Goal: Task Accomplishment & Management: Use online tool/utility

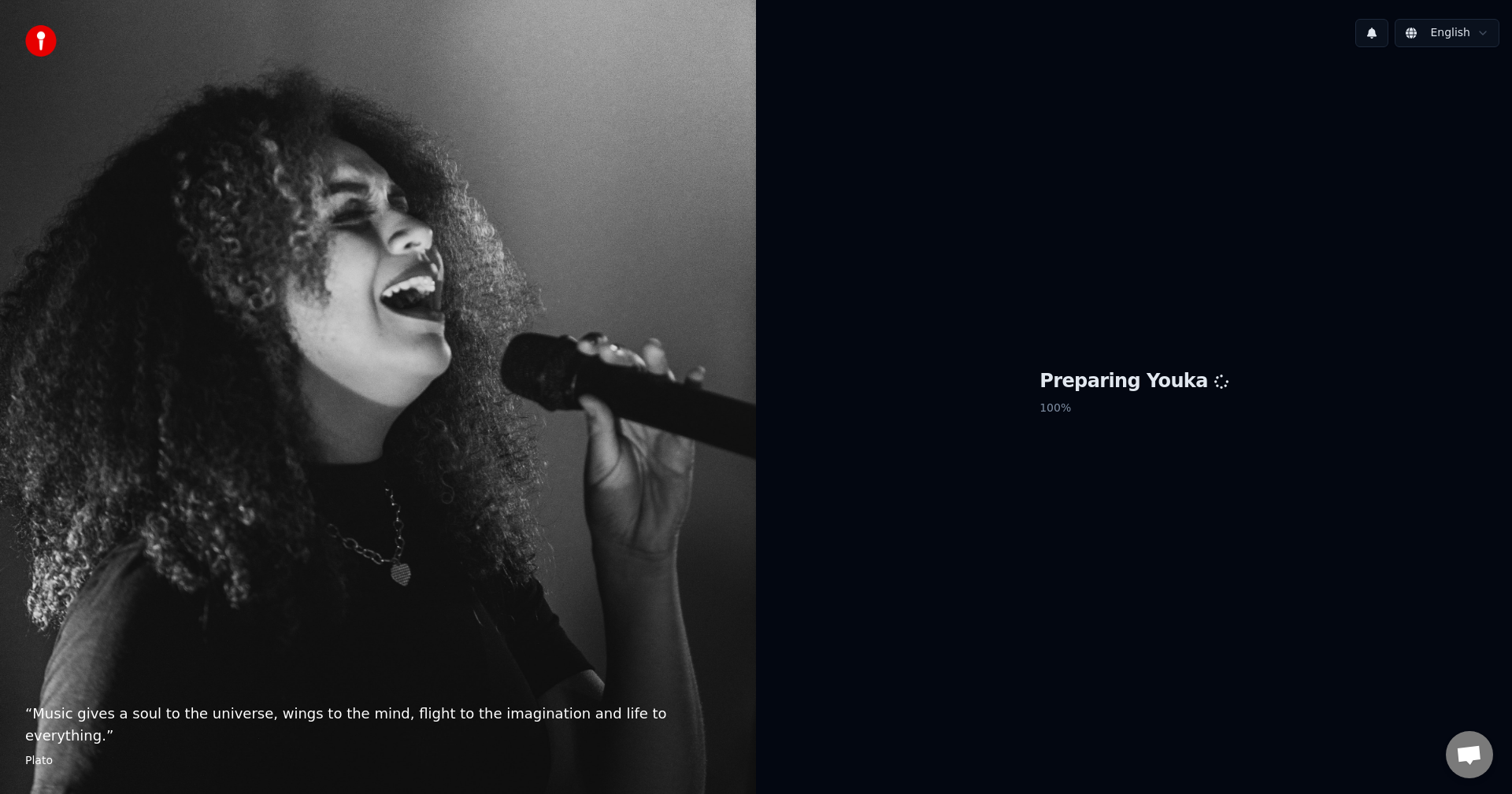
scroll to position [657, 0]
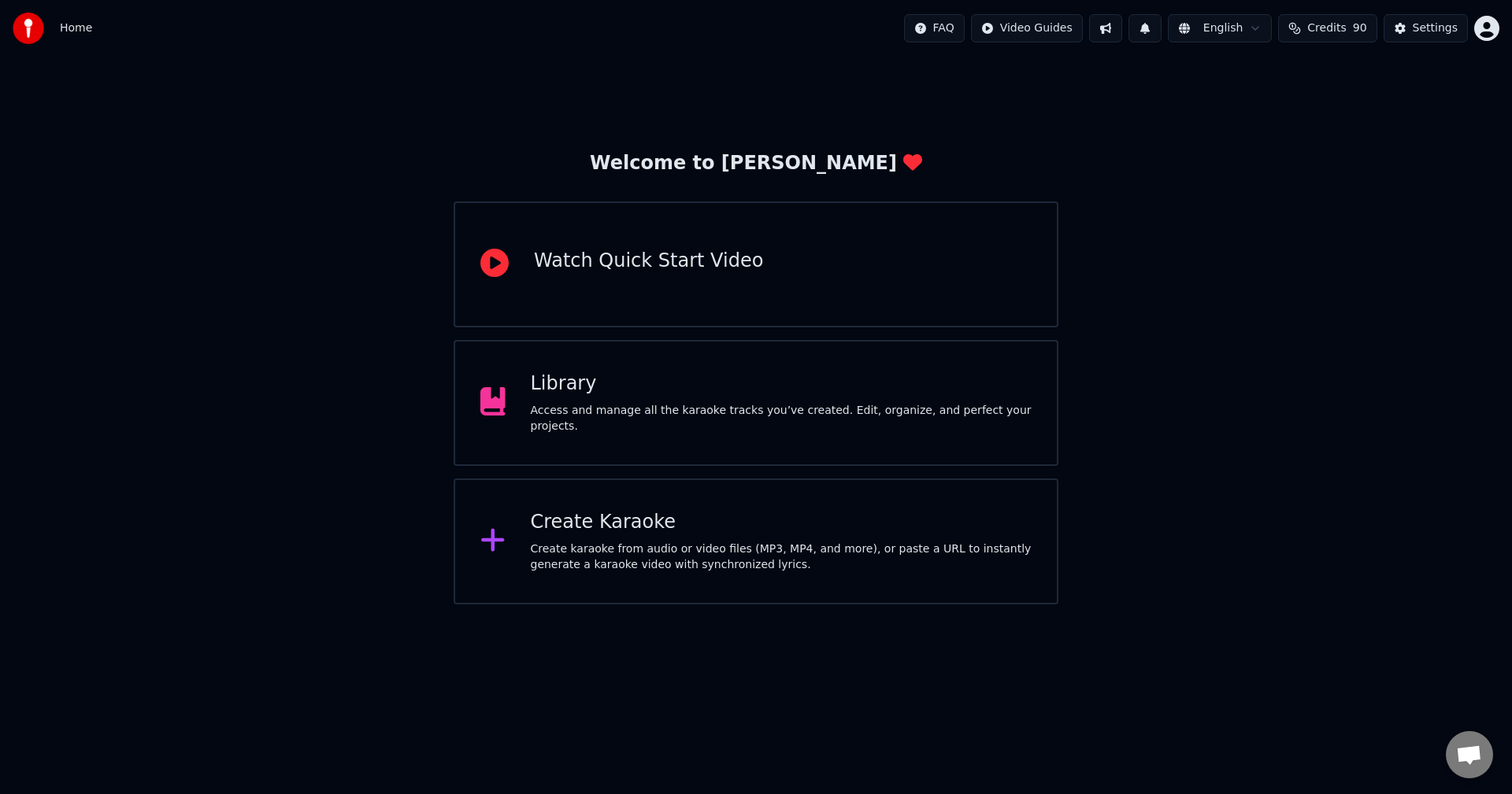
click at [1321, 19] on button "Credits 90" at bounding box center [1327, 28] width 99 height 28
click at [1317, 295] on div "Welcome to Youka Watch Quick Start Video Library Access and manage all the kara…" at bounding box center [756, 331] width 1512 height 548
click at [720, 445] on div "Library Access and manage all the karaoke tracks you’ve created. Edit, organize…" at bounding box center [756, 403] width 605 height 126
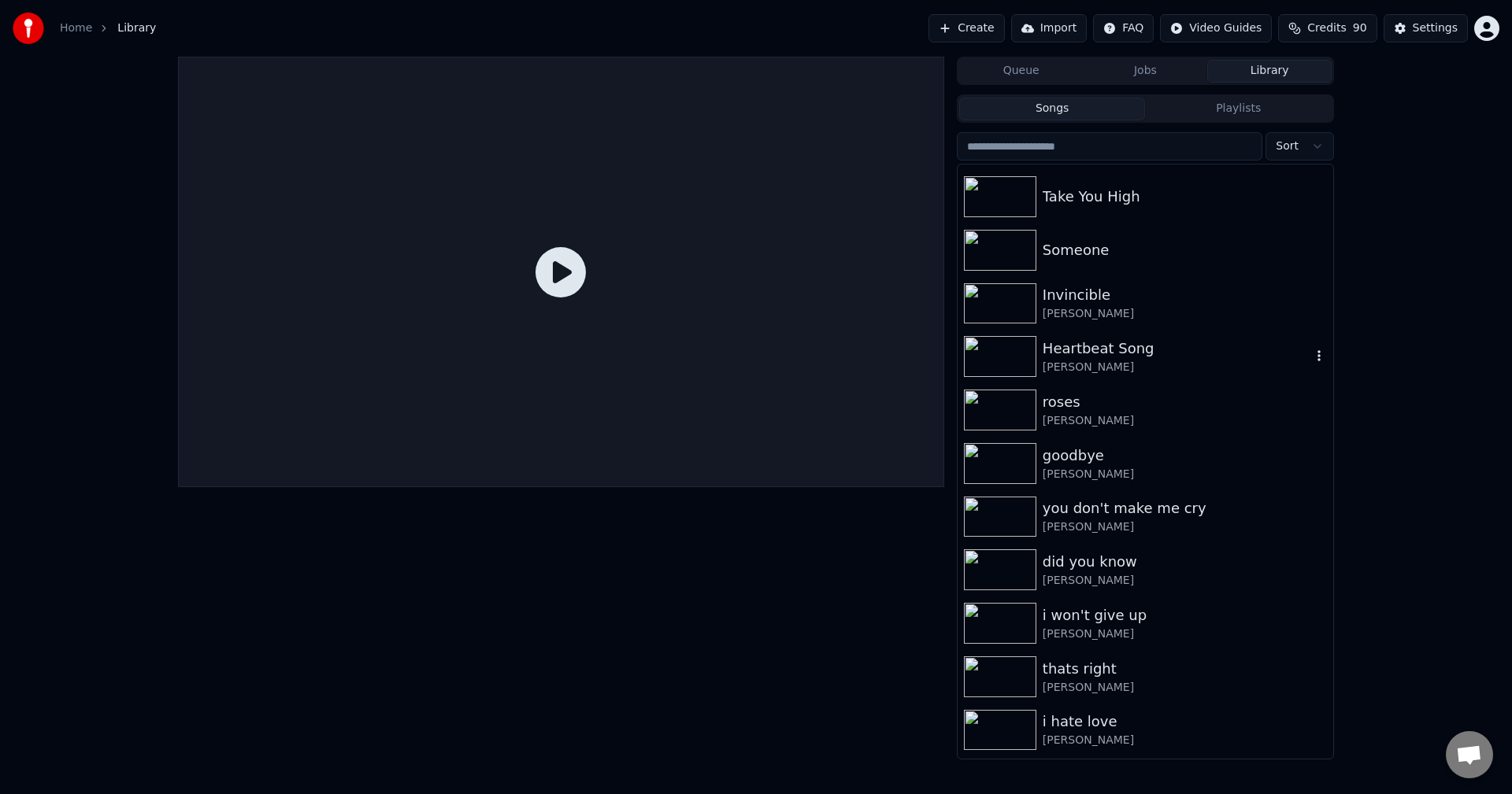
scroll to position [12760, 0]
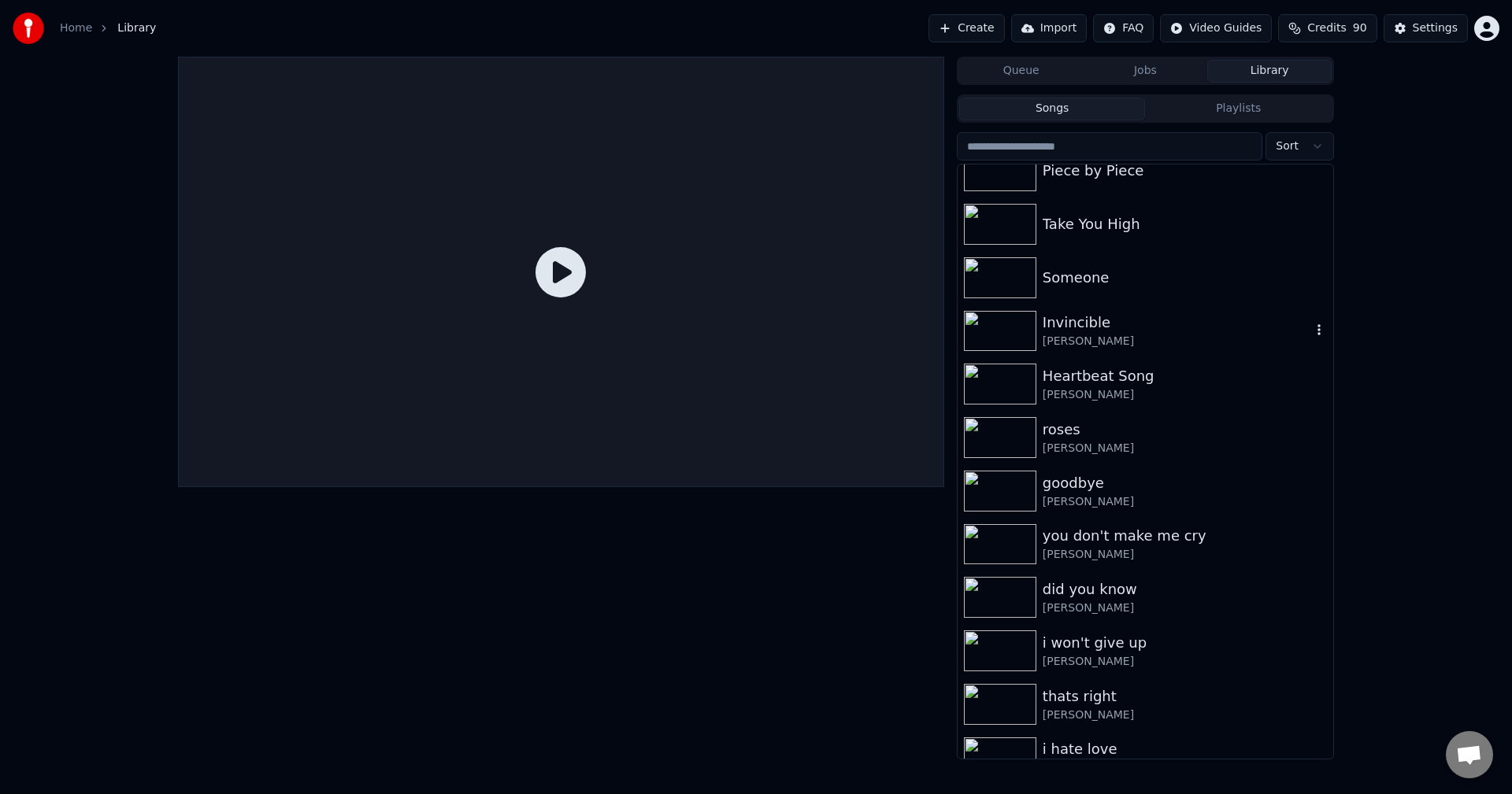
click at [1192, 335] on div "[PERSON_NAME]" at bounding box center [1177, 341] width 269 height 15
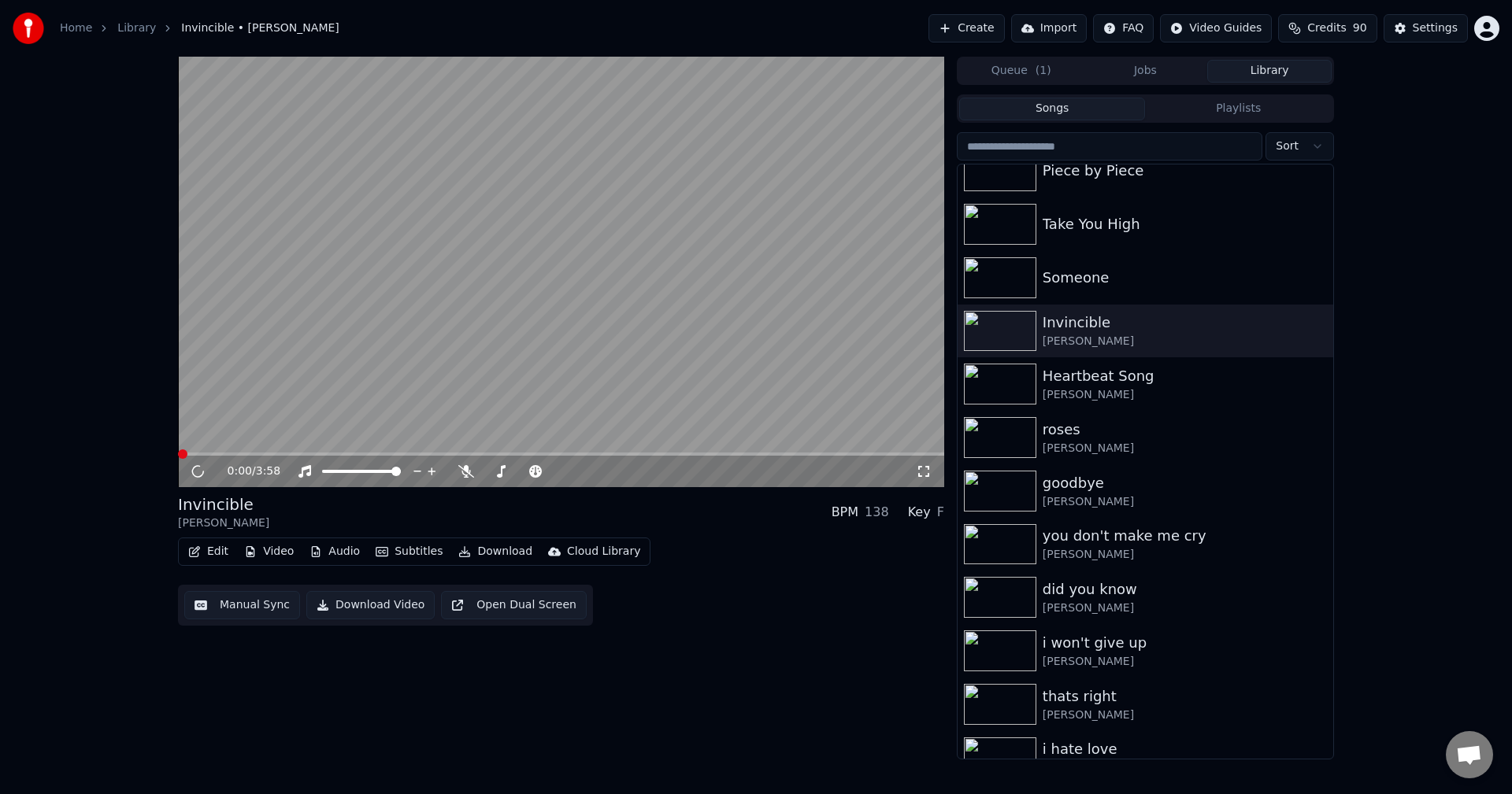
click at [185, 551] on button "Edit" at bounding box center [208, 551] width 53 height 22
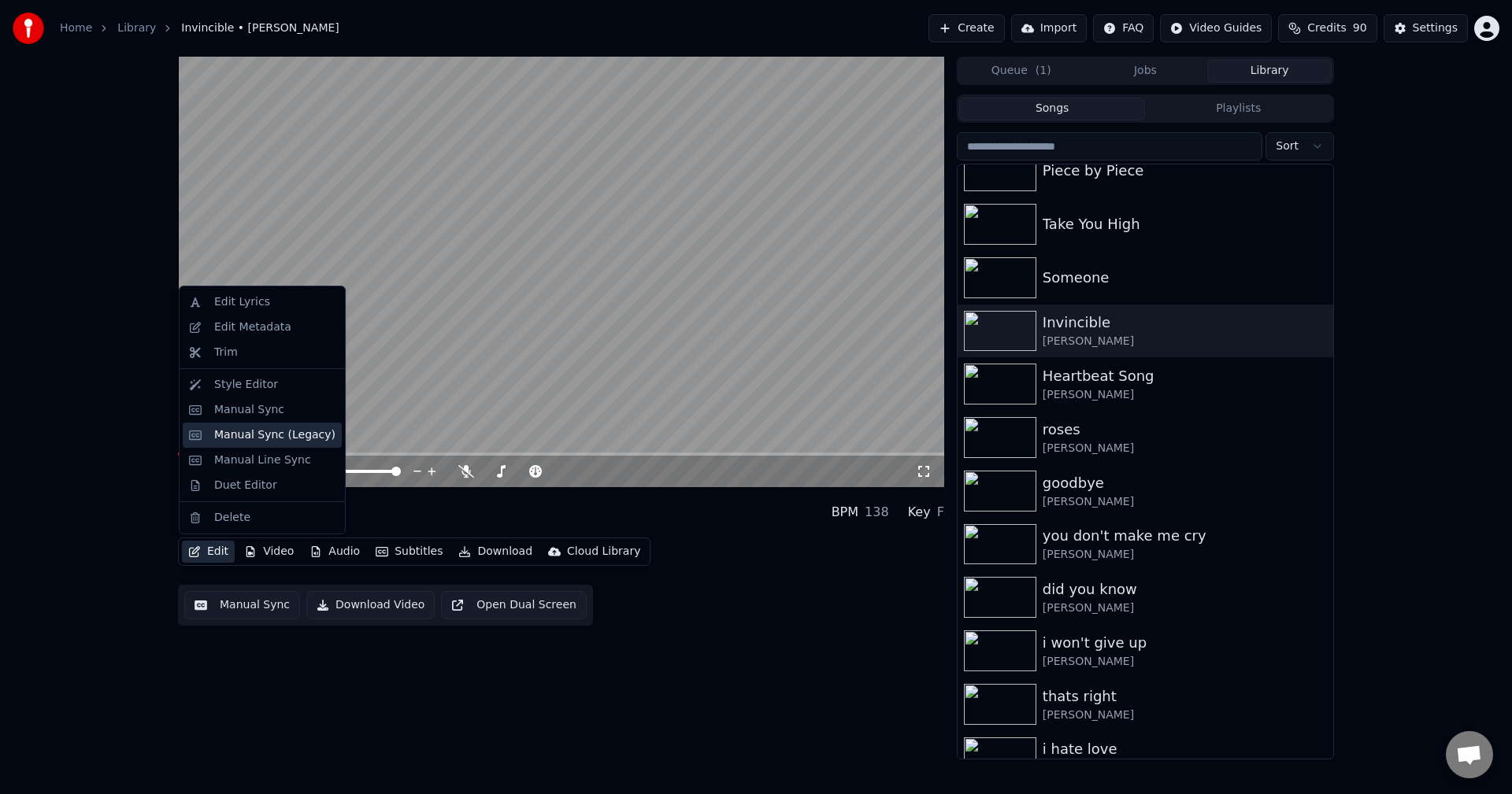
click at [260, 438] on div "Manual Sync (Legacy)" at bounding box center [274, 435] width 121 height 15
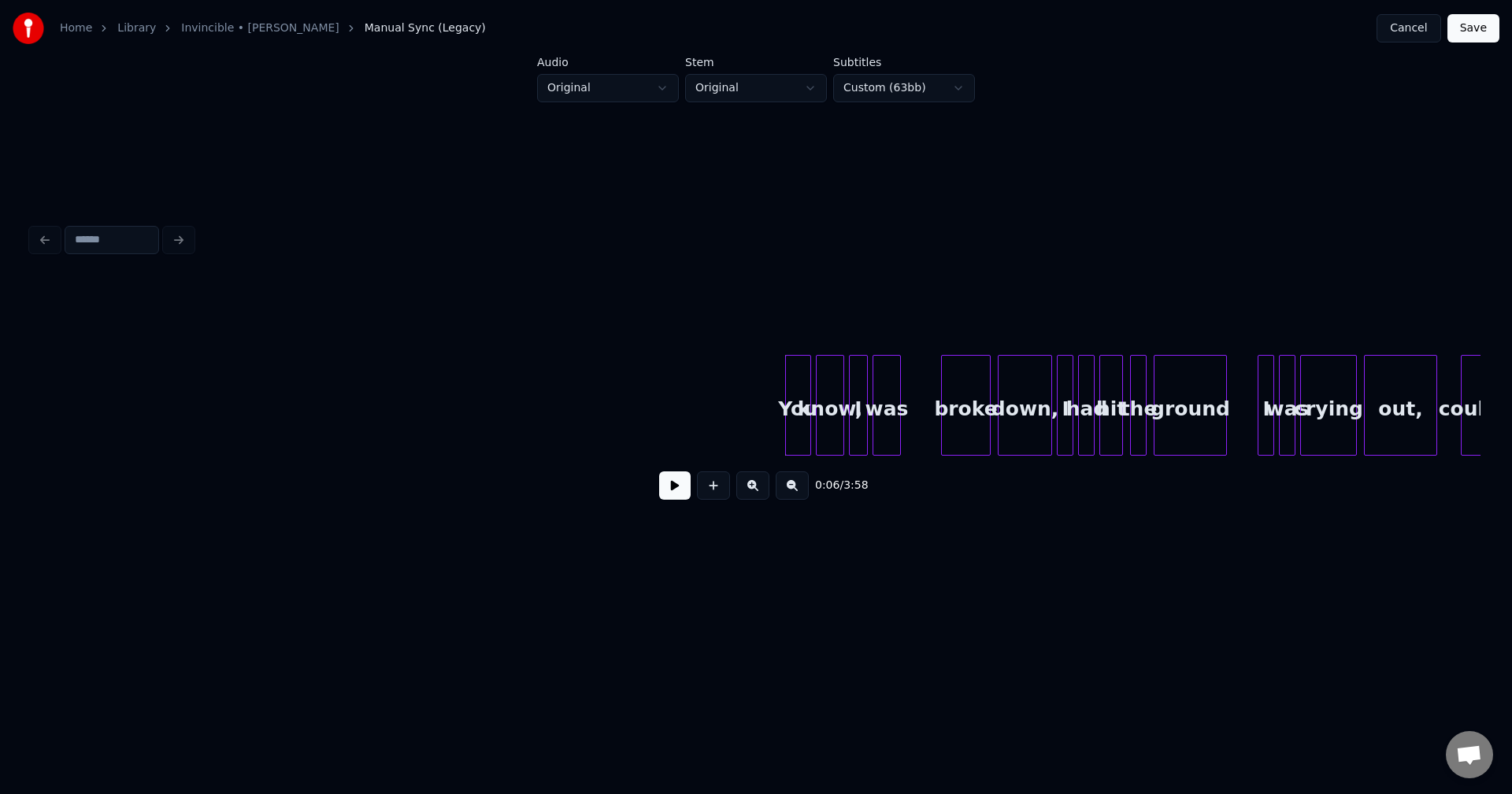
click at [675, 496] on button at bounding box center [674, 485] width 32 height 28
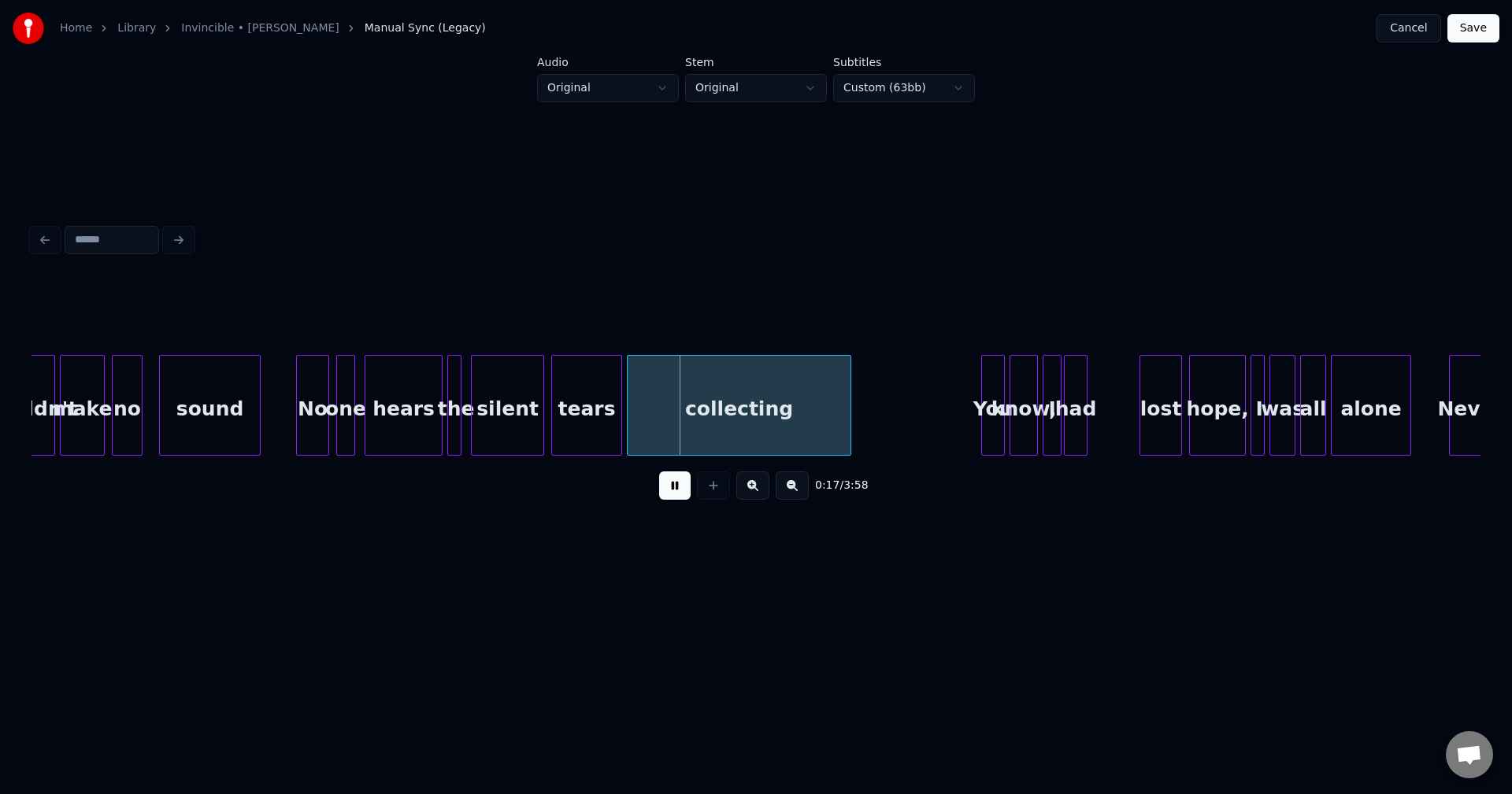
click at [768, 629] on html "Home Library Invincible • [PERSON_NAME] Manual Sync (Legacy) Cancel Save Audio …" at bounding box center [756, 314] width 1512 height 629
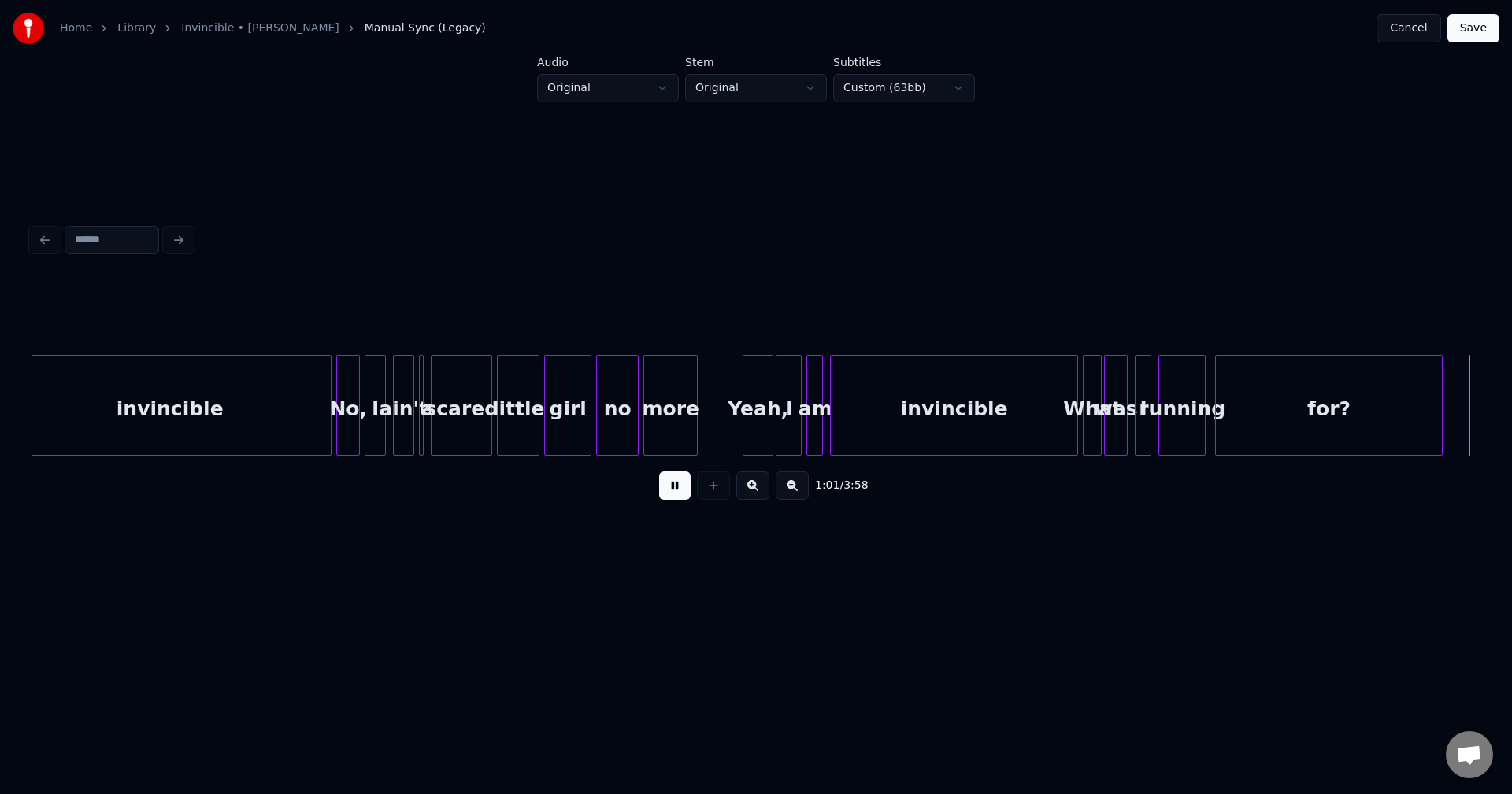
scroll to position [0, 7250]
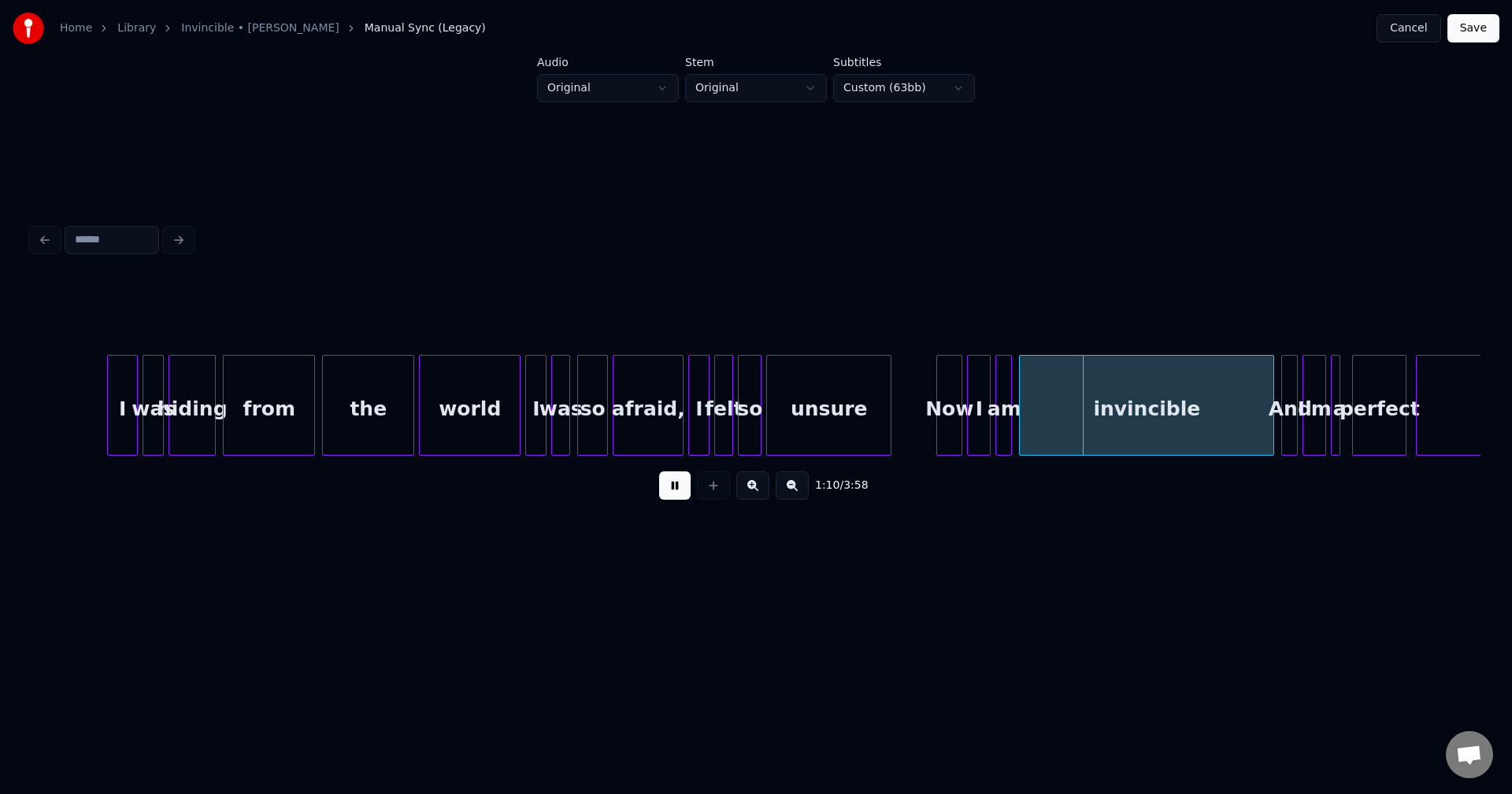
click at [814, 389] on div "unsure" at bounding box center [829, 409] width 124 height 107
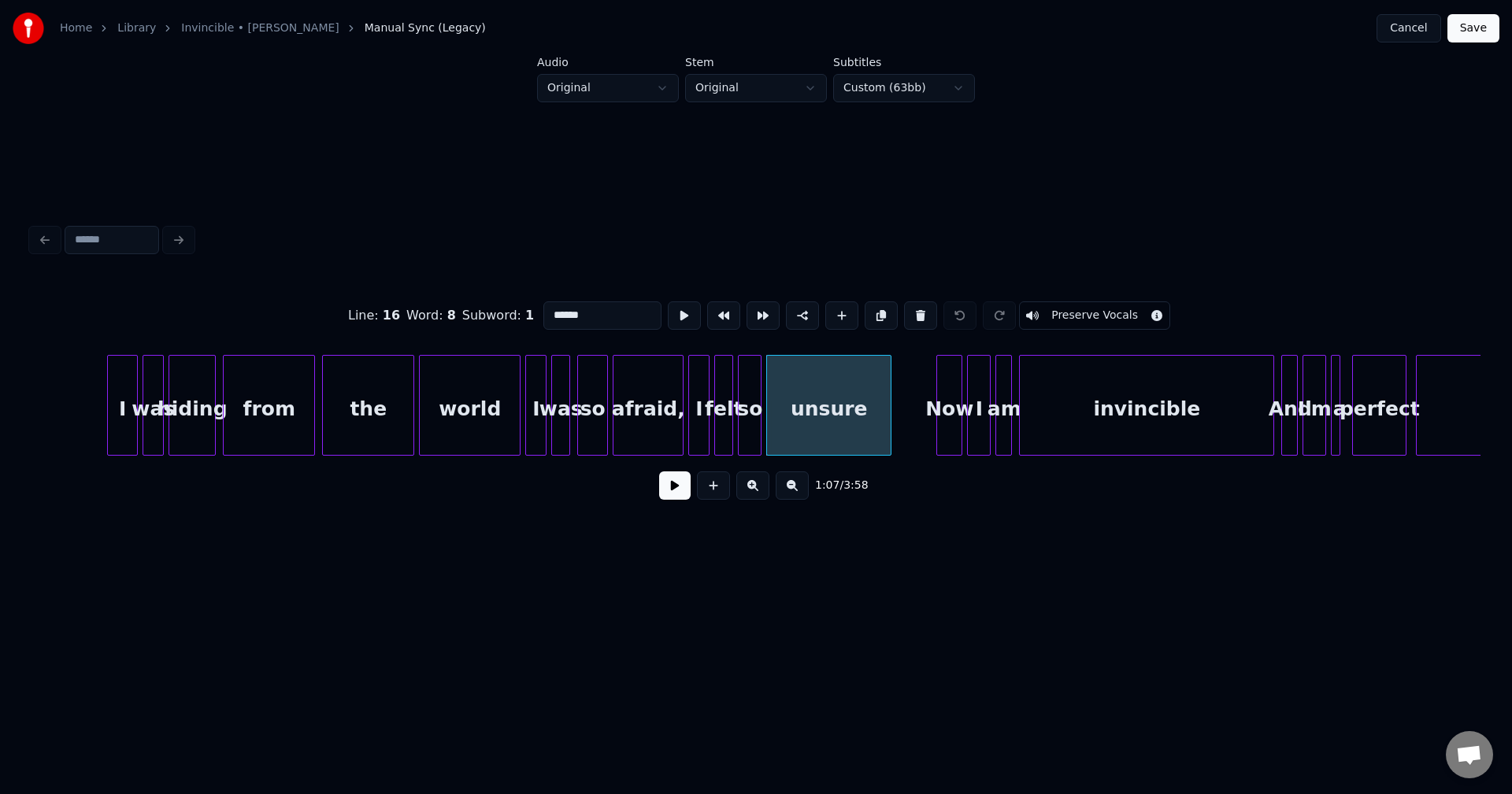
click at [658, 502] on div "1:07 / 3:58" at bounding box center [756, 485] width 1424 height 35
click at [678, 496] on button at bounding box center [674, 485] width 32 height 28
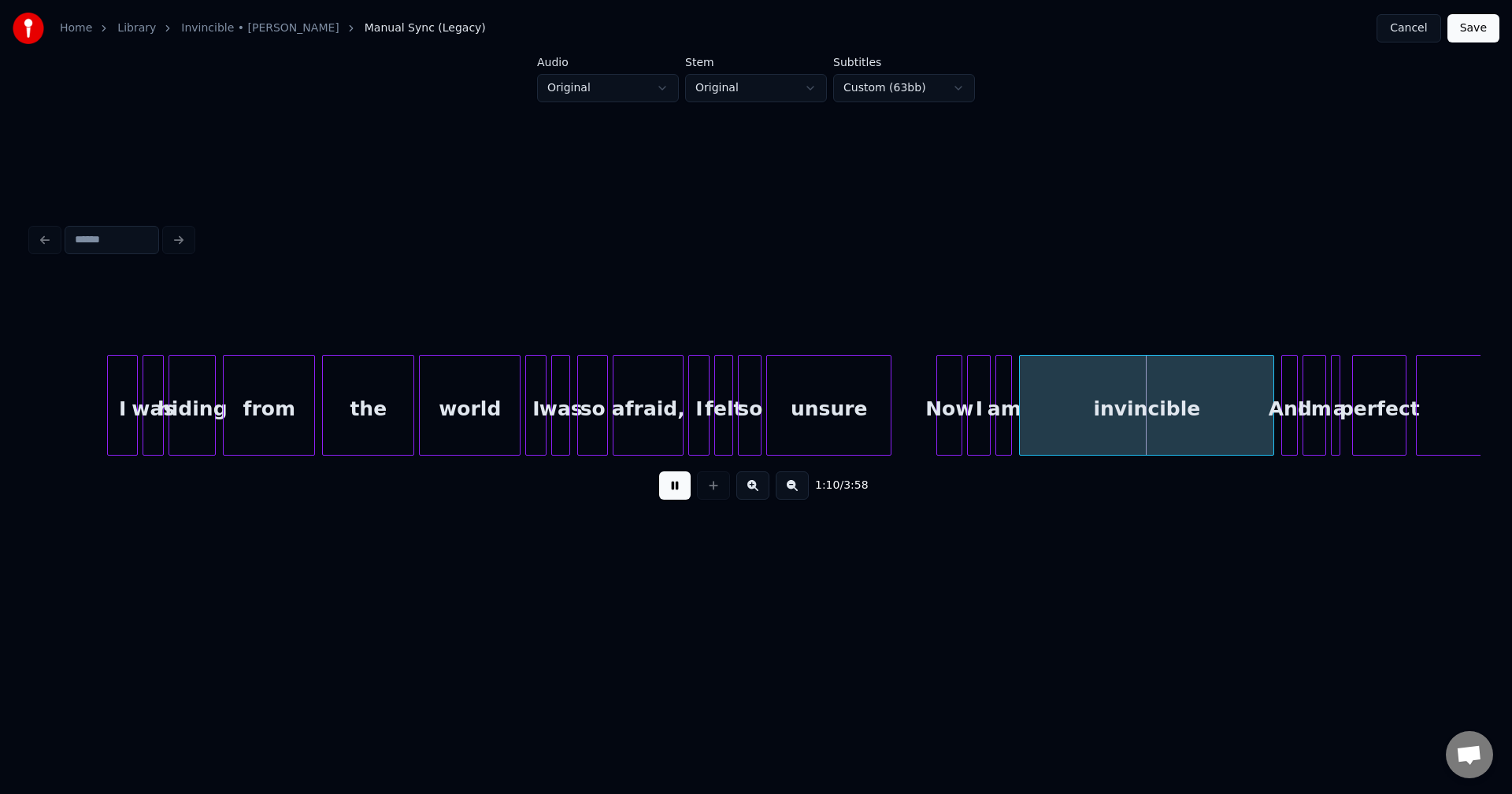
click at [680, 616] on html "Home Library Invincible • [PERSON_NAME] Manual Sync (Legacy) Cancel Save Audio …" at bounding box center [756, 314] width 1512 height 629
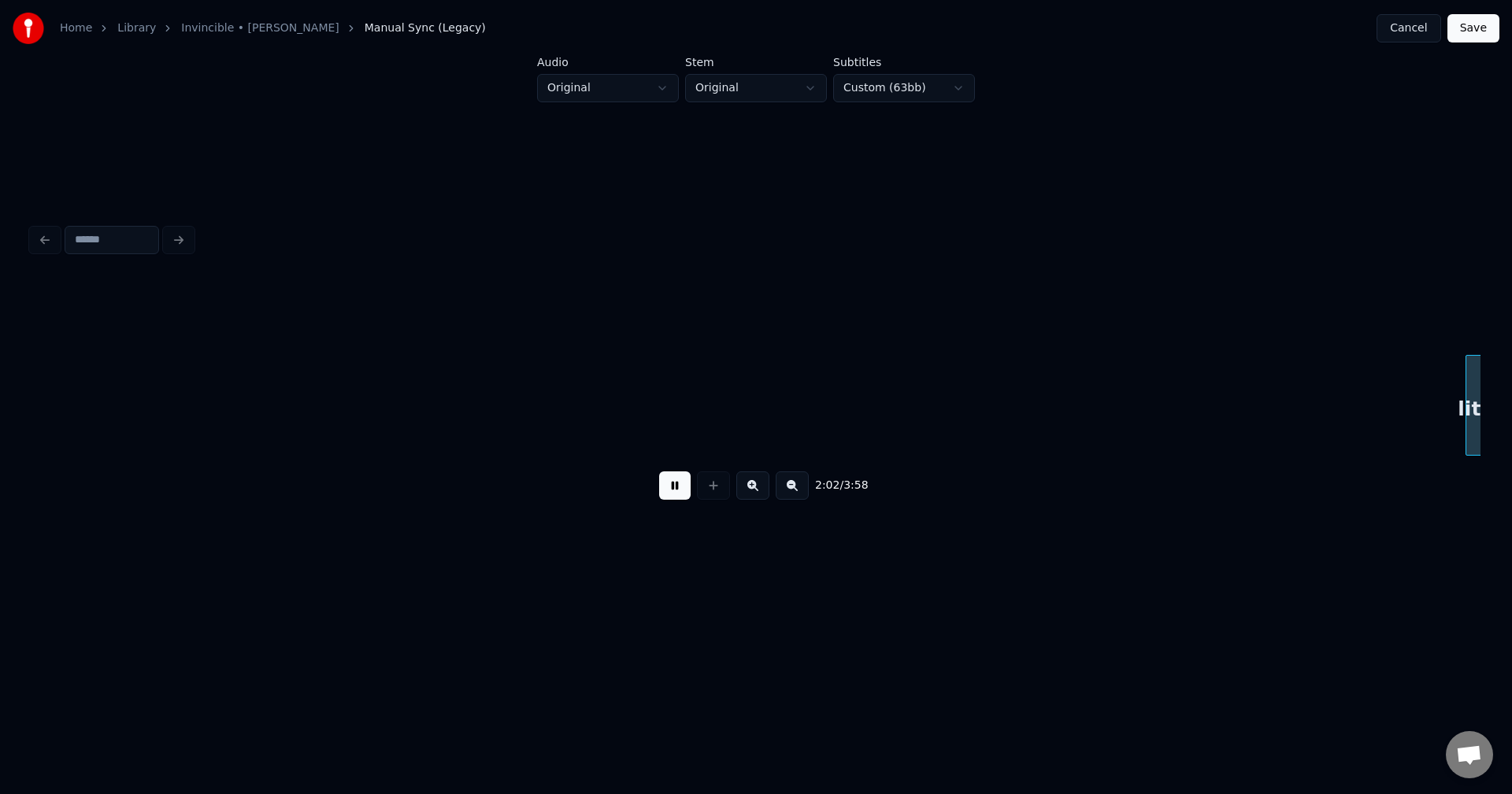
scroll to position [0, 14500]
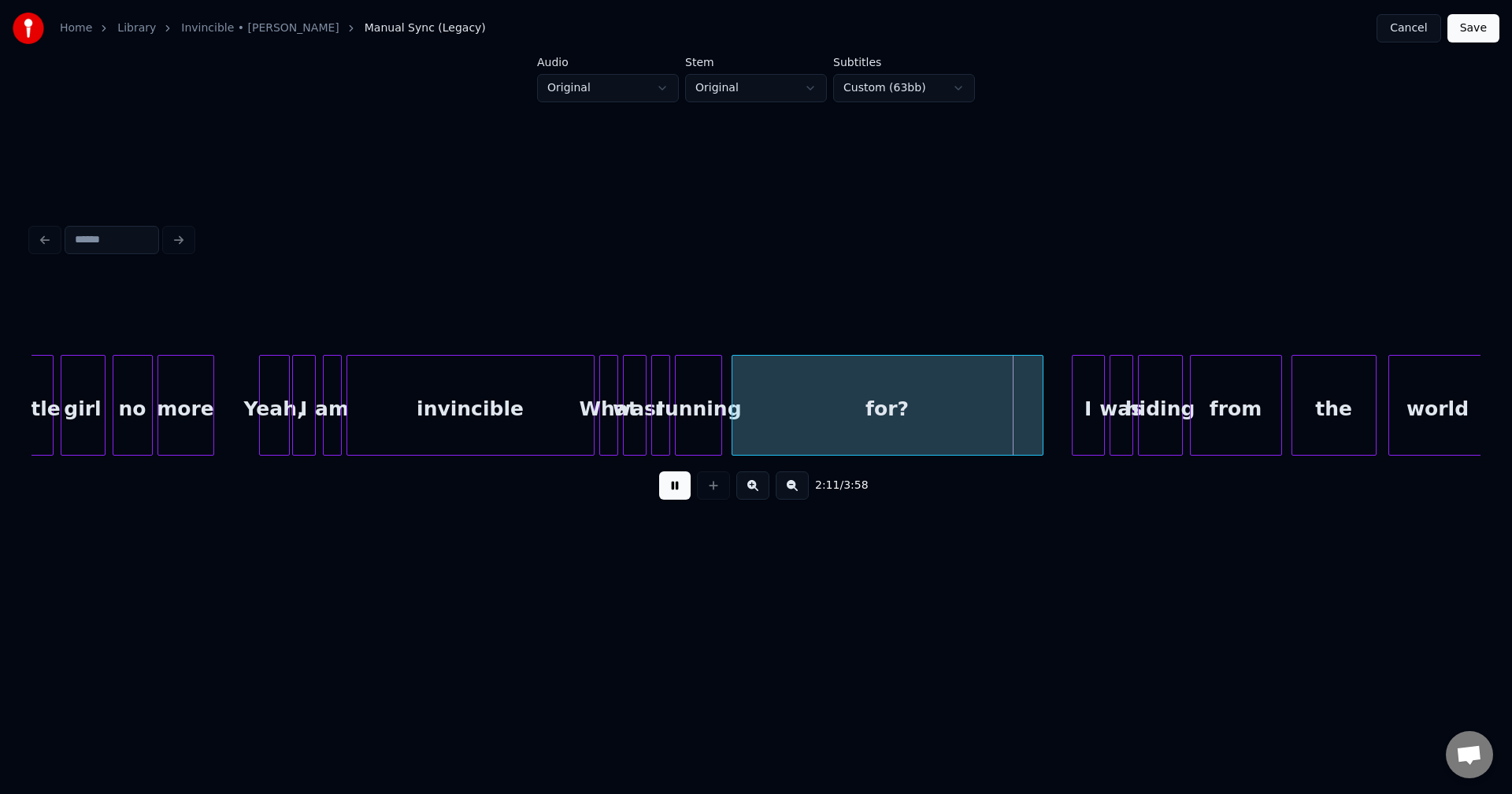
click at [667, 497] on button at bounding box center [674, 485] width 32 height 28
click at [967, 426] on div at bounding box center [965, 405] width 5 height 100
click at [671, 493] on button at bounding box center [674, 485] width 32 height 28
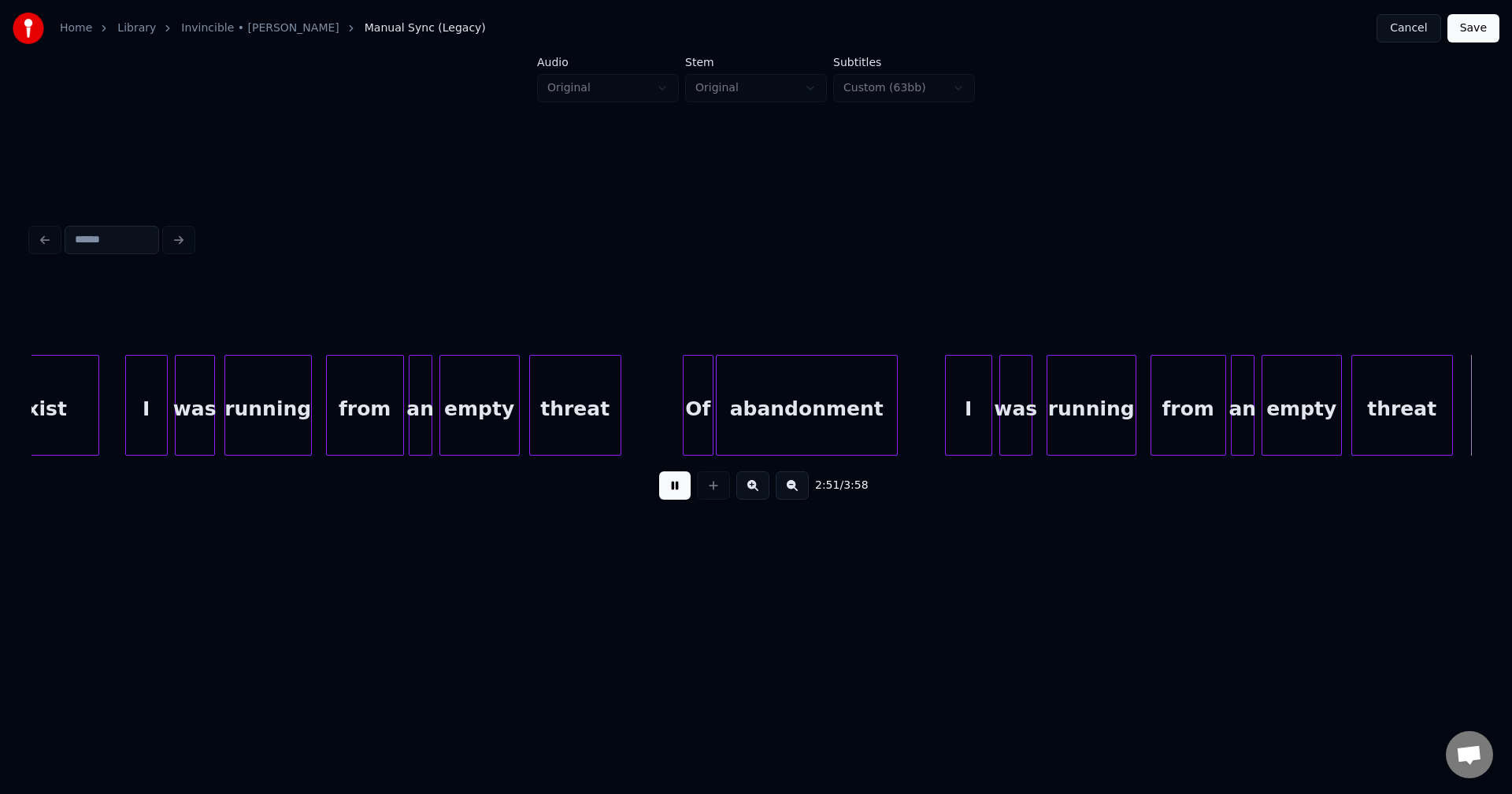
scroll to position [0, 20301]
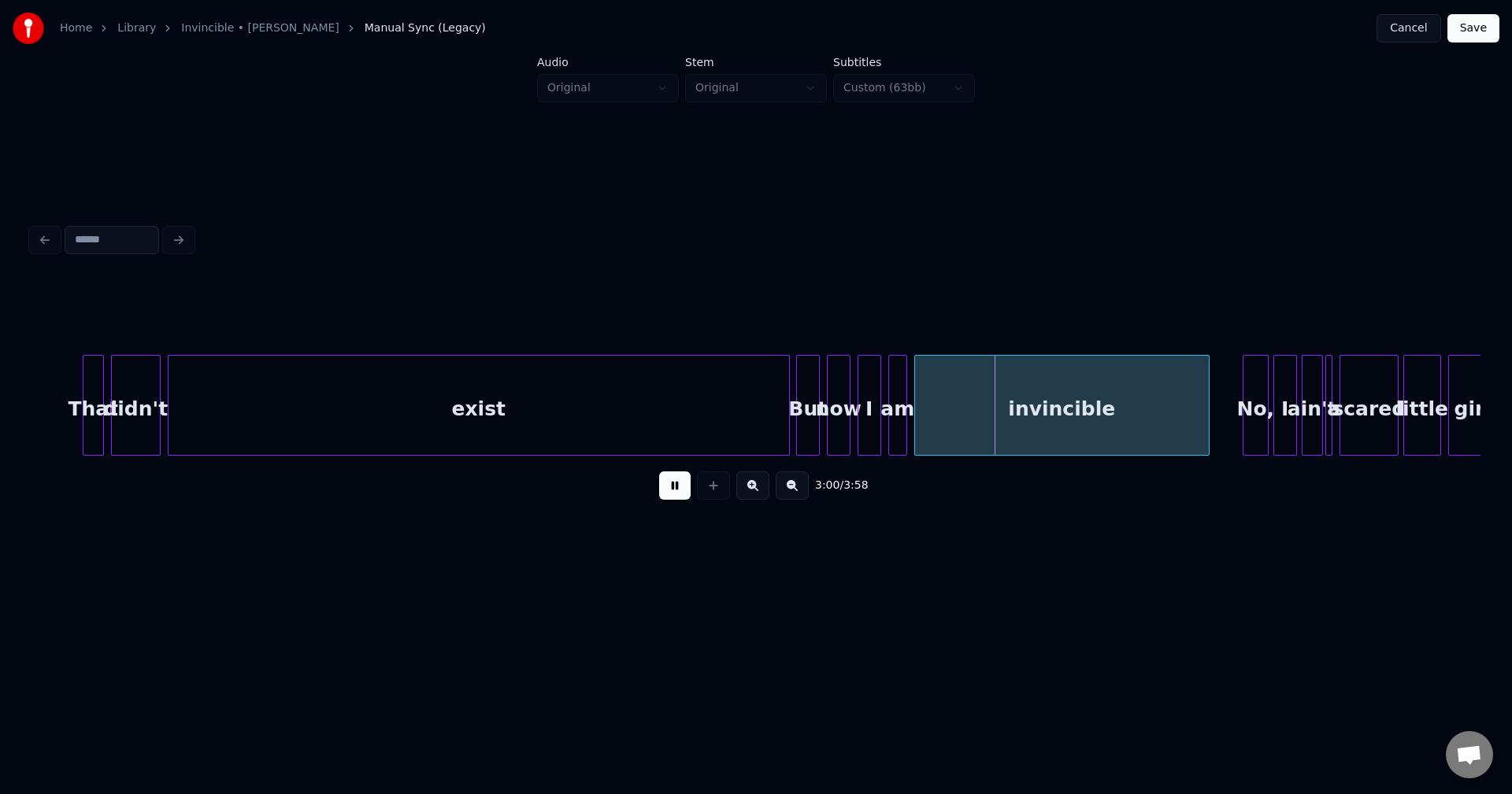
click at [788, 424] on div at bounding box center [786, 405] width 5 height 100
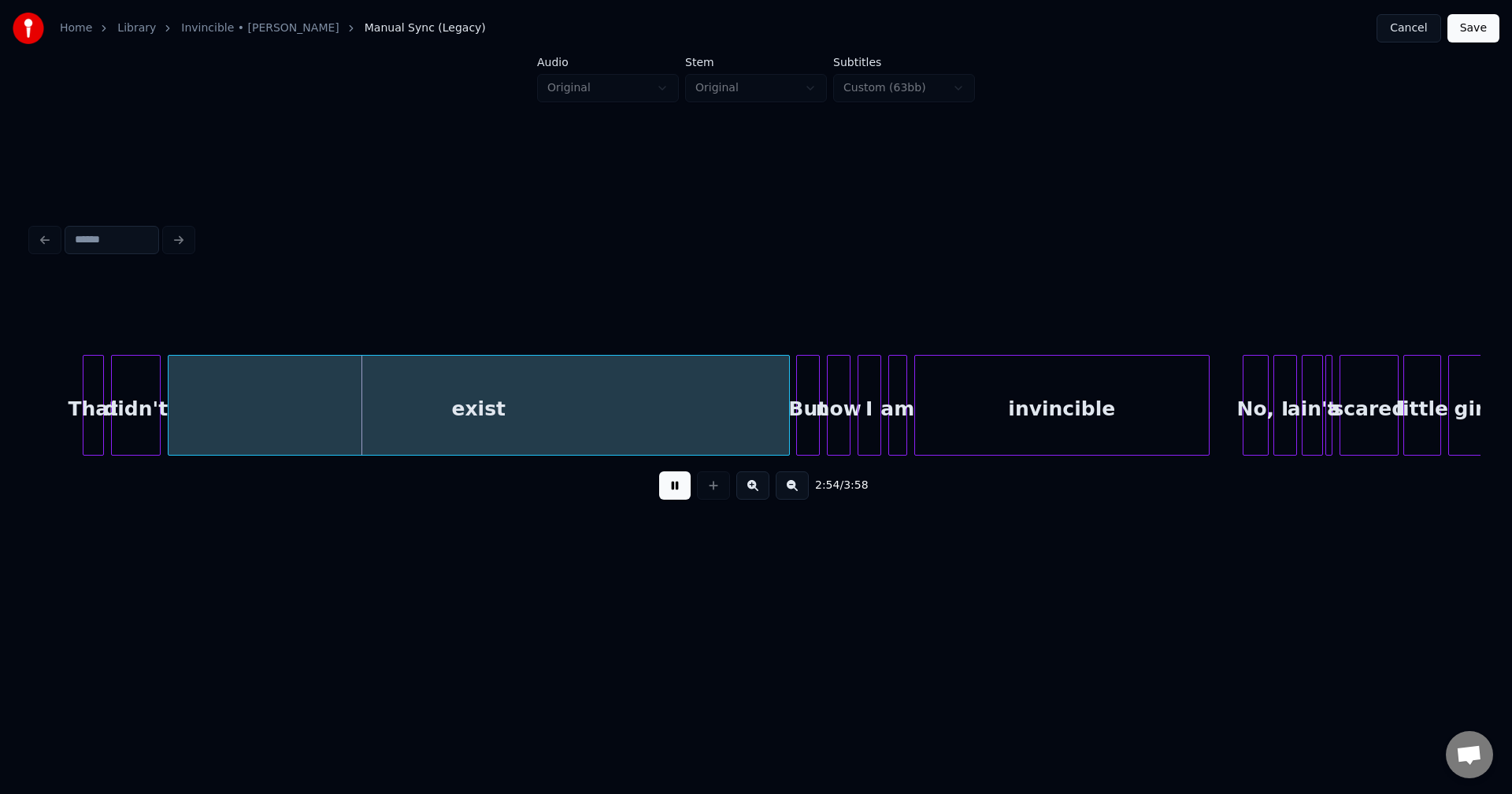
click at [805, 430] on div "But" at bounding box center [808, 409] width 22 height 107
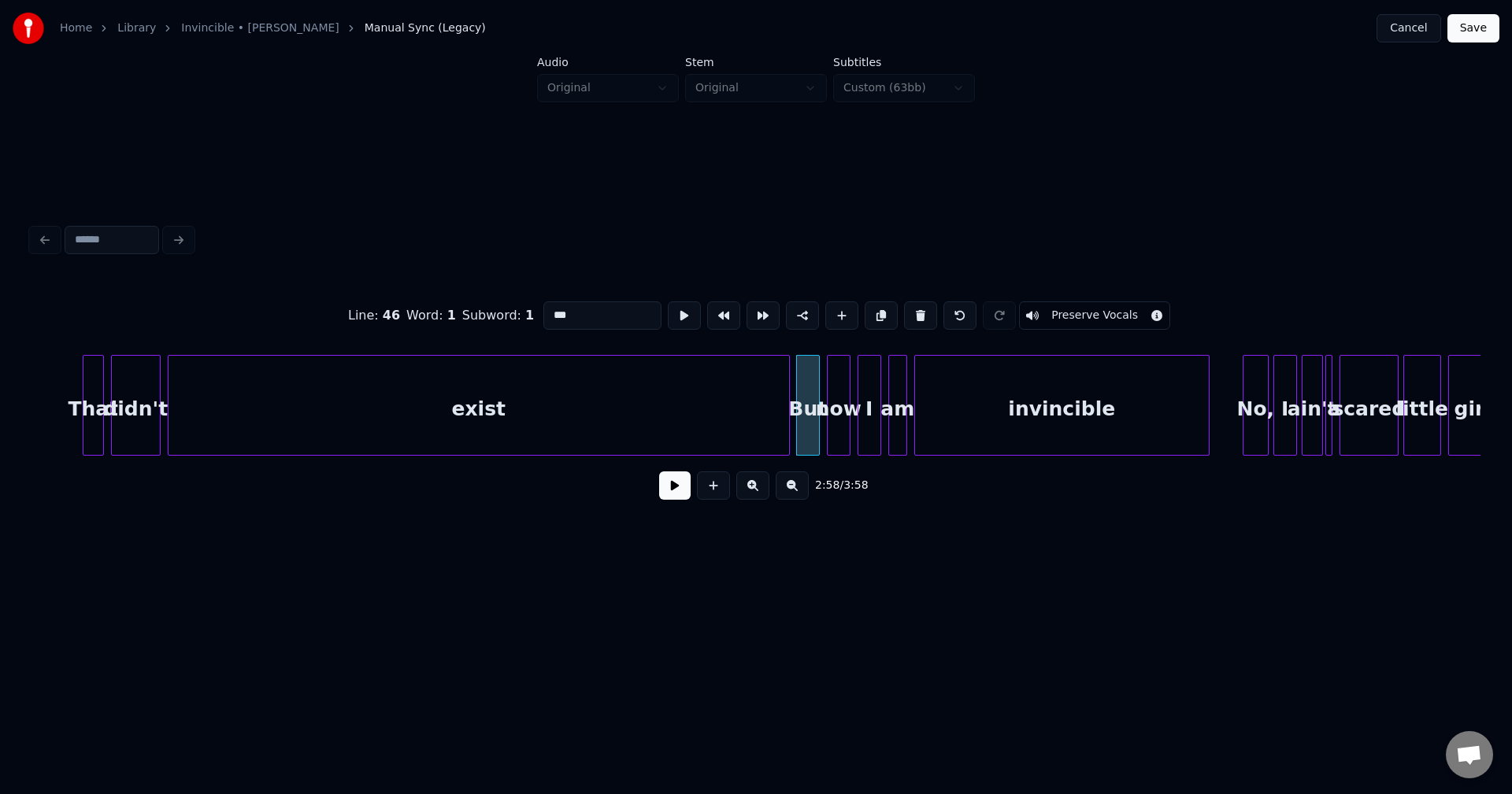
click at [677, 500] on button at bounding box center [674, 485] width 32 height 28
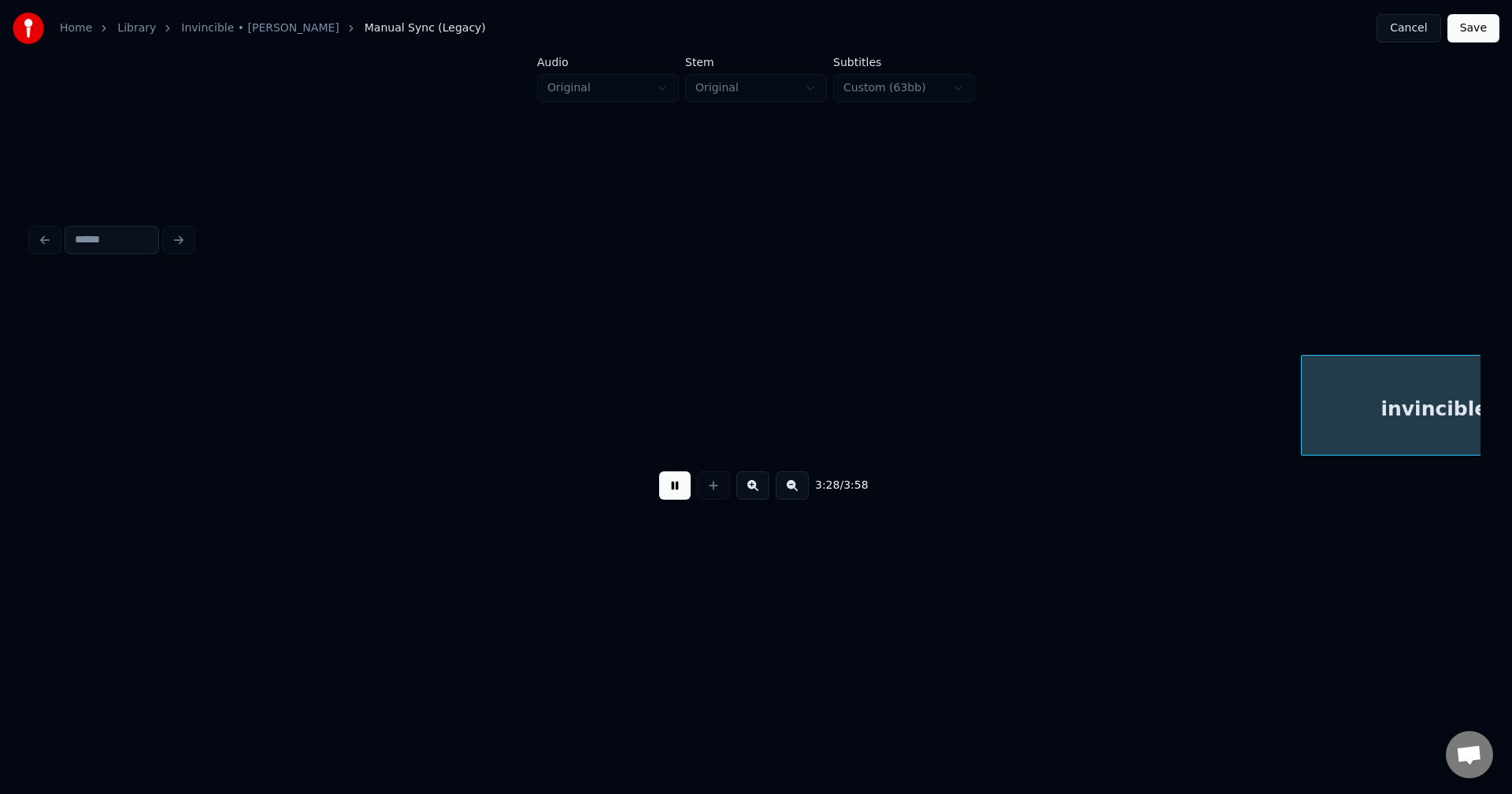
scroll to position [0, 24652]
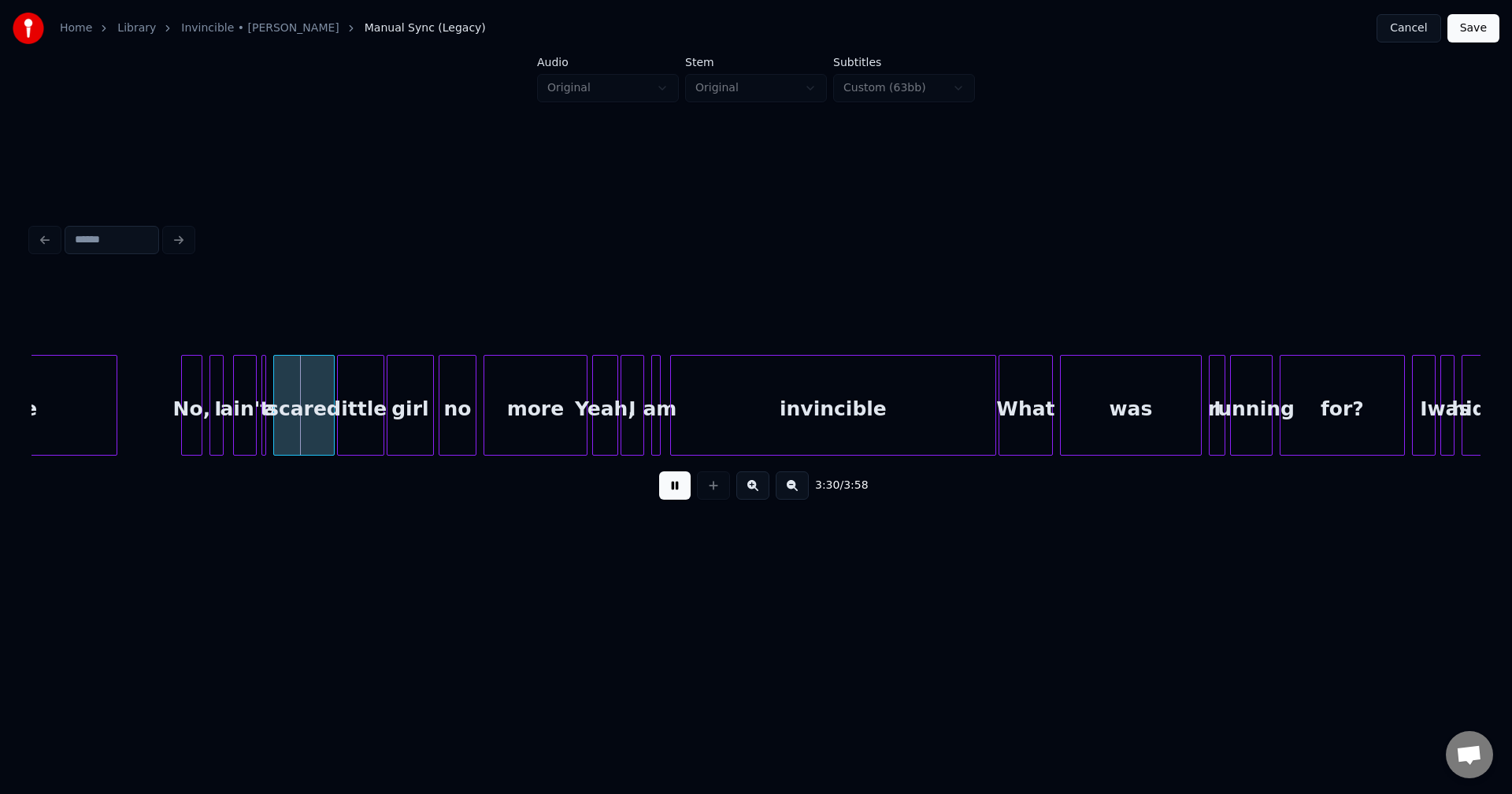
click at [671, 497] on button at bounding box center [674, 485] width 32 height 28
click at [171, 415] on div at bounding box center [172, 405] width 5 height 100
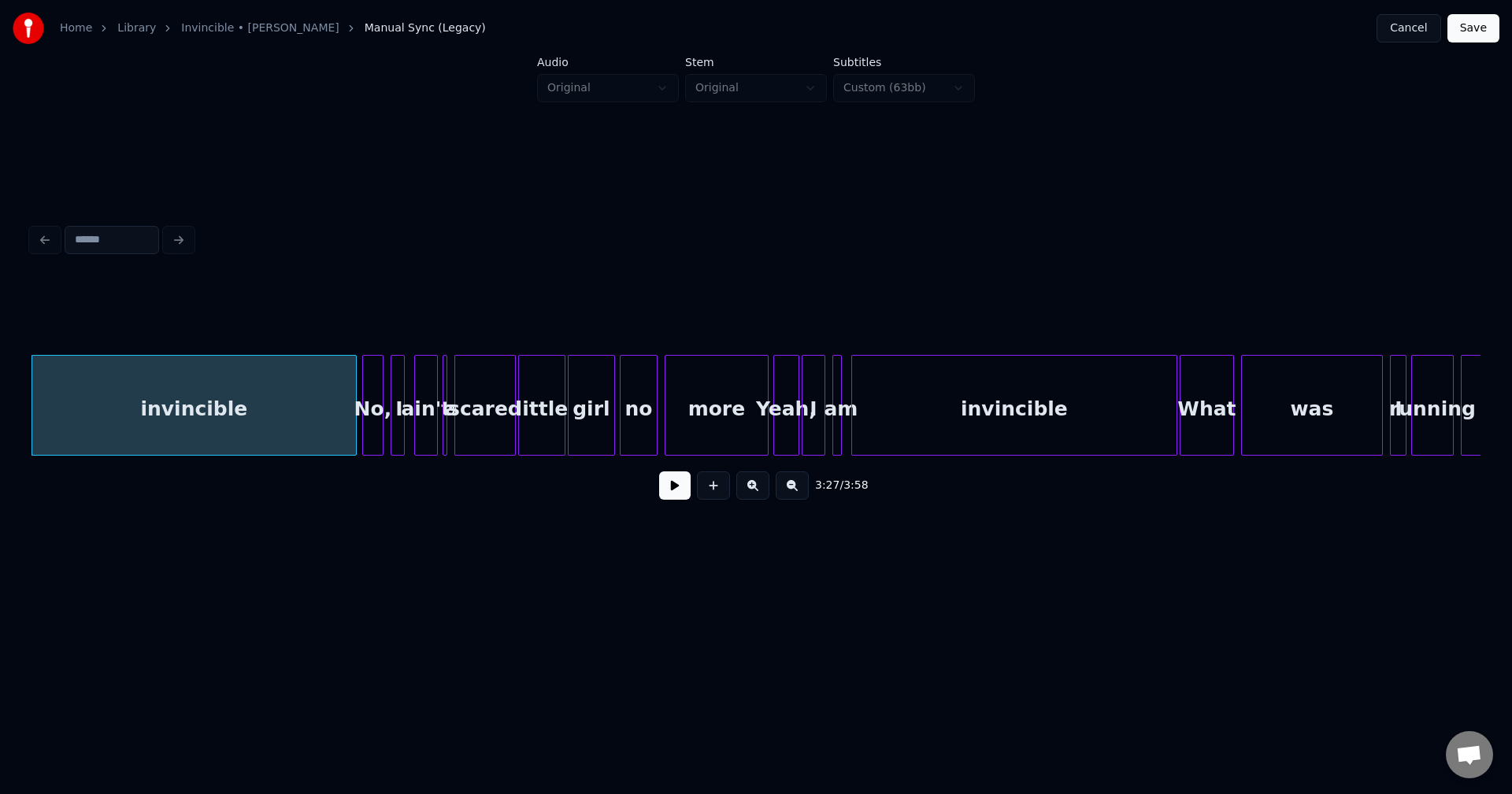
click at [680, 500] on button at bounding box center [674, 485] width 32 height 28
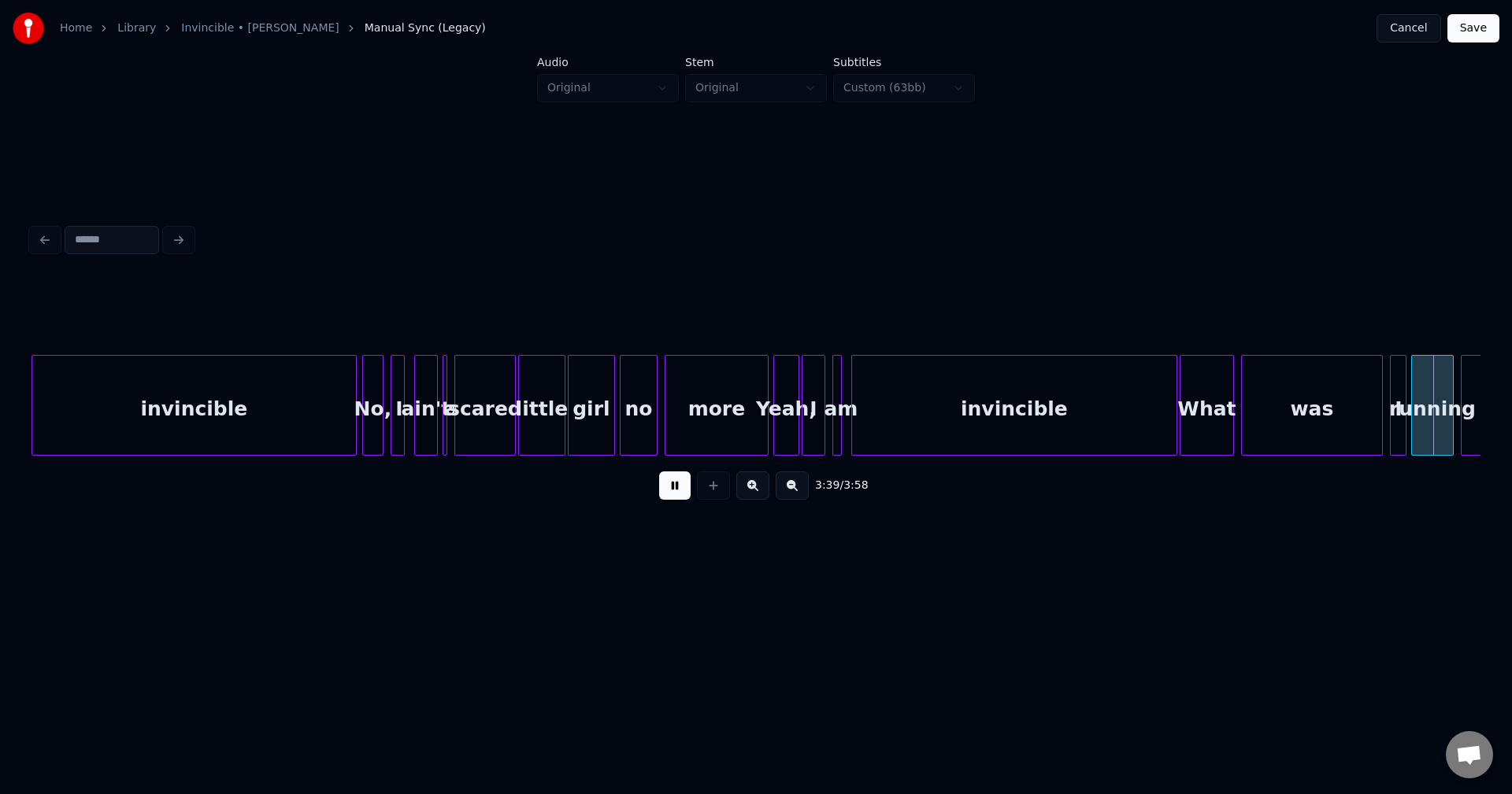
click at [671, 497] on button at bounding box center [674, 485] width 32 height 28
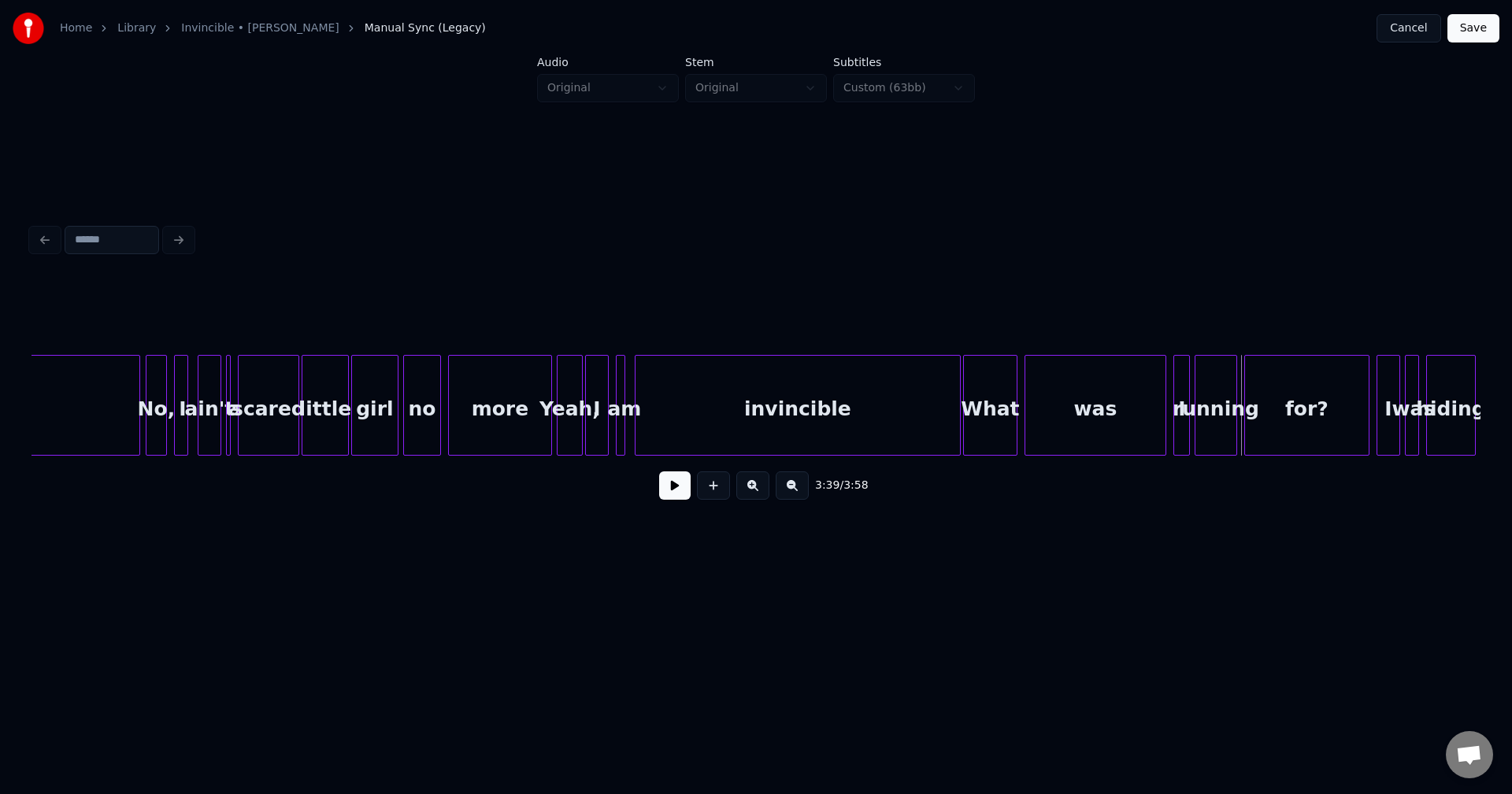
scroll to position [0, 24749]
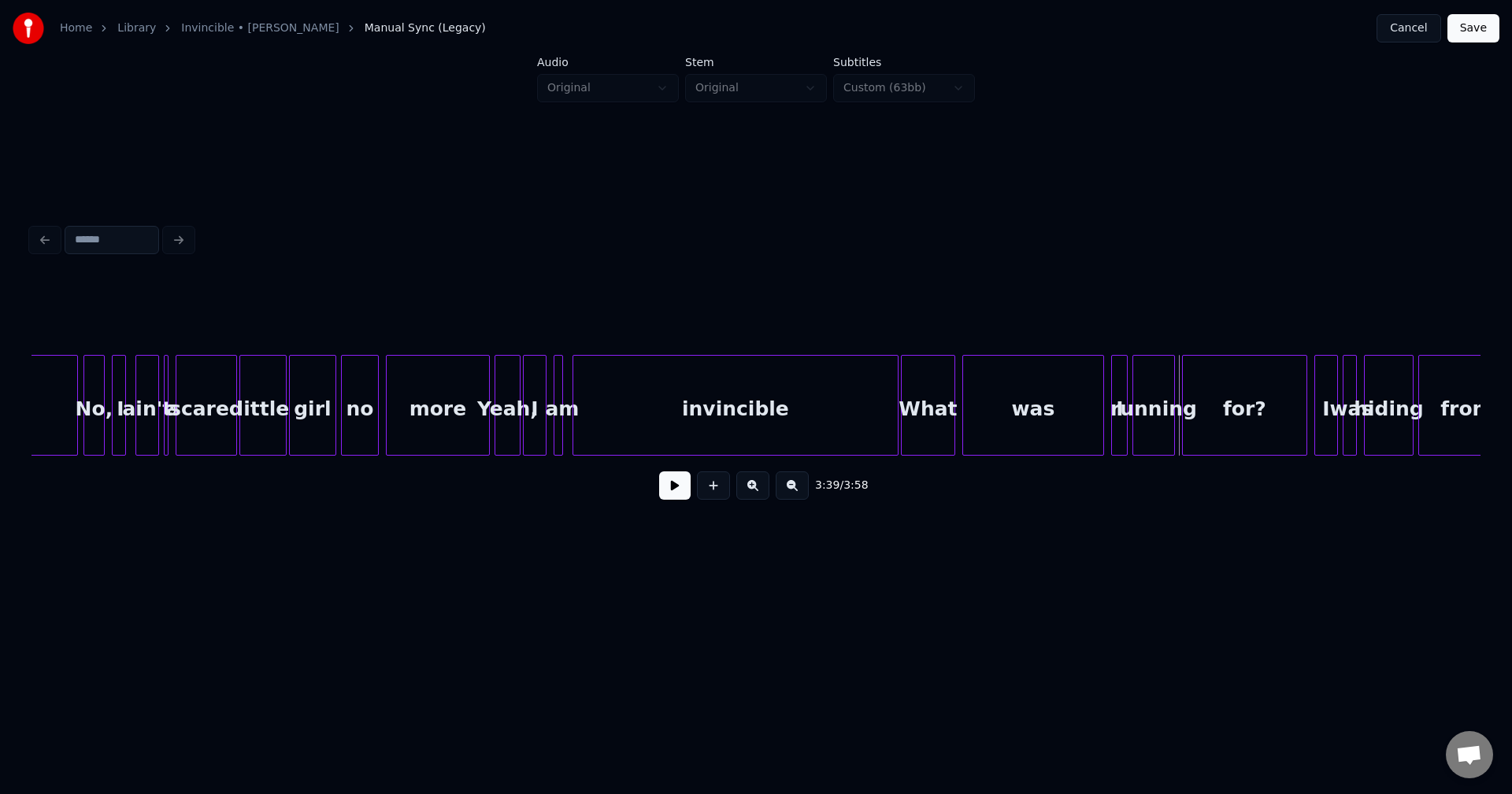
click at [669, 493] on button at bounding box center [674, 485] width 32 height 28
click at [770, 434] on div "invincible" at bounding box center [735, 409] width 324 height 107
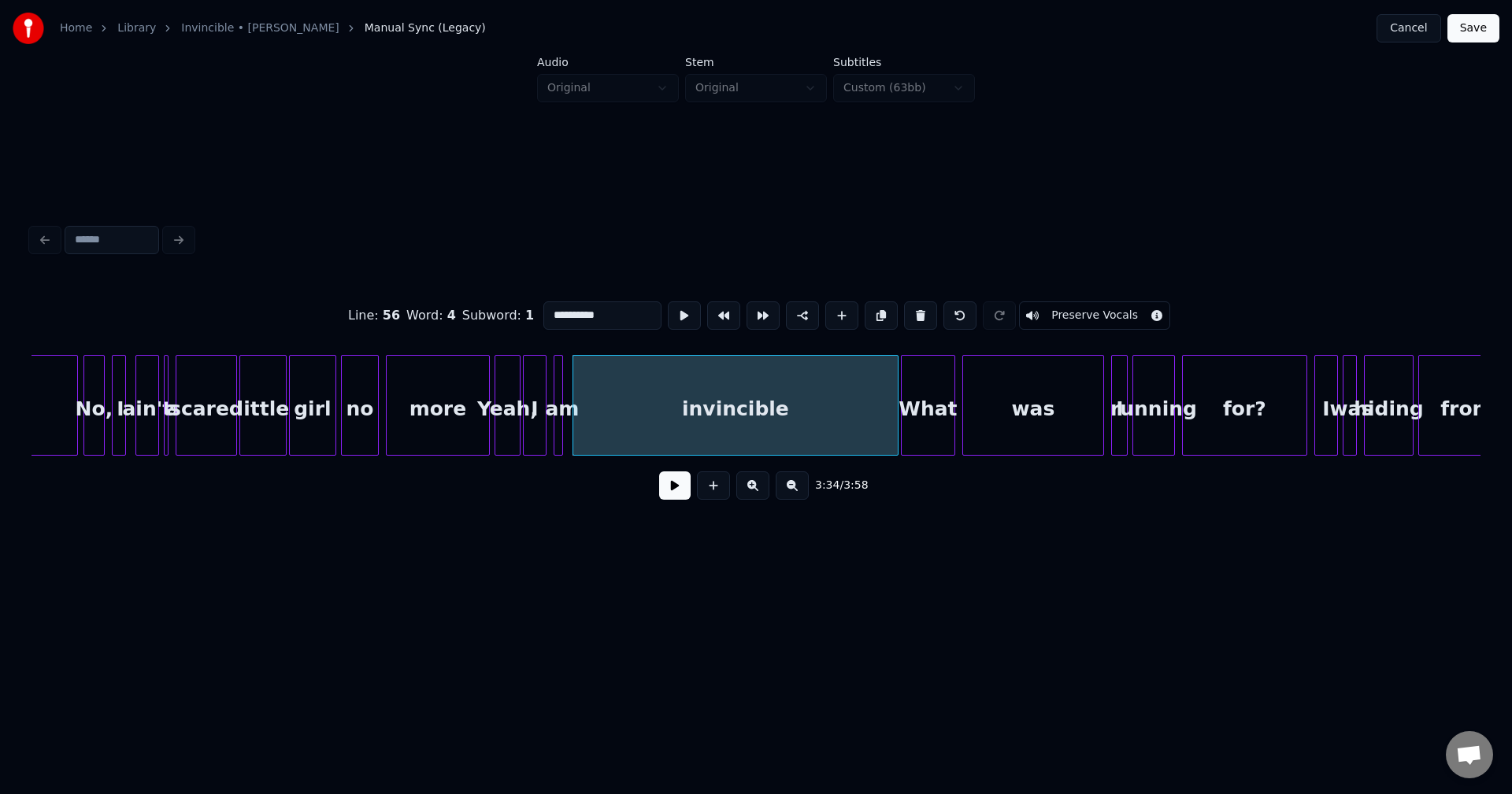
click at [671, 500] on button at bounding box center [674, 485] width 32 height 28
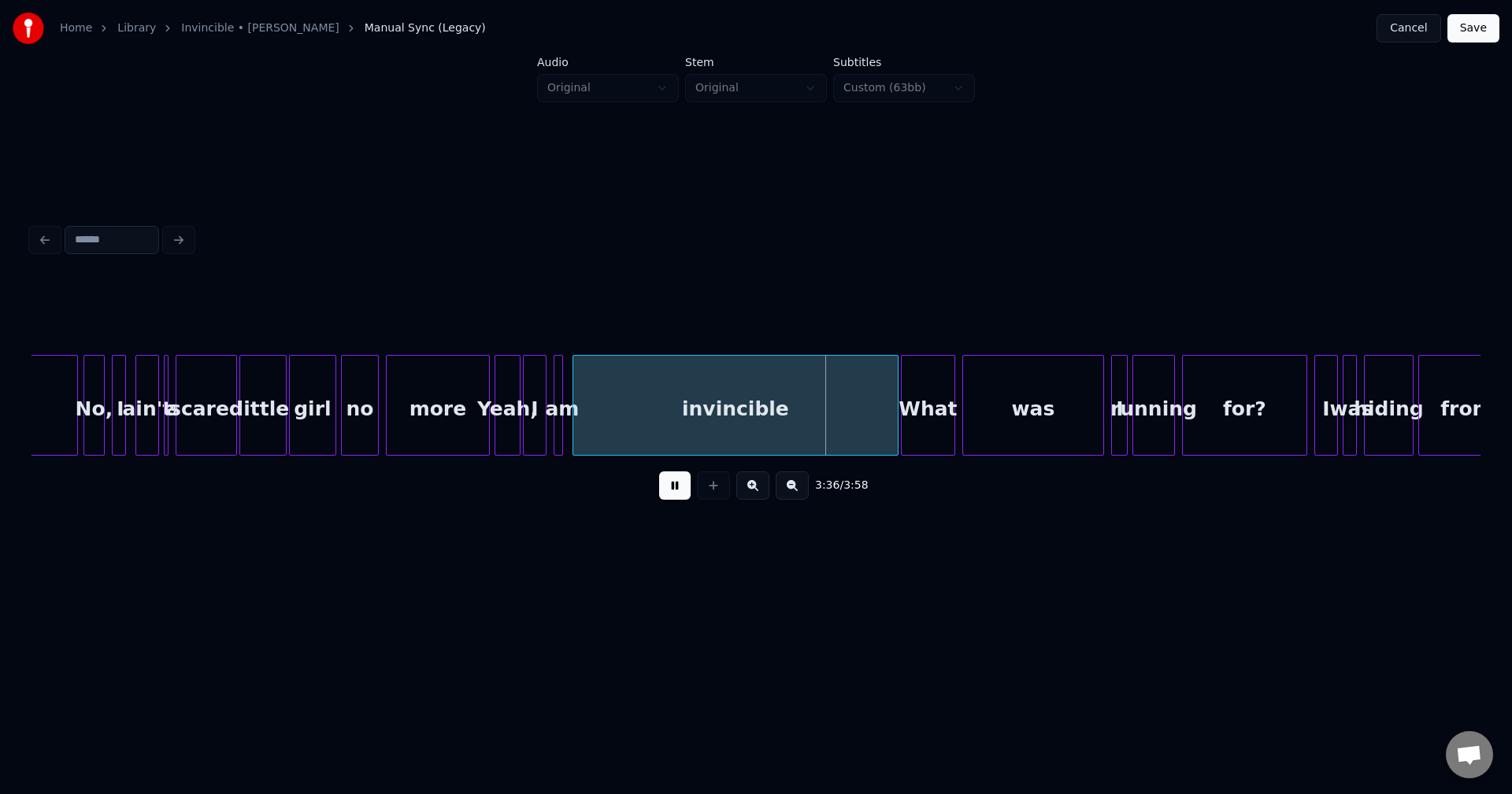
click at [671, 490] on button at bounding box center [674, 485] width 32 height 28
click at [844, 426] on div at bounding box center [844, 405] width 5 height 100
click at [867, 428] on div "What" at bounding box center [875, 409] width 53 height 107
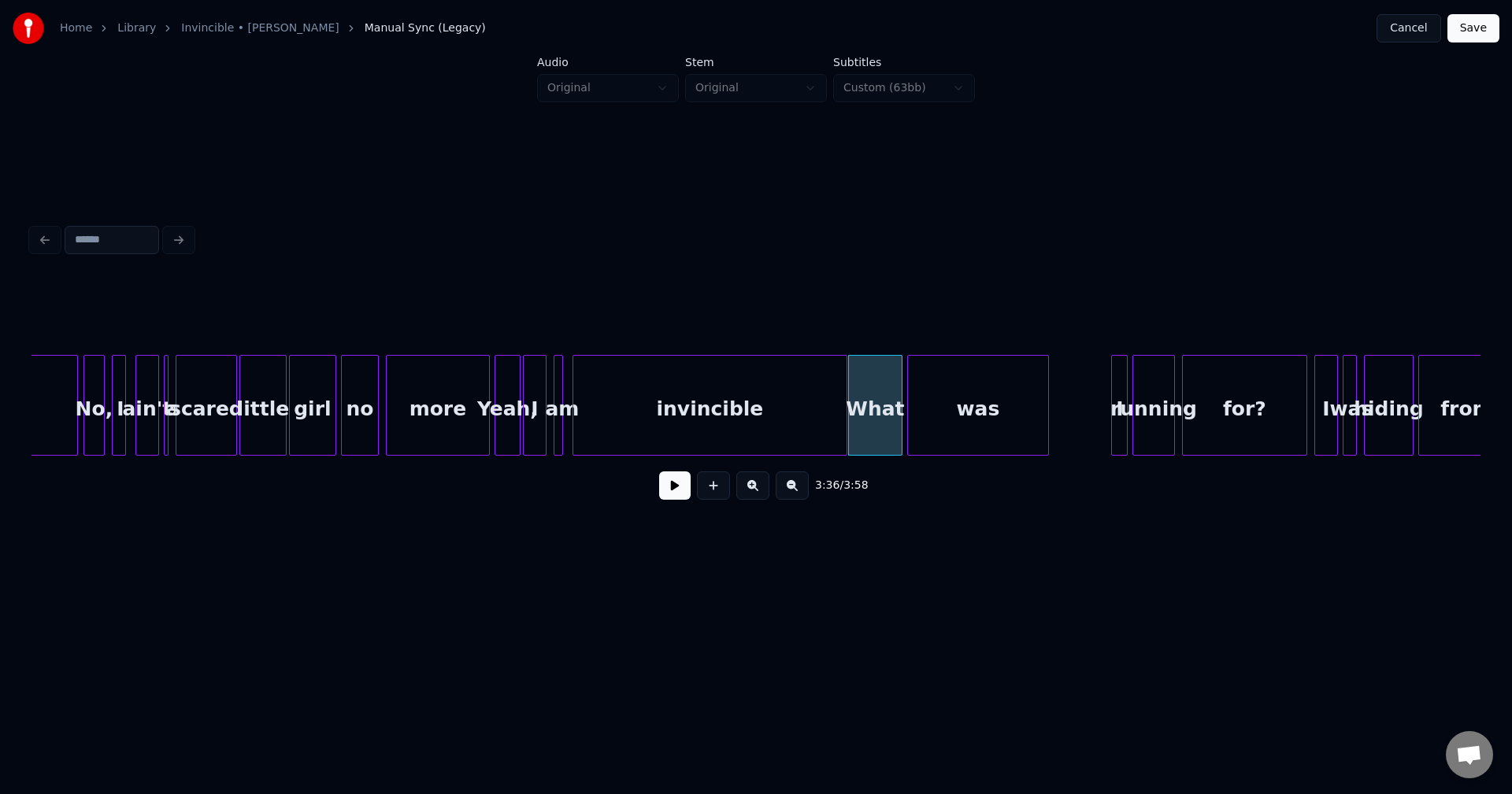
click at [959, 426] on div "was" at bounding box center [978, 409] width 140 height 107
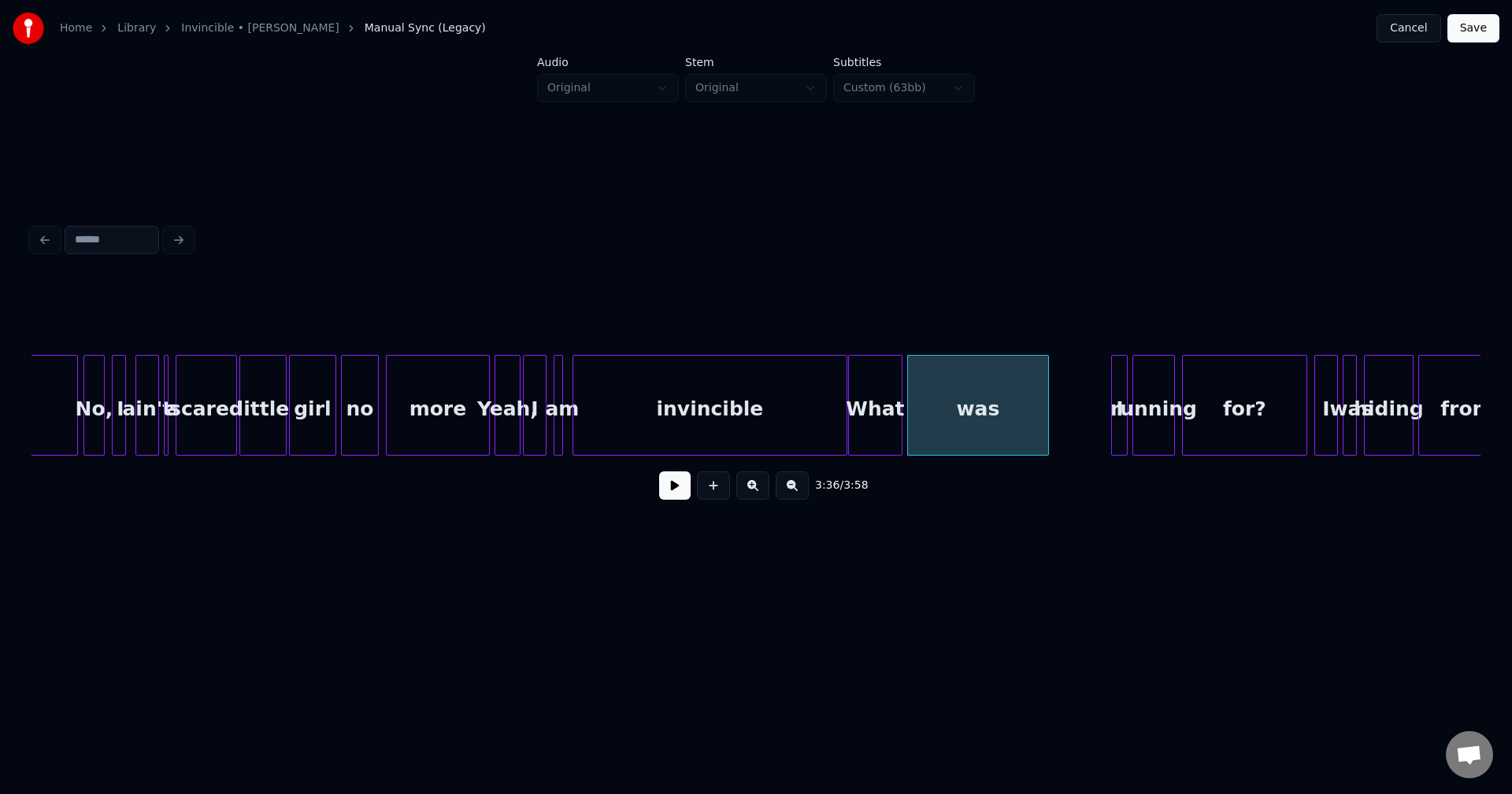
click at [861, 427] on div "What" at bounding box center [875, 409] width 53 height 107
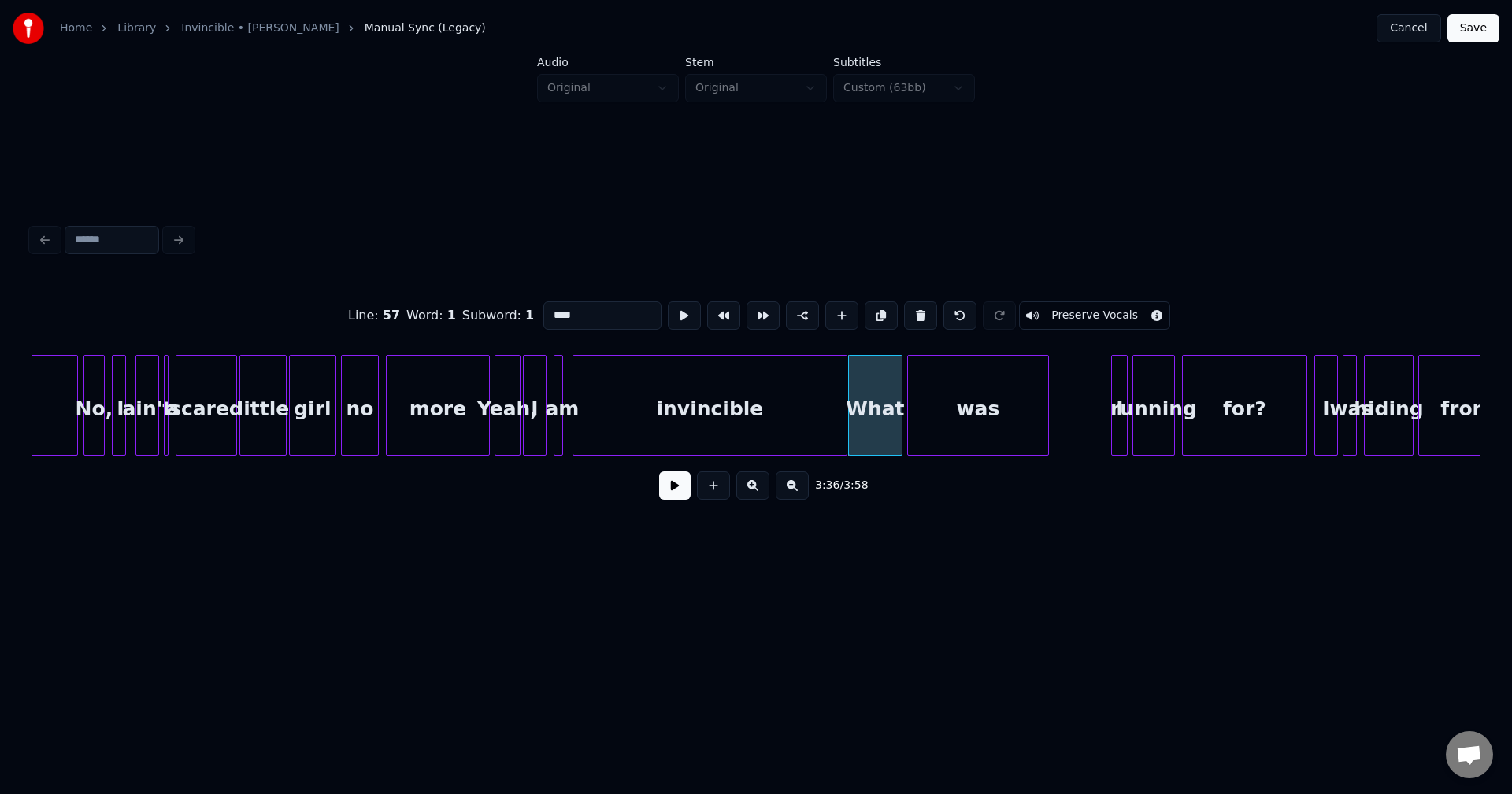
click at [673, 500] on button at bounding box center [674, 485] width 32 height 28
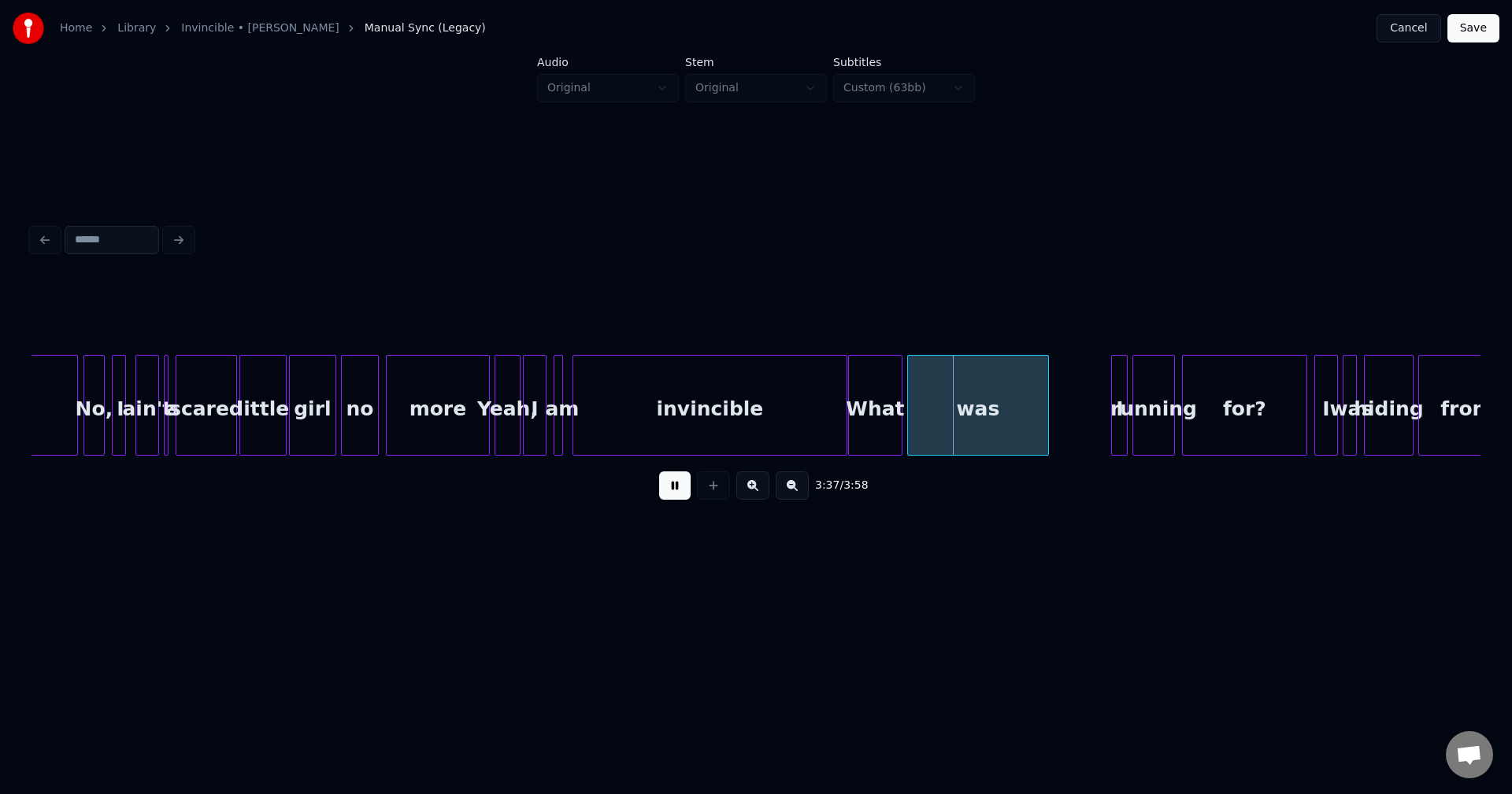
click at [673, 500] on button at bounding box center [674, 485] width 32 height 28
click at [807, 420] on div "invincible" at bounding box center [710, 409] width 273 height 107
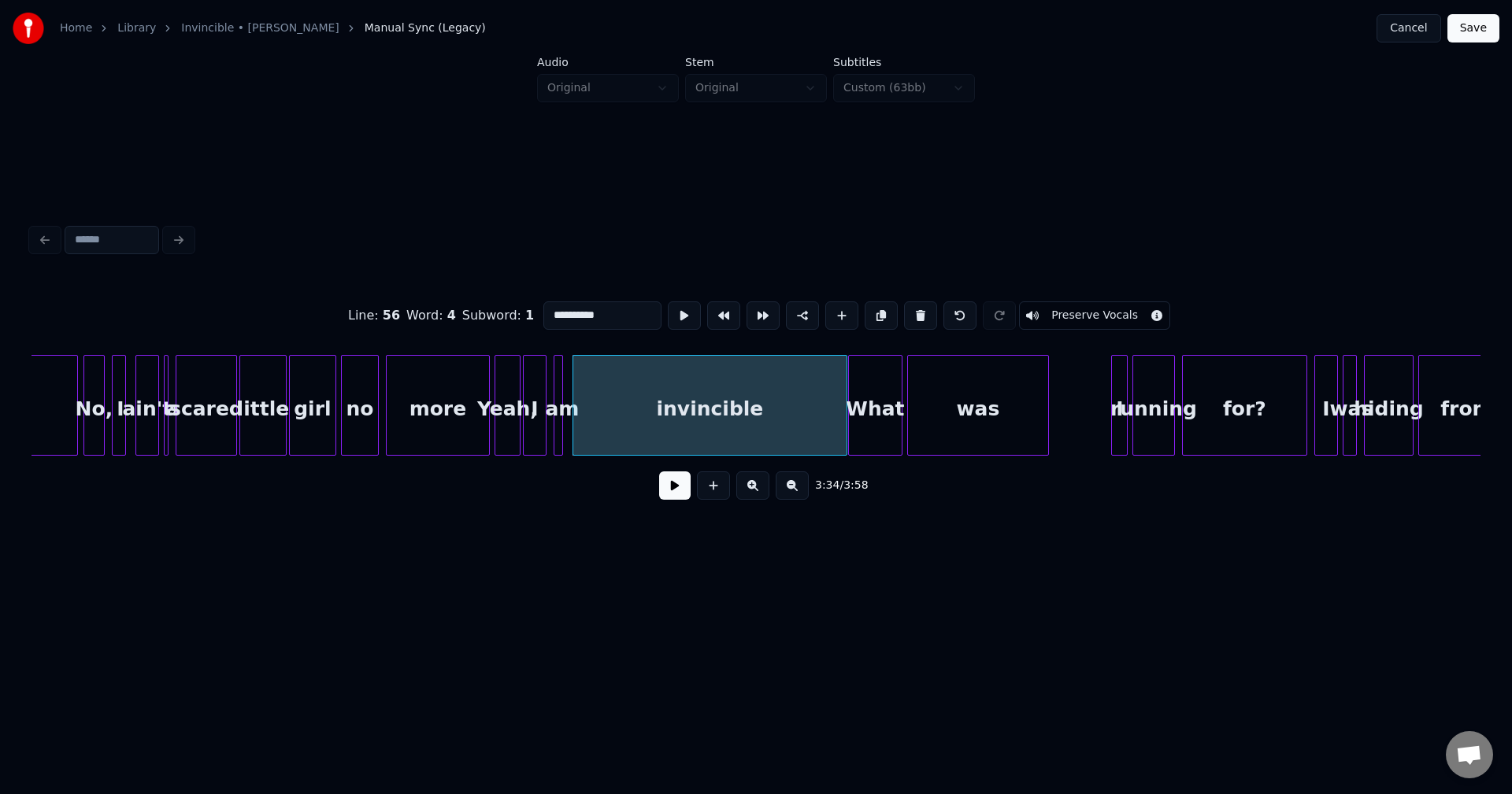
click at [681, 491] on button at bounding box center [674, 485] width 32 height 28
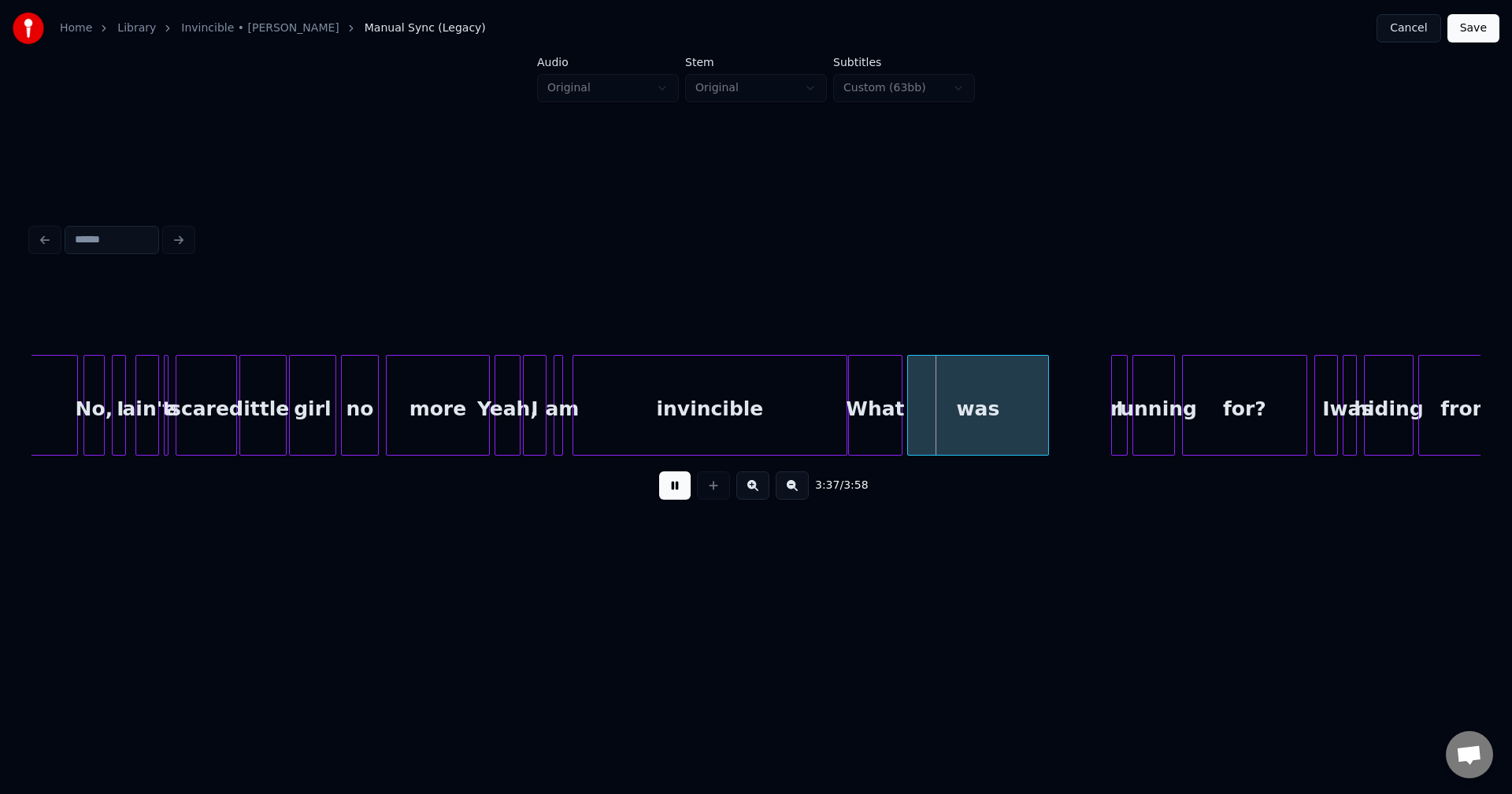
click at [671, 493] on button at bounding box center [674, 485] width 32 height 28
click at [859, 427] on div "What" at bounding box center [875, 409] width 53 height 107
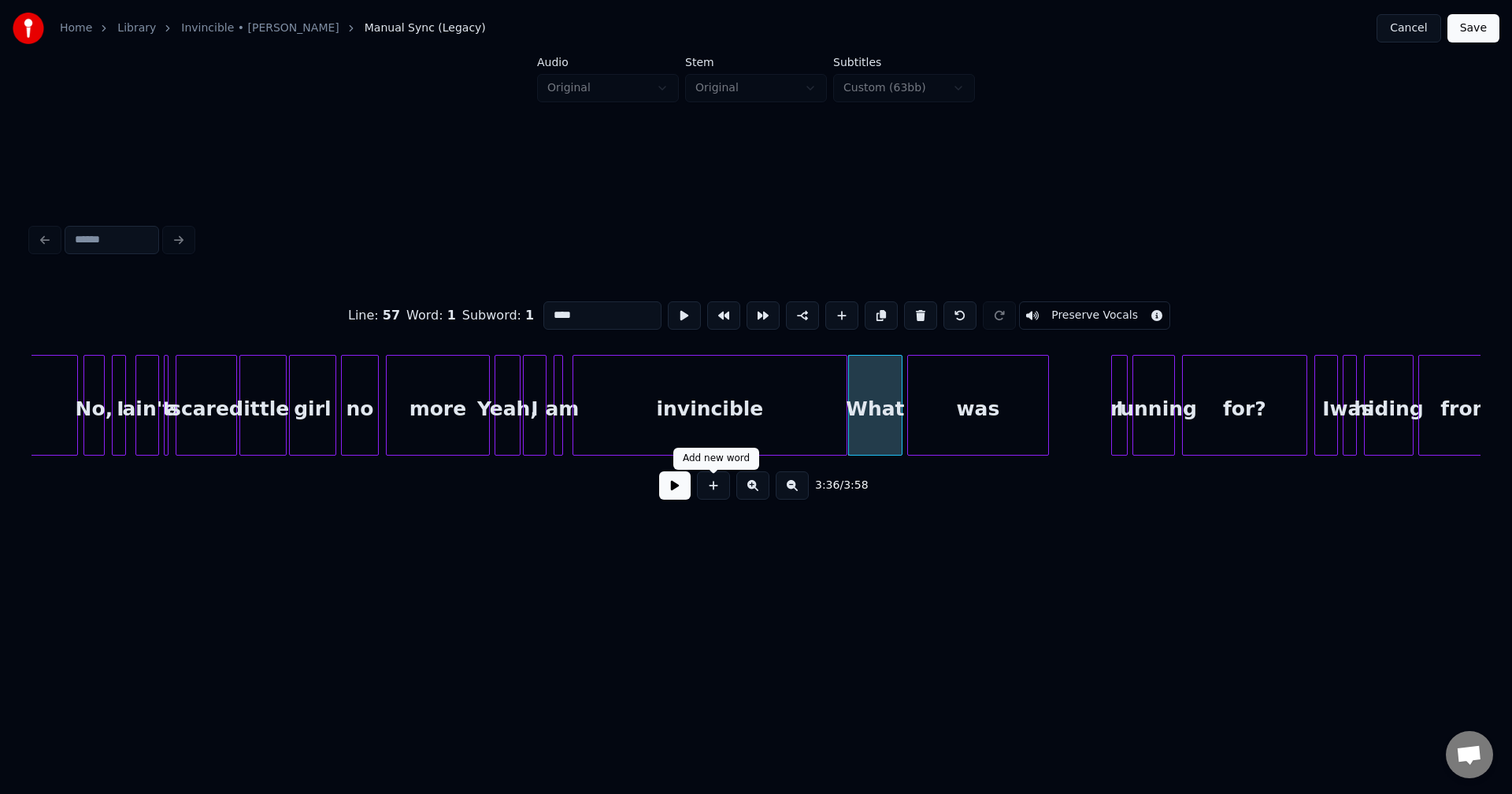
click at [684, 495] on button at bounding box center [674, 485] width 32 height 28
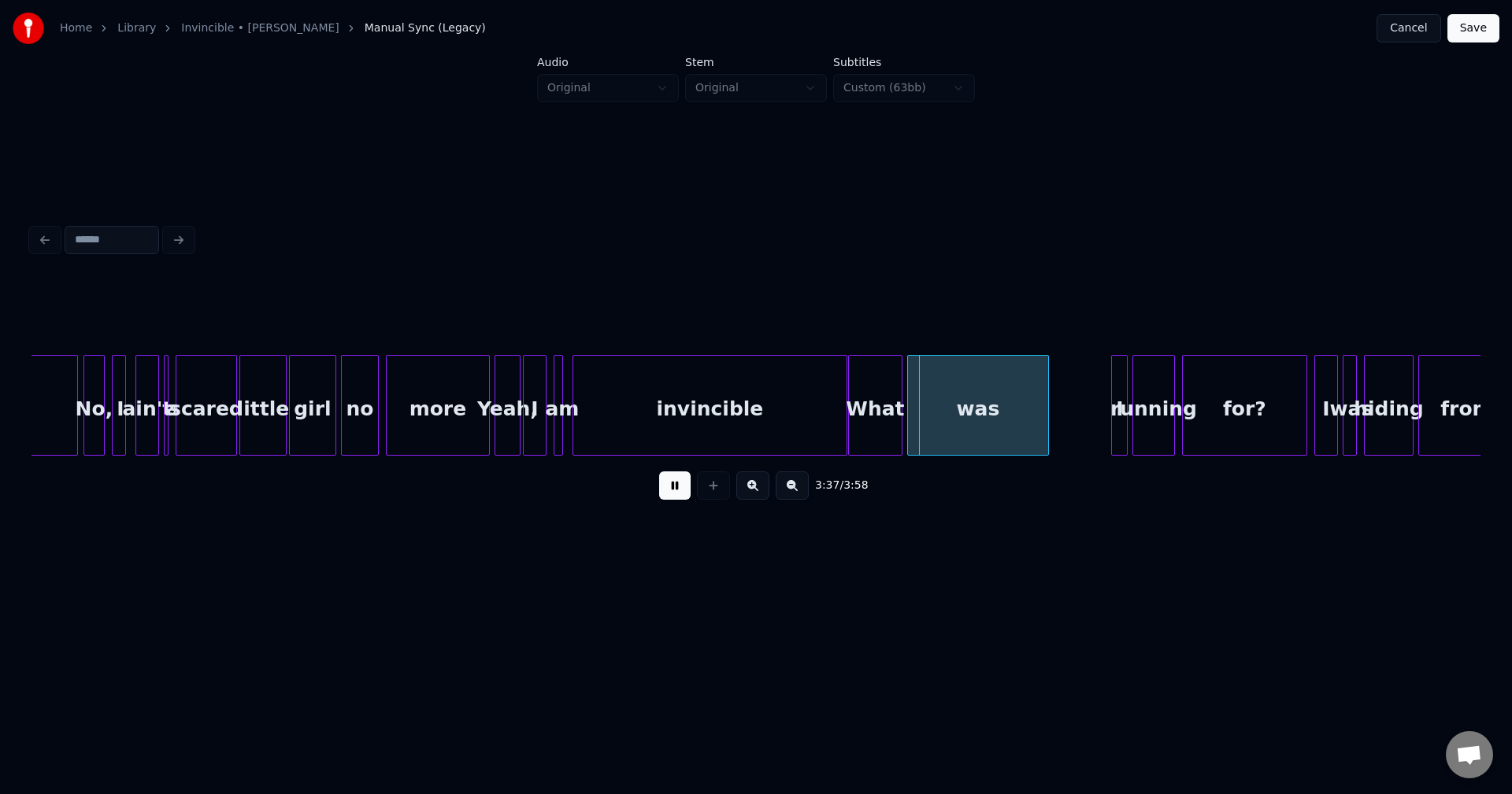
click at [684, 495] on button at bounding box center [674, 485] width 32 height 28
click at [825, 426] on div at bounding box center [825, 405] width 5 height 100
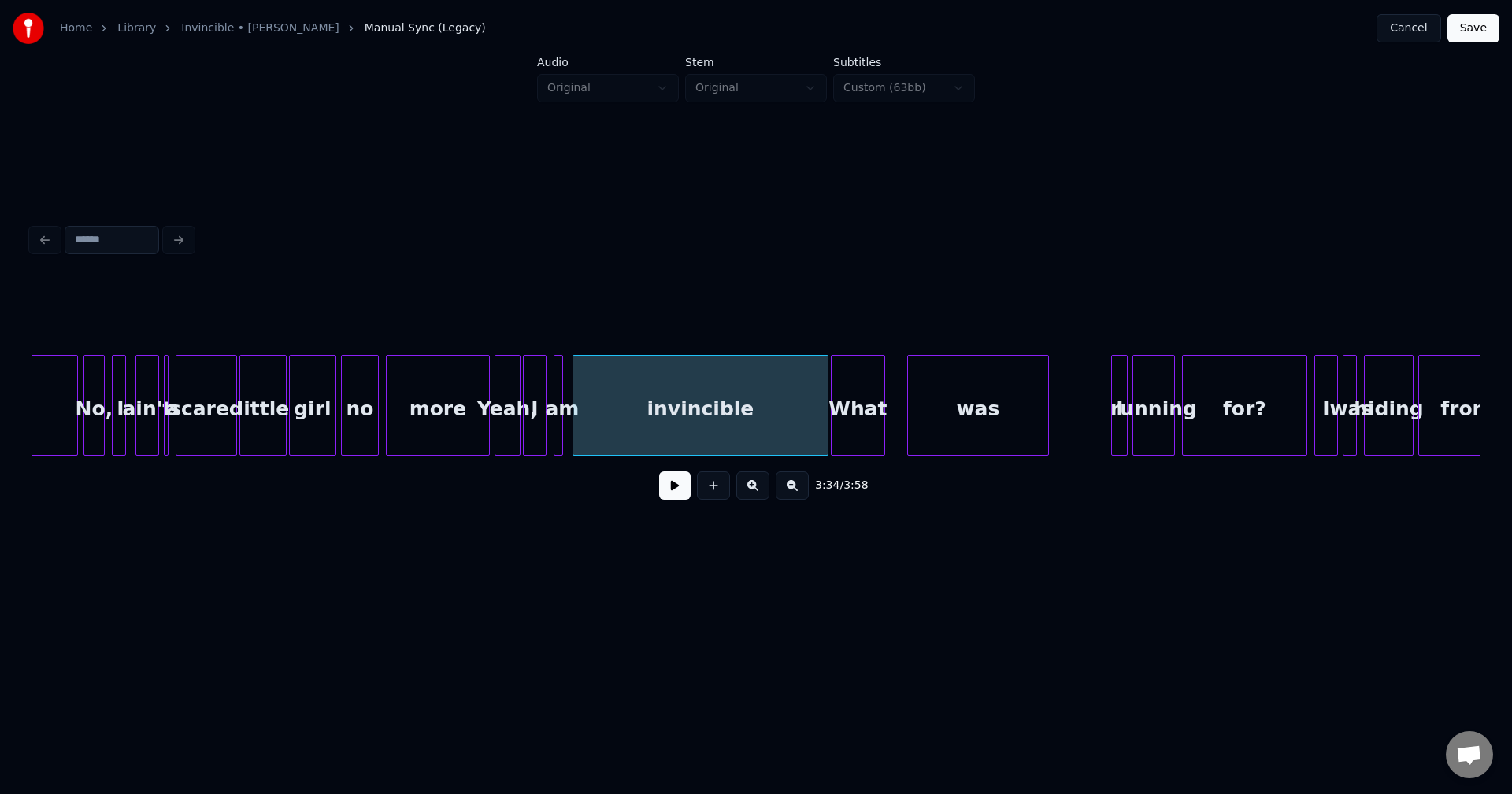
click at [853, 425] on div "What" at bounding box center [858, 409] width 53 height 107
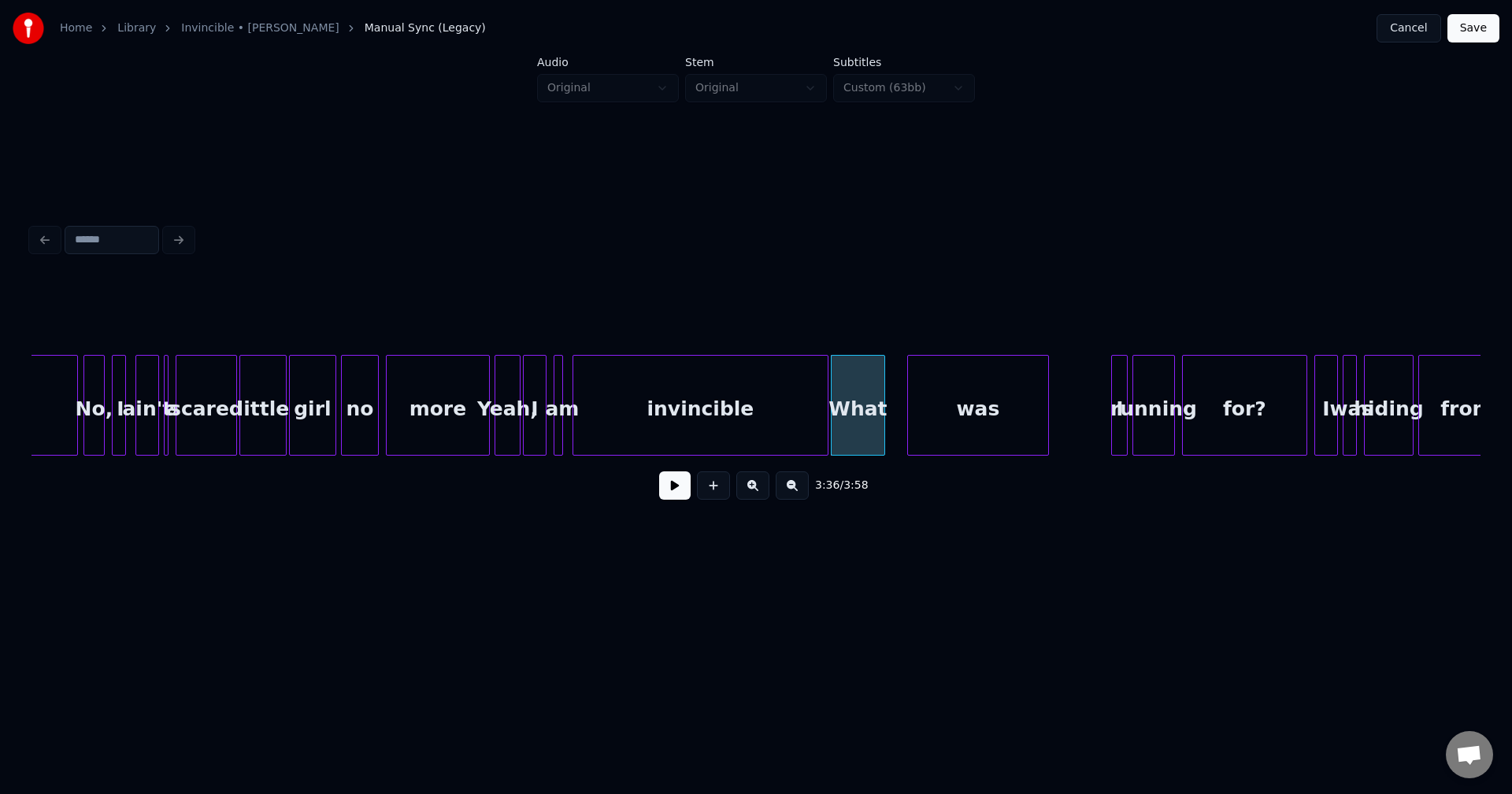
click at [687, 497] on button at bounding box center [674, 485] width 32 height 28
click at [820, 420] on div at bounding box center [819, 405] width 5 height 100
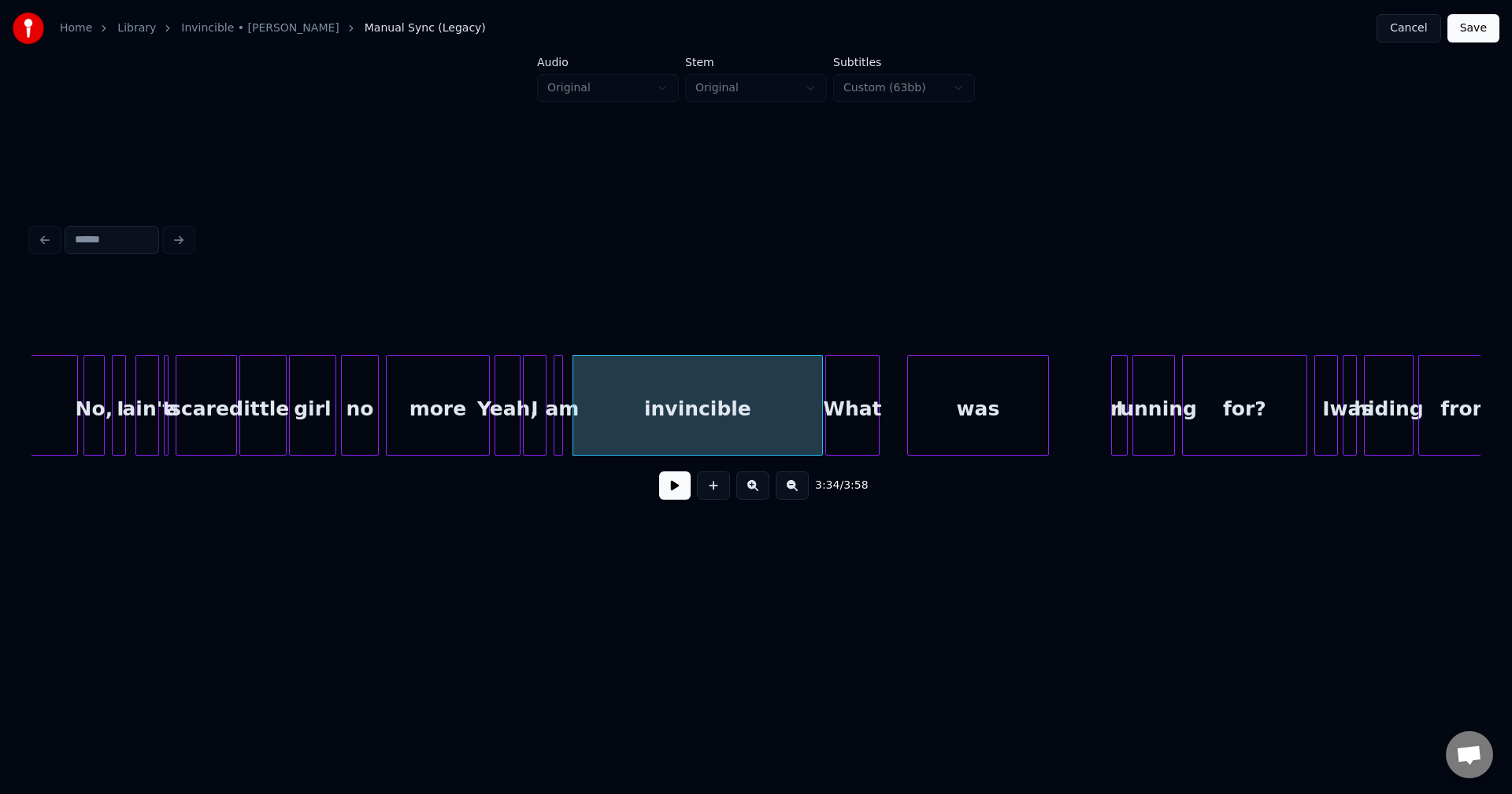
click at [846, 426] on div "What" at bounding box center [852, 409] width 53 height 107
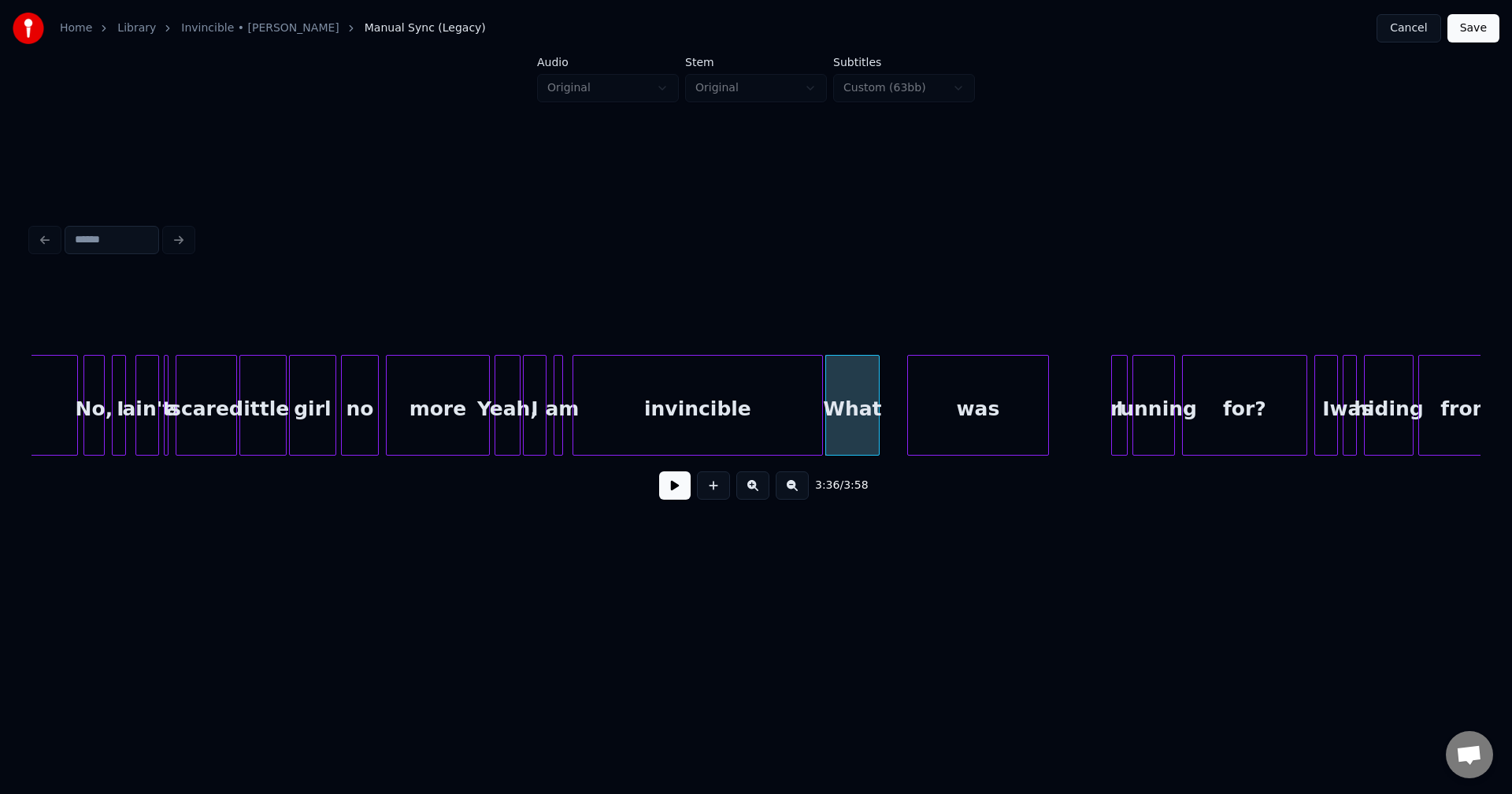
click at [671, 493] on button at bounding box center [674, 485] width 32 height 28
drag, startPoint x: 671, startPoint y: 493, endPoint x: 702, endPoint y: 475, distance: 35.8
click at [671, 493] on button at bounding box center [674, 485] width 32 height 28
click at [871, 412] on div "What" at bounding box center [852, 409] width 53 height 107
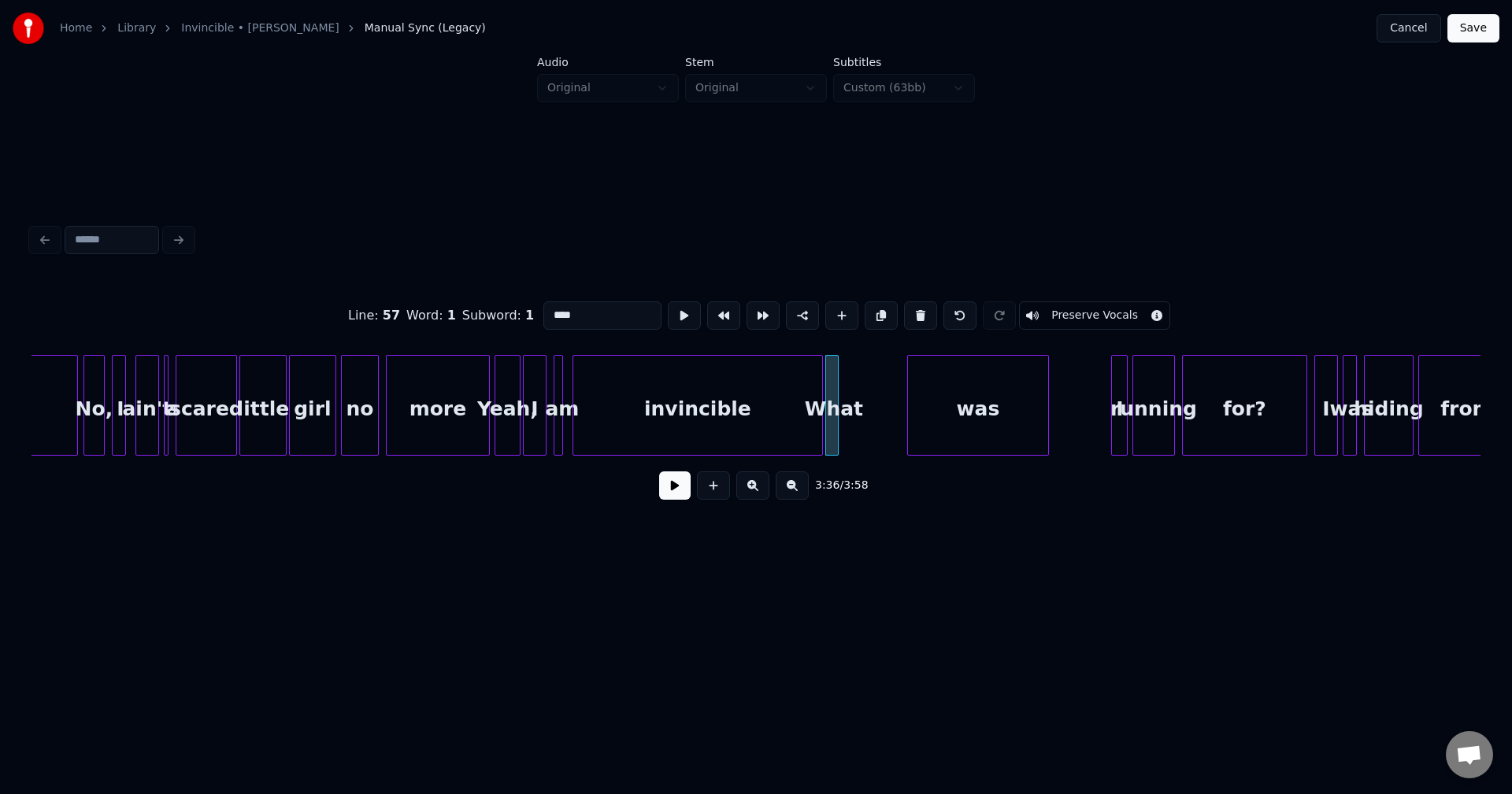
click at [835, 423] on div at bounding box center [835, 405] width 5 height 100
click at [885, 426] on div "was" at bounding box center [910, 409] width 140 height 107
click at [862, 428] on div at bounding box center [861, 405] width 5 height 100
click at [1116, 422] on div "I" at bounding box center [1119, 409] width 15 height 107
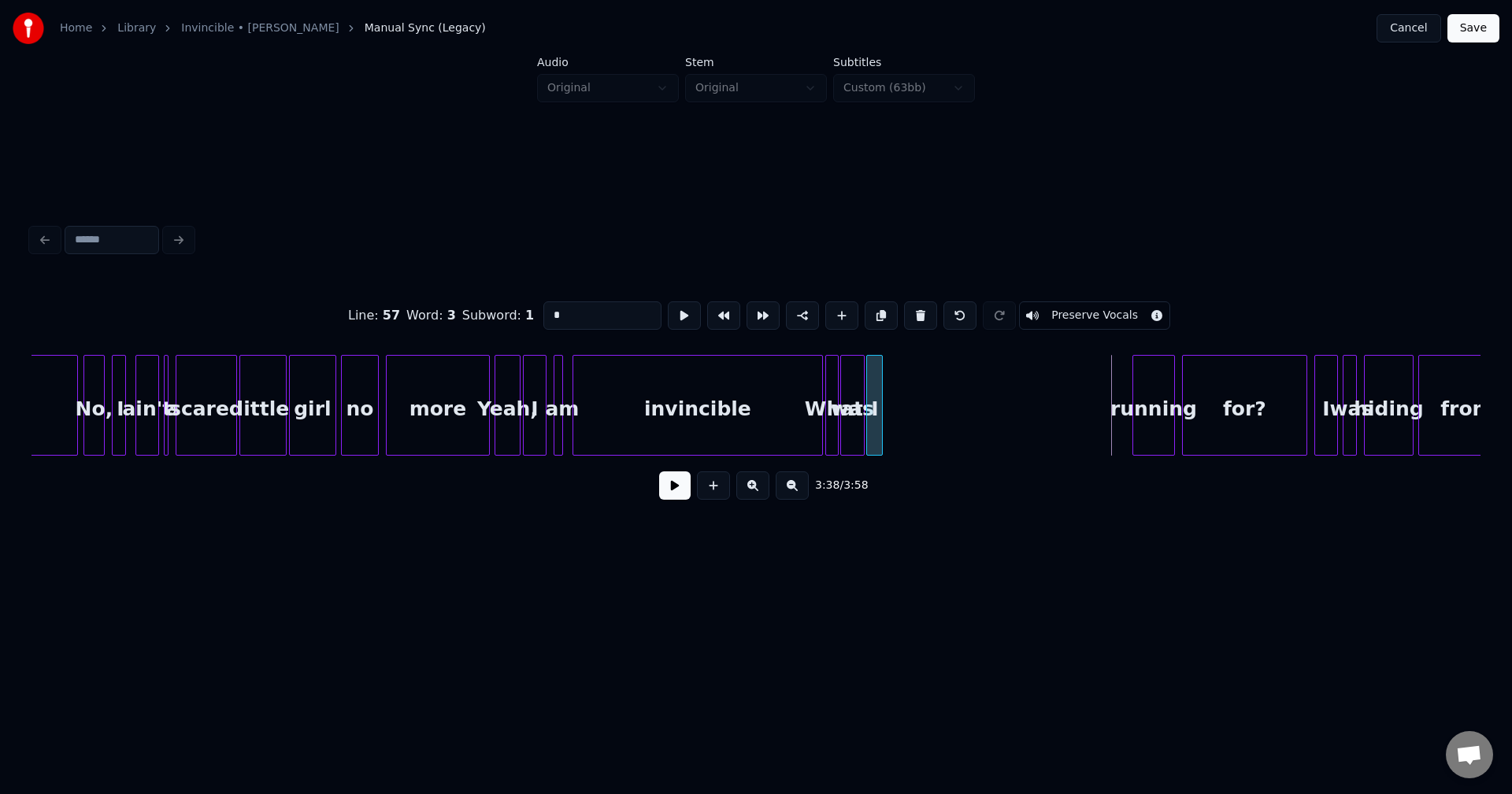
click at [874, 442] on div "I" at bounding box center [875, 409] width 15 height 107
click at [906, 436] on div "running" at bounding box center [908, 409] width 41 height 107
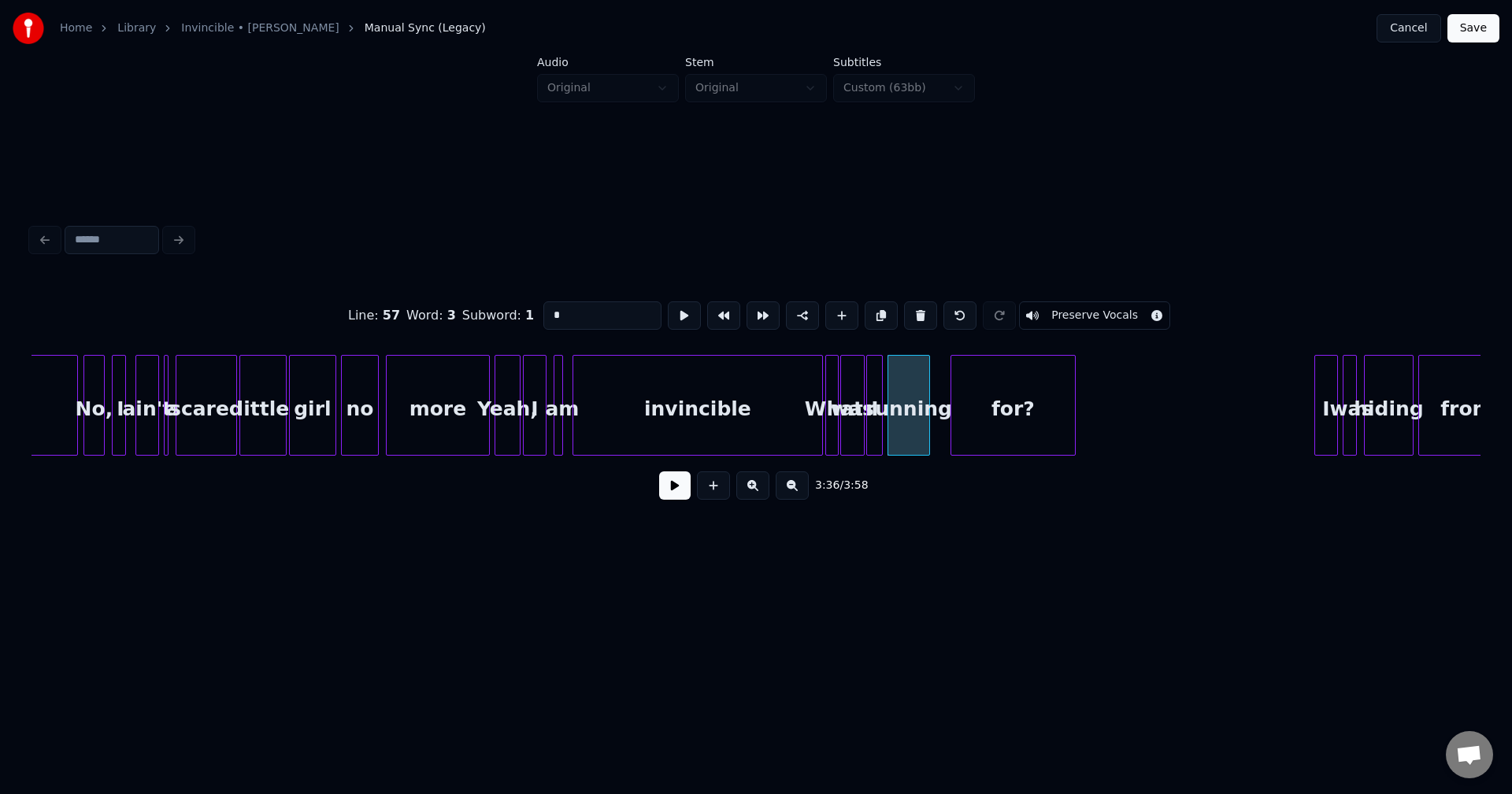
click at [989, 426] on div "for?" at bounding box center [1013, 409] width 124 height 107
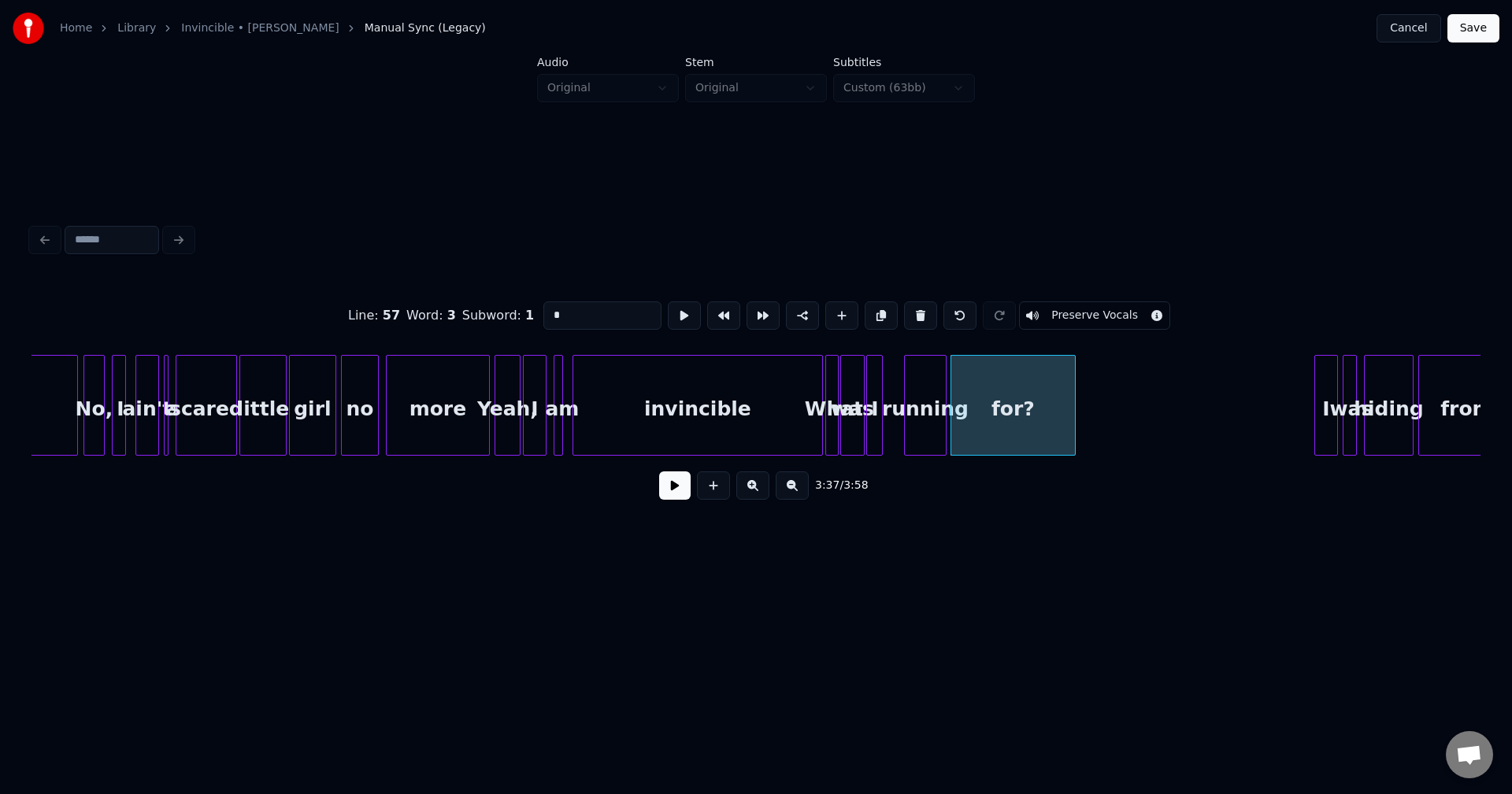
click at [925, 429] on div "running" at bounding box center [925, 409] width 41 height 107
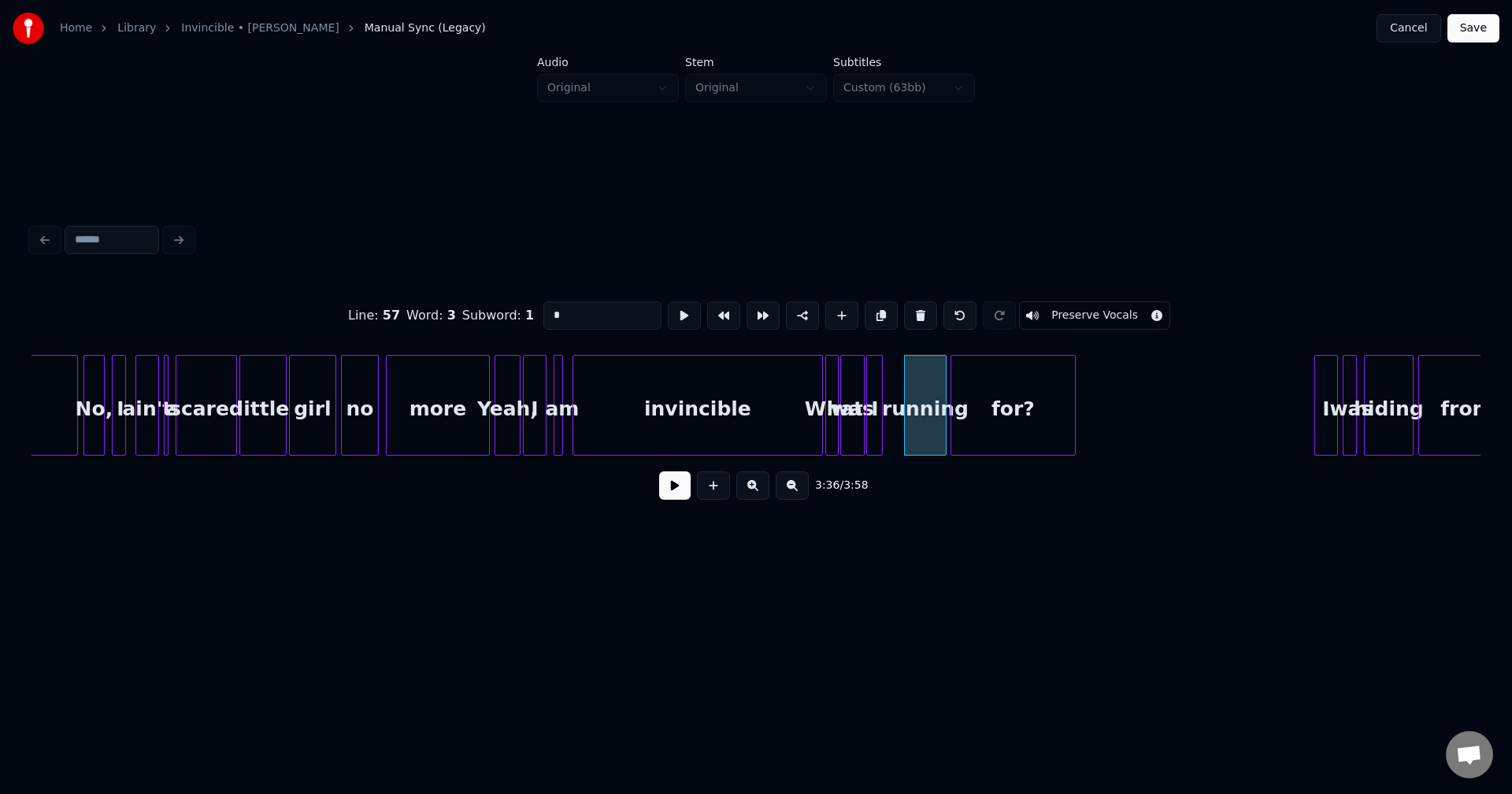
click at [822, 433] on div "invincible" at bounding box center [697, 405] width 251 height 101
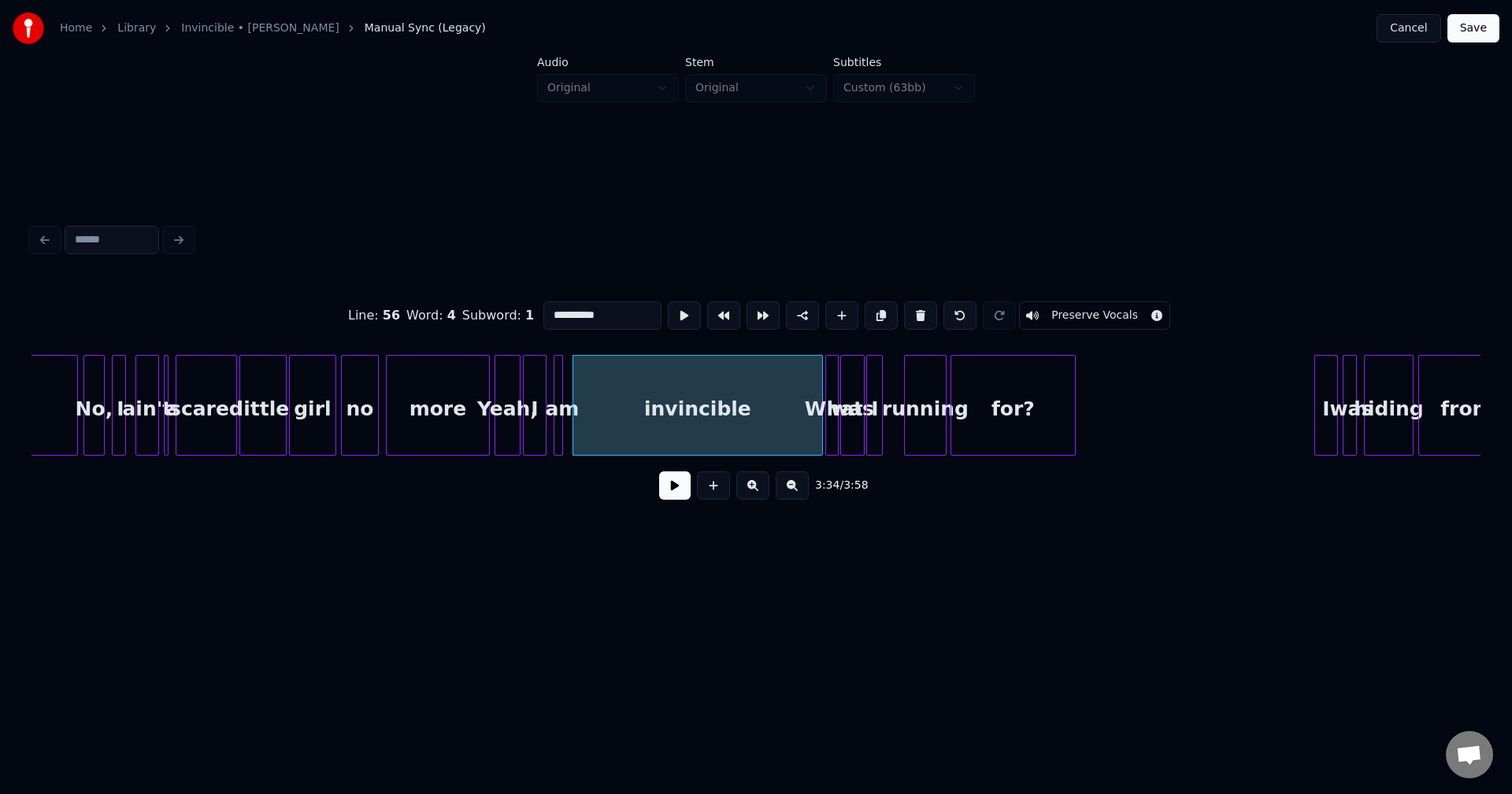
click at [836, 429] on div at bounding box center [835, 405] width 5 height 100
type input "****"
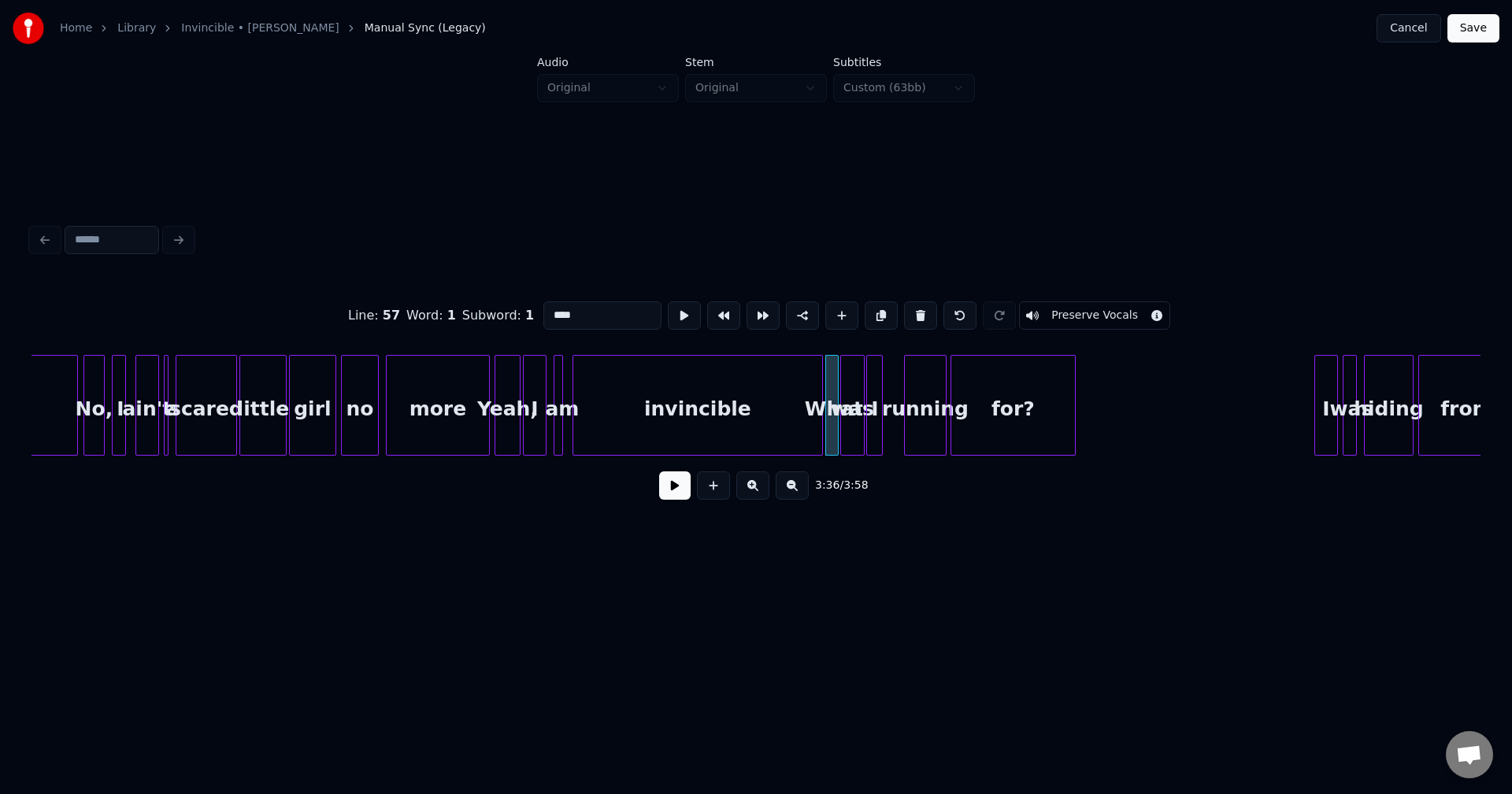
click at [668, 499] on button at bounding box center [674, 485] width 32 height 28
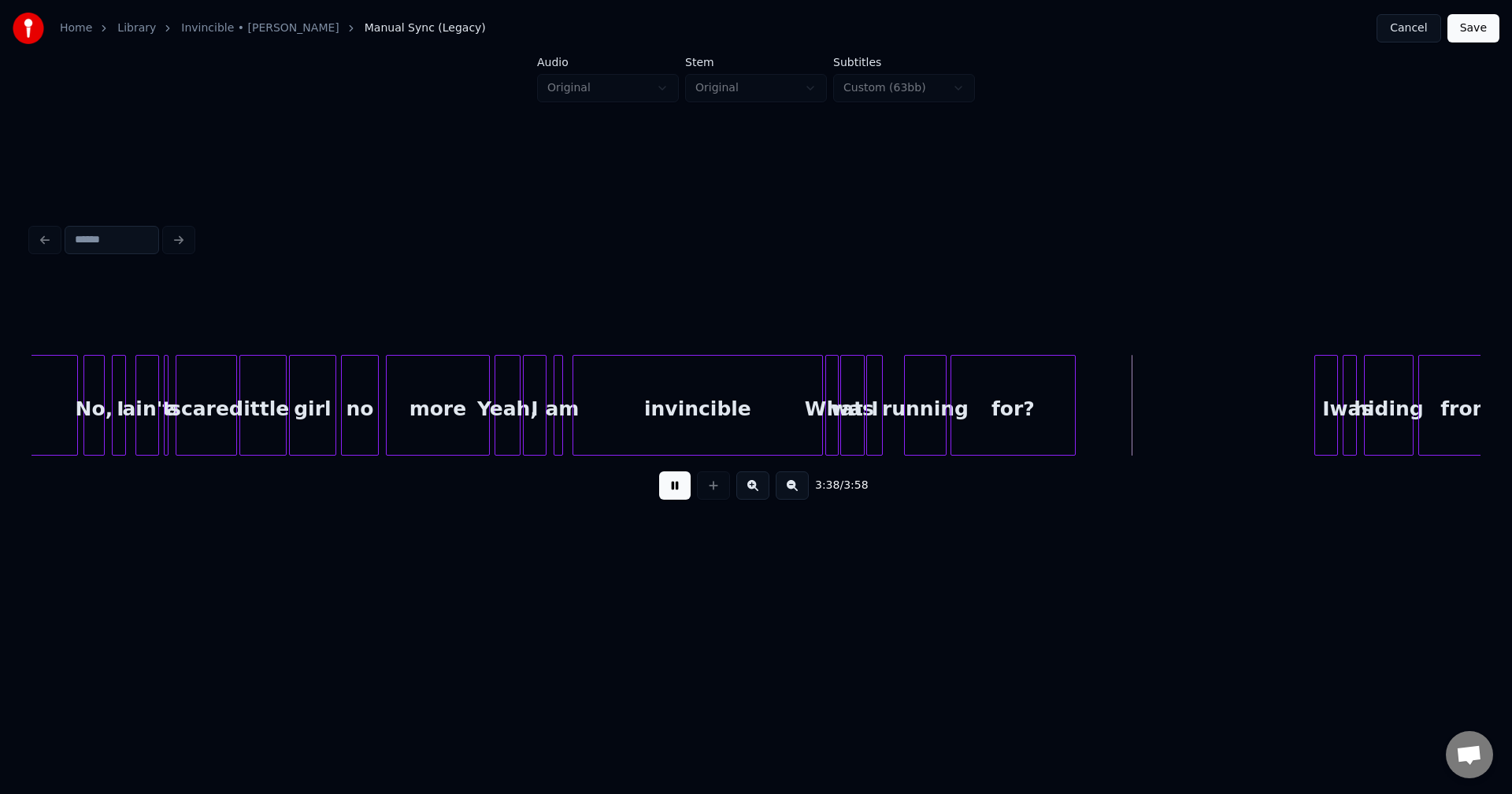
click at [819, 412] on div at bounding box center [819, 405] width 5 height 100
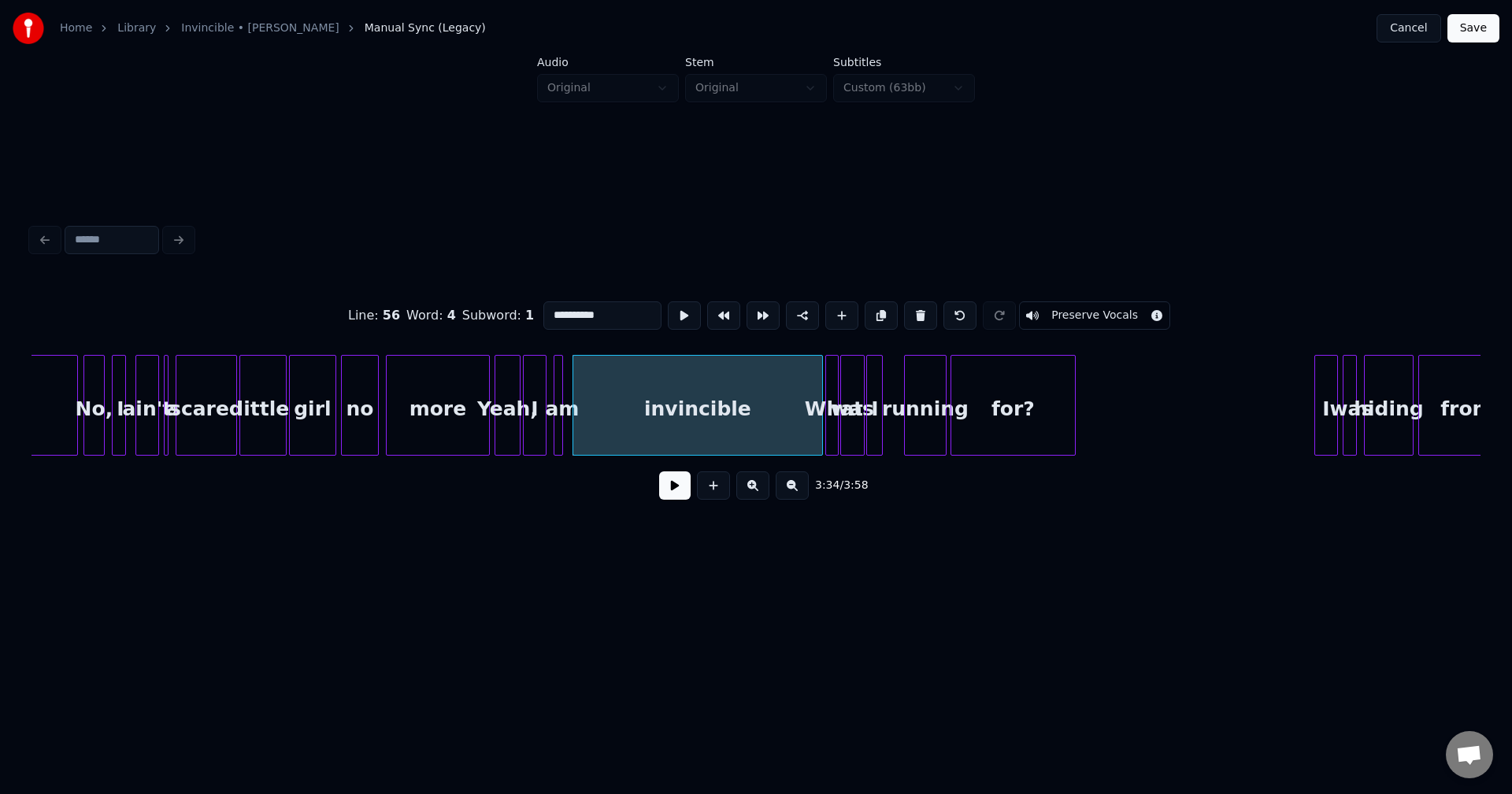
click at [667, 495] on button at bounding box center [674, 485] width 32 height 28
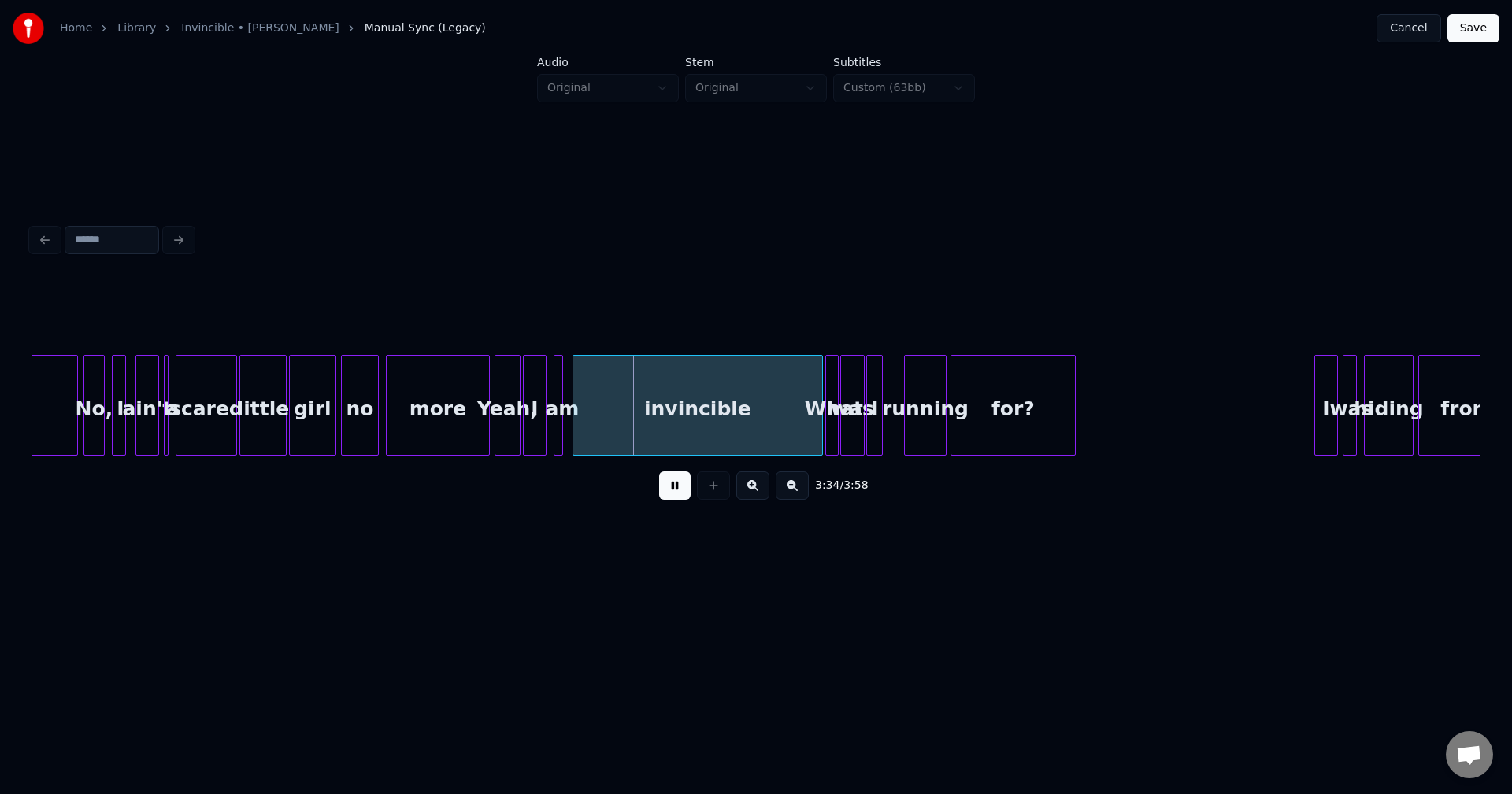
click at [716, 572] on div "3:34 / 3:58" at bounding box center [756, 366] width 1462 height 476
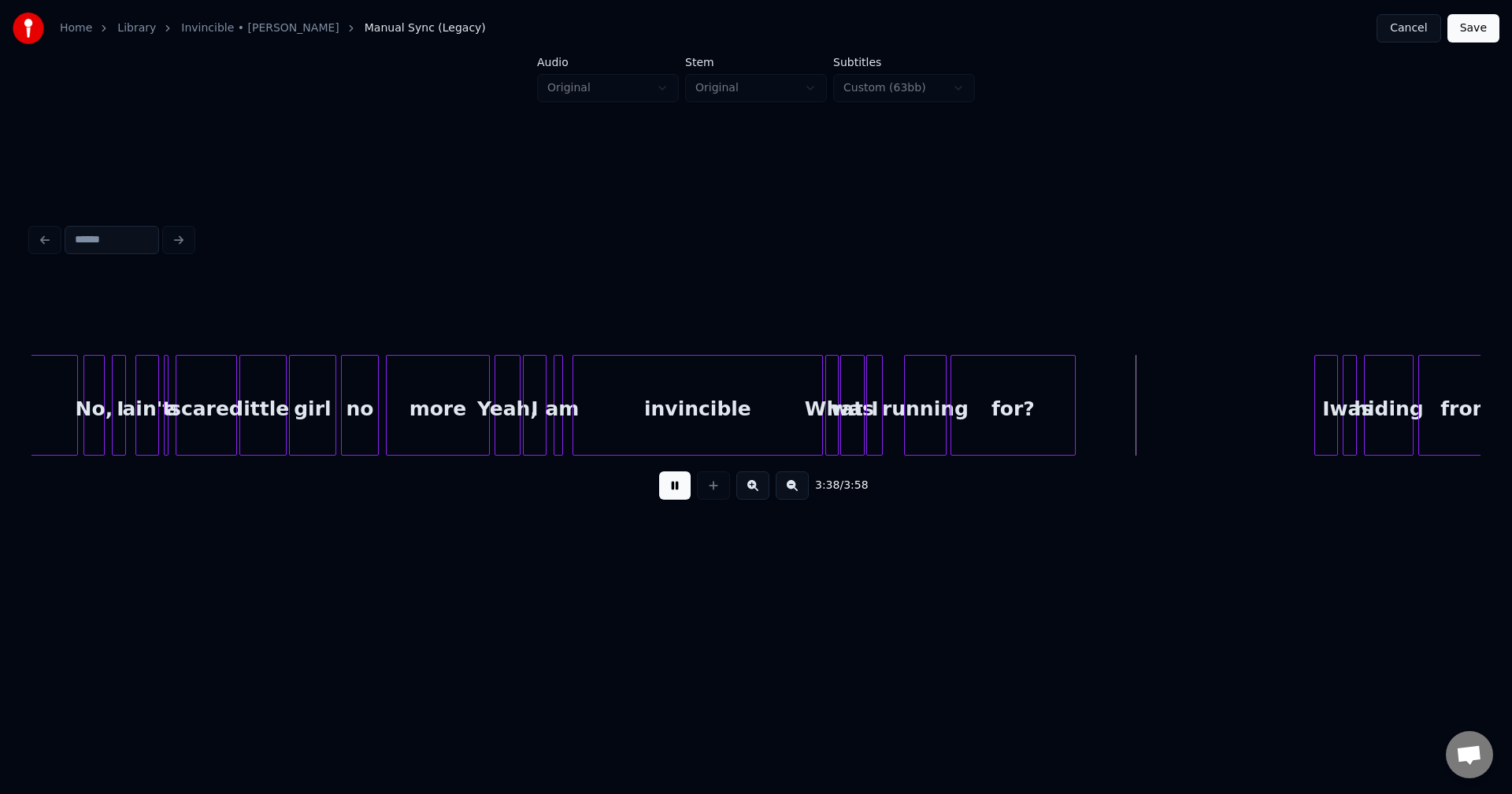
click at [665, 500] on button at bounding box center [674, 485] width 32 height 28
click at [900, 422] on div at bounding box center [898, 405] width 5 height 100
click at [847, 426] on div at bounding box center [846, 405] width 5 height 100
click at [841, 430] on div at bounding box center [839, 405] width 5 height 100
click at [673, 495] on button at bounding box center [674, 485] width 32 height 28
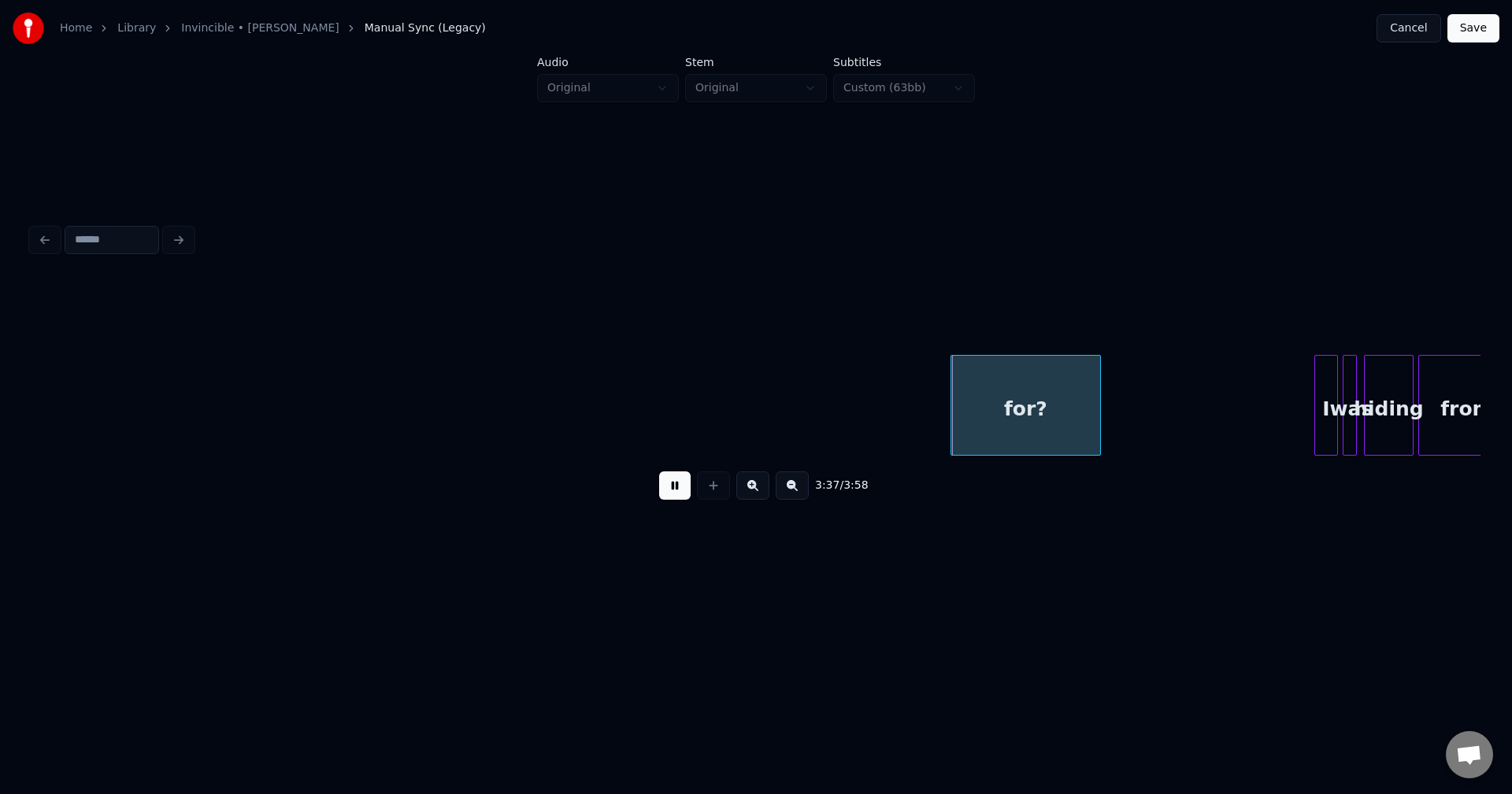
scroll to position [0, 25668]
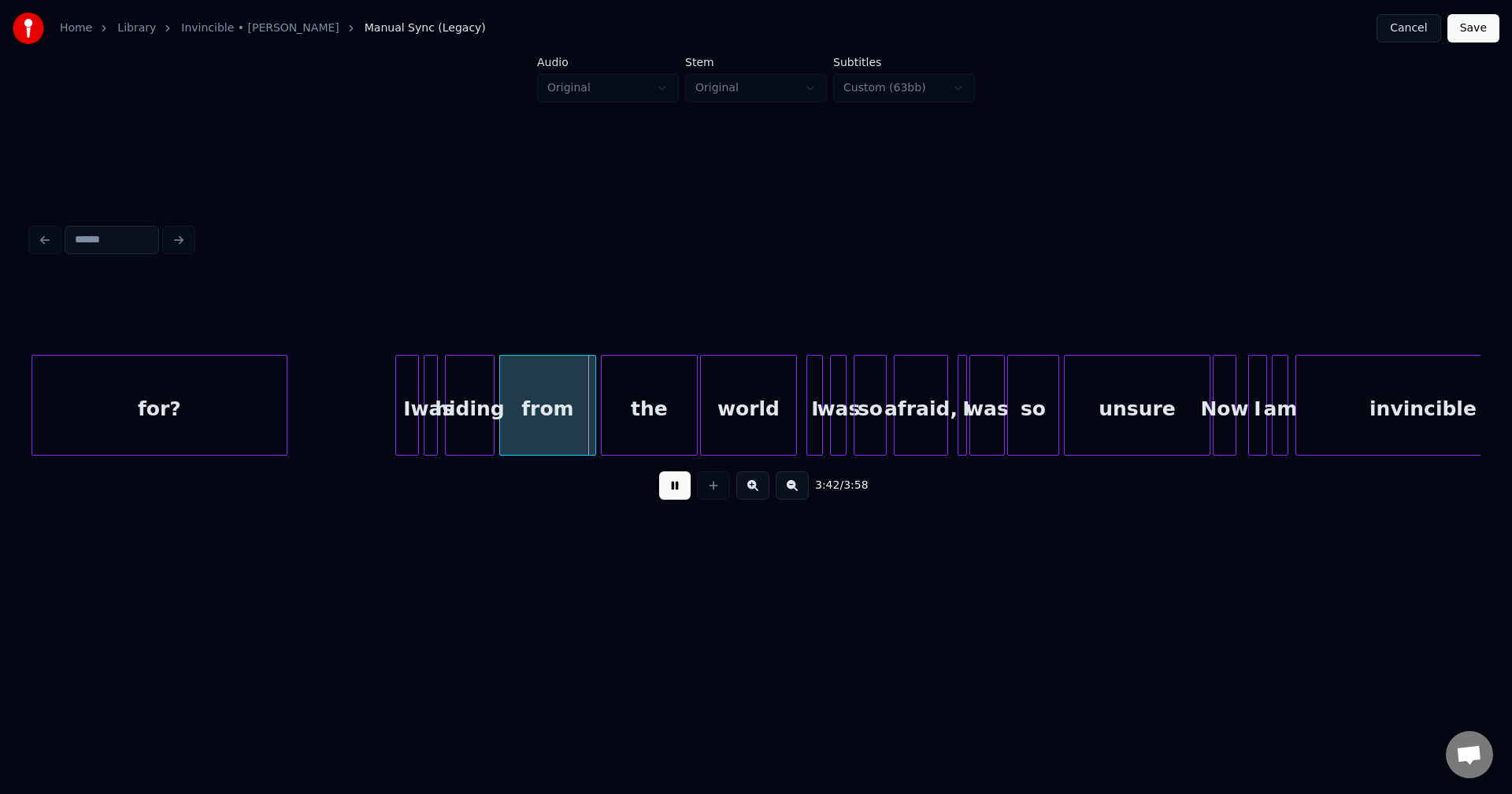
click at [282, 403] on div at bounding box center [283, 405] width 5 height 100
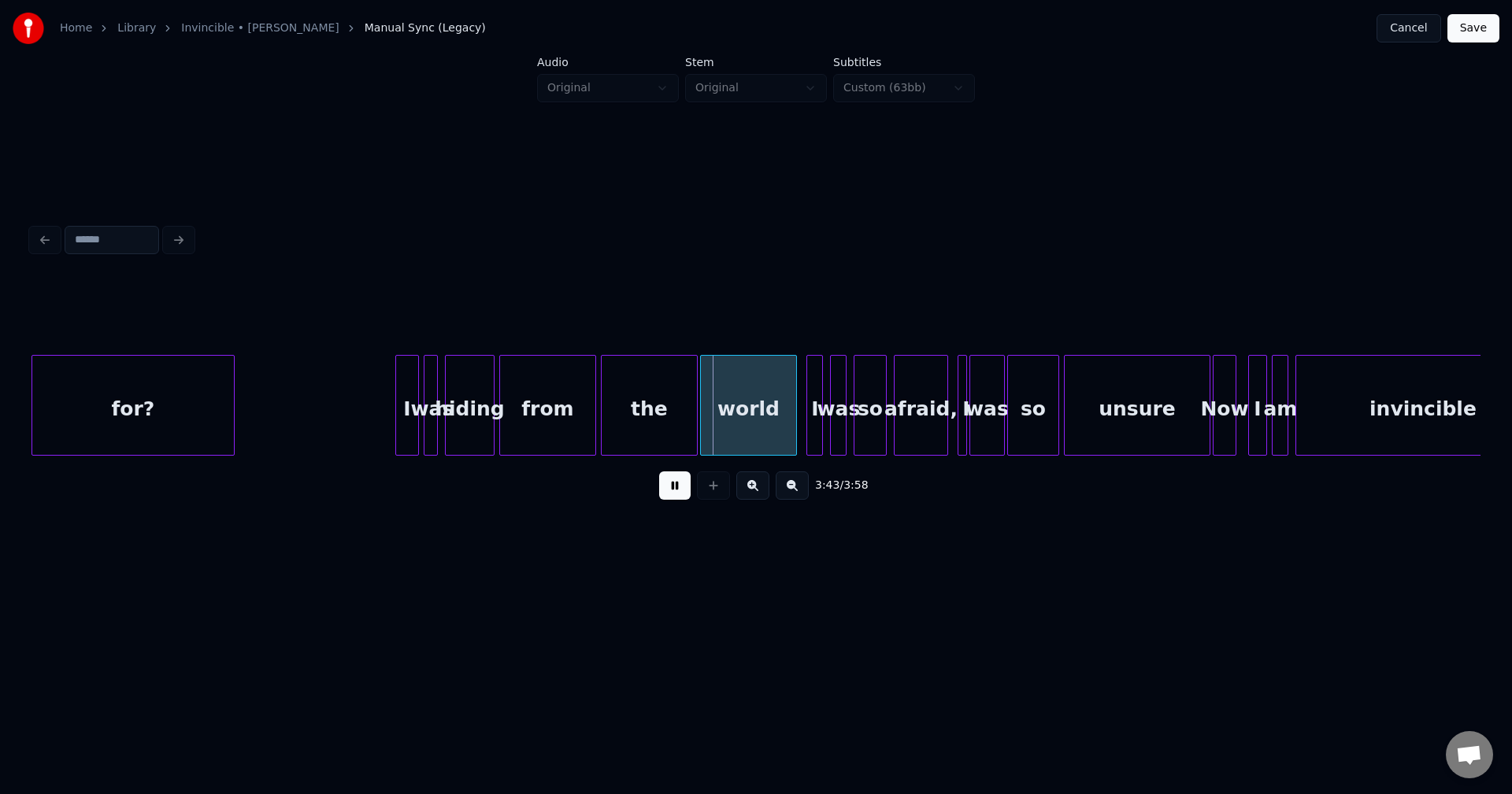
click at [230, 419] on div at bounding box center [231, 405] width 5 height 100
click at [247, 404] on div at bounding box center [246, 405] width 5 height 100
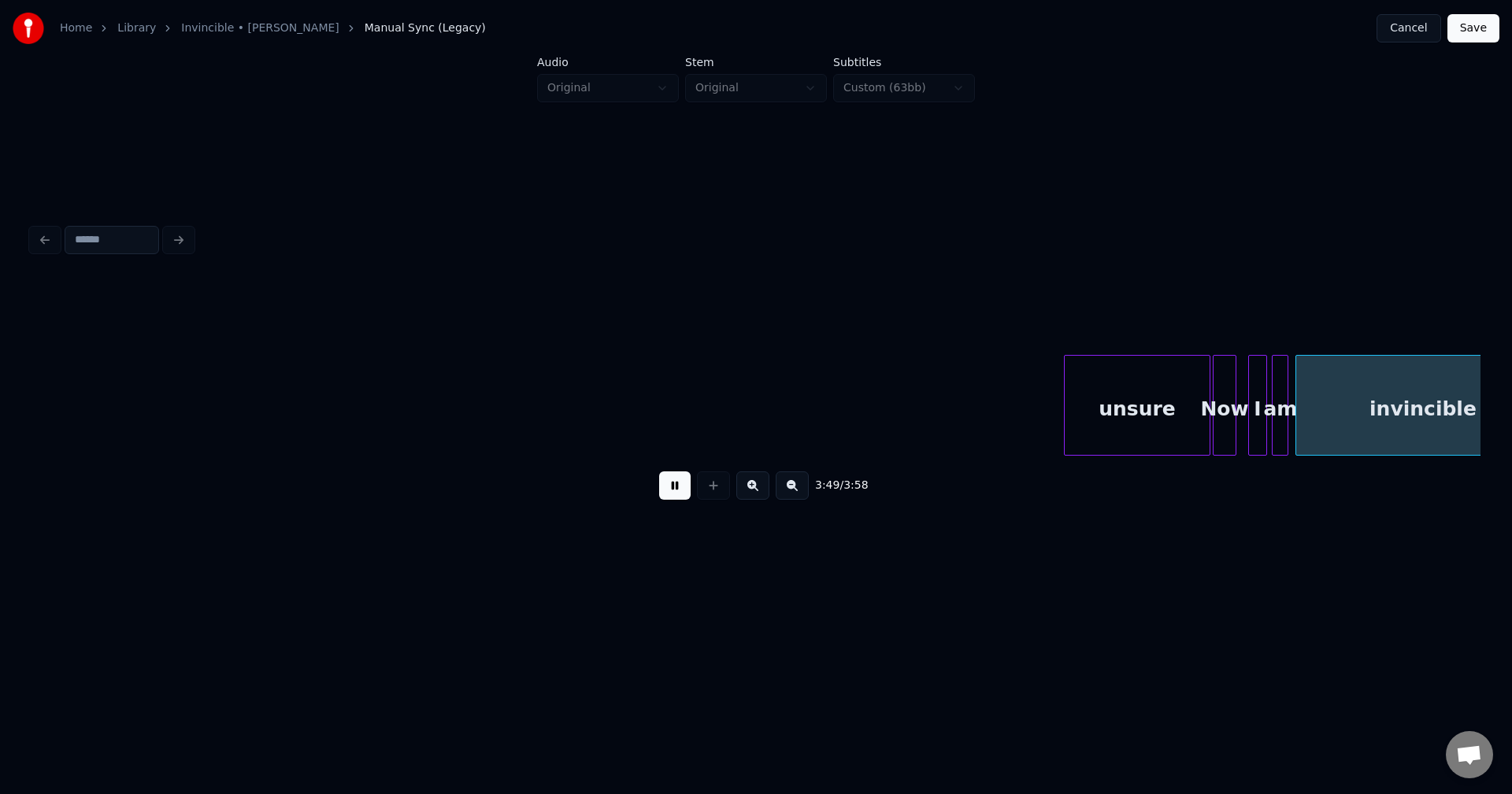
scroll to position [0, 26714]
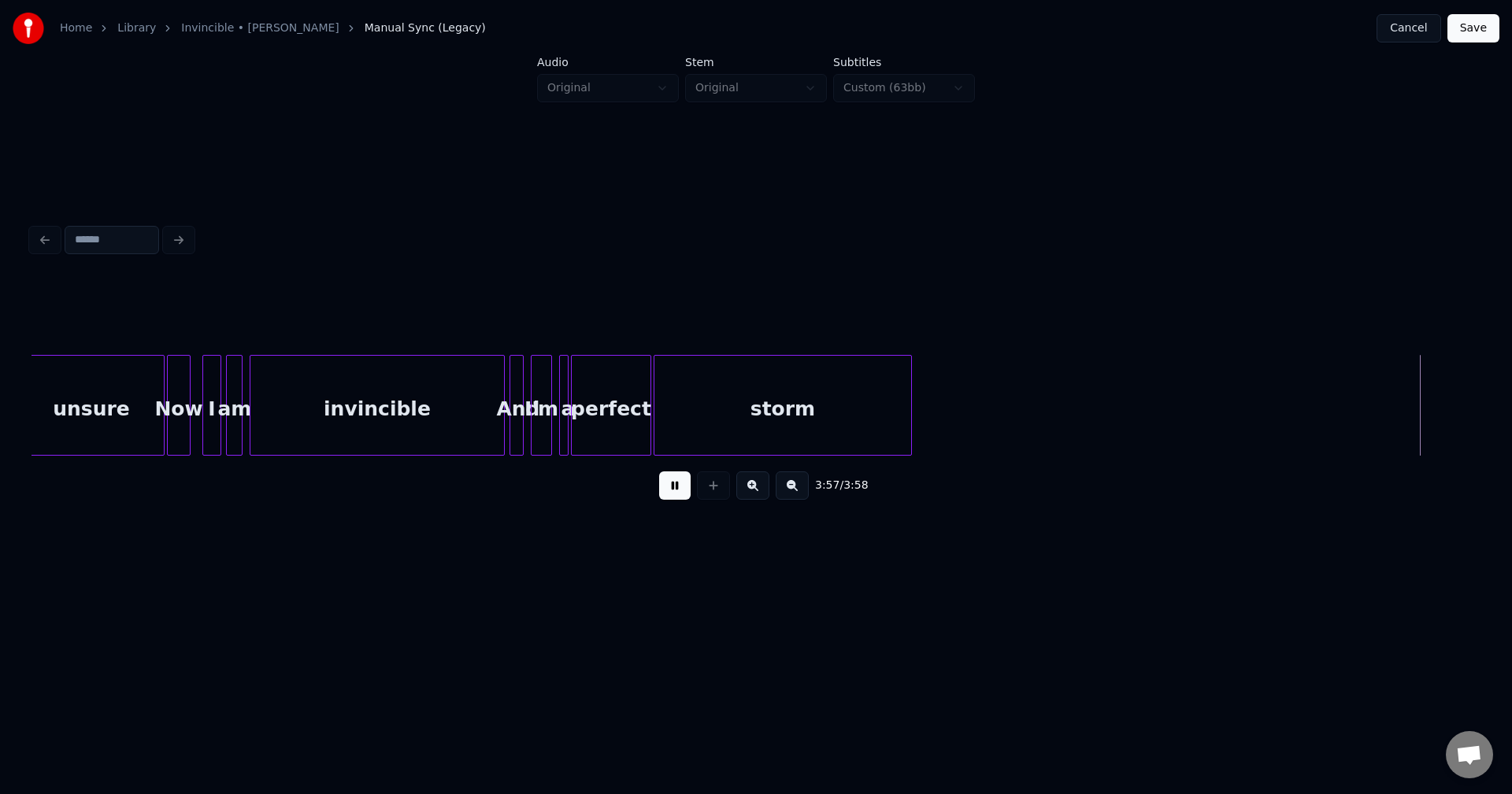
click at [906, 413] on div at bounding box center [908, 405] width 5 height 100
click at [1480, 32] on button "Save" at bounding box center [1473, 28] width 52 height 28
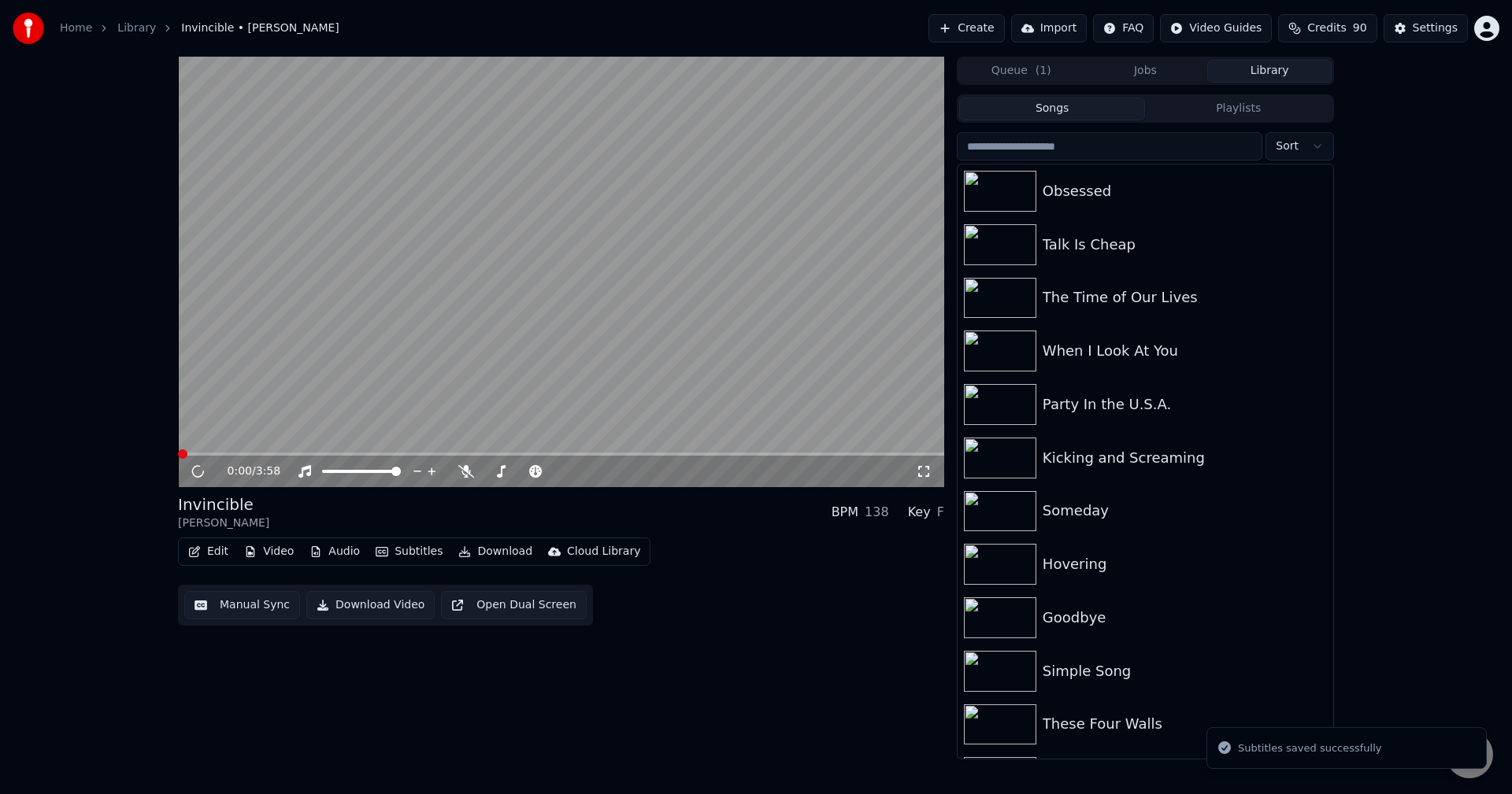
click at [494, 556] on button "Download" at bounding box center [495, 551] width 87 height 22
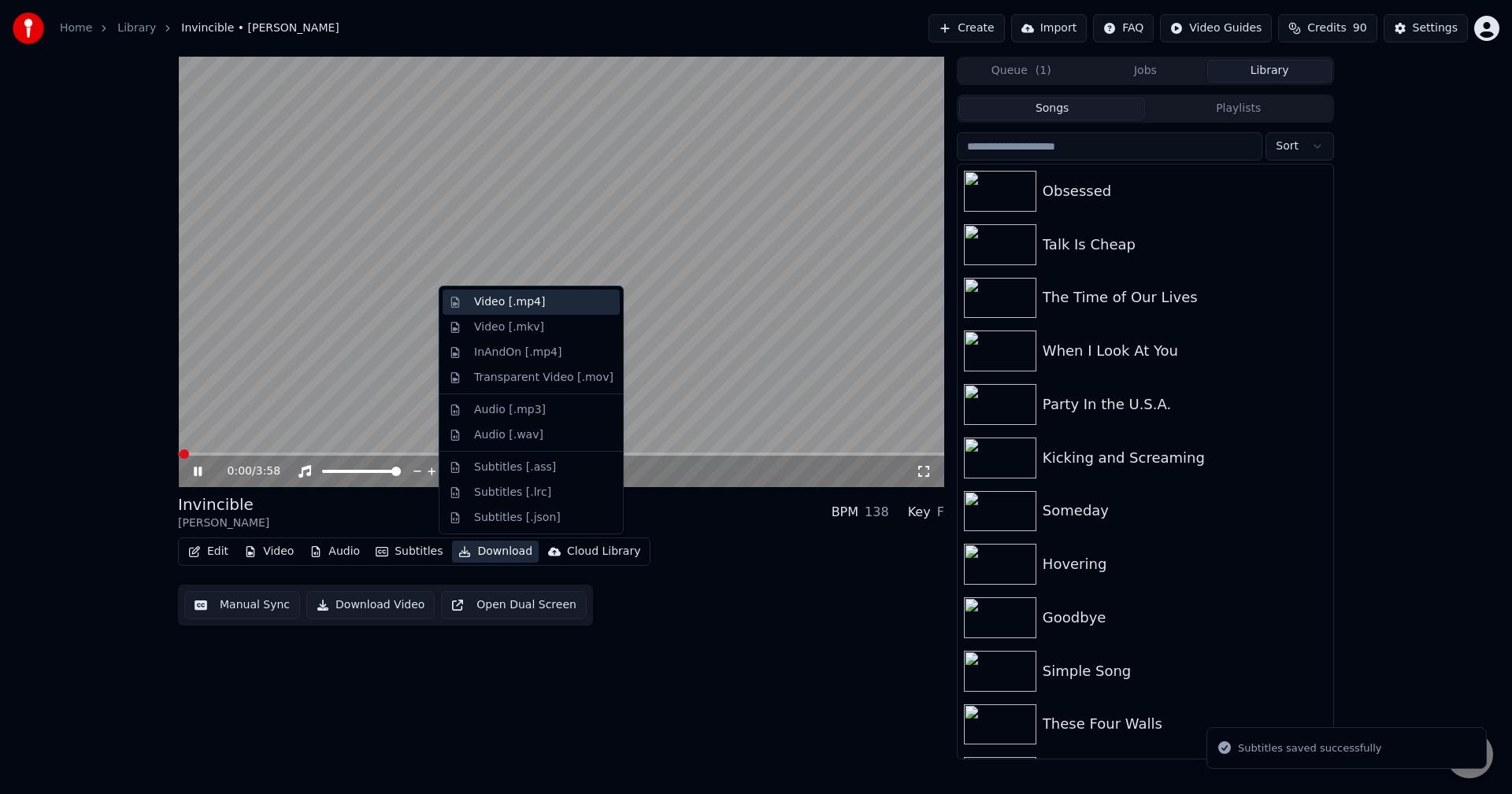
click at [515, 299] on div "Video [.mp4]" at bounding box center [509, 302] width 71 height 15
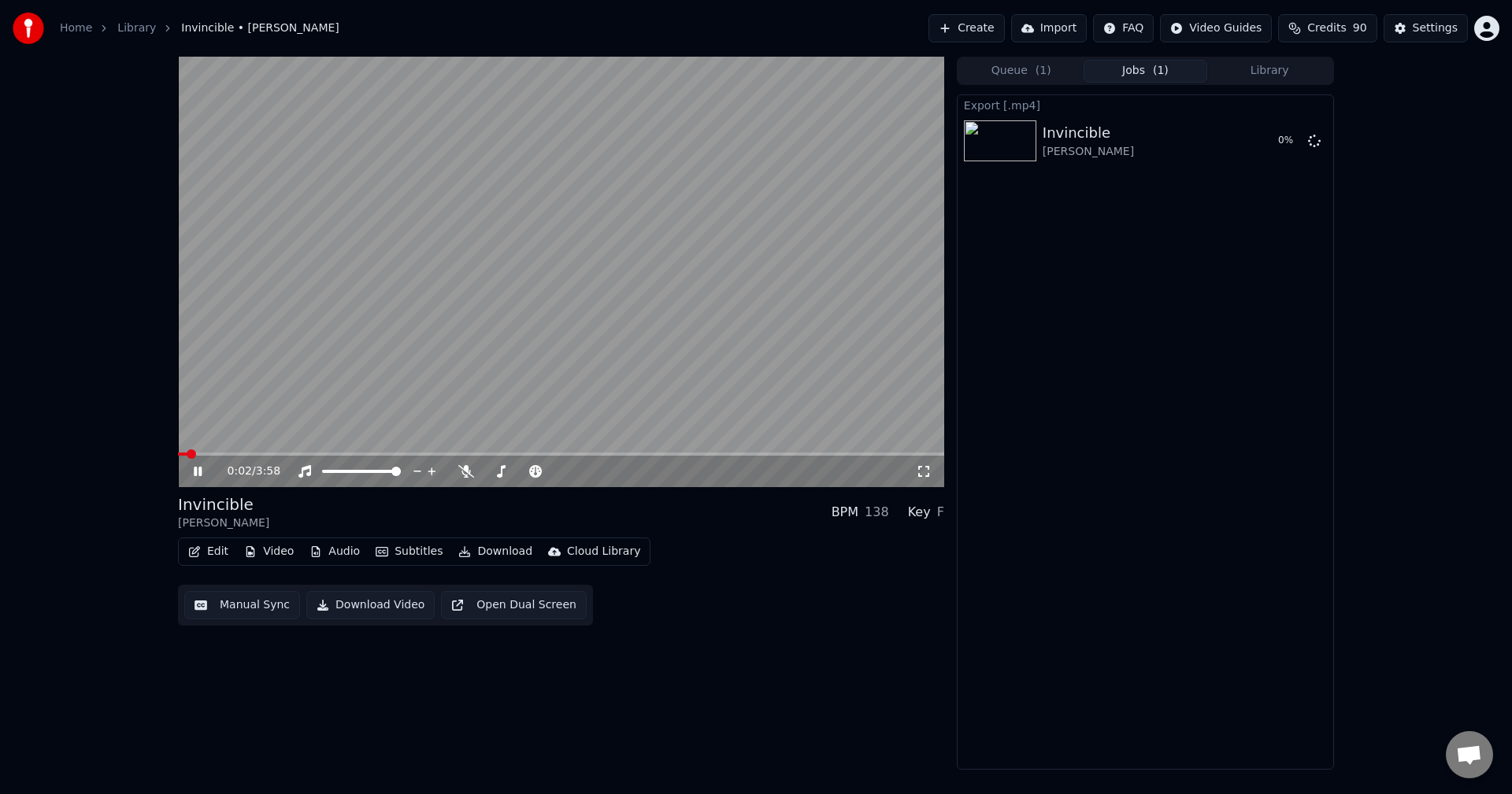
click at [193, 472] on icon at bounding box center [209, 471] width 37 height 13
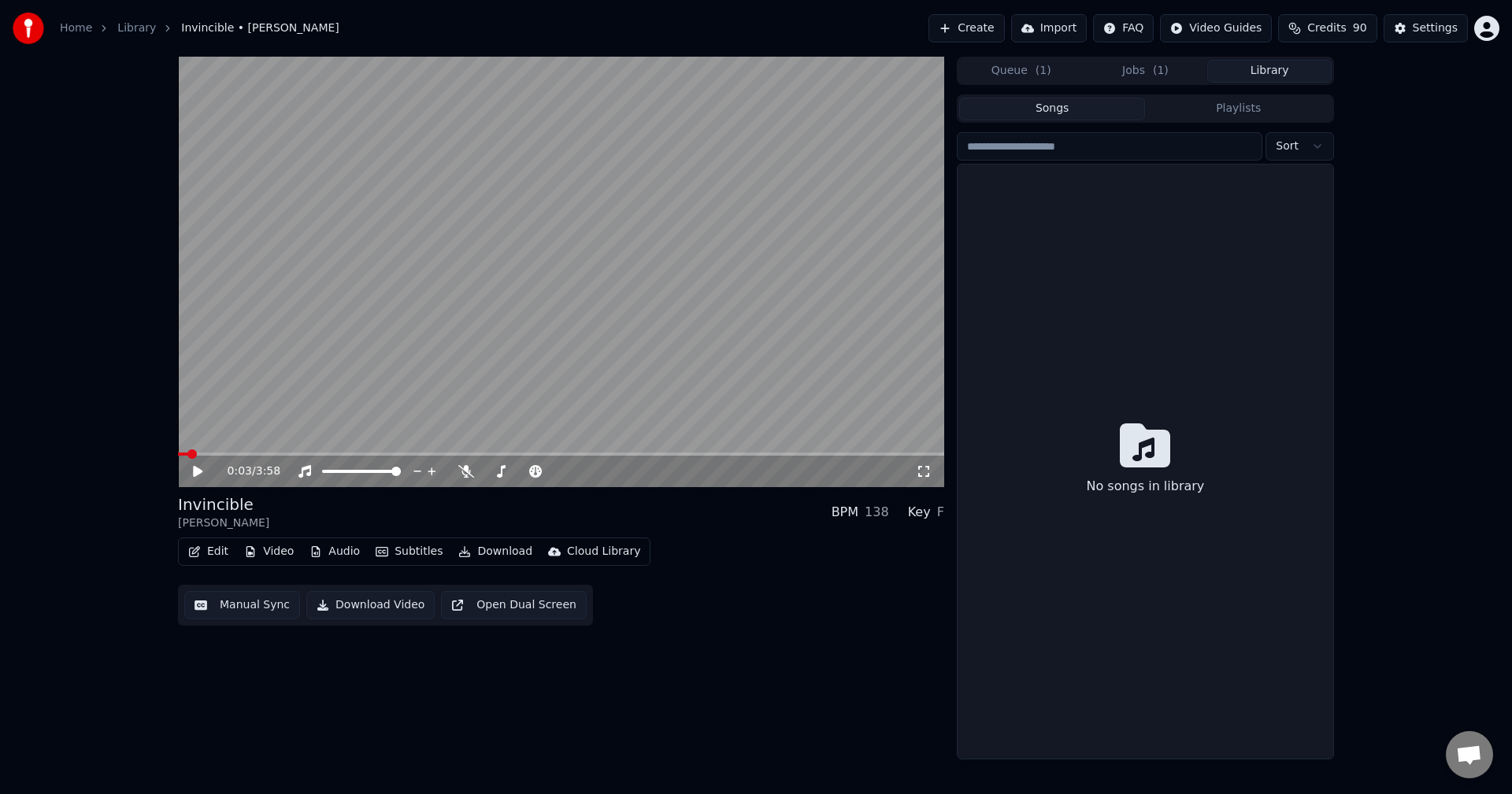
click at [1260, 64] on button "Library" at bounding box center [1269, 72] width 125 height 23
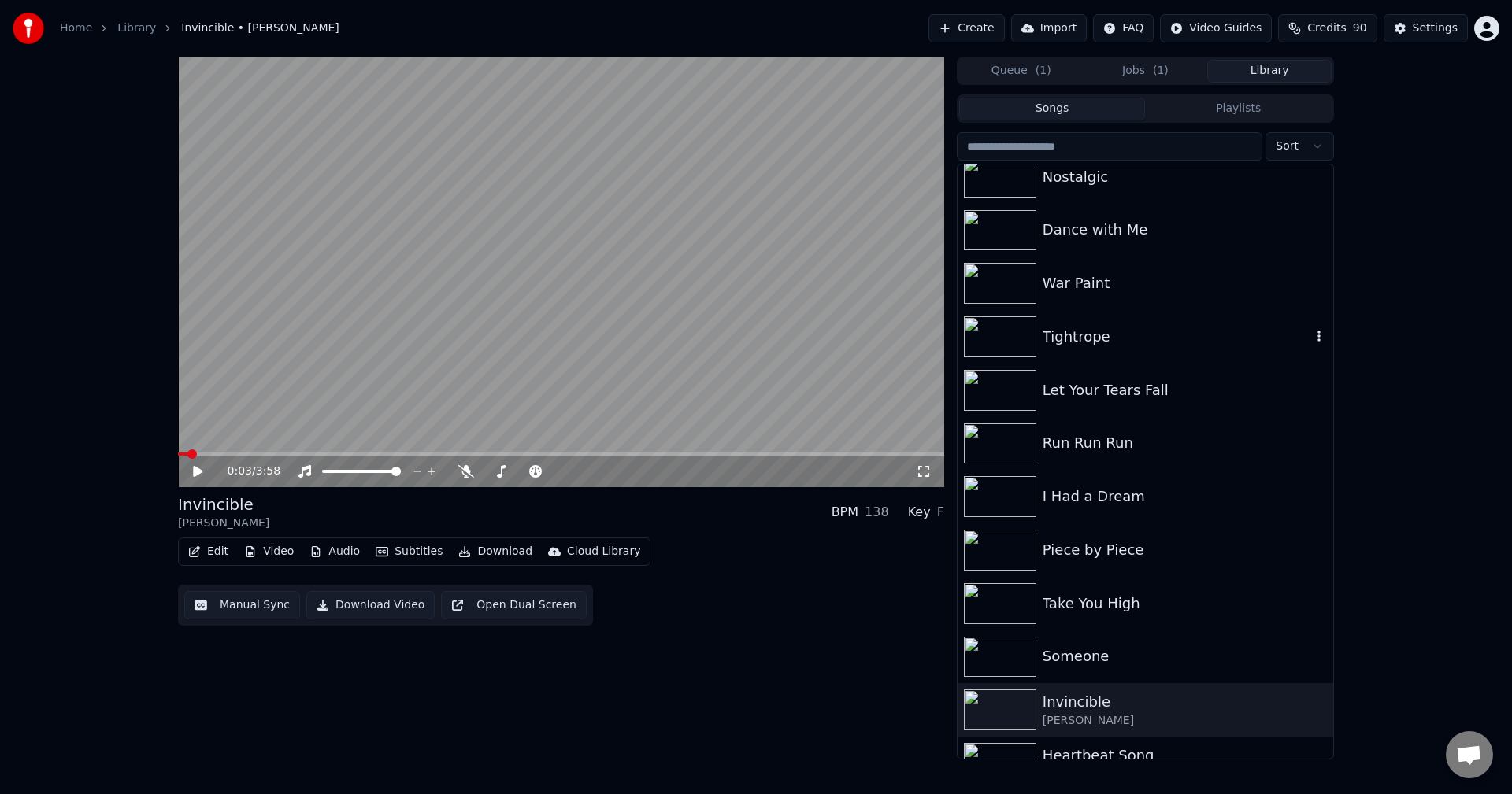
scroll to position [12386, 0]
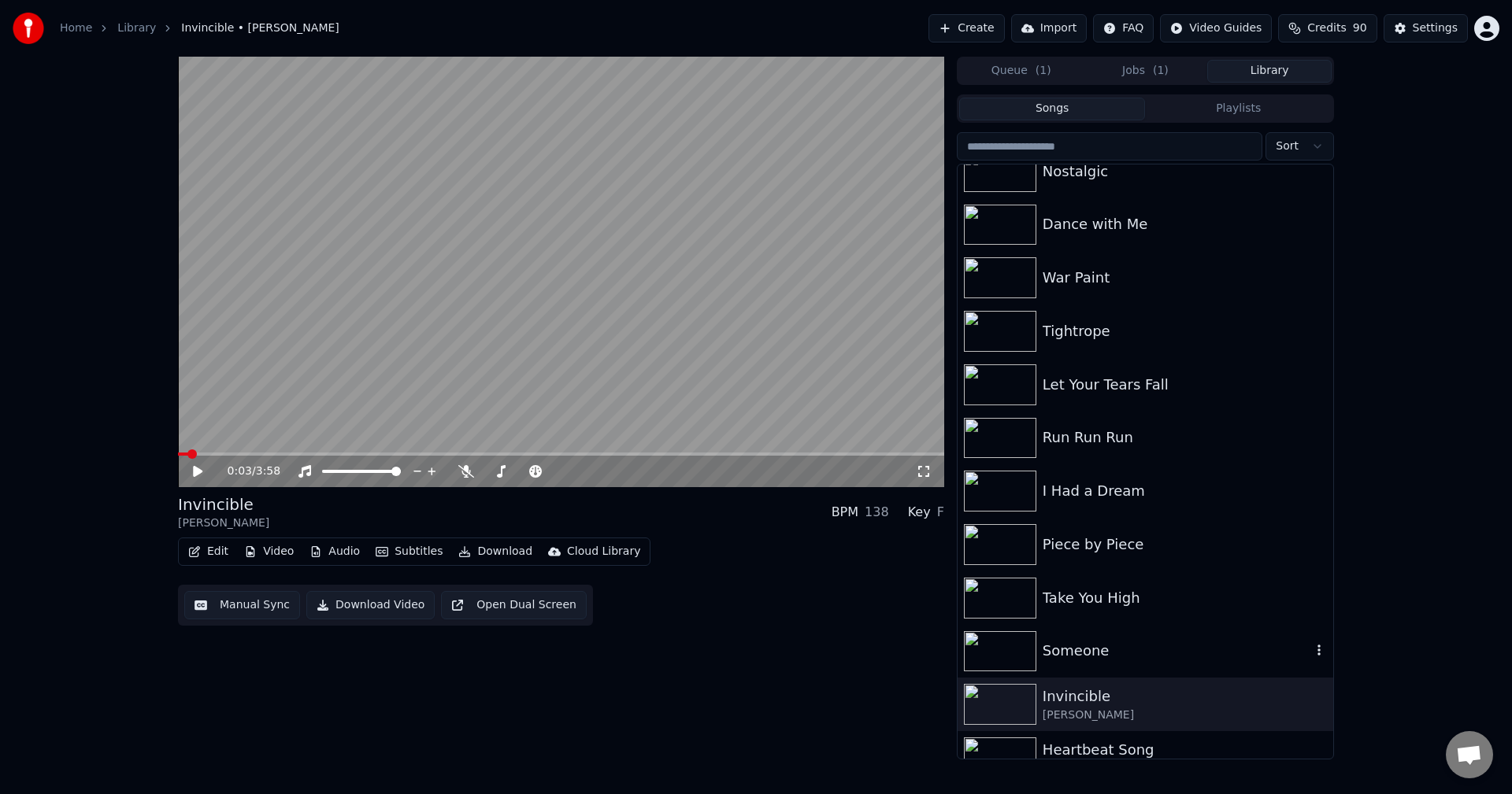
click at [1070, 649] on div "Someone" at bounding box center [1177, 651] width 269 height 22
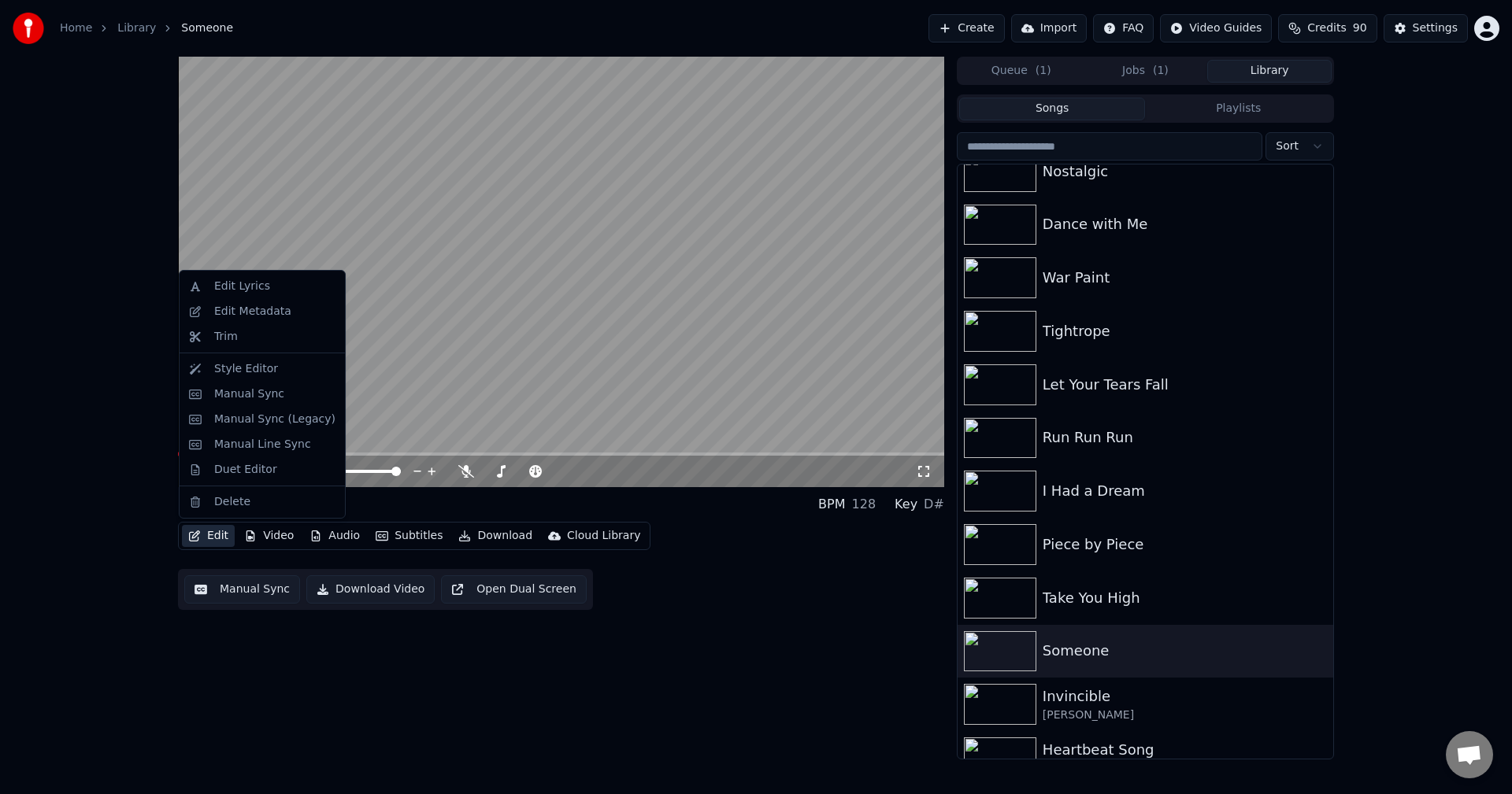
click at [199, 536] on icon "button" at bounding box center [194, 536] width 13 height 11
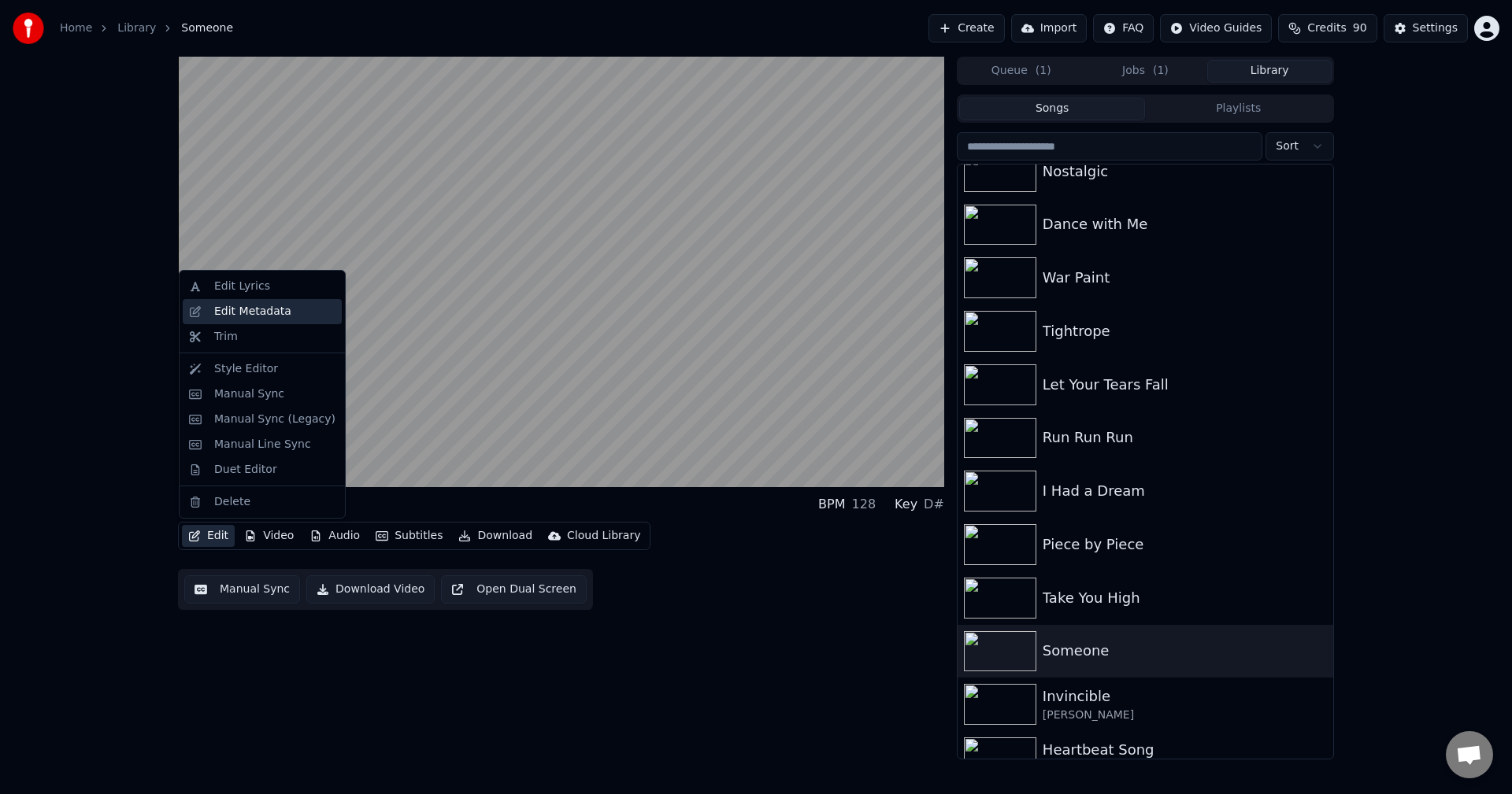
click at [270, 302] on div "Edit Metadata" at bounding box center [262, 311] width 159 height 25
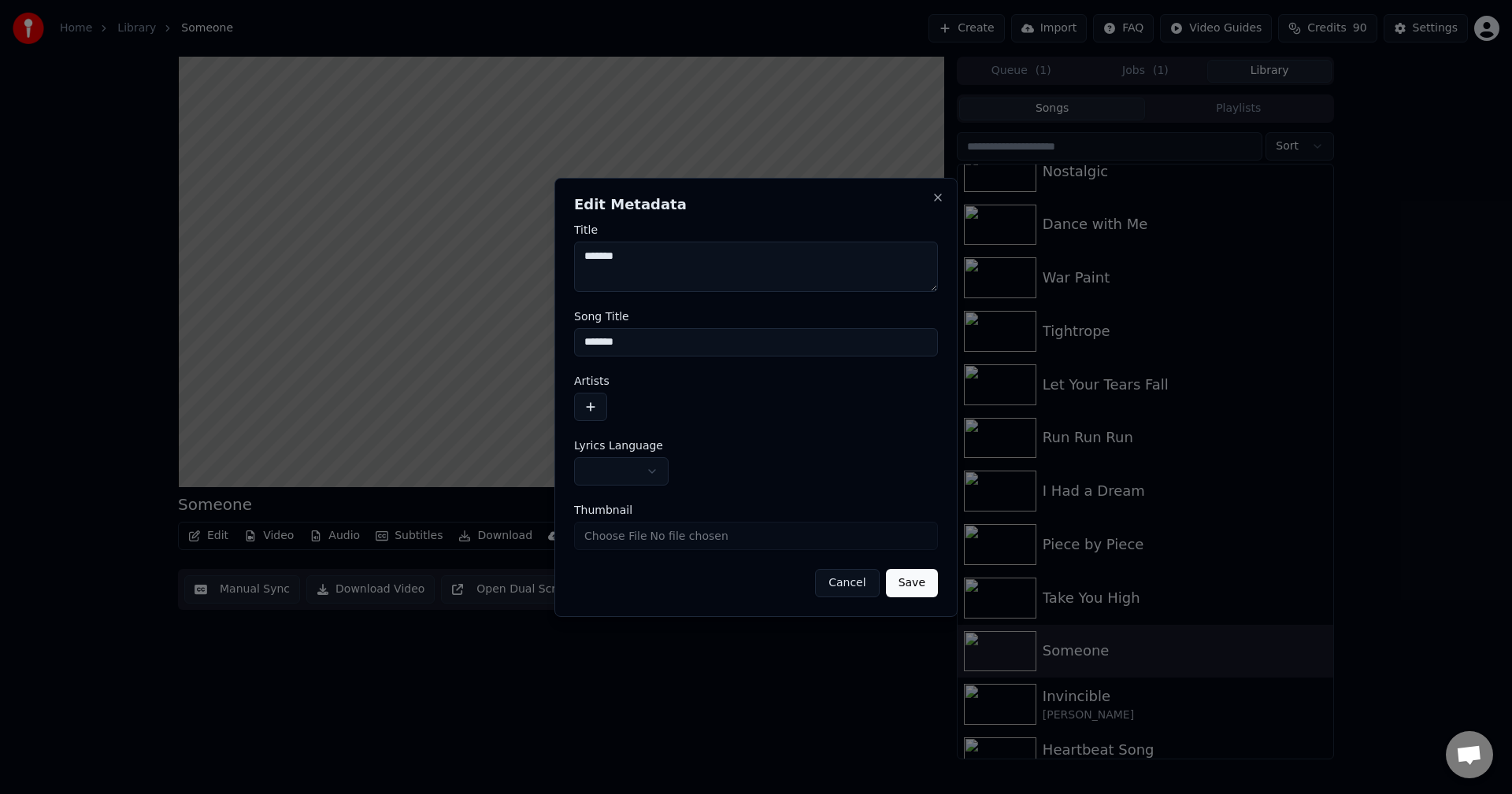
click at [633, 462] on button "button" at bounding box center [621, 471] width 95 height 28
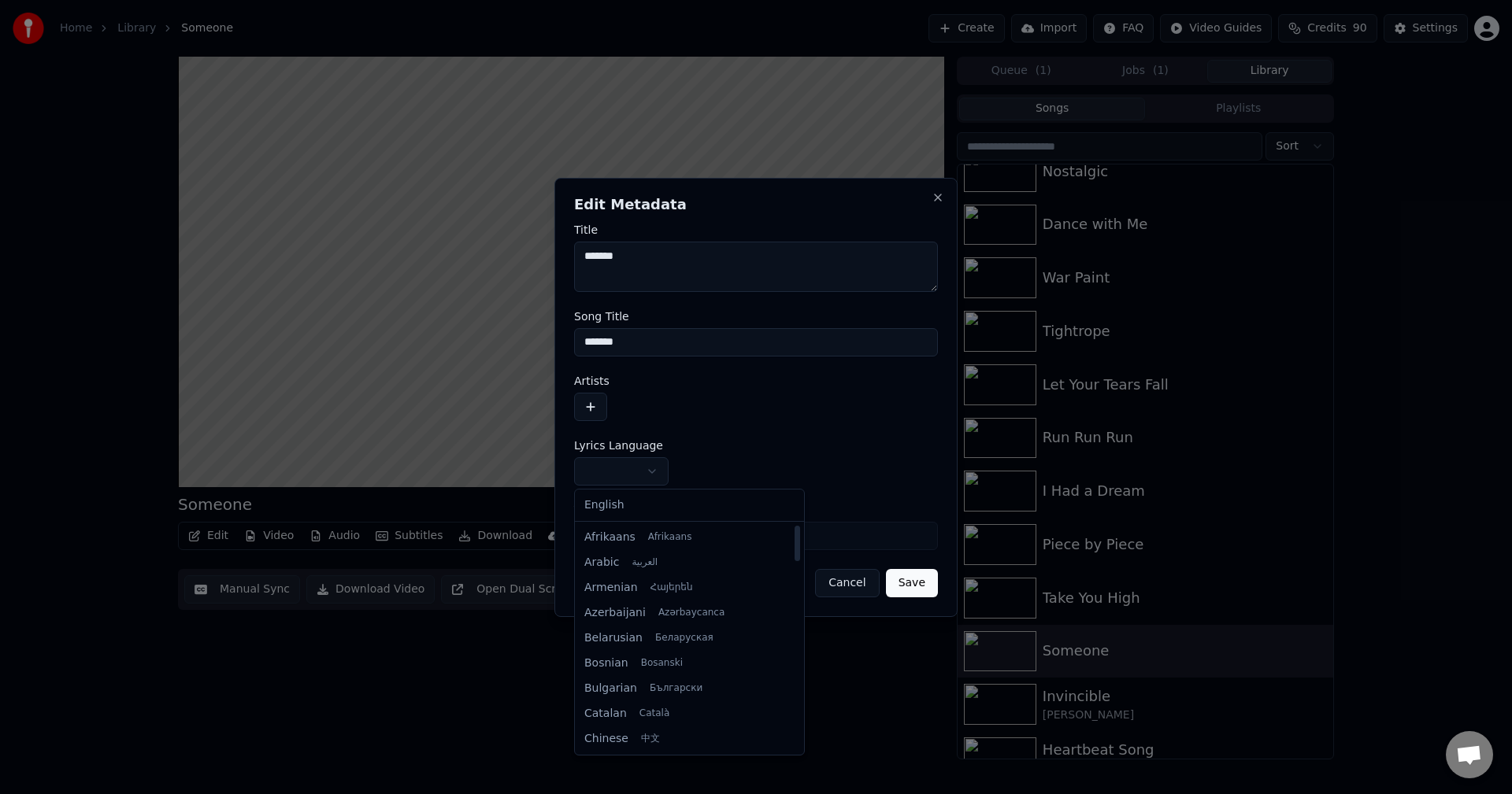
select select "**"
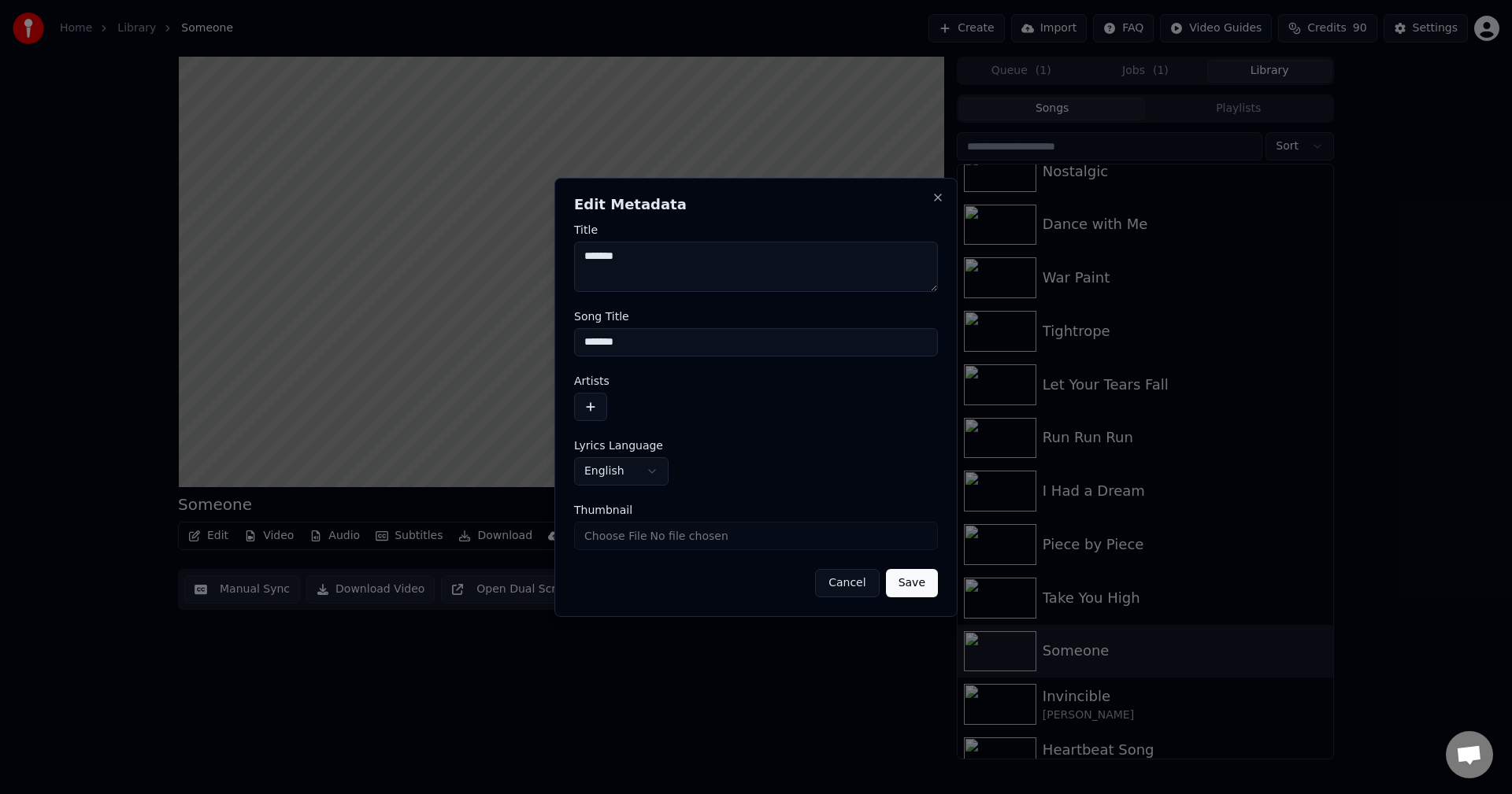
click at [581, 400] on button "button" at bounding box center [590, 406] width 33 height 28
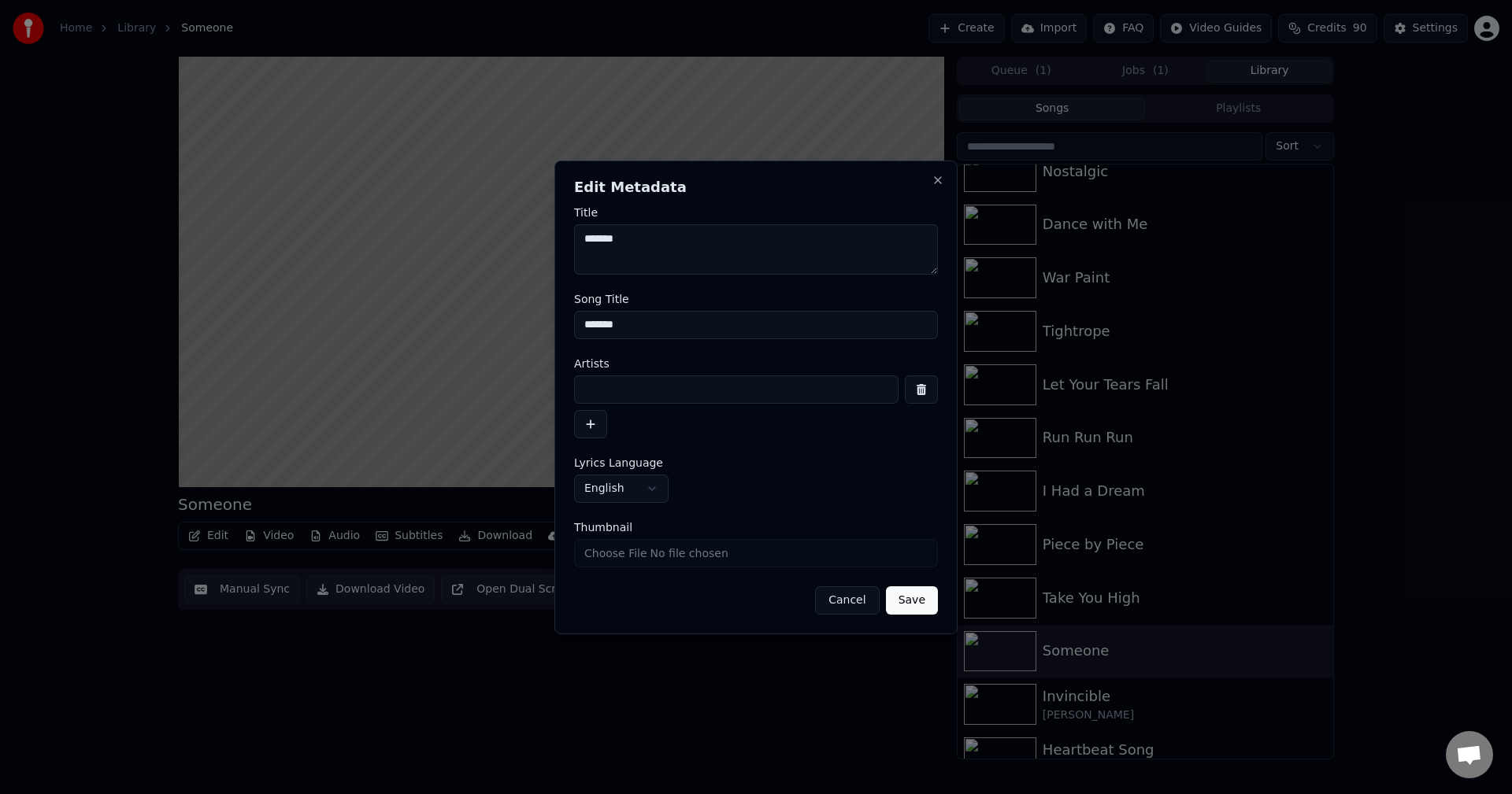
click at [637, 395] on input at bounding box center [735, 389] width 324 height 28
type input "**********"
click at [886, 586] on button "Save" at bounding box center [912, 600] width 52 height 28
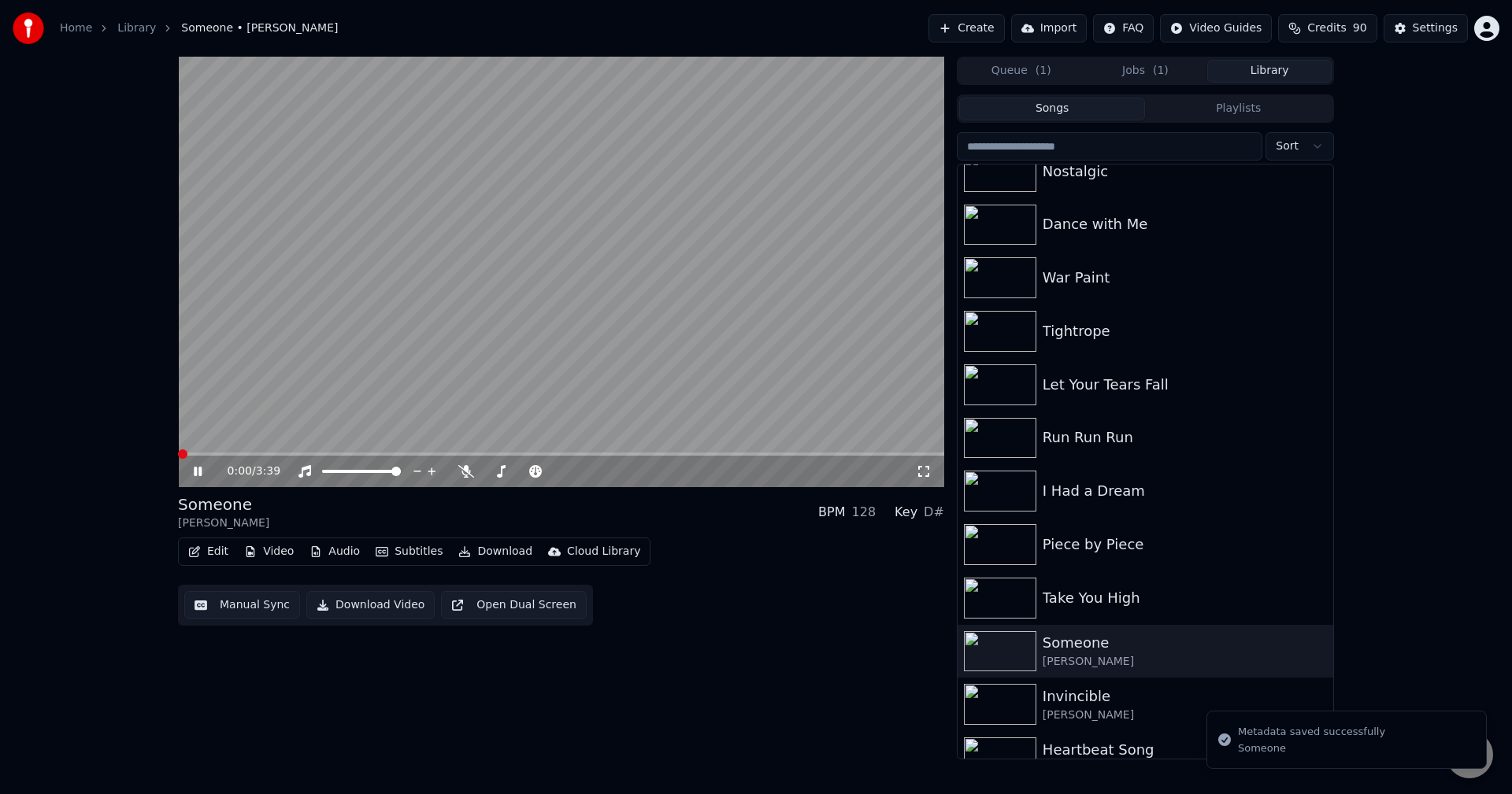
click at [202, 548] on button "Edit" at bounding box center [208, 551] width 53 height 22
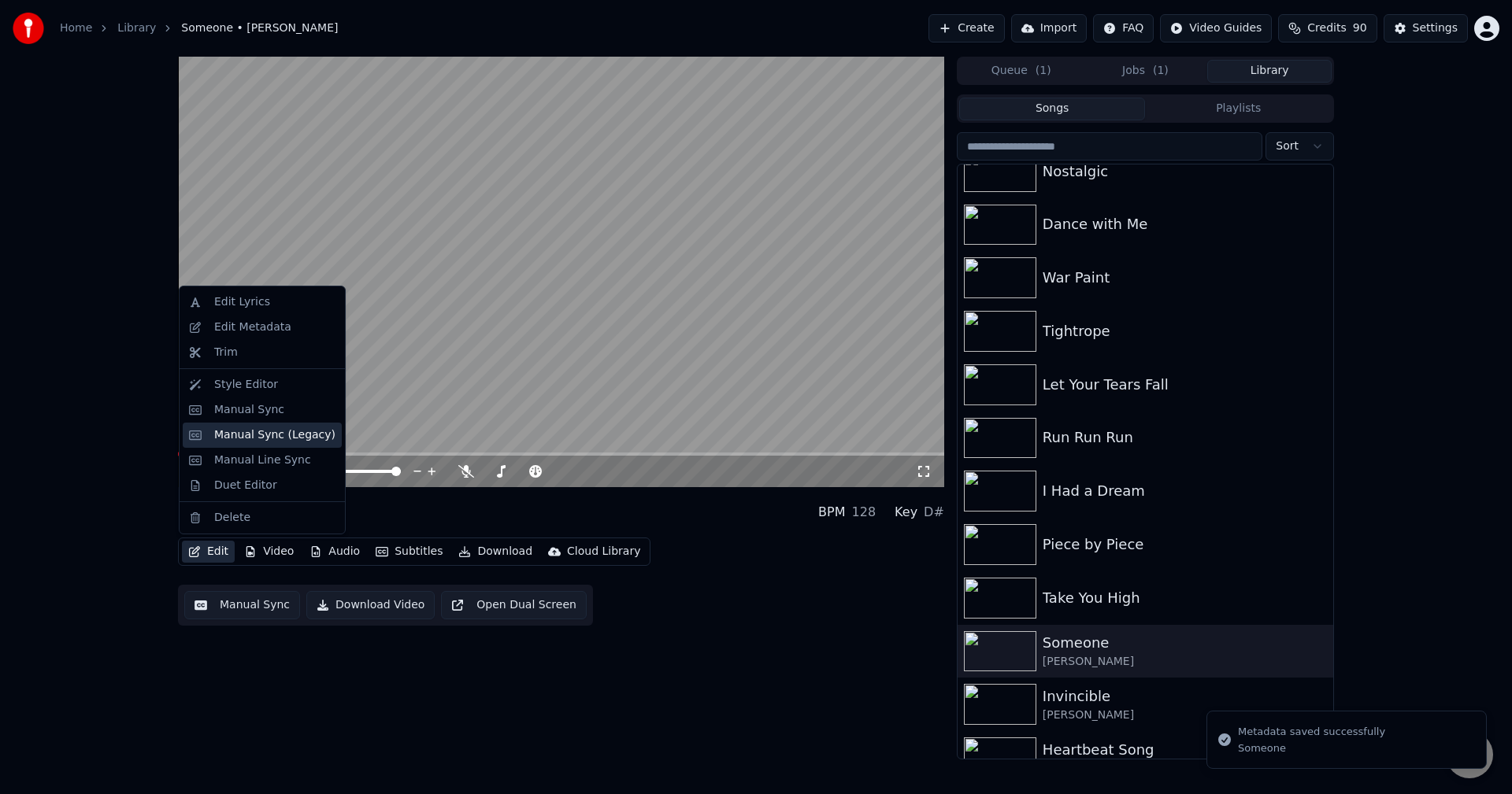
click at [282, 434] on div "Manual Sync (Legacy)" at bounding box center [274, 435] width 121 height 15
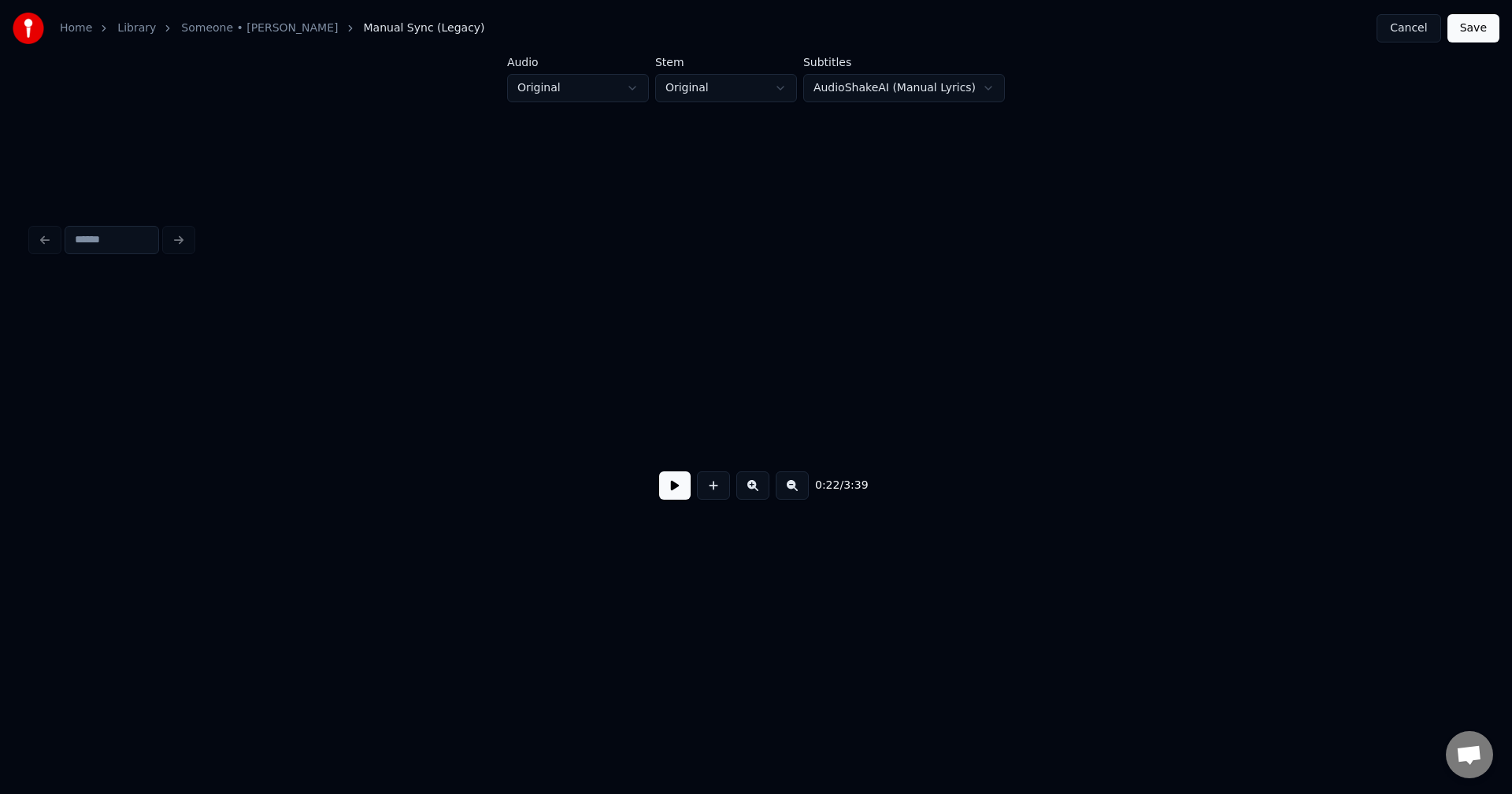
scroll to position [0, 2676]
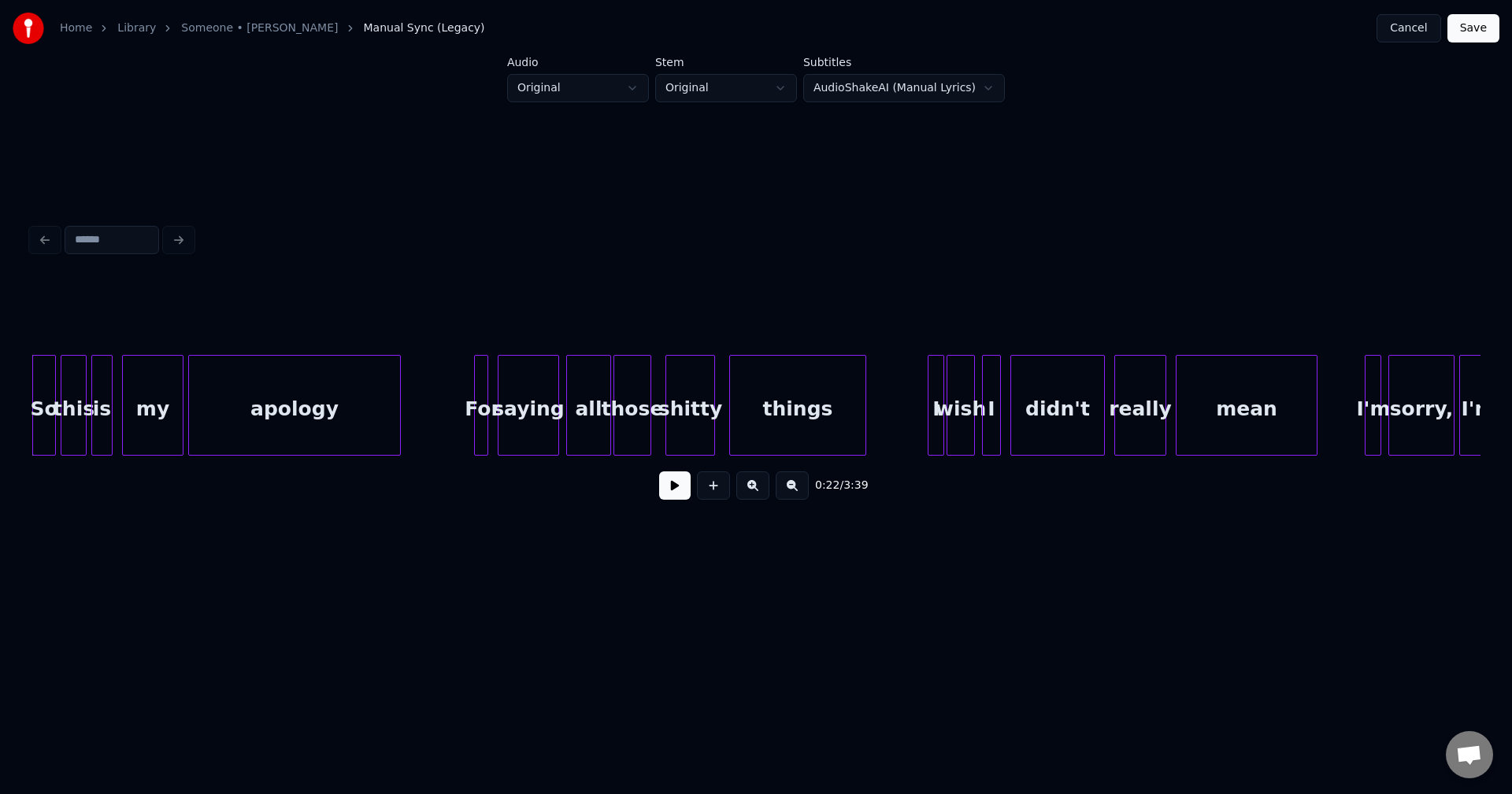
click at [684, 485] on button at bounding box center [674, 485] width 32 height 28
click at [367, 426] on div "apology" at bounding box center [294, 409] width 211 height 107
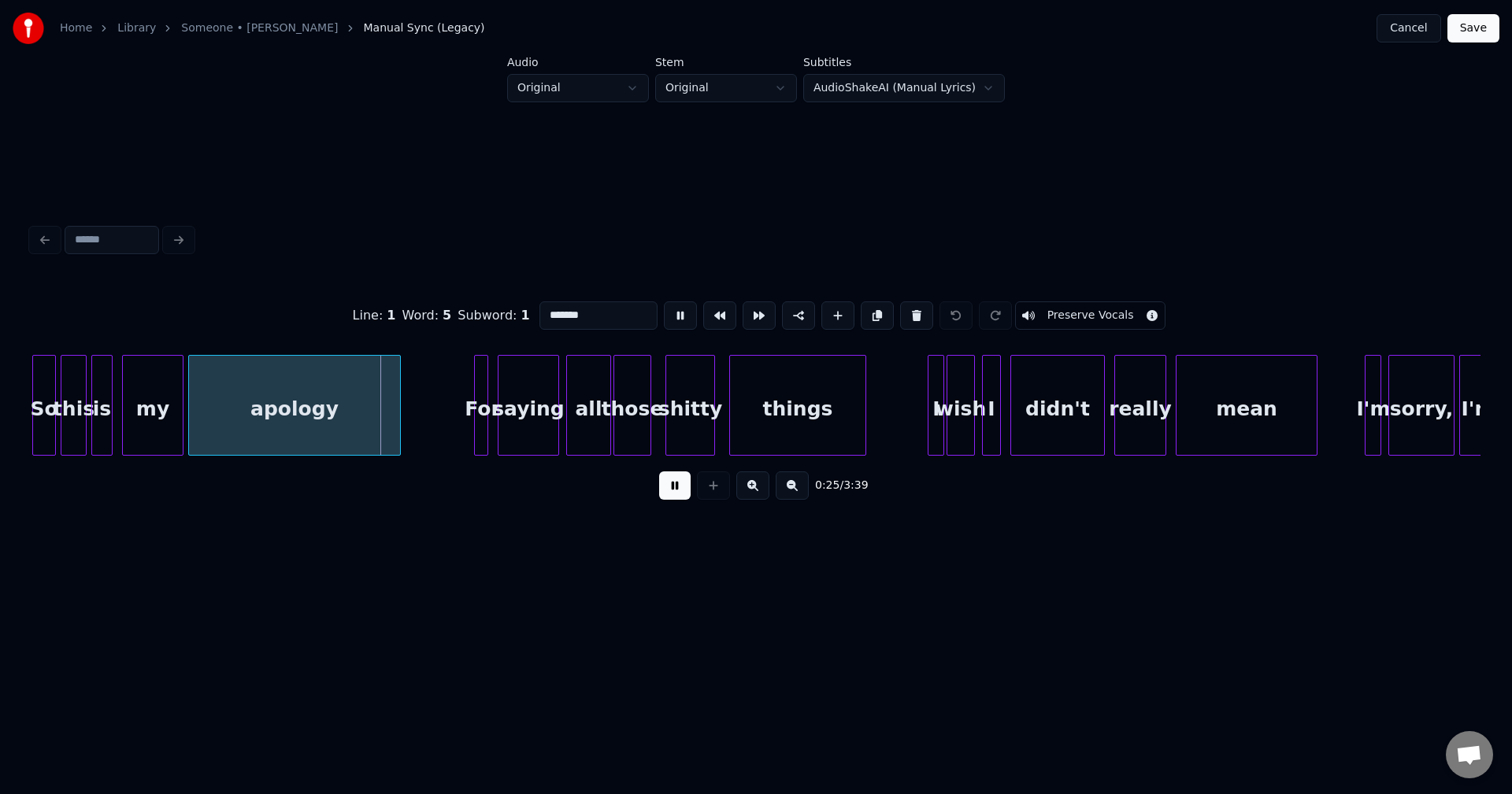
click at [671, 483] on button at bounding box center [674, 485] width 32 height 28
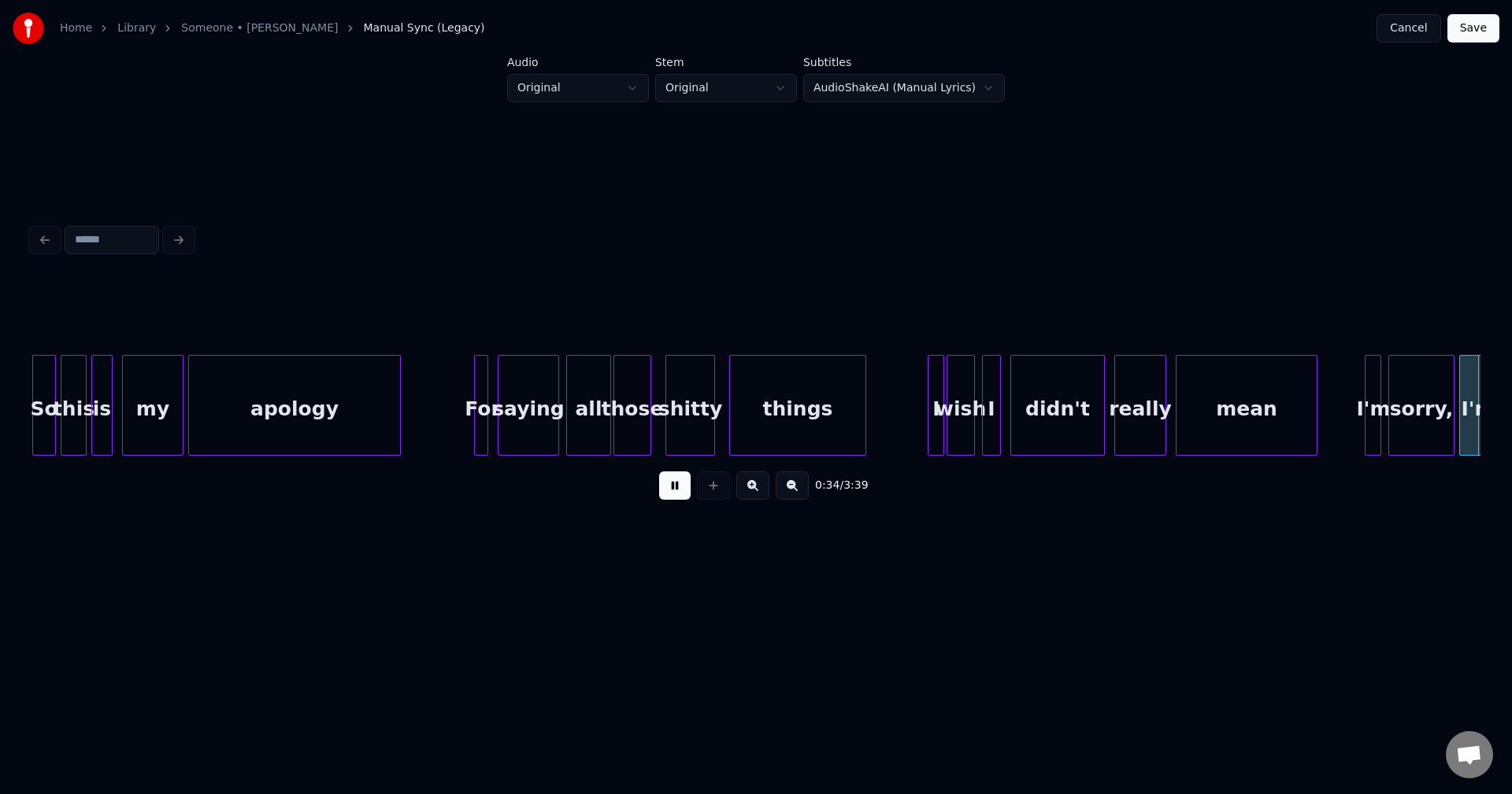
scroll to position [0, 4126]
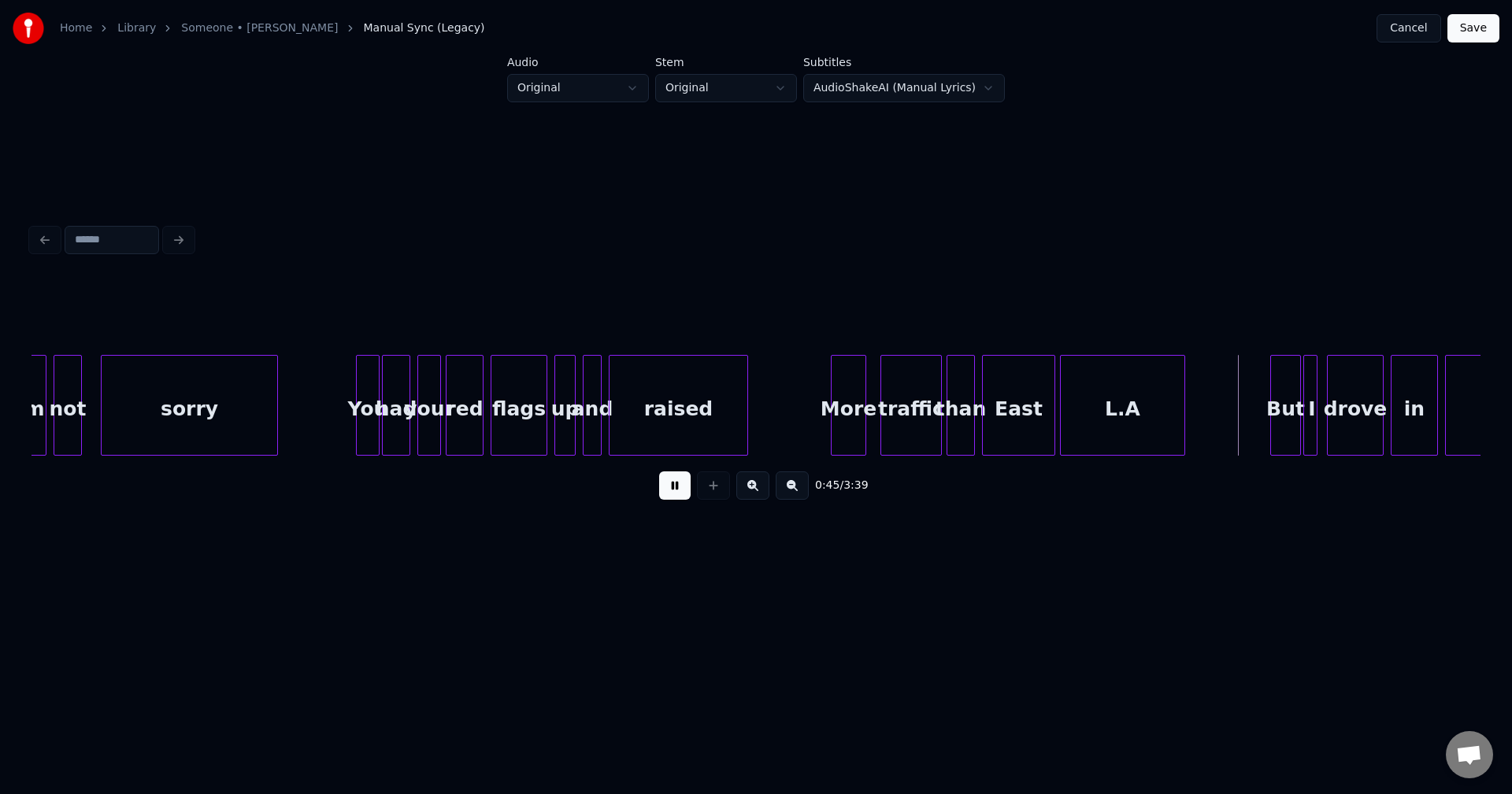
click at [1009, 434] on div "East" at bounding box center [1019, 409] width 72 height 107
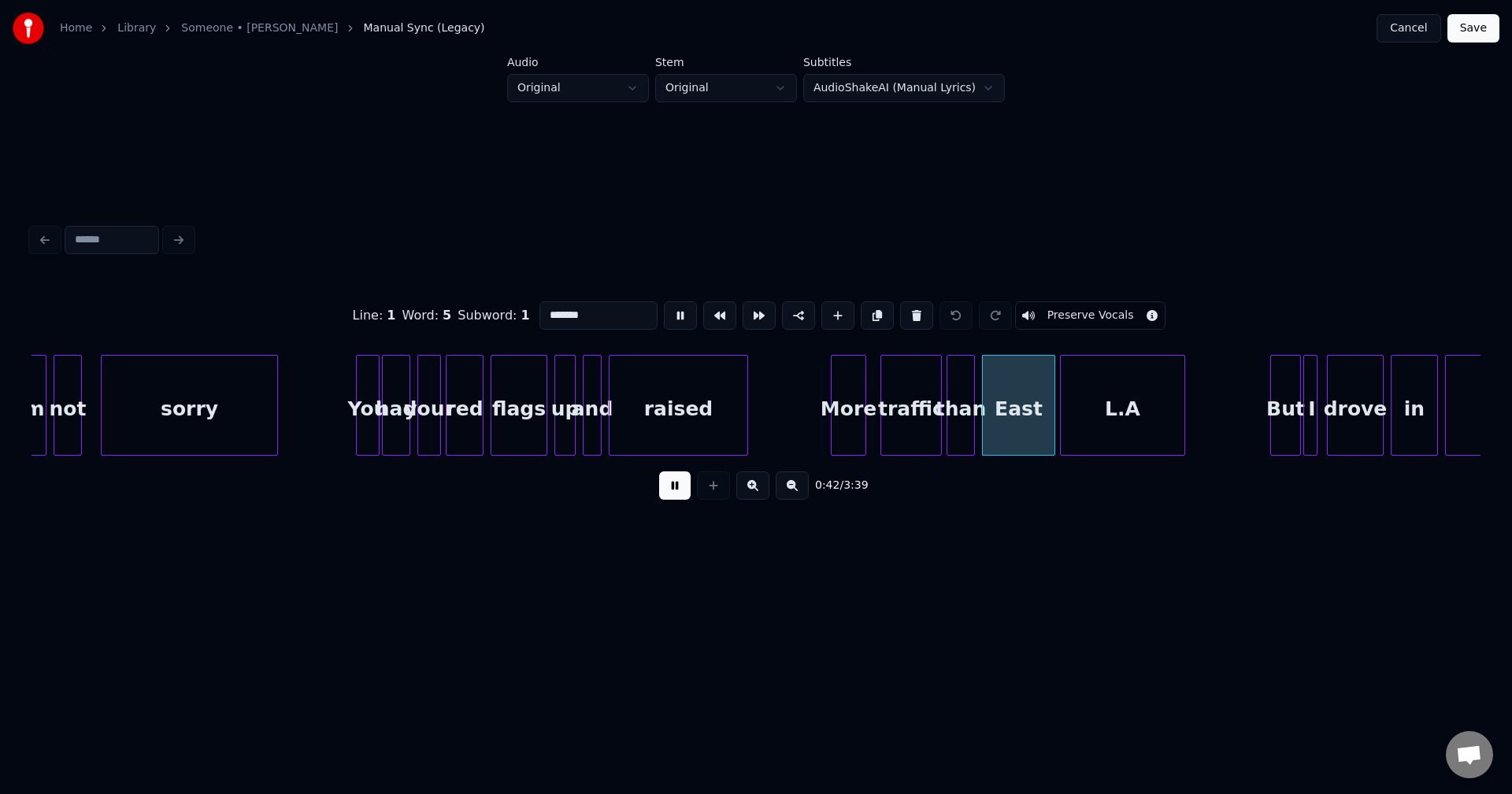
type input "****"
click at [1048, 423] on div "East" at bounding box center [1019, 409] width 72 height 107
click at [1013, 428] on div at bounding box center [1013, 405] width 5 height 100
click at [1021, 422] on div at bounding box center [1022, 405] width 5 height 100
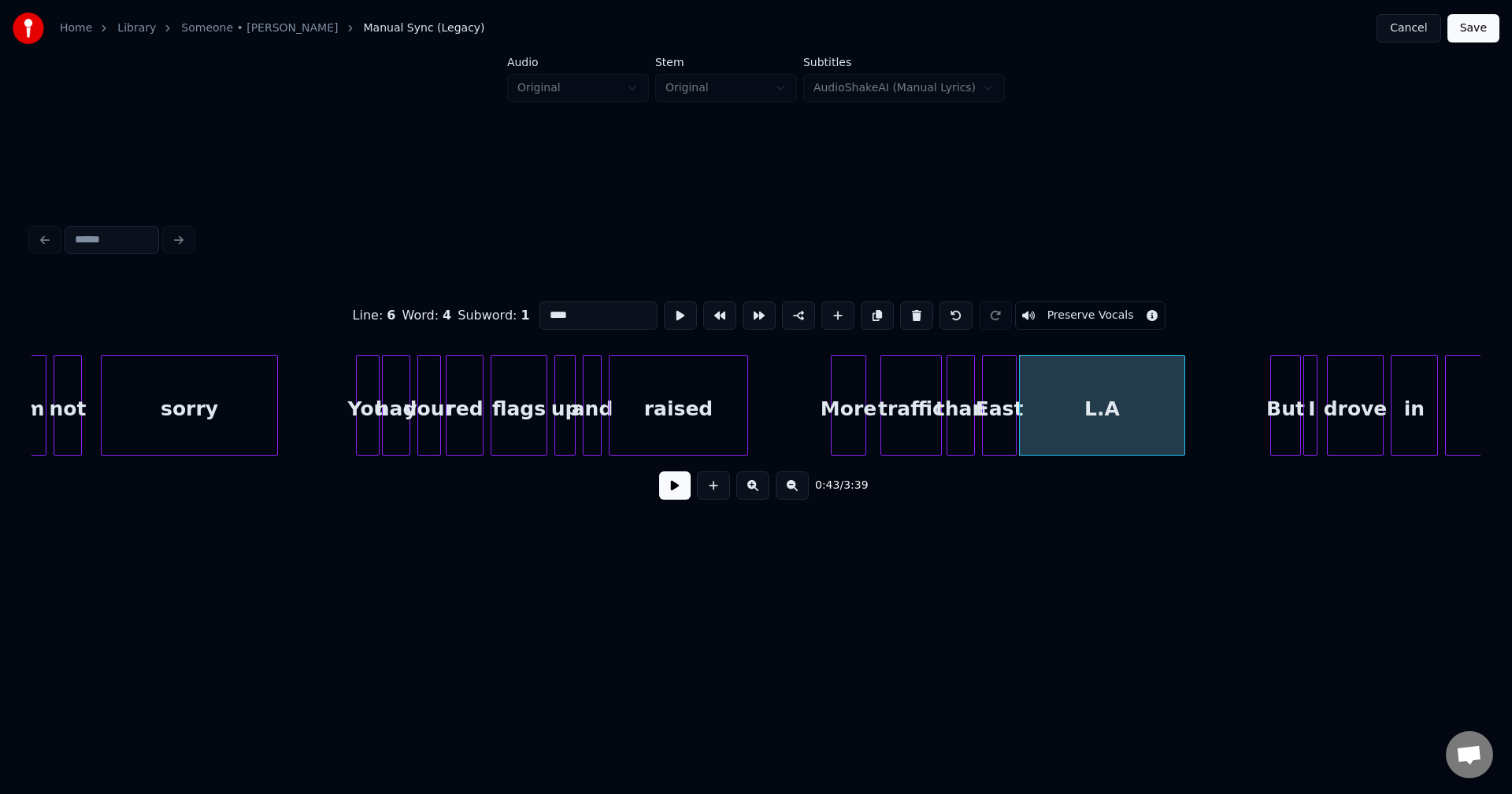
click at [987, 429] on div at bounding box center [985, 405] width 5 height 100
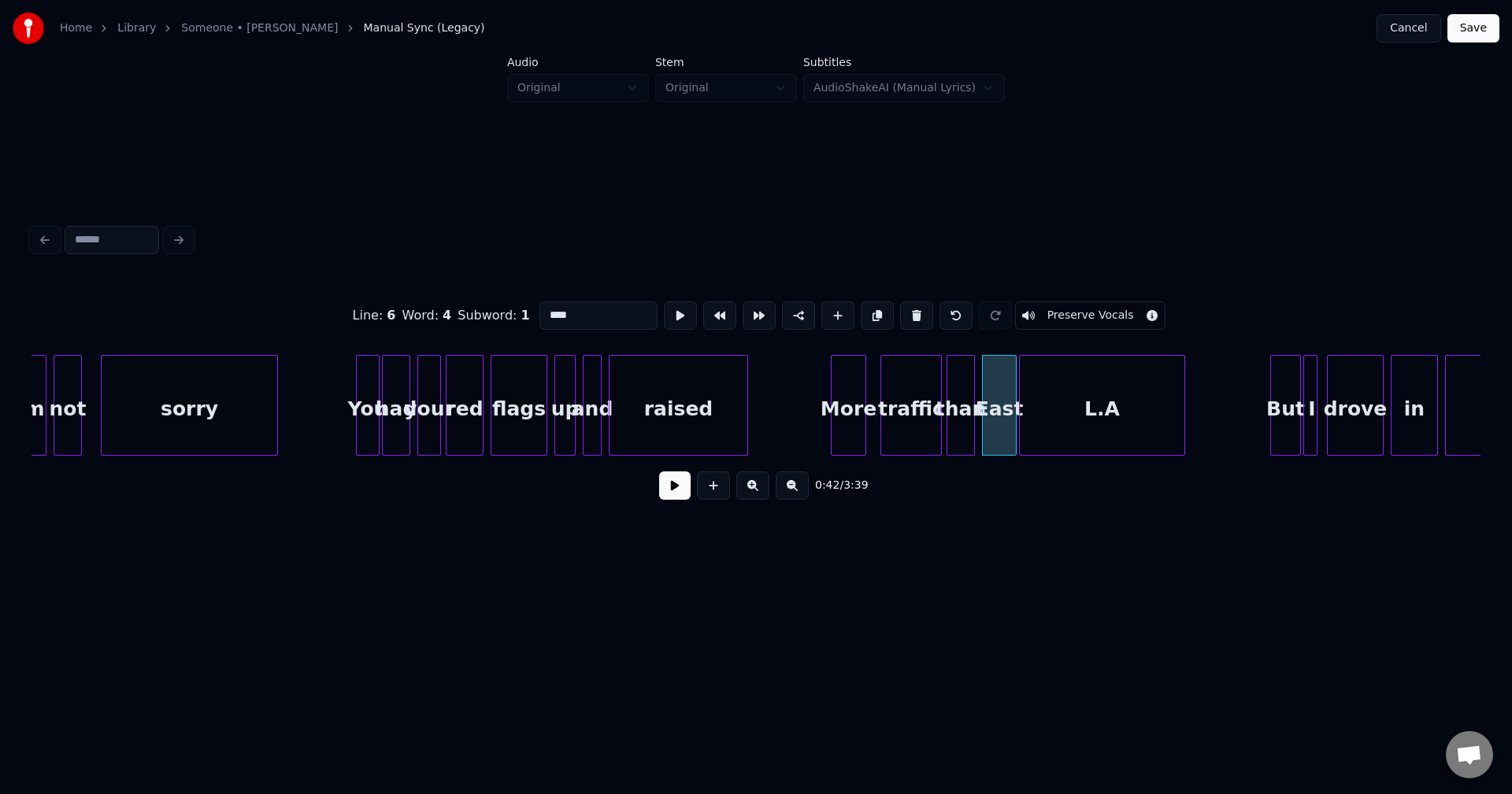
click at [675, 489] on button at bounding box center [674, 485] width 32 height 28
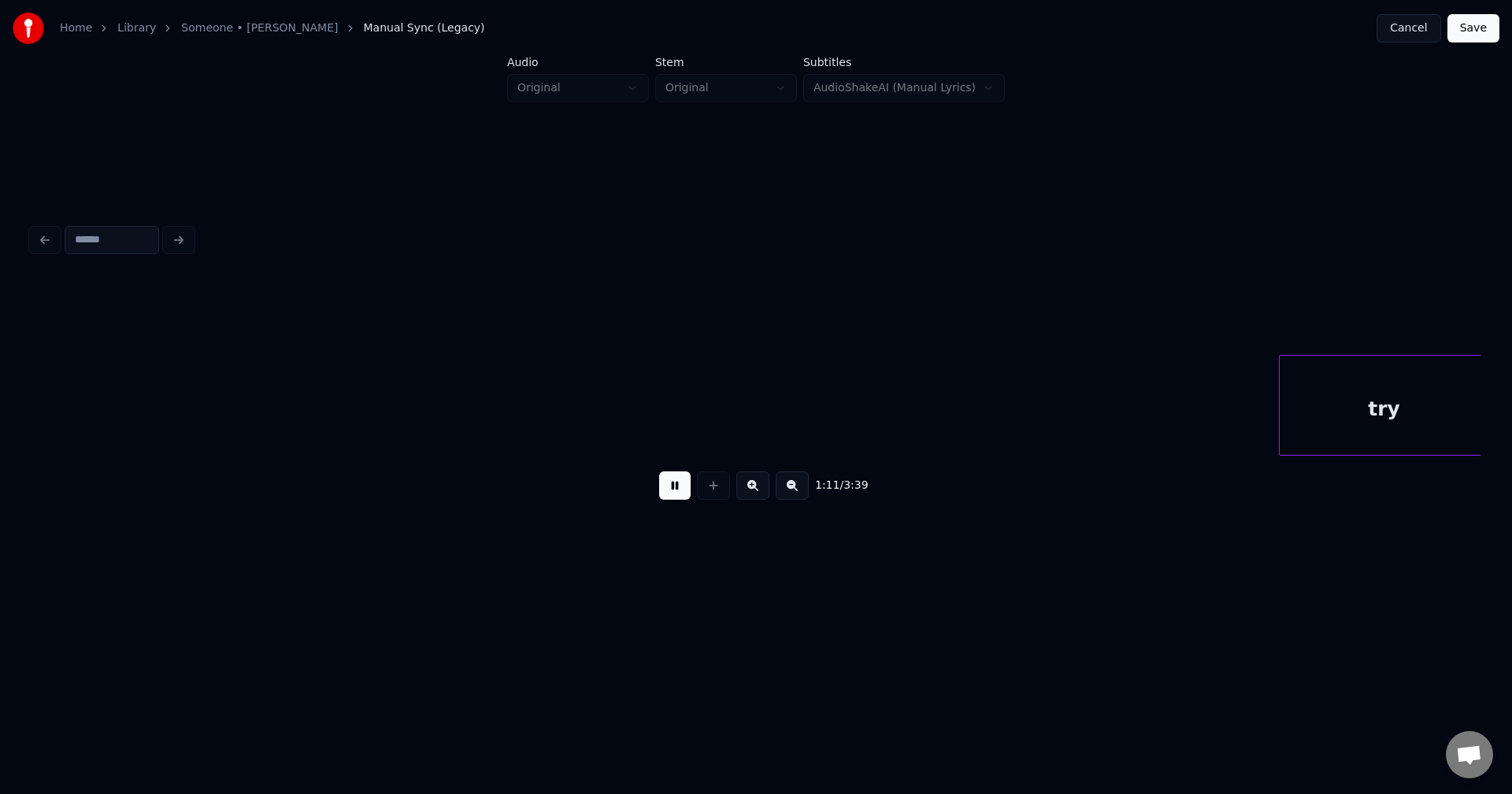
scroll to position [0, 8476]
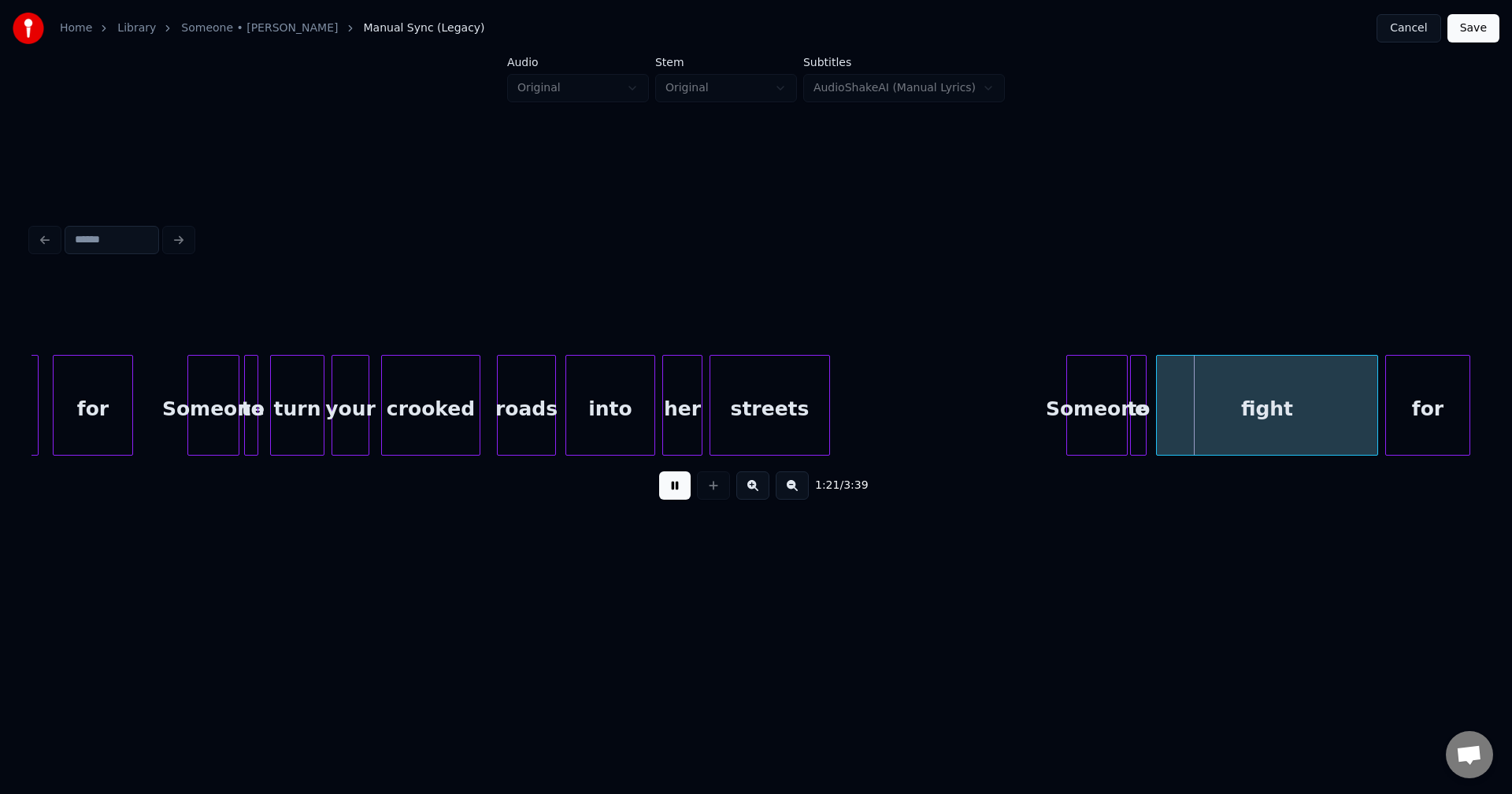
click at [827, 419] on div at bounding box center [826, 405] width 5 height 100
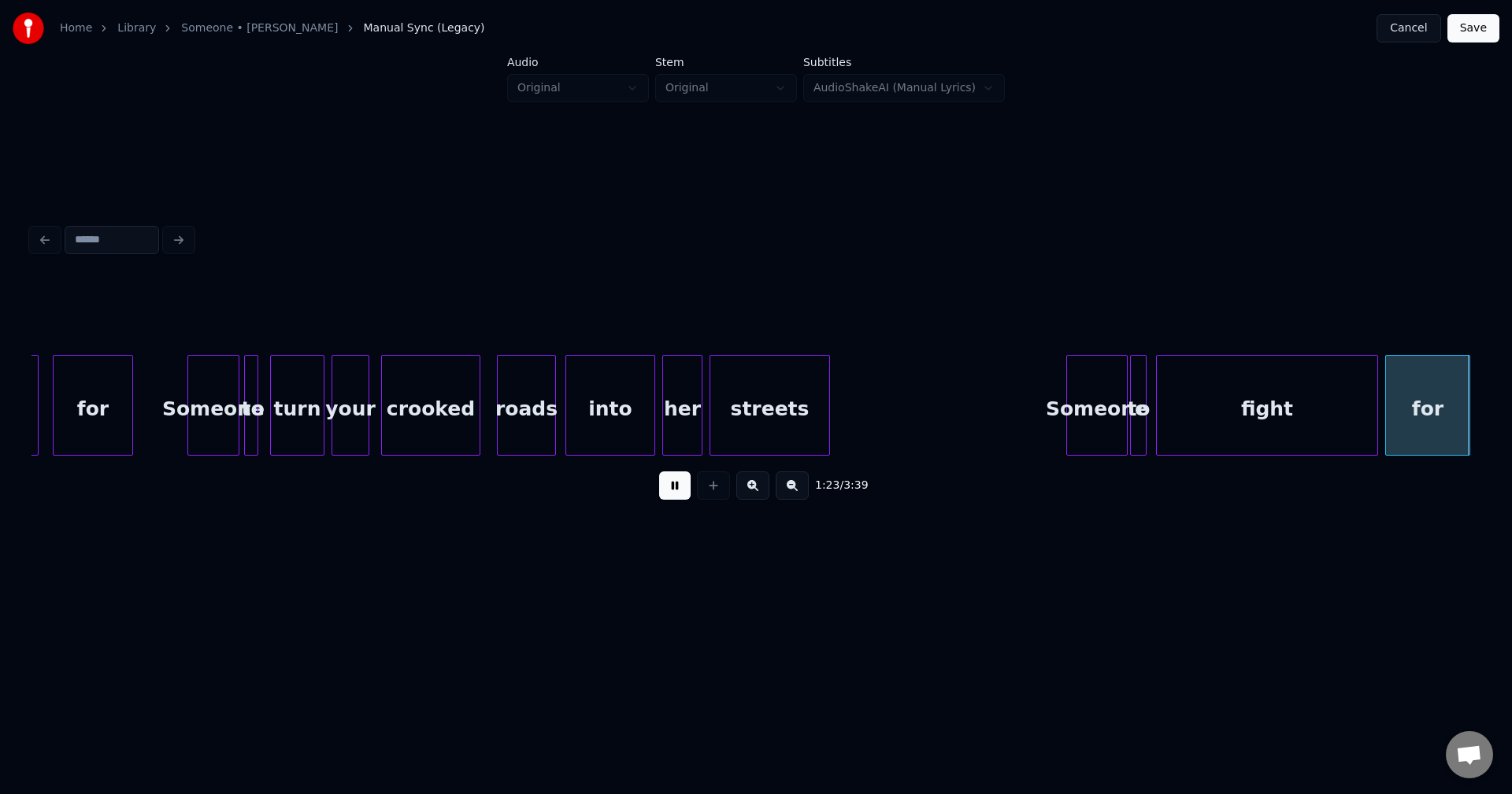
scroll to position [0, 9927]
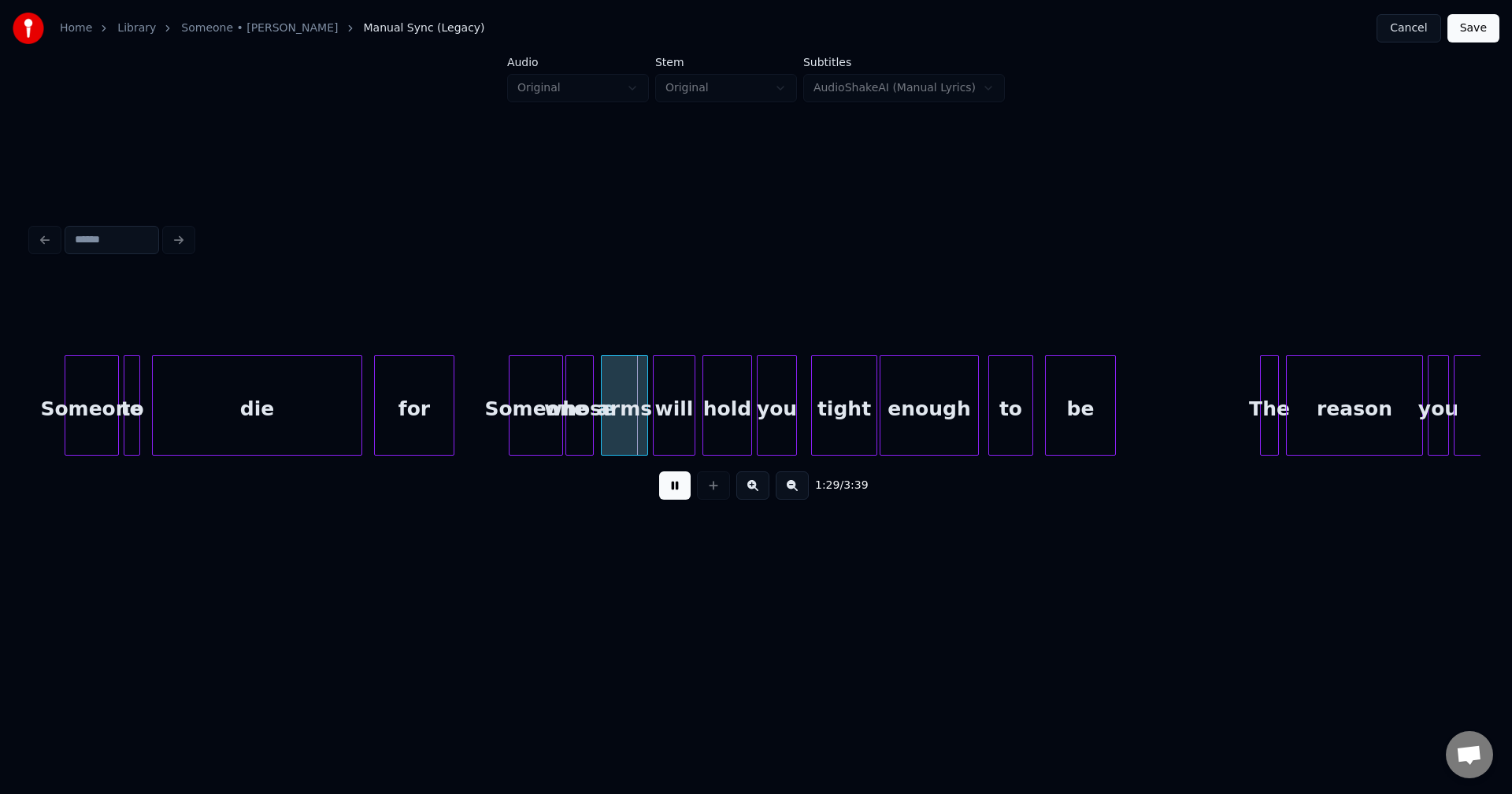
click at [474, 589] on div "1:29 / 3:39" at bounding box center [756, 366] width 1462 height 476
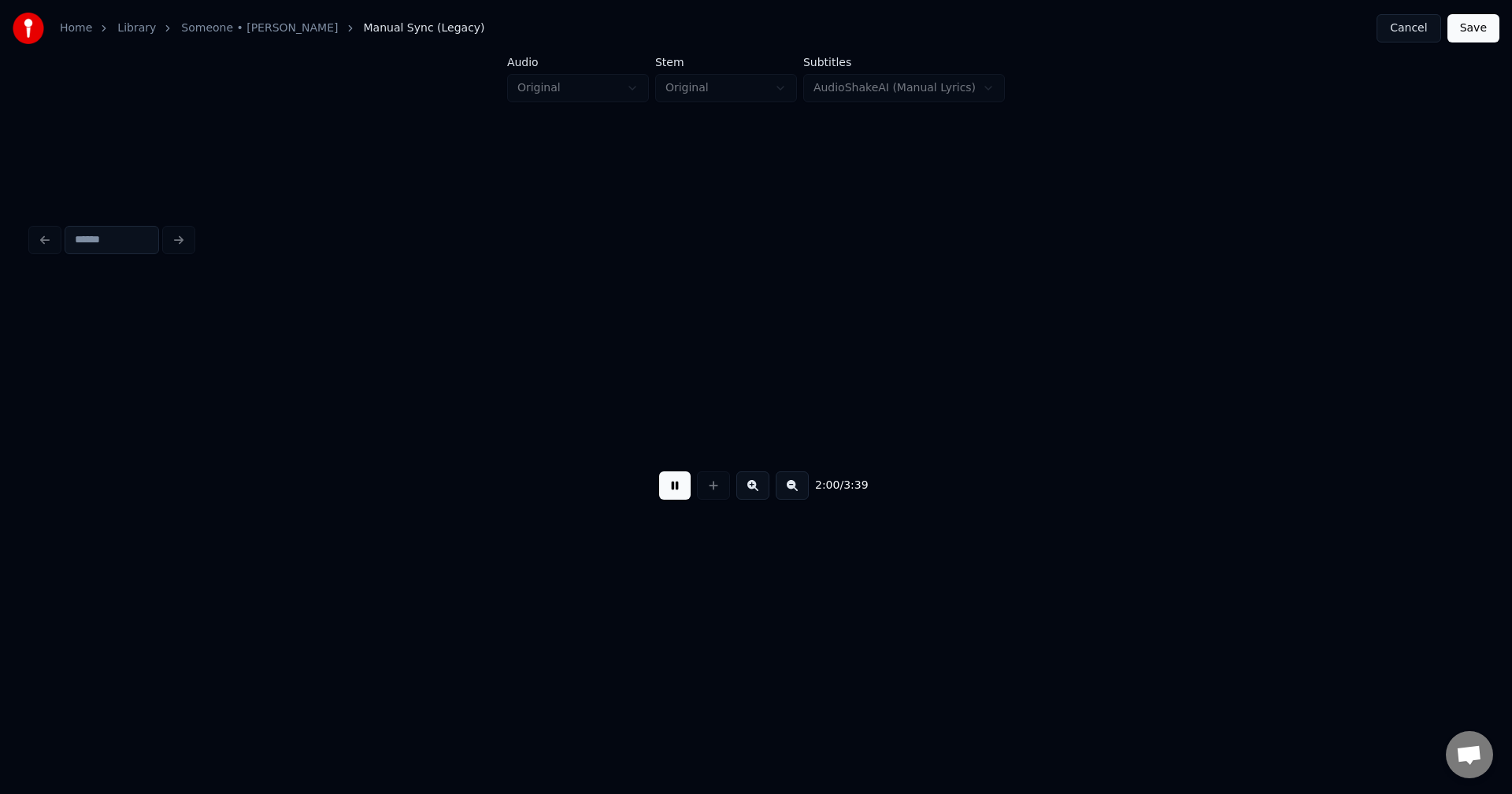
scroll to position [0, 14277]
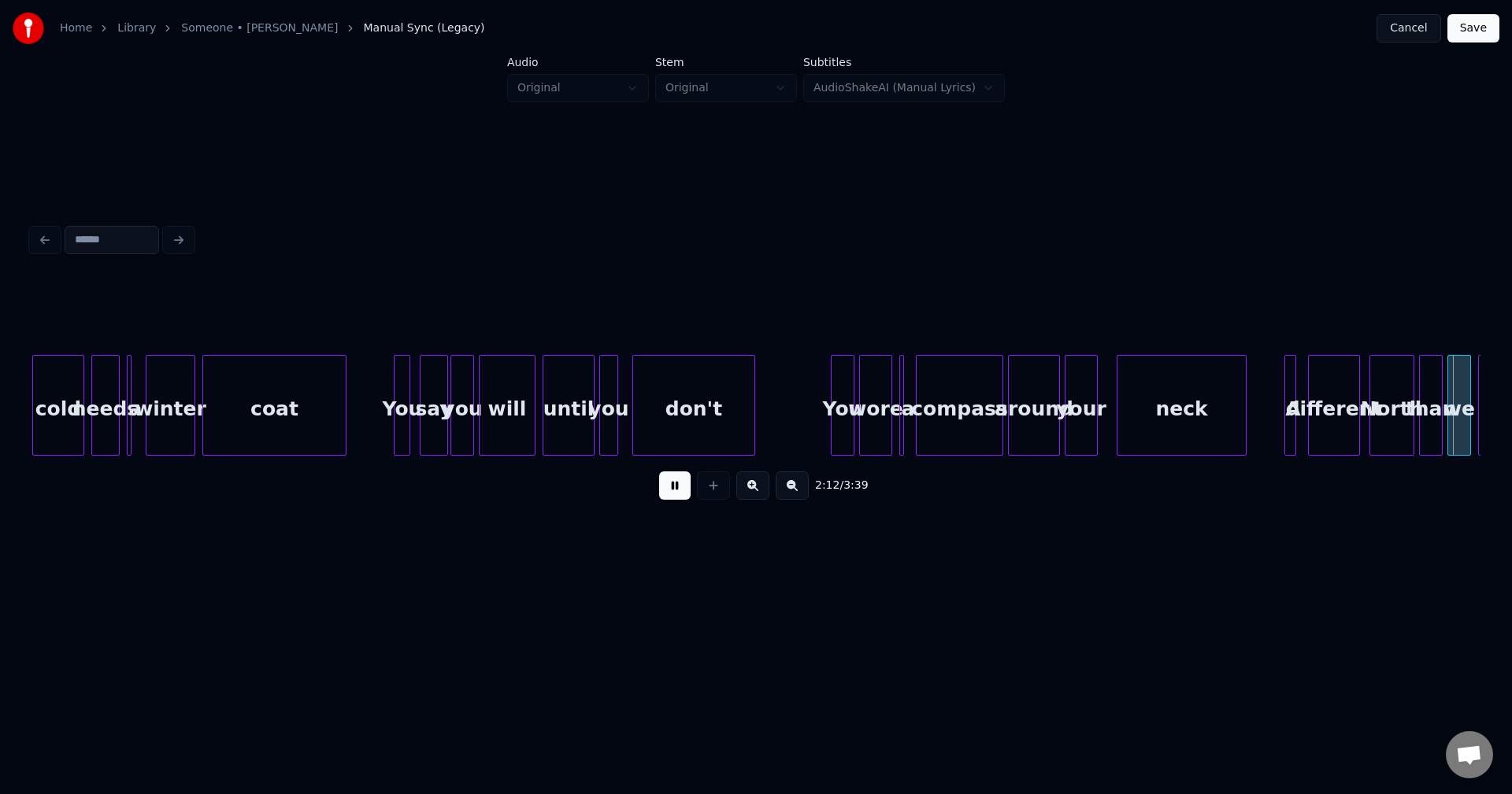
click at [673, 498] on button at bounding box center [674, 485] width 32 height 28
click at [1107, 432] on div at bounding box center [1106, 405] width 5 height 100
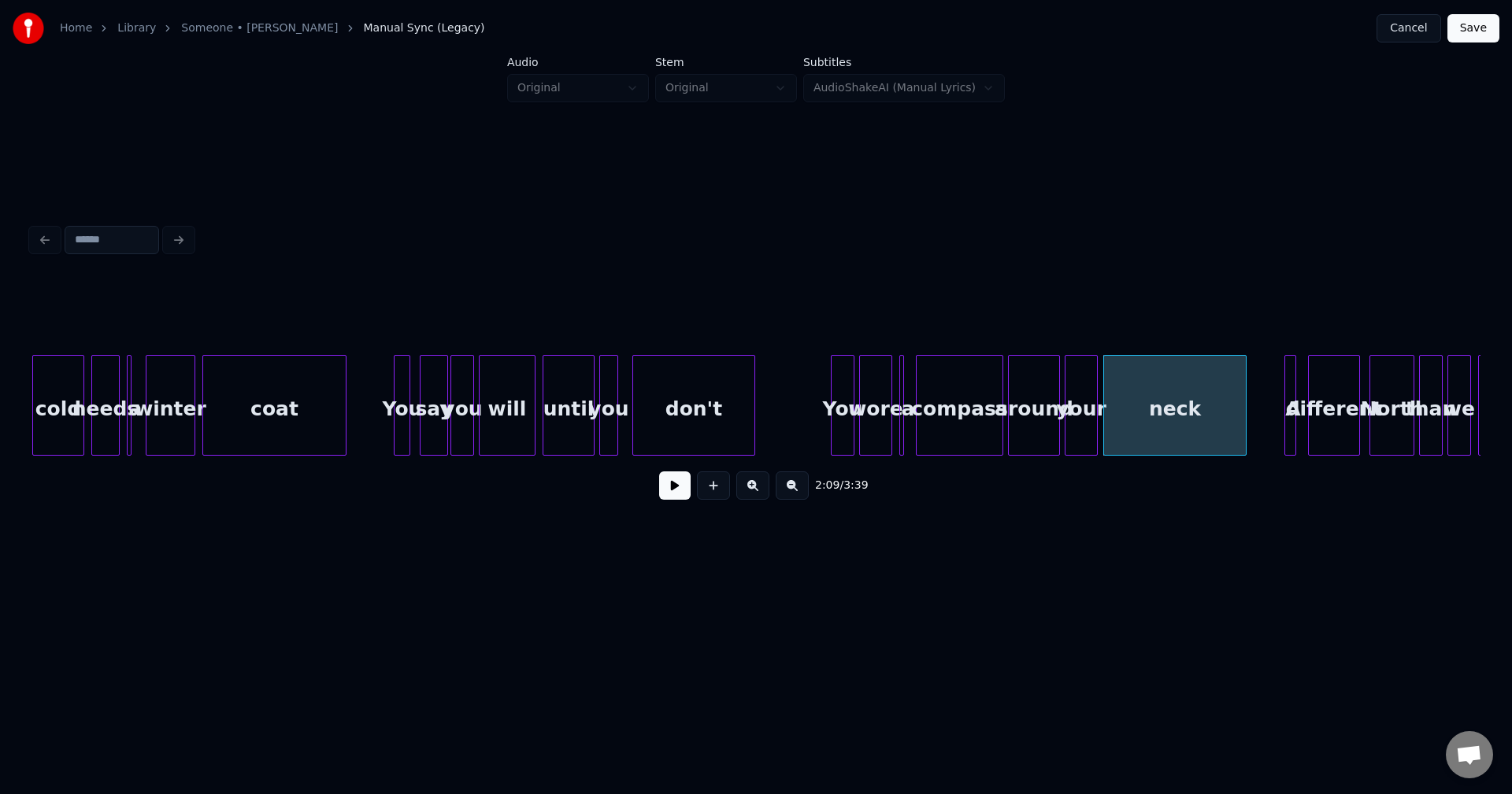
click at [687, 492] on button at bounding box center [674, 485] width 32 height 28
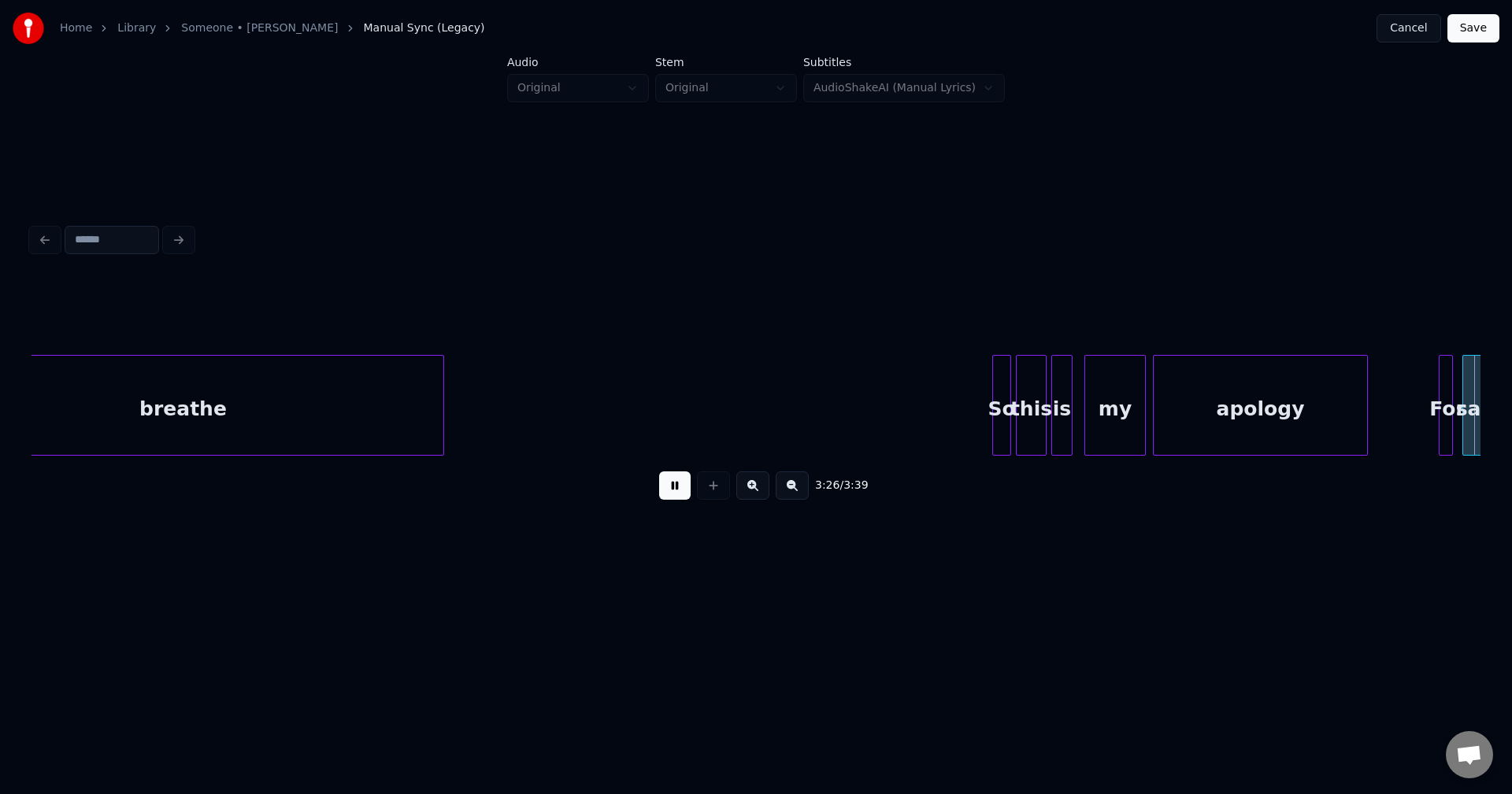
scroll to position [0, 24425]
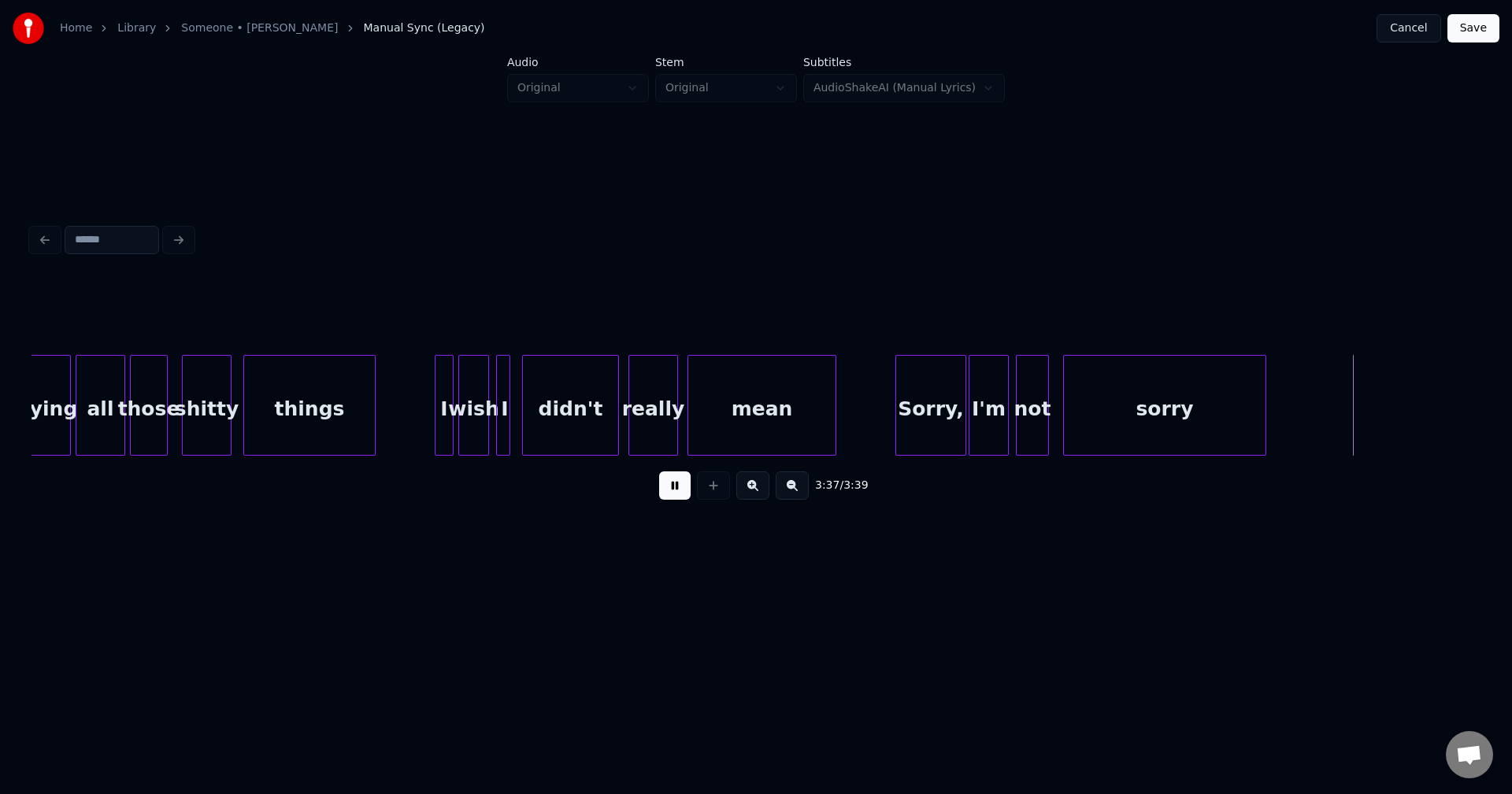
click at [1484, 32] on button "Save" at bounding box center [1473, 28] width 52 height 28
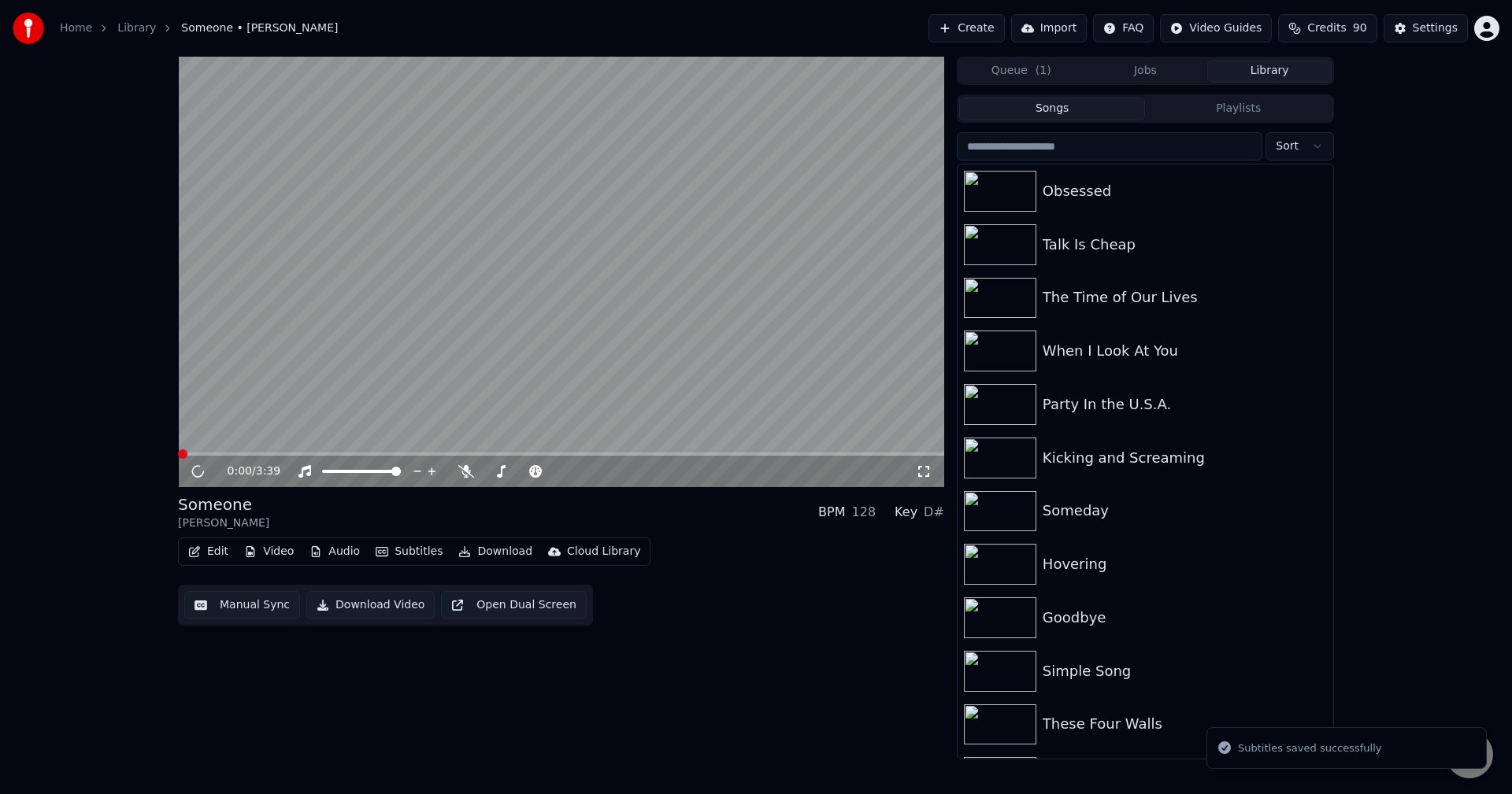
click at [465, 552] on button "Download" at bounding box center [495, 551] width 87 height 22
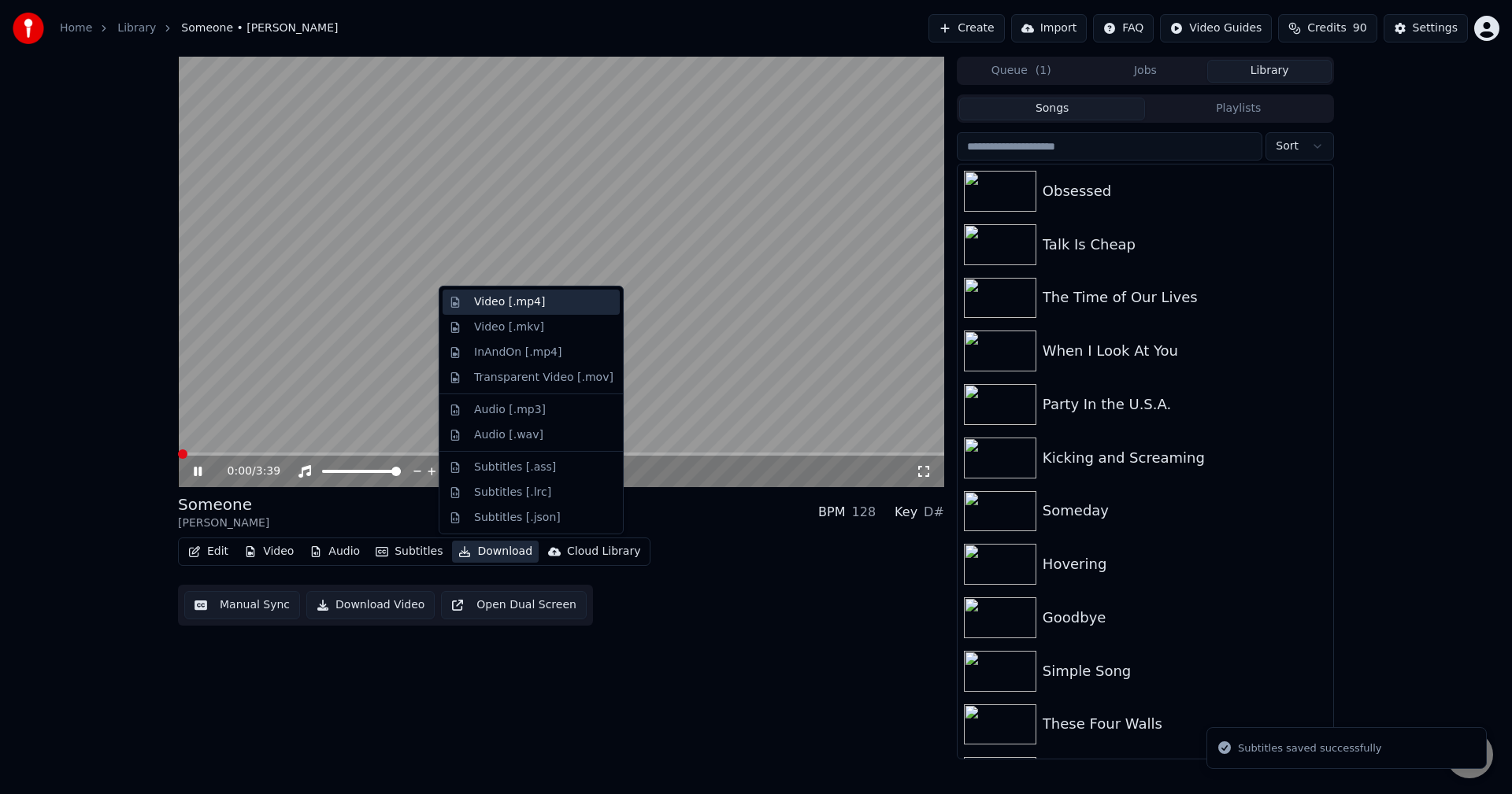
click at [497, 305] on div "Video [.mp4]" at bounding box center [509, 302] width 71 height 15
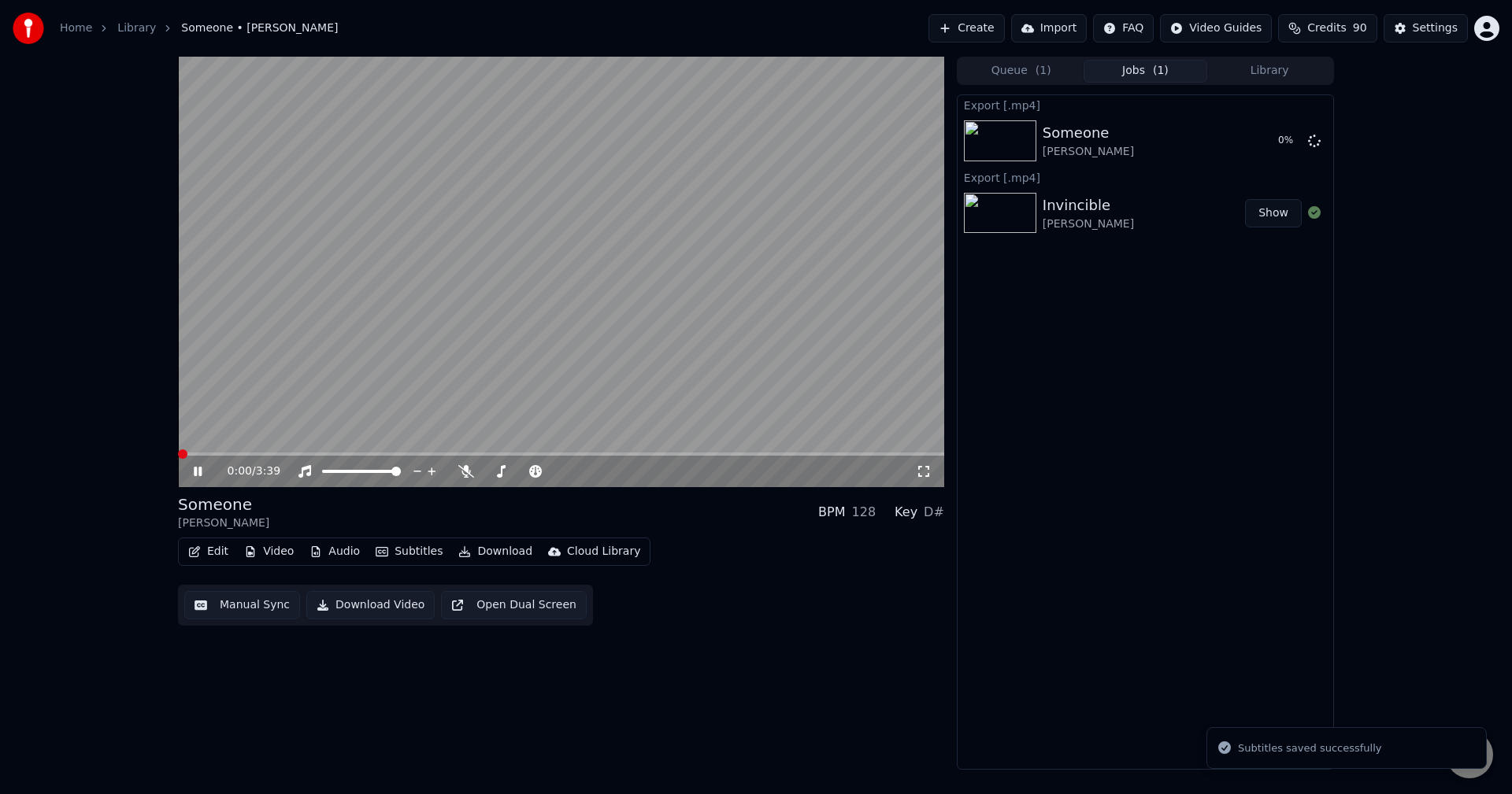
click at [198, 477] on icon at bounding box center [209, 471] width 37 height 13
click at [1285, 68] on button "Library" at bounding box center [1269, 72] width 125 height 23
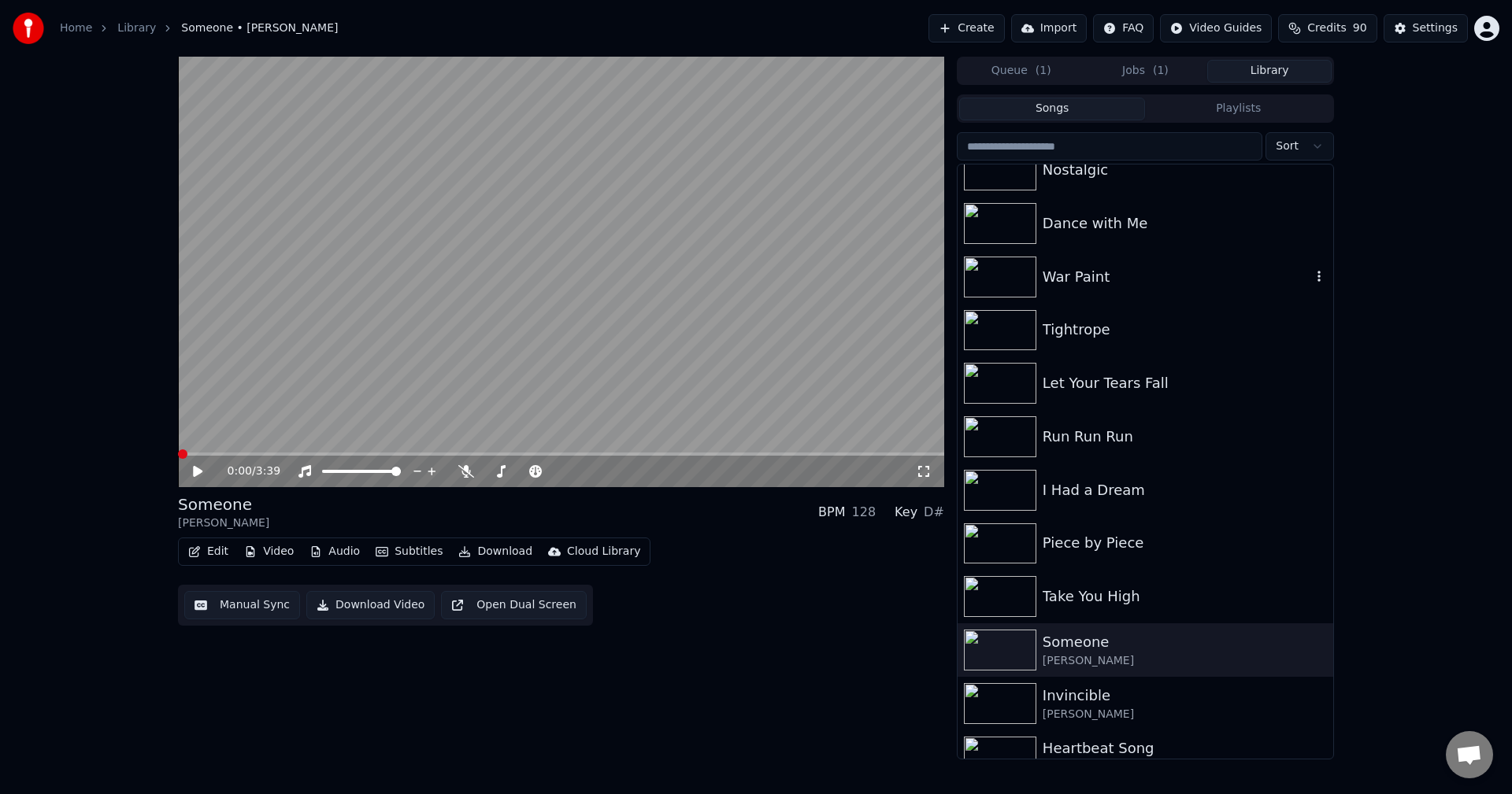
scroll to position [12413, 0]
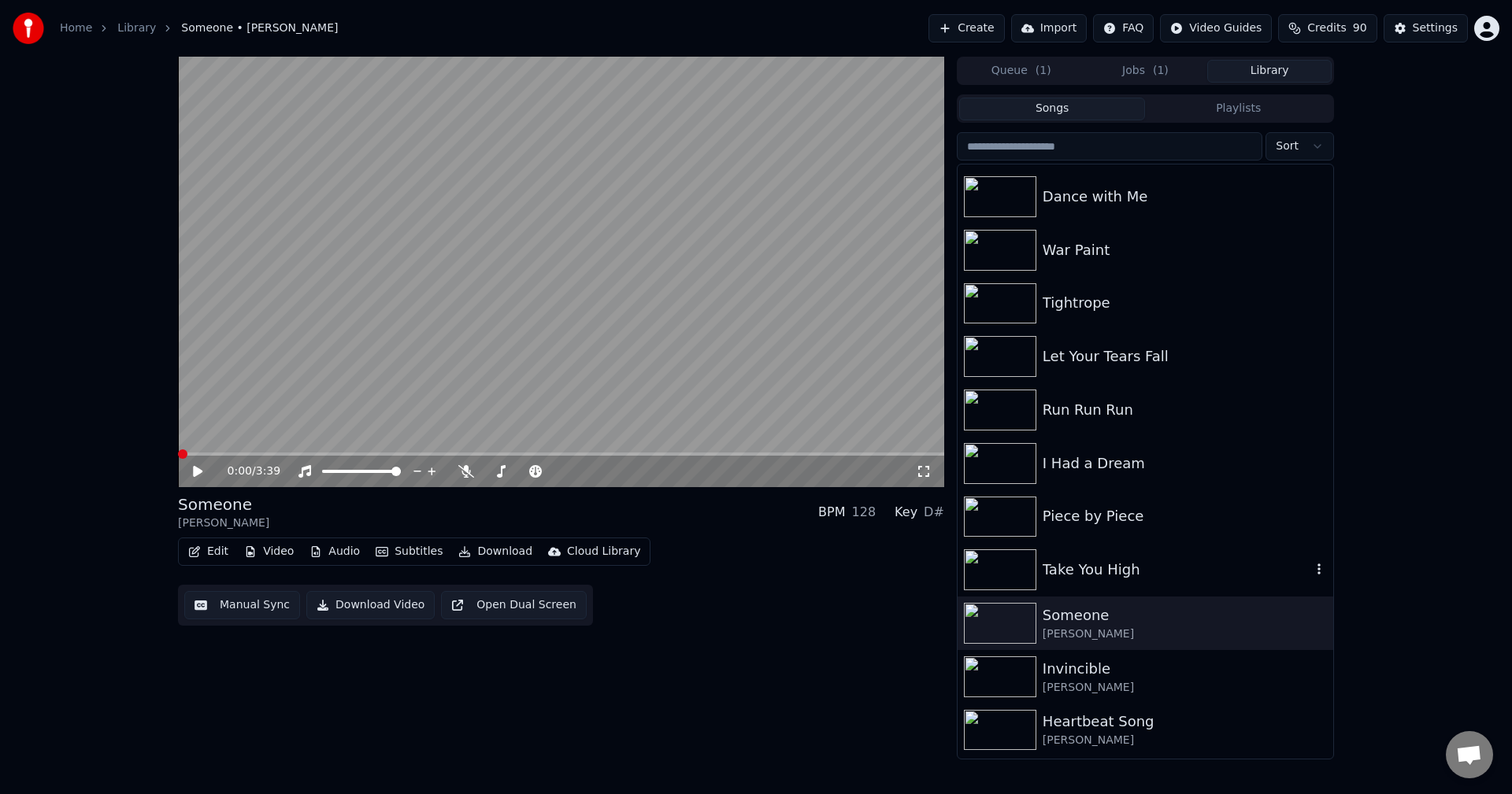
click at [1107, 571] on div "Take You High" at bounding box center [1177, 570] width 269 height 22
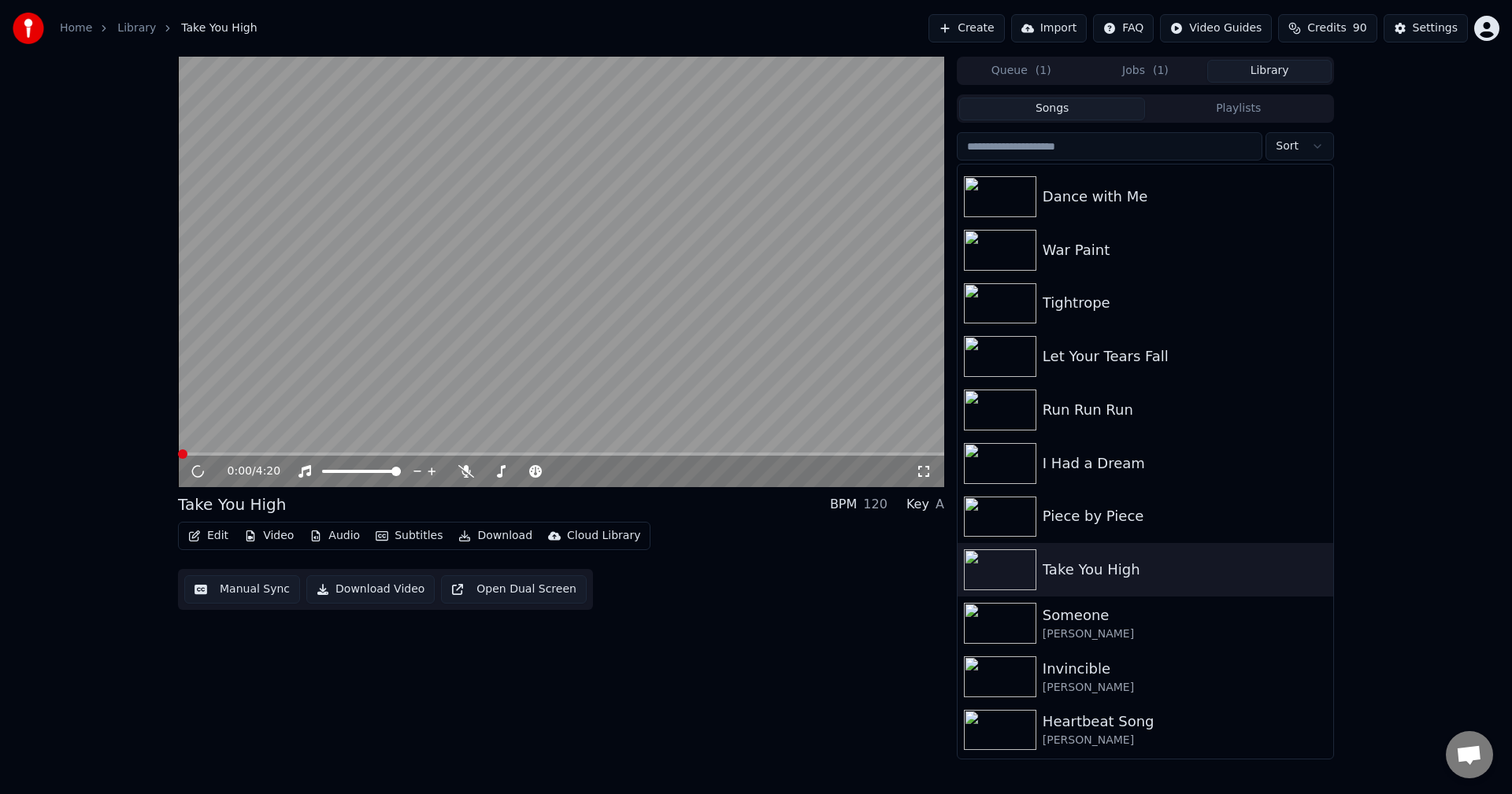
click at [196, 540] on icon "button" at bounding box center [194, 536] width 13 height 11
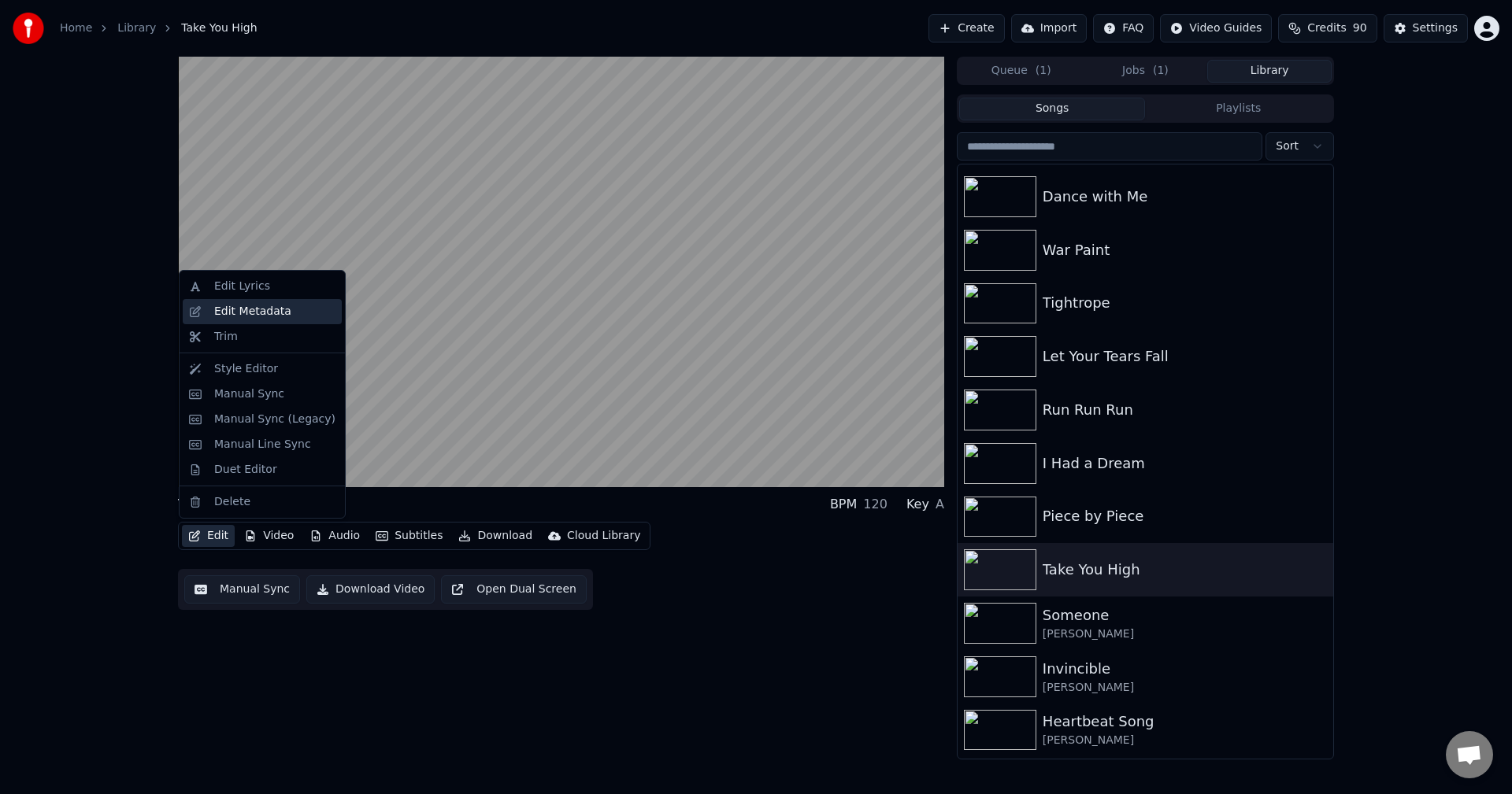
click at [235, 318] on div "Edit Metadata" at bounding box center [252, 311] width 77 height 15
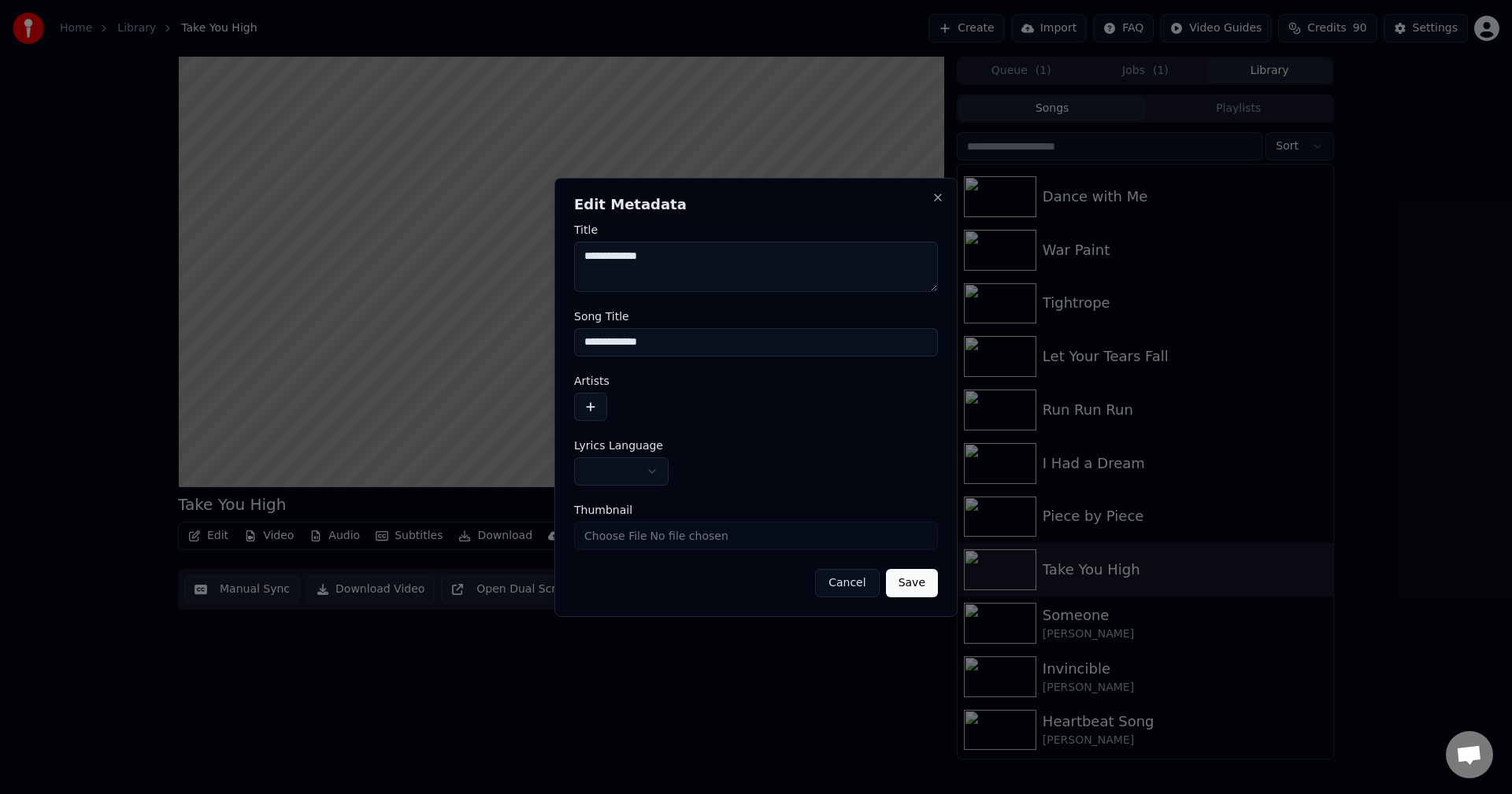
click at [593, 475] on button "button" at bounding box center [621, 471] width 95 height 28
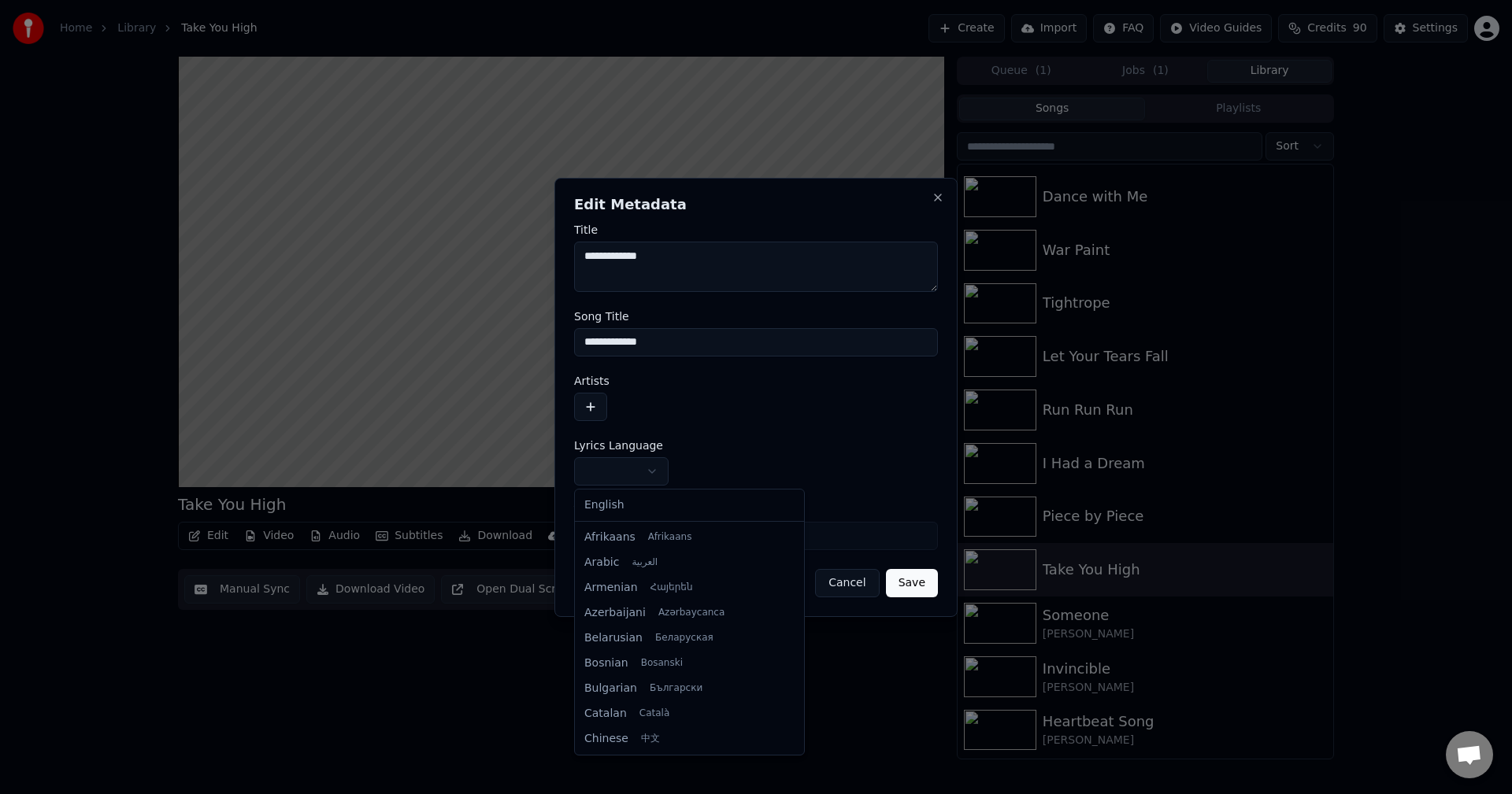
select select "**"
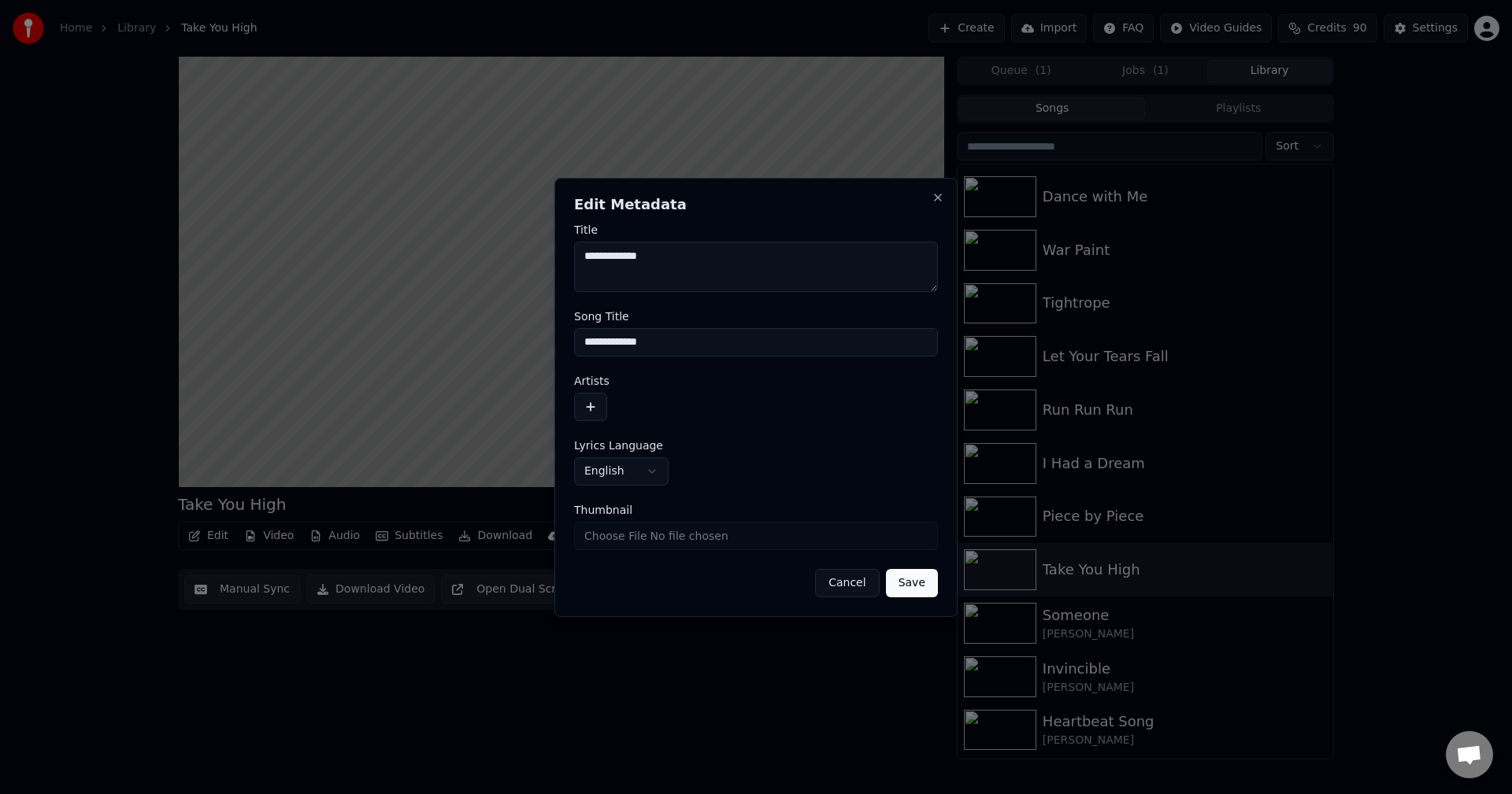
click at [592, 396] on button "button" at bounding box center [590, 406] width 33 height 28
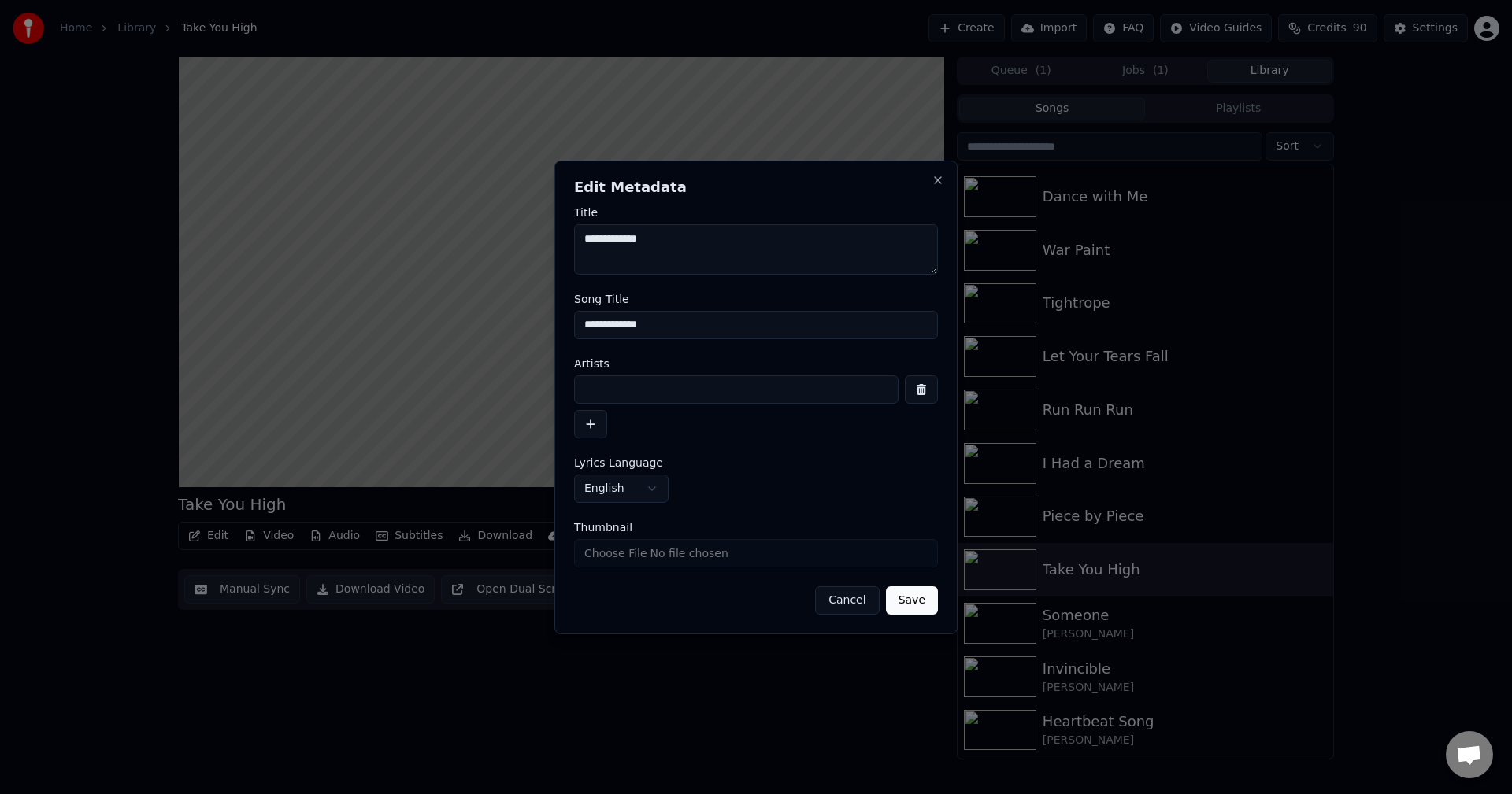
click at [640, 383] on input at bounding box center [735, 389] width 324 height 28
type input "**********"
click at [886, 586] on button "Save" at bounding box center [912, 600] width 52 height 28
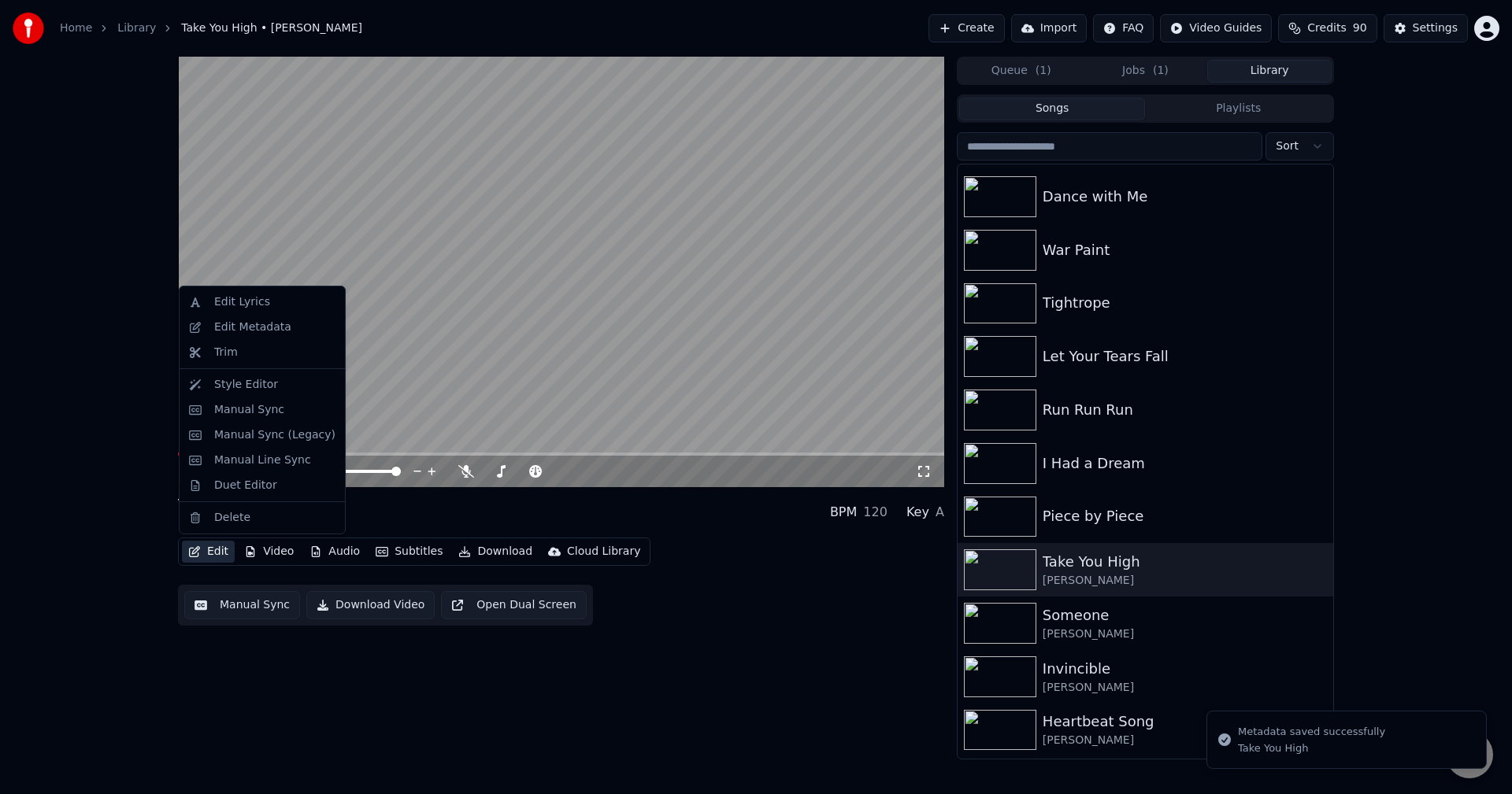
click at [217, 551] on button "Edit" at bounding box center [208, 551] width 53 height 22
click at [244, 433] on div "Manual Sync (Legacy)" at bounding box center [274, 435] width 121 height 15
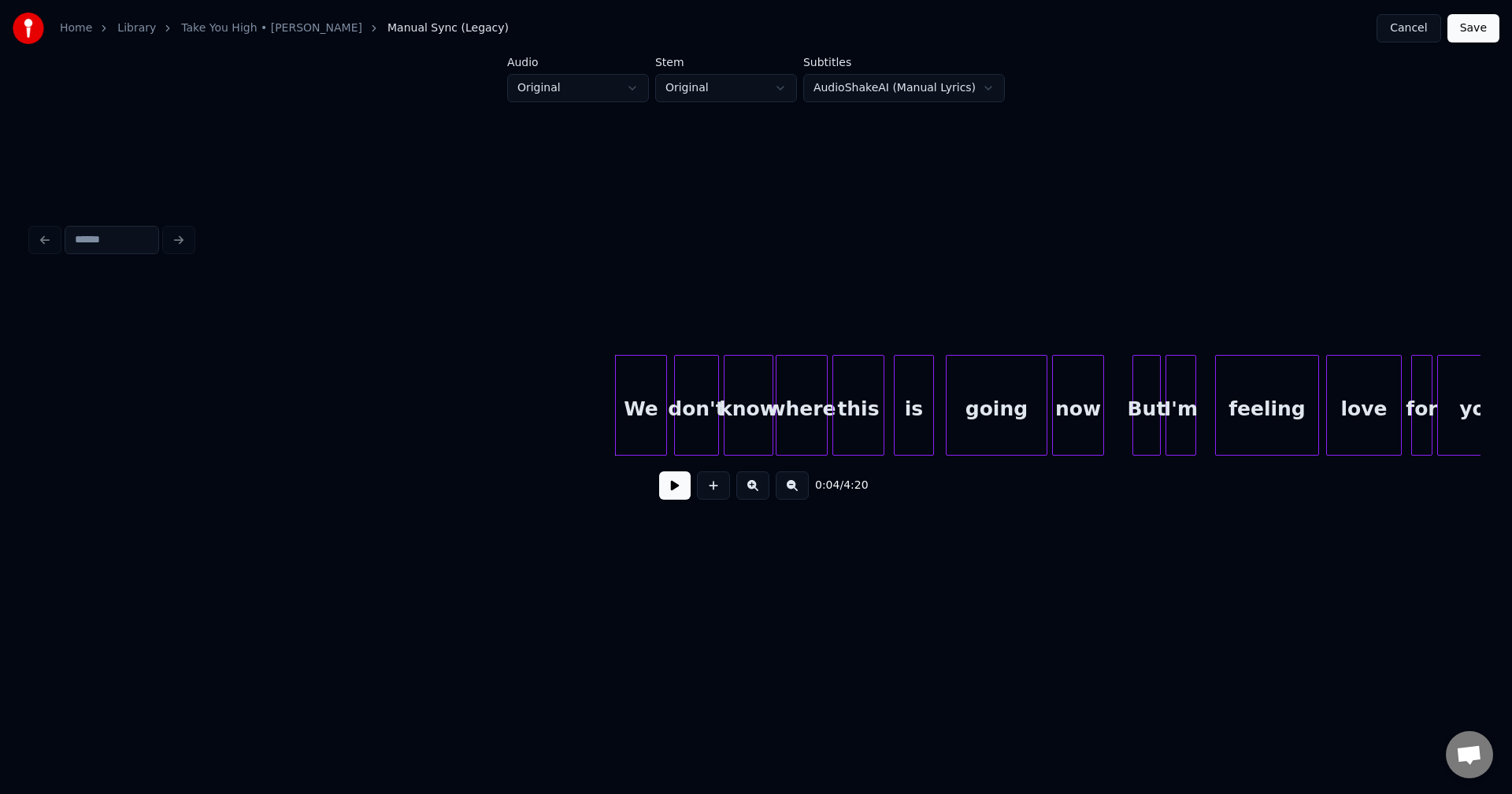
click at [674, 496] on button at bounding box center [674, 485] width 32 height 28
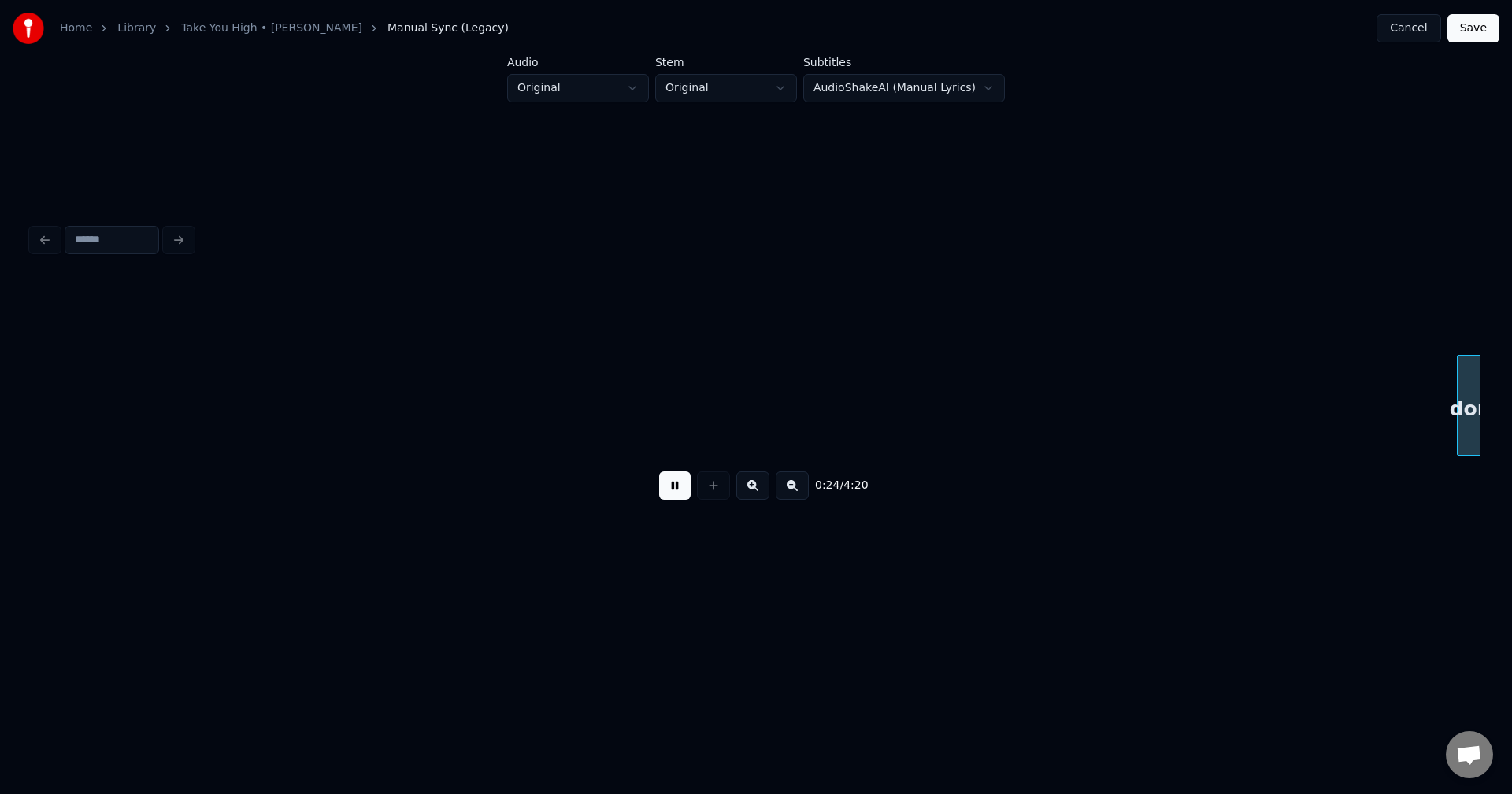
scroll to position [0, 2899]
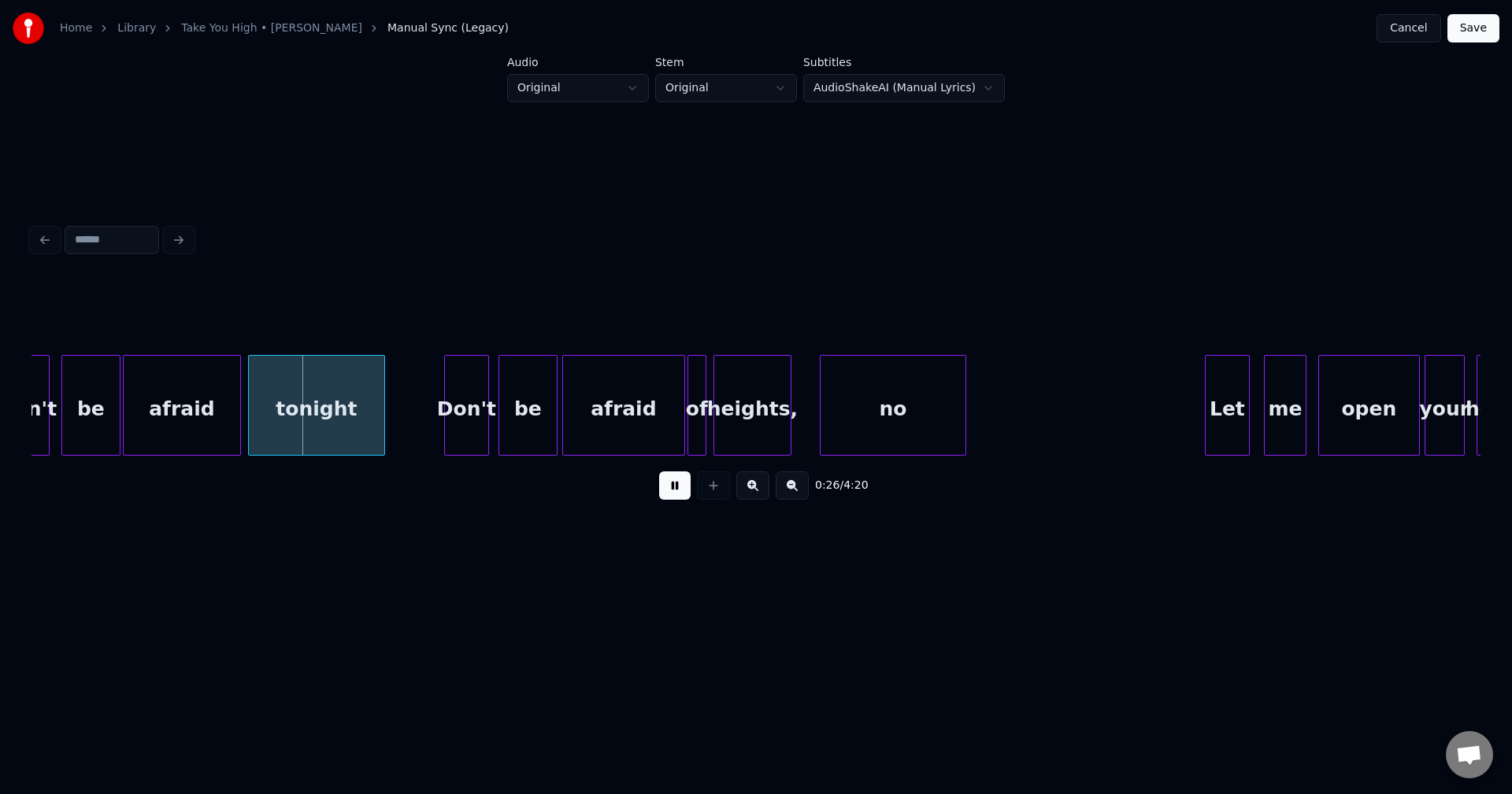
click at [191, 408] on div "afraid" at bounding box center [182, 409] width 116 height 107
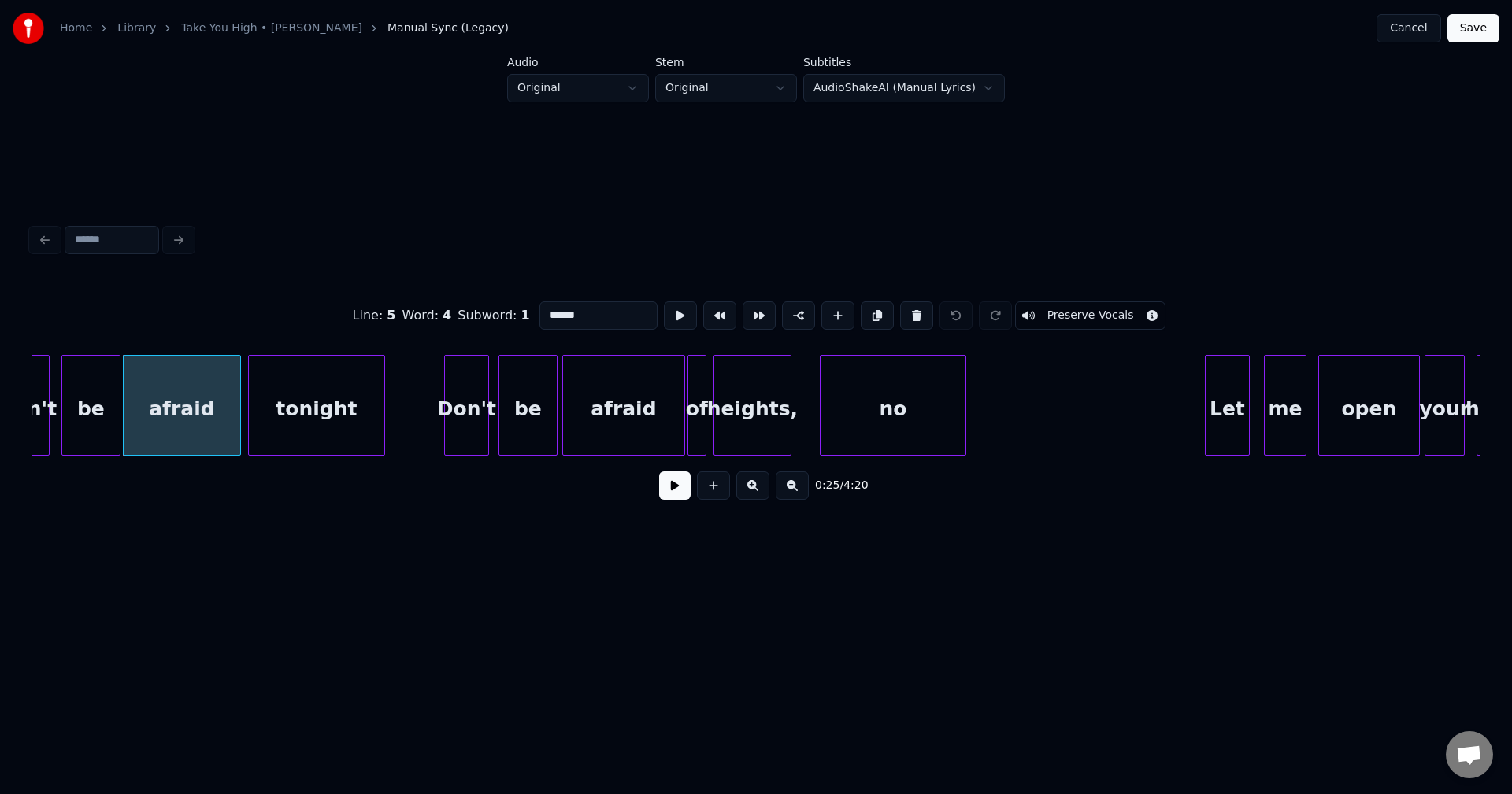
click at [683, 497] on button at bounding box center [674, 485] width 32 height 28
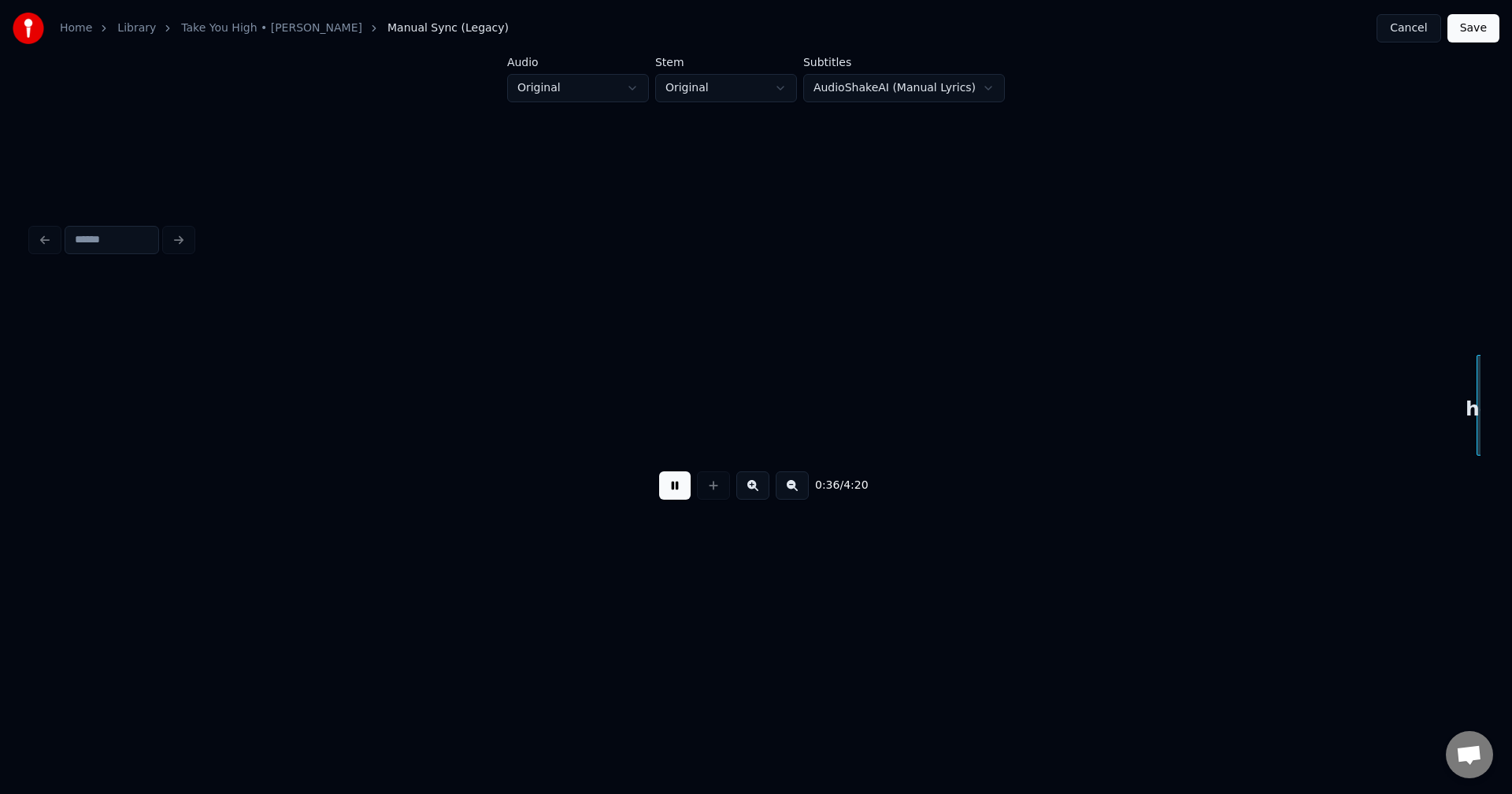
scroll to position [0, 4349]
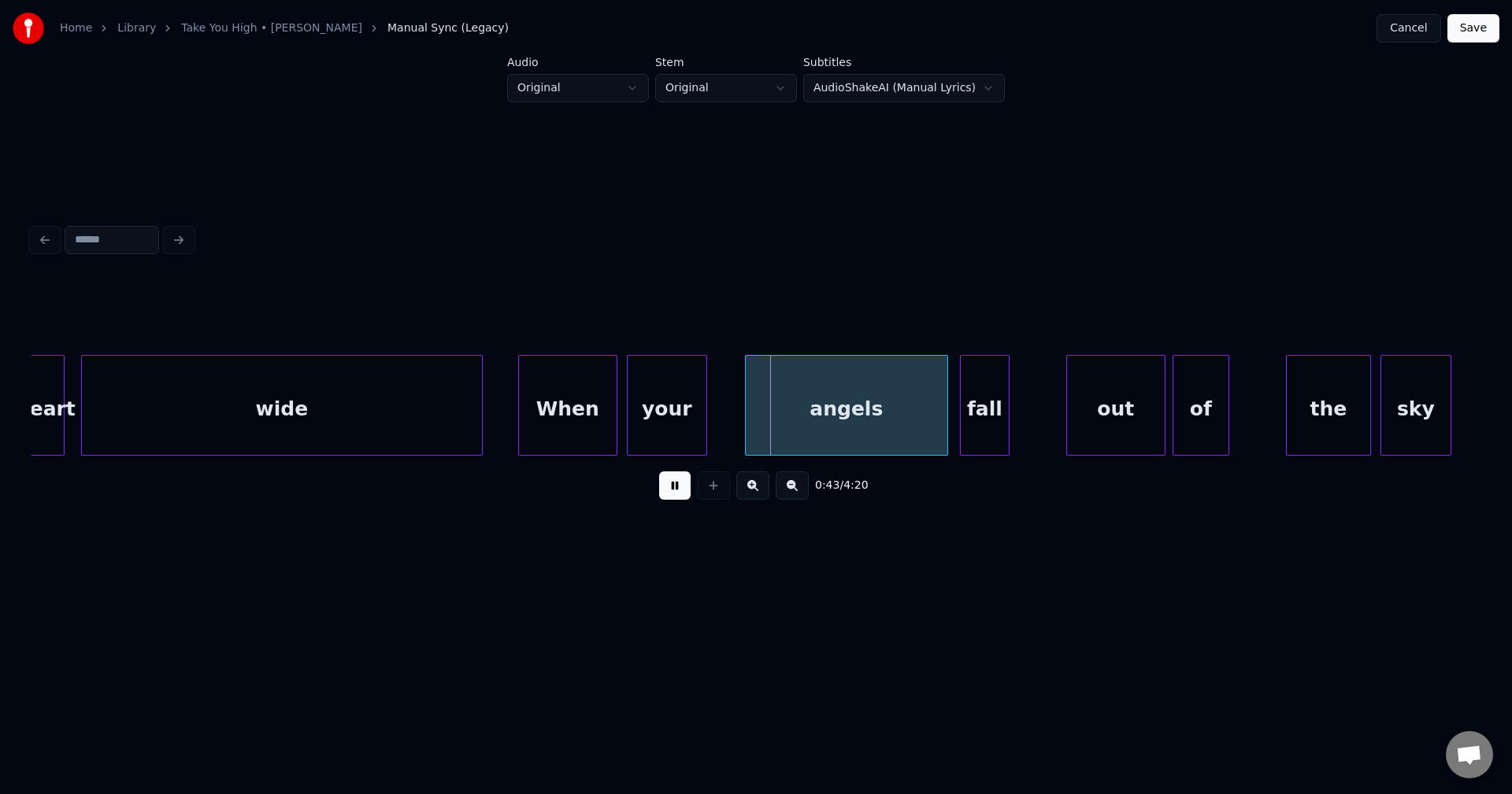
click at [683, 497] on button at bounding box center [674, 485] width 32 height 28
click at [555, 427] on div at bounding box center [555, 405] width 5 height 100
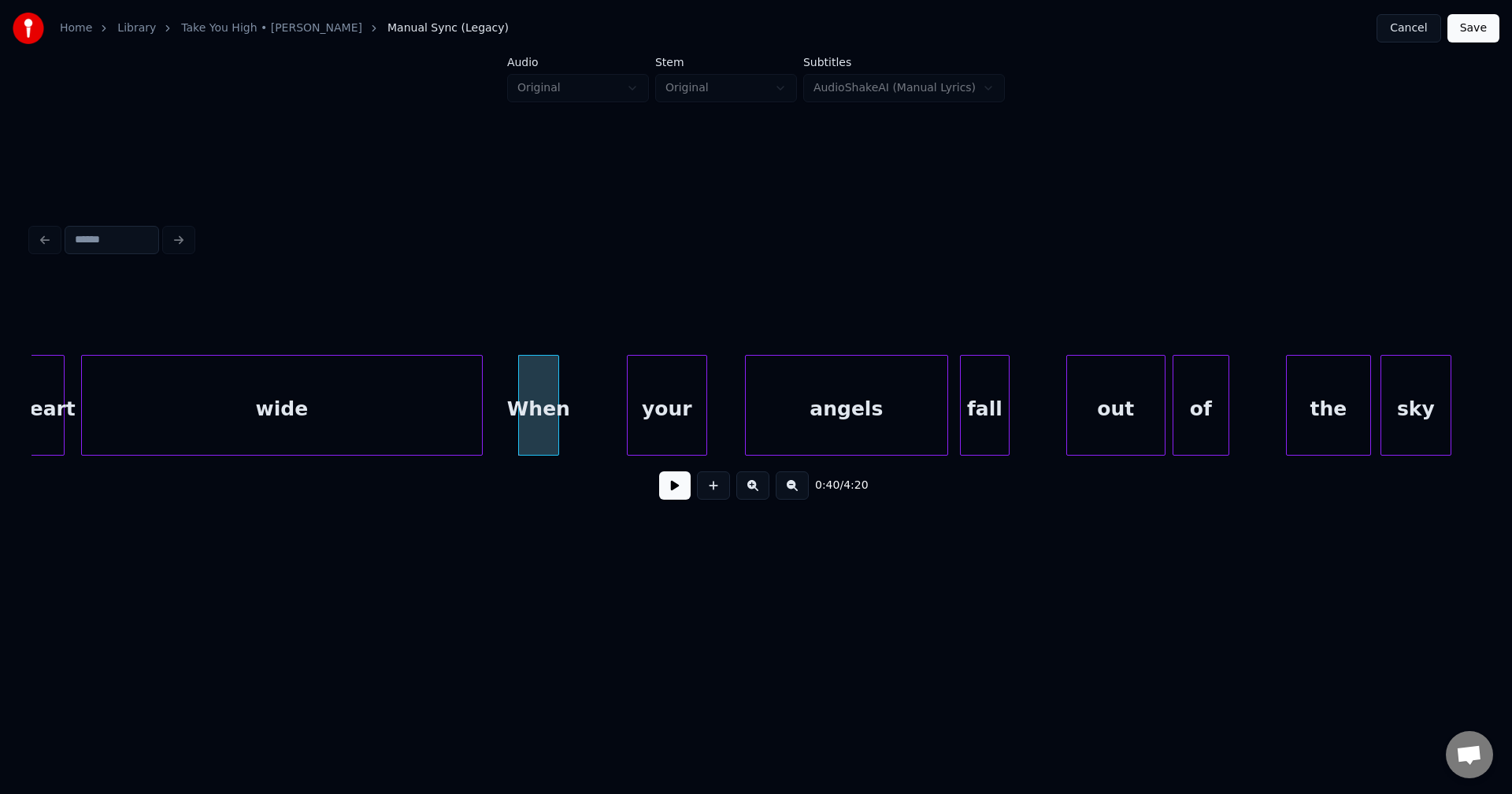
click at [680, 495] on button at bounding box center [674, 485] width 32 height 28
click at [675, 491] on button at bounding box center [674, 485] width 32 height 28
click at [551, 417] on div "When" at bounding box center [538, 409] width 40 height 107
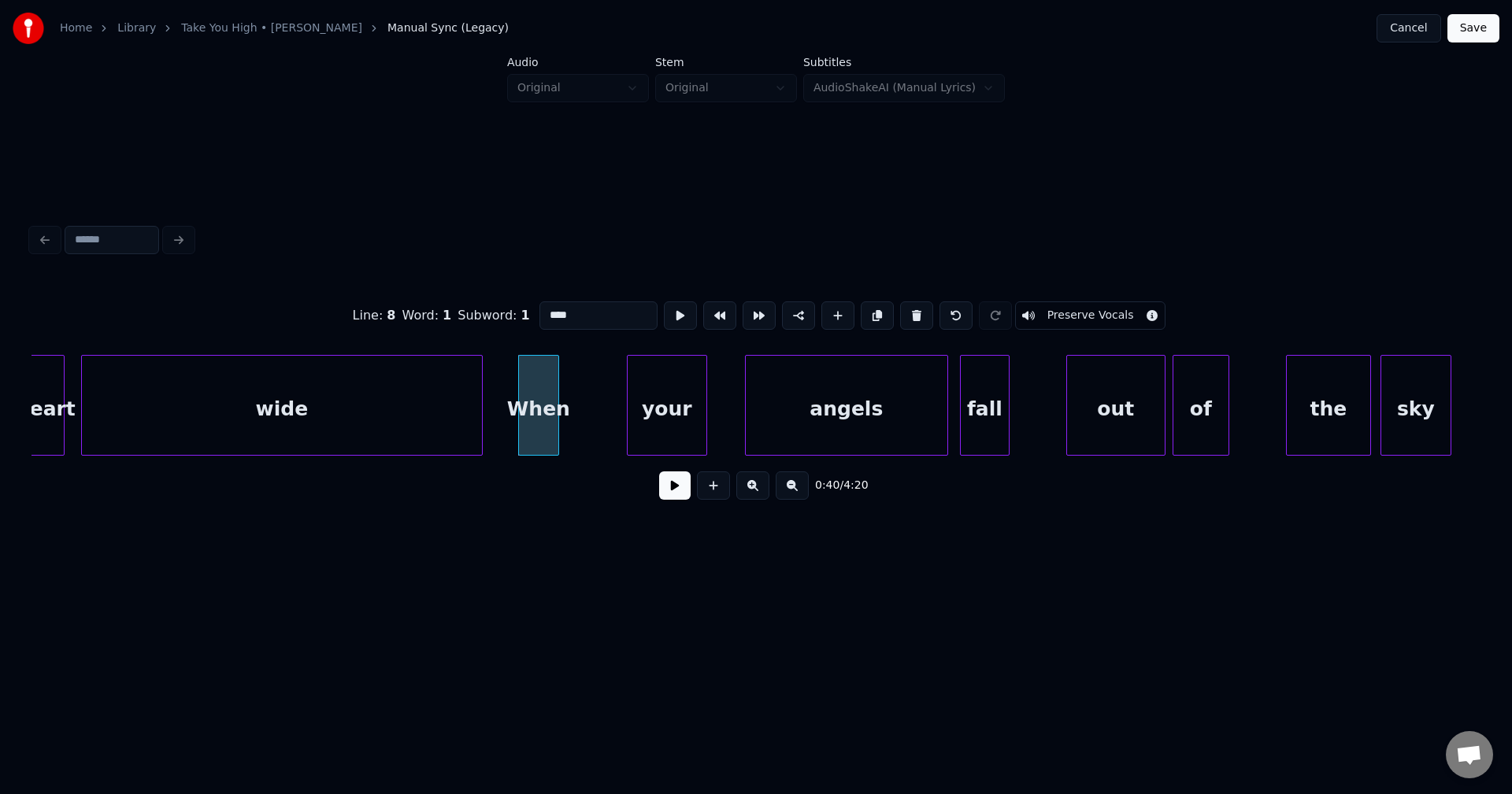
click at [552, 429] on div "When" at bounding box center [538, 409] width 40 height 107
click at [939, 309] on button at bounding box center [956, 315] width 33 height 28
click at [610, 422] on div at bounding box center [608, 405] width 5 height 100
click at [678, 489] on button at bounding box center [674, 485] width 32 height 28
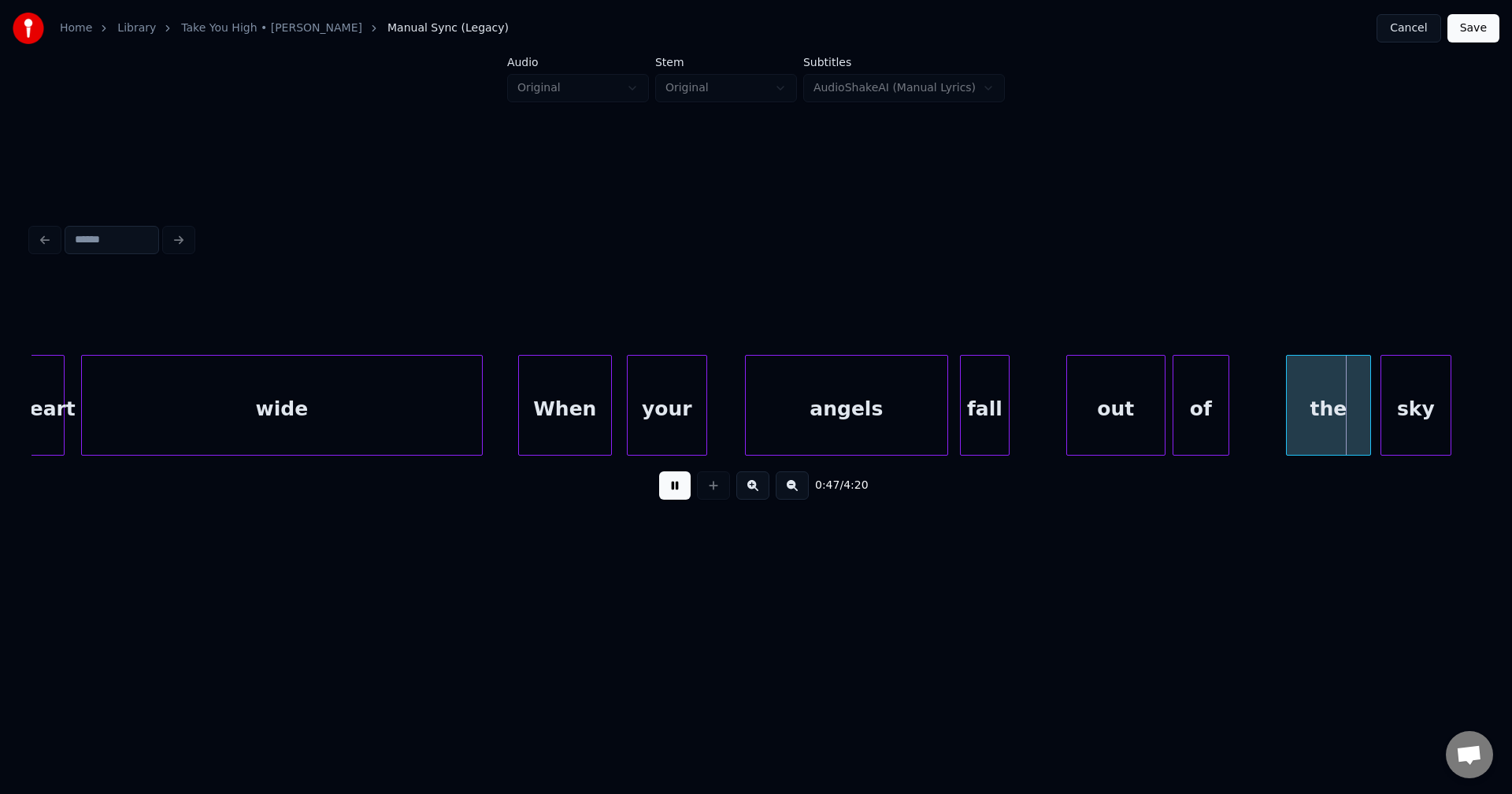
click at [678, 490] on button at bounding box center [674, 485] width 32 height 28
click at [731, 412] on div at bounding box center [730, 405] width 5 height 100
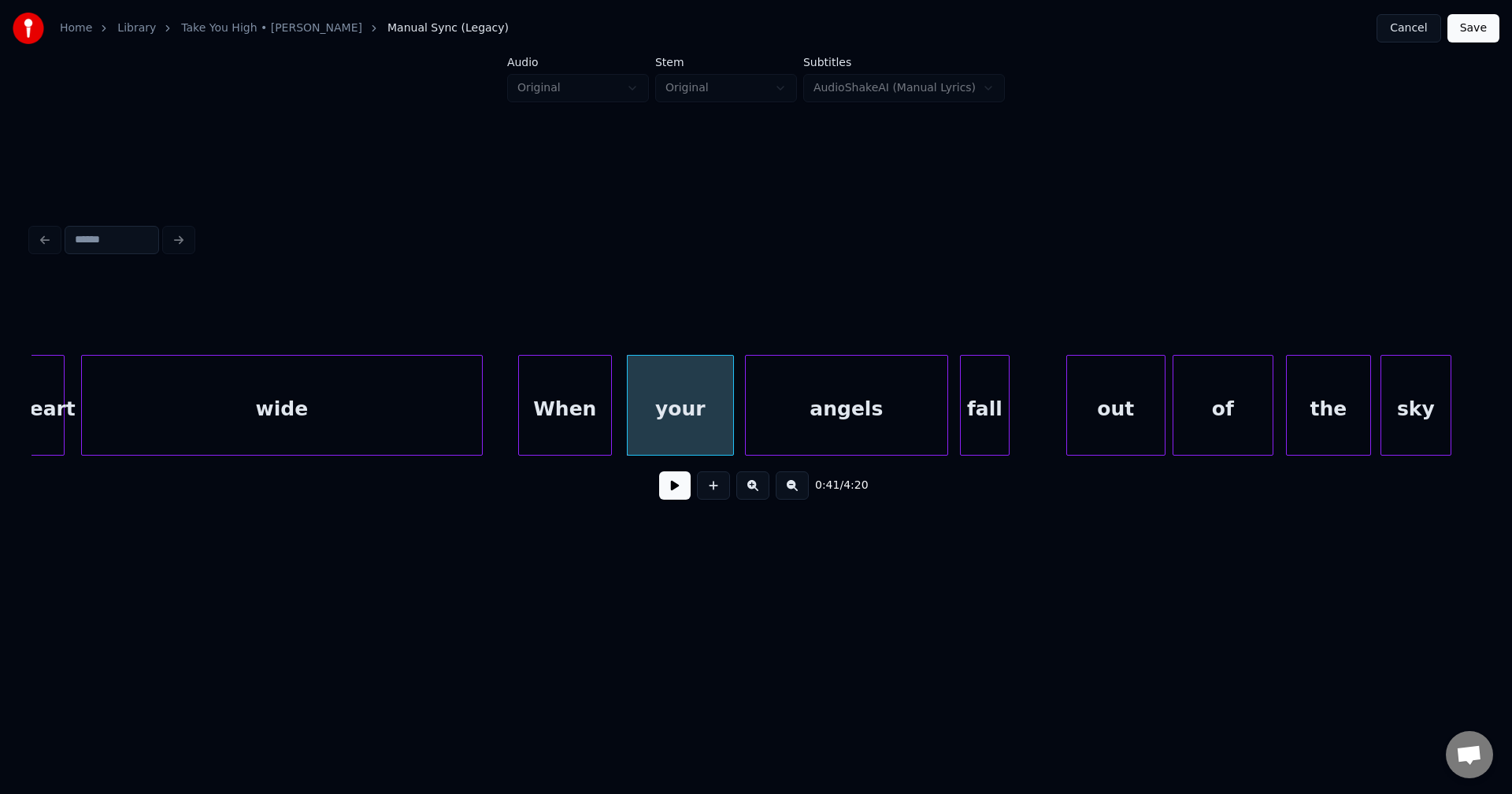
click at [1268, 396] on div at bounding box center [1270, 405] width 5 height 100
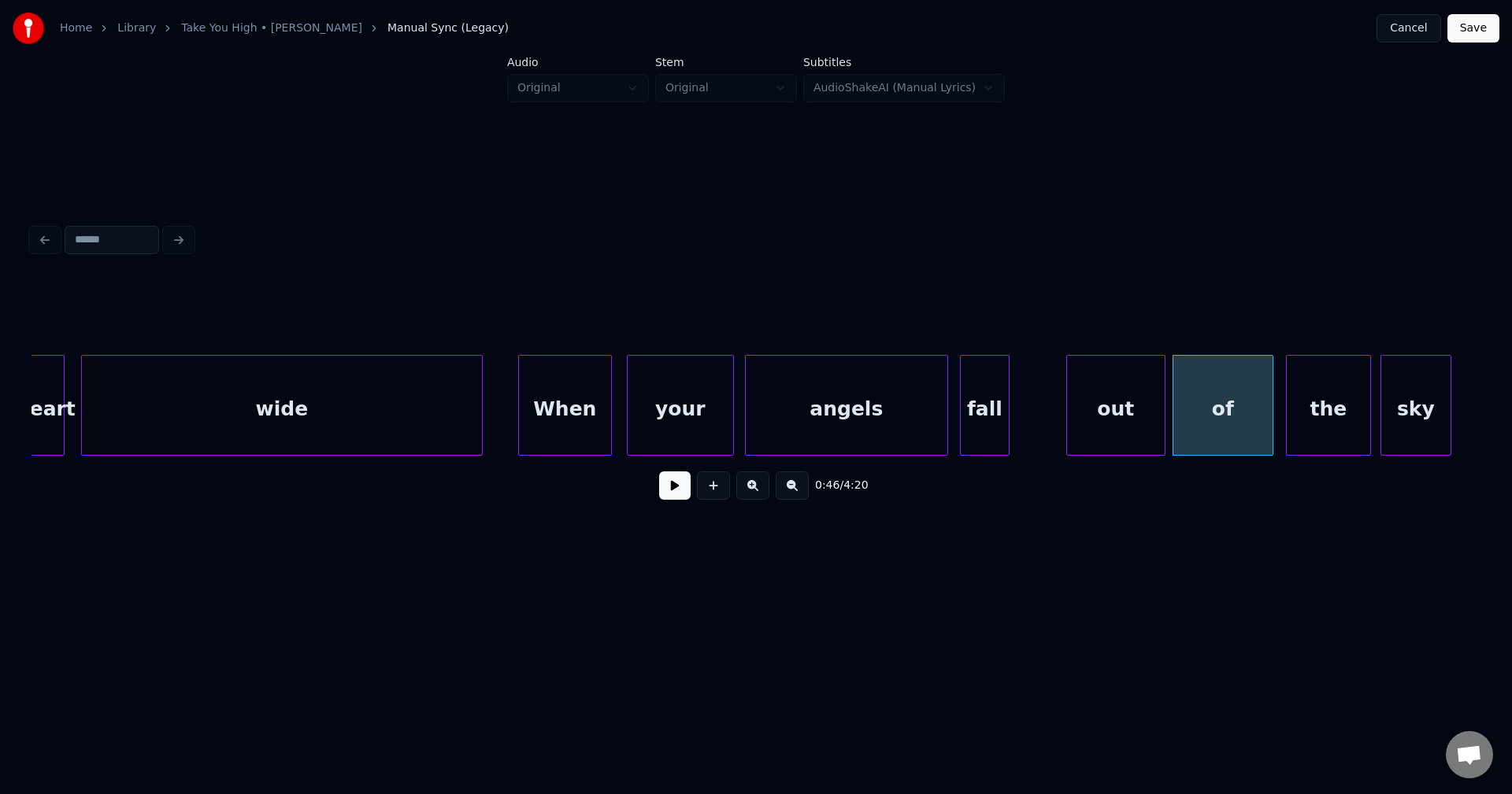
click at [673, 490] on button at bounding box center [674, 485] width 32 height 28
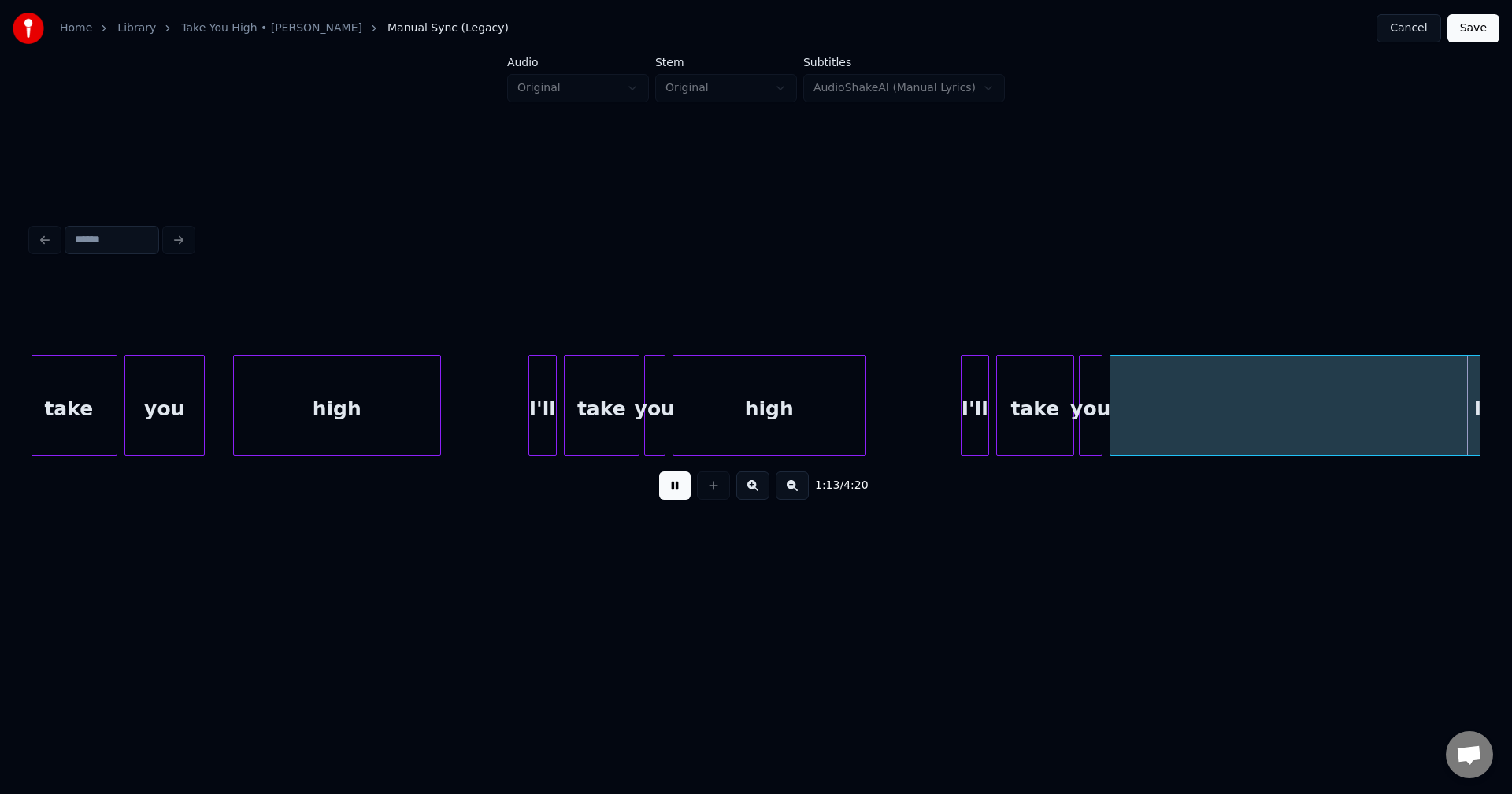
scroll to position [0, 8700]
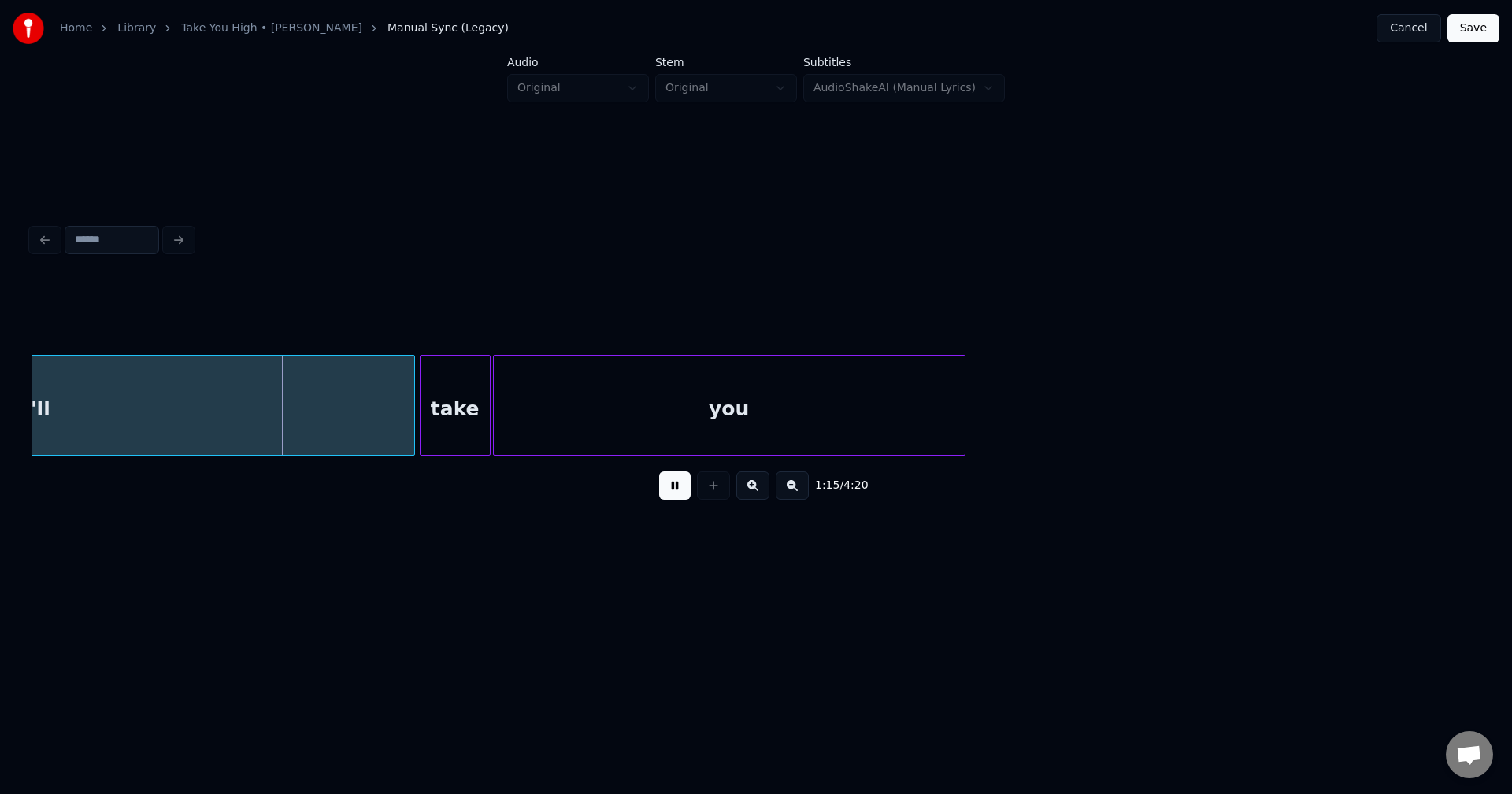
click at [673, 490] on button at bounding box center [674, 485] width 32 height 28
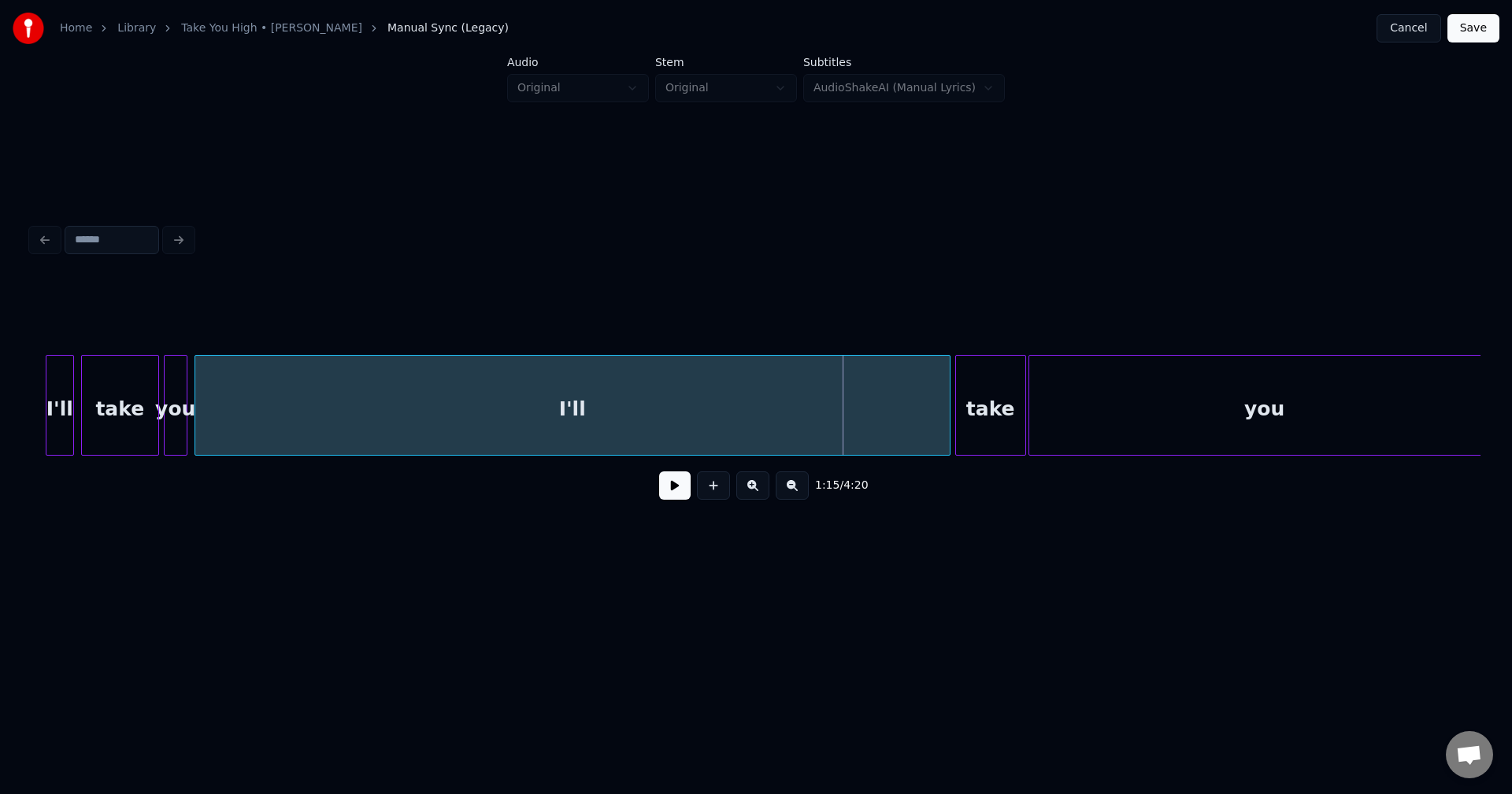
scroll to position [0, 8133]
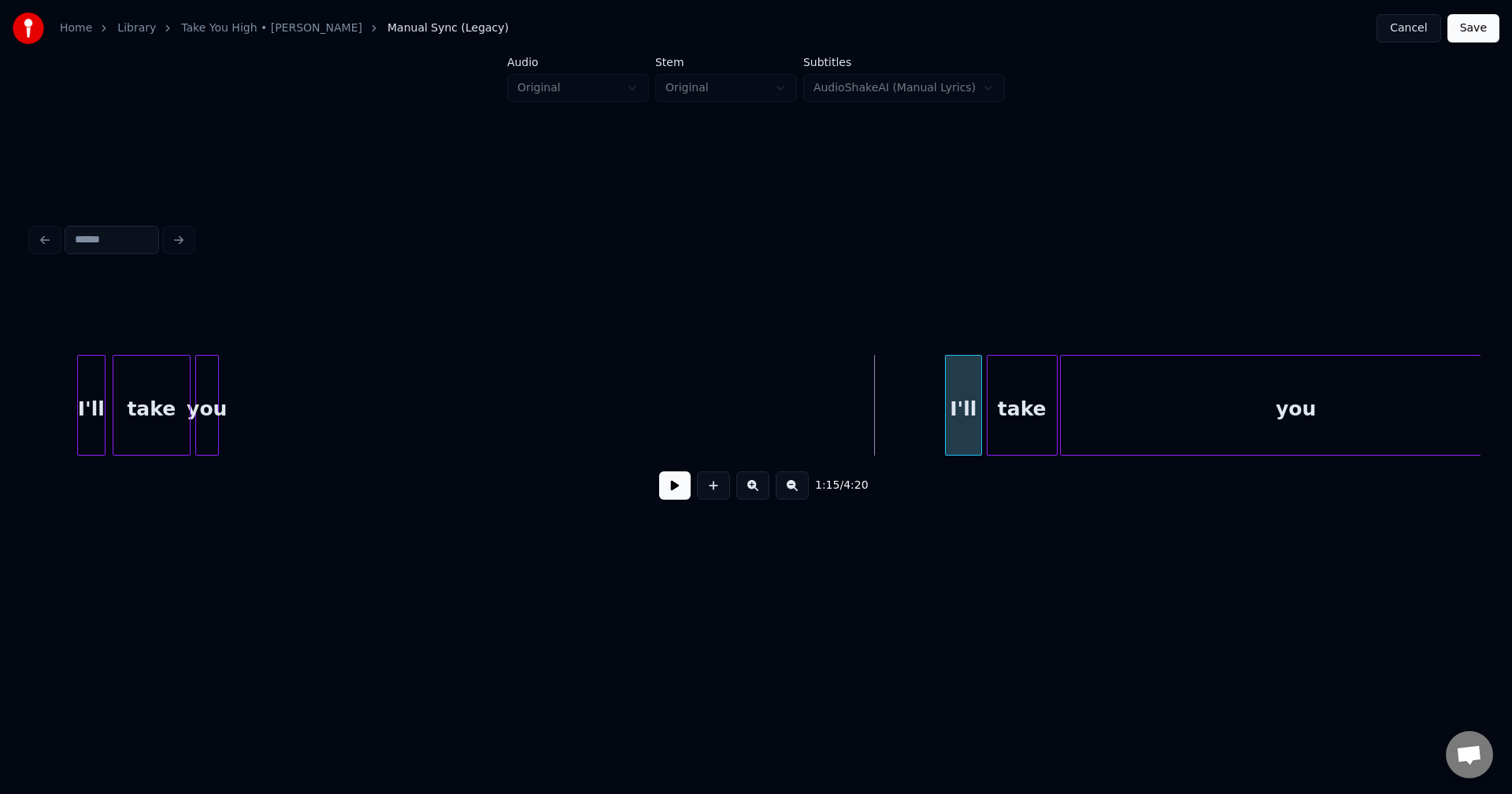
click at [970, 424] on div "I'll" at bounding box center [964, 405] width 37 height 101
click at [671, 490] on button at bounding box center [674, 485] width 32 height 28
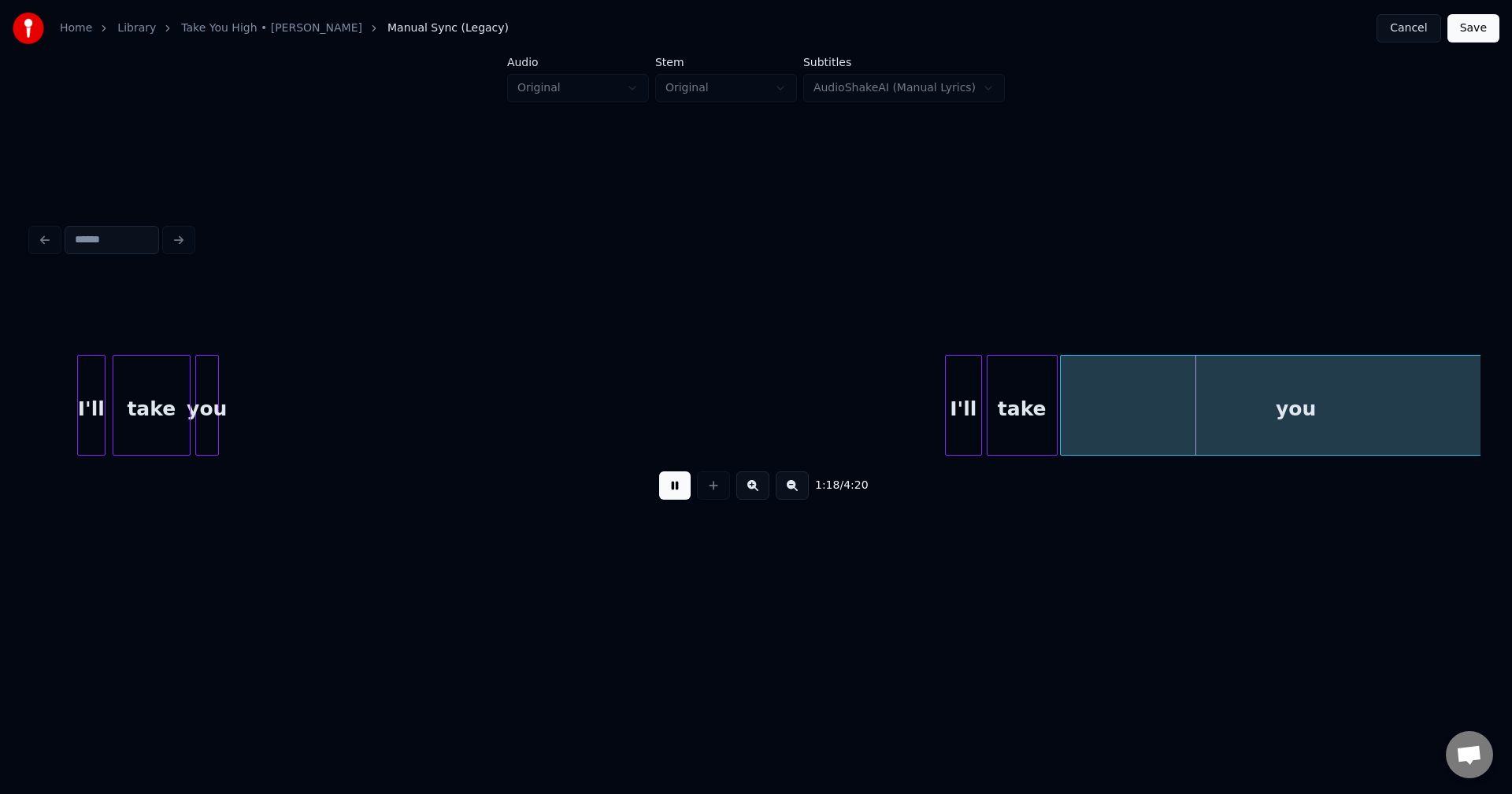
click at [671, 490] on button at bounding box center [674, 485] width 32 height 28
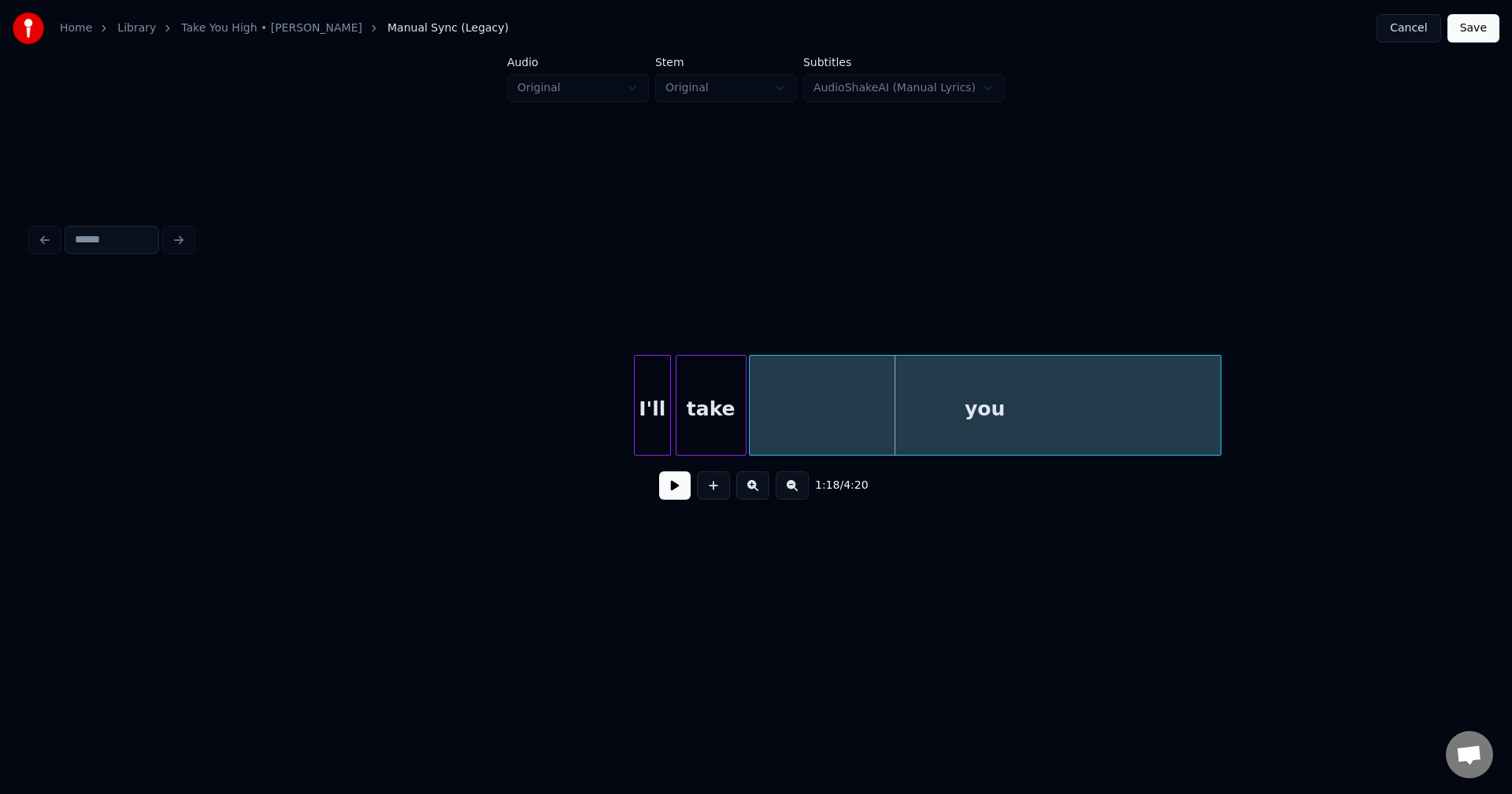
scroll to position [0, 8448]
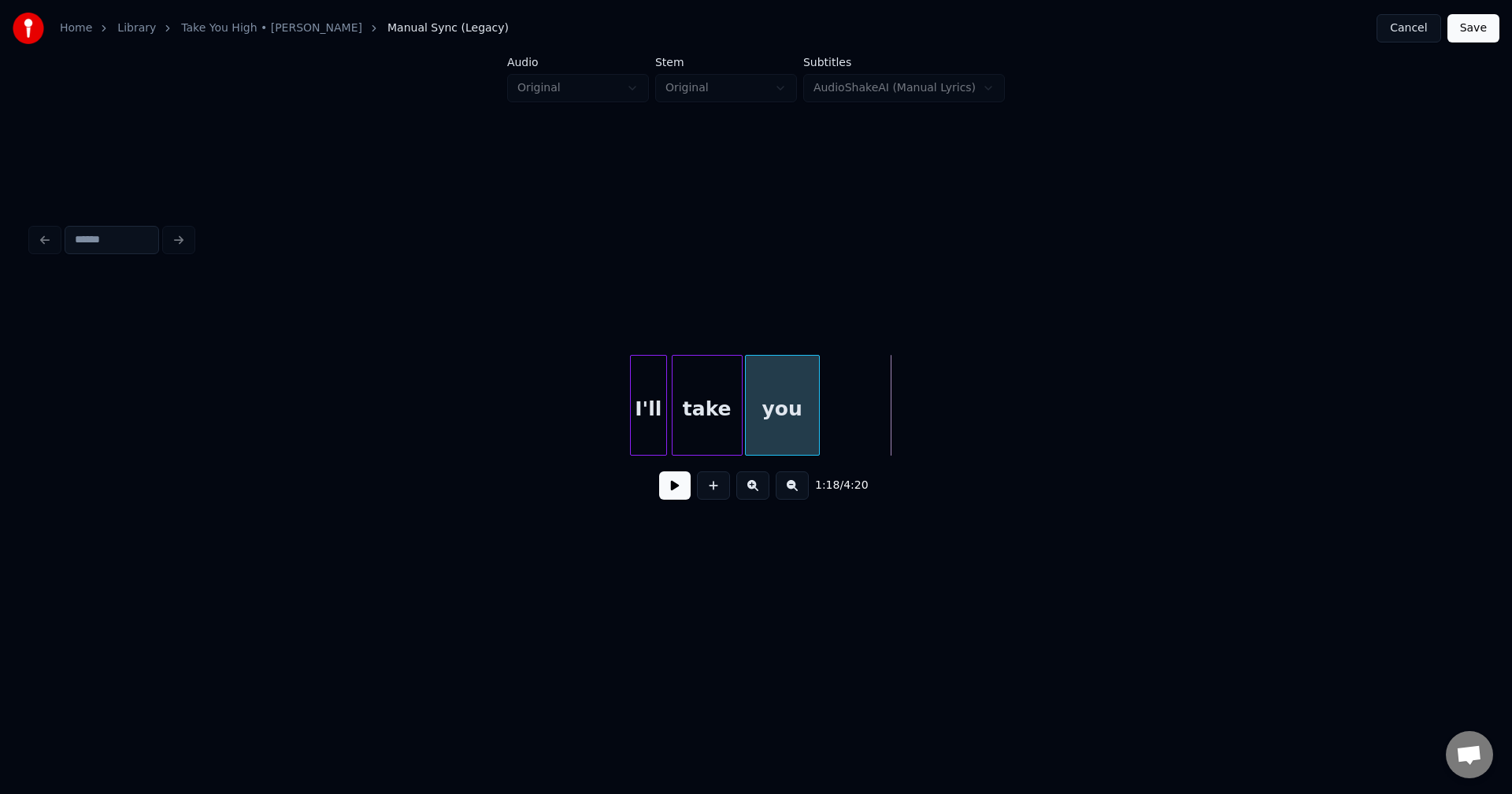
click at [819, 410] on div at bounding box center [816, 405] width 5 height 100
drag, startPoint x: 656, startPoint y: 491, endPoint x: 666, endPoint y: 489, distance: 10.2
click at [657, 491] on div "1:17 / 4:20" at bounding box center [756, 485] width 1424 height 35
click at [666, 489] on button at bounding box center [674, 485] width 32 height 28
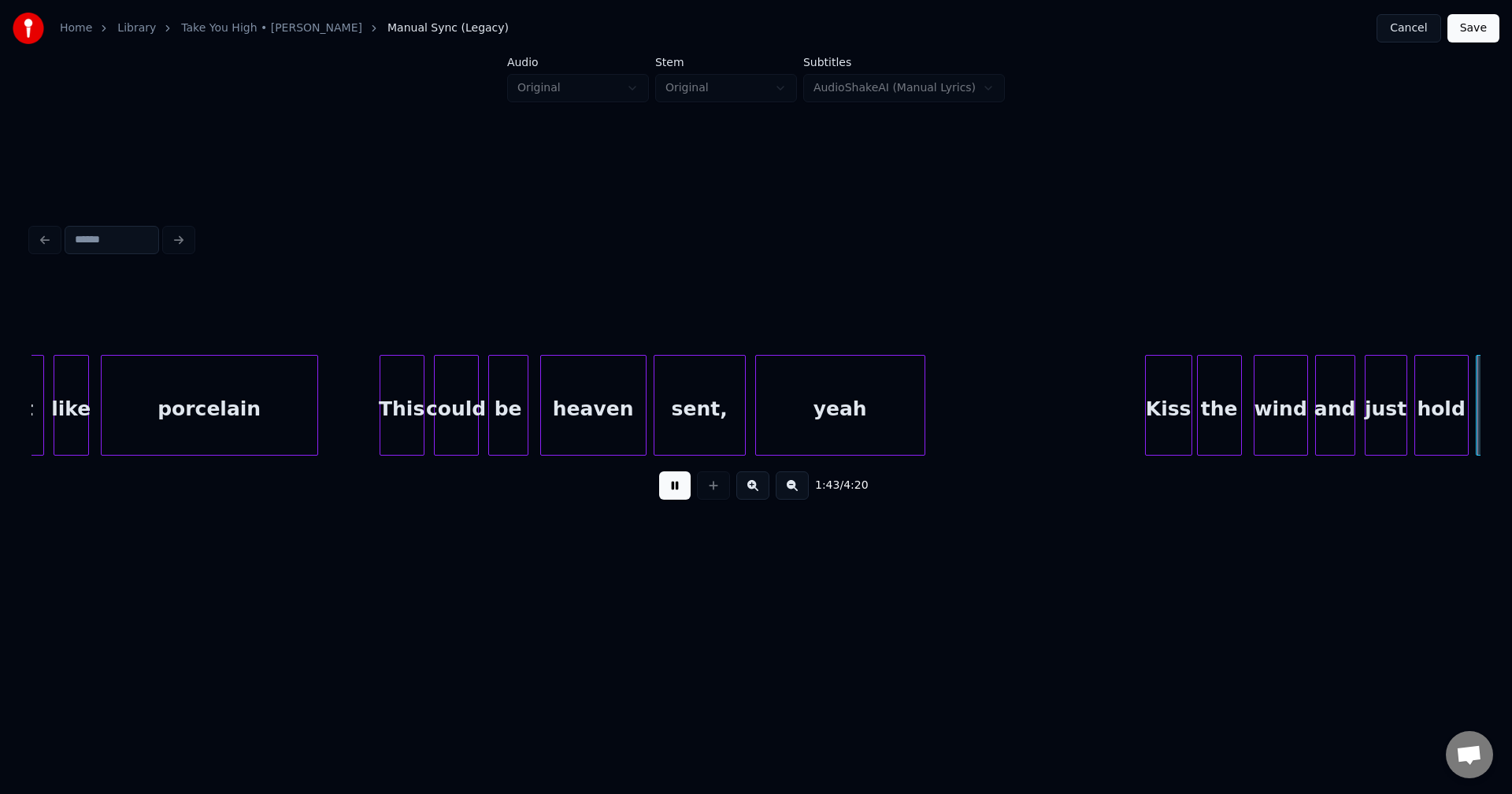
scroll to position [0, 12261]
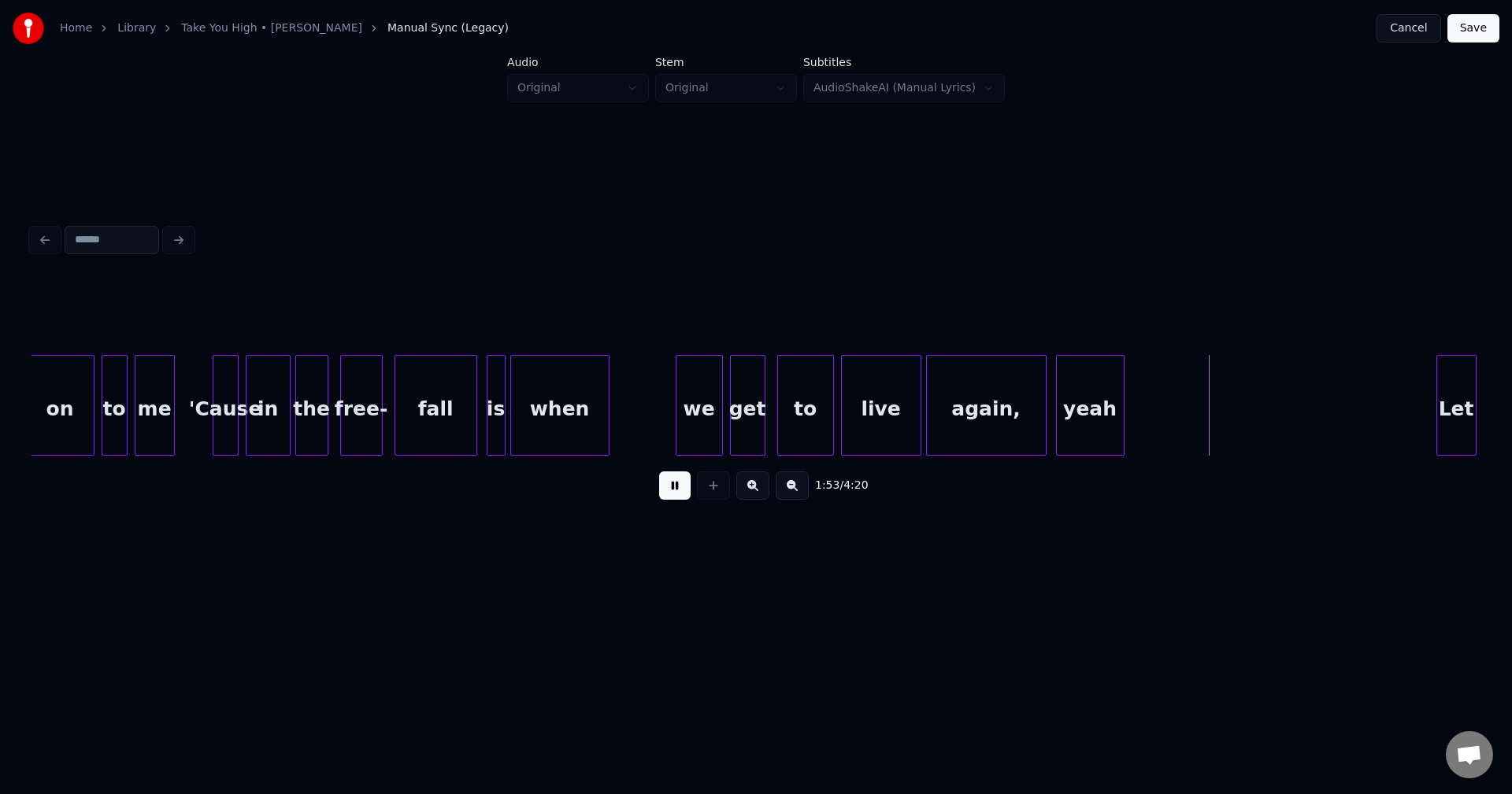
click at [668, 487] on button at bounding box center [674, 485] width 32 height 28
click at [1209, 412] on div at bounding box center [1209, 405] width 5 height 100
click at [684, 487] on button at bounding box center [674, 485] width 32 height 28
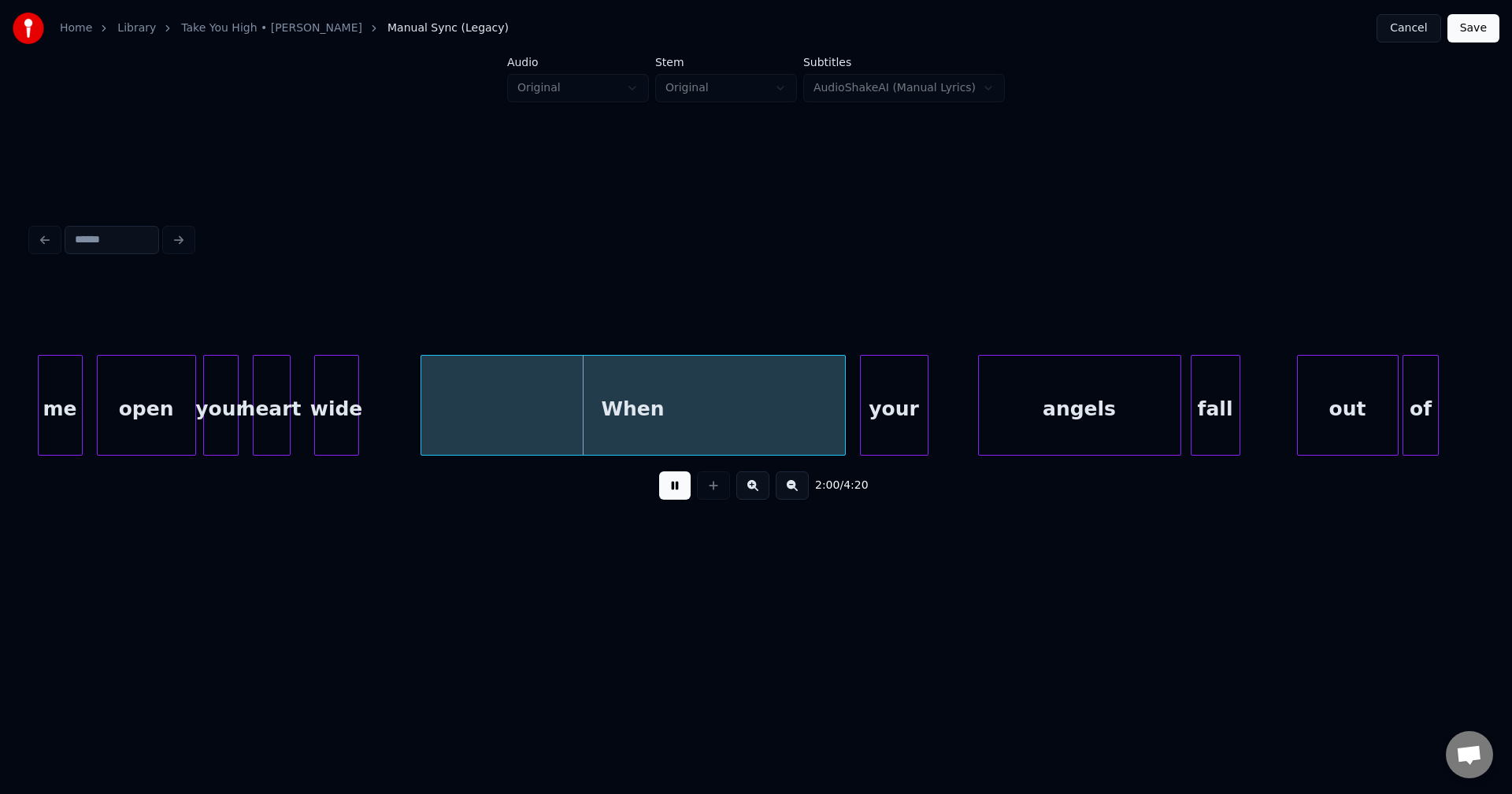
click at [684, 487] on button at bounding box center [674, 485] width 32 height 28
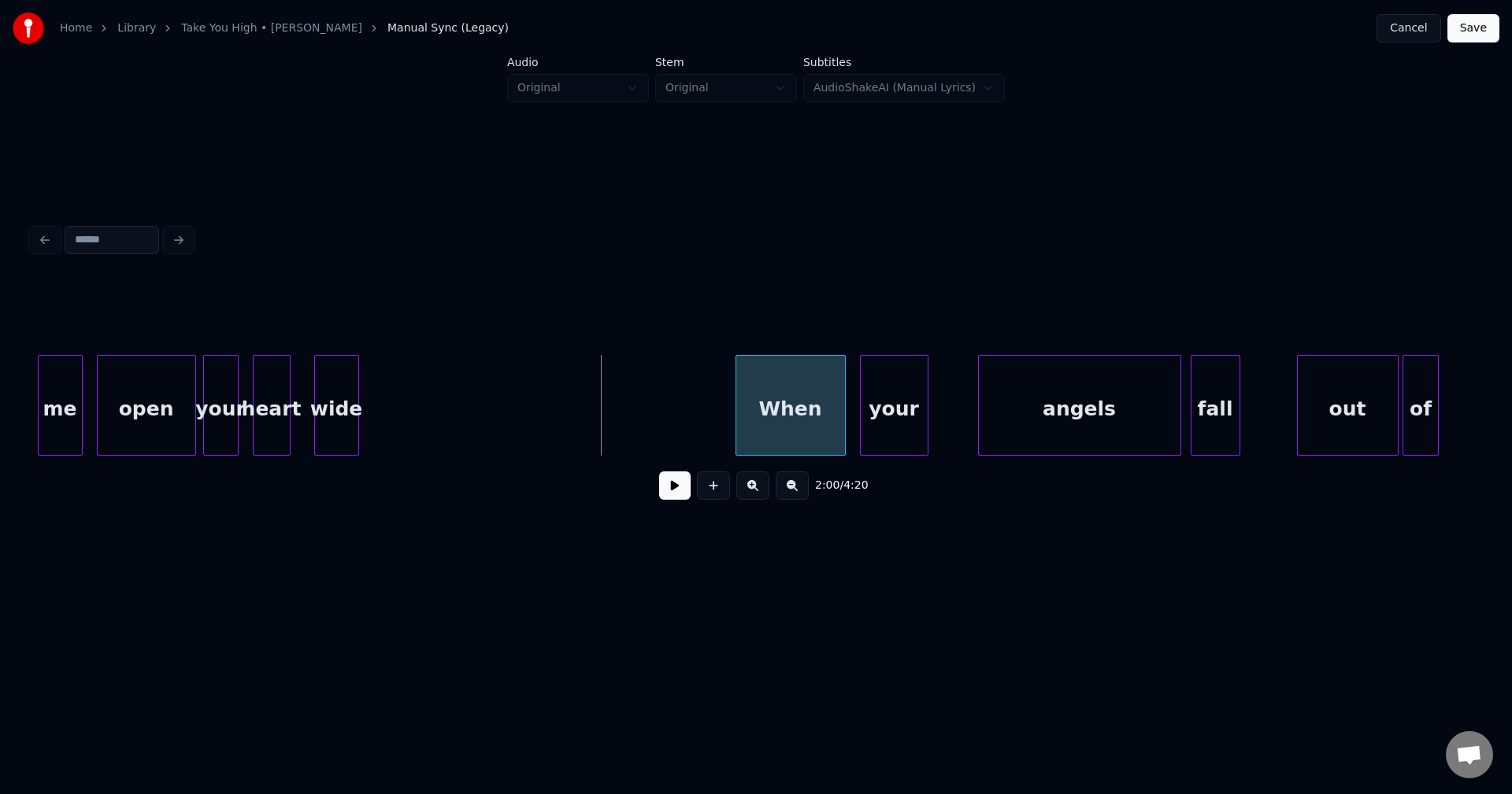
click at [739, 413] on div at bounding box center [738, 405] width 5 height 100
click at [699, 431] on div at bounding box center [701, 405] width 5 height 100
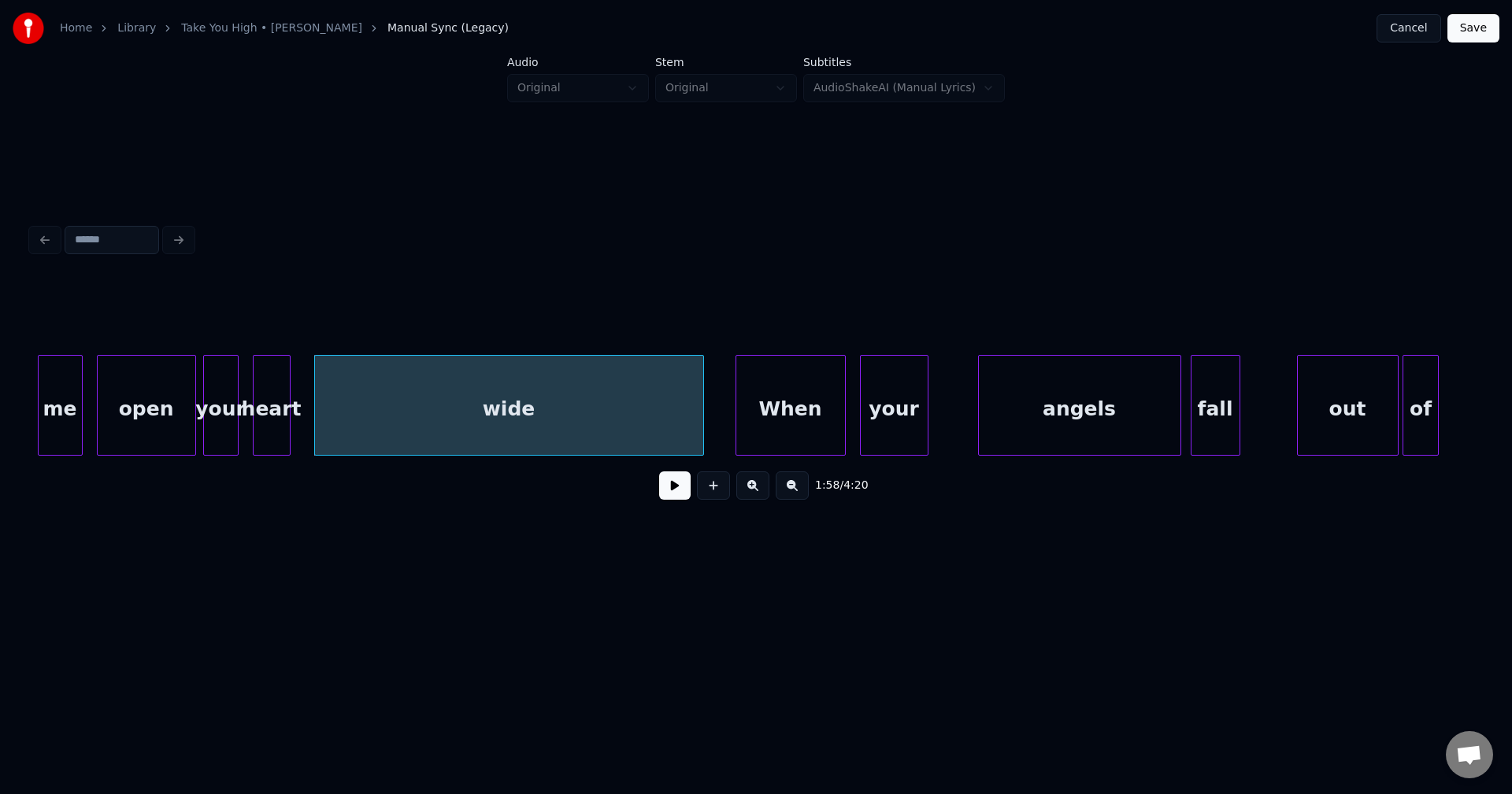
click at [668, 483] on button at bounding box center [674, 485] width 32 height 28
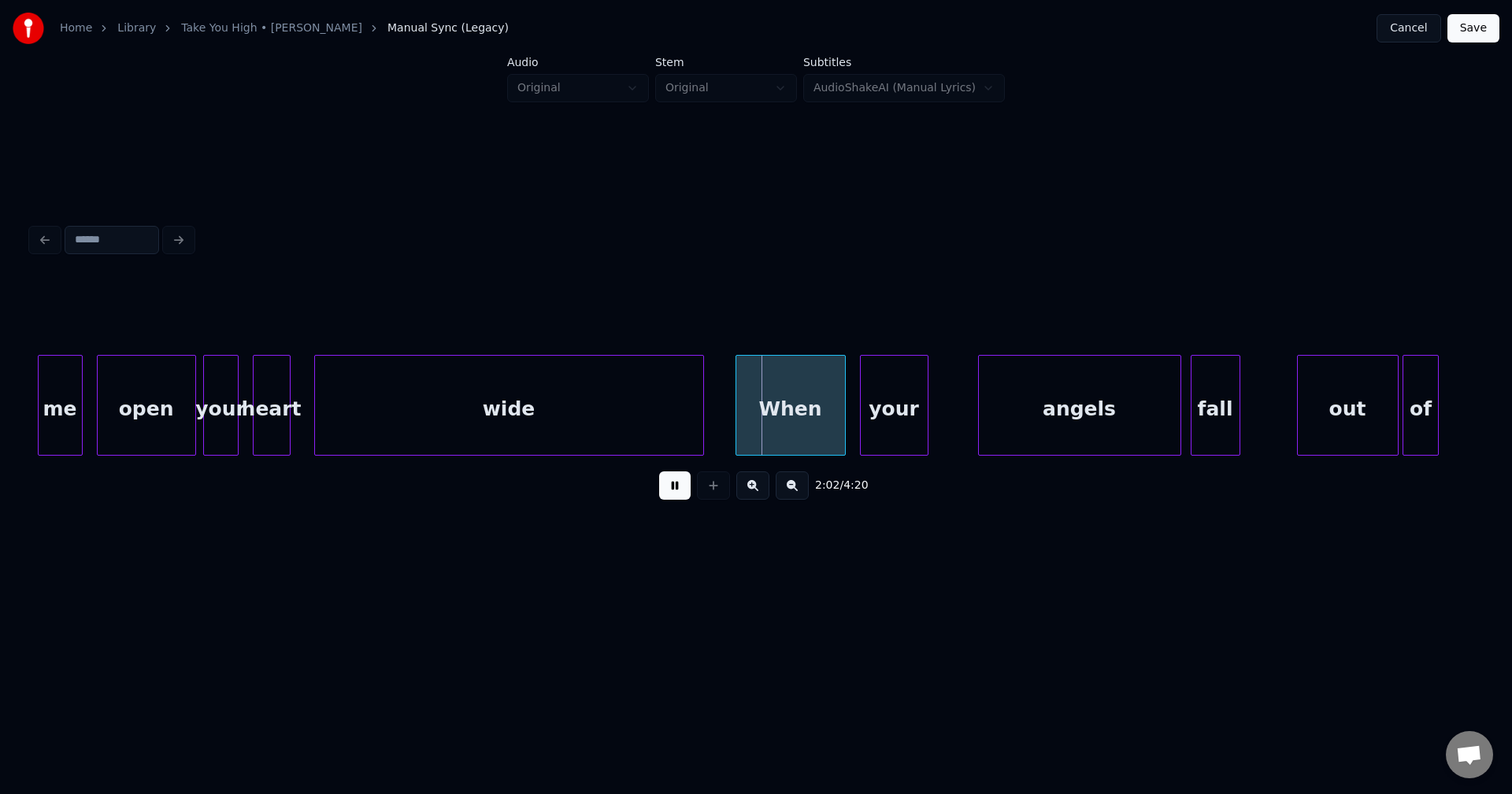
click at [680, 489] on button at bounding box center [674, 485] width 32 height 28
click at [726, 423] on div at bounding box center [725, 405] width 5 height 100
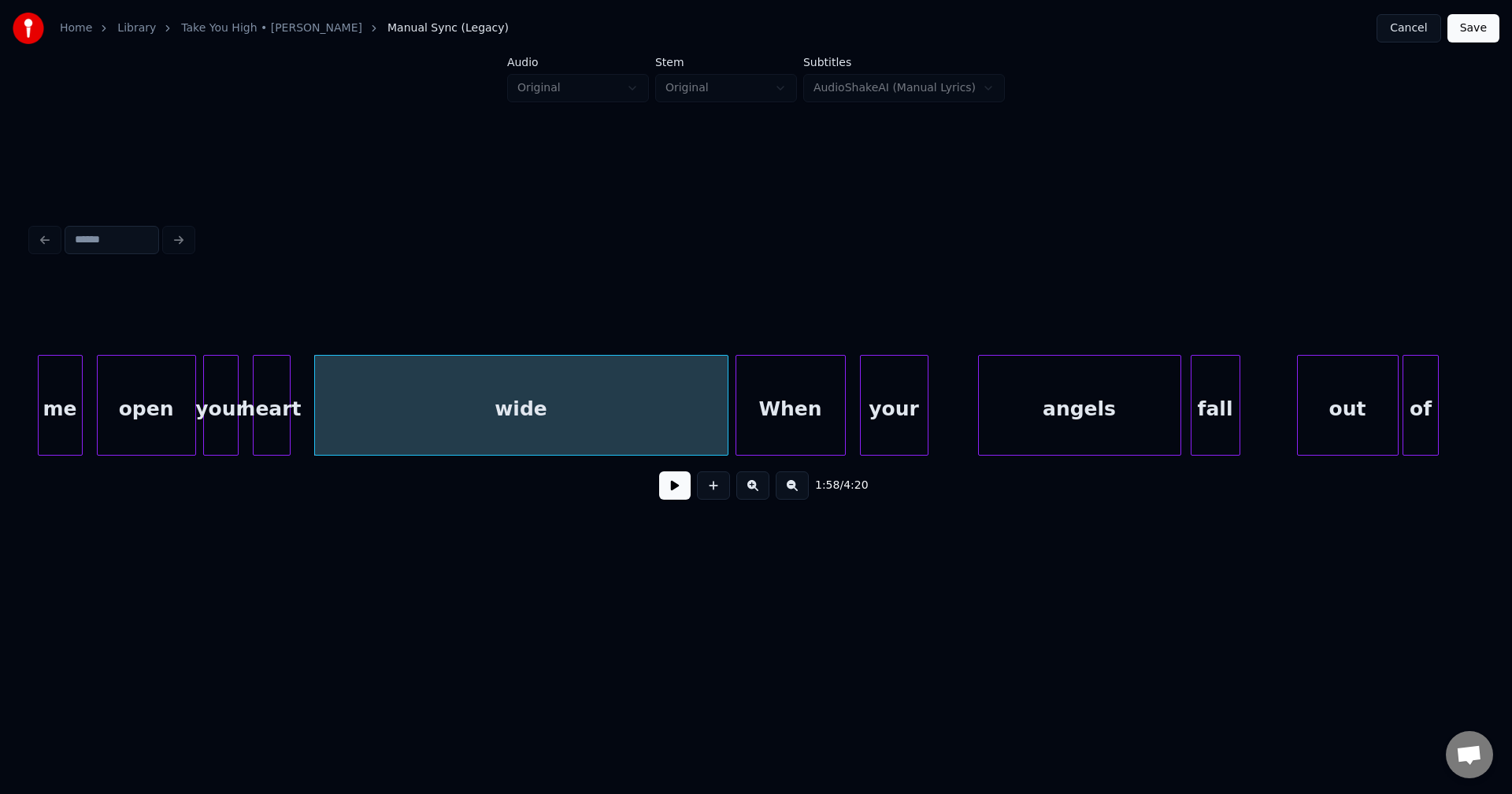
click at [748, 417] on div "When" at bounding box center [790, 409] width 108 height 107
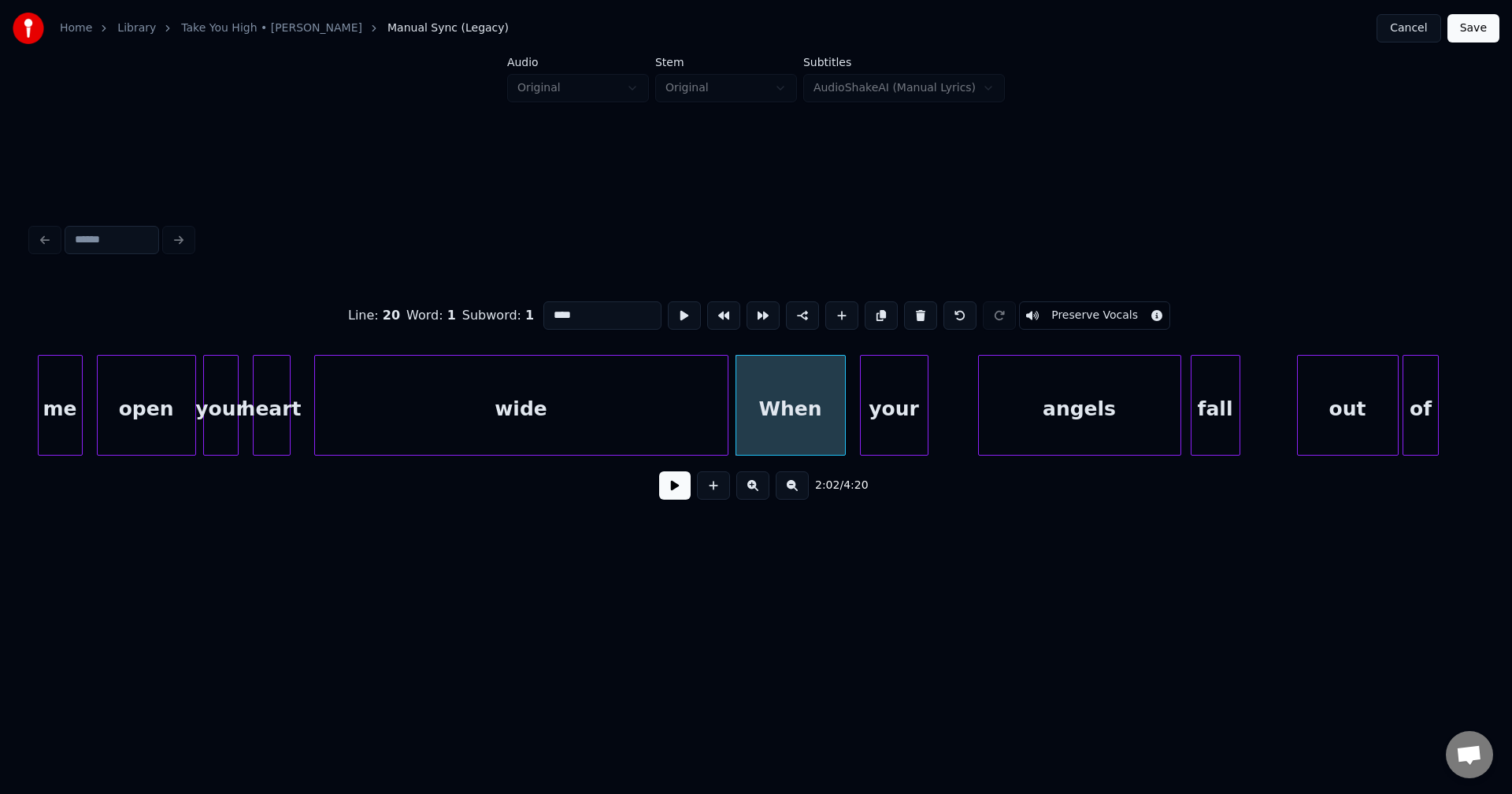
click at [673, 500] on button at bounding box center [674, 485] width 32 height 28
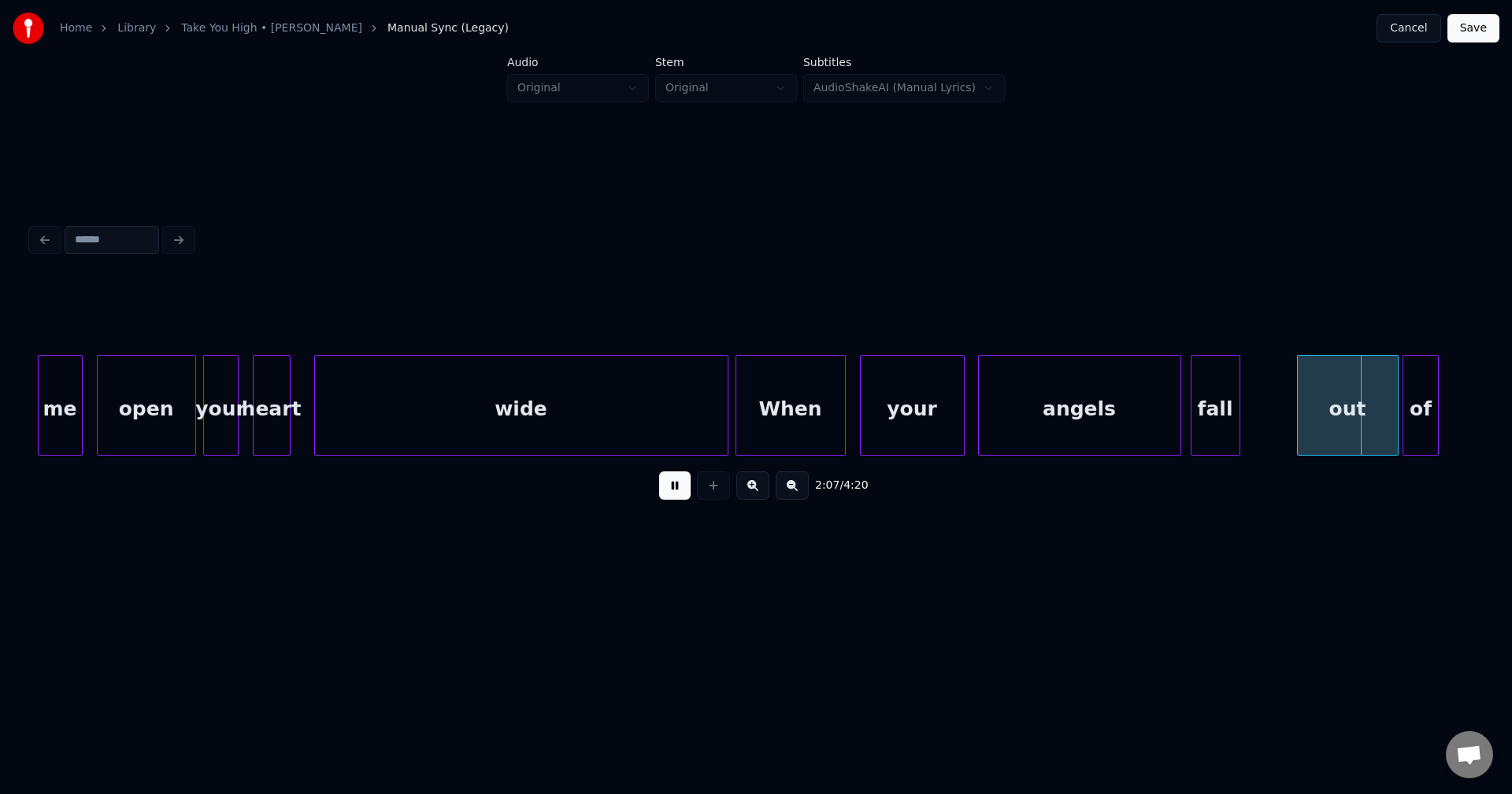
click at [960, 395] on div at bounding box center [961, 405] width 5 height 100
click at [680, 494] on button at bounding box center [674, 485] width 32 height 28
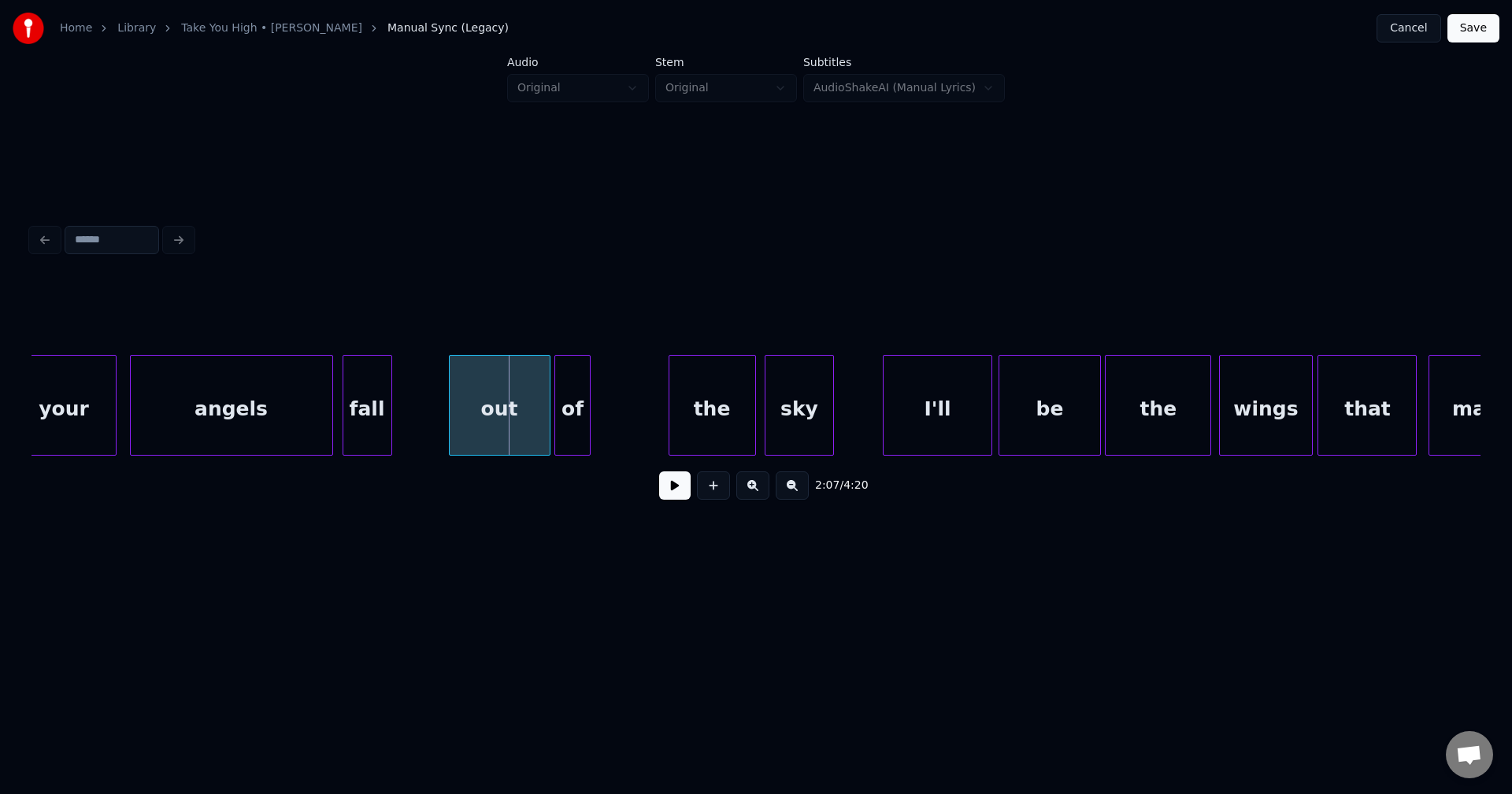
scroll to position [0, 14563]
click at [658, 407] on div at bounding box center [656, 405] width 5 height 100
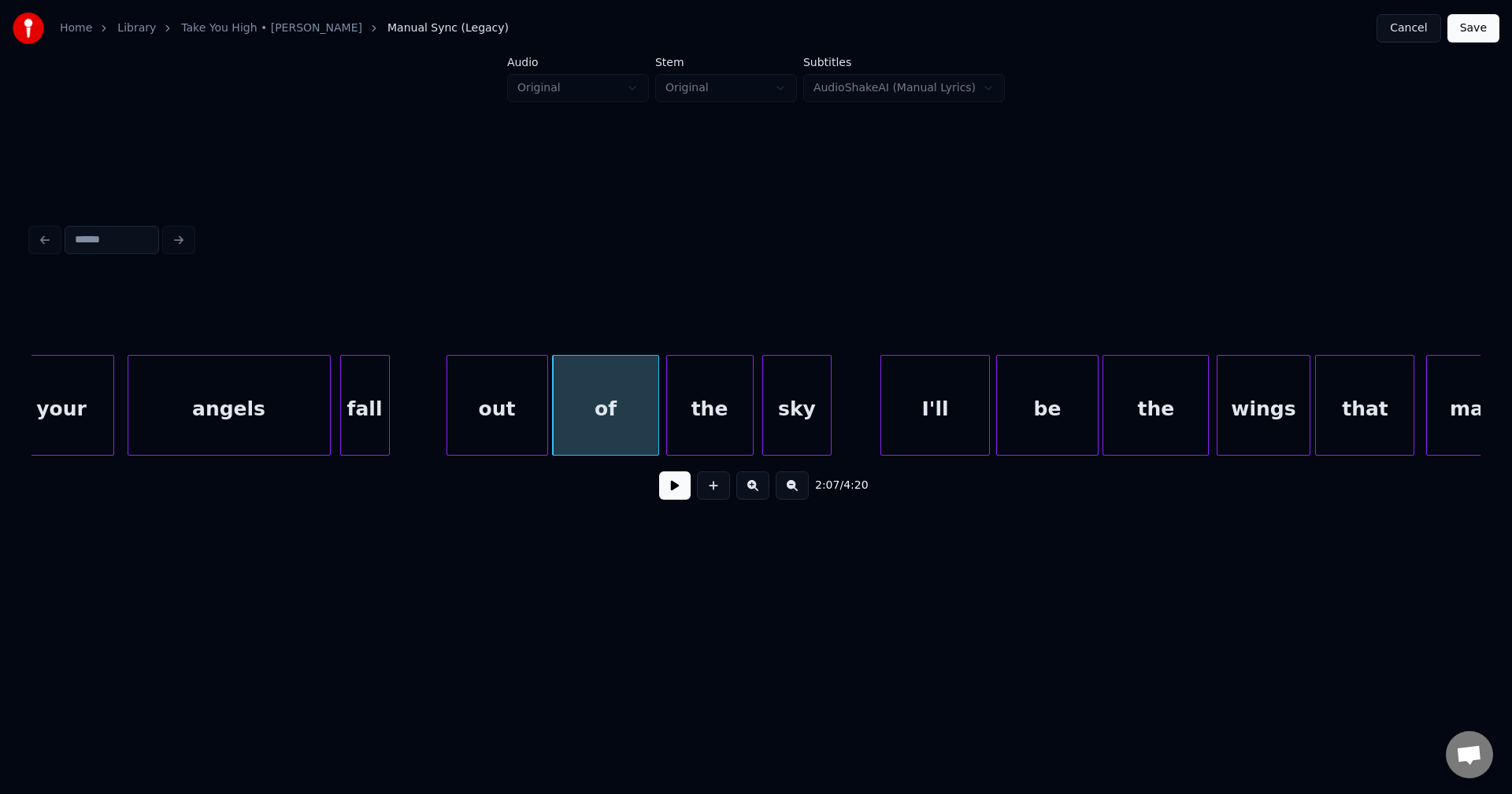
click at [670, 490] on button at bounding box center [674, 485] width 32 height 28
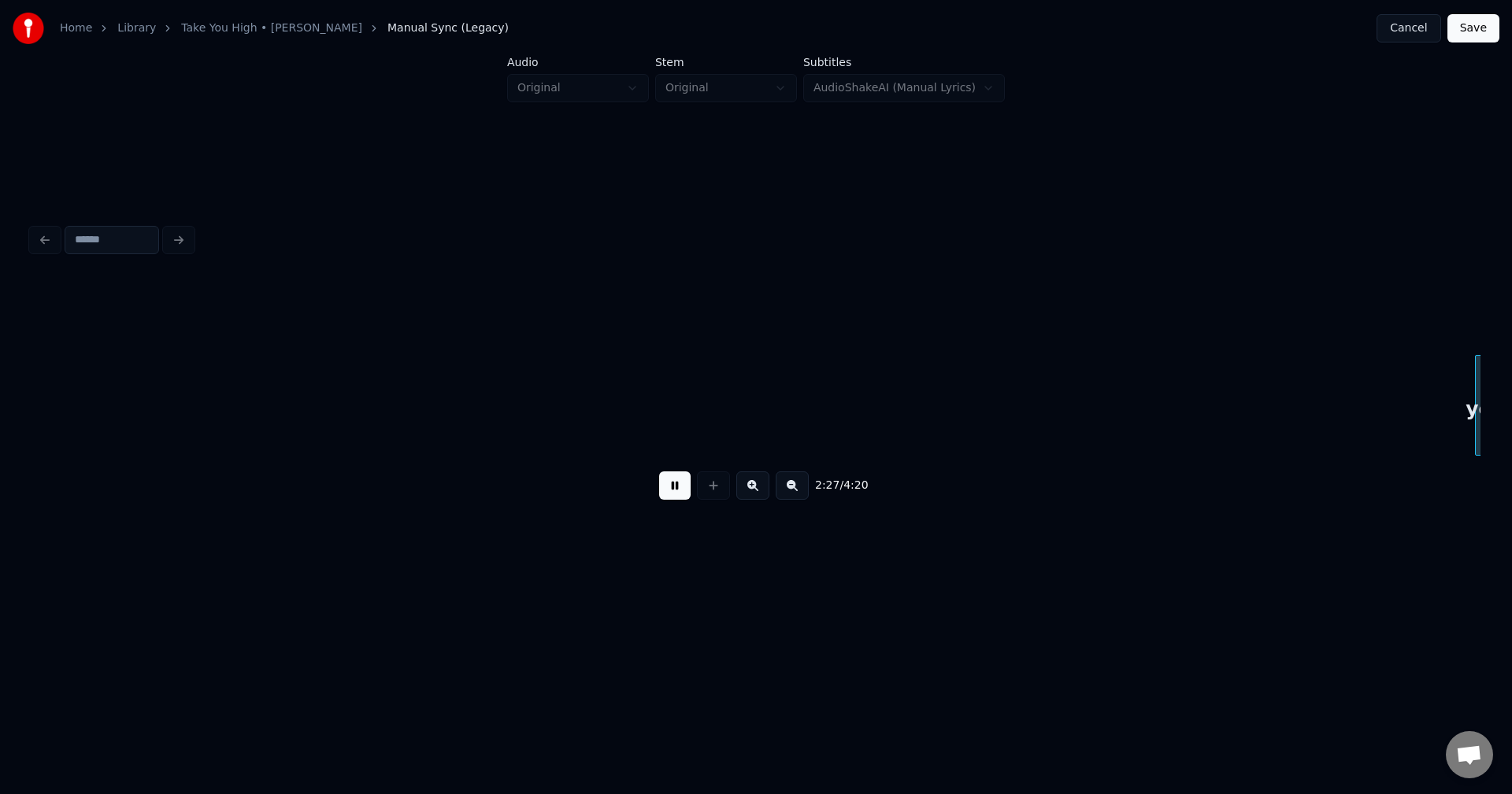
scroll to position [0, 17460]
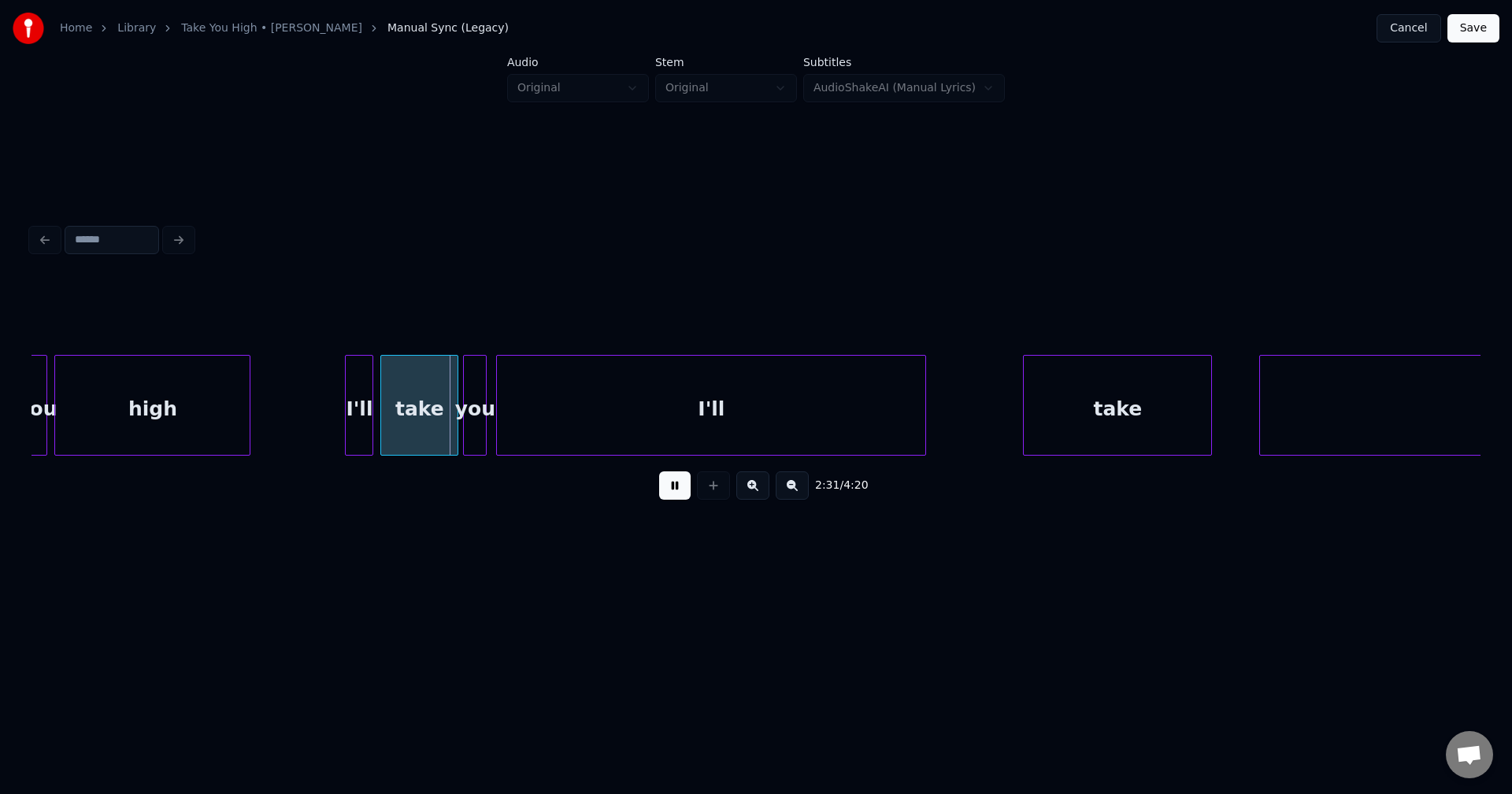
click at [684, 493] on button at bounding box center [674, 485] width 32 height 28
click at [675, 476] on div "2:35 / 4:20" at bounding box center [756, 485] width 1424 height 35
click at [673, 487] on button at bounding box center [674, 485] width 32 height 28
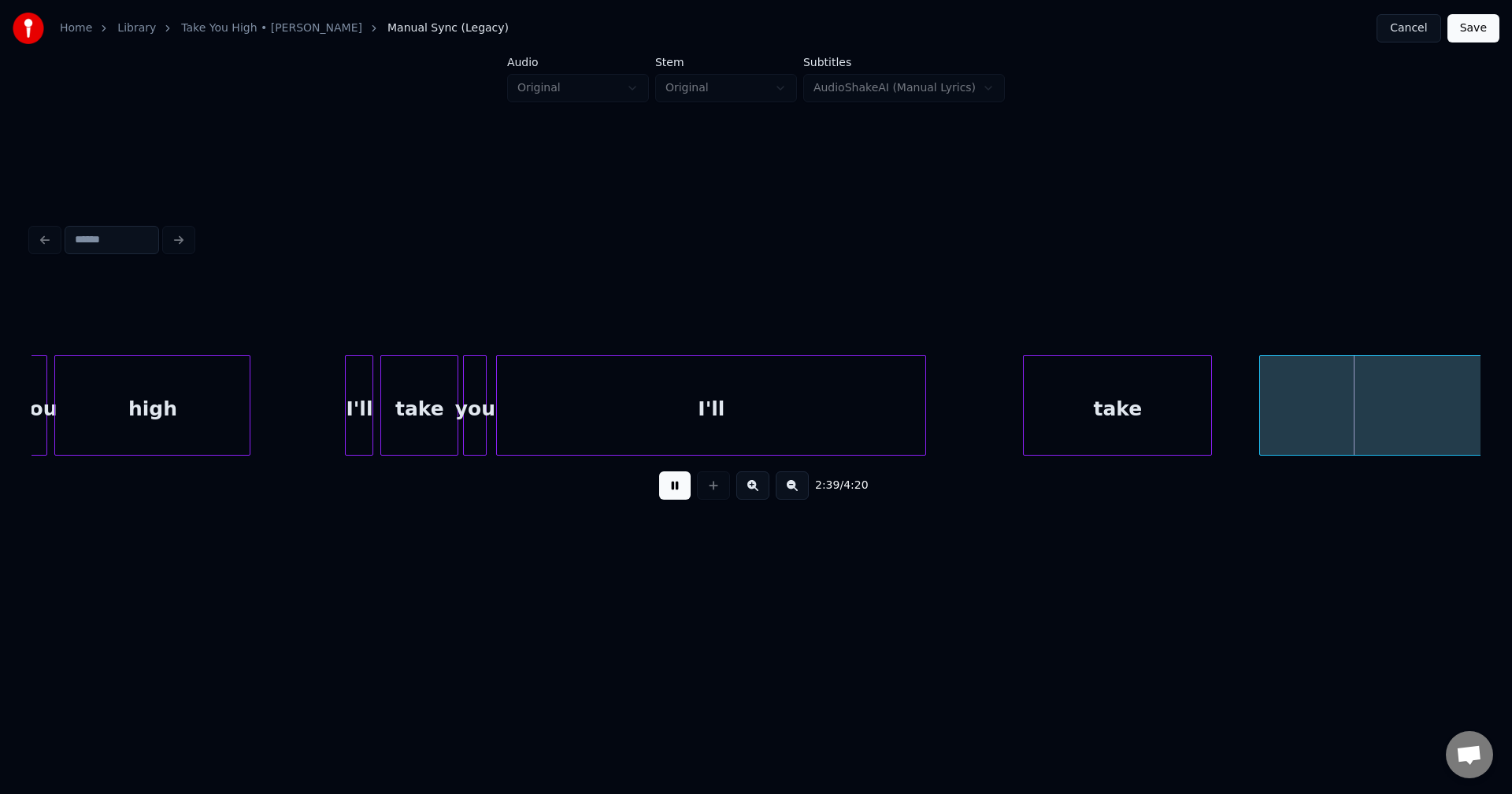
click at [673, 487] on button at bounding box center [674, 485] width 32 height 28
click at [1160, 396] on div "take" at bounding box center [1162, 409] width 188 height 107
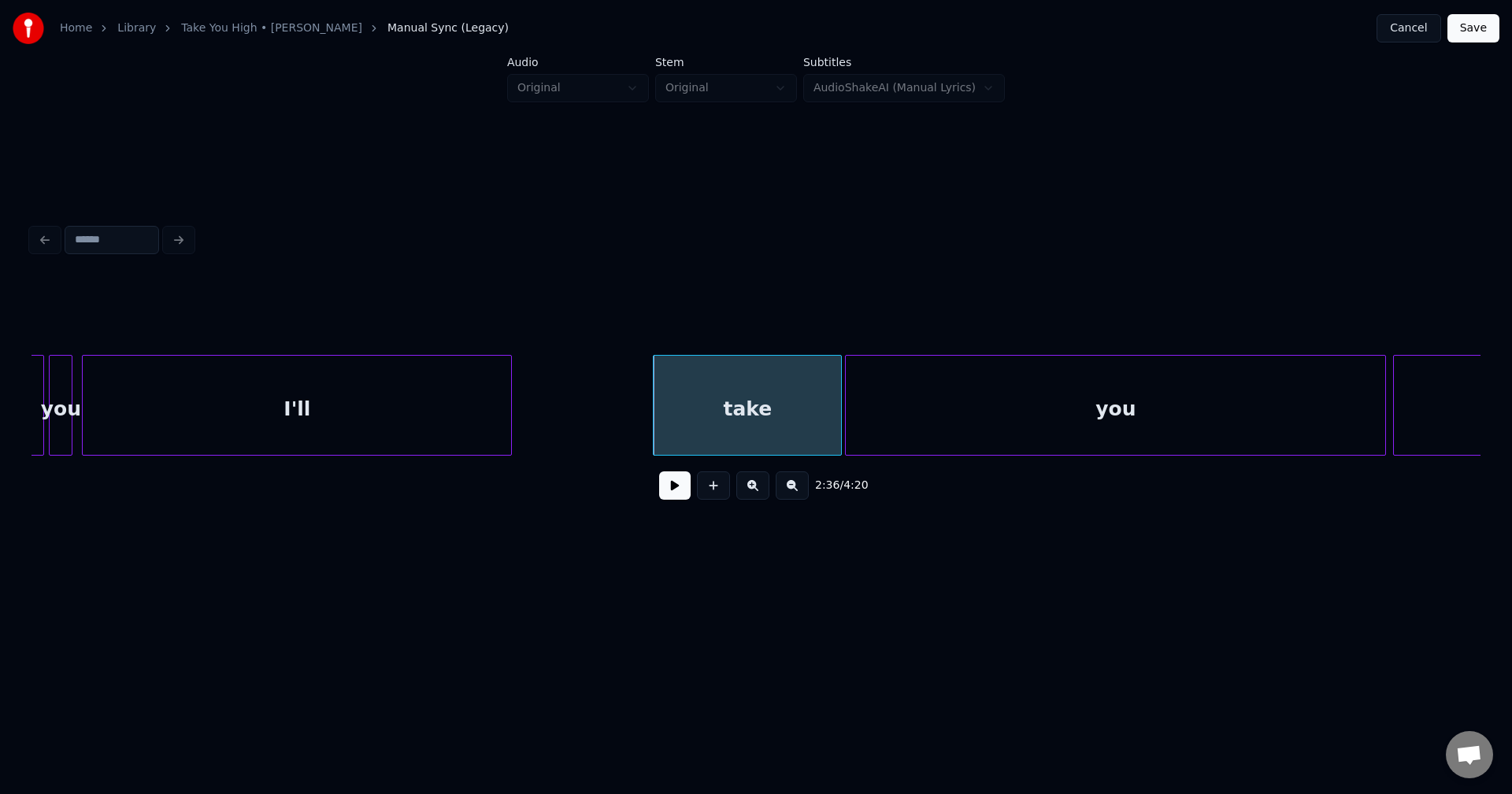
scroll to position [0, 17901]
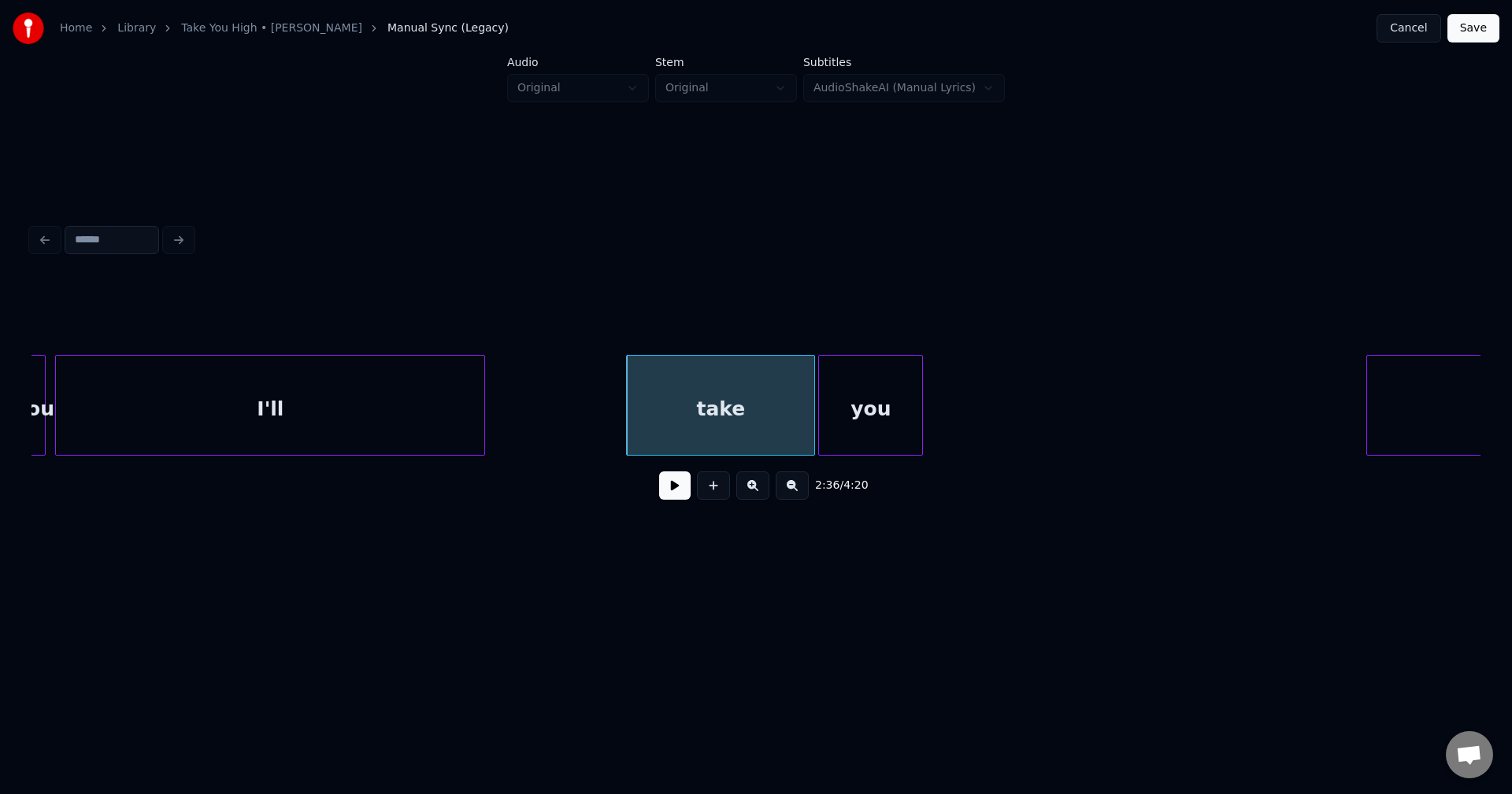
click at [917, 404] on div at bounding box center [919, 405] width 5 height 100
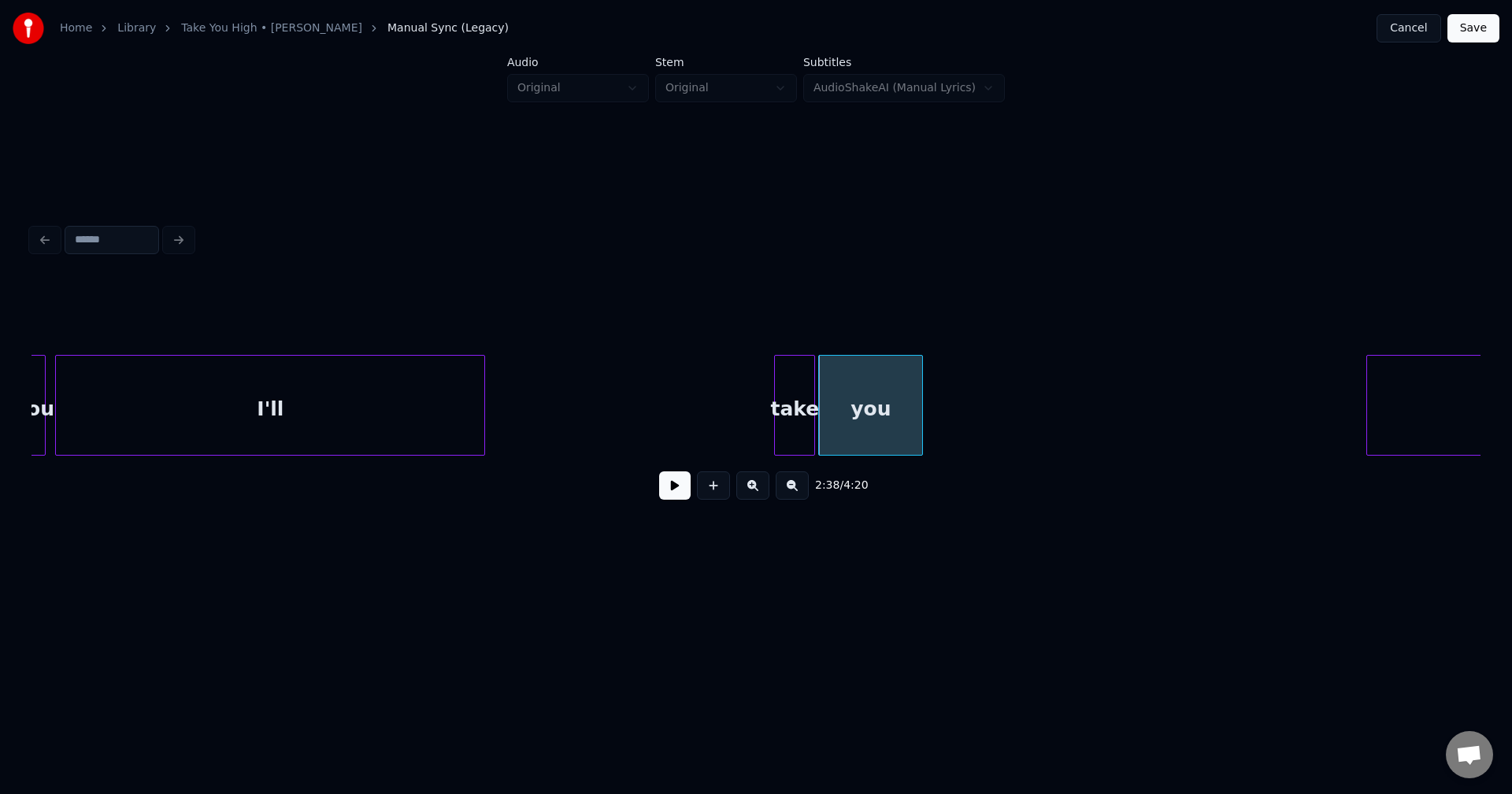
click at [777, 422] on div at bounding box center [777, 405] width 5 height 100
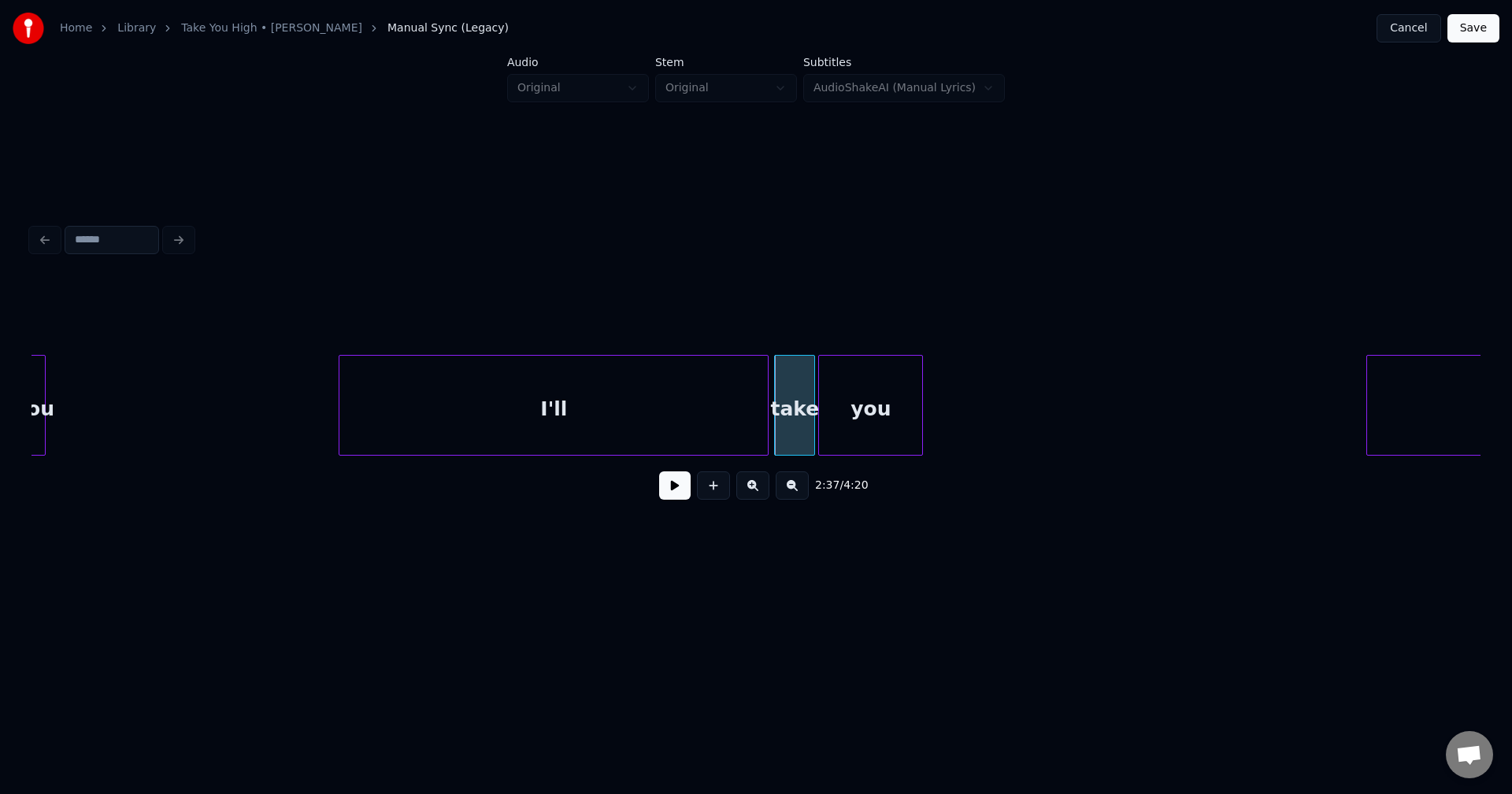
click at [548, 419] on div "I'll" at bounding box center [553, 409] width 429 height 107
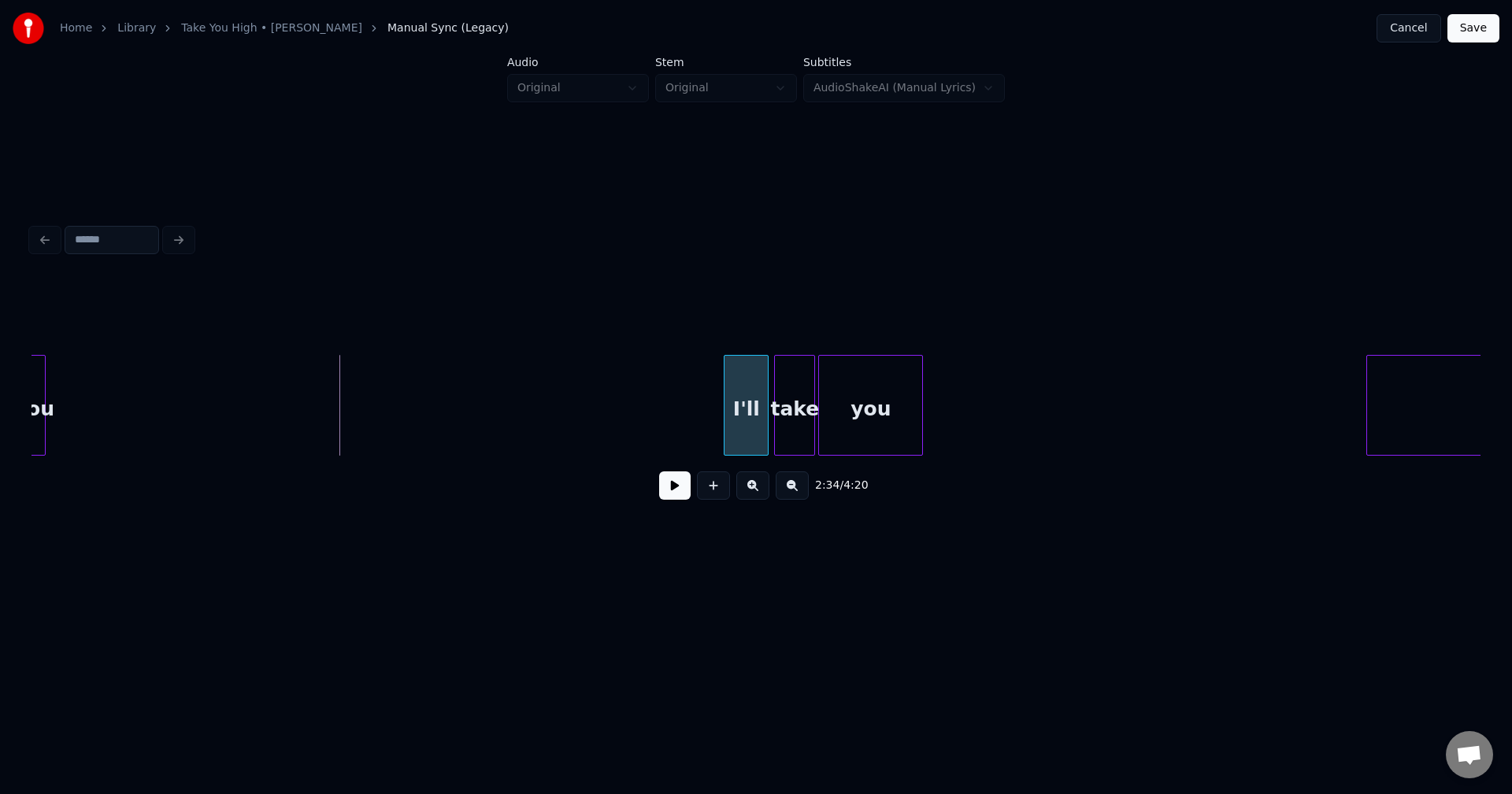
click at [727, 434] on div at bounding box center [726, 405] width 5 height 100
click at [671, 495] on button at bounding box center [674, 485] width 32 height 28
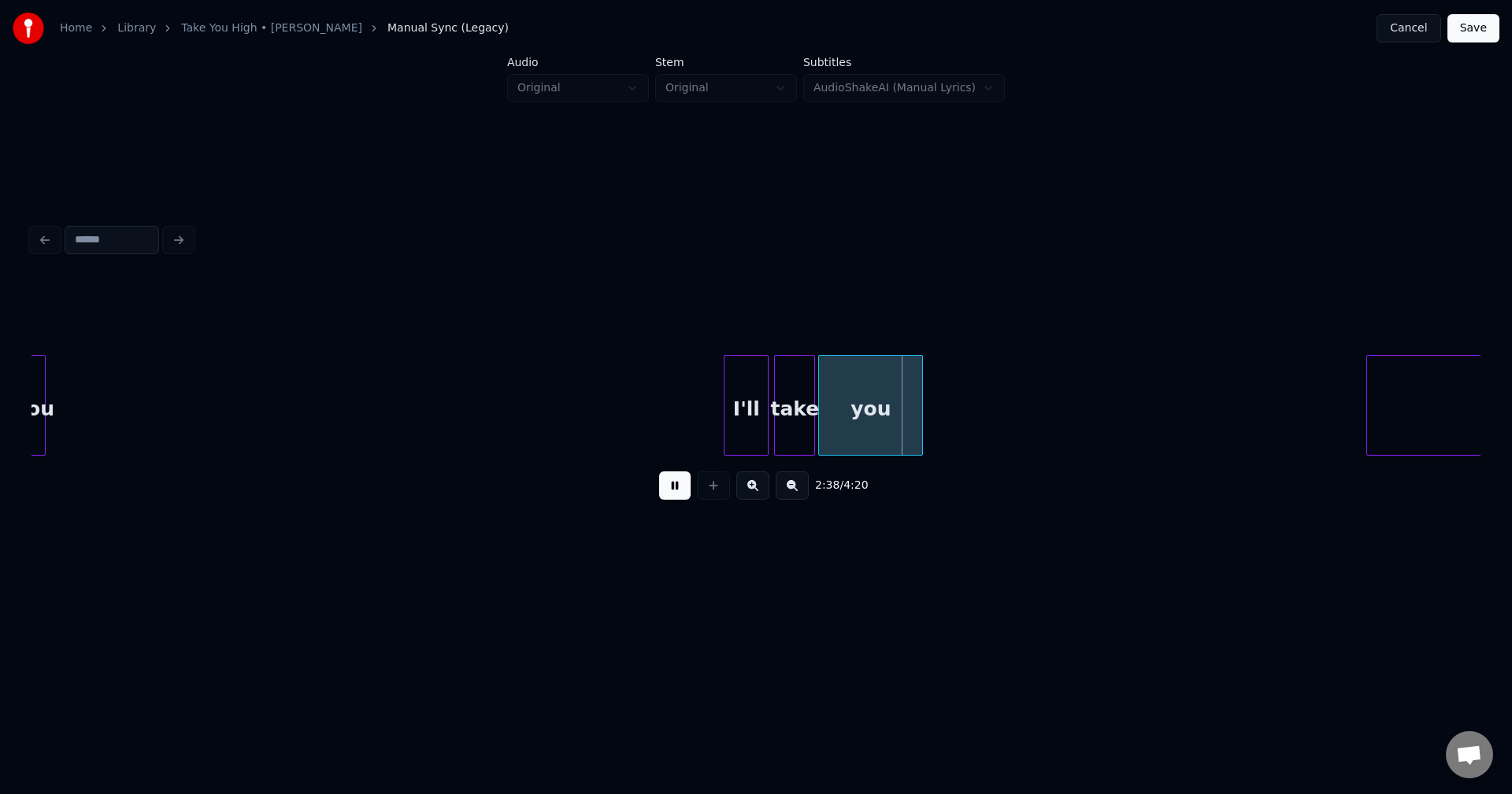
click at [671, 495] on button at bounding box center [674, 485] width 32 height 28
click at [884, 422] on div "you" at bounding box center [908, 409] width 104 height 107
click at [918, 408] on div at bounding box center [920, 405] width 5 height 100
click at [841, 414] on div "take" at bounding box center [833, 409] width 40 height 107
click at [797, 422] on div "I'll" at bounding box center [787, 409] width 44 height 107
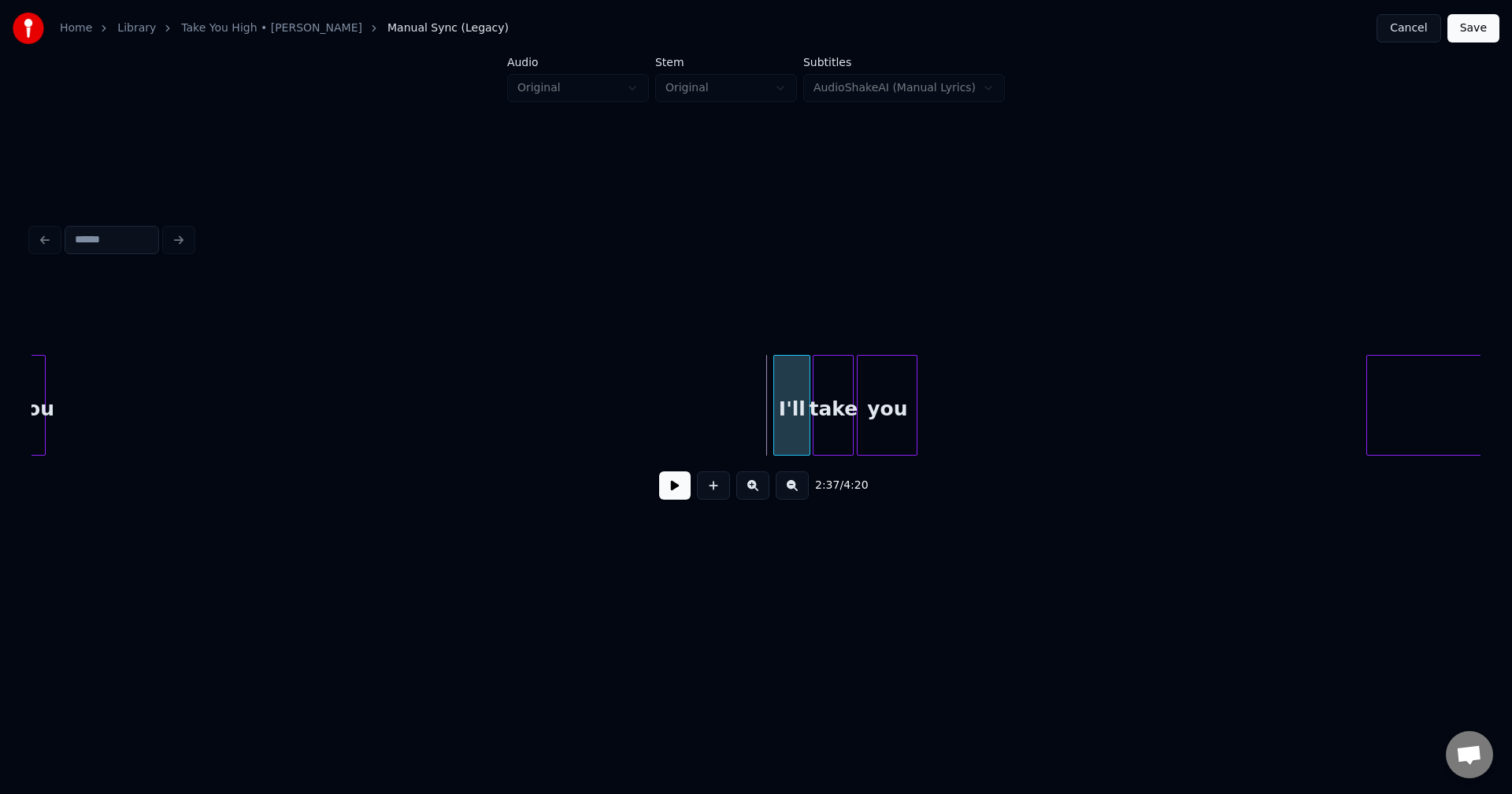
click at [777, 421] on div at bounding box center [776, 405] width 5 height 100
click at [667, 495] on button at bounding box center [674, 485] width 32 height 28
click at [666, 495] on button at bounding box center [674, 485] width 32 height 28
click at [905, 410] on div "you" at bounding box center [903, 409] width 59 height 107
click at [867, 419] on div at bounding box center [864, 405] width 5 height 100
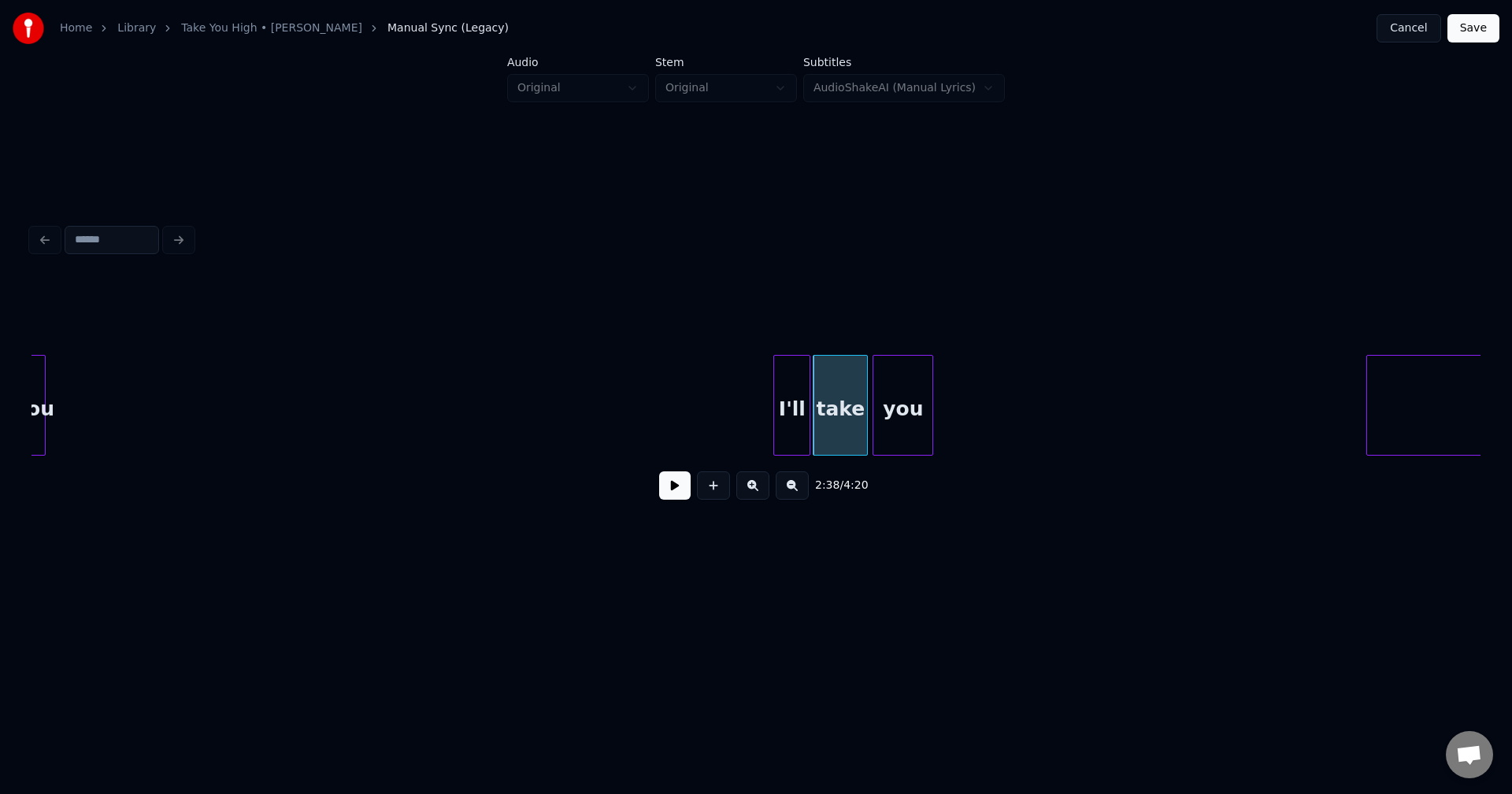
click at [683, 490] on button at bounding box center [674, 485] width 32 height 28
click at [887, 406] on div "you" at bounding box center [903, 409] width 59 height 107
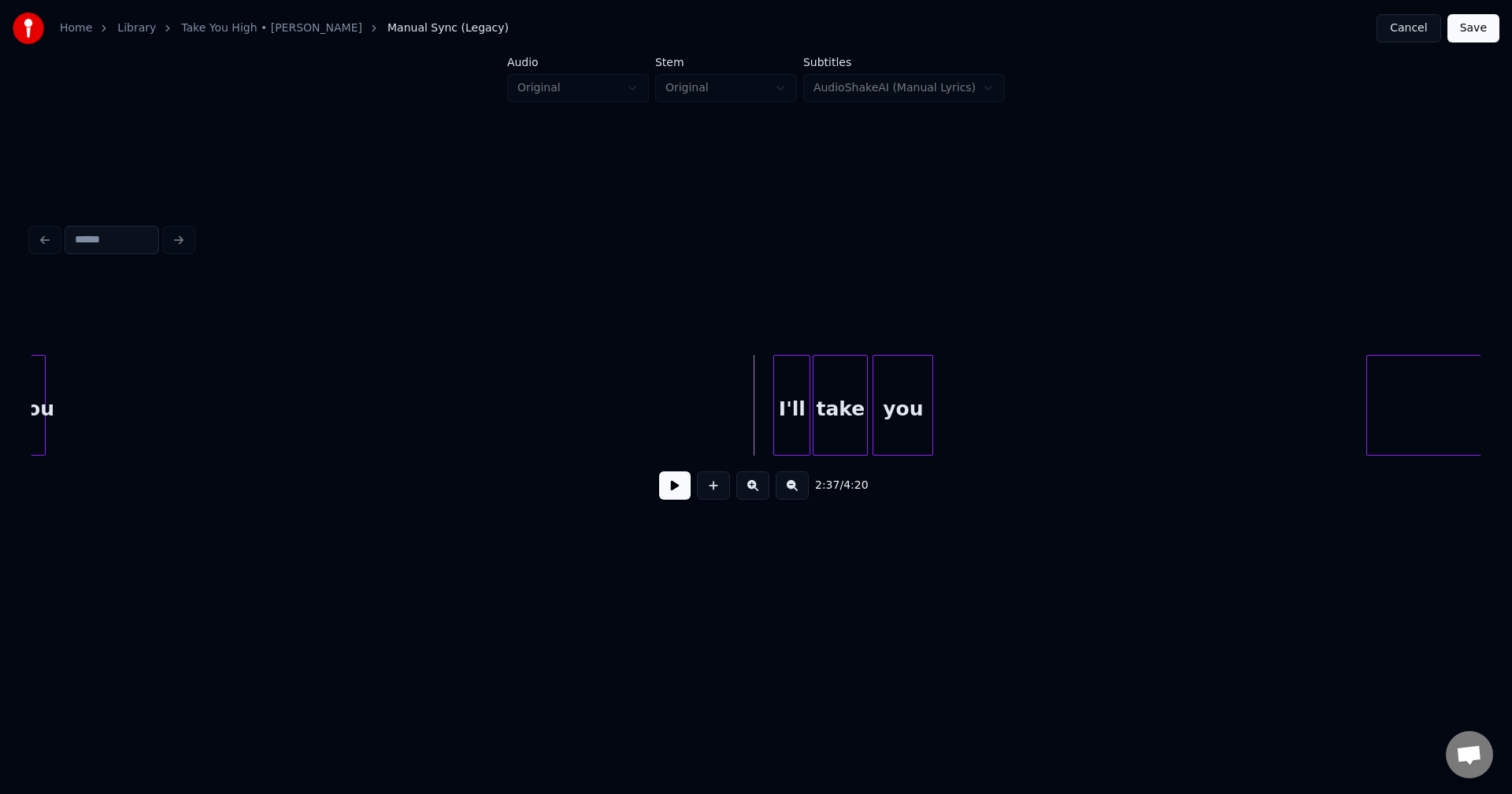
click at [655, 479] on div "2:37 / 4:20" at bounding box center [756, 485] width 1424 height 35
click at [680, 493] on button at bounding box center [674, 485] width 32 height 28
click at [887, 436] on div at bounding box center [887, 405] width 5 height 100
click at [878, 432] on div at bounding box center [877, 405] width 5 height 100
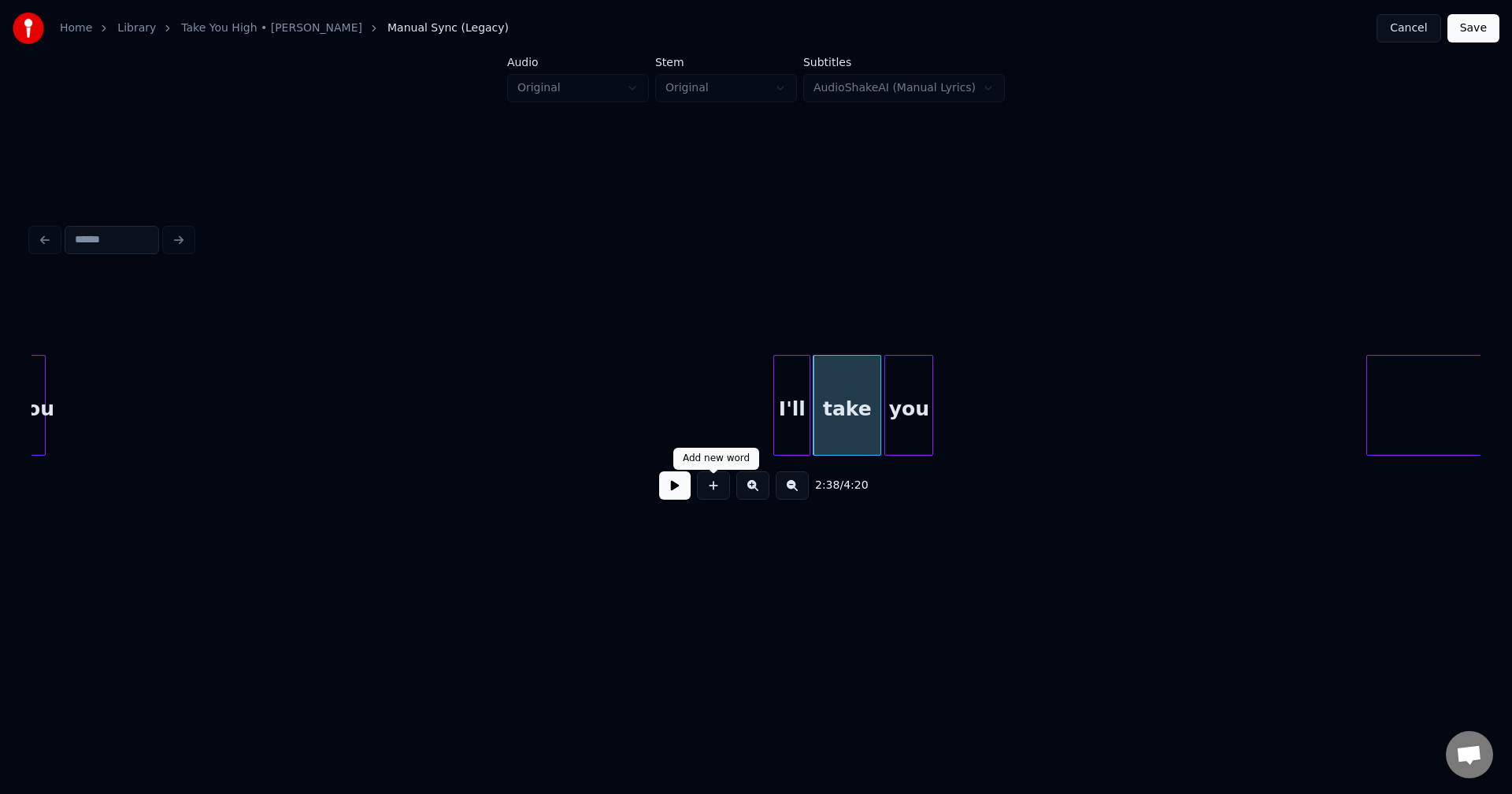
click at [681, 500] on button at bounding box center [674, 485] width 32 height 28
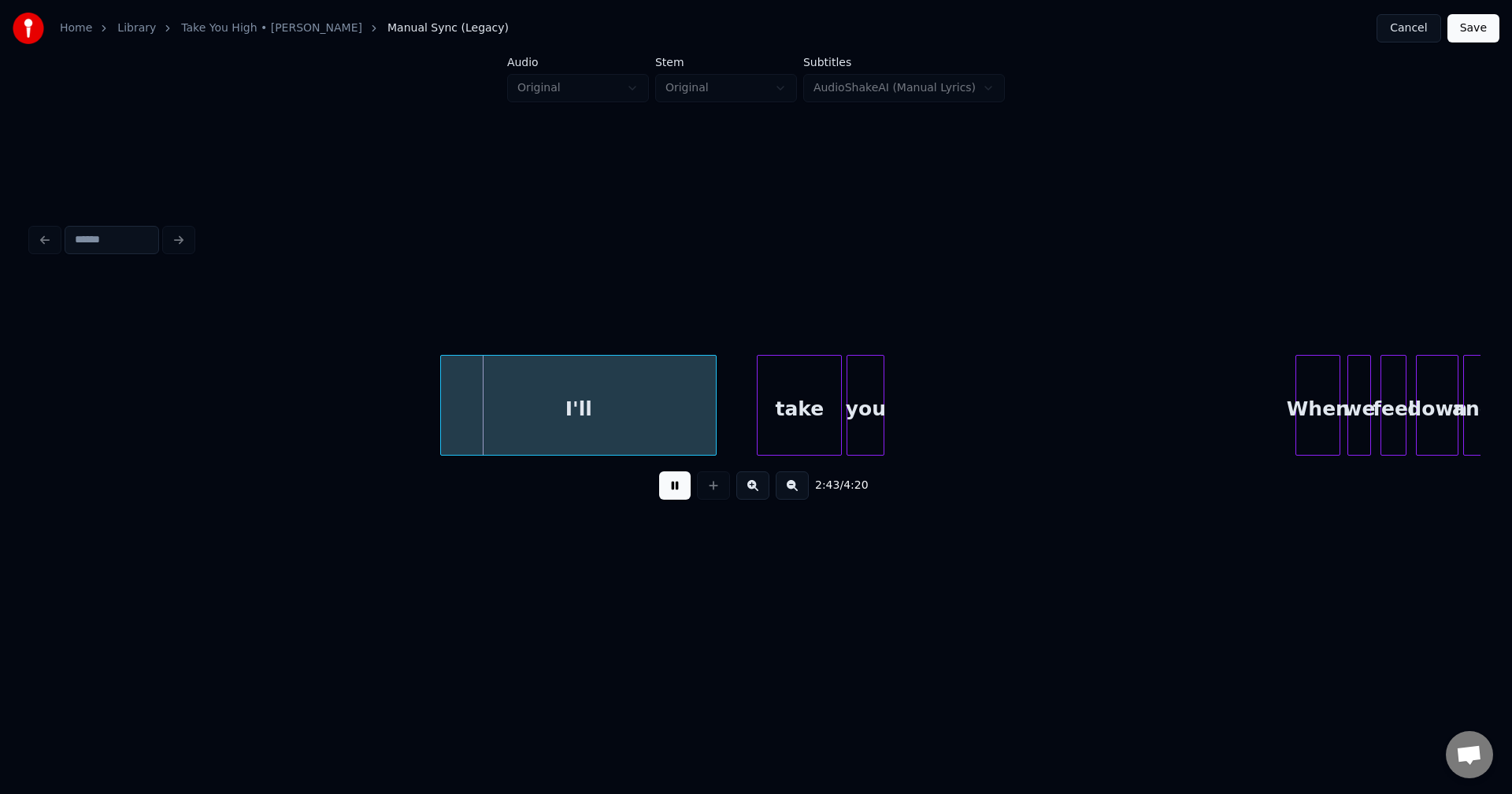
scroll to position [0, 18846]
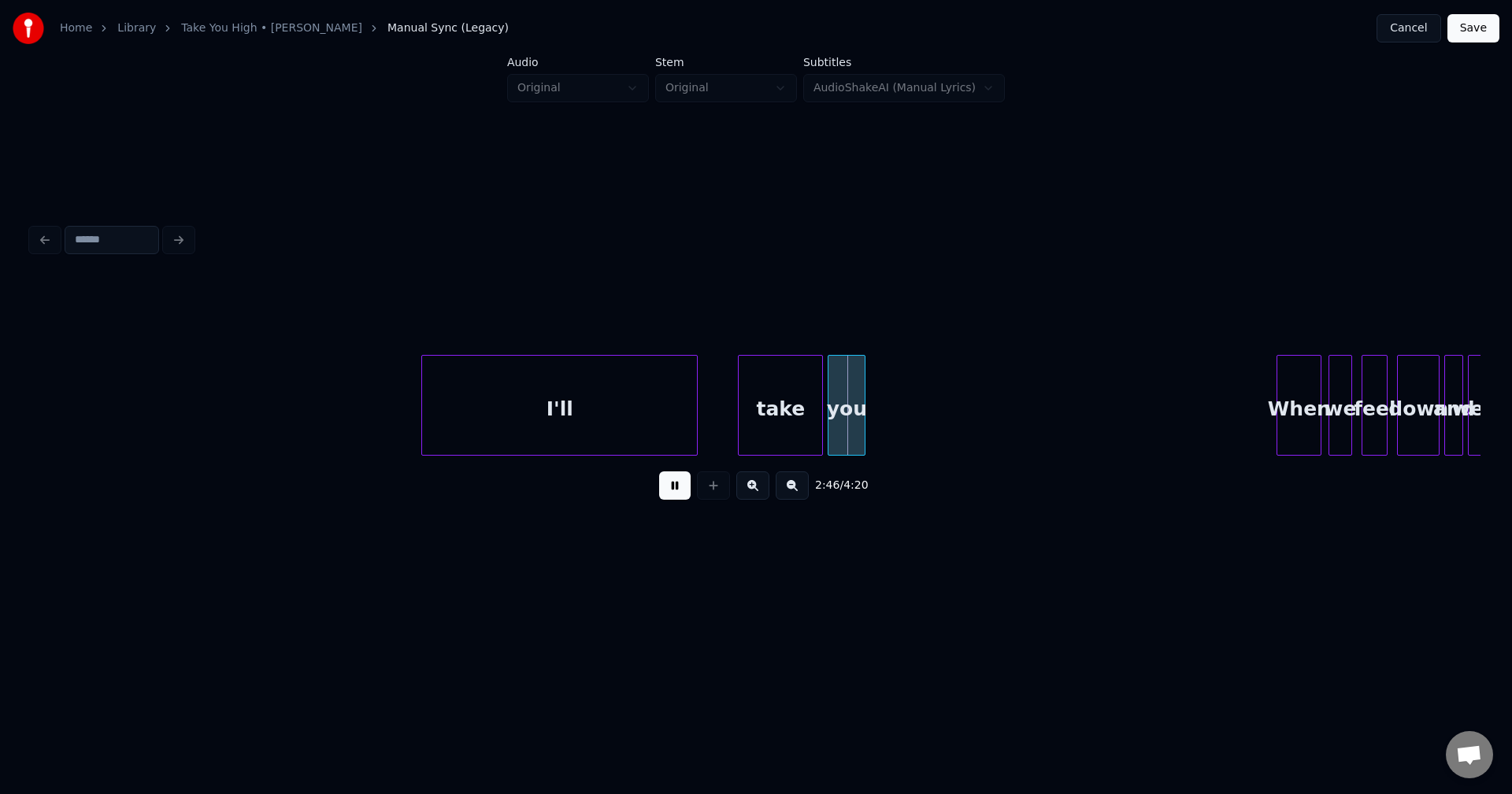
click at [683, 498] on button at bounding box center [674, 485] width 32 height 28
click at [634, 410] on div "I'll" at bounding box center [597, 409] width 275 height 107
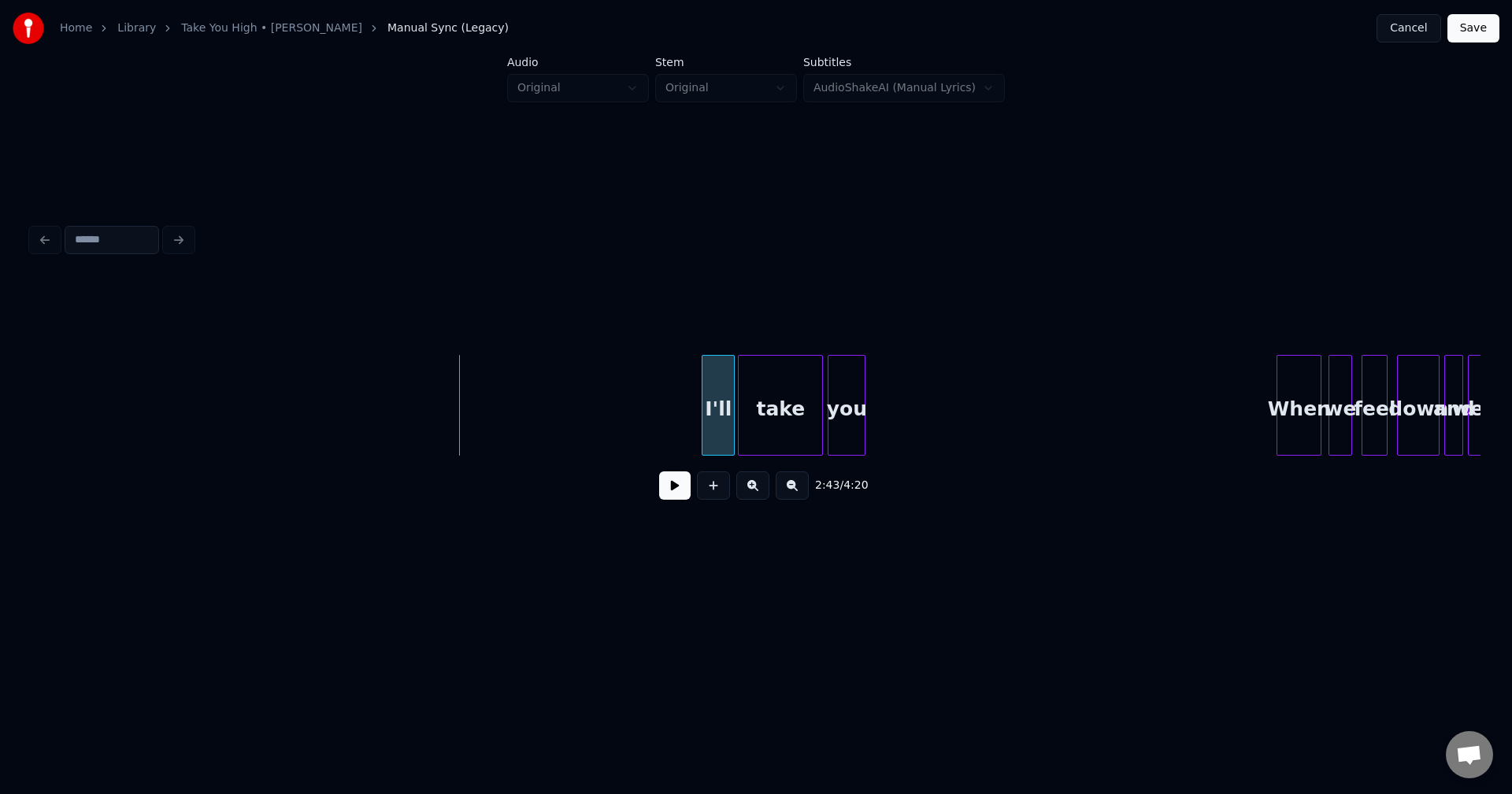
click at [702, 414] on div at bounding box center [704, 405] width 5 height 100
click at [667, 500] on button at bounding box center [674, 485] width 32 height 28
click at [906, 426] on div at bounding box center [904, 405] width 5 height 100
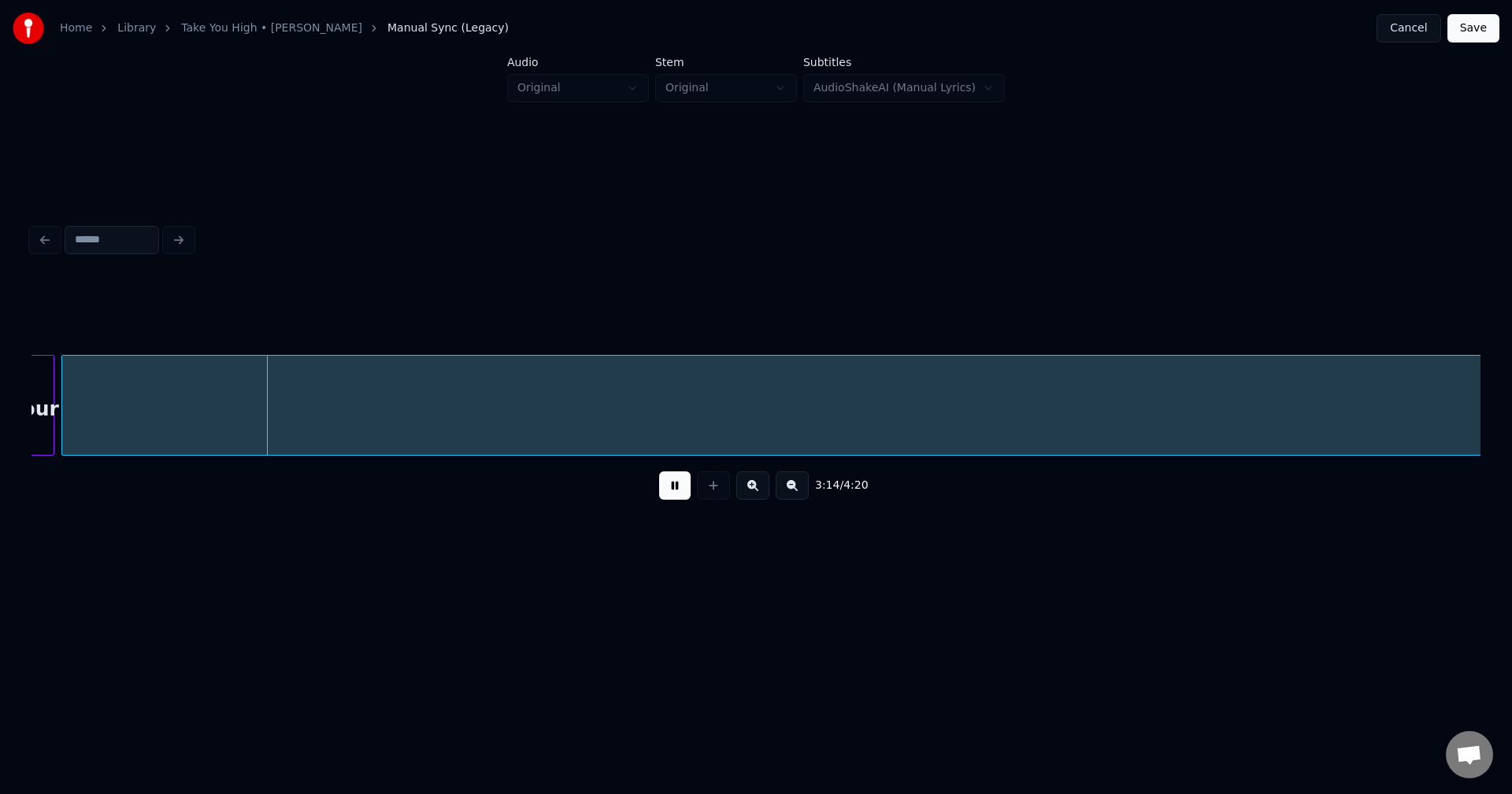
scroll to position [0, 22691]
click at [675, 498] on button at bounding box center [674, 485] width 32 height 28
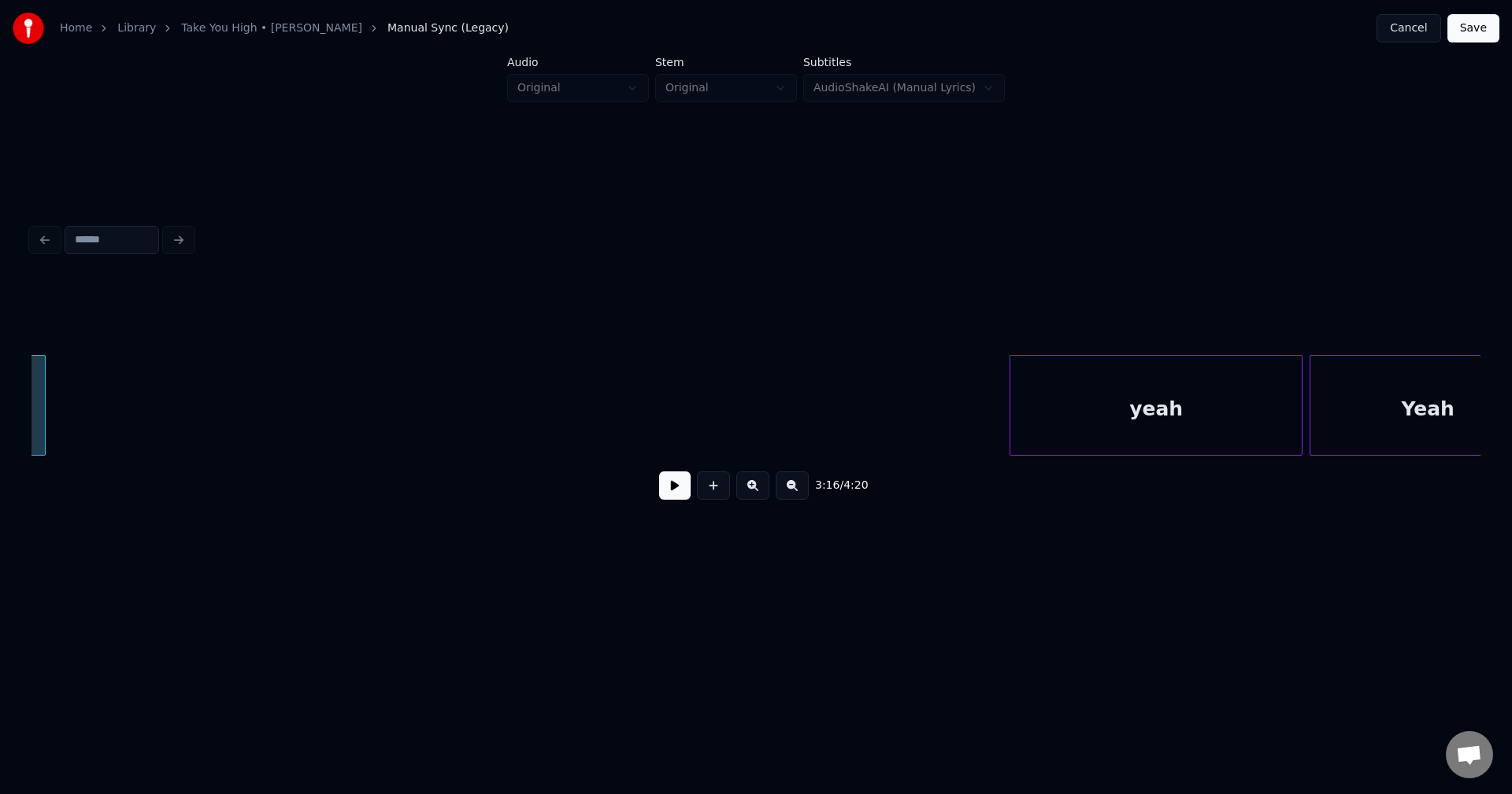
scroll to position [0, 22719]
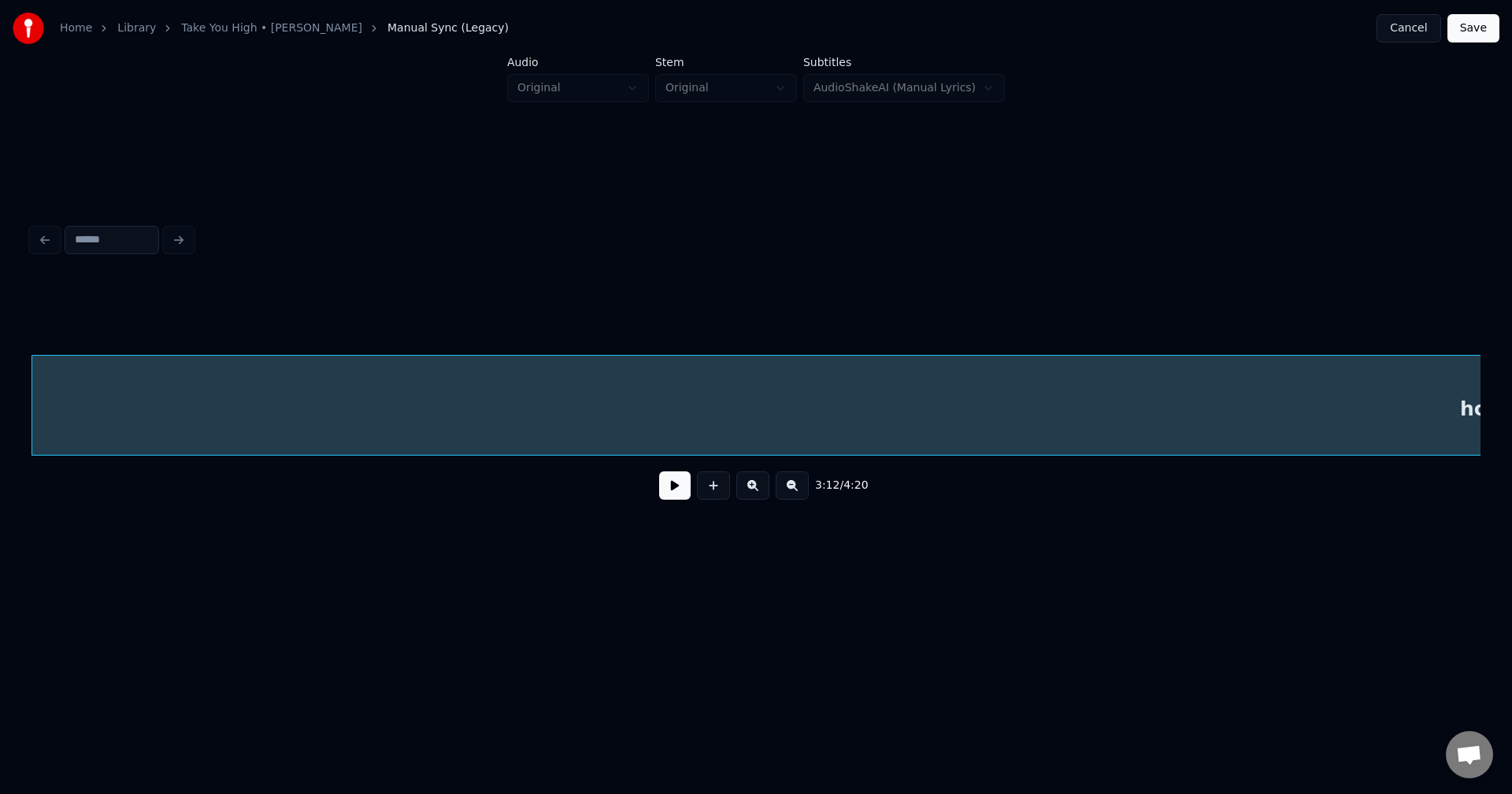
click at [0, 427] on html "Home Library Take You High • [PERSON_NAME] Manual Sync (Legacy) Cancel Save Aud…" at bounding box center [756, 314] width 1512 height 629
click at [104, 397] on div "home," at bounding box center [1024, 405] width 1985 height 101
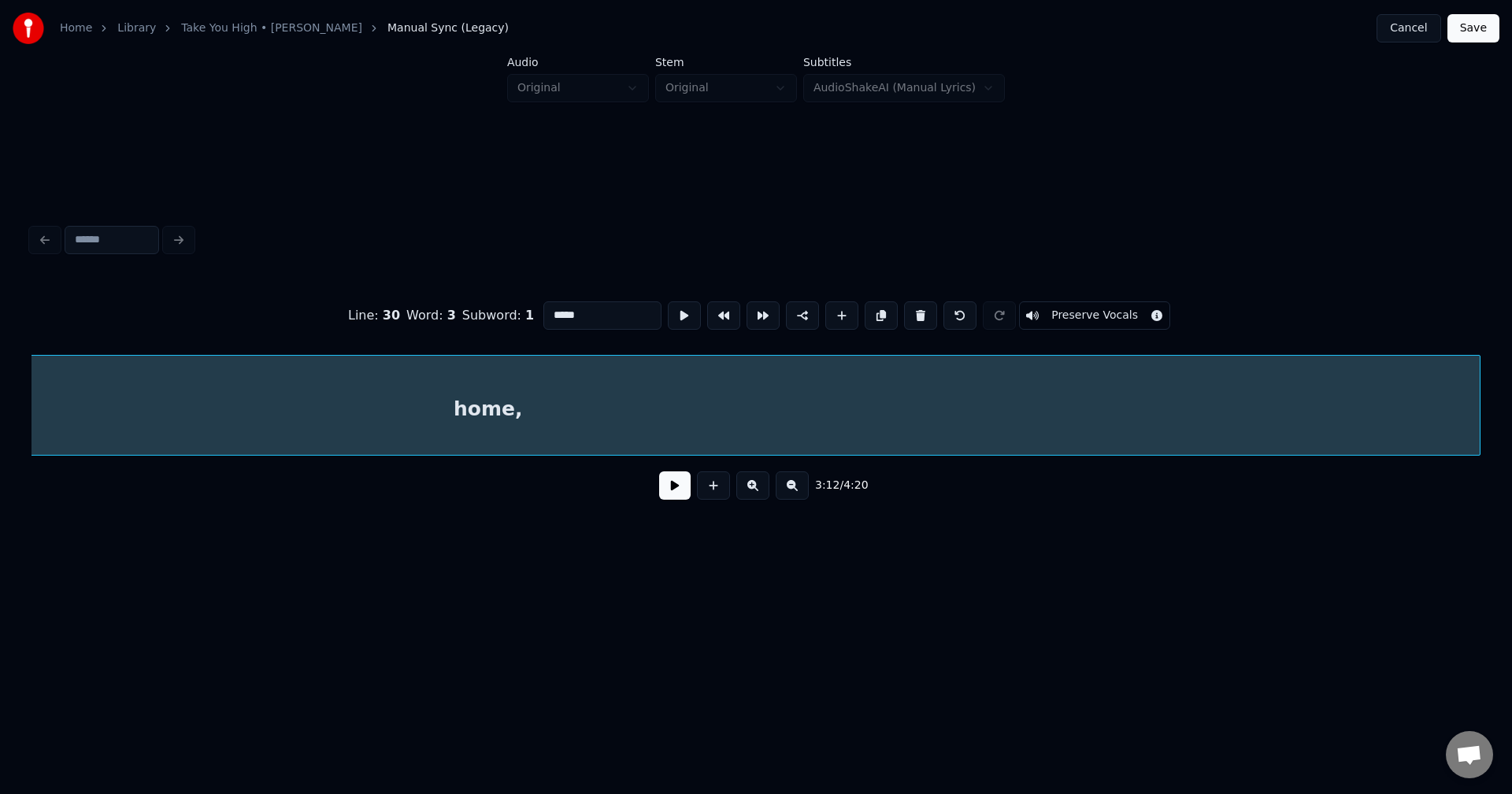
click at [1183, 450] on div "home," at bounding box center [756, 405] width 1449 height 101
click at [954, 307] on button at bounding box center [960, 315] width 33 height 28
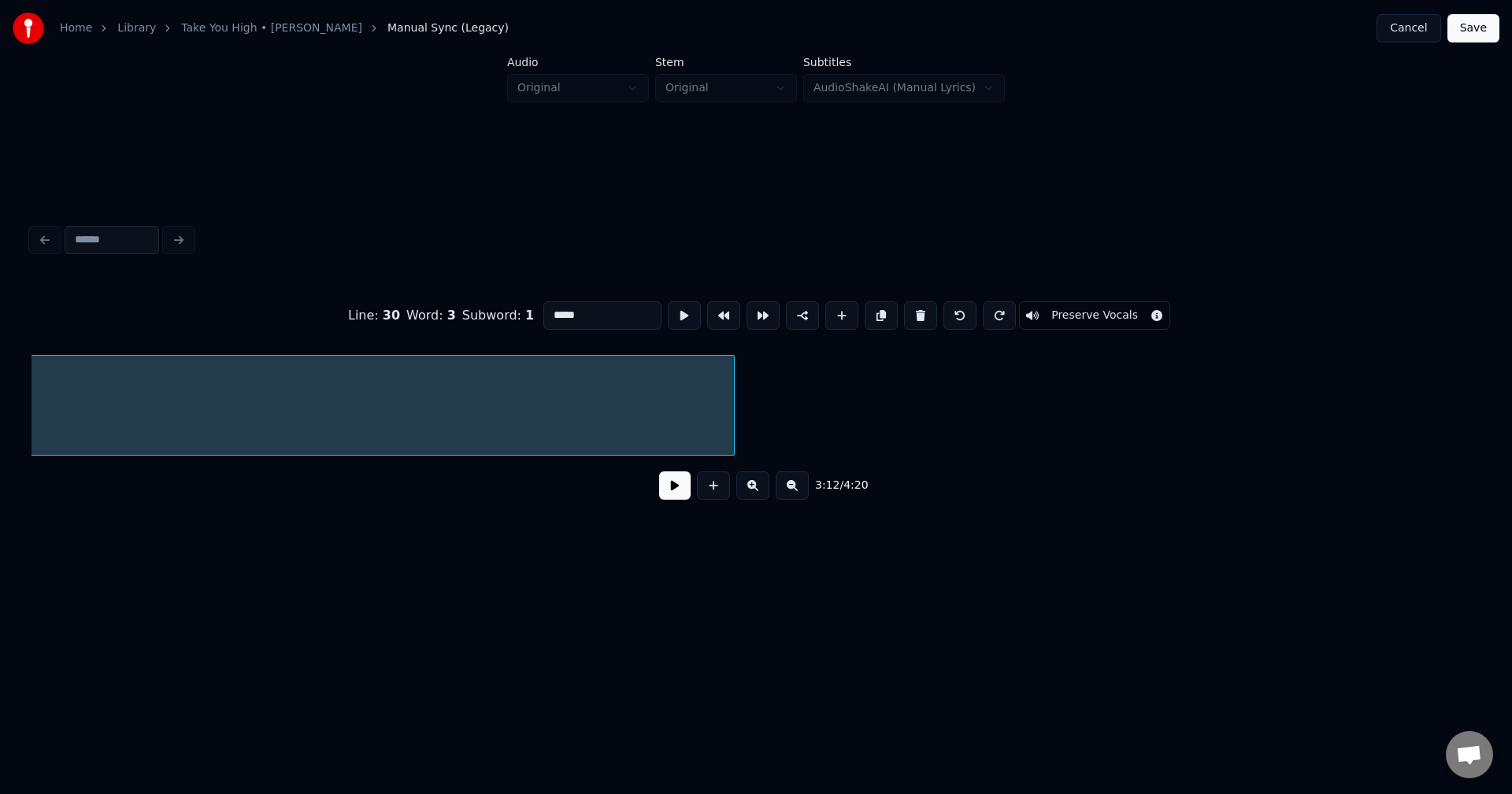
scroll to position [0, 23967]
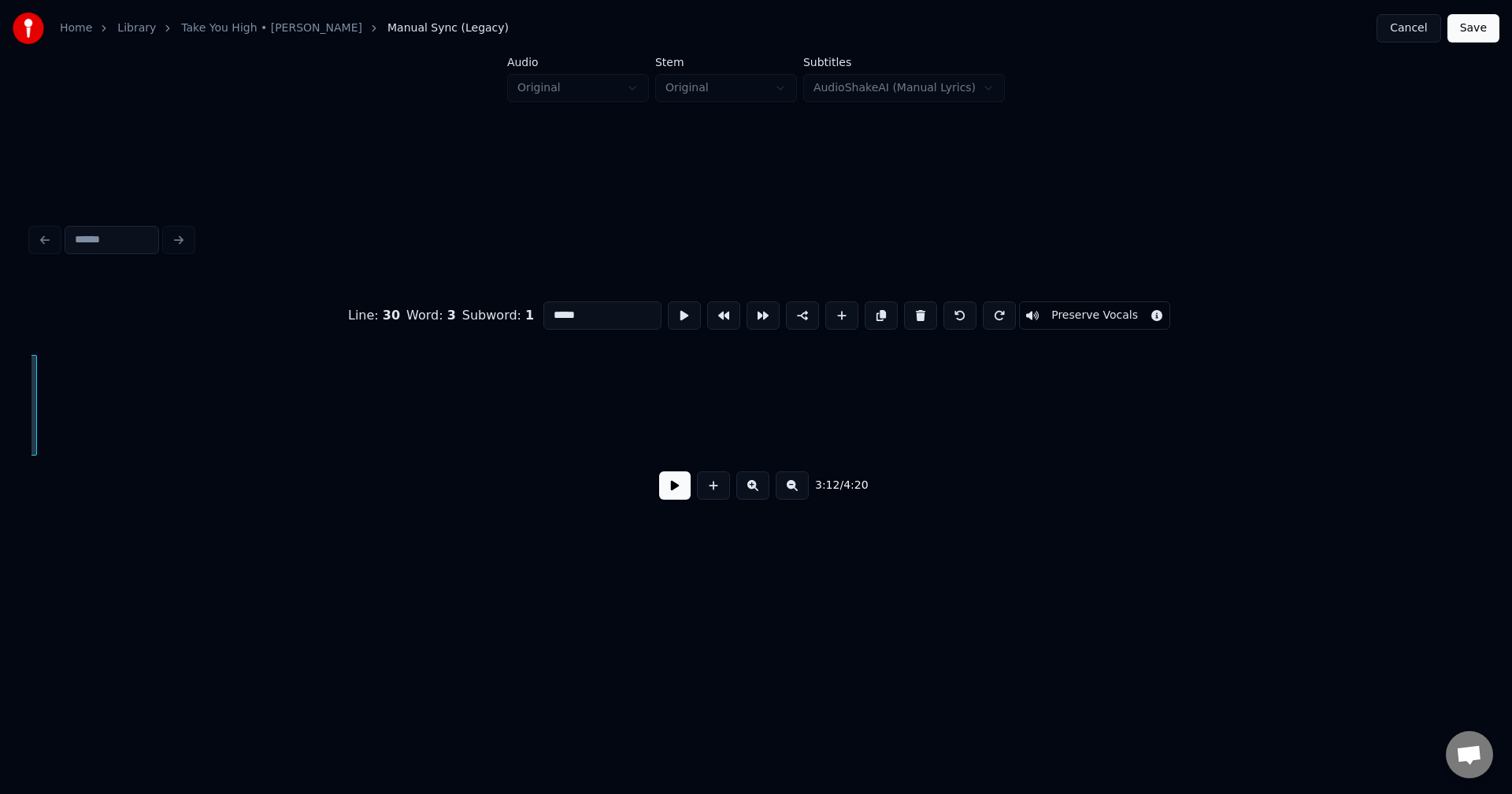
click at [36, 430] on div at bounding box center [34, 405] width 5 height 100
click at [75, 408] on div at bounding box center [74, 405] width 5 height 100
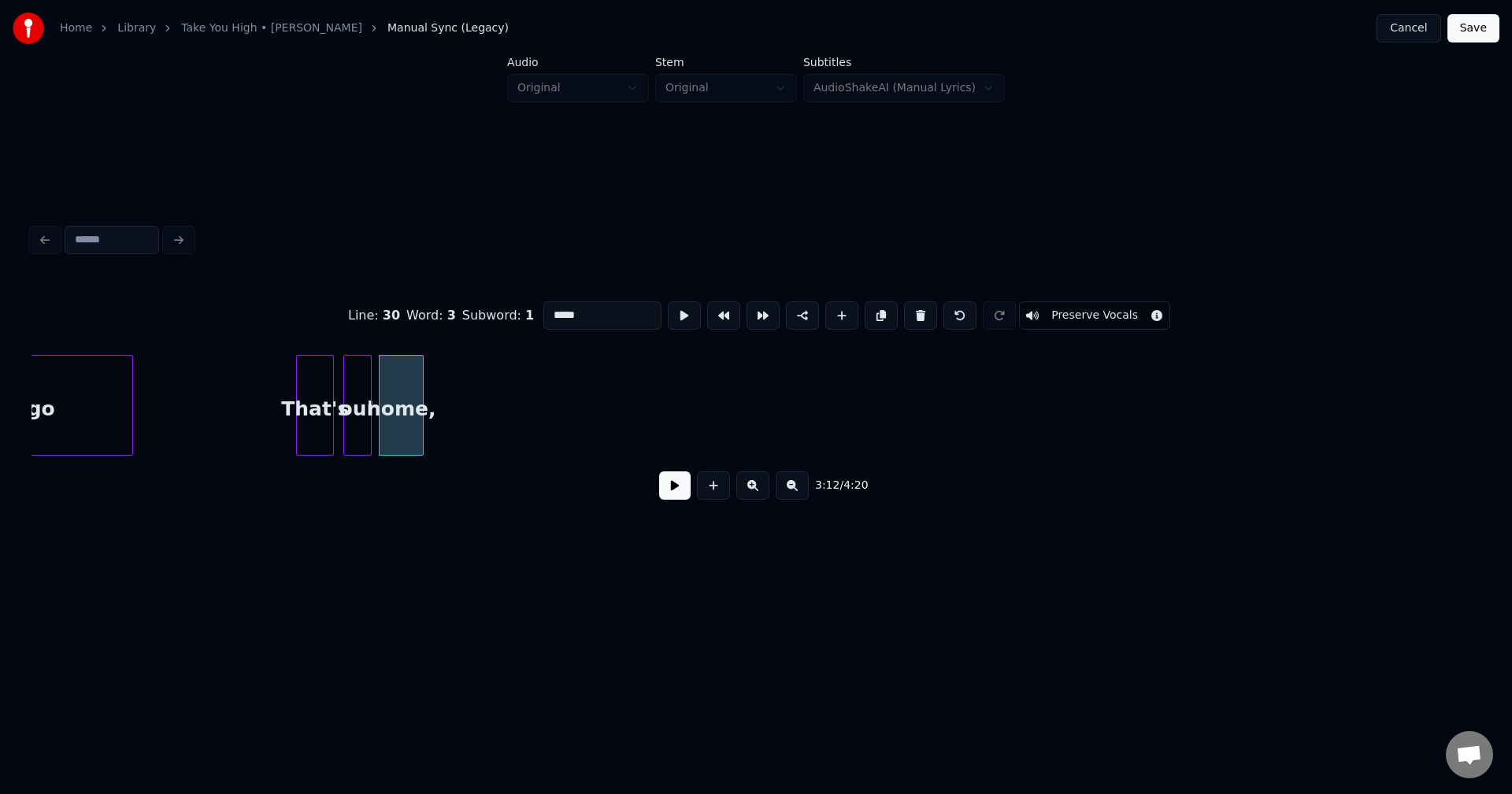
scroll to position [0, 22340]
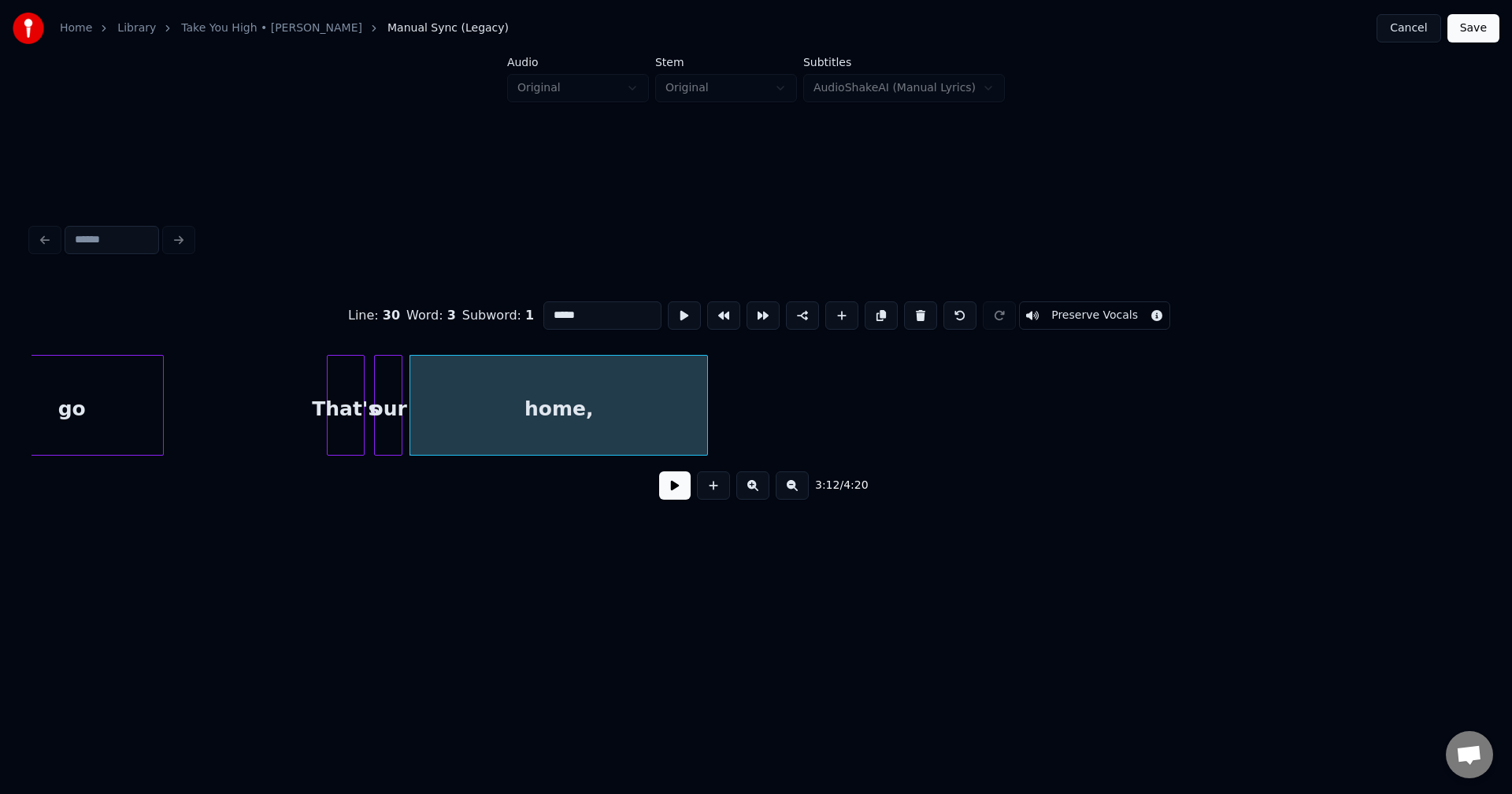
click at [705, 429] on div at bounding box center [704, 405] width 5 height 100
click at [682, 488] on button at bounding box center [674, 485] width 32 height 28
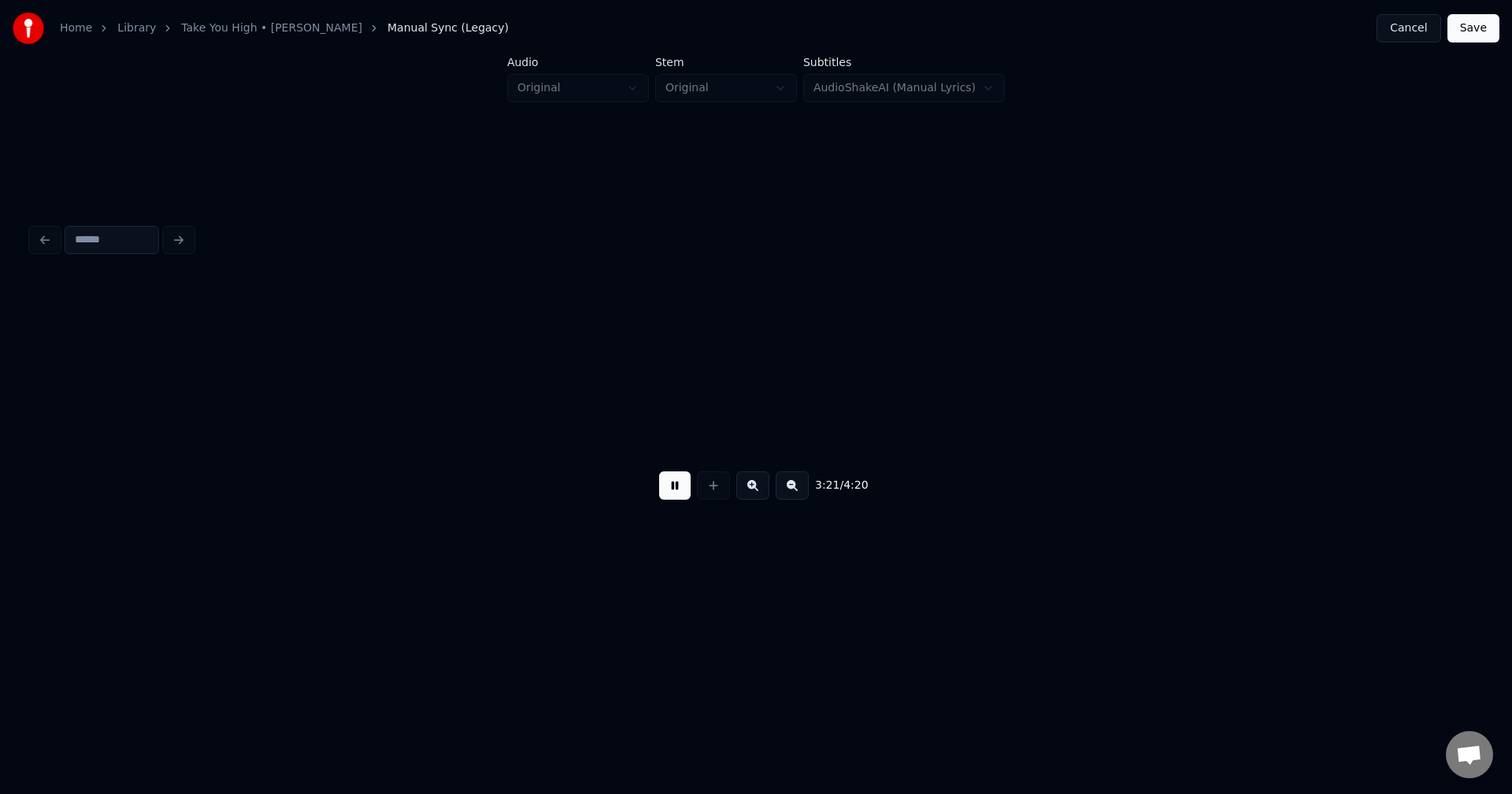
scroll to position [0, 23790]
click at [672, 497] on button at bounding box center [674, 485] width 32 height 28
click at [669, 490] on button at bounding box center [674, 485] width 32 height 28
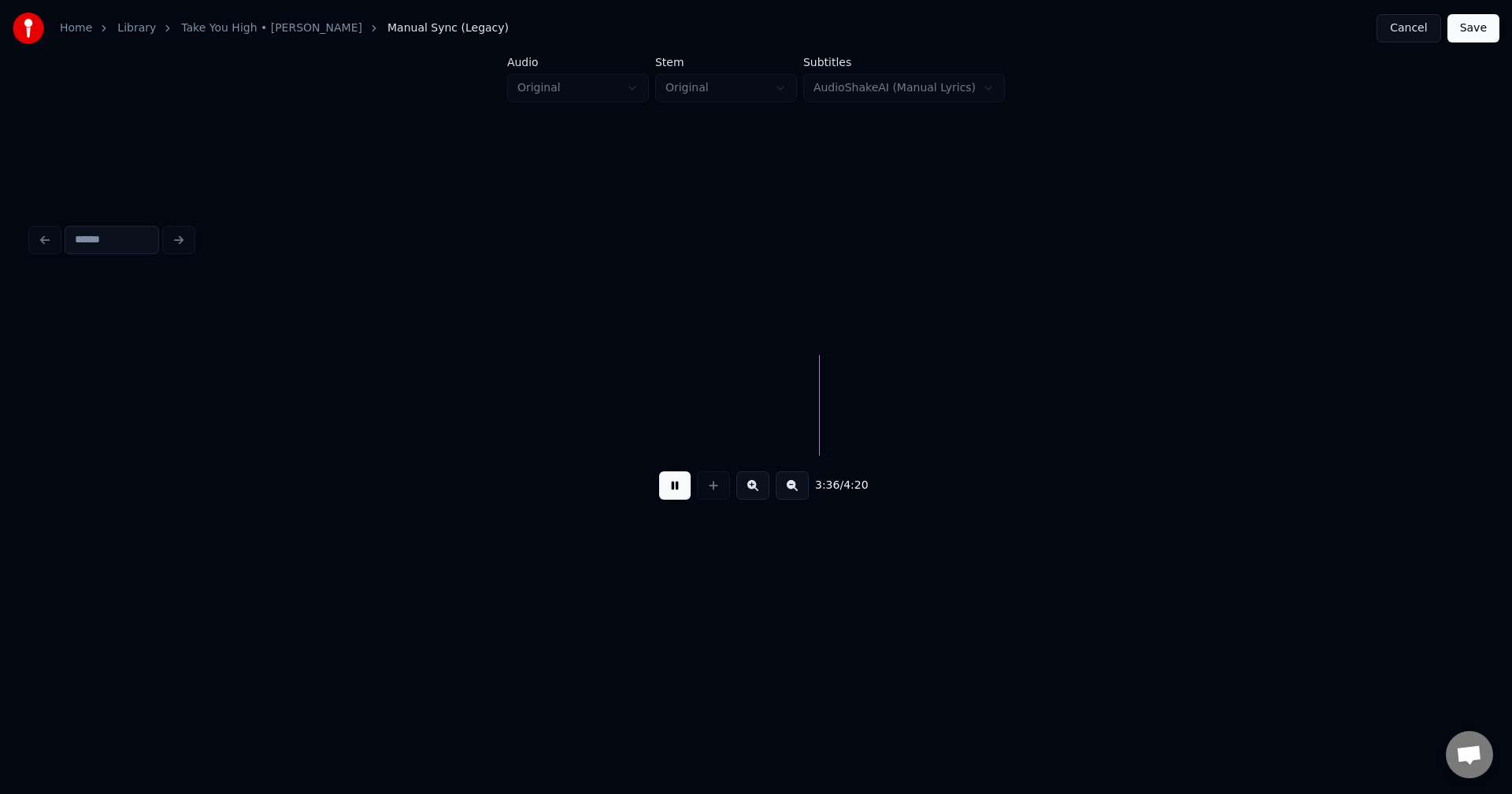
click at [673, 493] on button at bounding box center [674, 485] width 32 height 28
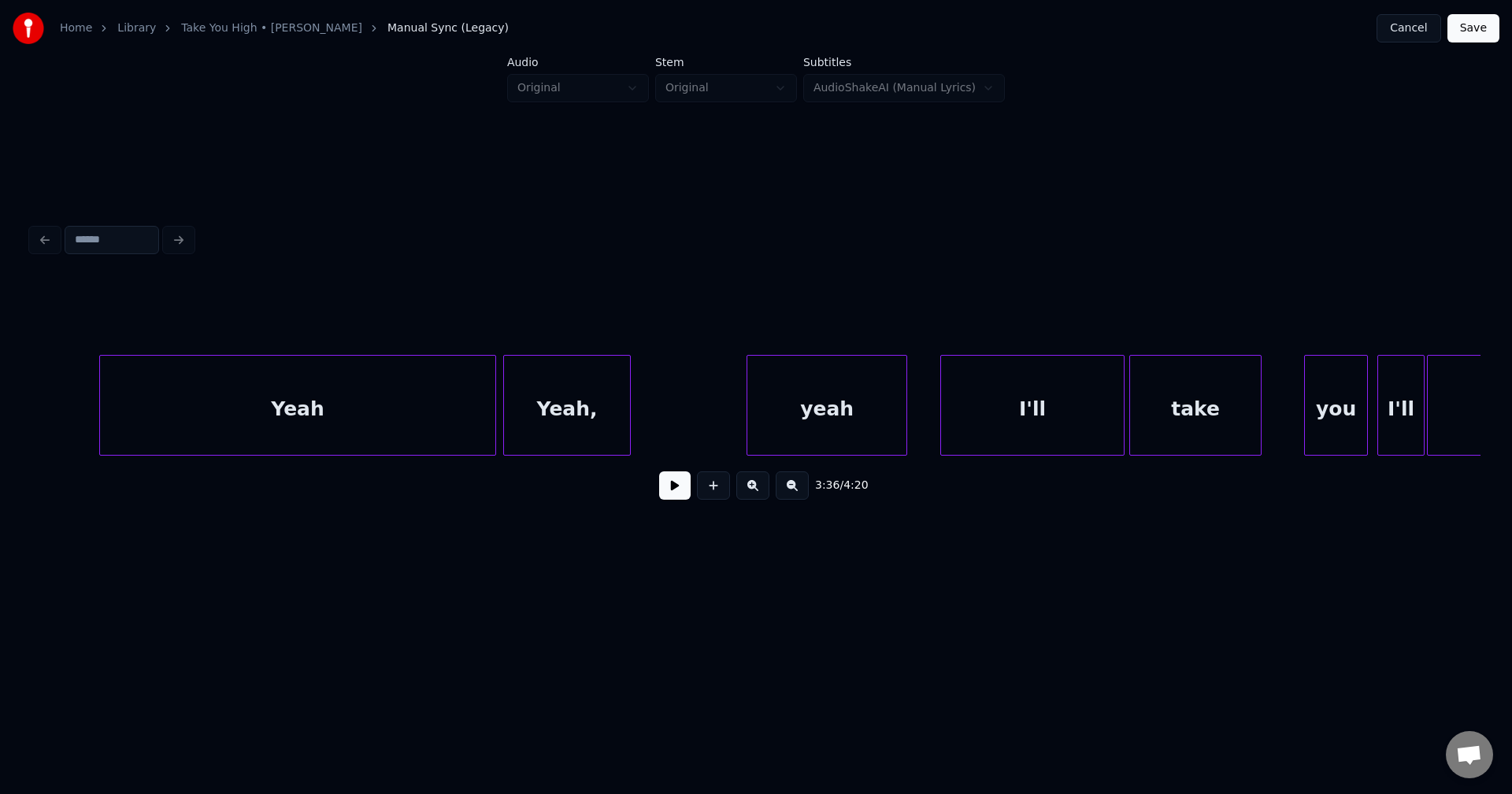
scroll to position [0, 27643]
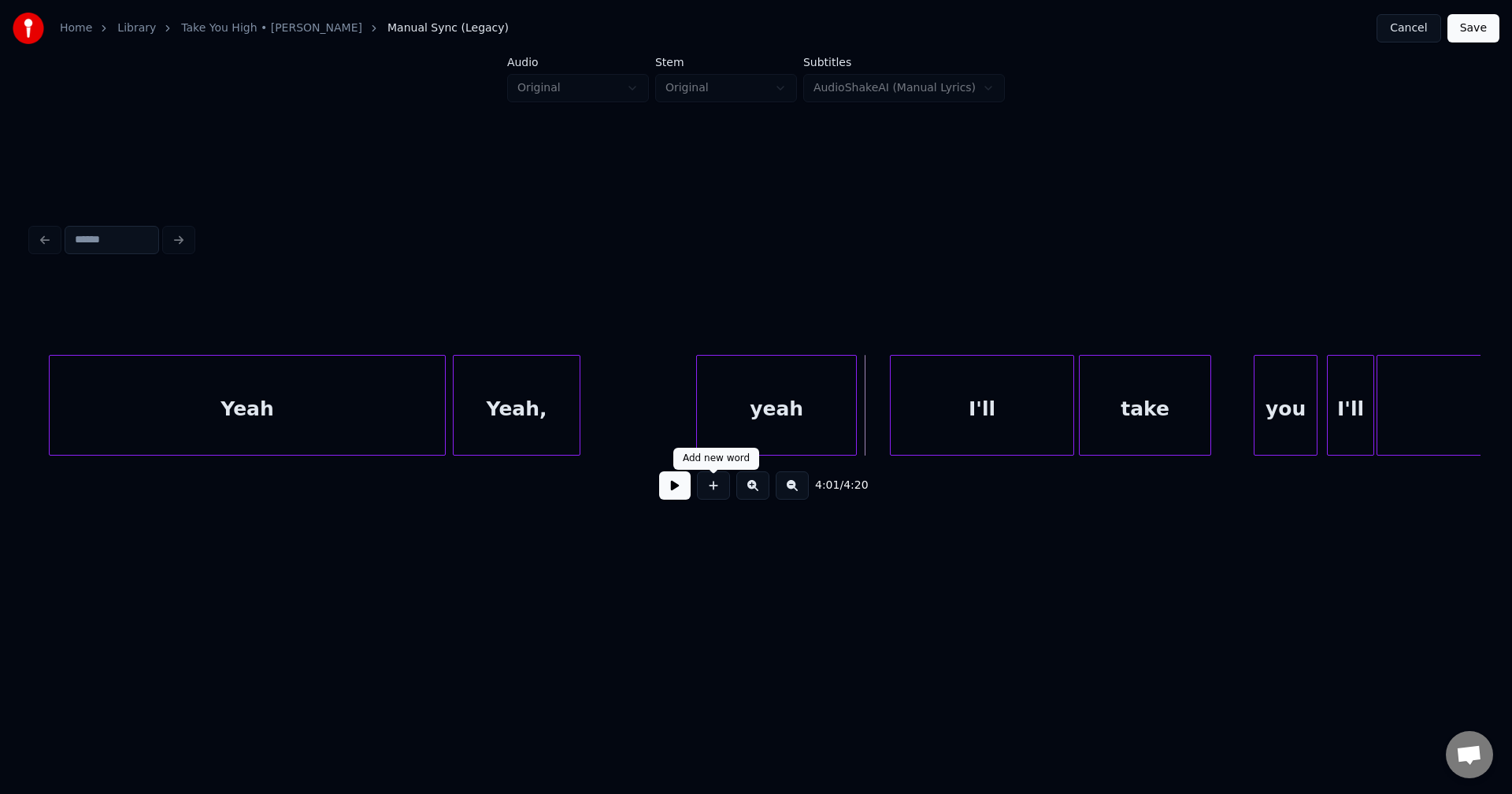
click at [671, 500] on button at bounding box center [674, 485] width 32 height 28
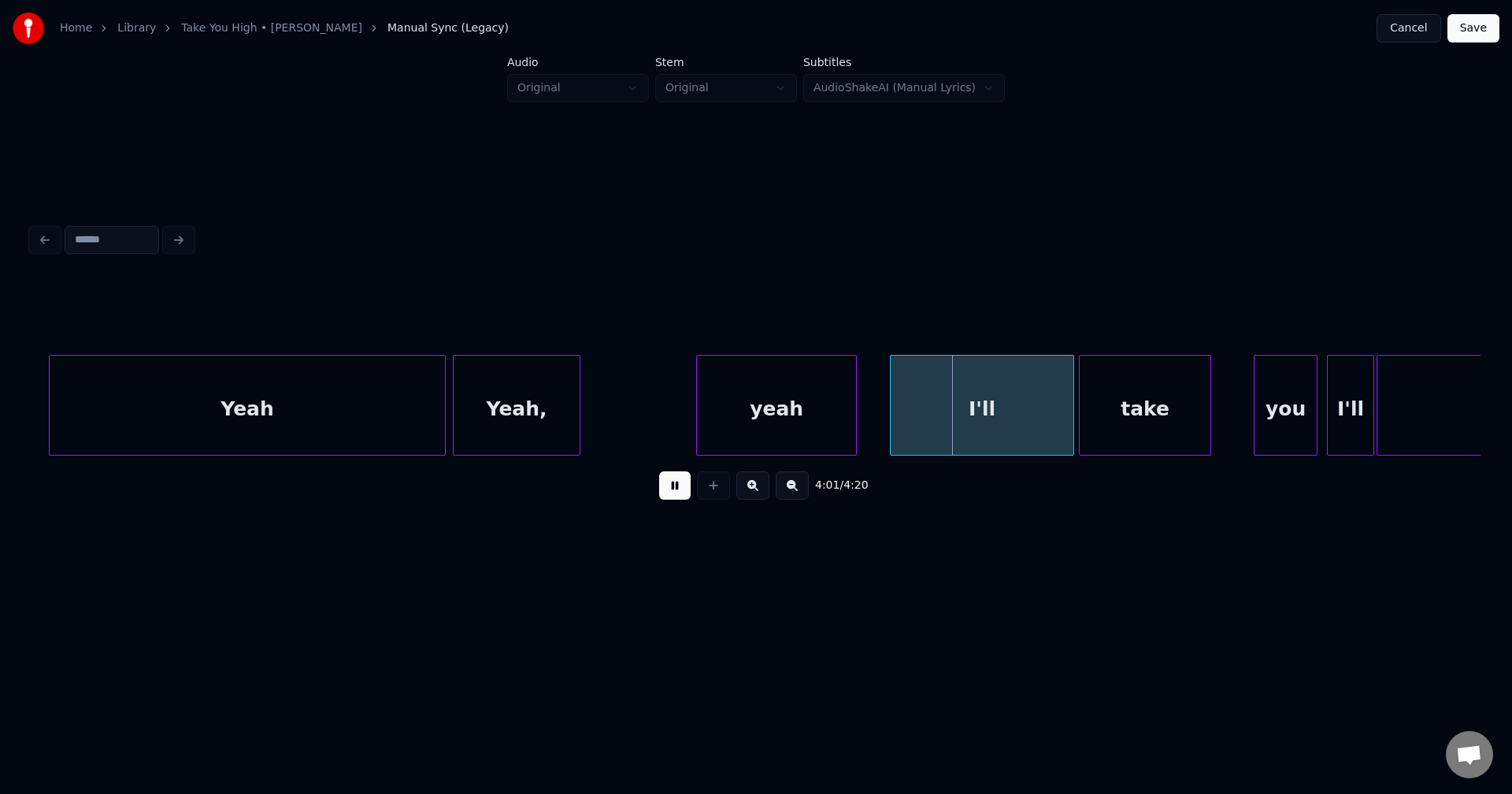
click at [671, 500] on button at bounding box center [674, 485] width 32 height 28
click at [738, 417] on div "yeah" at bounding box center [776, 409] width 159 height 107
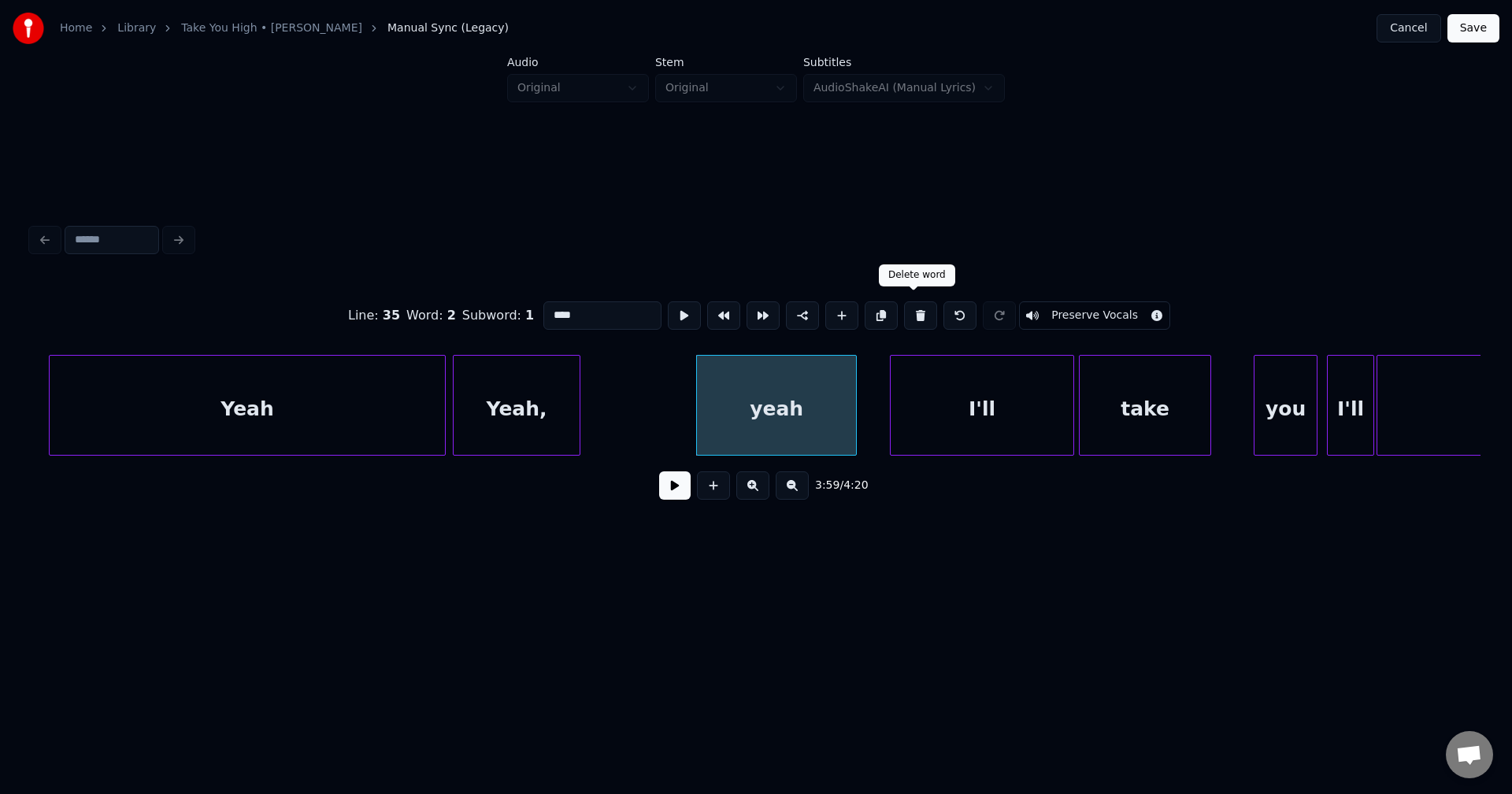
click at [915, 311] on button at bounding box center [920, 315] width 33 height 28
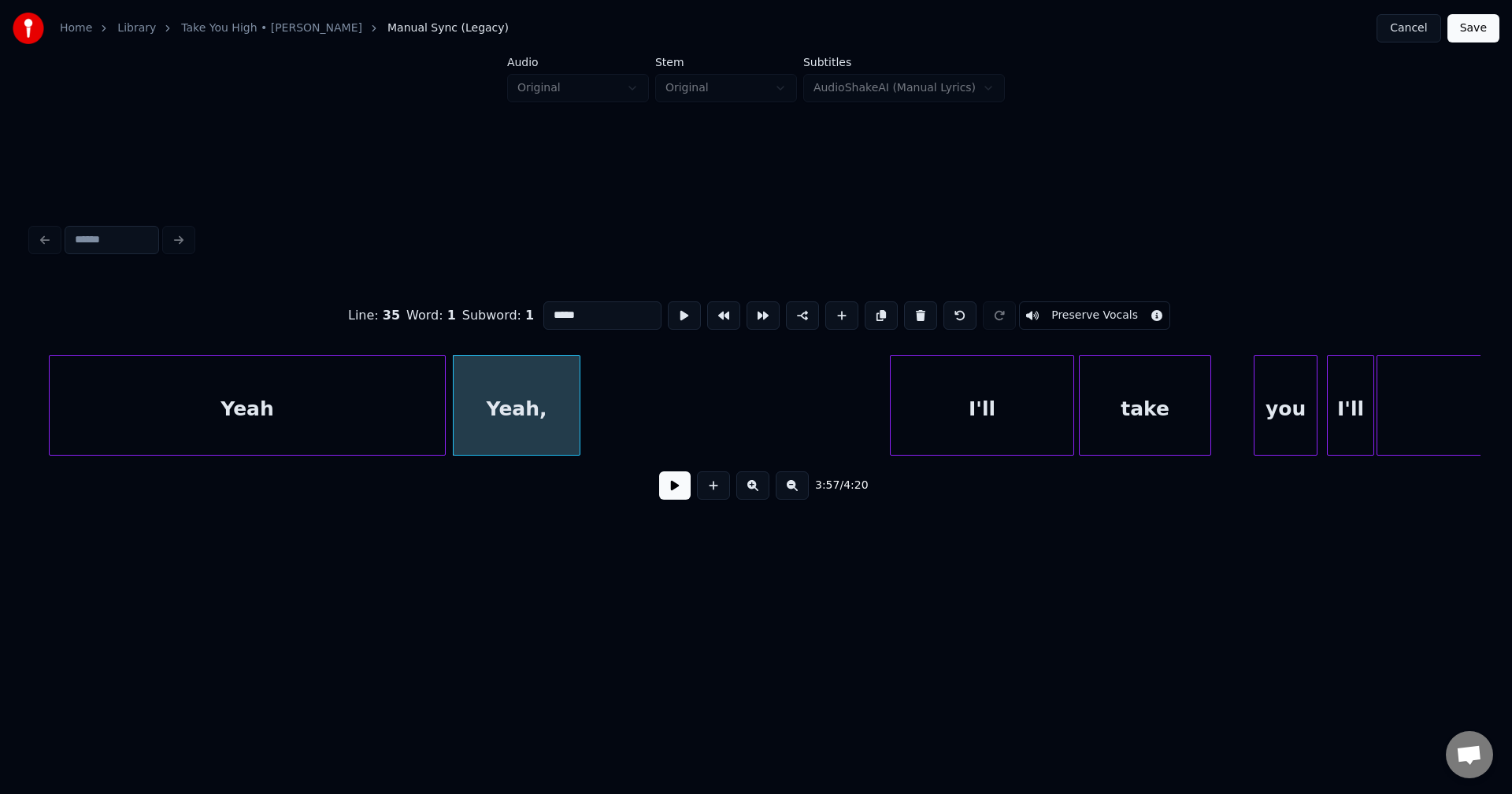
click at [915, 311] on button at bounding box center [920, 315] width 33 height 28
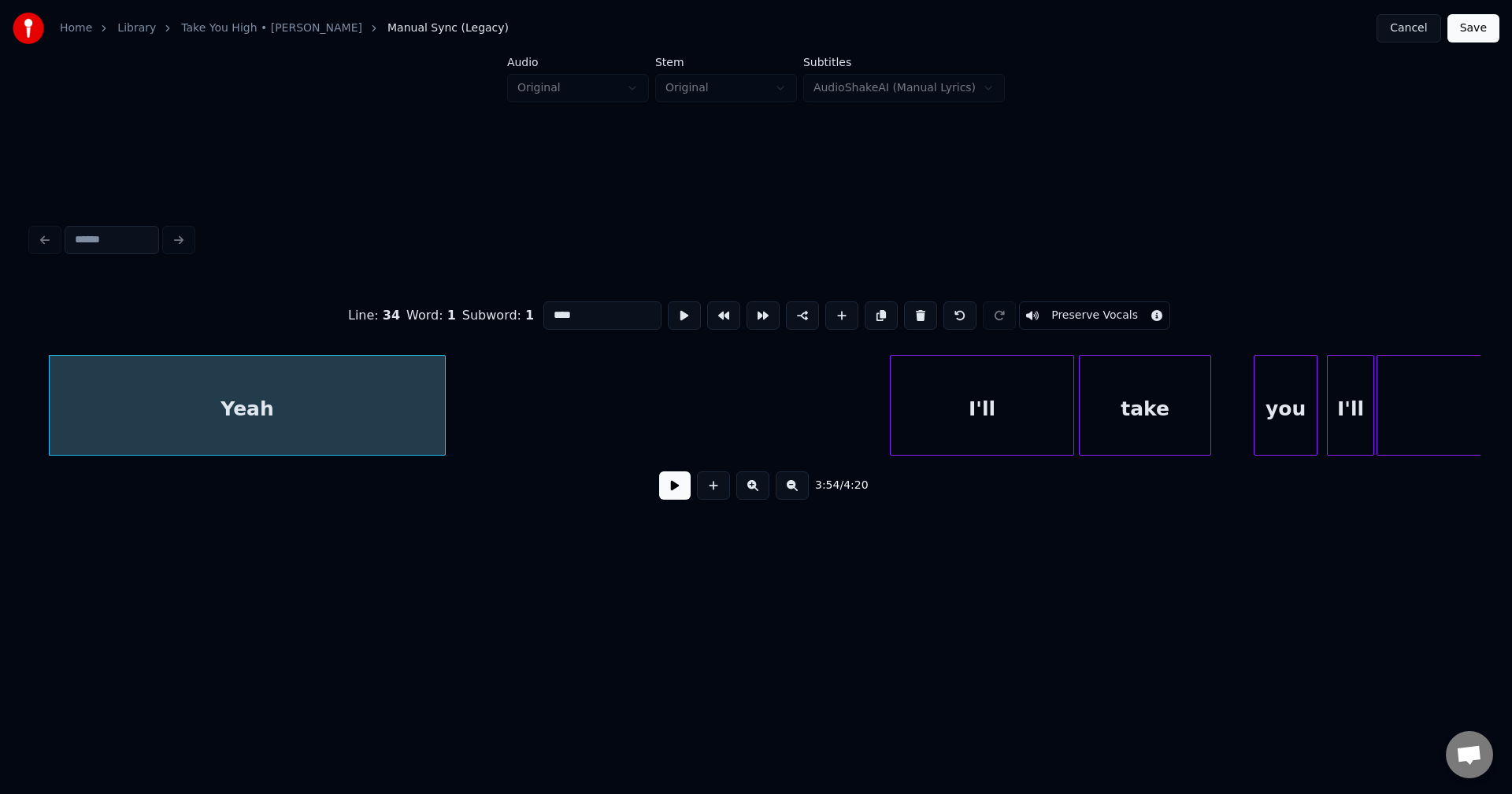
click at [915, 311] on button at bounding box center [920, 315] width 33 height 28
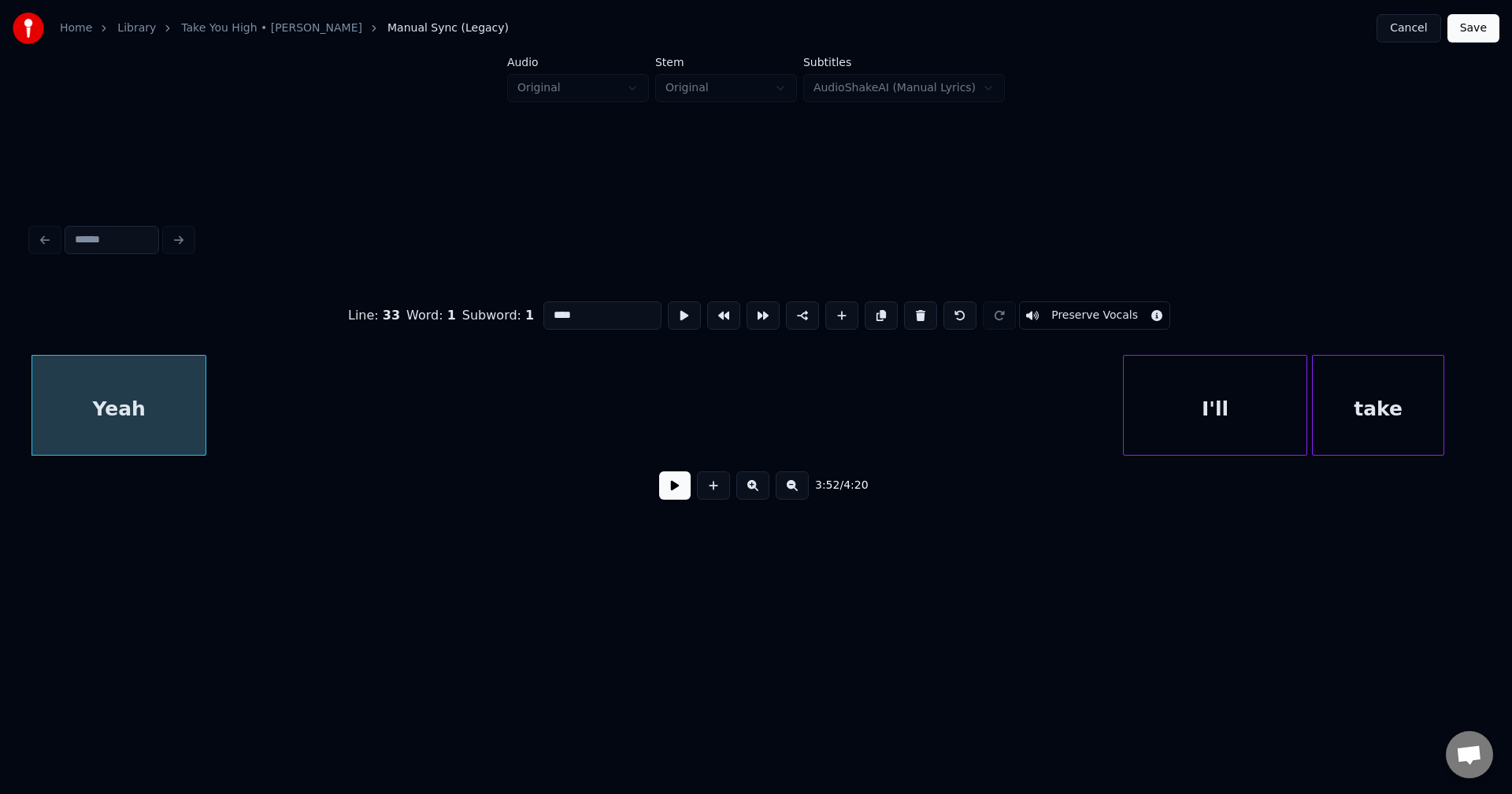
click at [915, 311] on button at bounding box center [920, 315] width 33 height 28
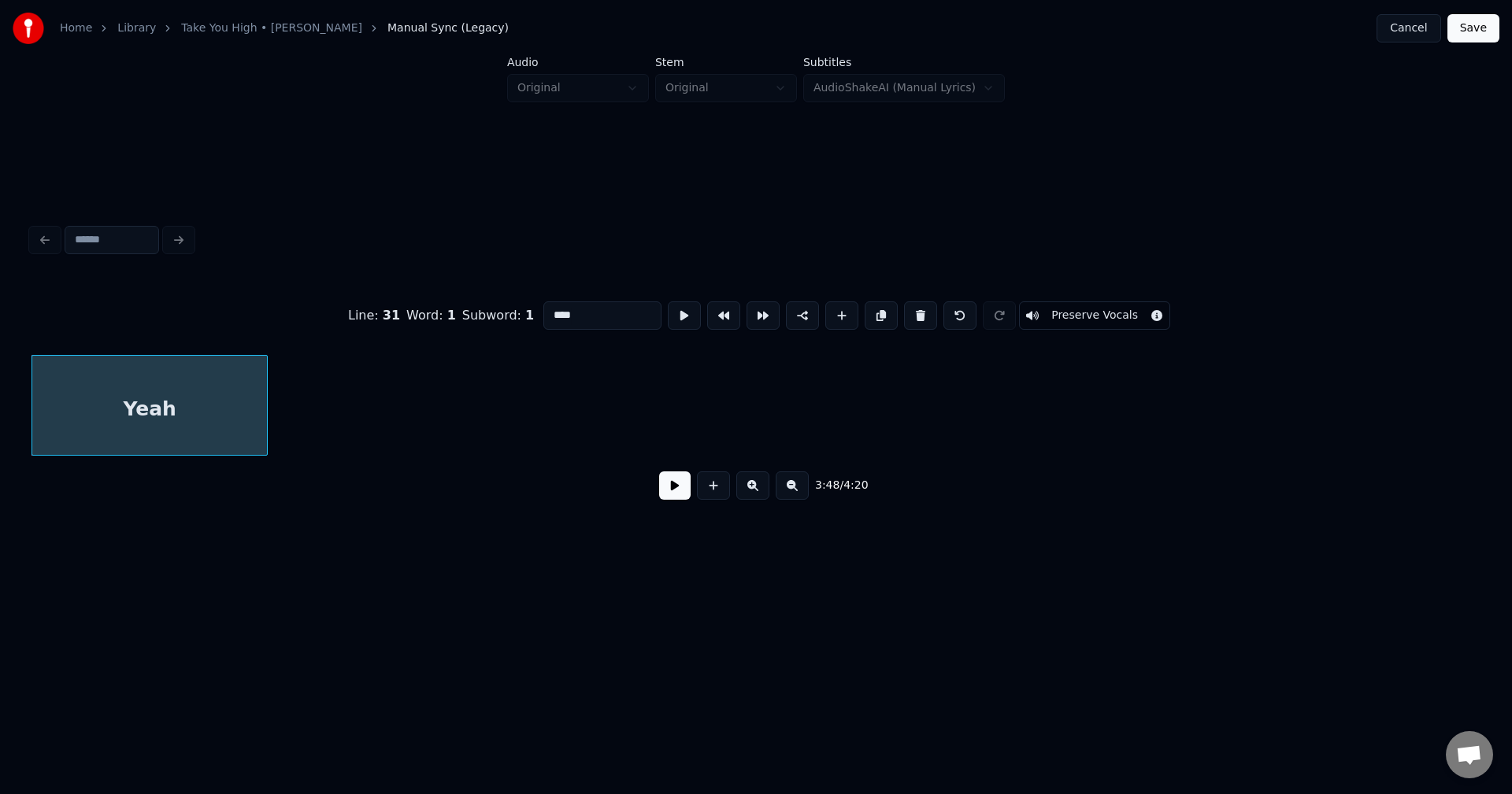
click at [915, 311] on button at bounding box center [920, 315] width 33 height 28
type input "****"
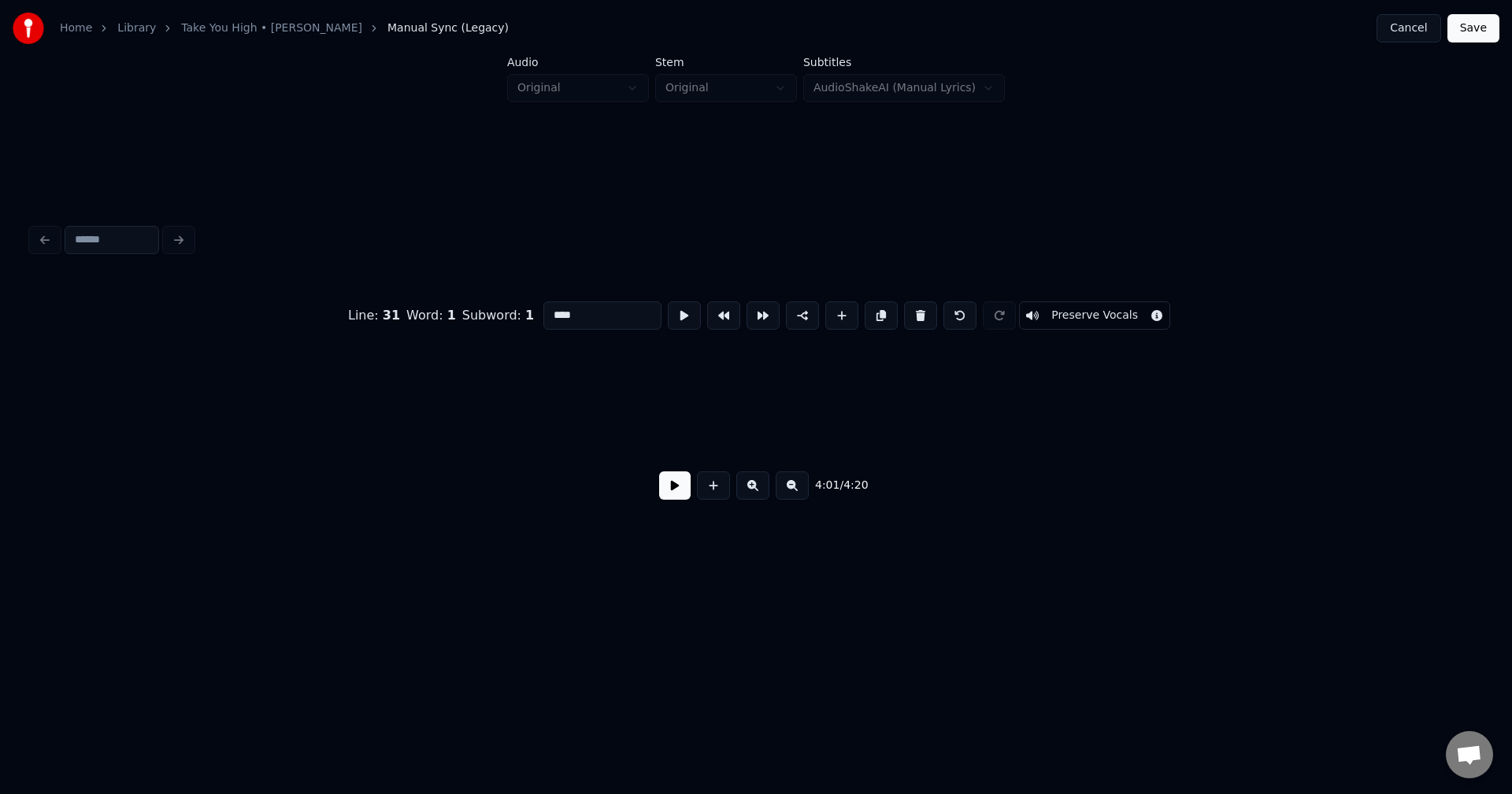
scroll to position [0, 26107]
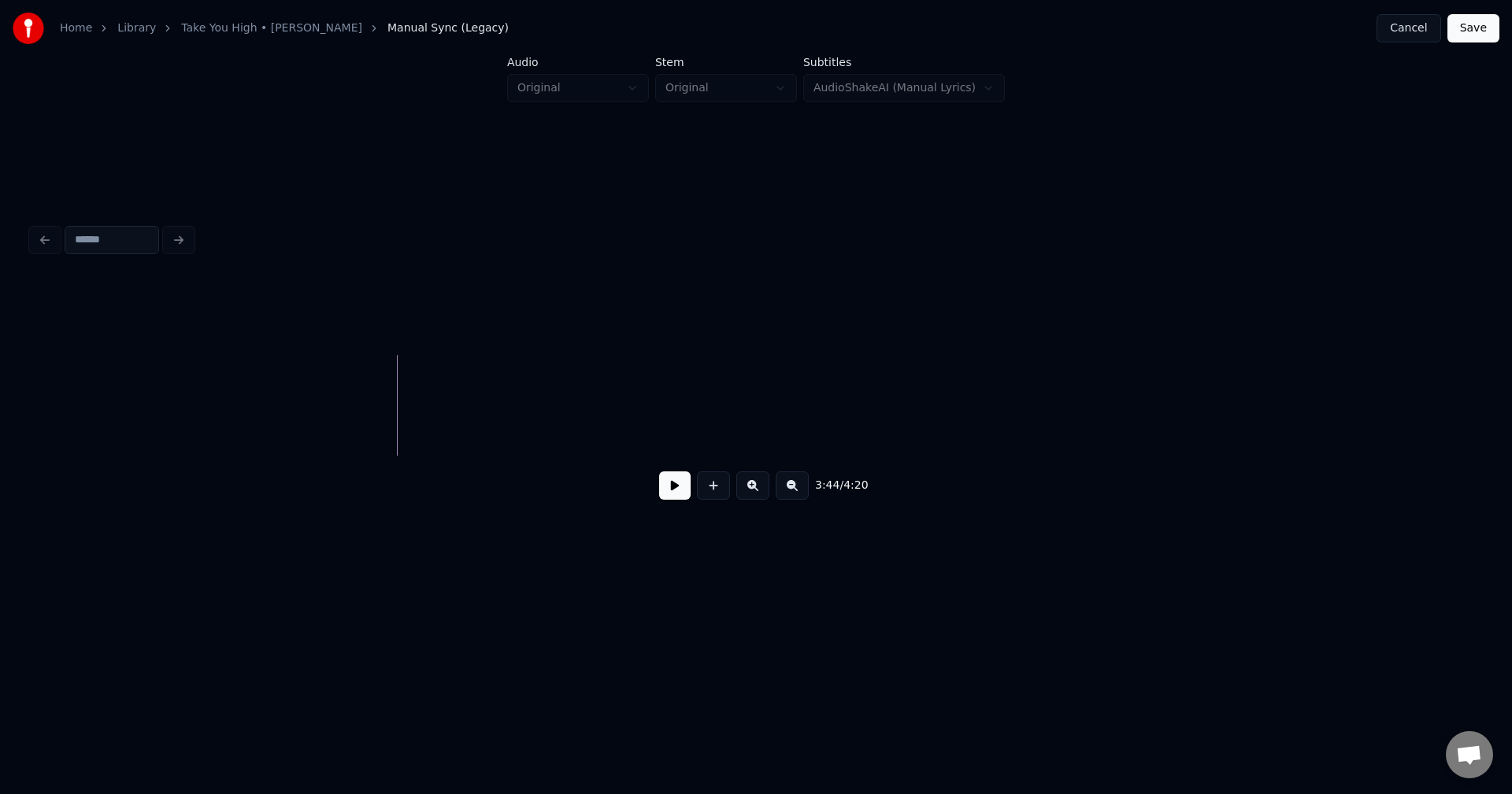
click at [674, 489] on button at bounding box center [674, 485] width 32 height 28
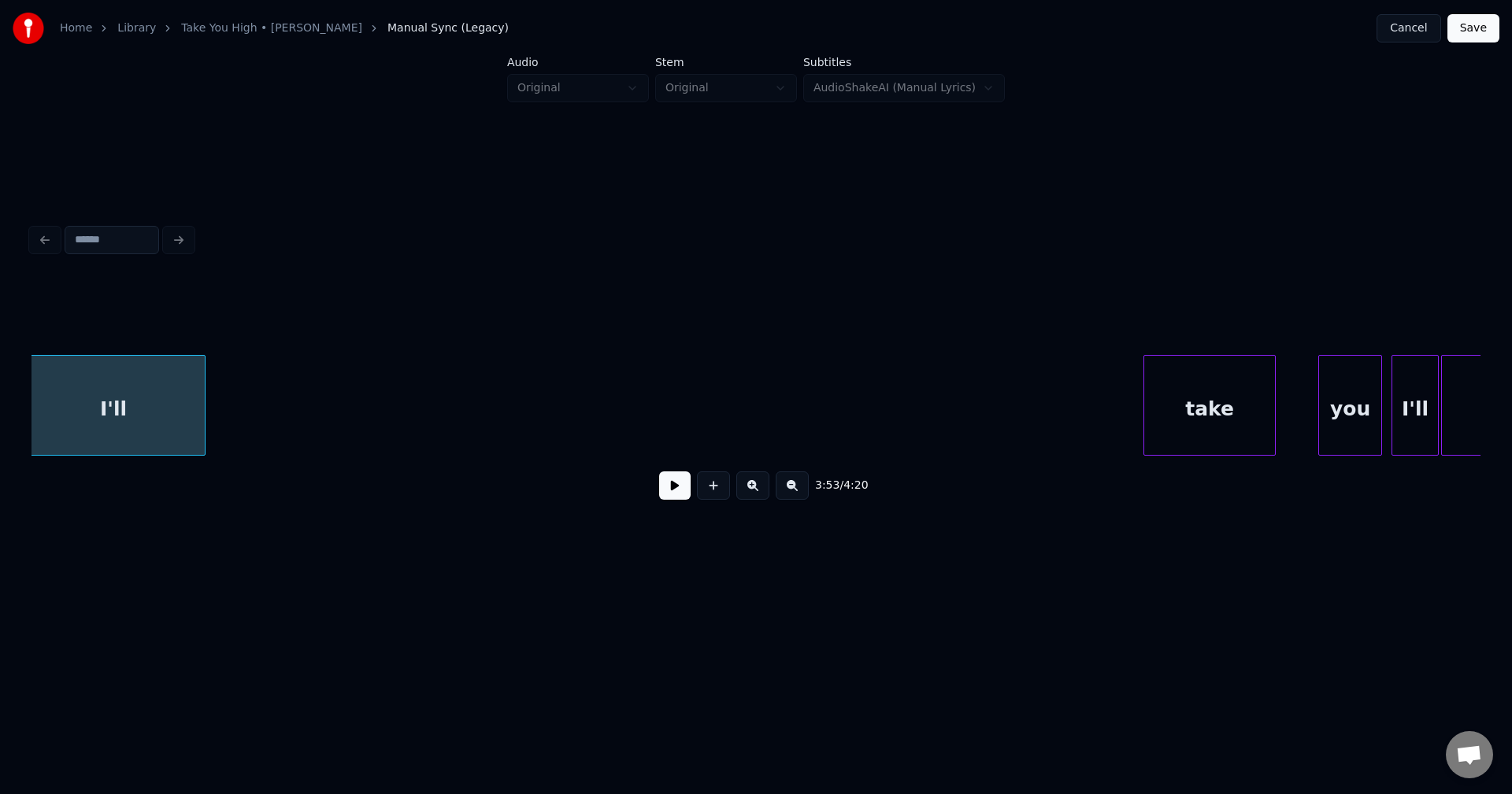
scroll to position [0, 27568]
click at [0, 410] on html "Home Library Take You High • [PERSON_NAME] Manual Sync (Legacy) Cancel Save Aud…" at bounding box center [756, 314] width 1512 height 629
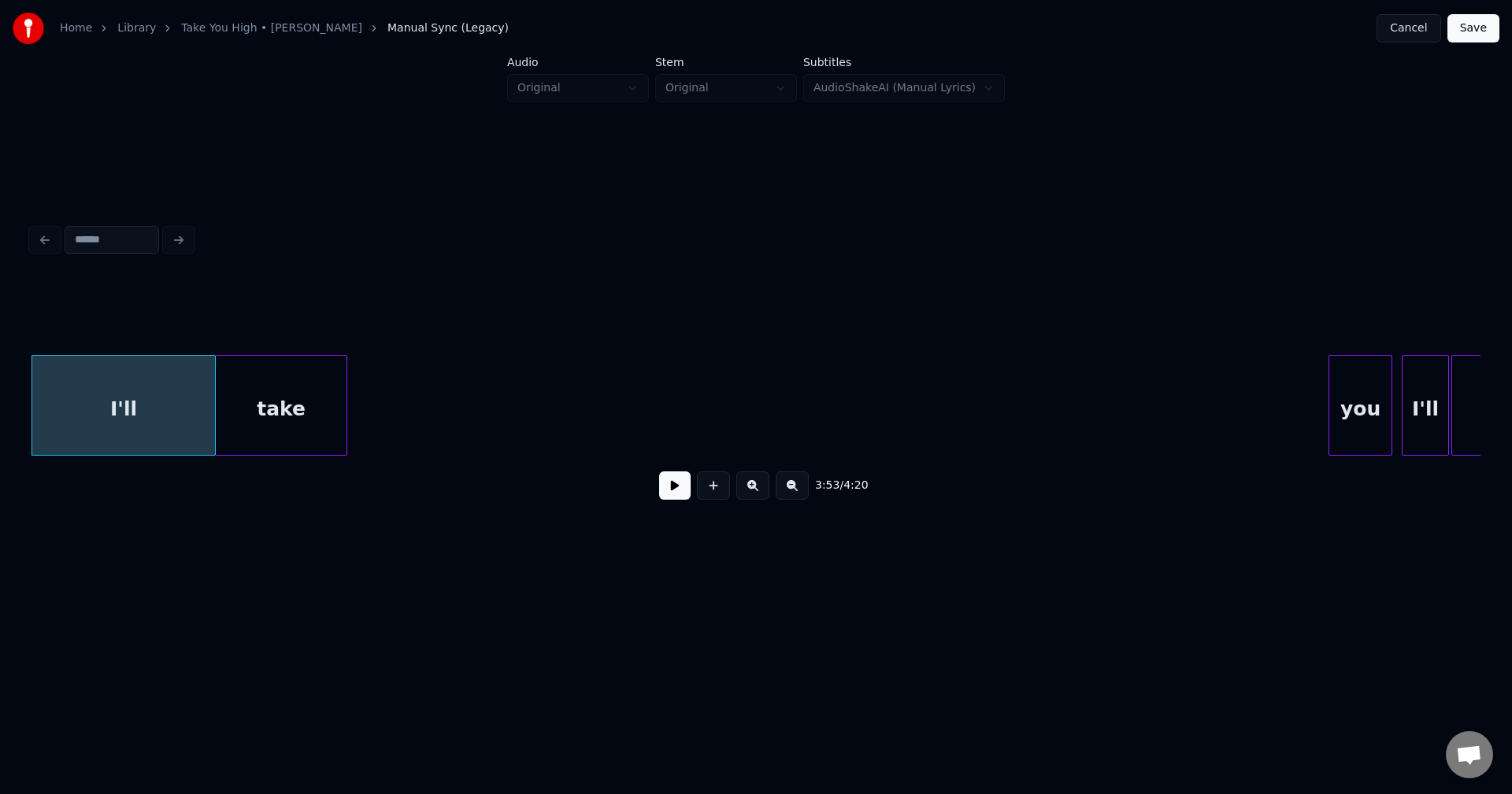
click at [285, 424] on div "take" at bounding box center [281, 409] width 131 height 107
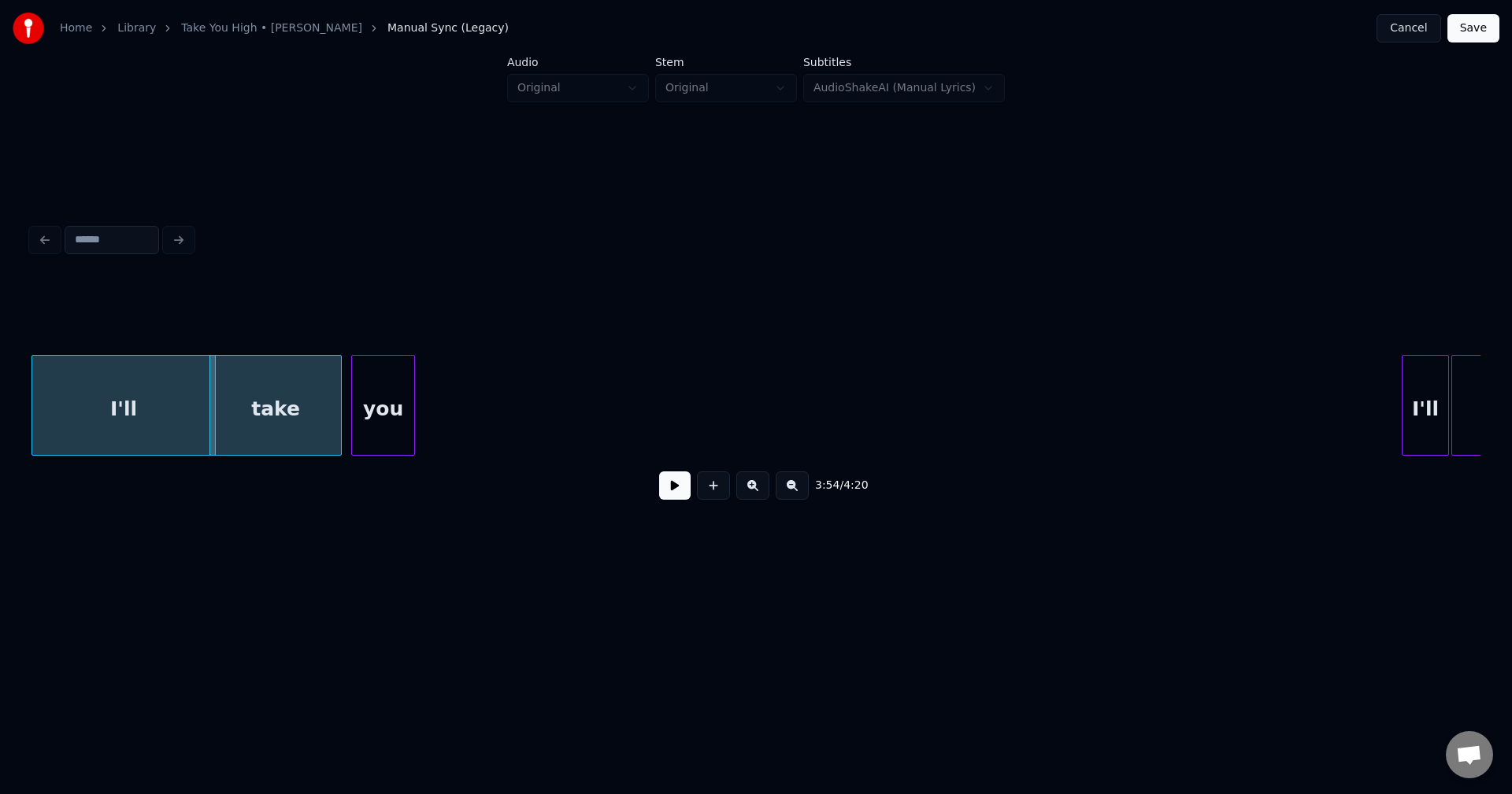
click at [395, 468] on div "3:54 / 4:20" at bounding box center [756, 396] width 1449 height 239
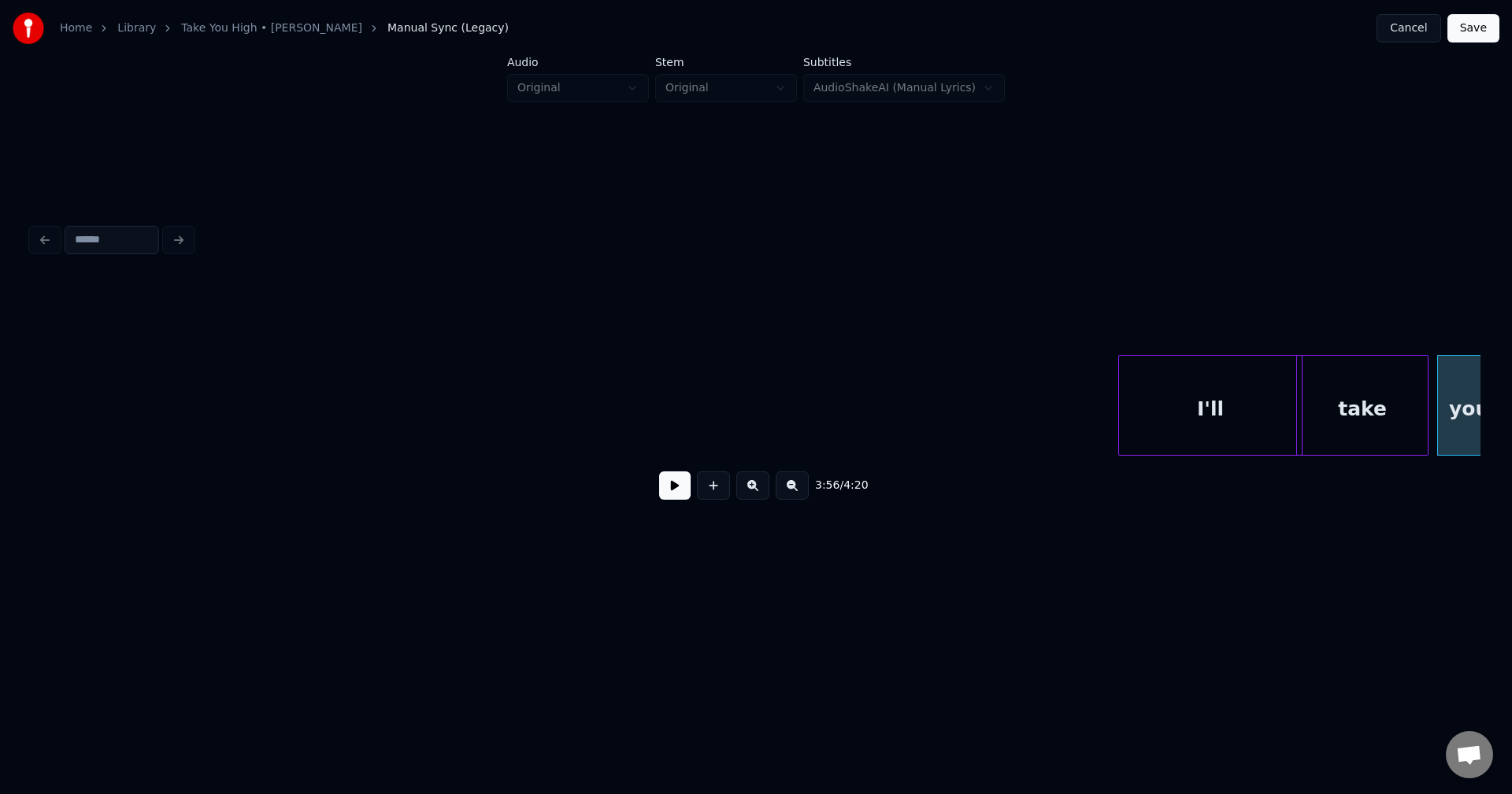
scroll to position [0, 26465]
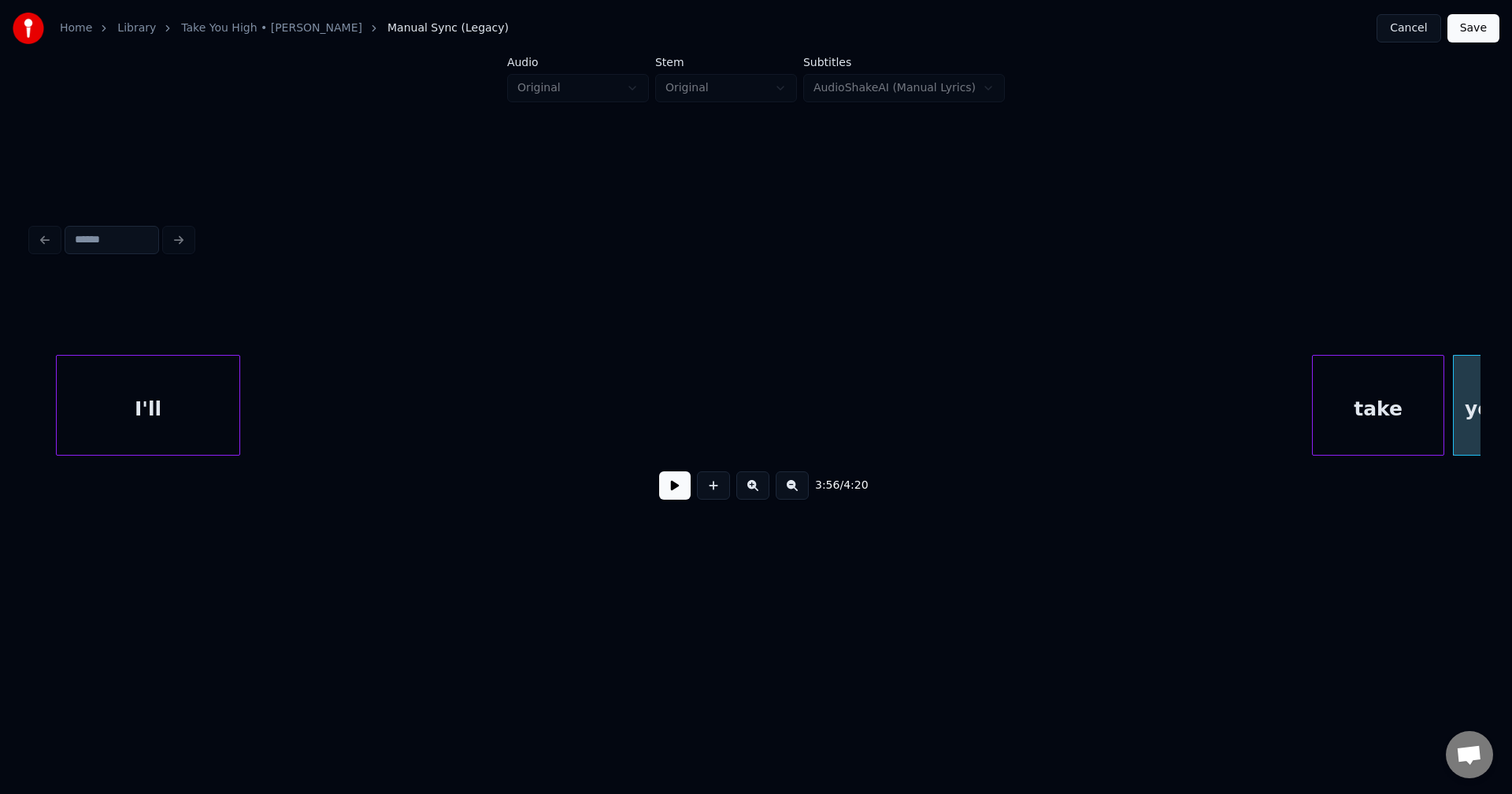
click at [124, 422] on div "I'll" at bounding box center [148, 409] width 183 height 107
click at [82, 421] on div at bounding box center [81, 405] width 5 height 100
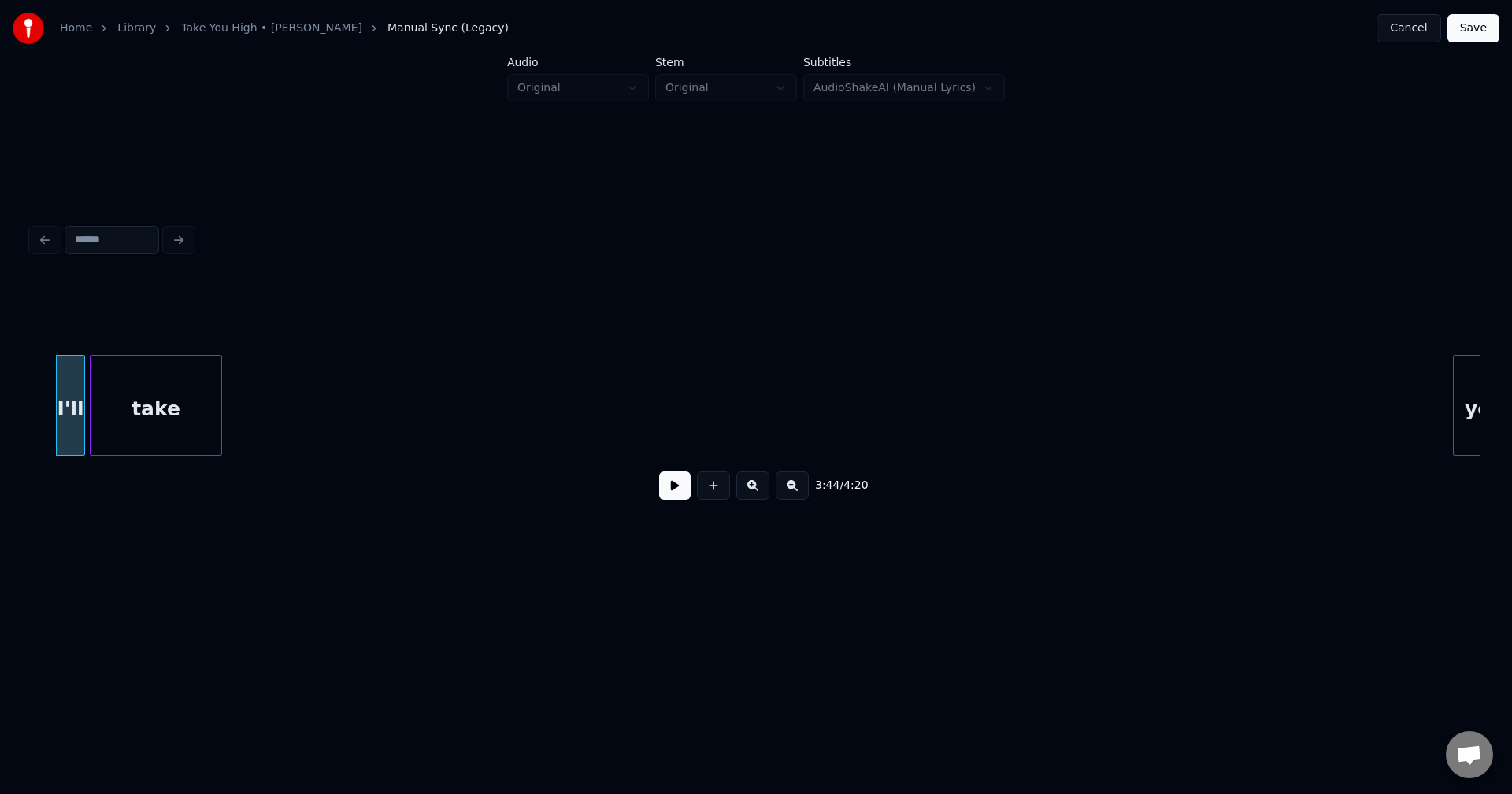
click at [140, 404] on div "take" at bounding box center [156, 409] width 131 height 107
click at [167, 404] on div at bounding box center [167, 405] width 5 height 100
click at [189, 400] on div "you" at bounding box center [173, 409] width 62 height 107
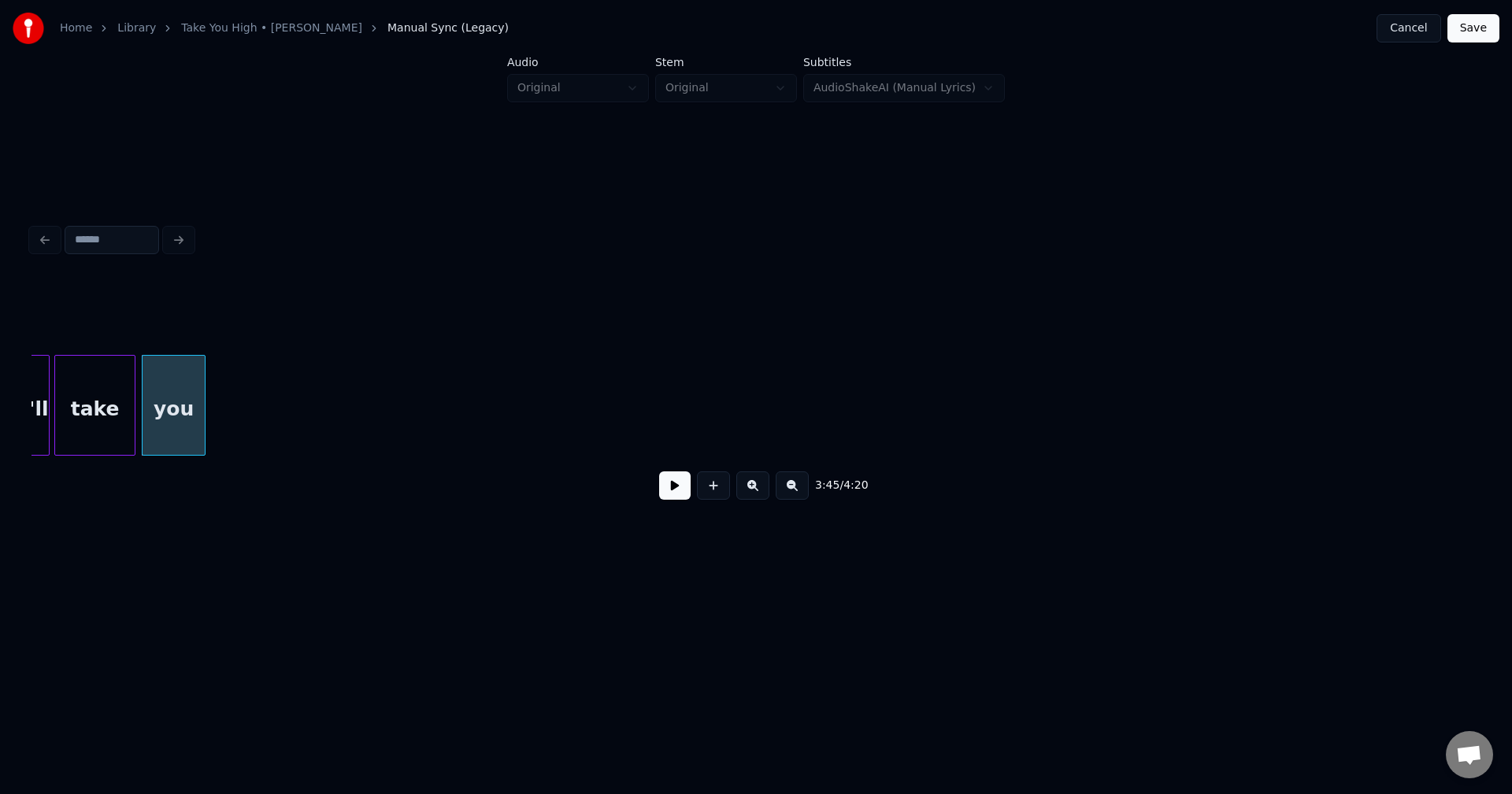
click at [36, 405] on div "I'll" at bounding box center [35, 409] width 27 height 107
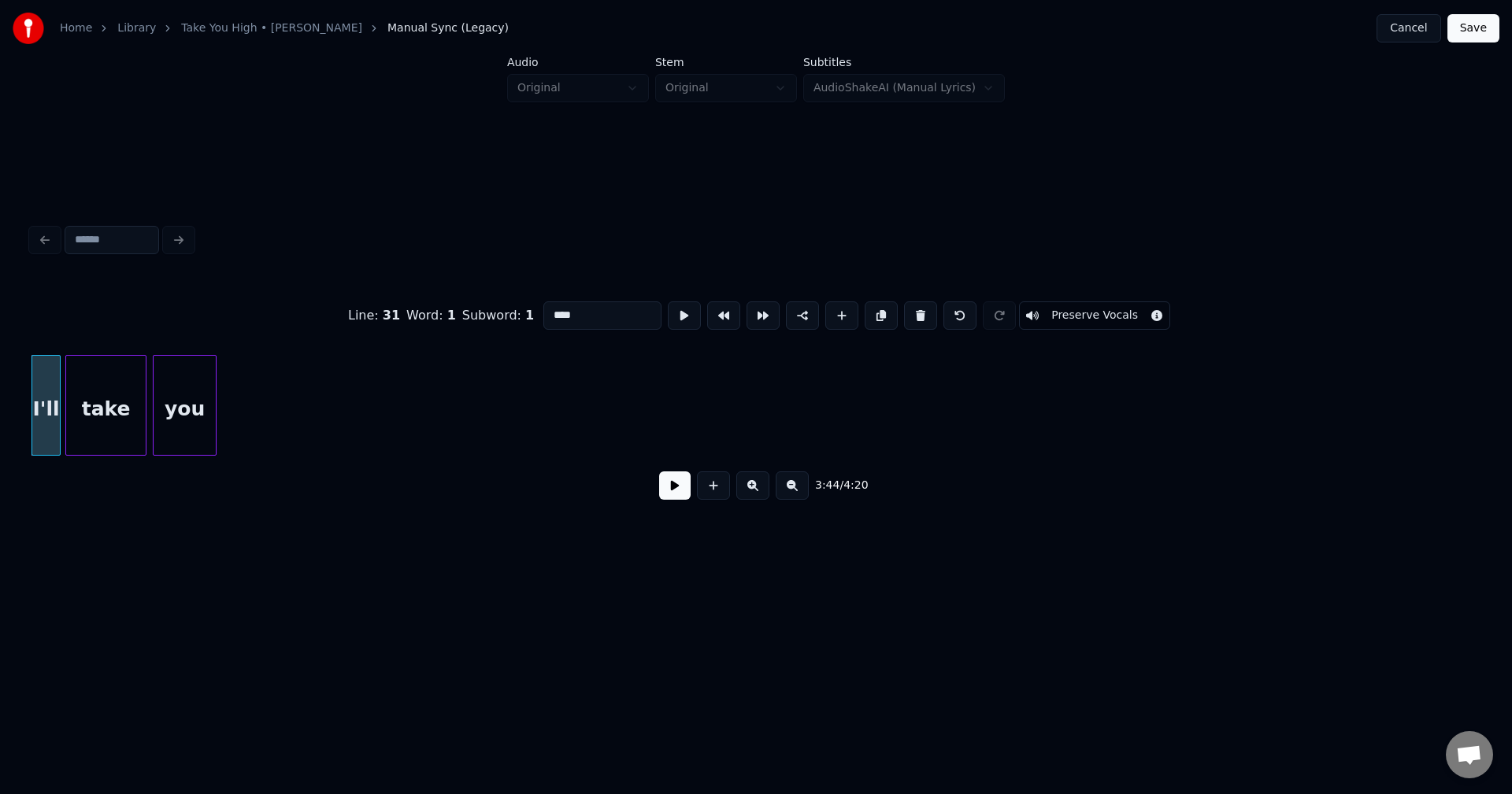
click at [677, 495] on button at bounding box center [674, 485] width 32 height 28
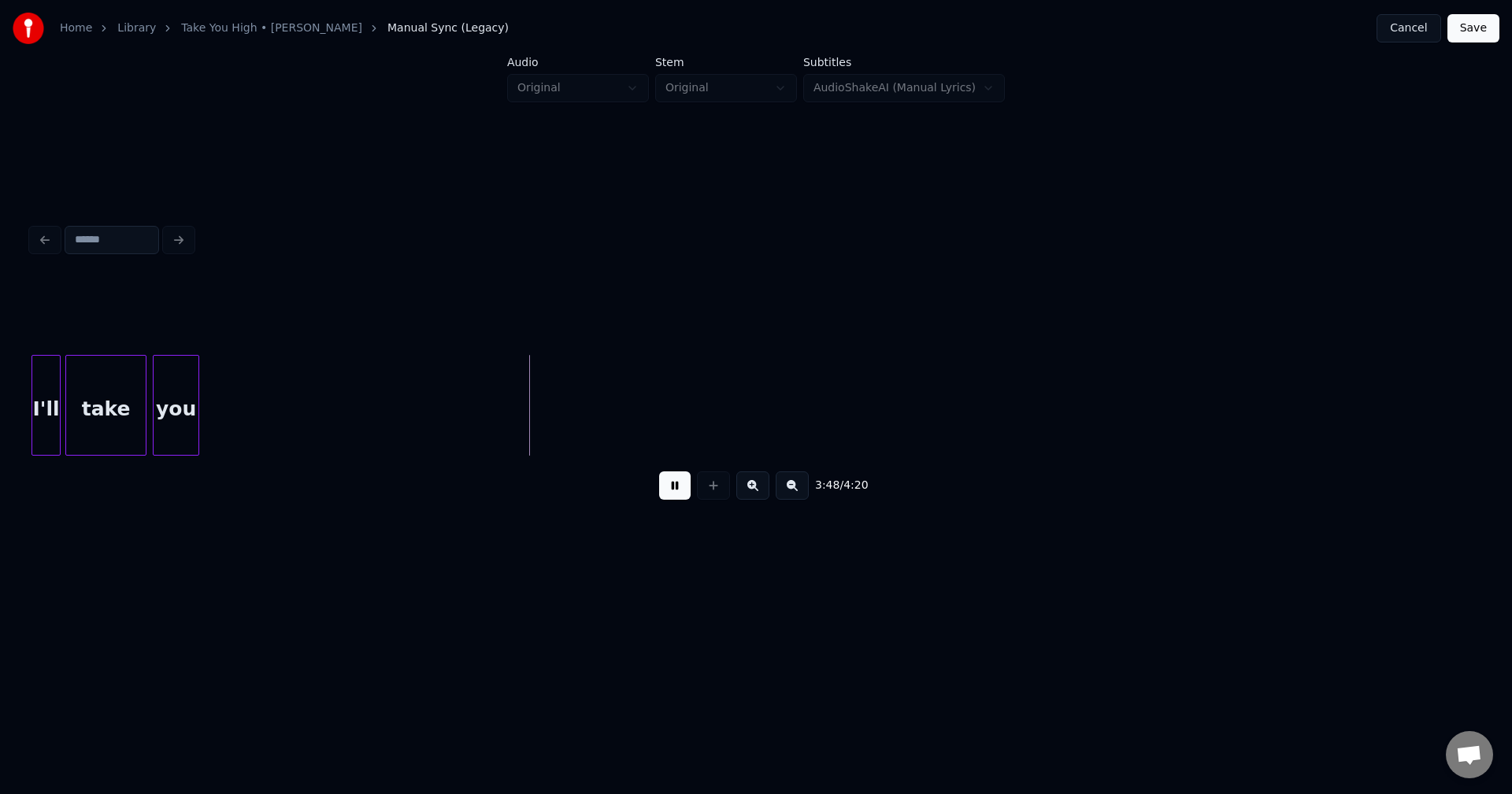
click at [197, 415] on div at bounding box center [195, 405] width 5 height 100
click at [679, 494] on button at bounding box center [674, 485] width 32 height 28
click at [661, 494] on button at bounding box center [674, 485] width 32 height 28
click at [676, 490] on button at bounding box center [674, 485] width 32 height 28
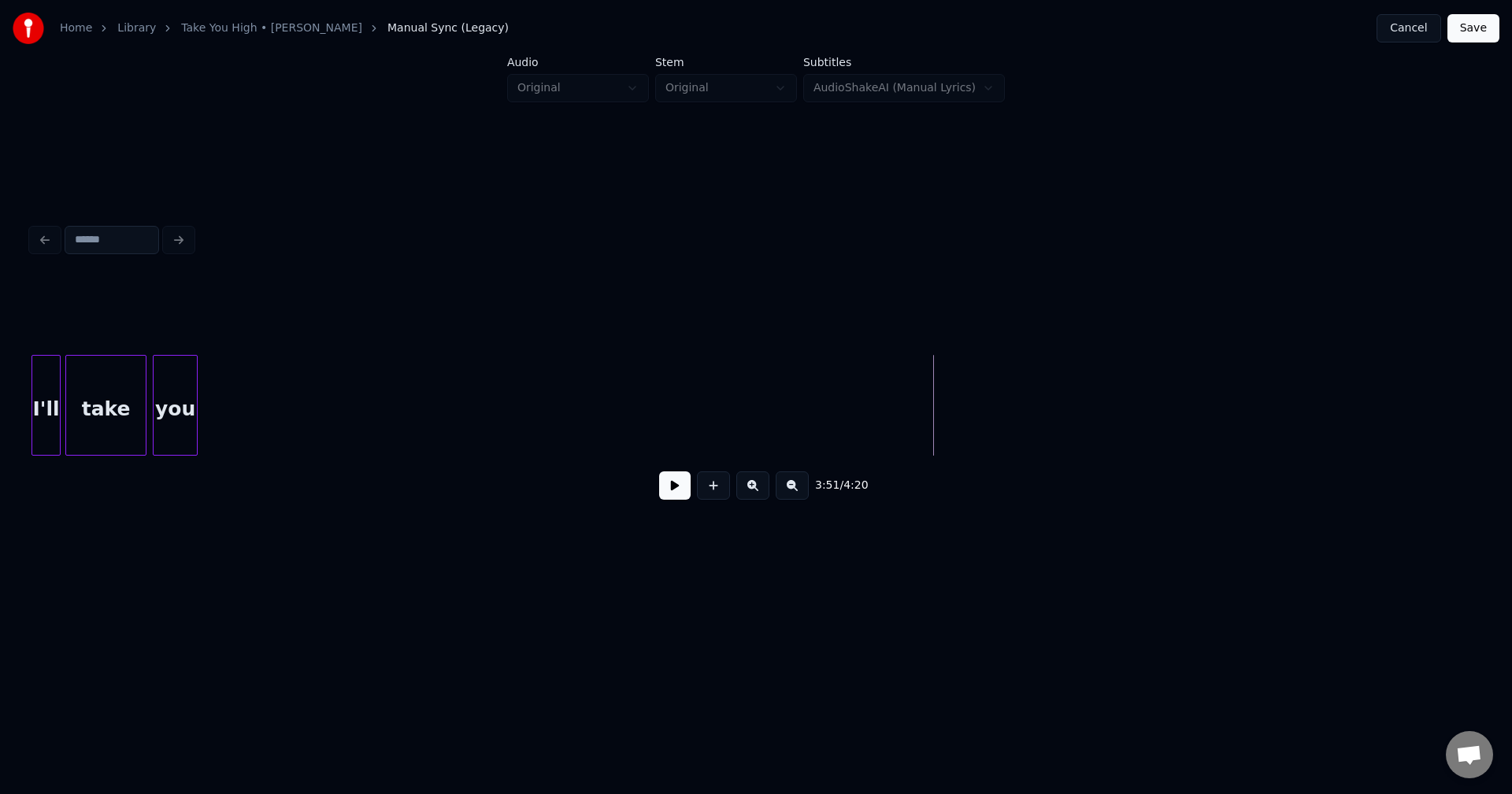
click at [663, 493] on button at bounding box center [674, 485] width 32 height 28
click at [684, 499] on button at bounding box center [674, 485] width 32 height 28
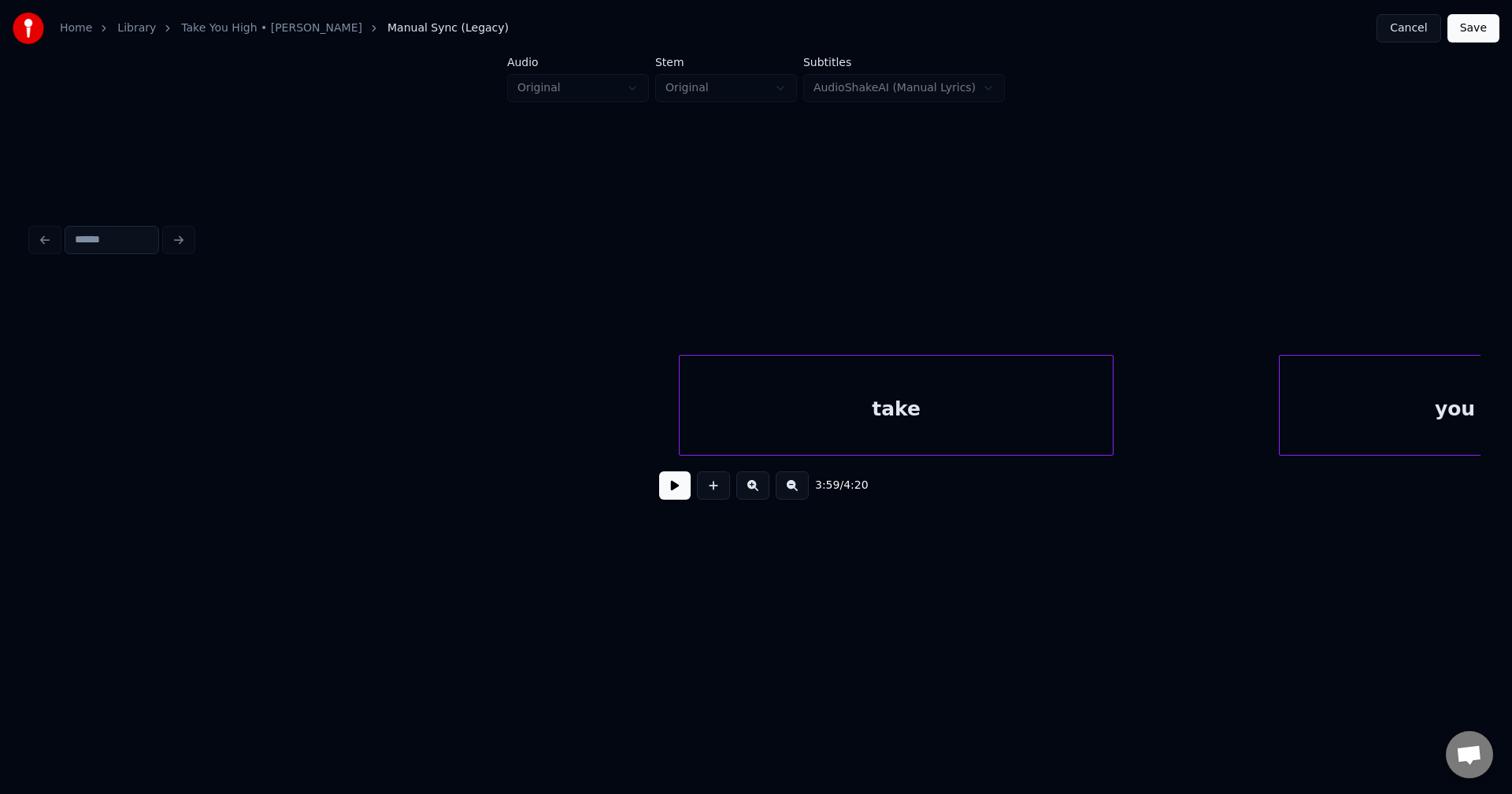
scroll to position [0, 28286]
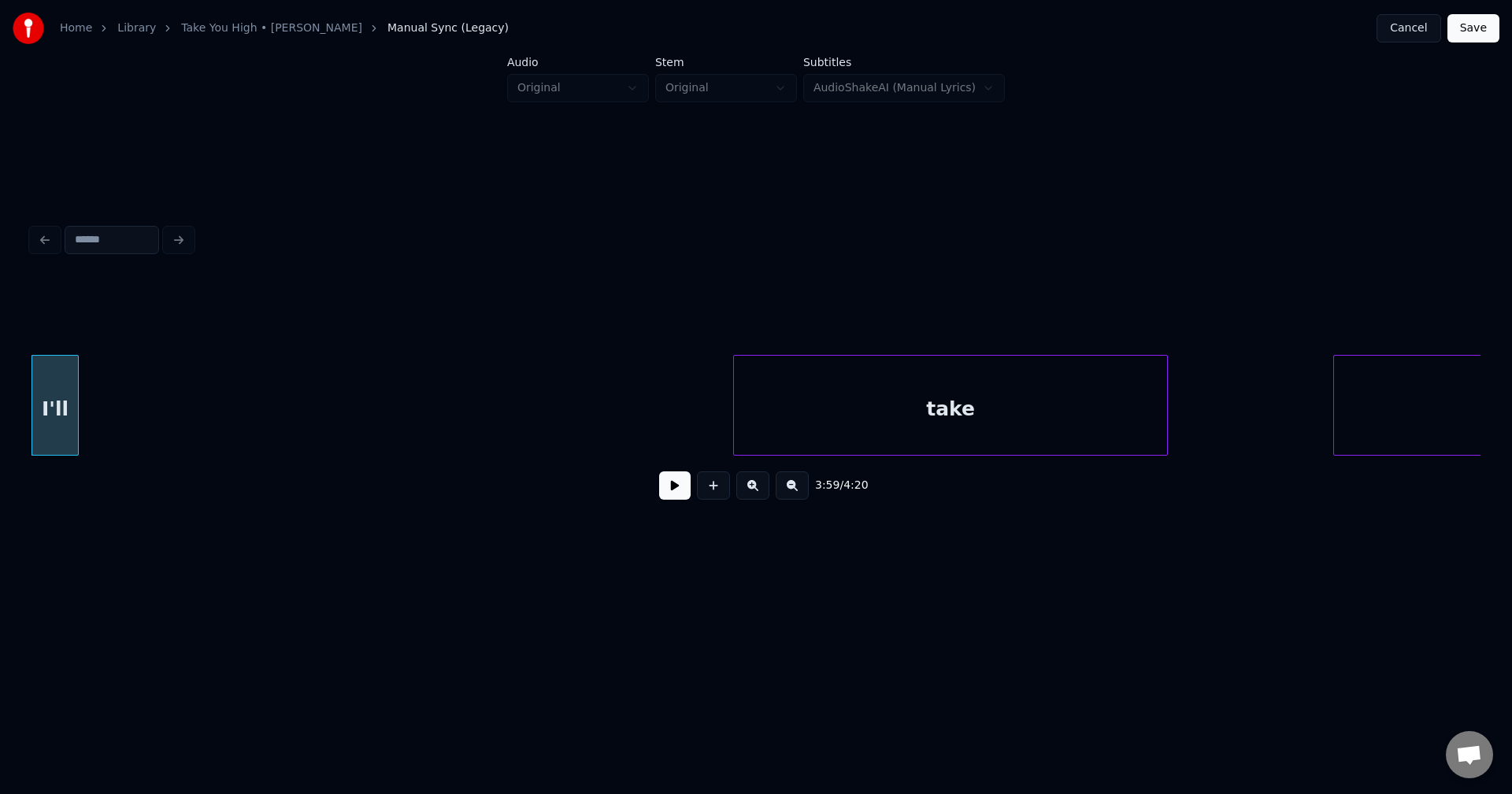
click at [0, 396] on html "Home Library Take You High • [PERSON_NAME] Manual Sync (Legacy) Cancel Save Aud…" at bounding box center [756, 314] width 1512 height 629
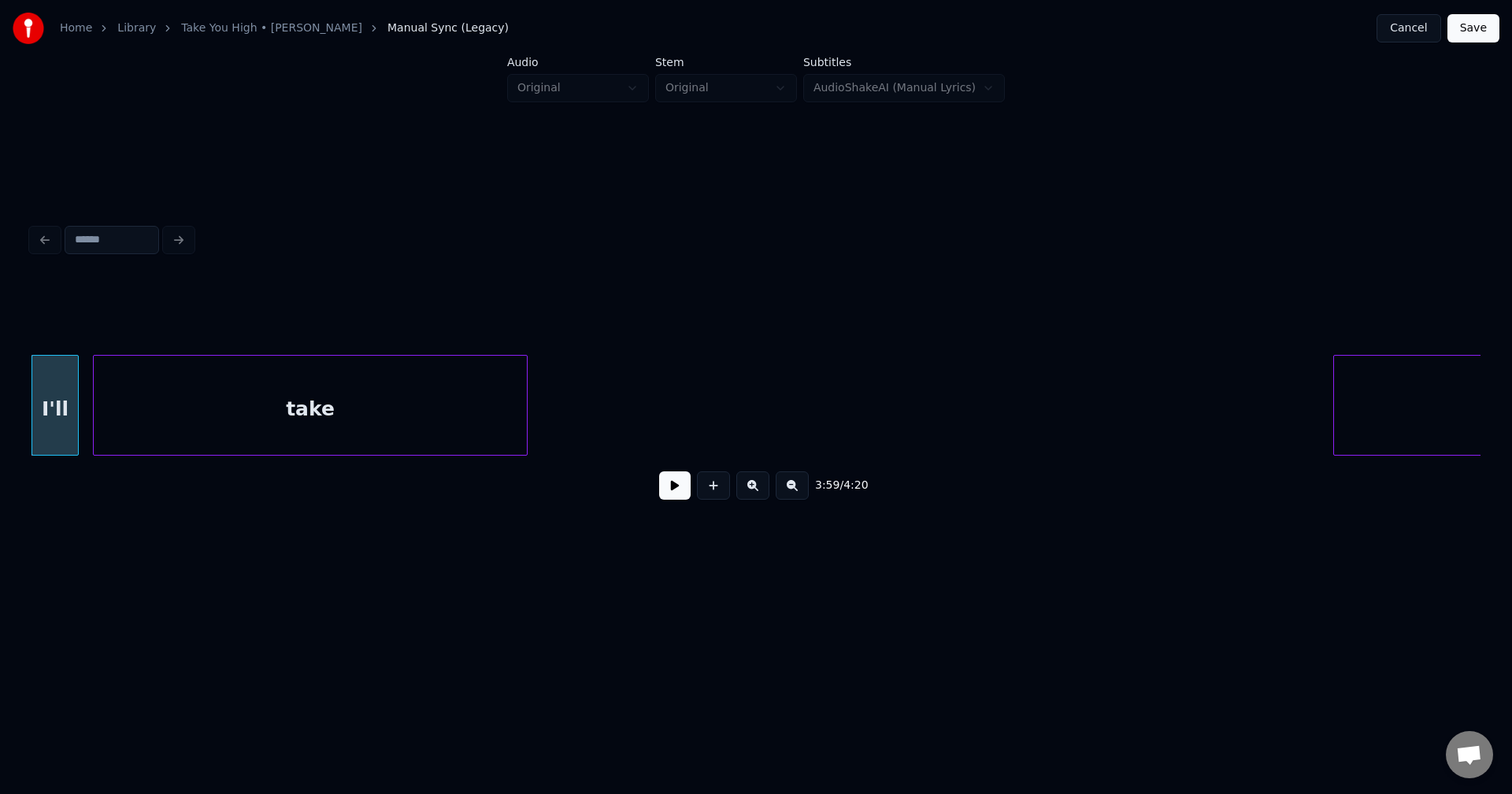
click at [371, 392] on div "take" at bounding box center [311, 409] width 433 height 107
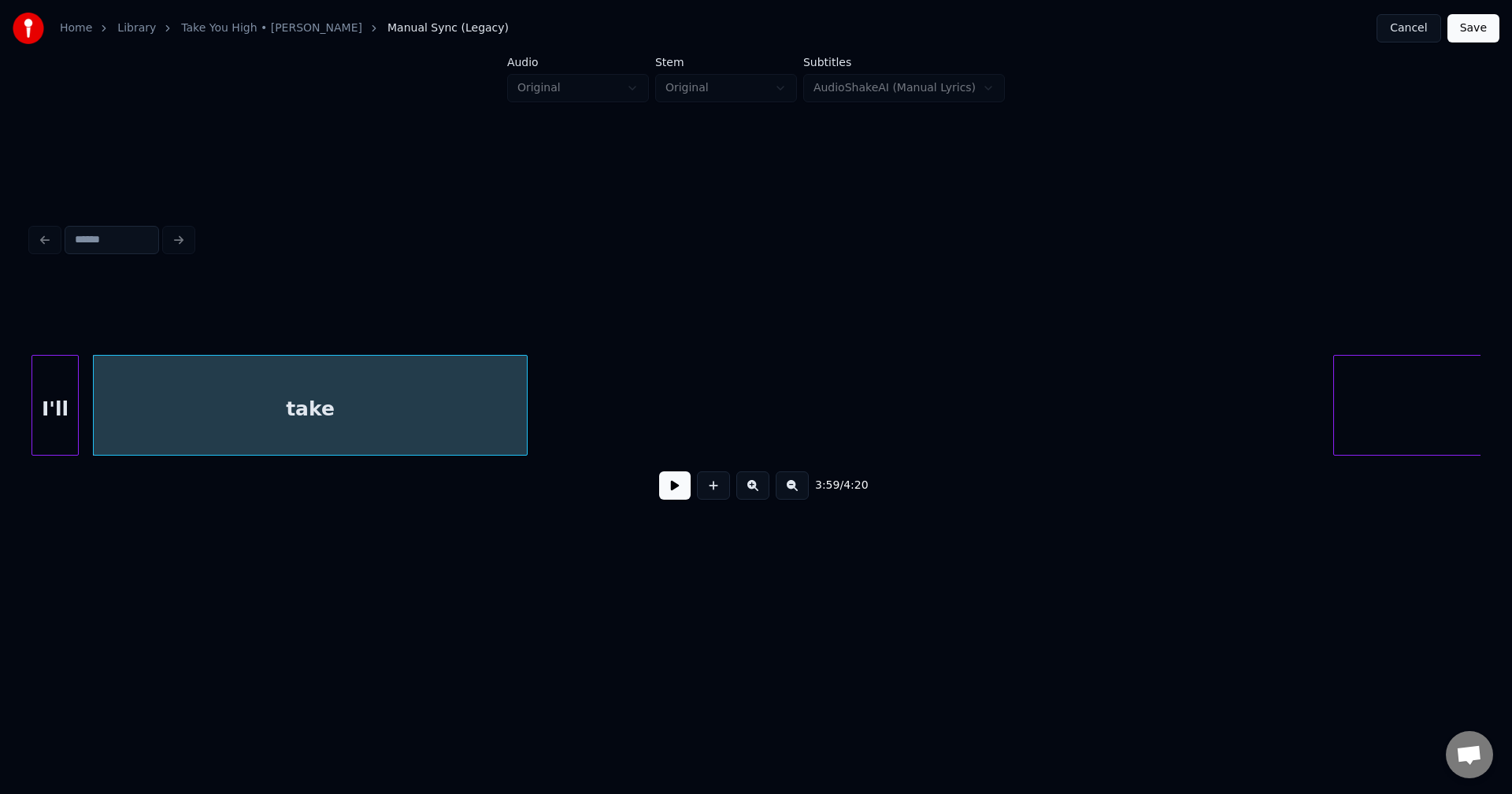
scroll to position [0, 28485]
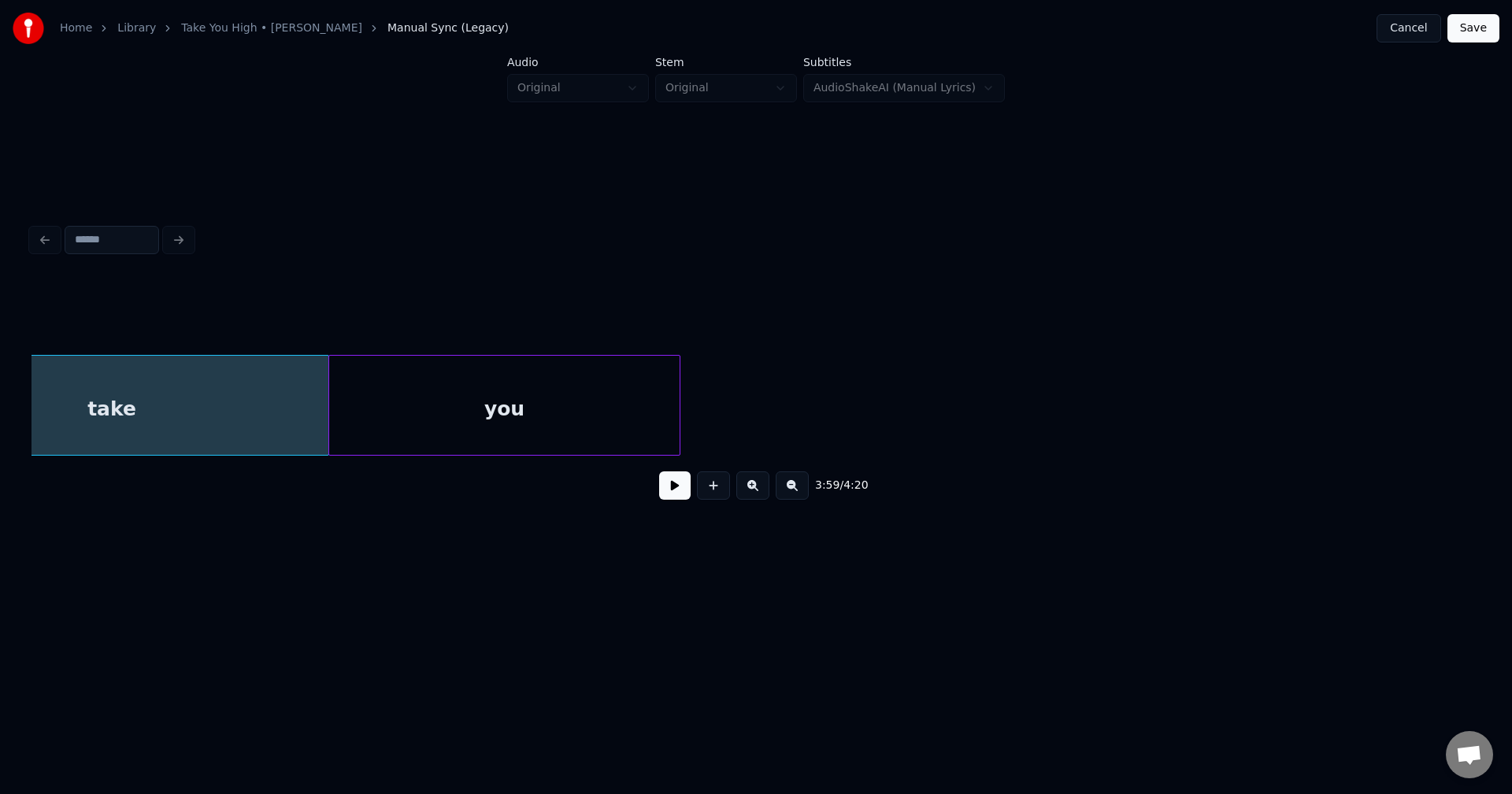
click at [606, 417] on div "you" at bounding box center [504, 409] width 350 height 107
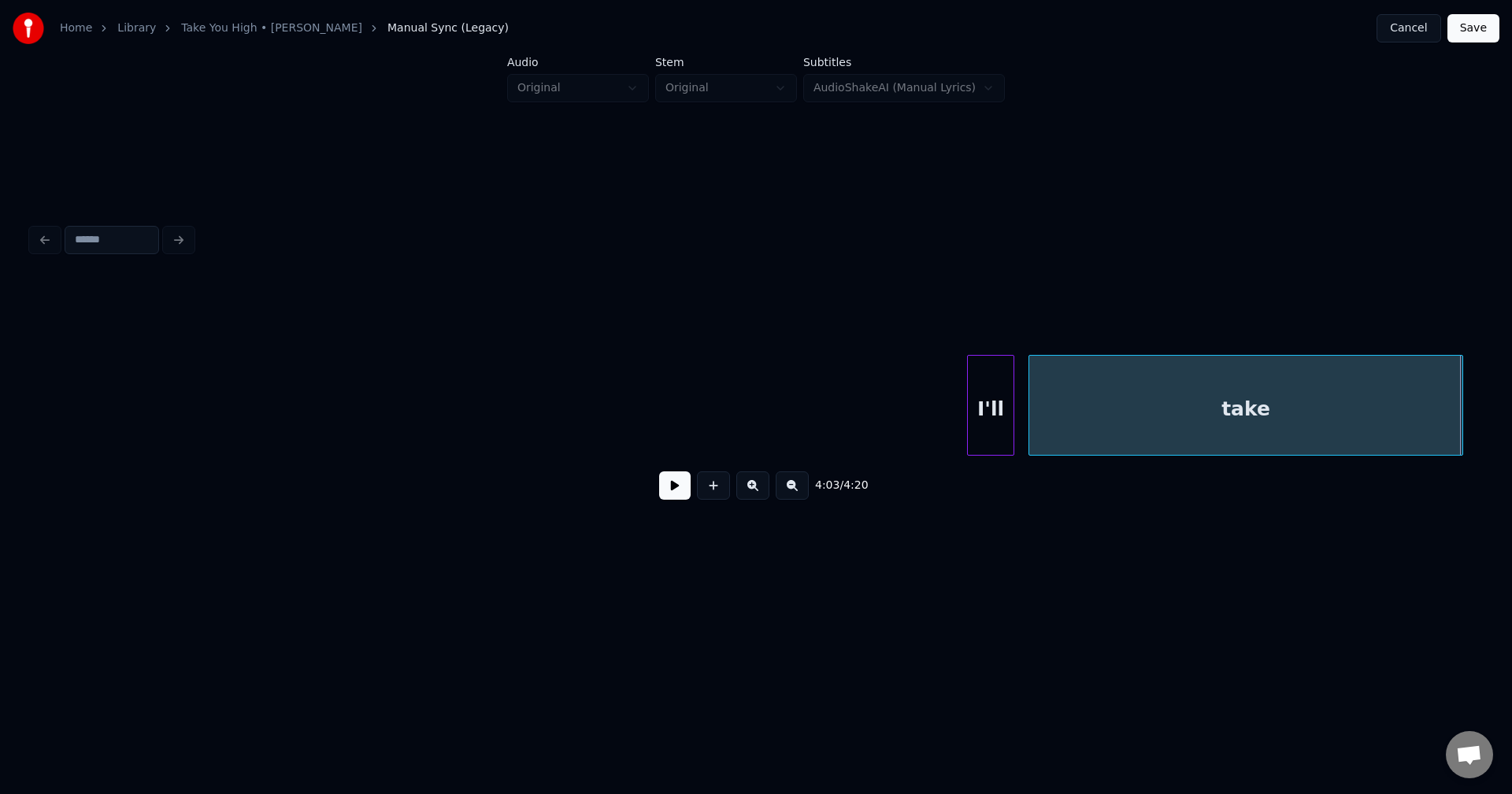
scroll to position [0, 27257]
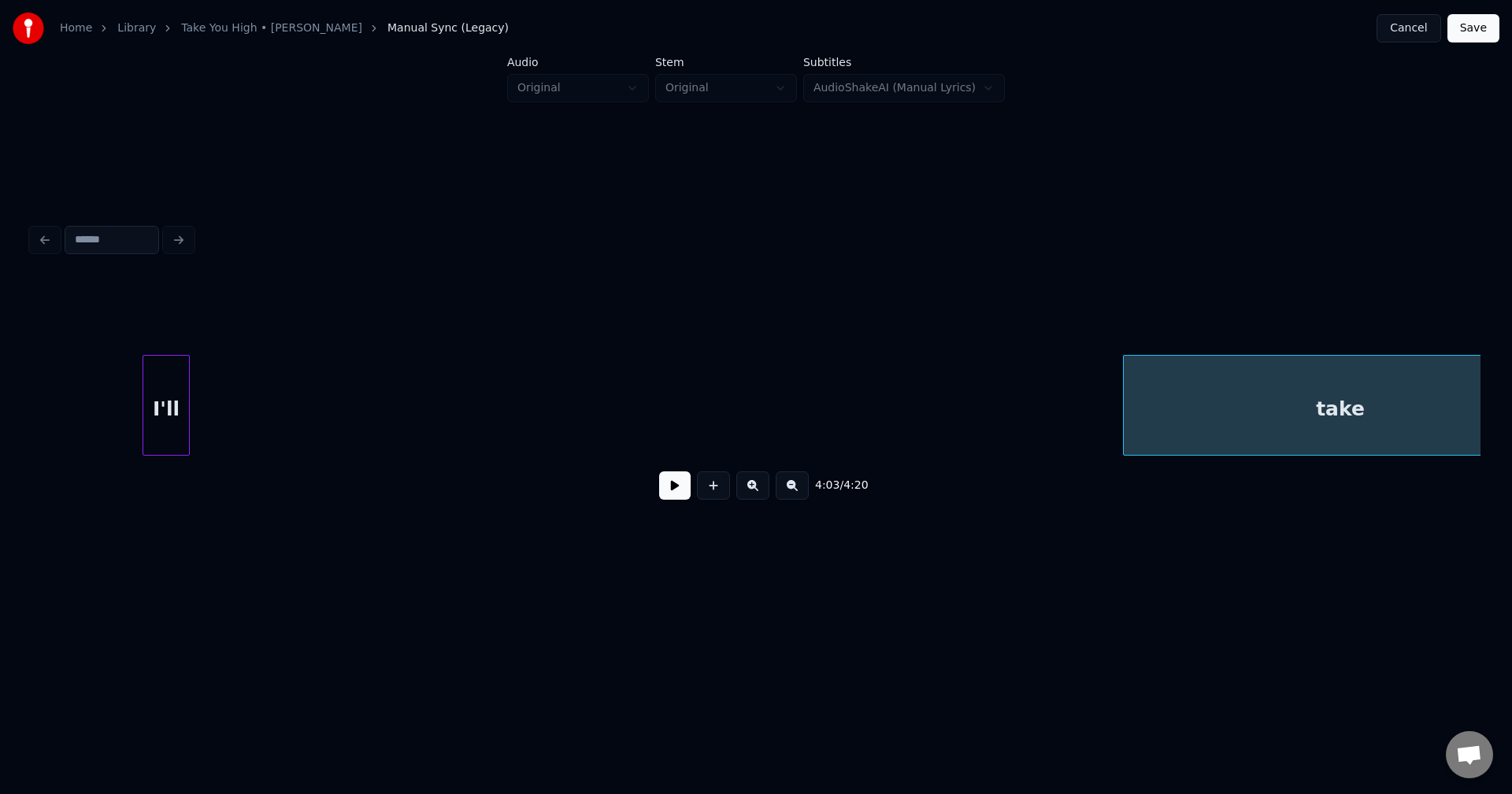
click at [165, 400] on div "I'll" at bounding box center [165, 409] width 45 height 107
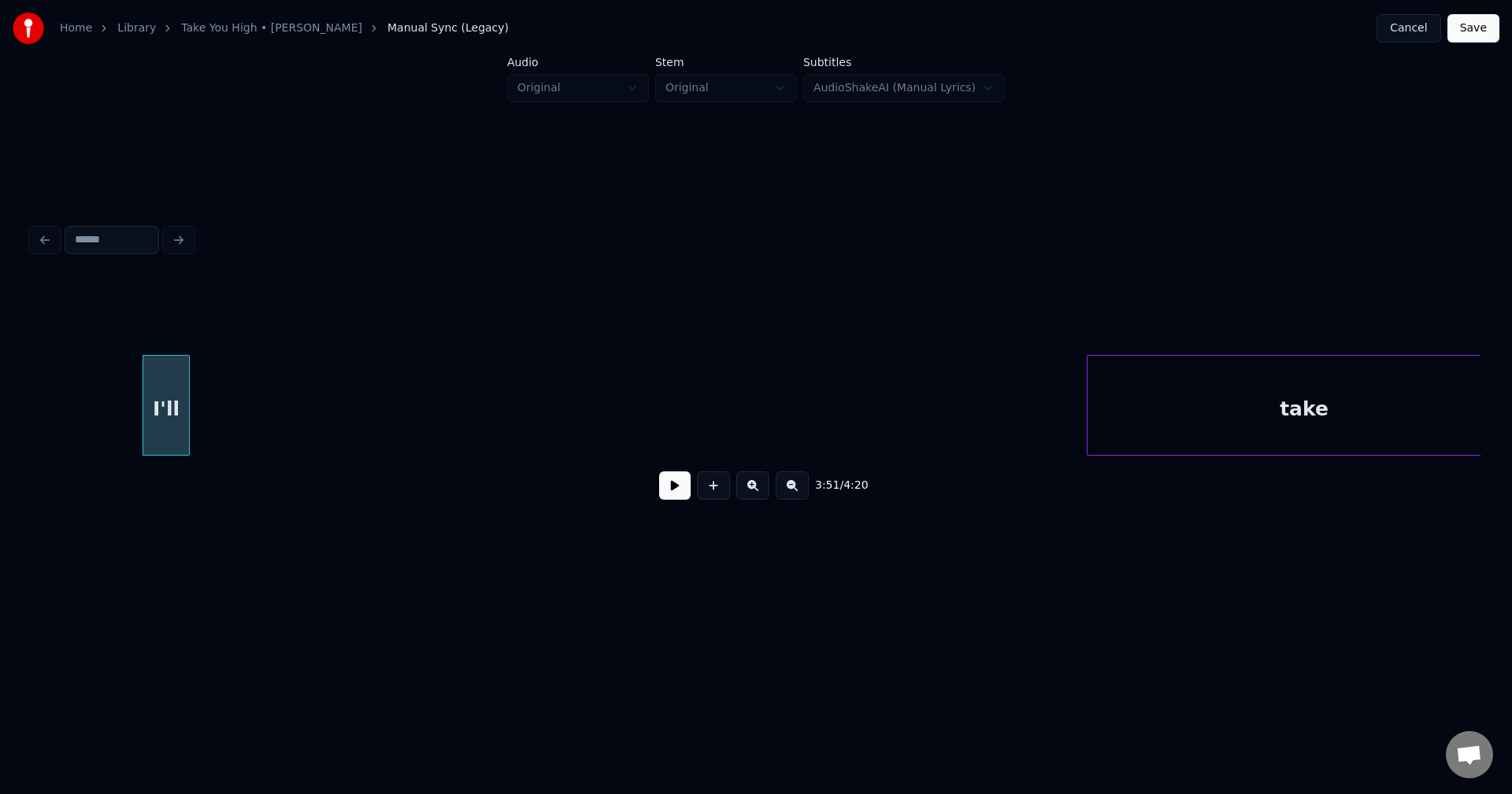
scroll to position [0, 27326]
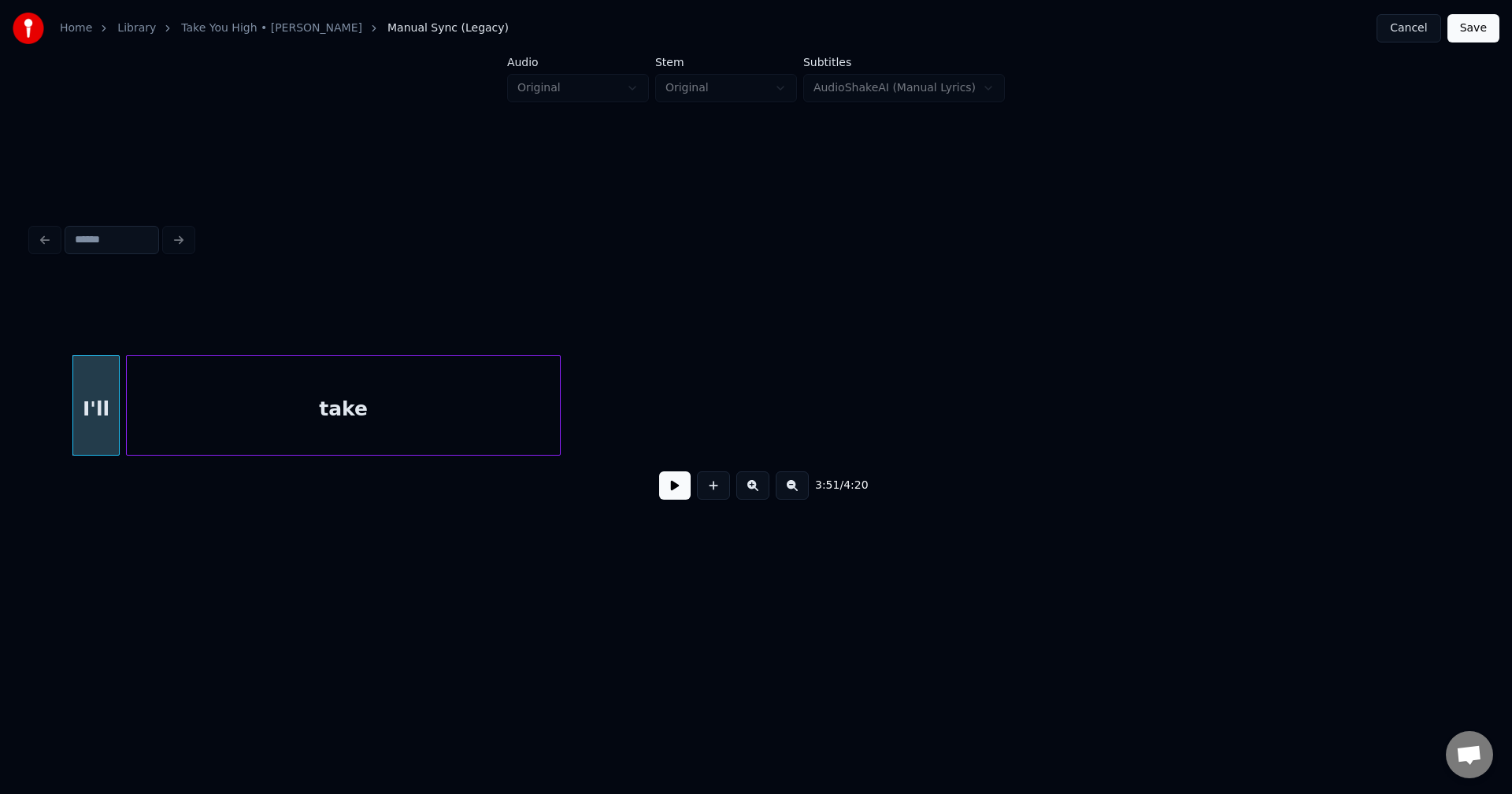
click at [385, 430] on div "take" at bounding box center [343, 409] width 433 height 107
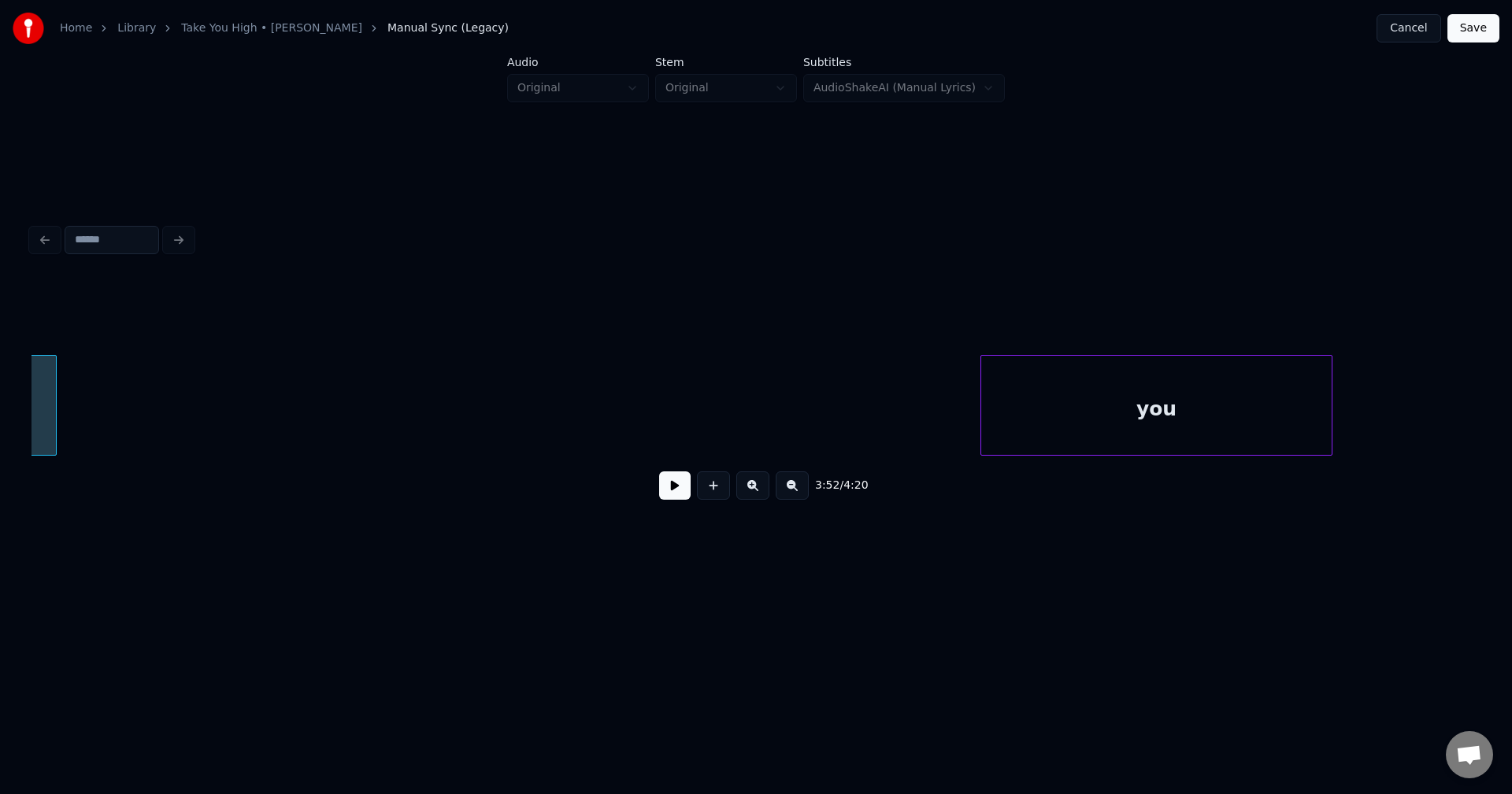
scroll to position [0, 27779]
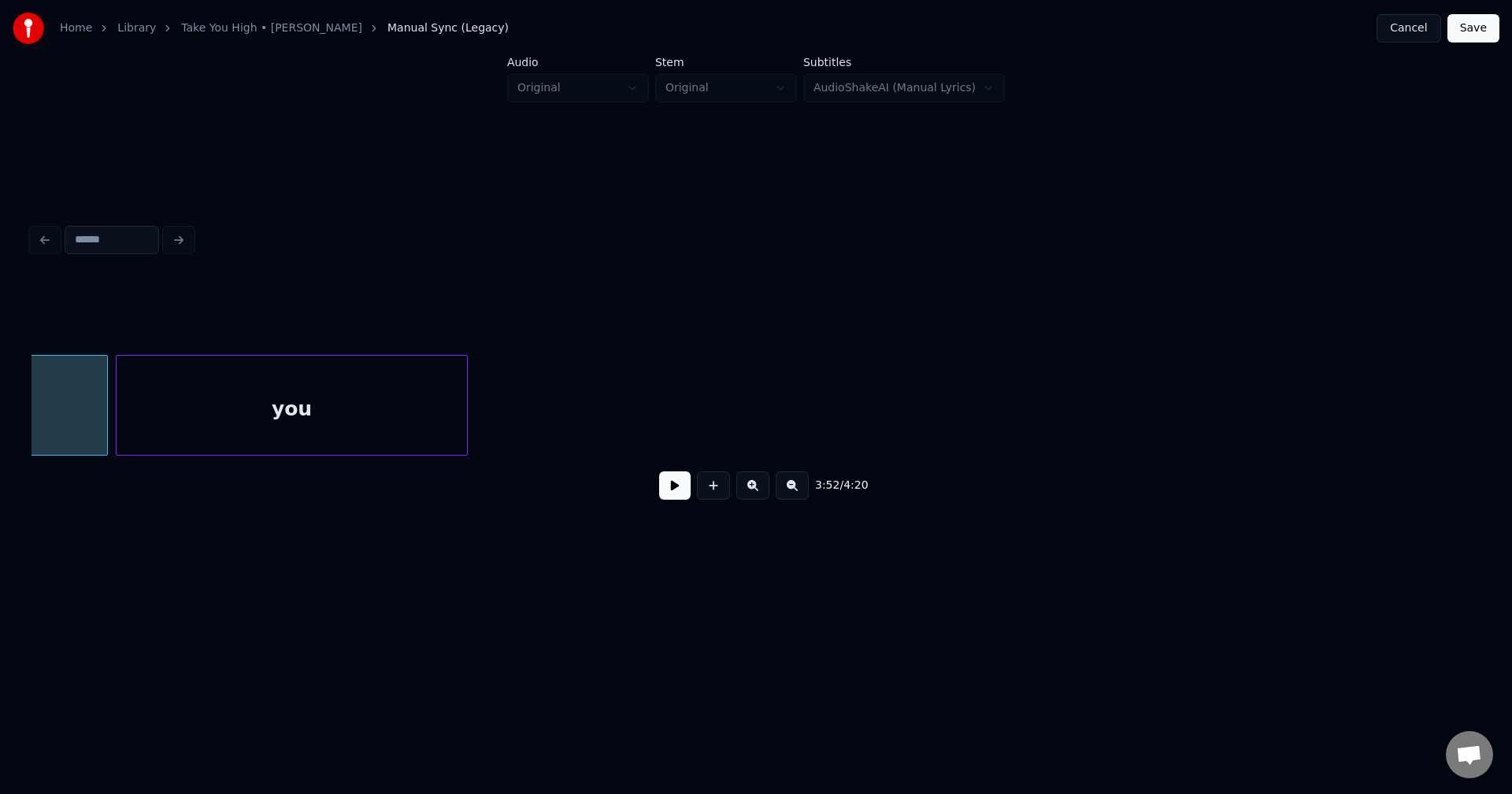
click at [343, 415] on div "you" at bounding box center [291, 409] width 350 height 107
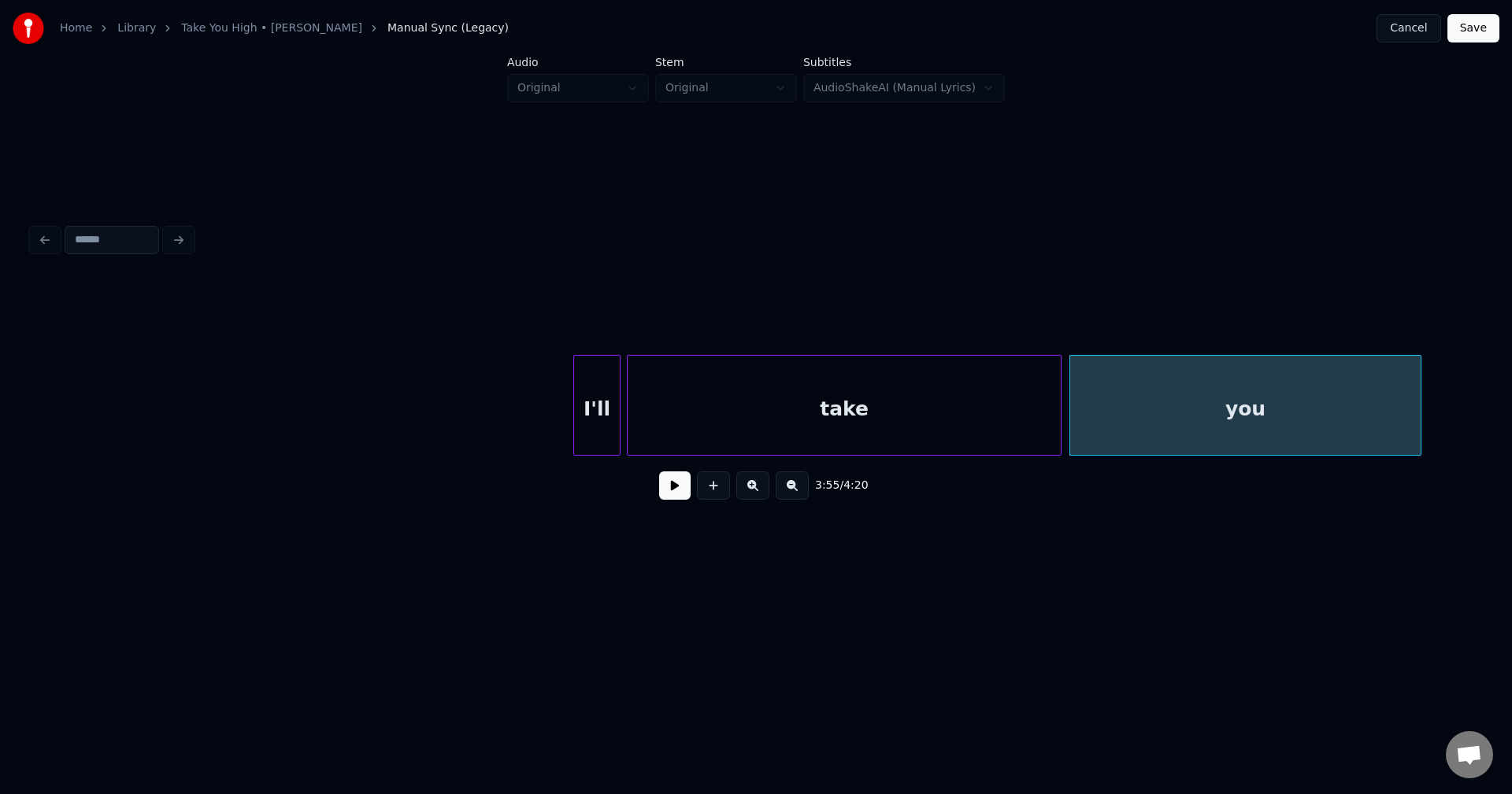
scroll to position [0, 26771]
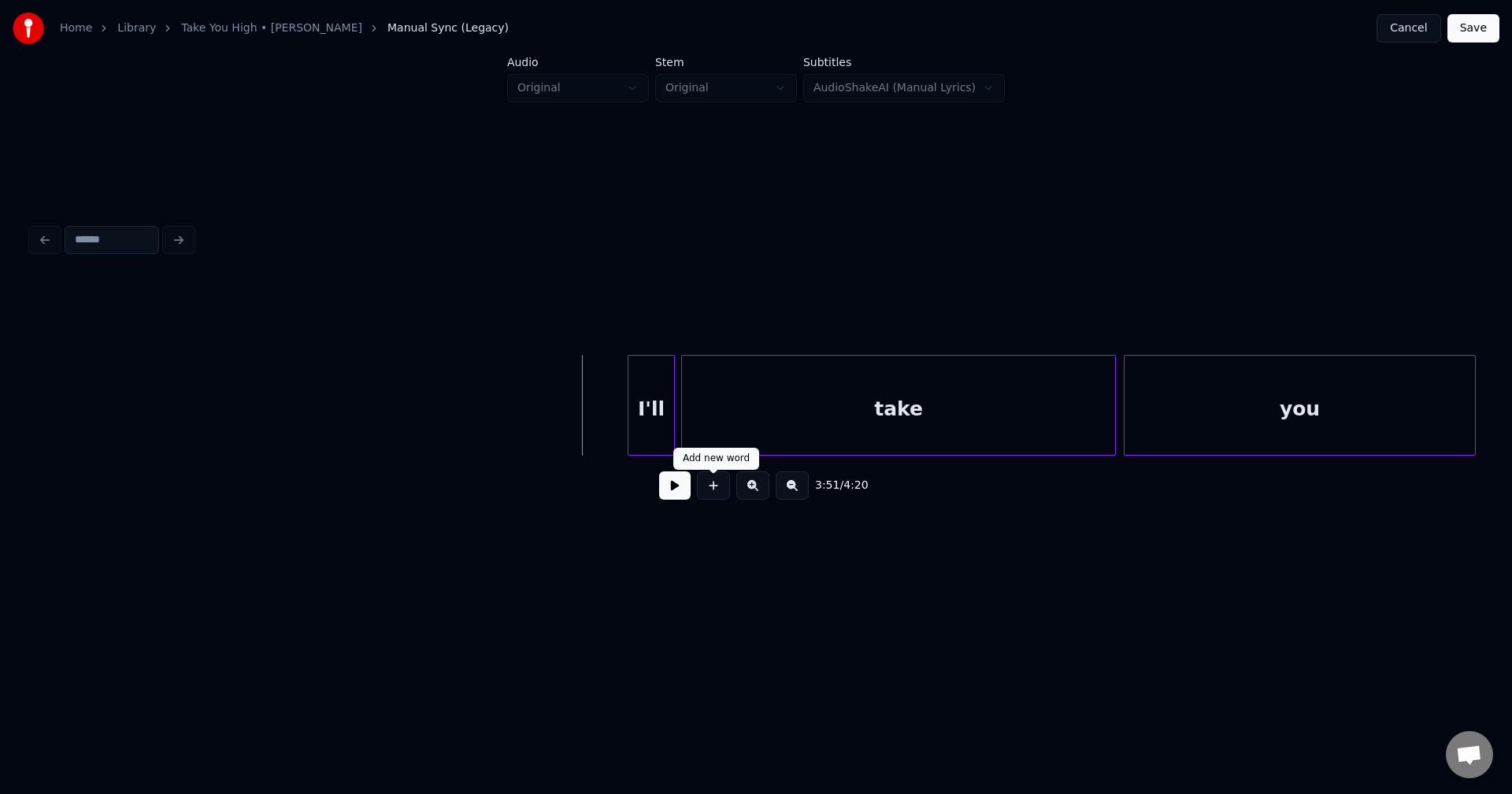
click at [675, 497] on button at bounding box center [674, 485] width 32 height 28
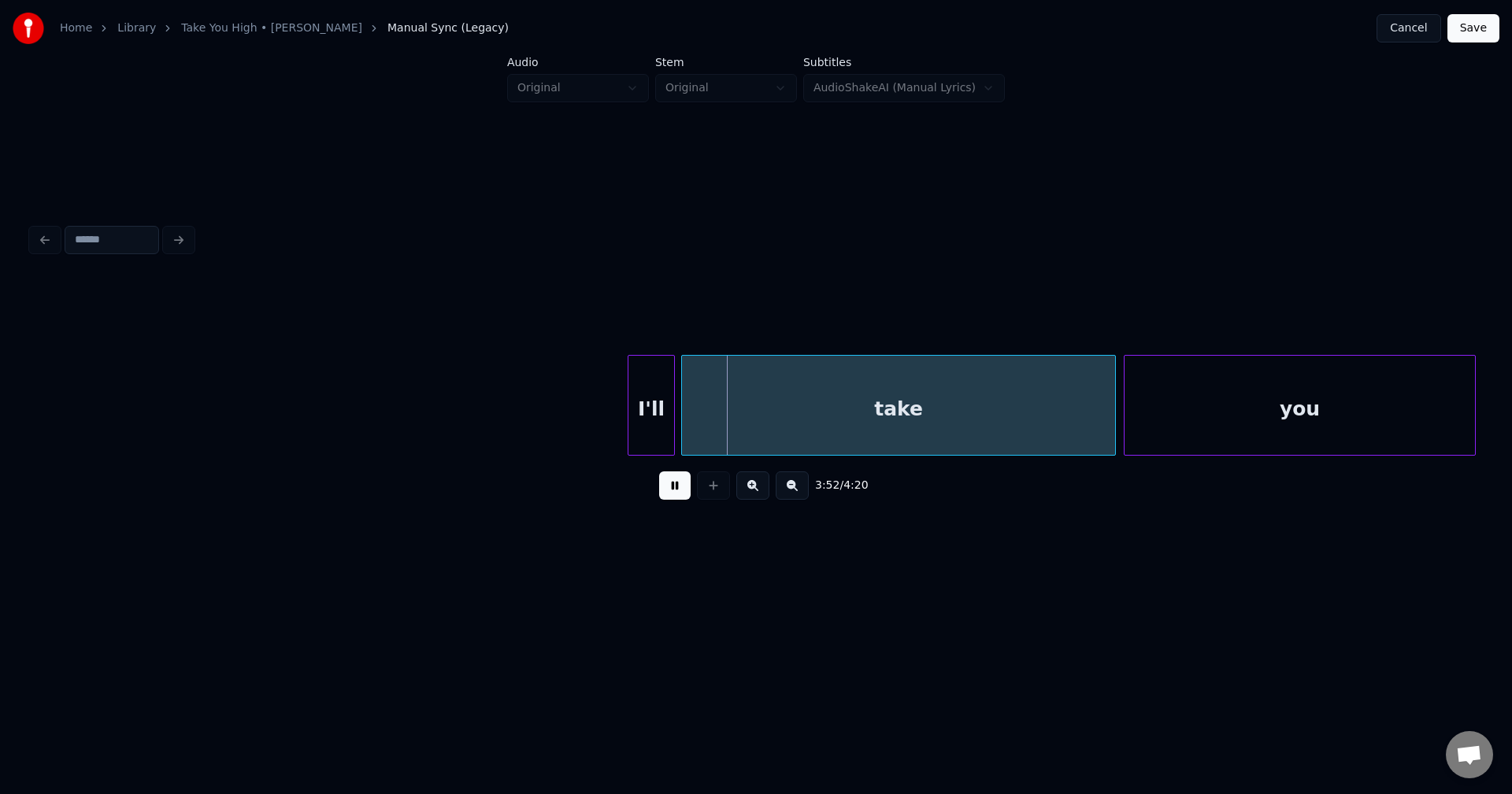
click at [675, 497] on button at bounding box center [674, 485] width 32 height 28
click at [654, 416] on div at bounding box center [656, 405] width 5 height 100
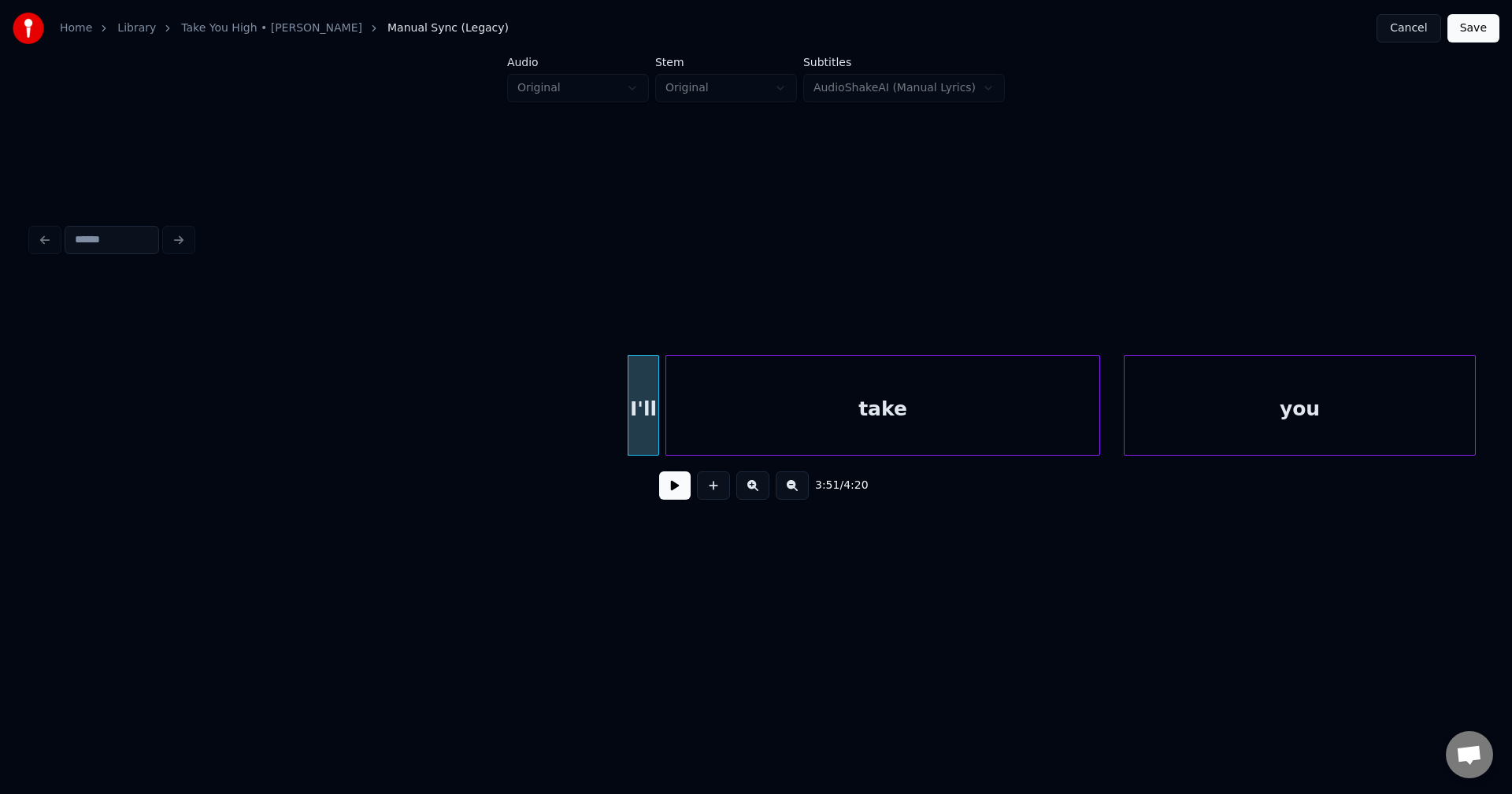
click at [736, 412] on div "take" at bounding box center [883, 409] width 433 height 107
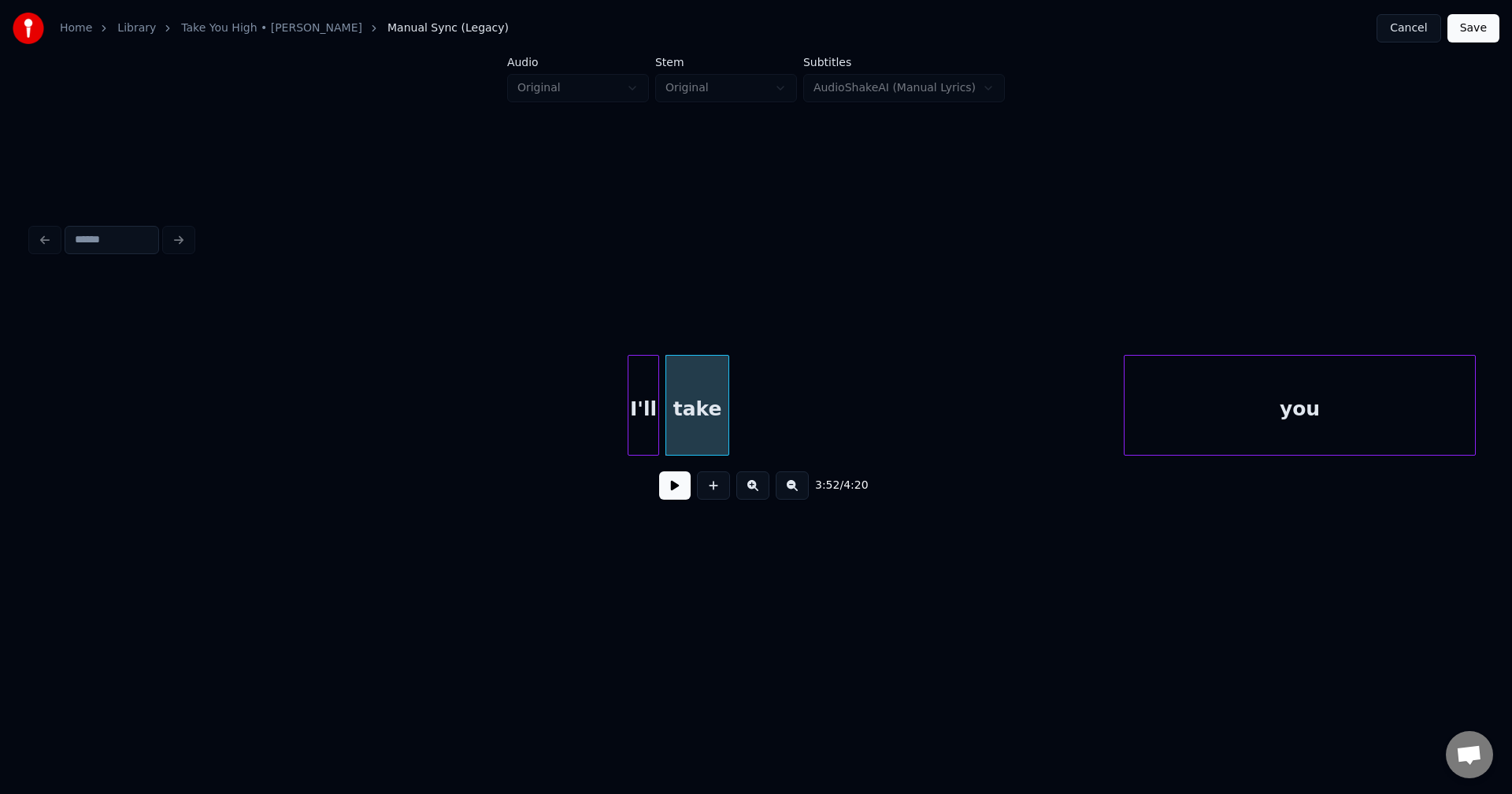
click at [726, 417] on div at bounding box center [726, 405] width 5 height 100
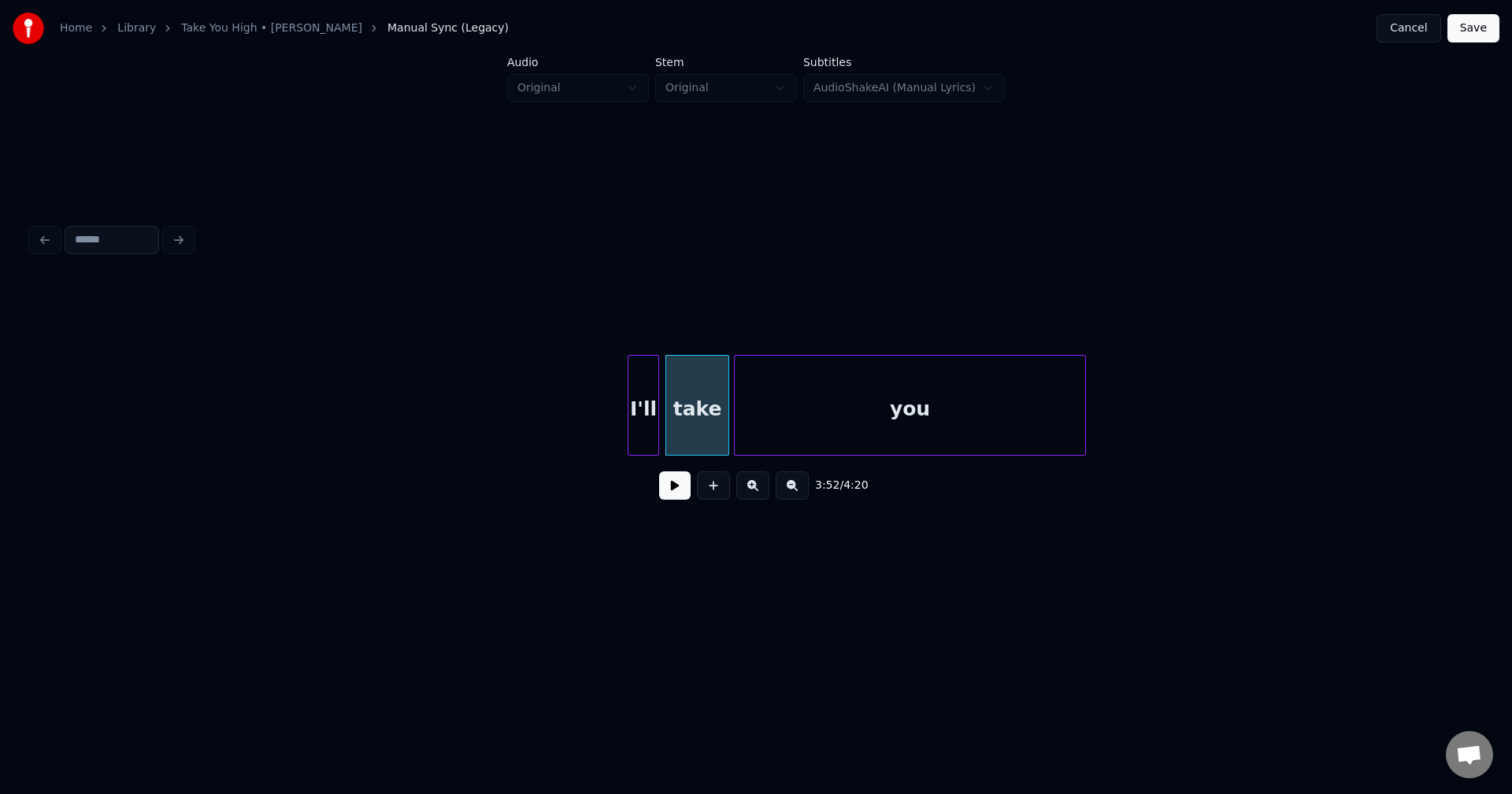
click at [905, 410] on div "you" at bounding box center [909, 409] width 350 height 107
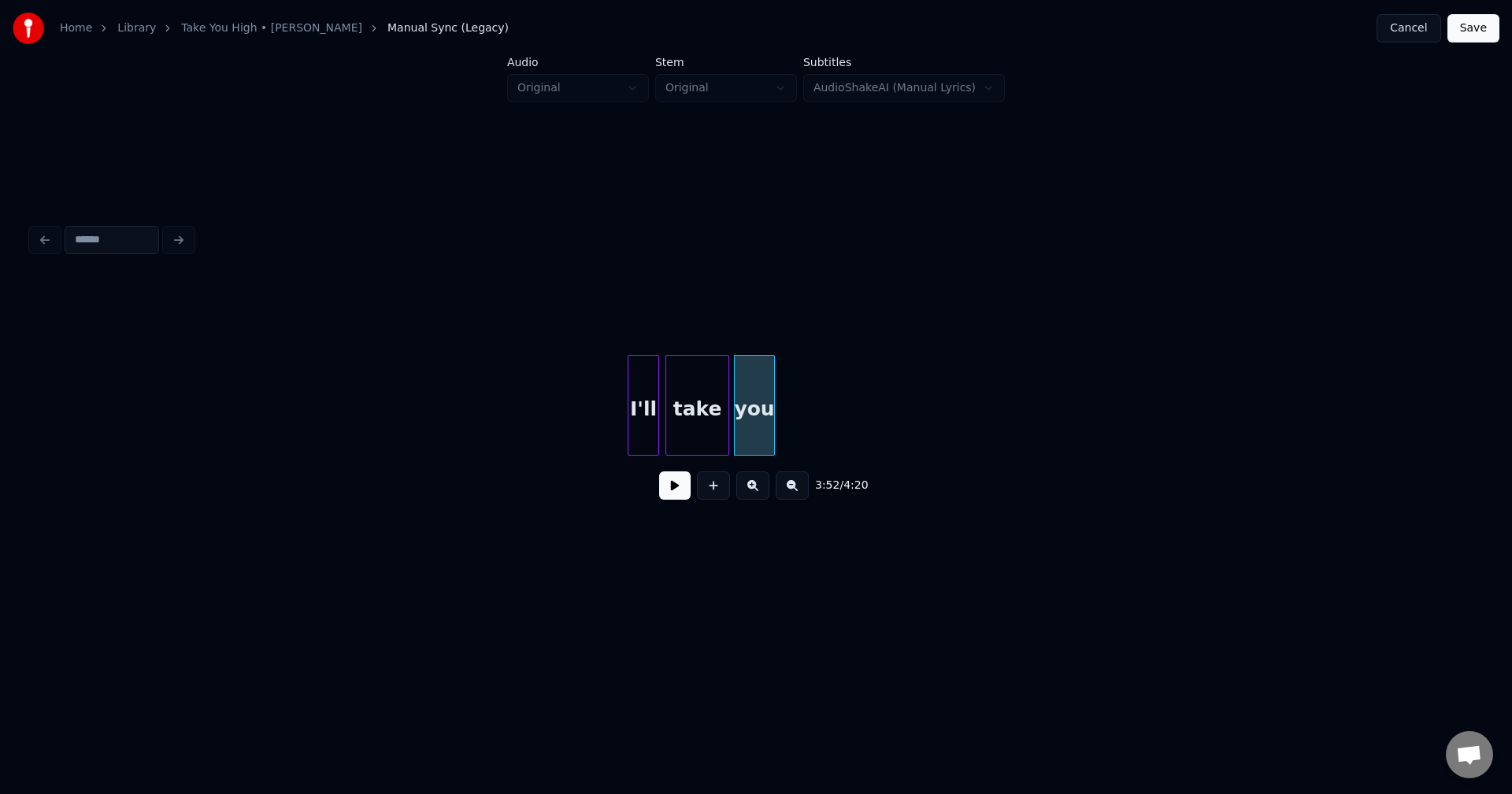
click at [773, 413] on div at bounding box center [771, 405] width 5 height 100
click at [664, 485] on button at bounding box center [674, 485] width 32 height 28
click at [667, 485] on button at bounding box center [674, 485] width 32 height 28
click at [659, 489] on div "3:54 / 4:20" at bounding box center [756, 485] width 1424 height 35
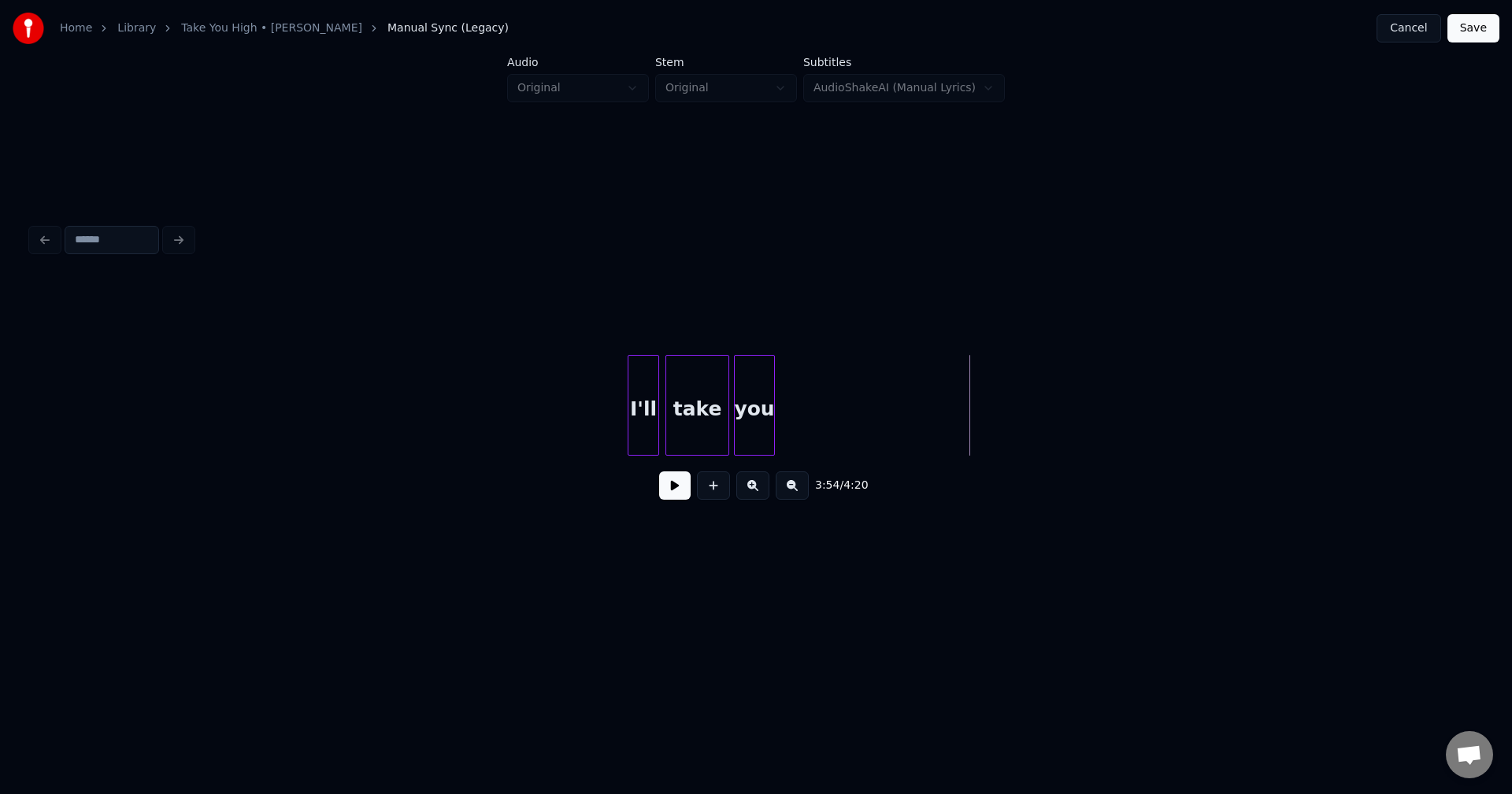
click at [676, 492] on button at bounding box center [674, 485] width 32 height 28
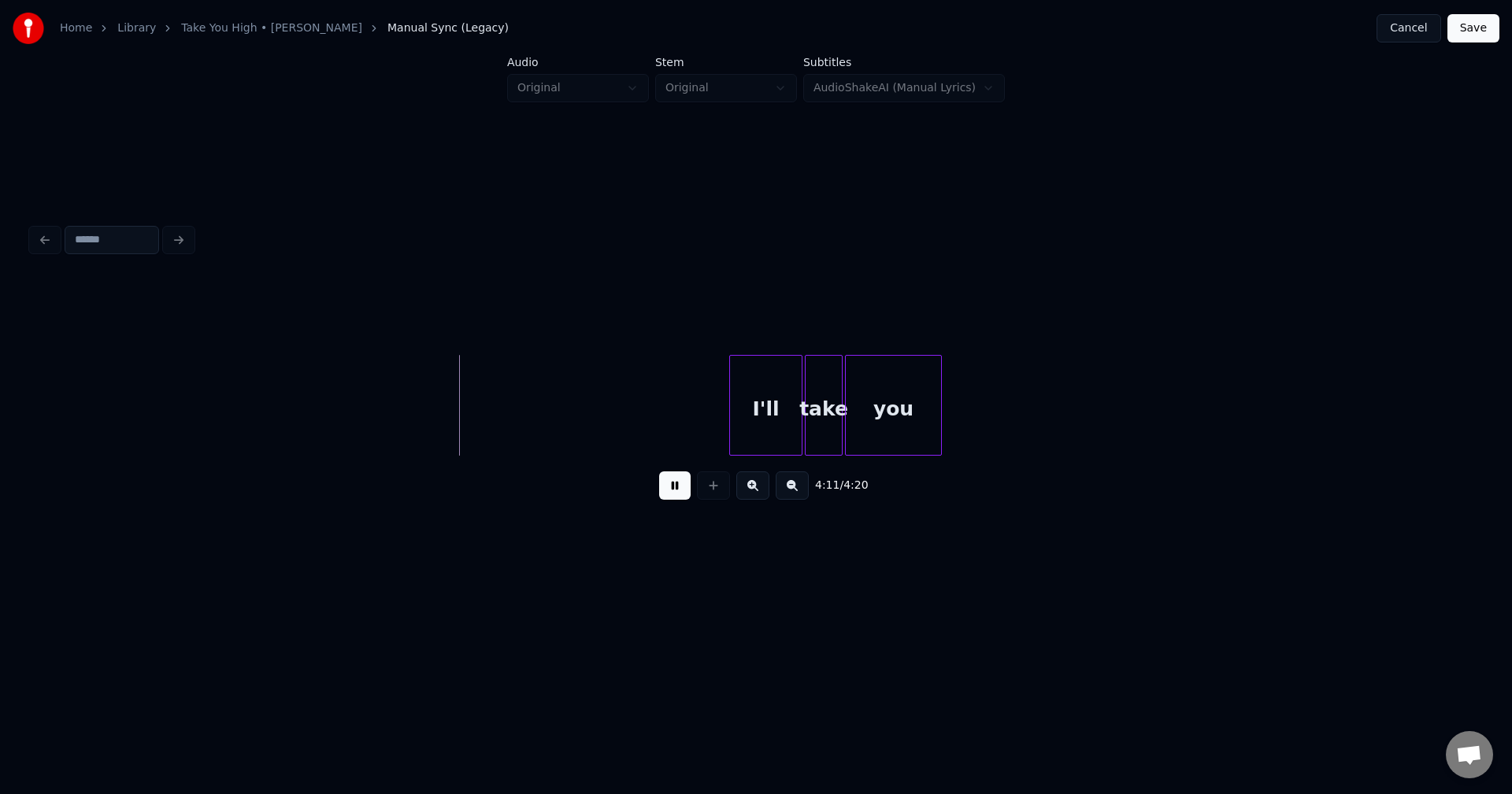
click at [673, 494] on button at bounding box center [674, 485] width 32 height 28
click at [683, 486] on button at bounding box center [674, 485] width 32 height 28
click at [669, 493] on button at bounding box center [674, 485] width 32 height 28
click at [758, 417] on div at bounding box center [759, 405] width 5 height 100
click at [768, 425] on div at bounding box center [770, 405] width 5 height 100
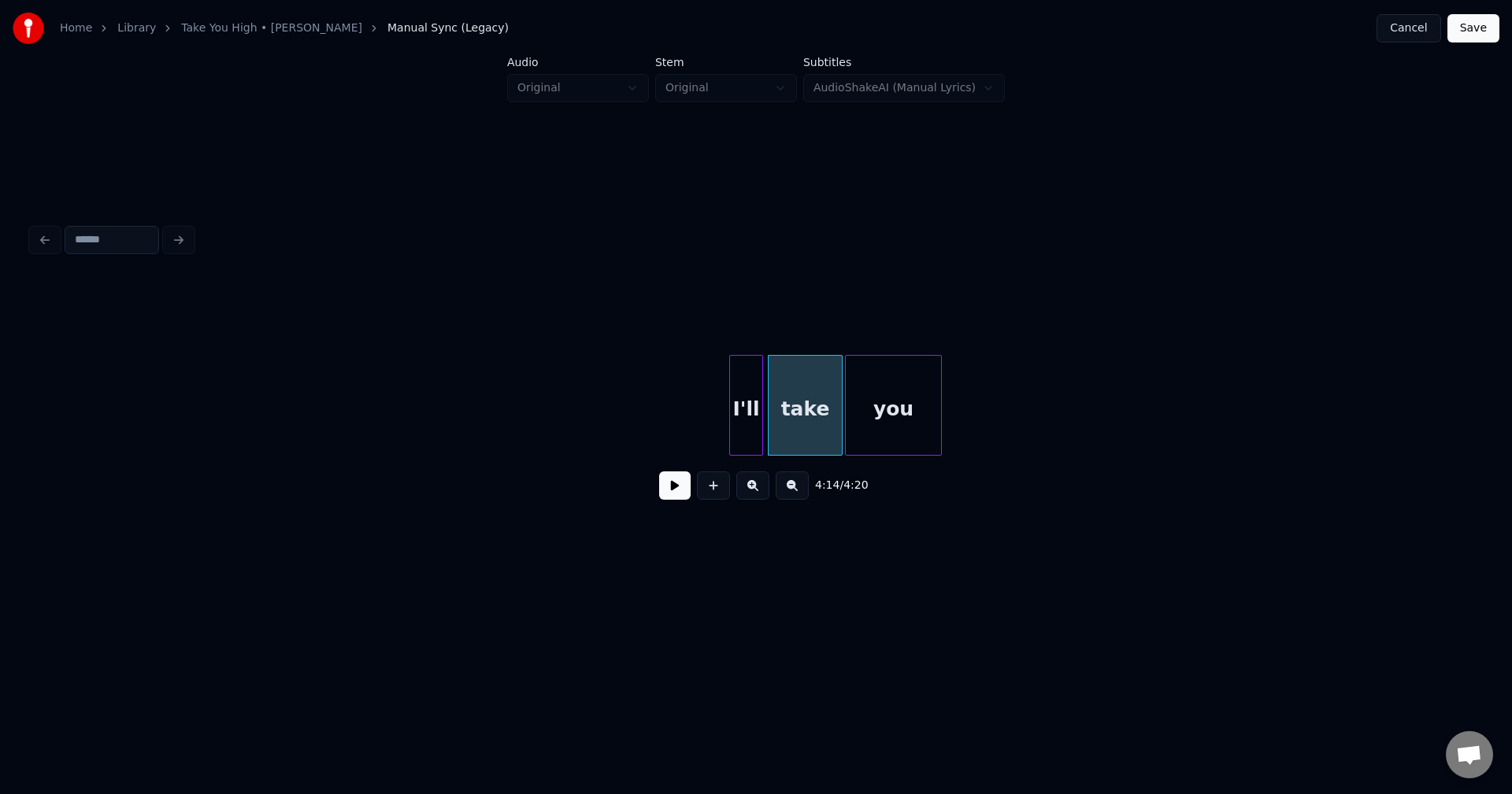
click at [676, 494] on button at bounding box center [674, 485] width 32 height 28
click at [1491, 25] on button "Save" at bounding box center [1473, 28] width 52 height 28
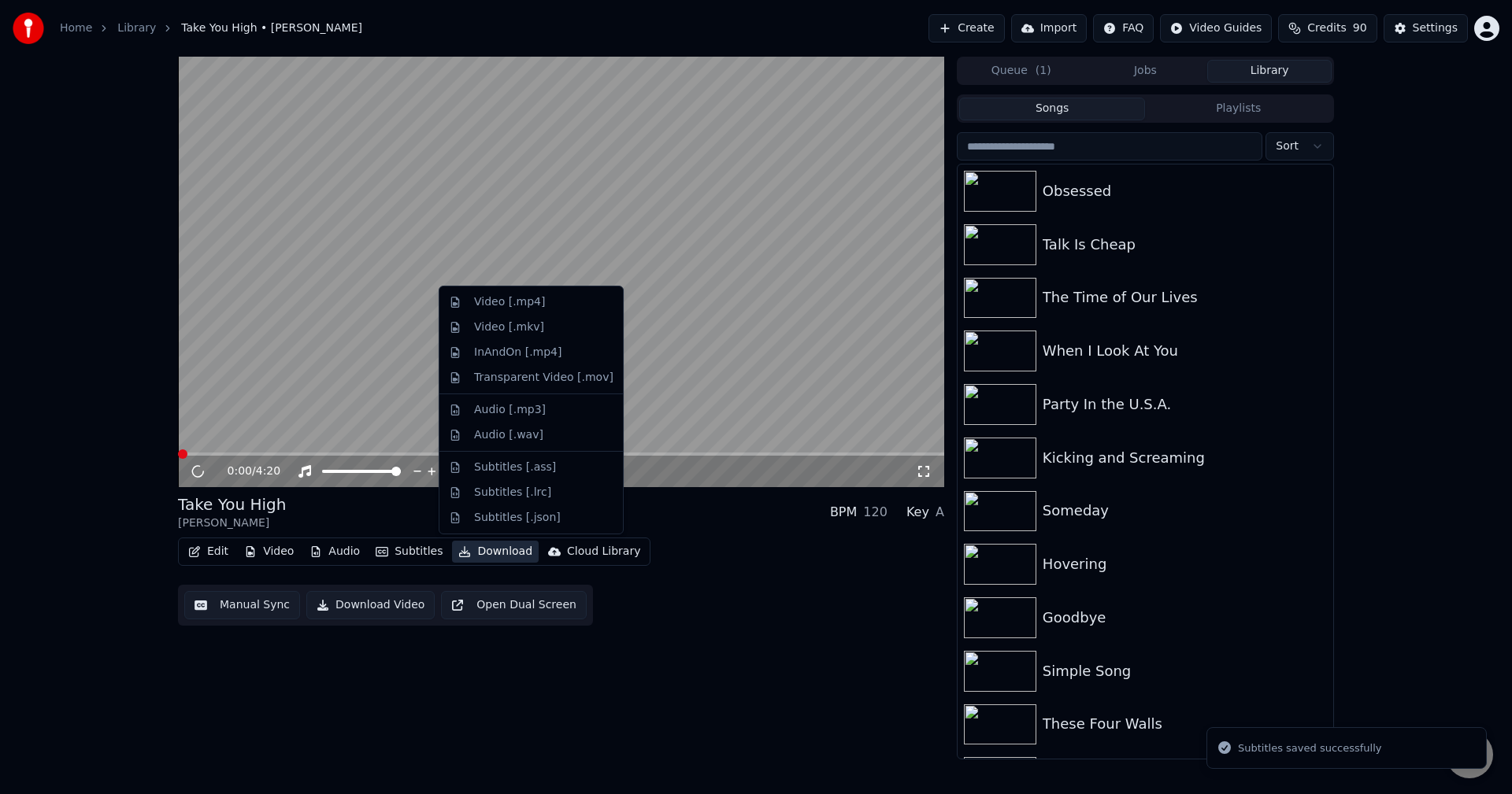
click at [491, 551] on button "Download" at bounding box center [495, 551] width 87 height 22
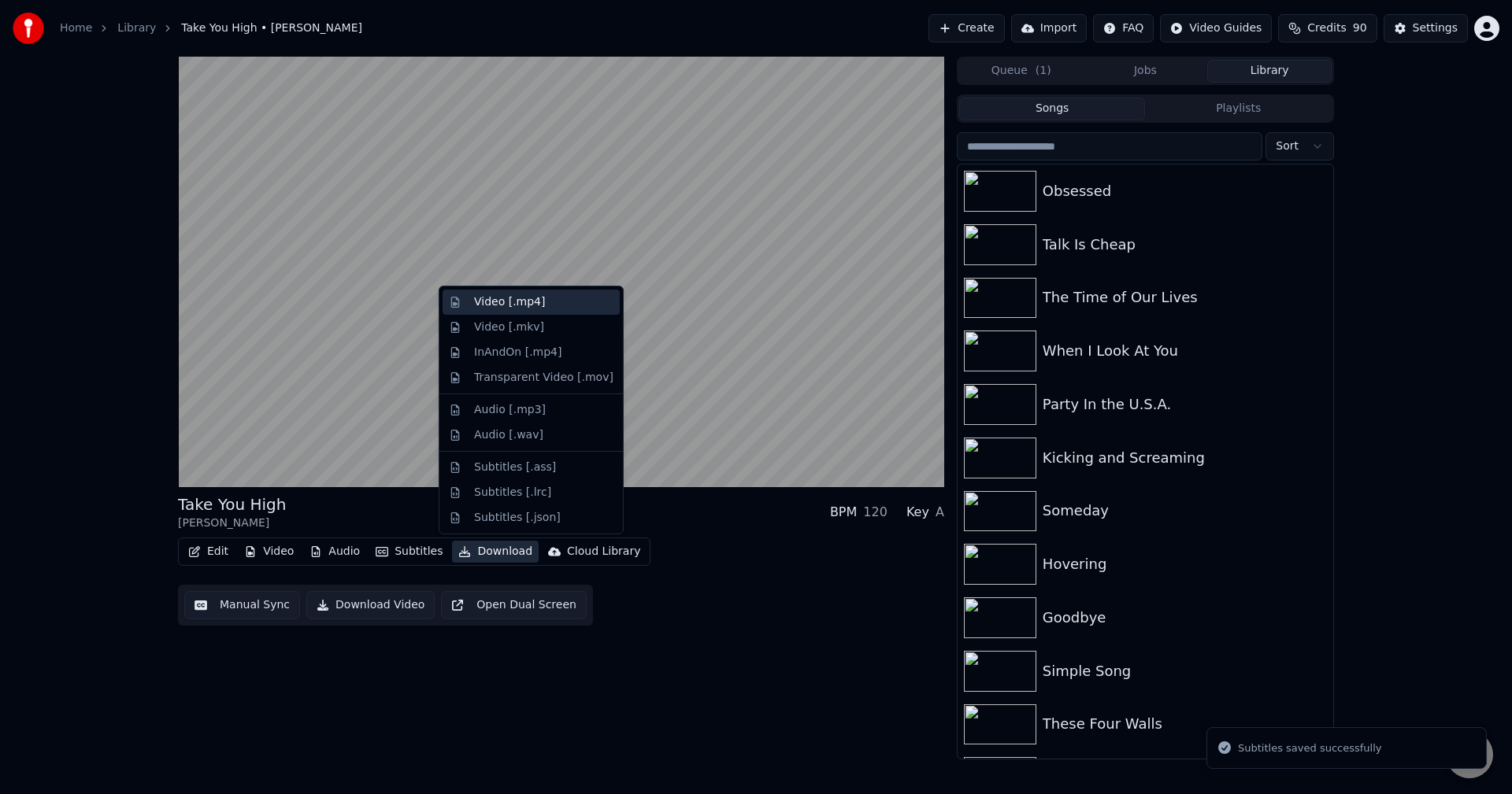
click at [475, 302] on div "Video [.mp4]" at bounding box center [509, 302] width 71 height 15
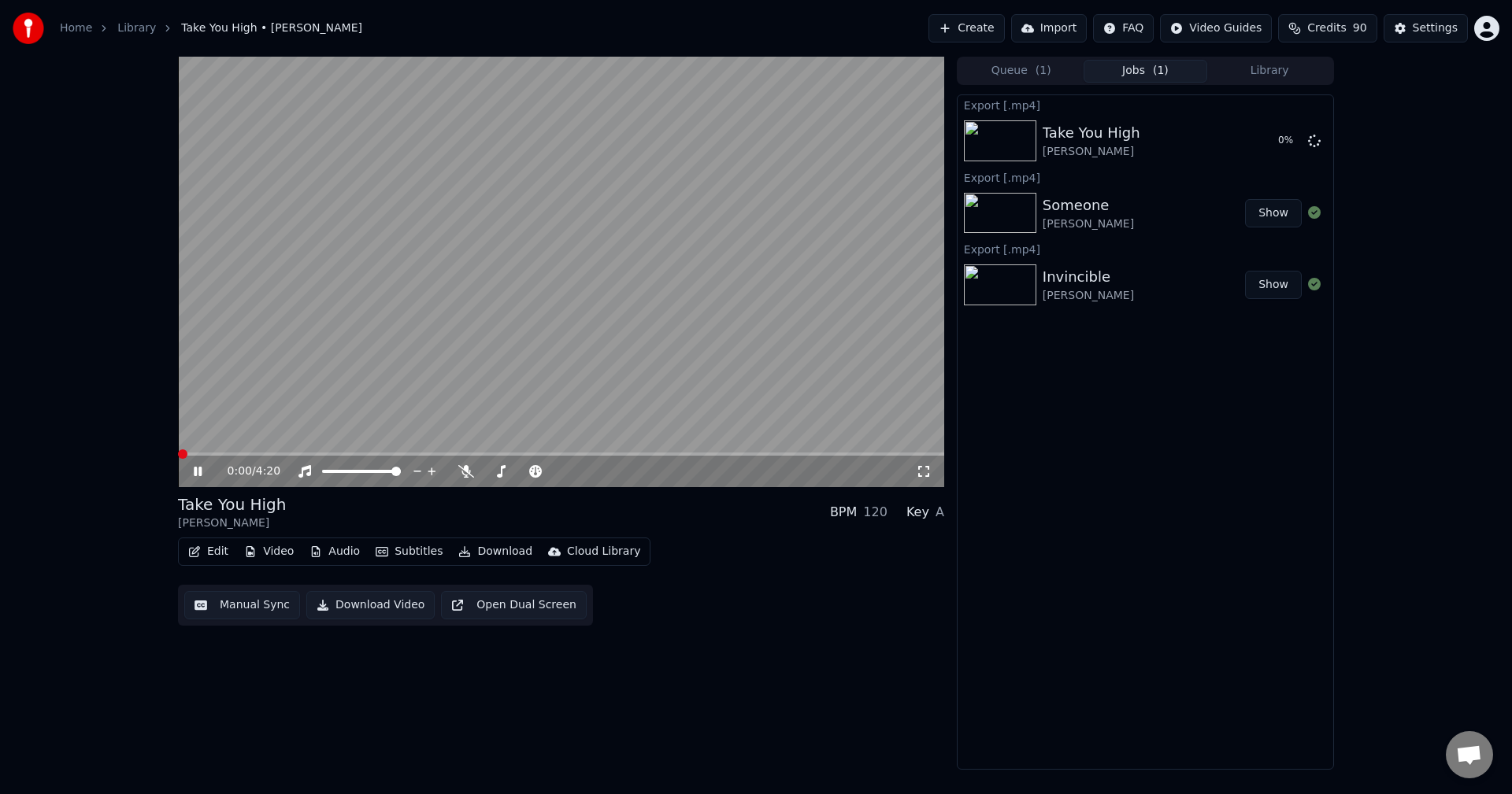
click at [195, 472] on icon at bounding box center [197, 472] width 8 height 10
click at [1262, 70] on button "Library" at bounding box center [1269, 72] width 125 height 23
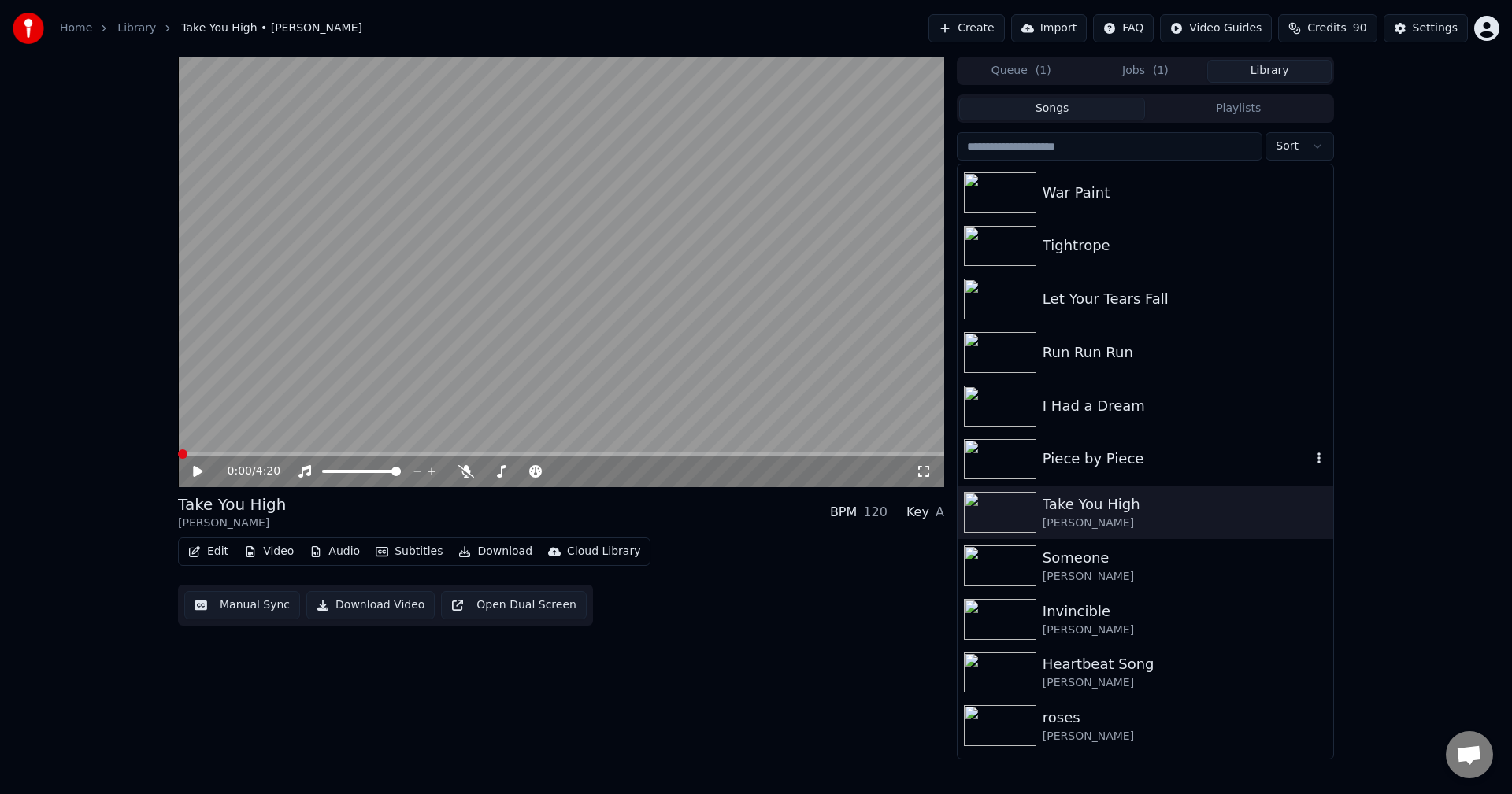
scroll to position [12443, 0]
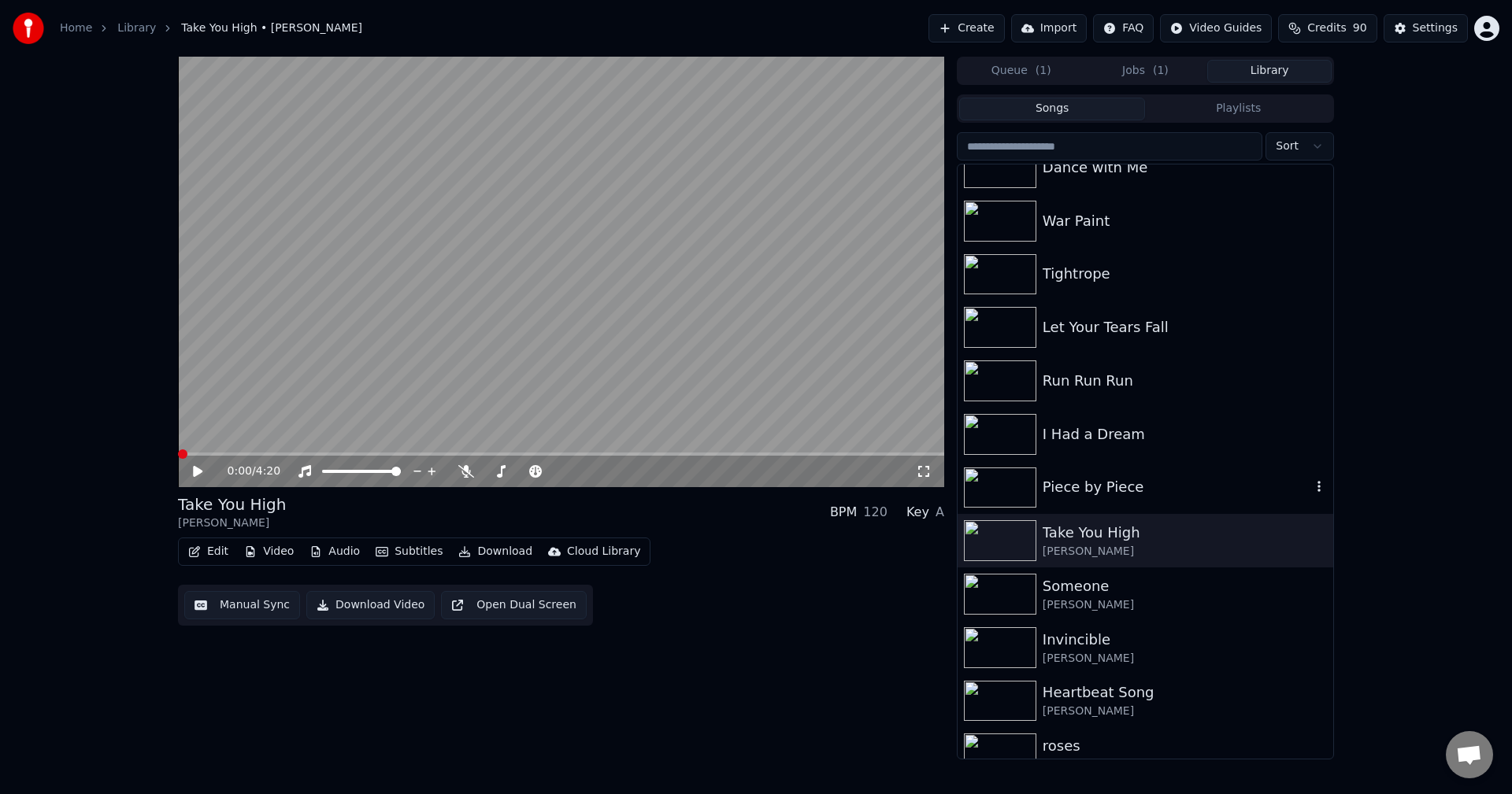
click at [1184, 495] on div "Piece by Piece" at bounding box center [1177, 486] width 269 height 22
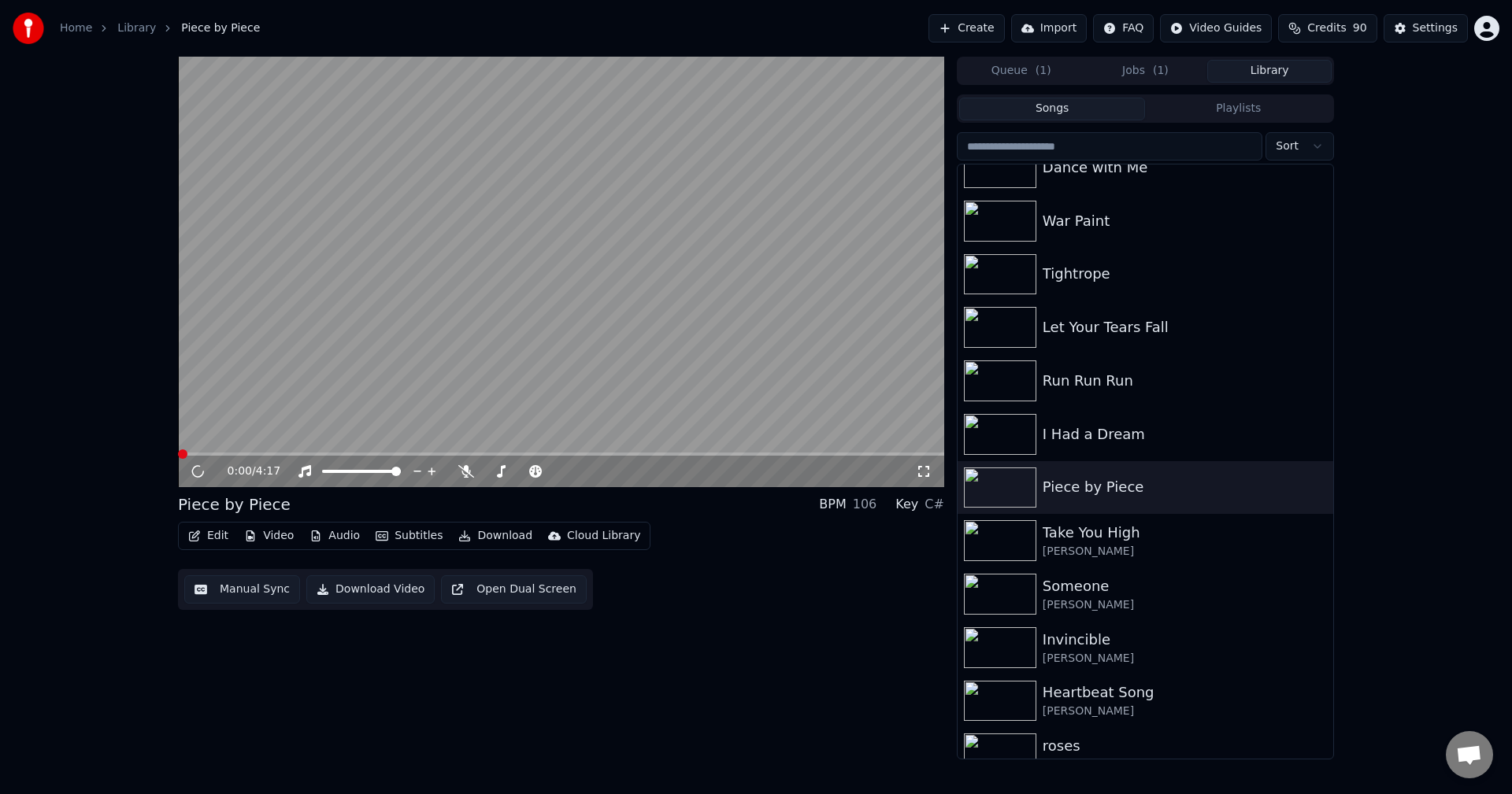
click at [212, 544] on button "Edit" at bounding box center [208, 536] width 53 height 22
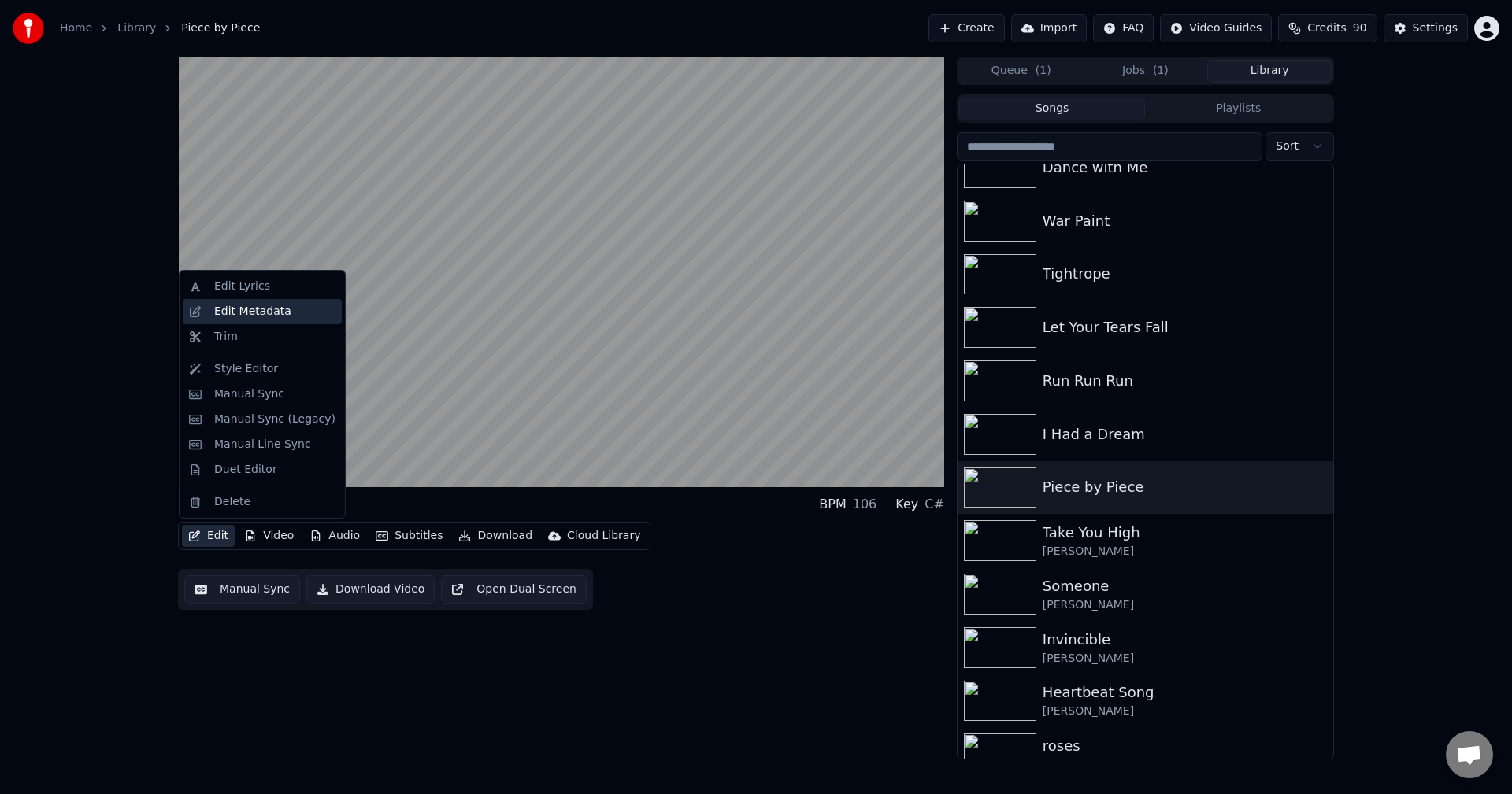
click at [239, 308] on div "Edit Metadata" at bounding box center [252, 311] width 77 height 15
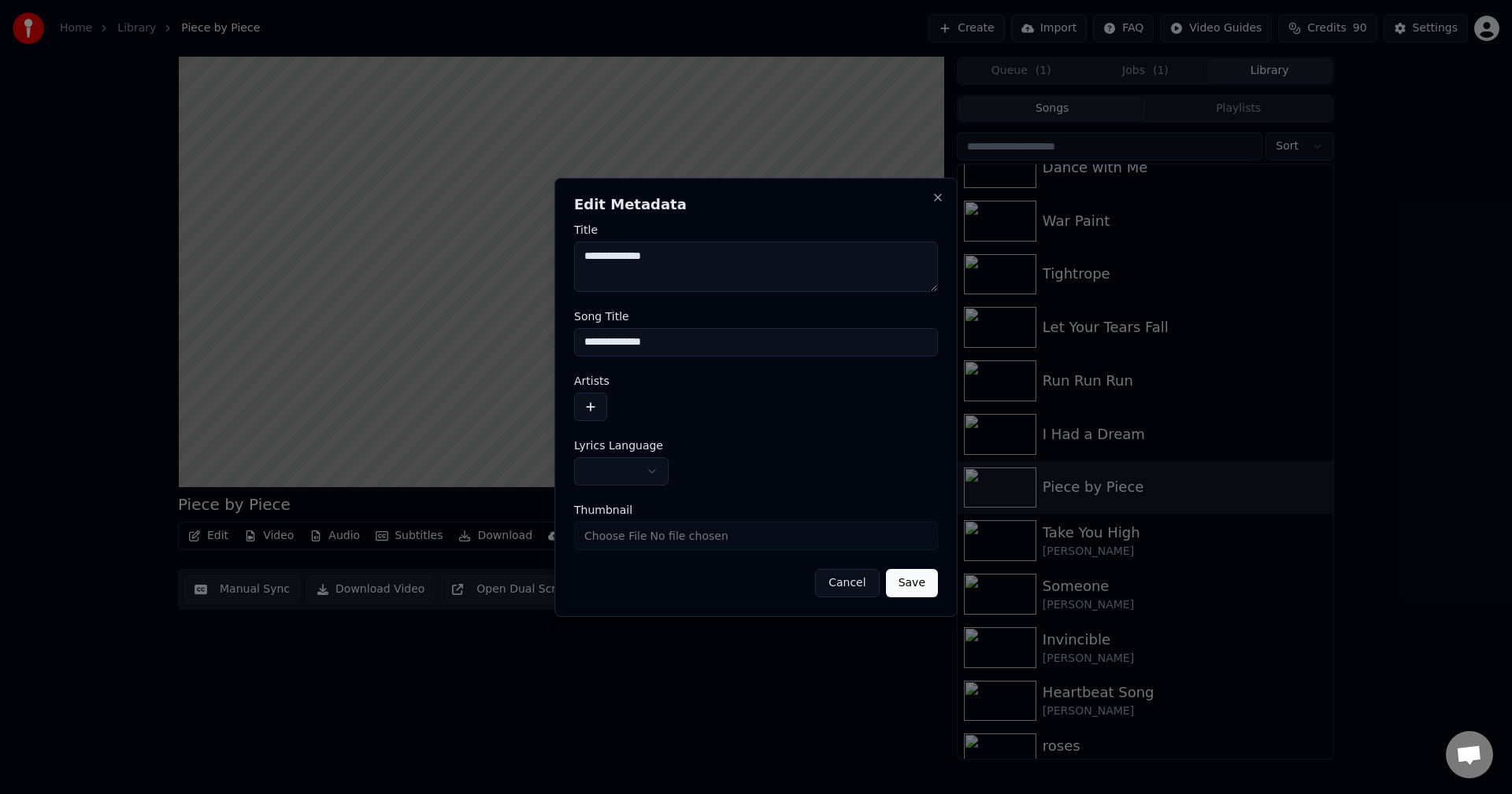
click at [624, 466] on button "button" at bounding box center [621, 471] width 95 height 28
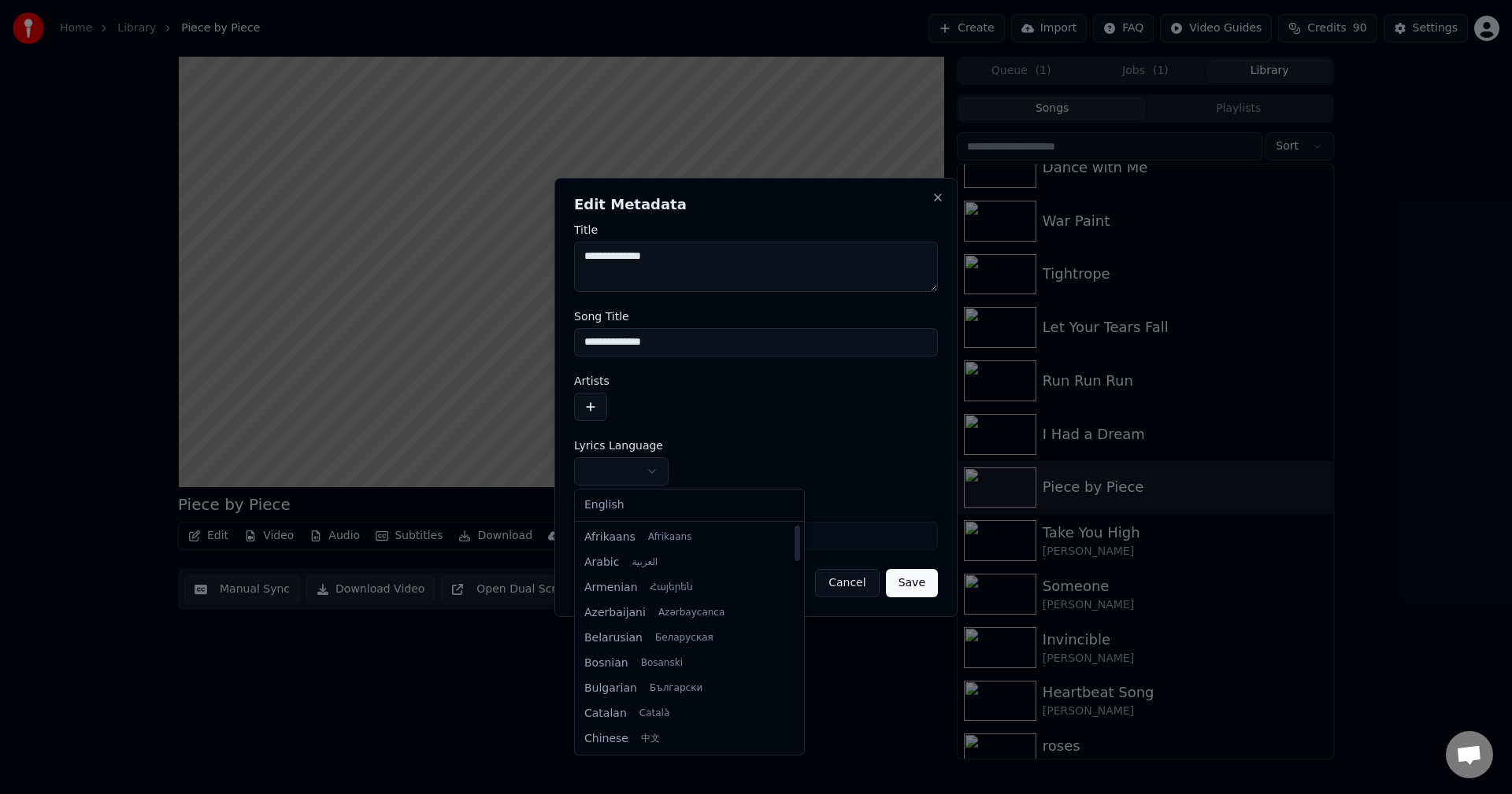
select select "**"
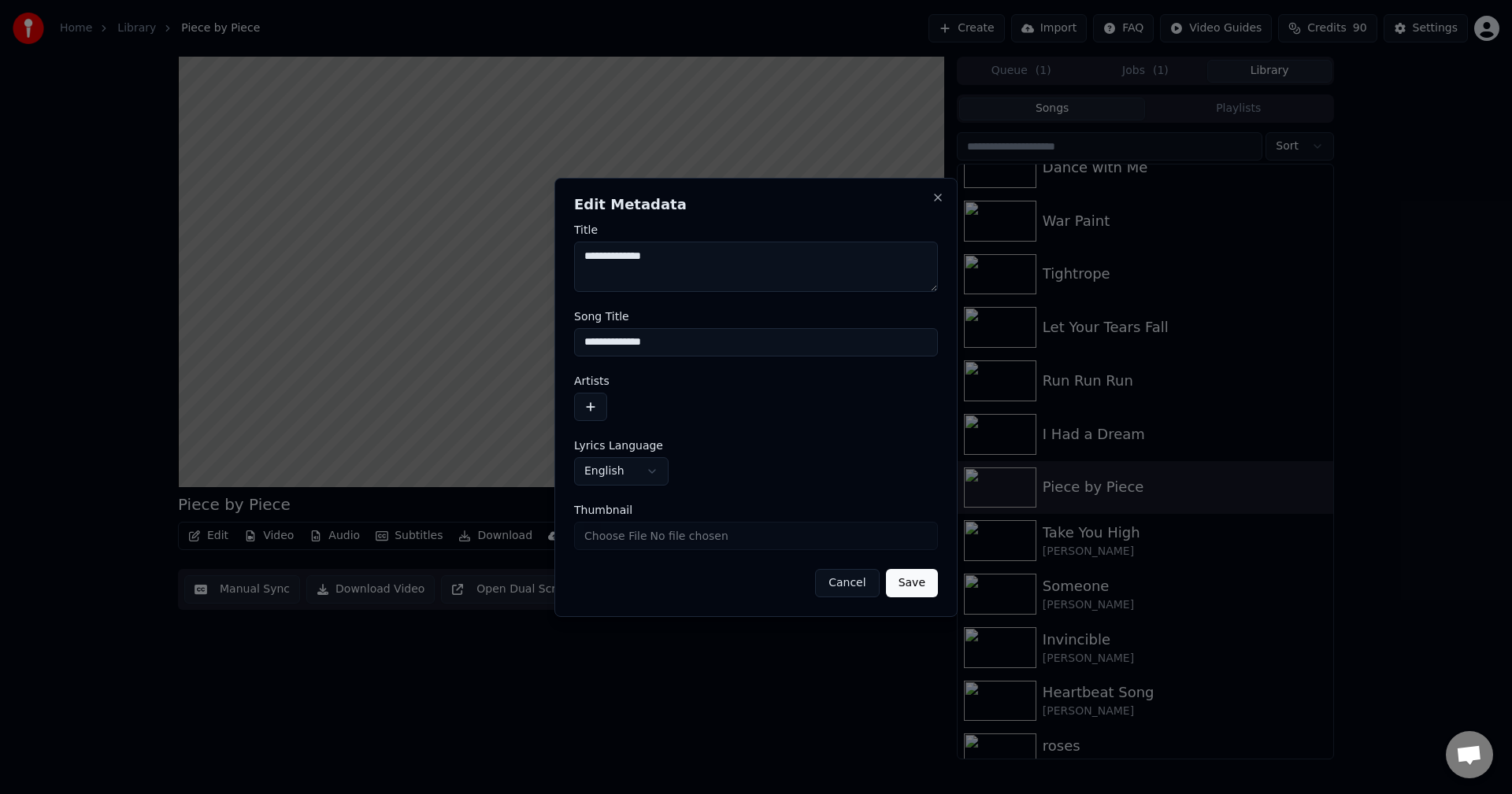
click at [596, 400] on button "button" at bounding box center [590, 406] width 33 height 28
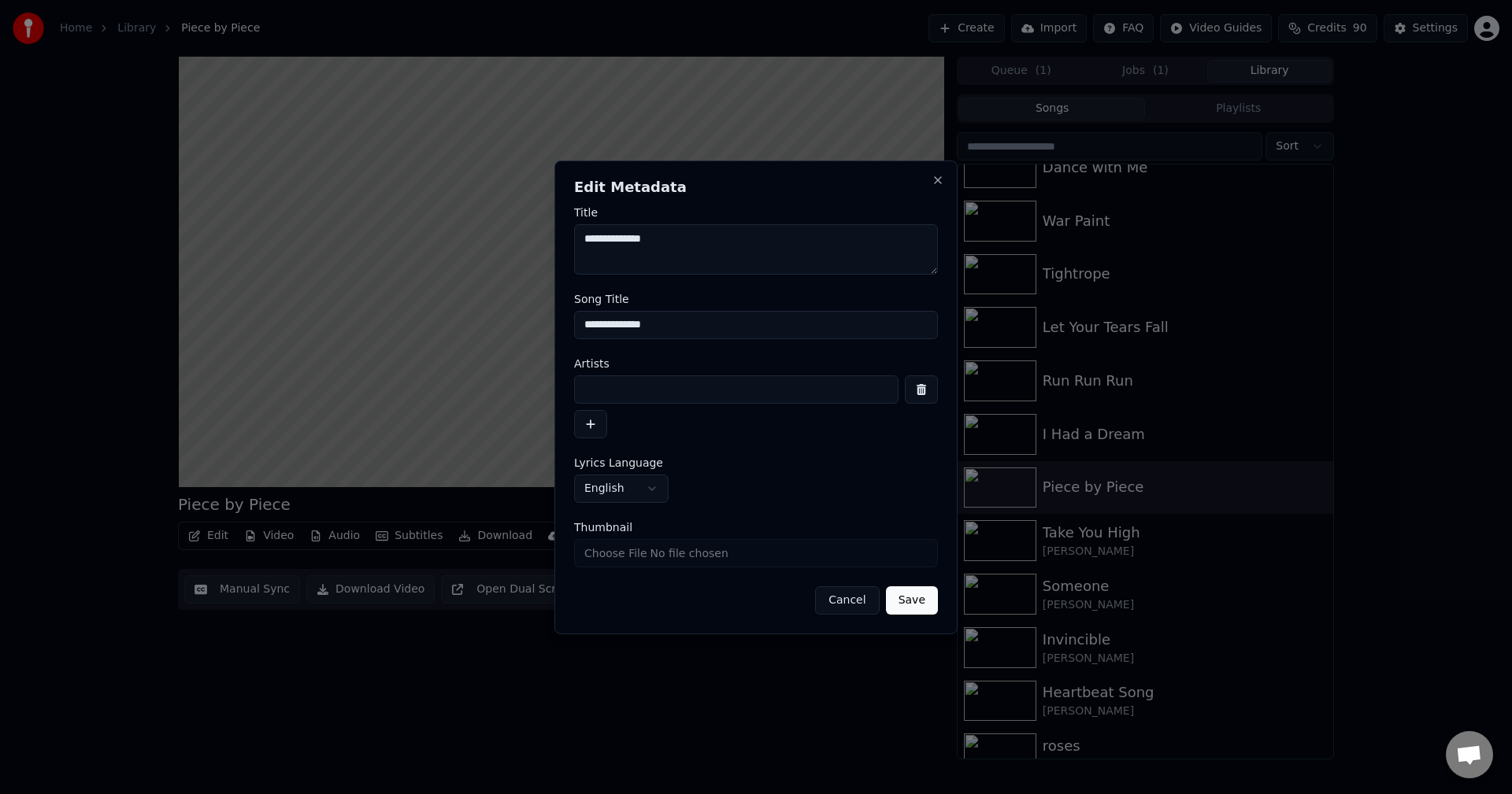
click at [637, 395] on input at bounding box center [735, 389] width 324 height 28
type input "**********"
click at [886, 586] on button "Save" at bounding box center [912, 600] width 52 height 28
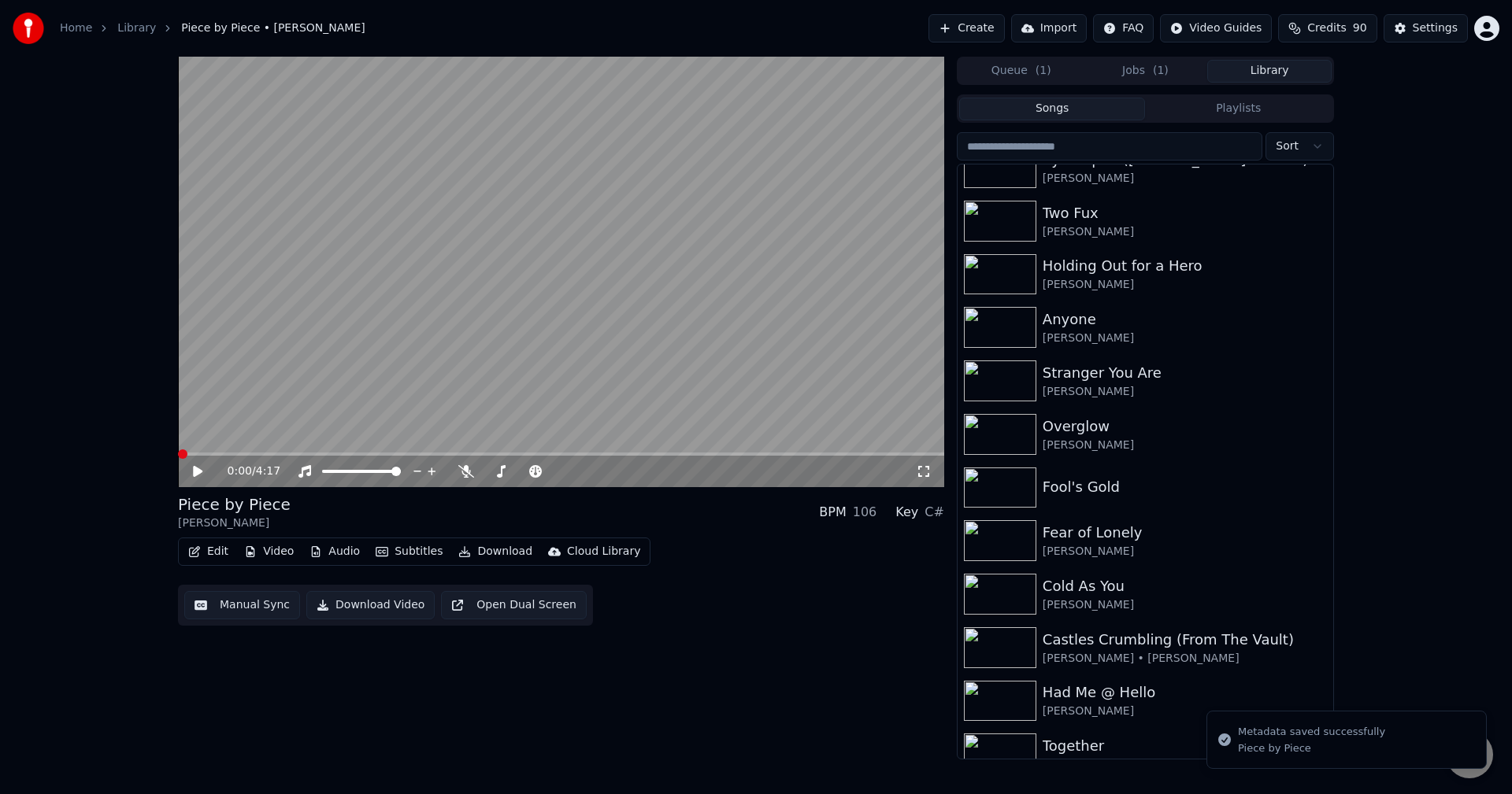
click at [195, 552] on icon "button" at bounding box center [193, 551] width 11 height 11
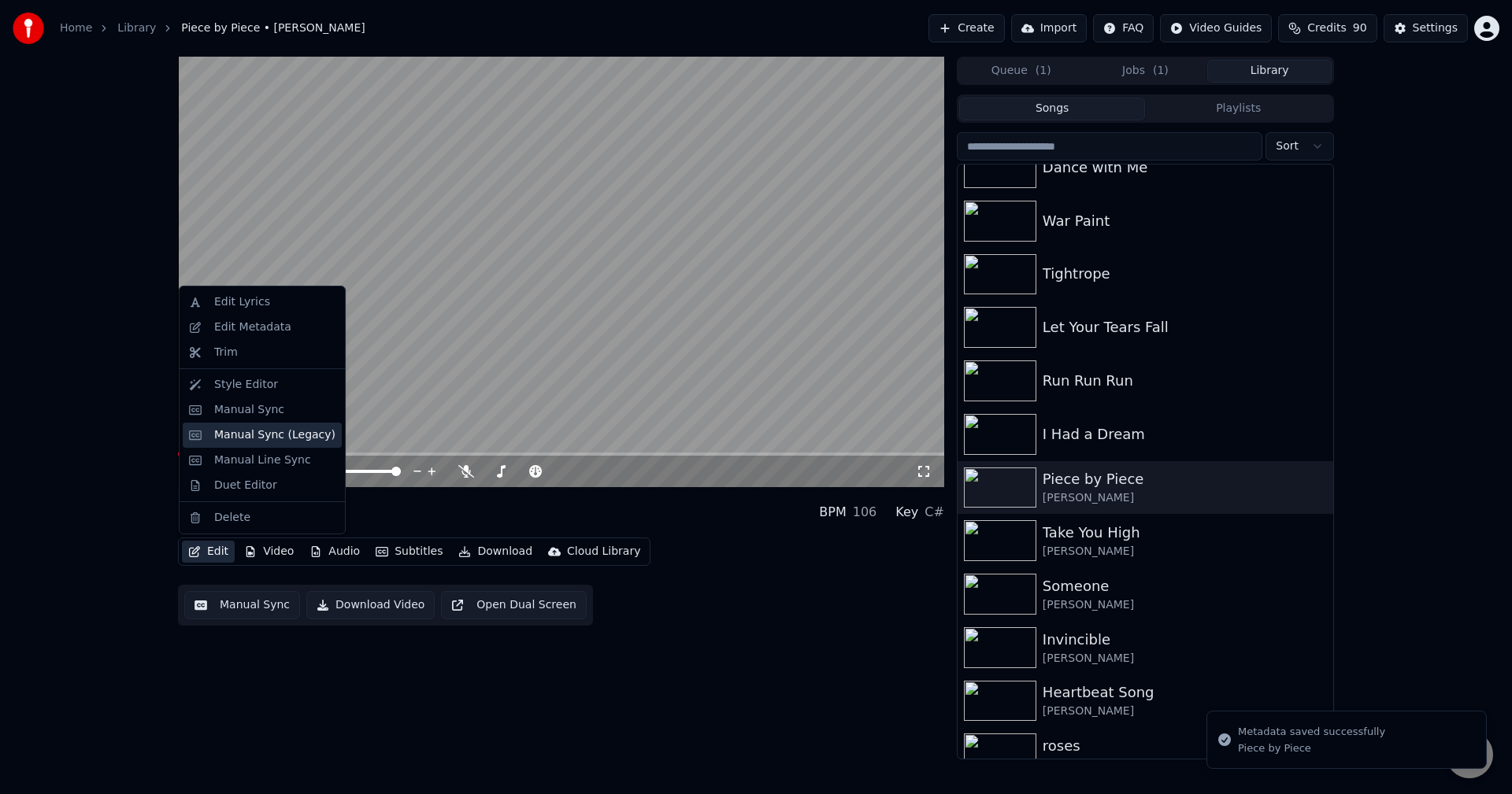
click at [268, 435] on div "Manual Sync (Legacy)" at bounding box center [274, 435] width 121 height 15
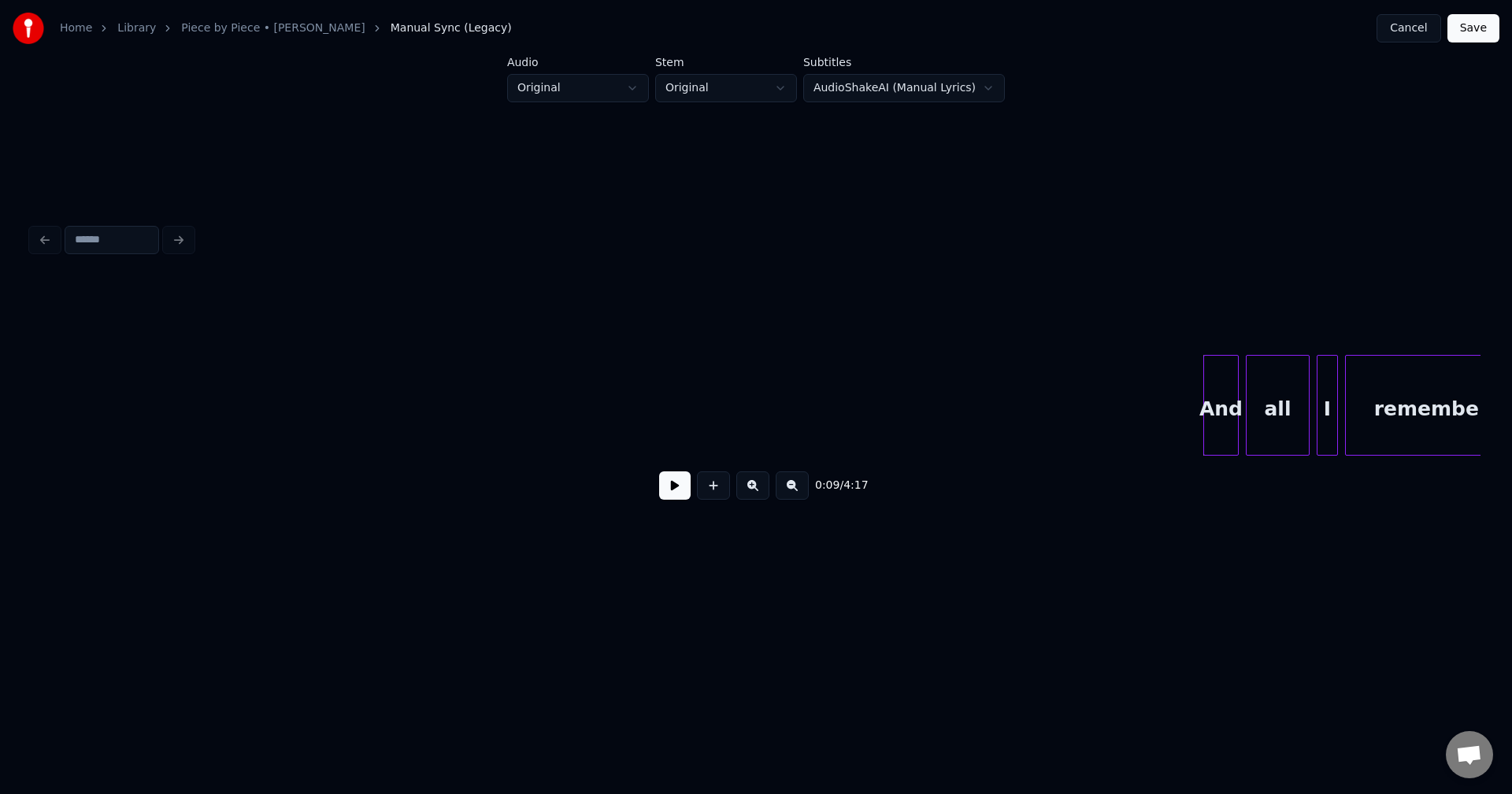
click at [682, 496] on button at bounding box center [674, 485] width 32 height 28
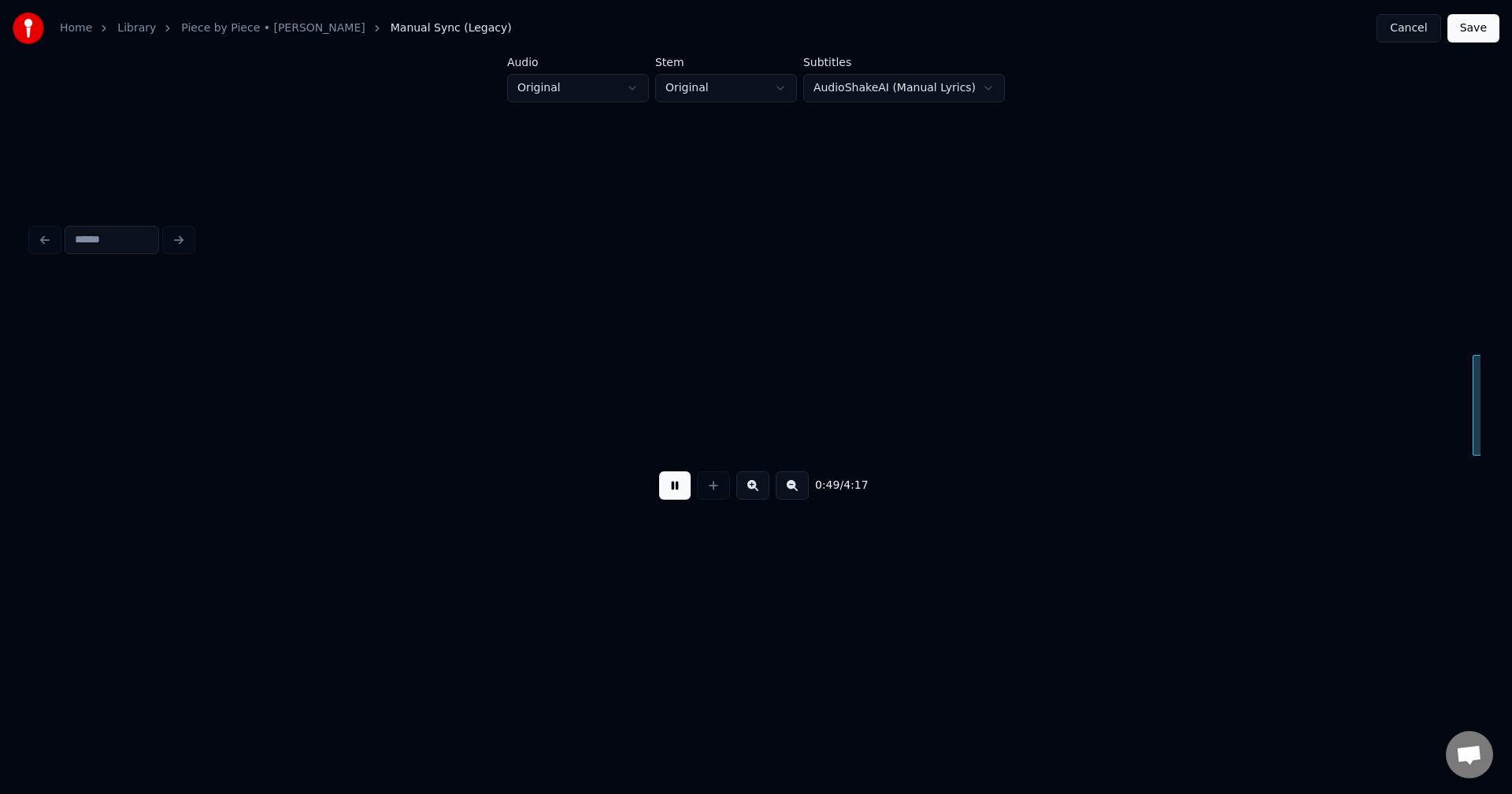
scroll to position [0, 5798]
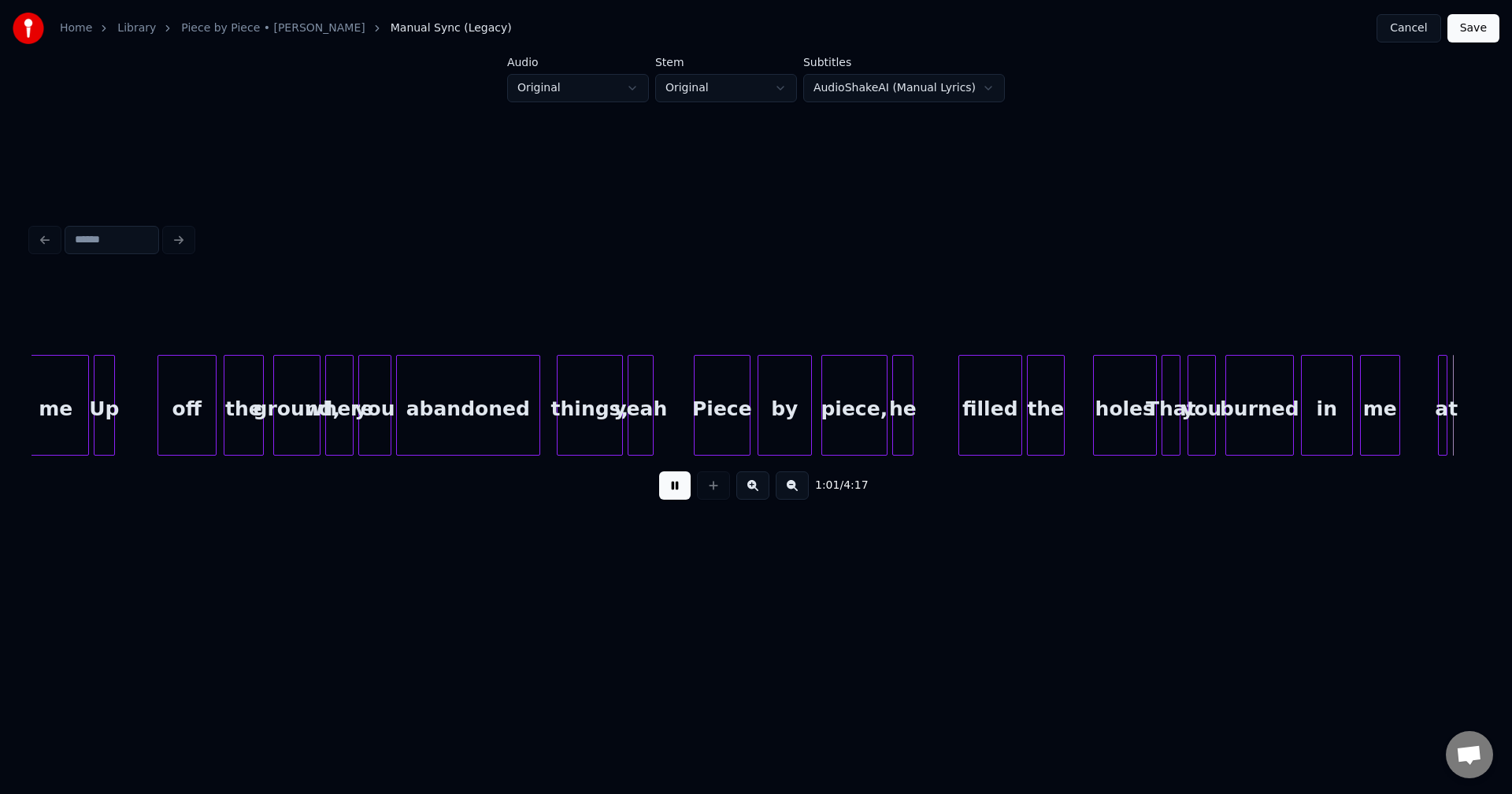
click at [675, 494] on button at bounding box center [674, 485] width 32 height 28
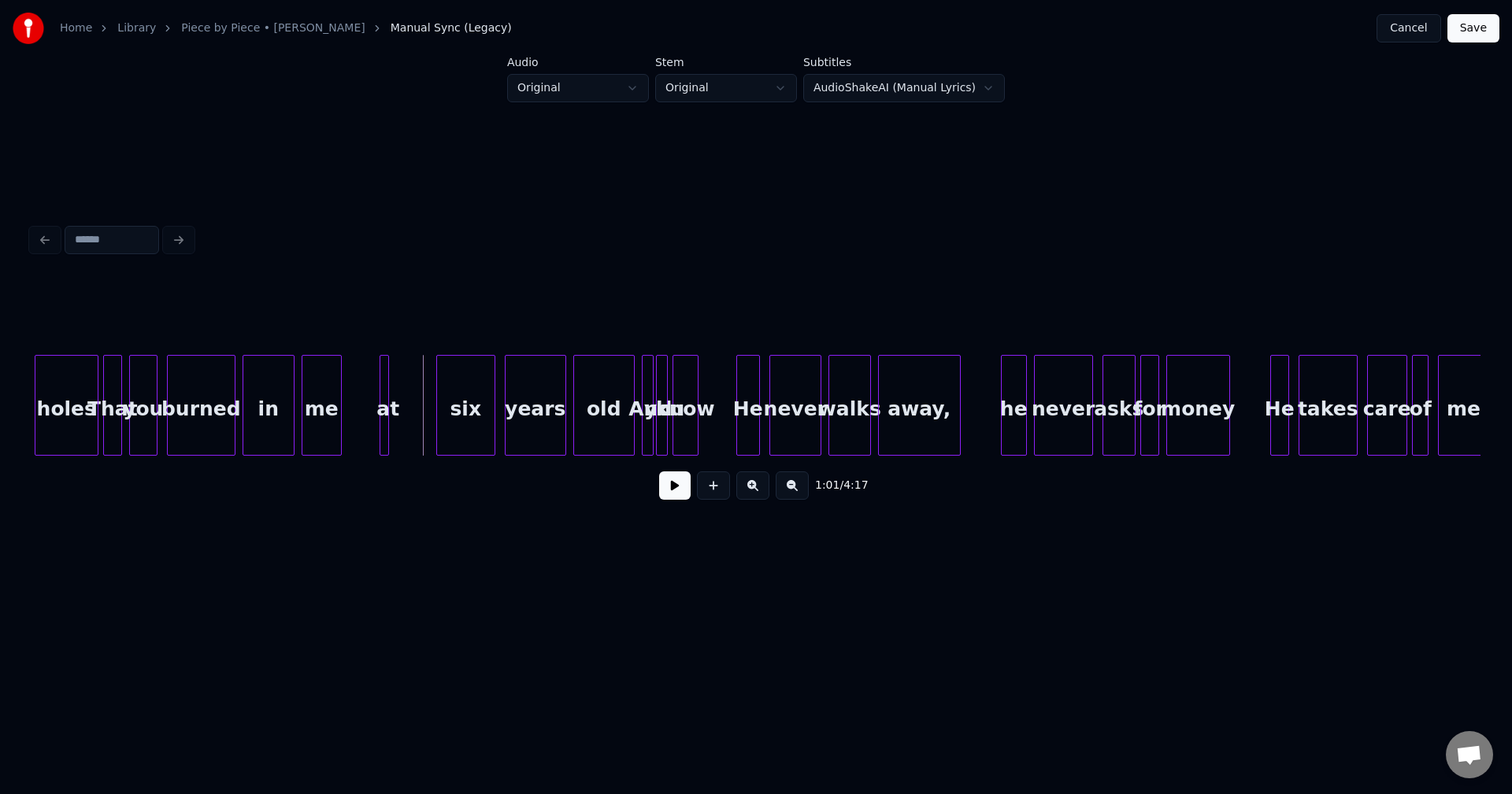
scroll to position [0, 6839]
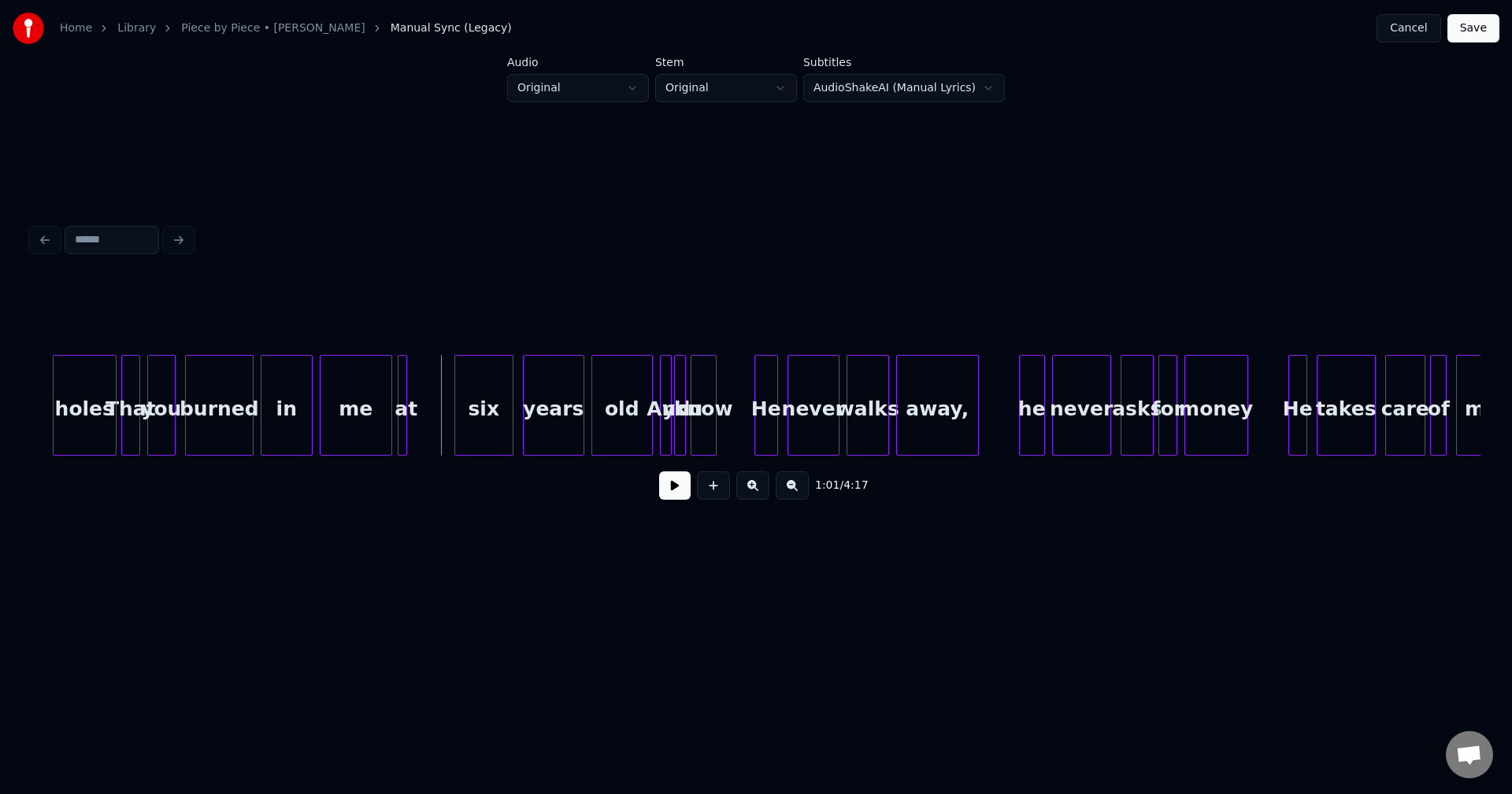
click at [387, 417] on div at bounding box center [389, 405] width 5 height 100
click at [438, 415] on div at bounding box center [437, 405] width 5 height 100
click at [425, 426] on div at bounding box center [424, 405] width 5 height 100
click at [356, 422] on div "me" at bounding box center [355, 409] width 71 height 107
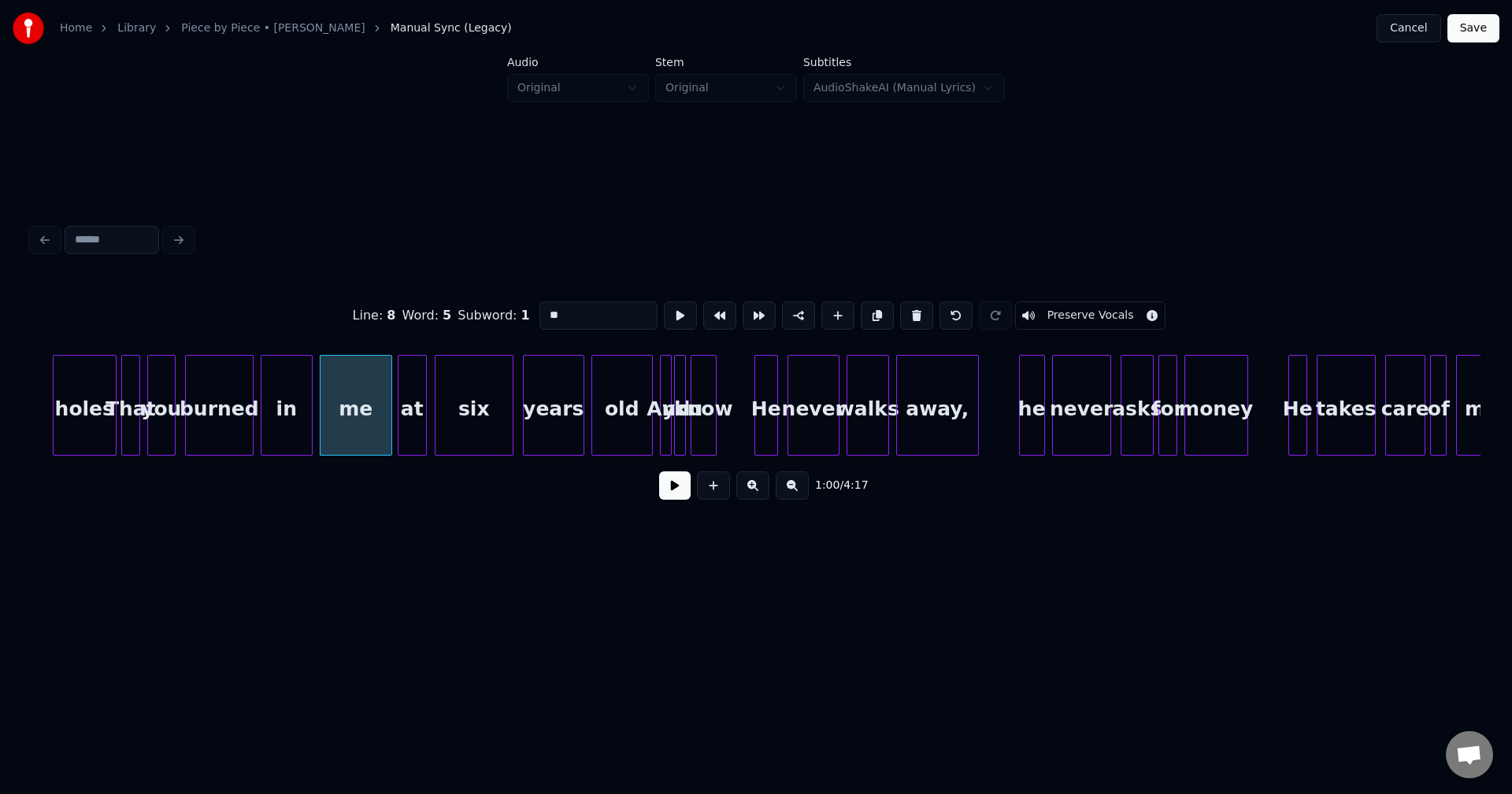
click at [676, 497] on button at bounding box center [674, 485] width 32 height 28
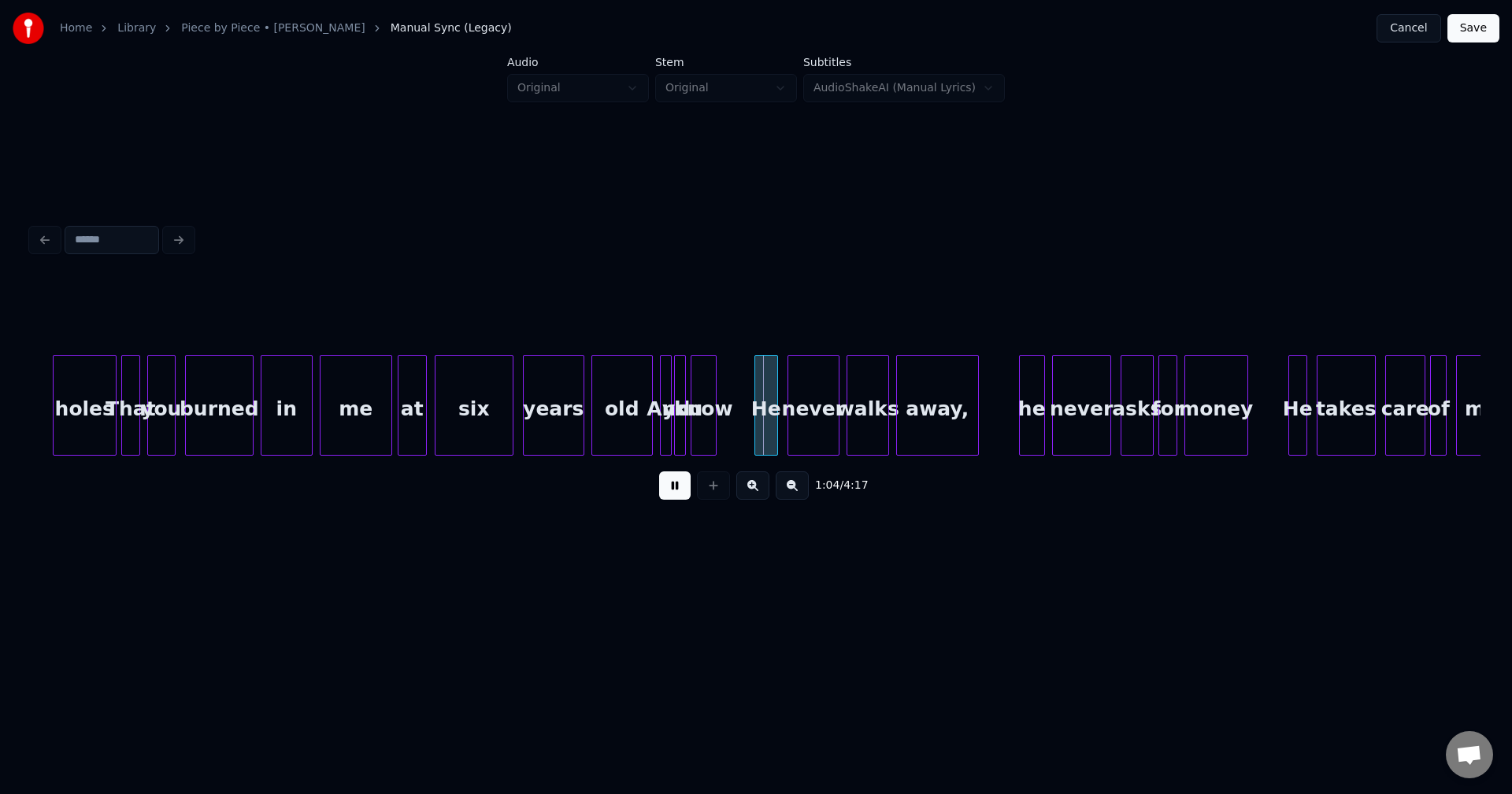
click at [676, 497] on button at bounding box center [674, 485] width 32 height 28
click at [682, 500] on button at bounding box center [674, 485] width 32 height 28
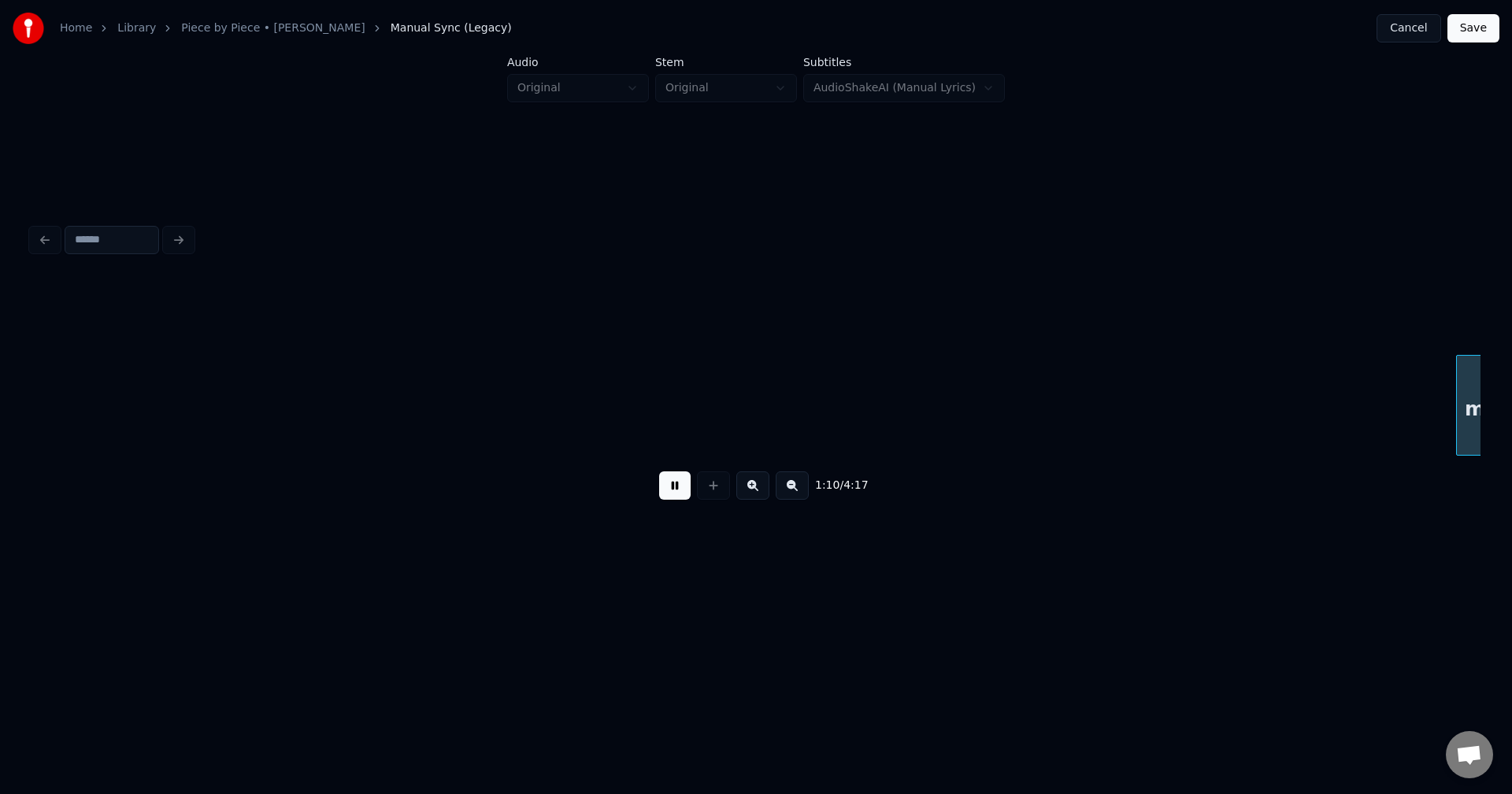
scroll to position [0, 8288]
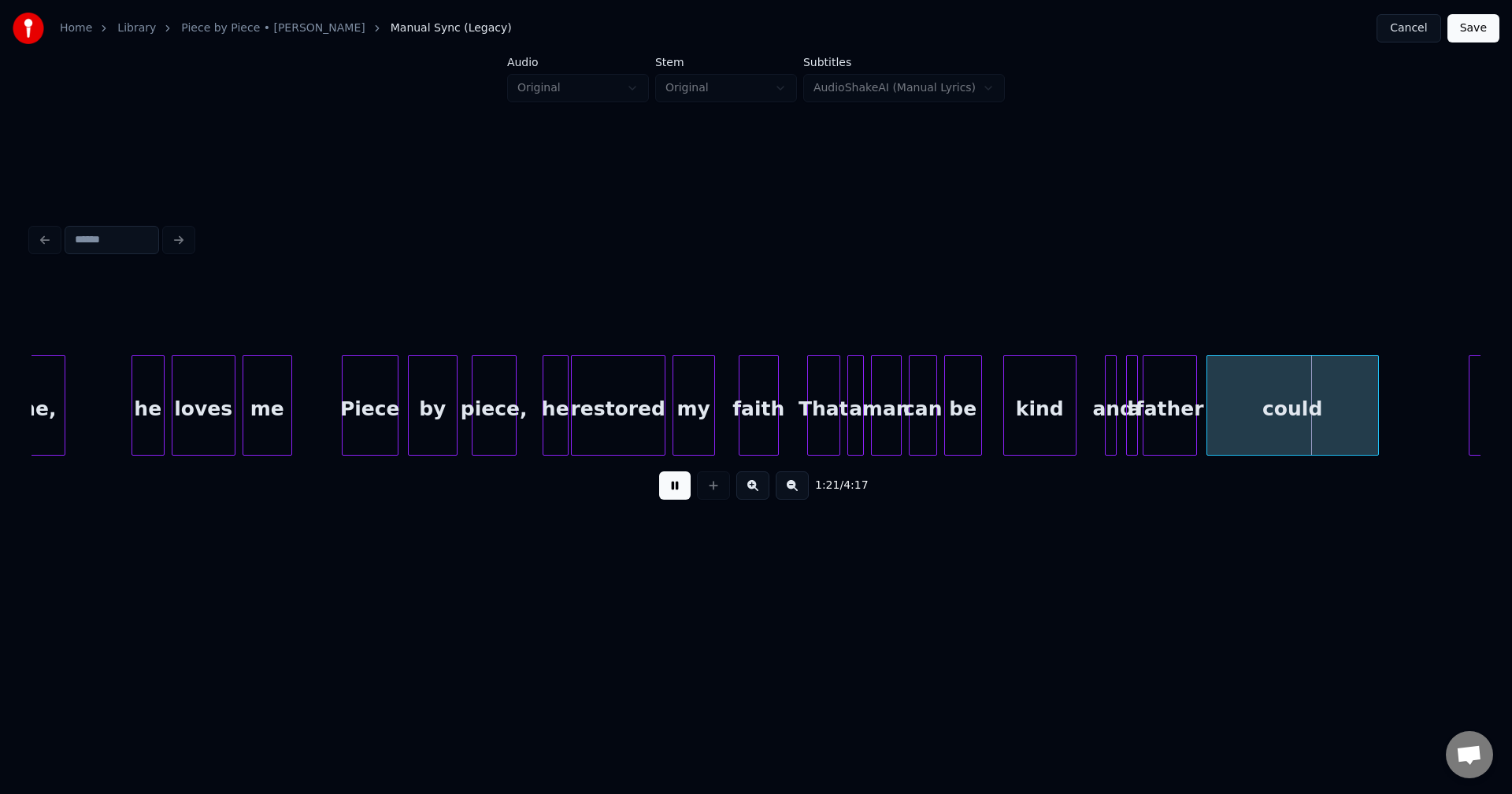
click at [680, 495] on button at bounding box center [674, 485] width 32 height 28
click at [1379, 393] on div "could" at bounding box center [1292, 405] width 172 height 101
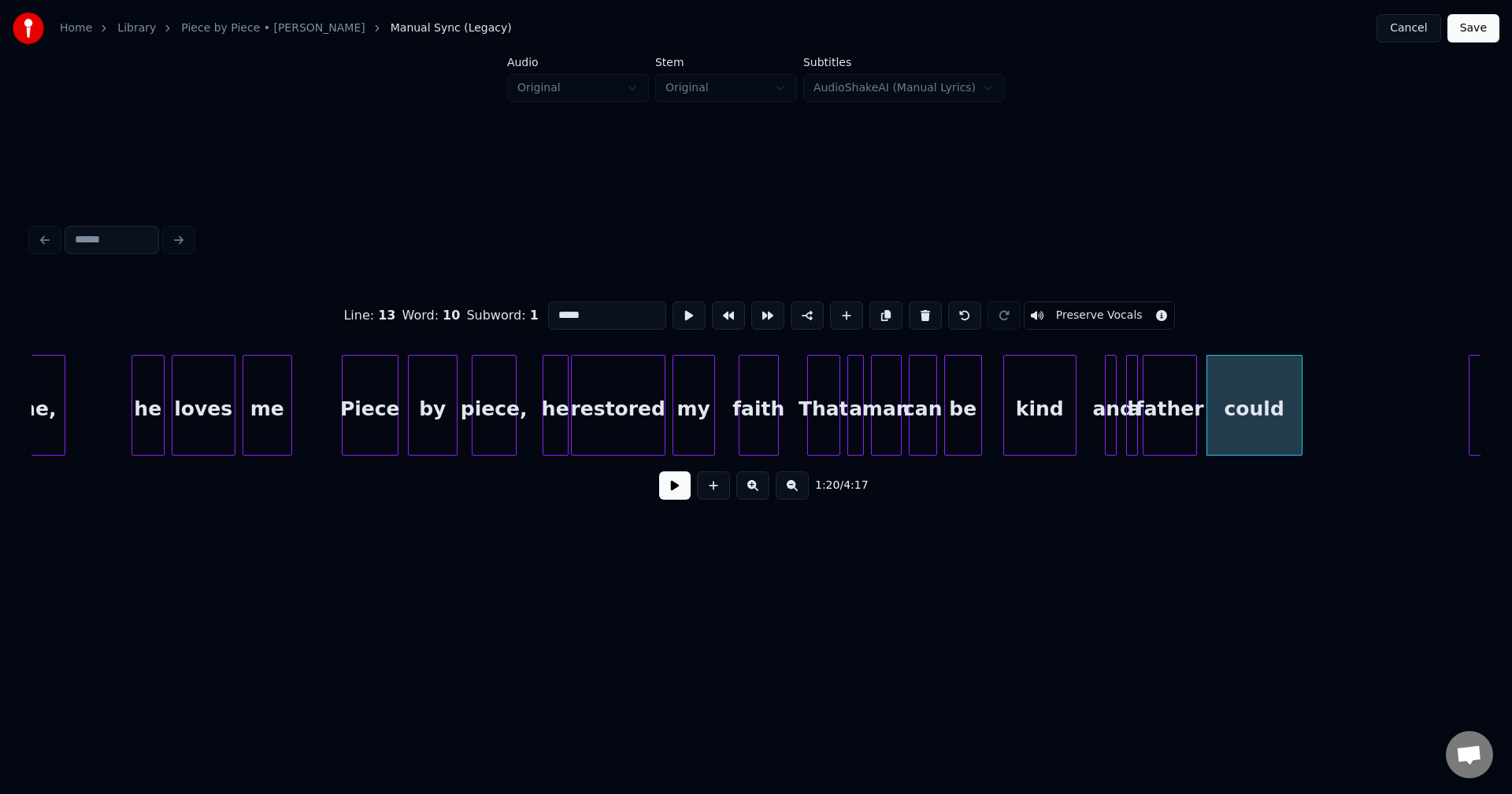
click at [1300, 396] on div at bounding box center [1299, 405] width 5 height 100
click at [668, 485] on button at bounding box center [674, 485] width 32 height 28
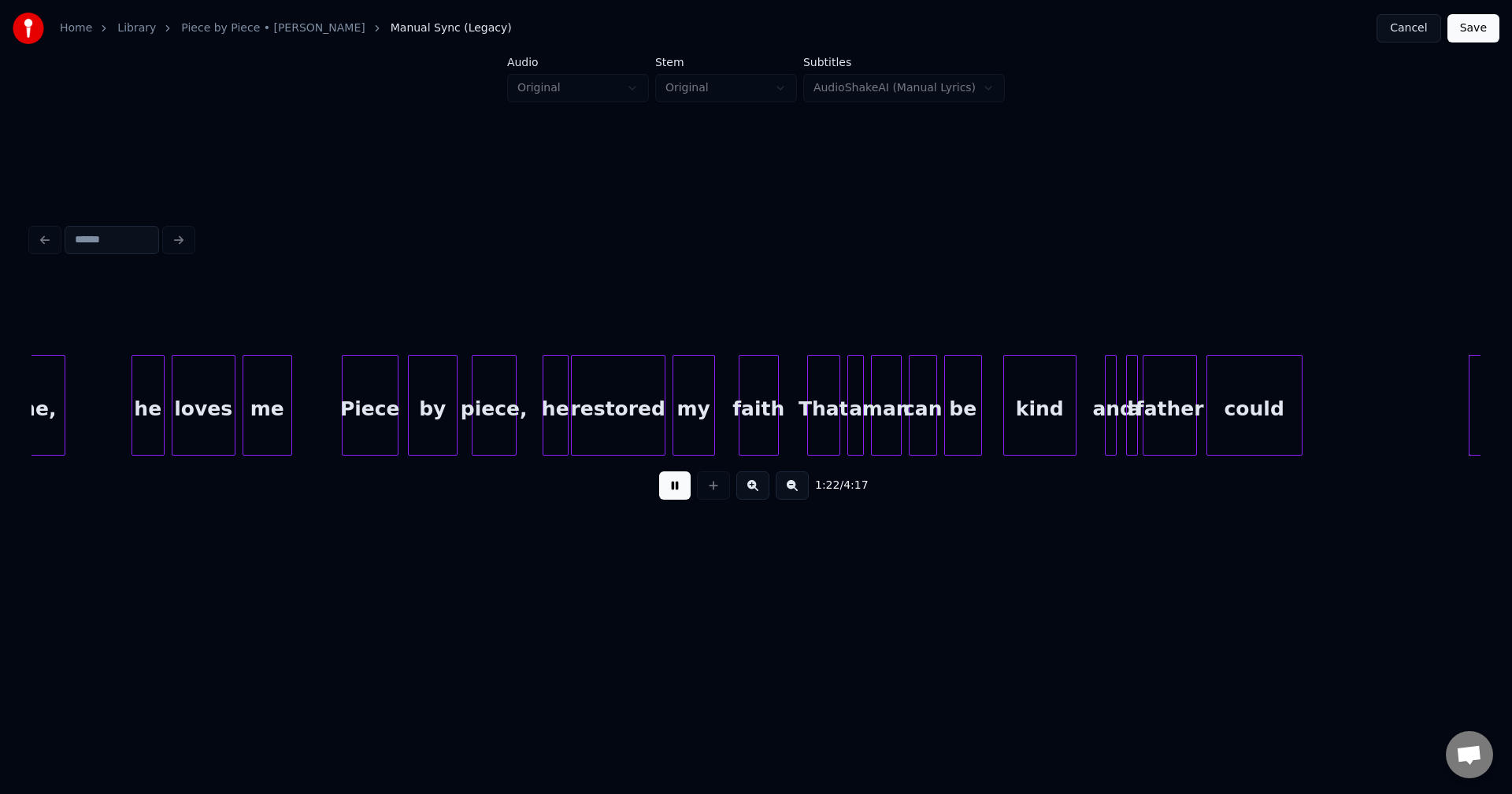
scroll to position [0, 9739]
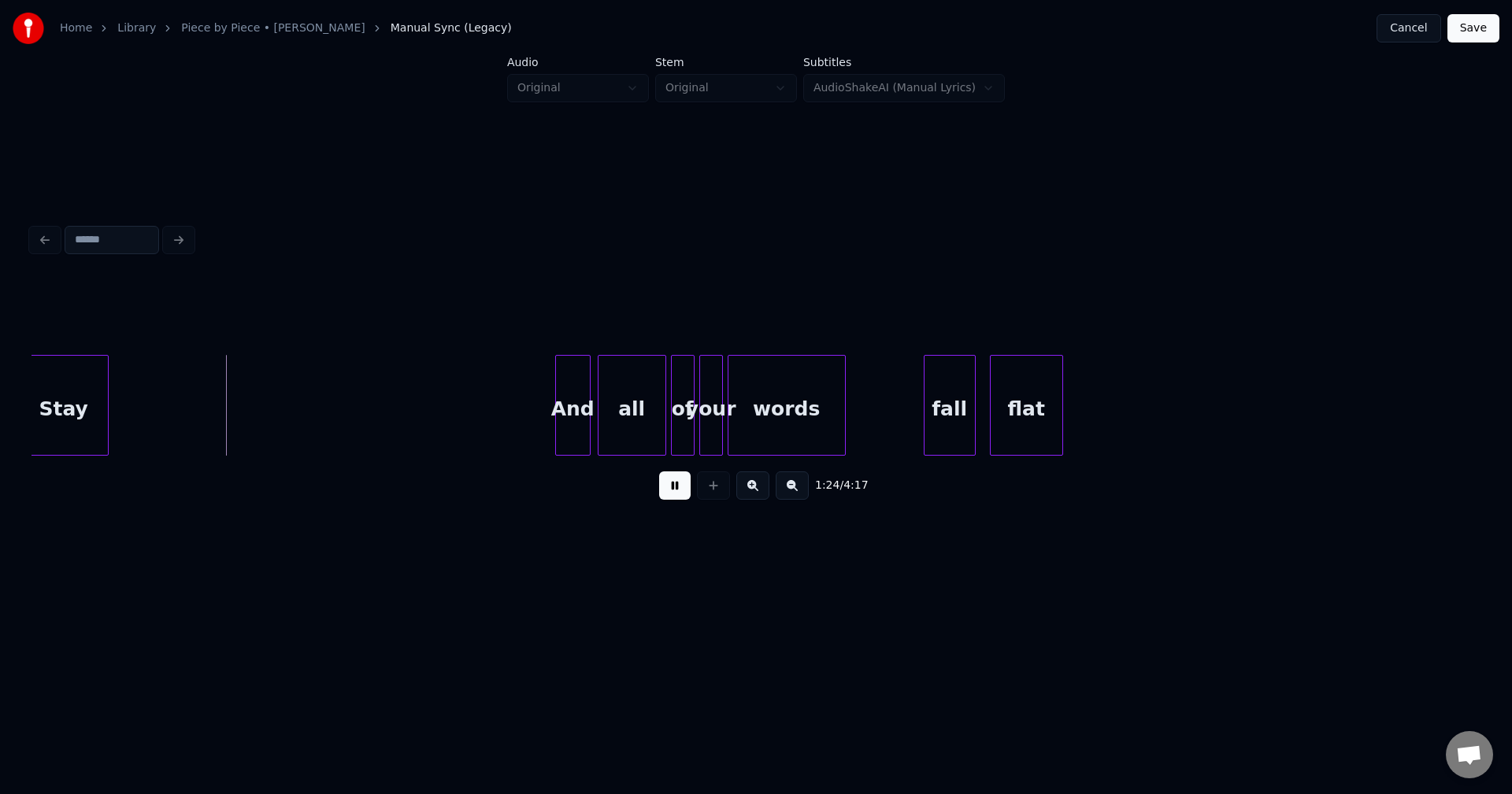
click at [668, 485] on button at bounding box center [674, 485] width 32 height 28
click at [680, 500] on button at bounding box center [674, 485] width 32 height 28
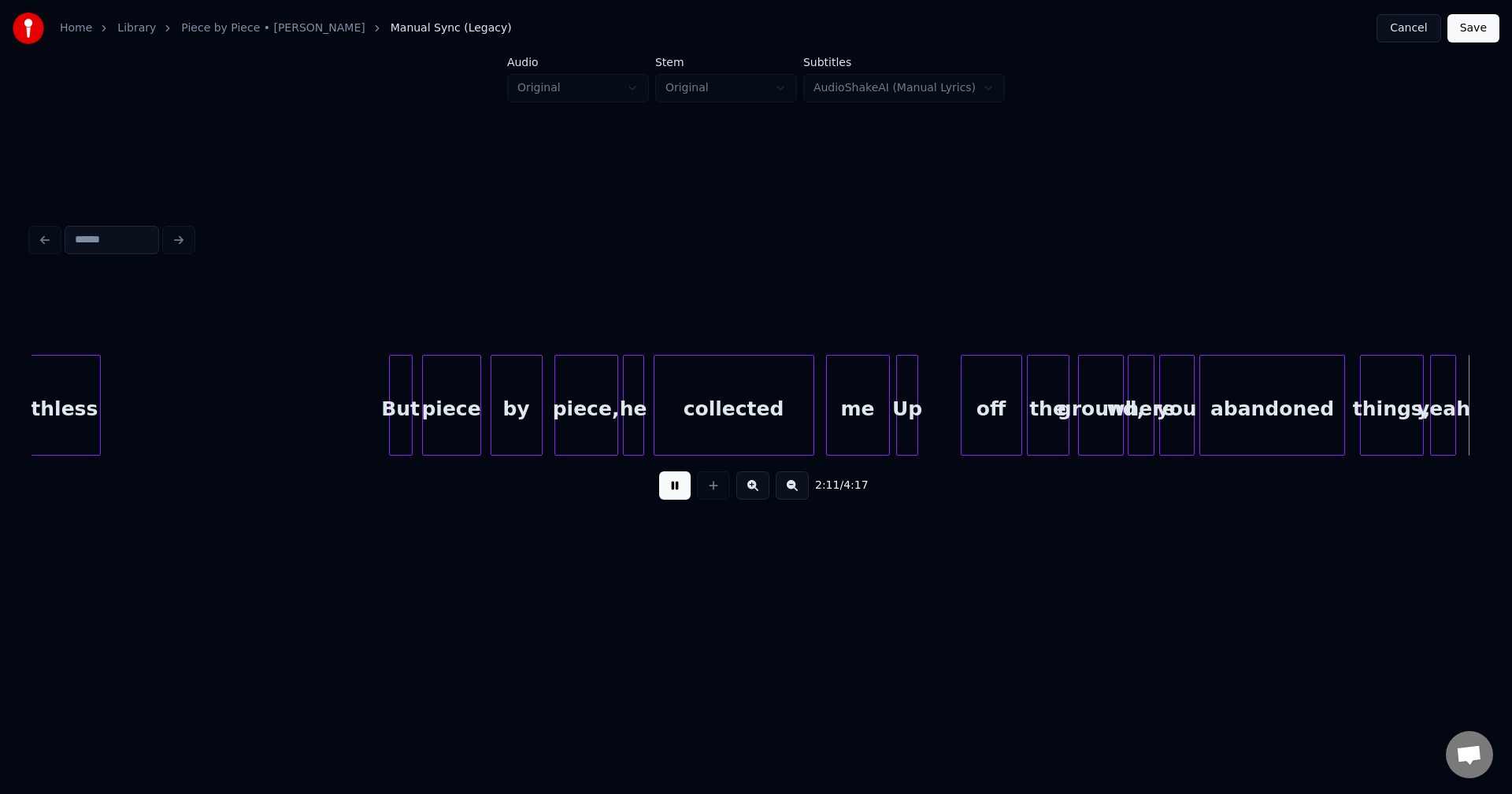
scroll to position [0, 15539]
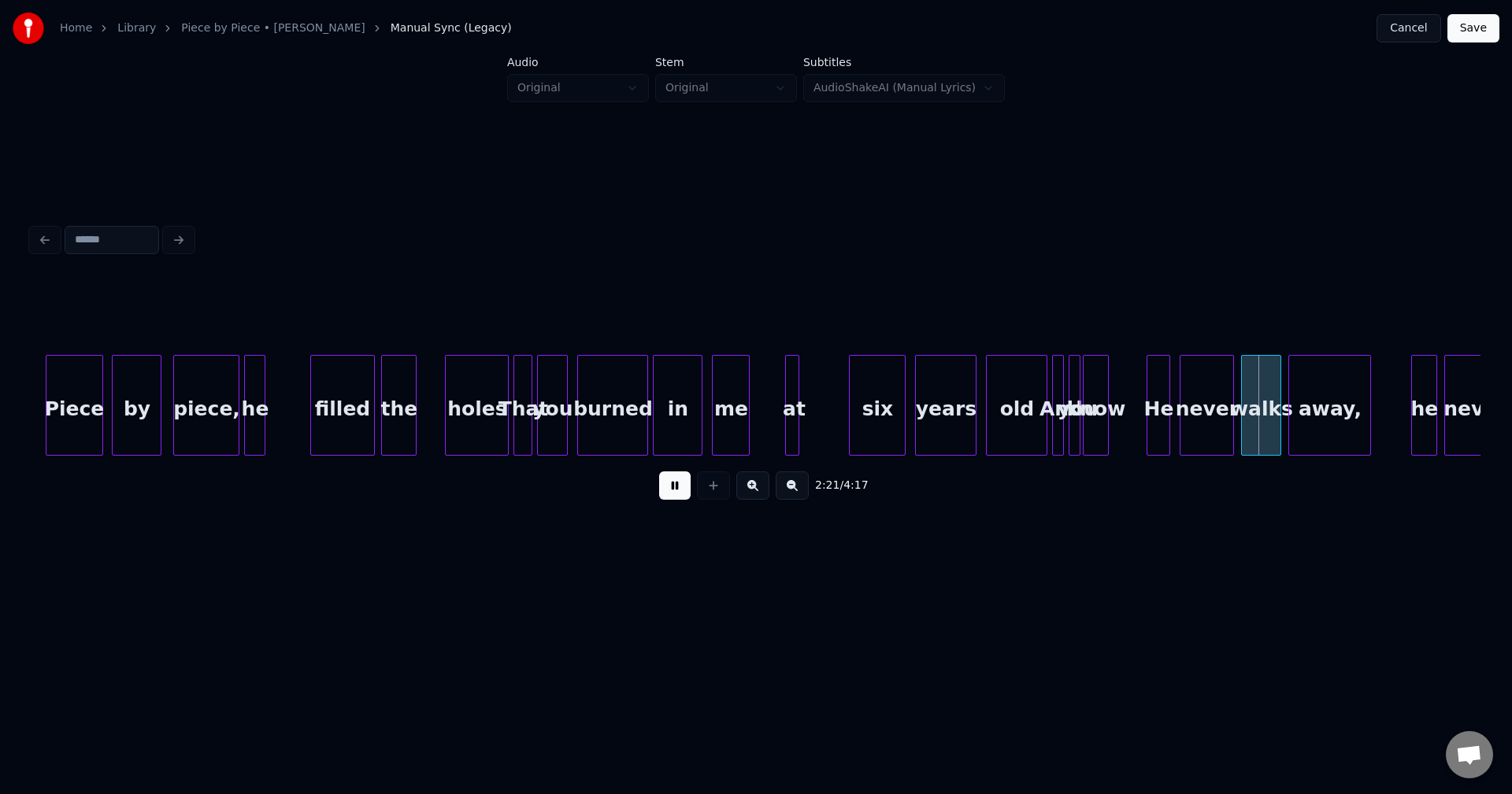
click at [672, 489] on button at bounding box center [674, 485] width 32 height 28
click at [777, 425] on div at bounding box center [777, 405] width 5 height 100
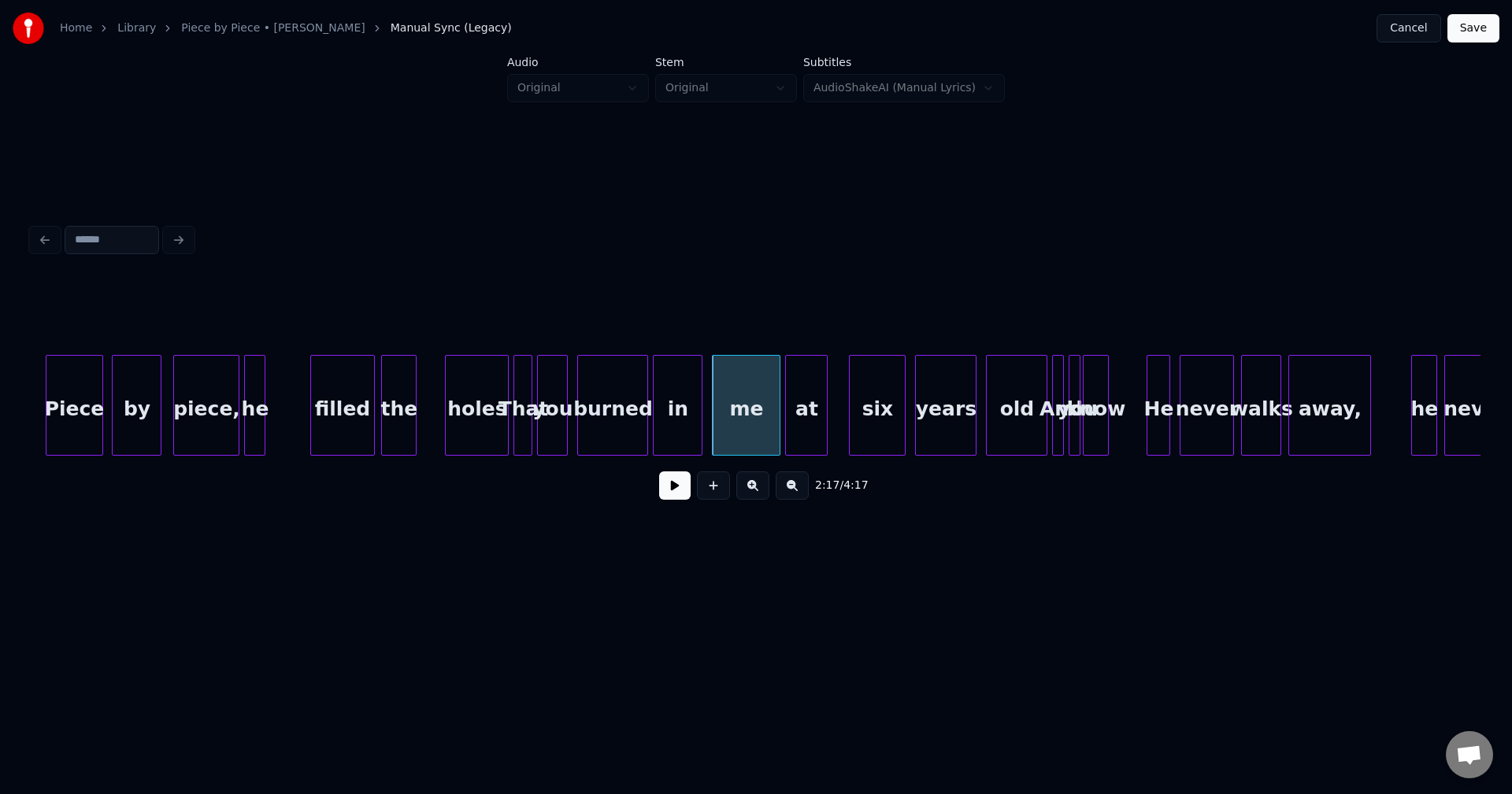
click at [826, 426] on div at bounding box center [824, 405] width 5 height 100
click at [838, 426] on div at bounding box center [836, 405] width 5 height 100
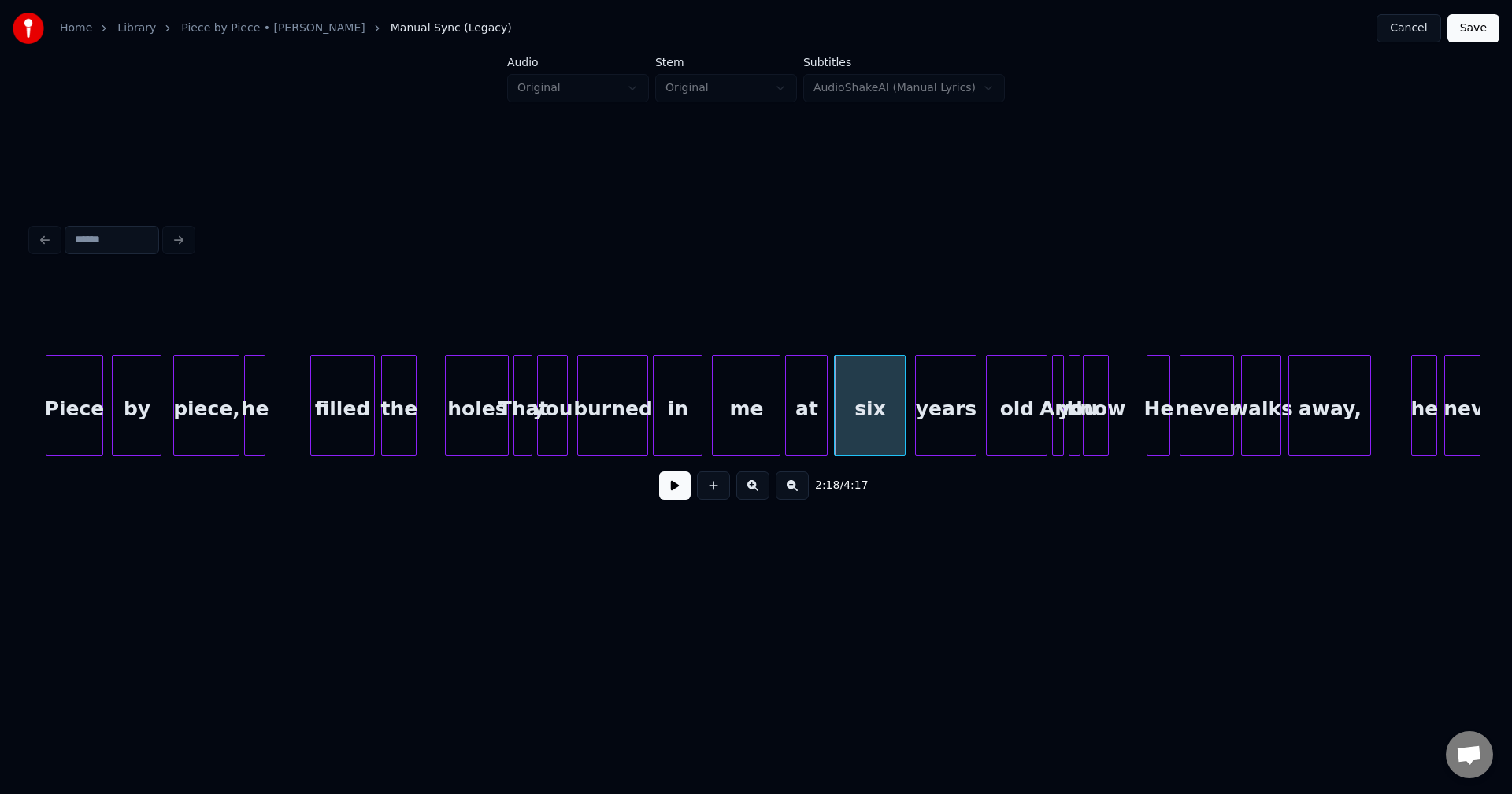
click at [768, 433] on div "me" at bounding box center [746, 409] width 67 height 107
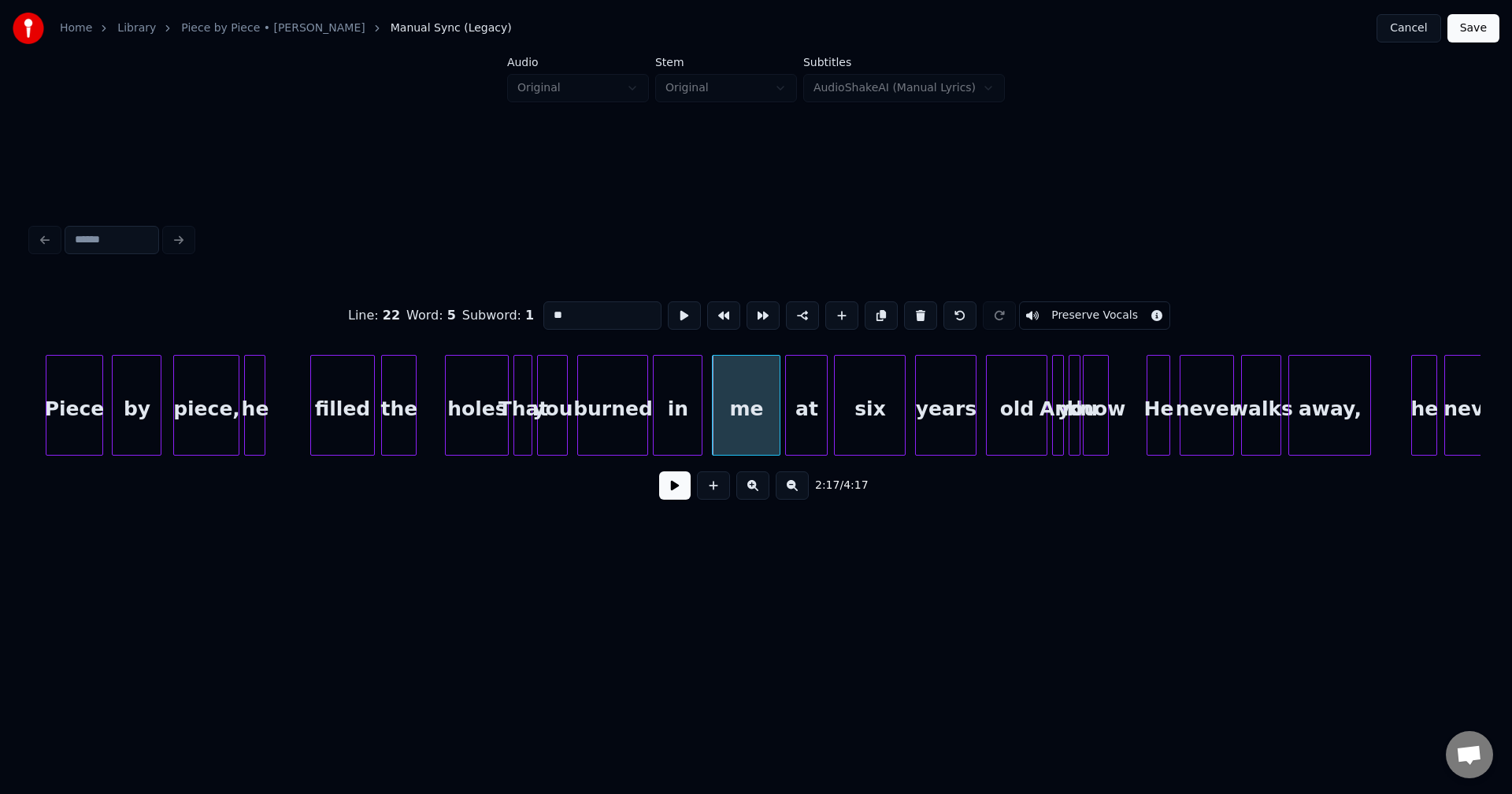
click at [682, 494] on button at bounding box center [674, 485] width 32 height 28
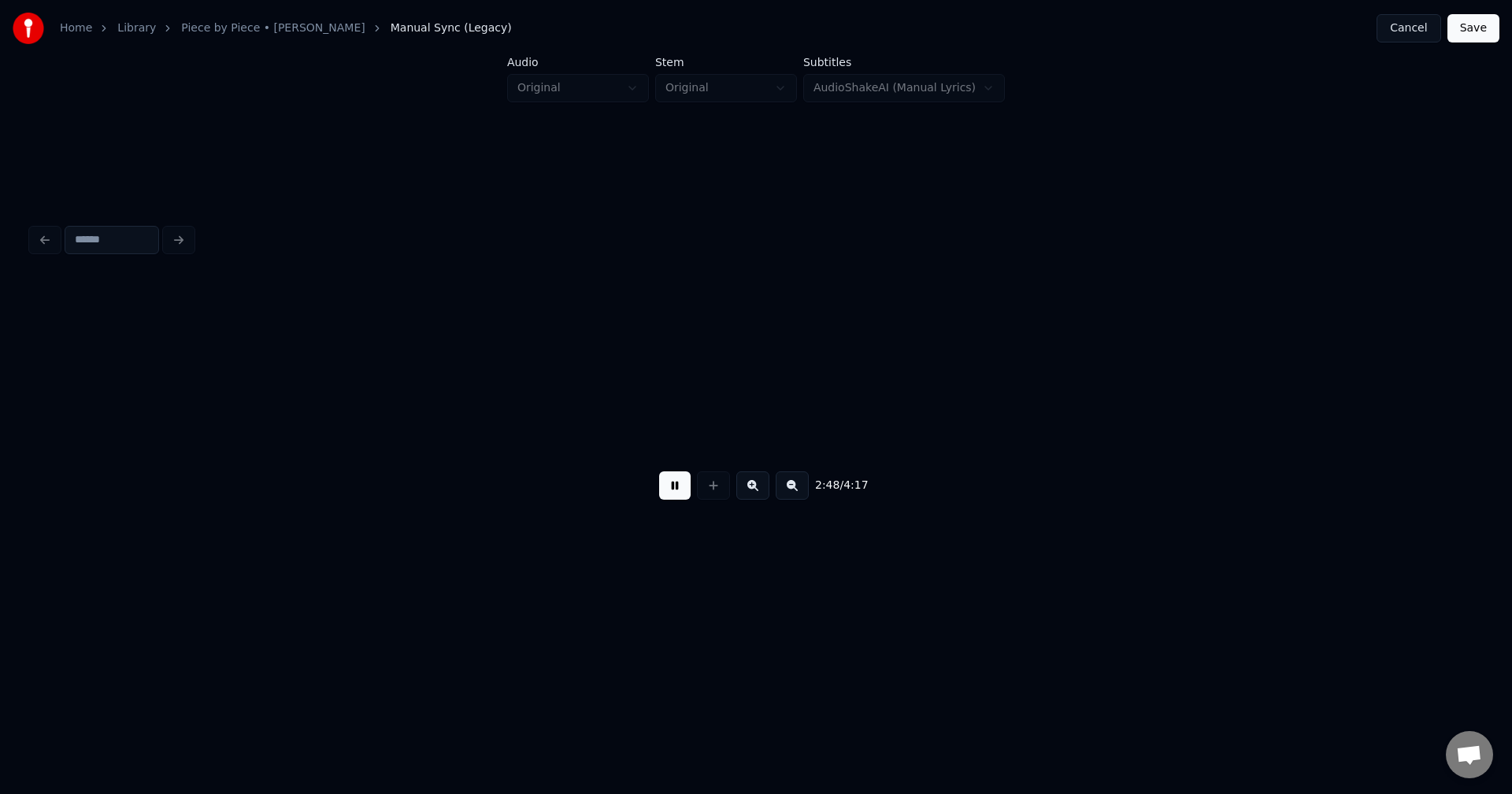
scroll to position [0, 19886]
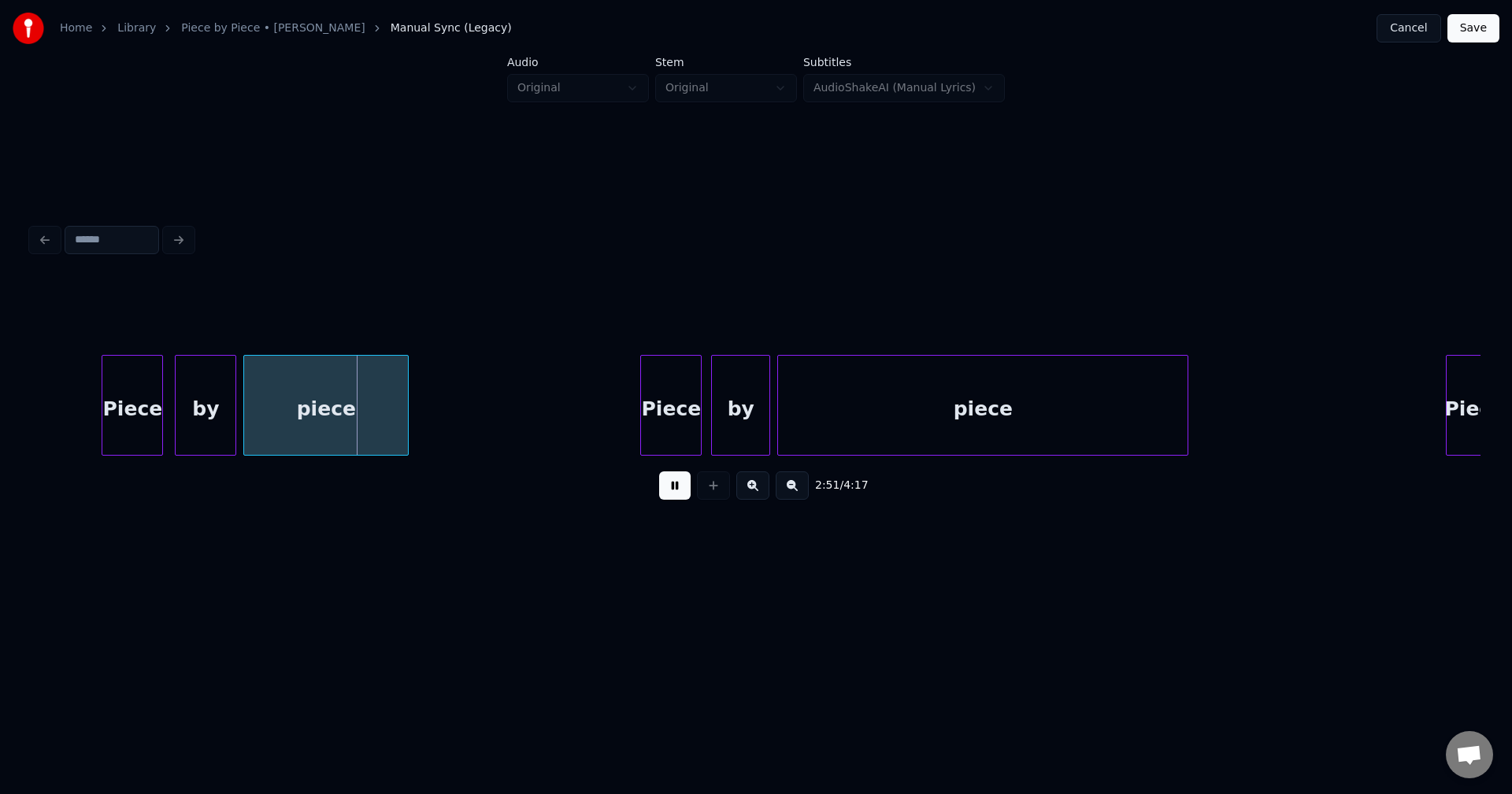
click at [674, 497] on button at bounding box center [674, 485] width 32 height 28
click at [335, 423] on div at bounding box center [334, 405] width 5 height 100
click at [671, 497] on button at bounding box center [674, 485] width 32 height 28
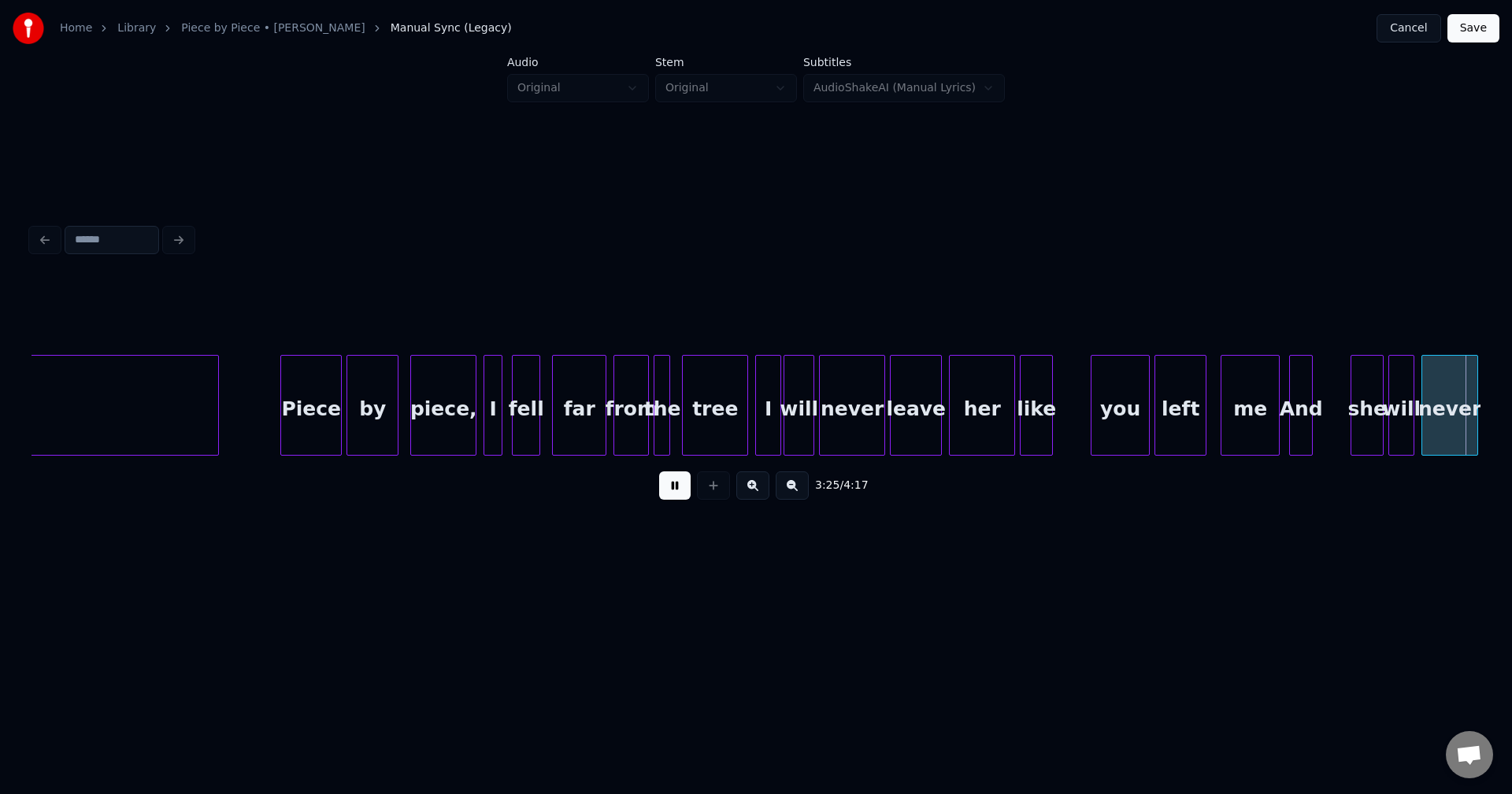
scroll to position [0, 24236]
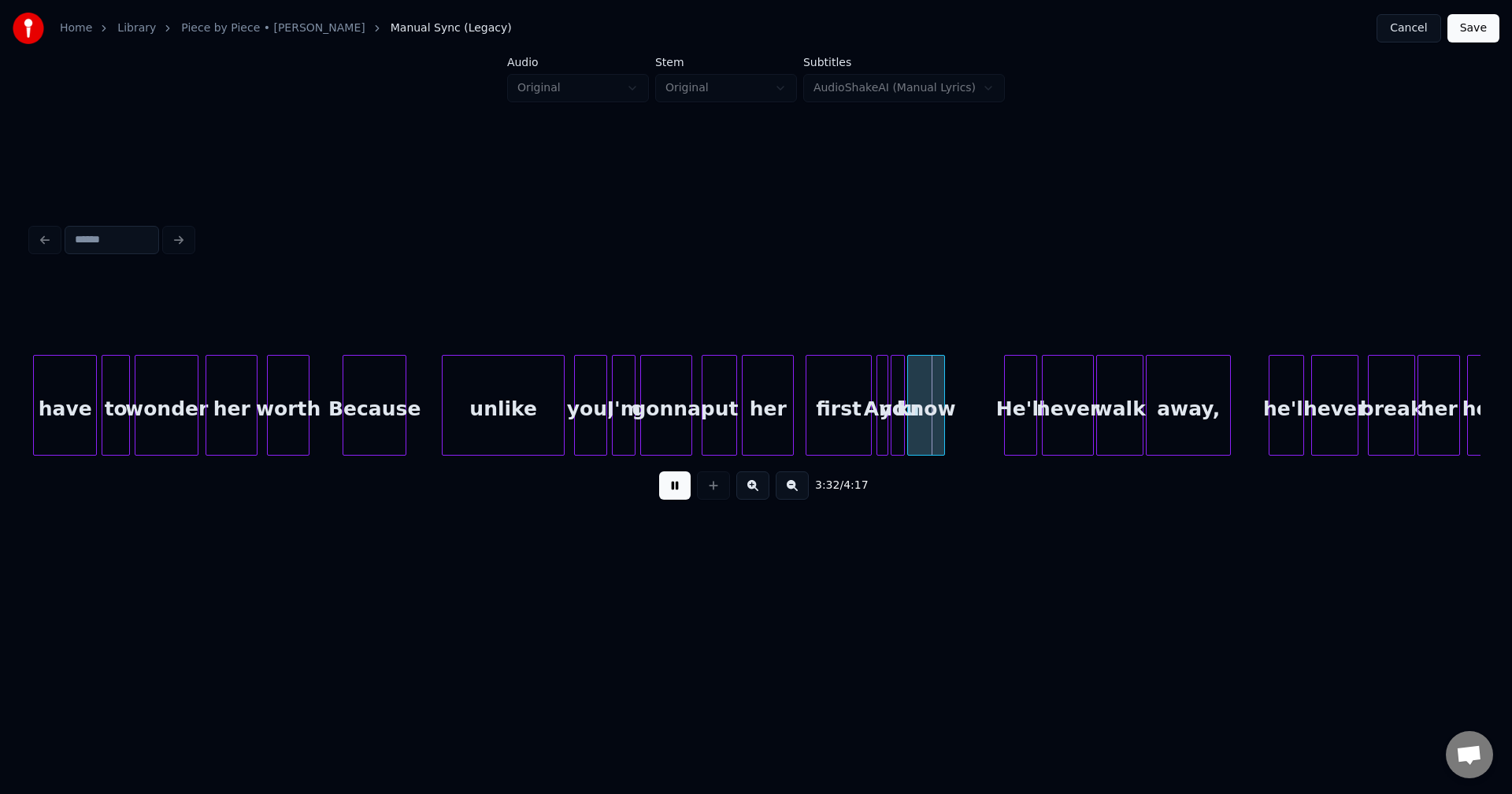
click at [429, 531] on div "3:32 / 4:17" at bounding box center [756, 366] width 1462 height 476
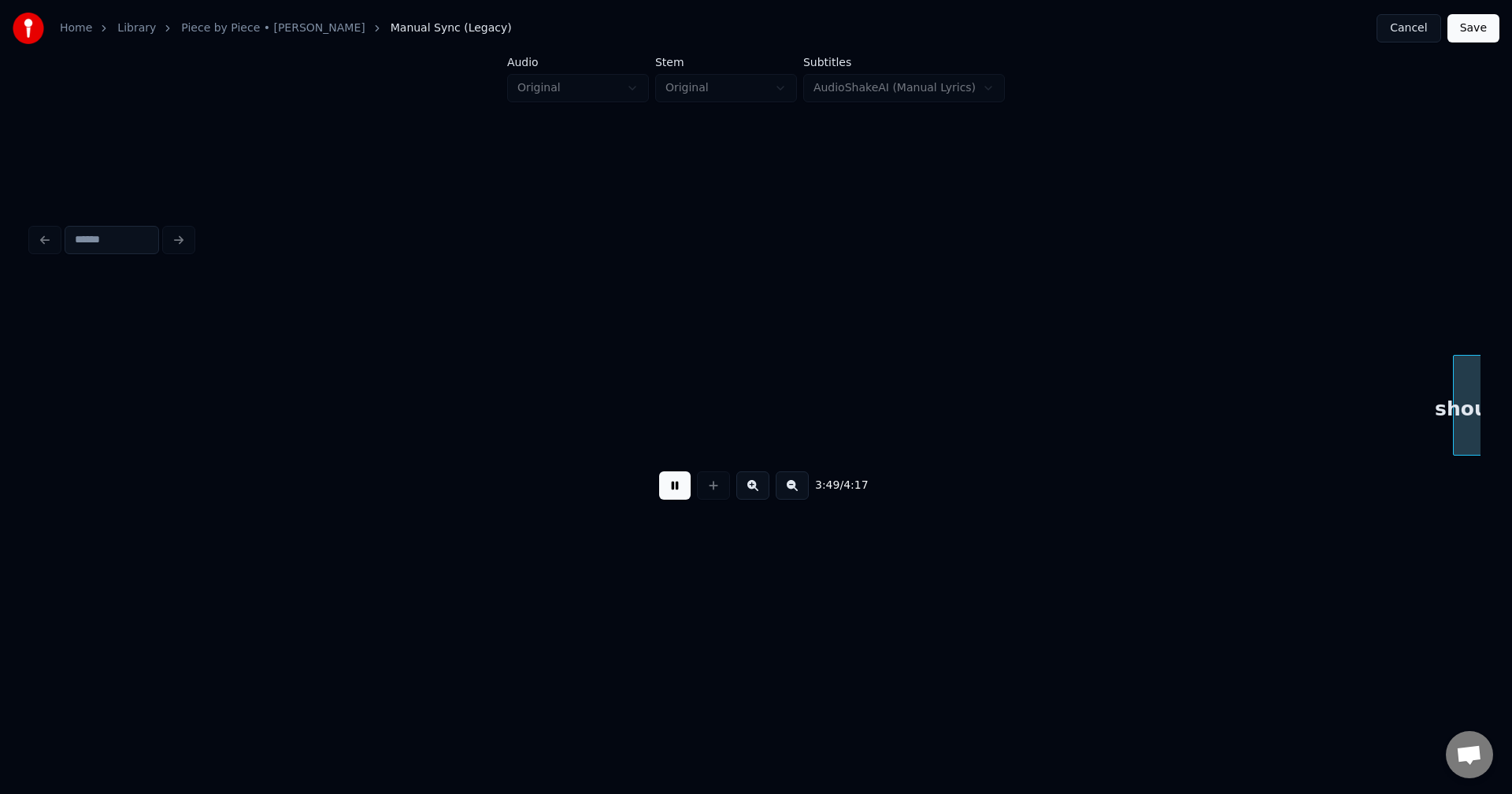
scroll to position [0, 27136]
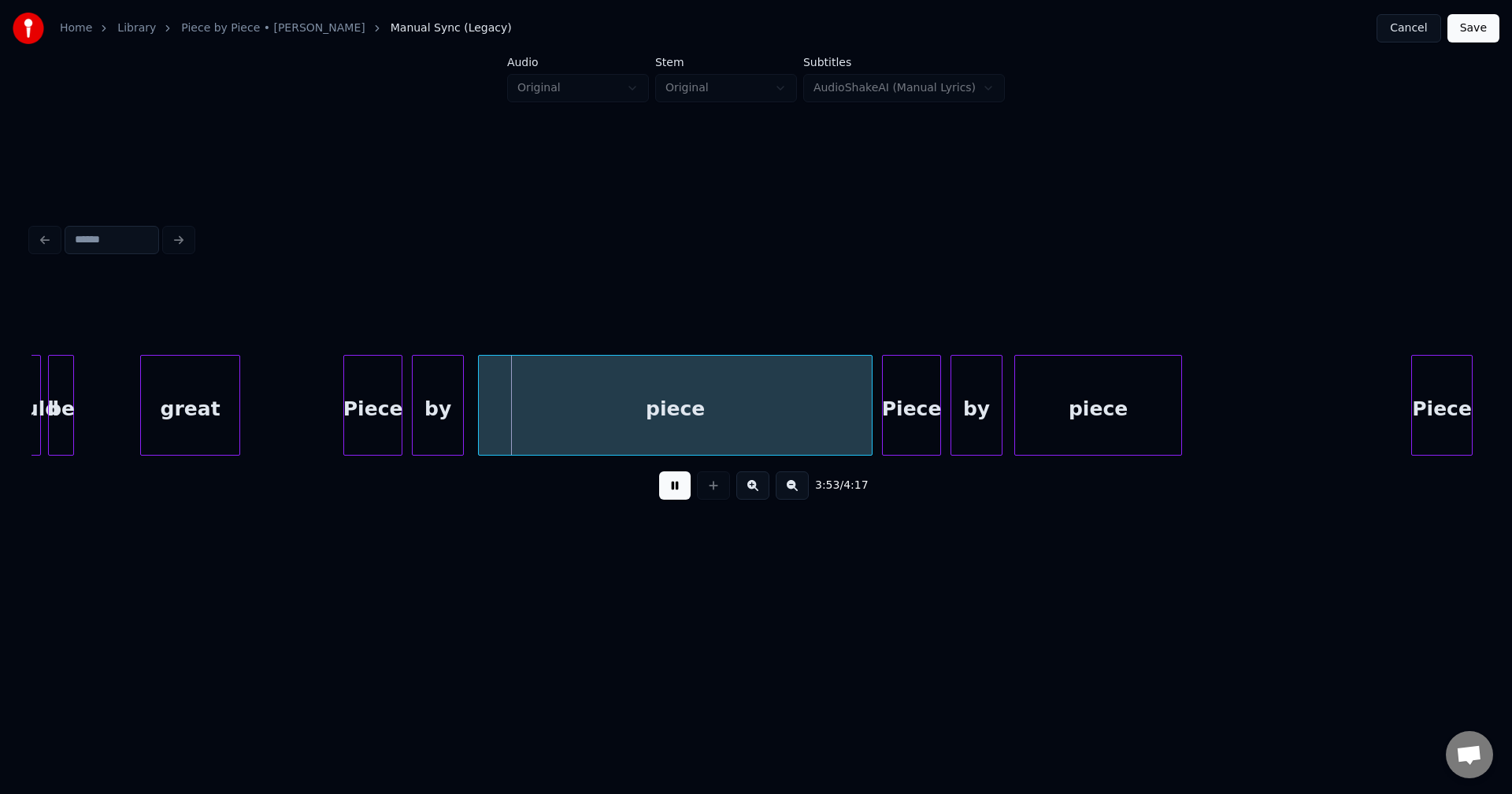
click at [239, 415] on div at bounding box center [237, 405] width 5 height 100
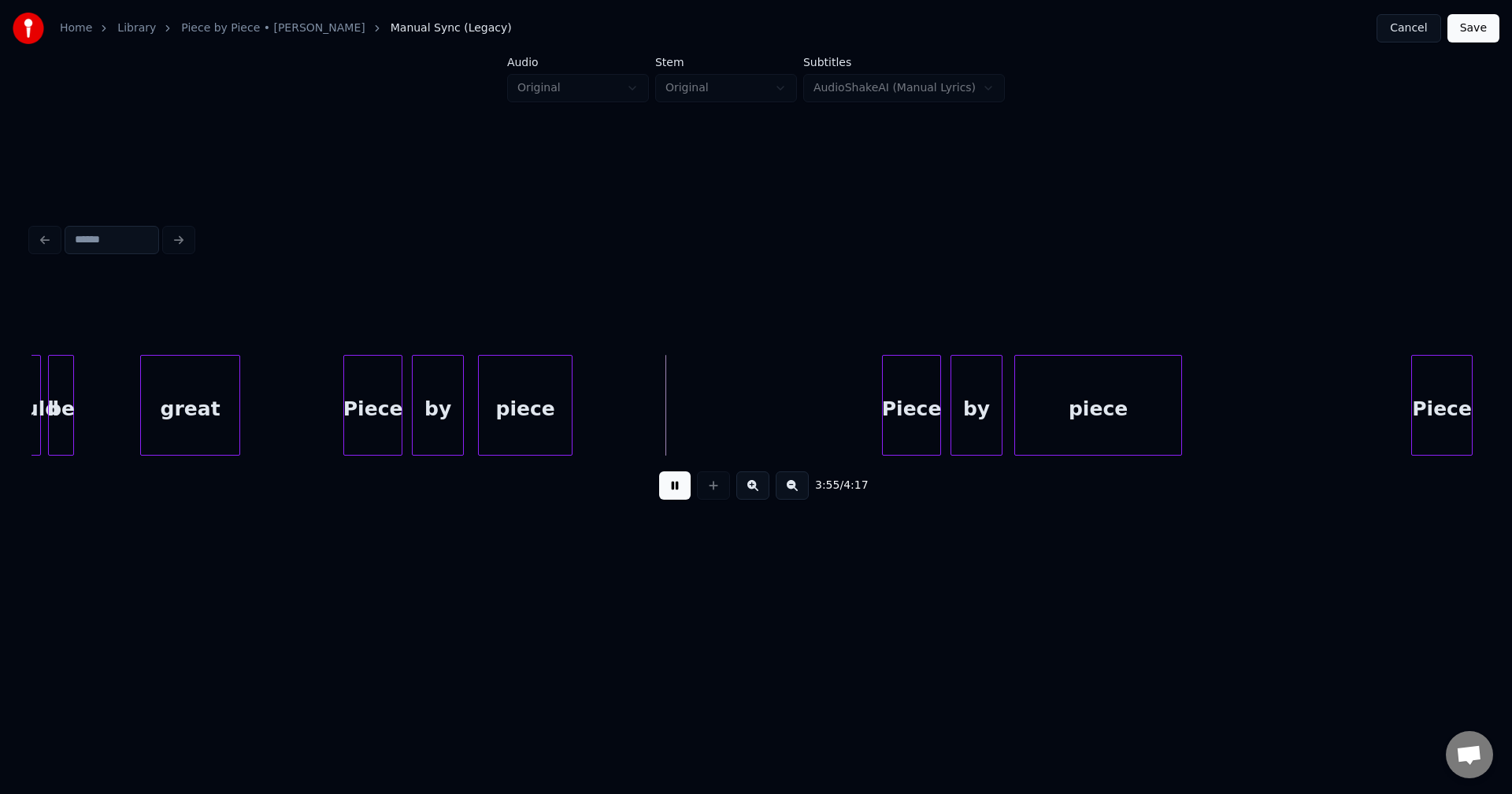
click at [567, 411] on div at bounding box center [569, 405] width 5 height 100
click at [1108, 415] on div at bounding box center [1105, 405] width 5 height 100
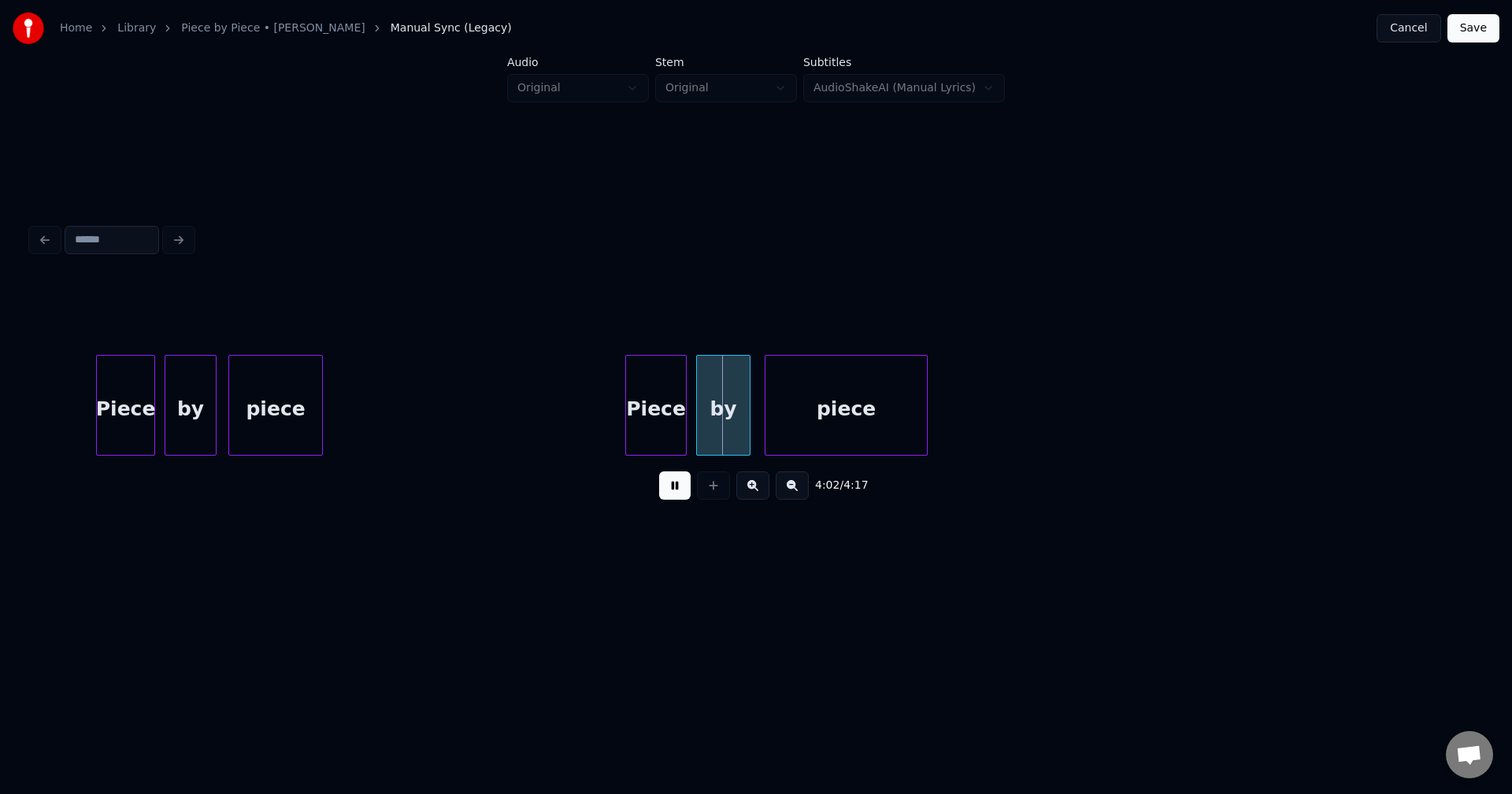
scroll to position [0, 27923]
click at [862, 417] on div at bounding box center [864, 405] width 5 height 100
click at [1472, 35] on button "Save" at bounding box center [1473, 28] width 52 height 28
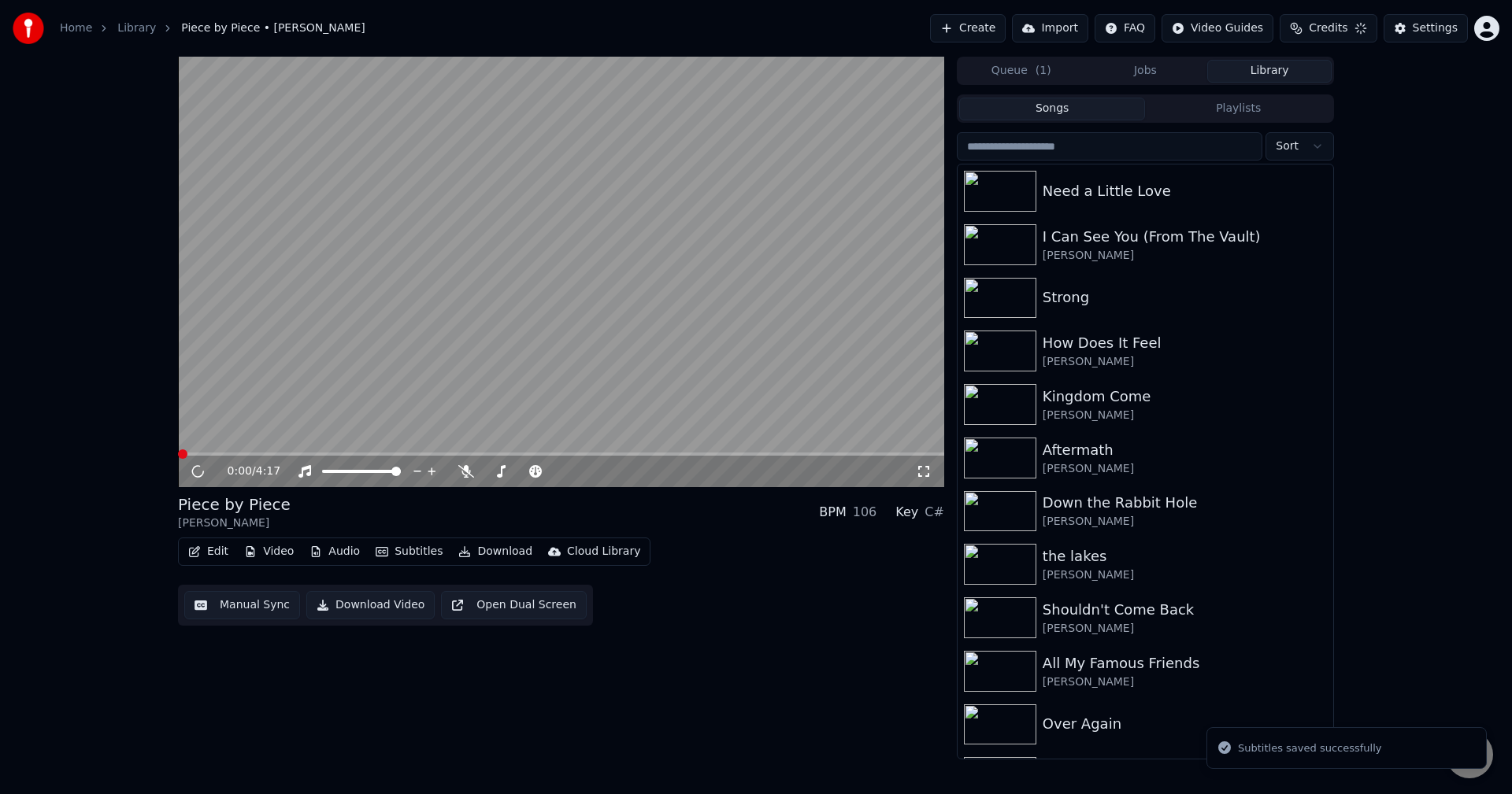
click at [497, 553] on button "Download" at bounding box center [495, 551] width 87 height 22
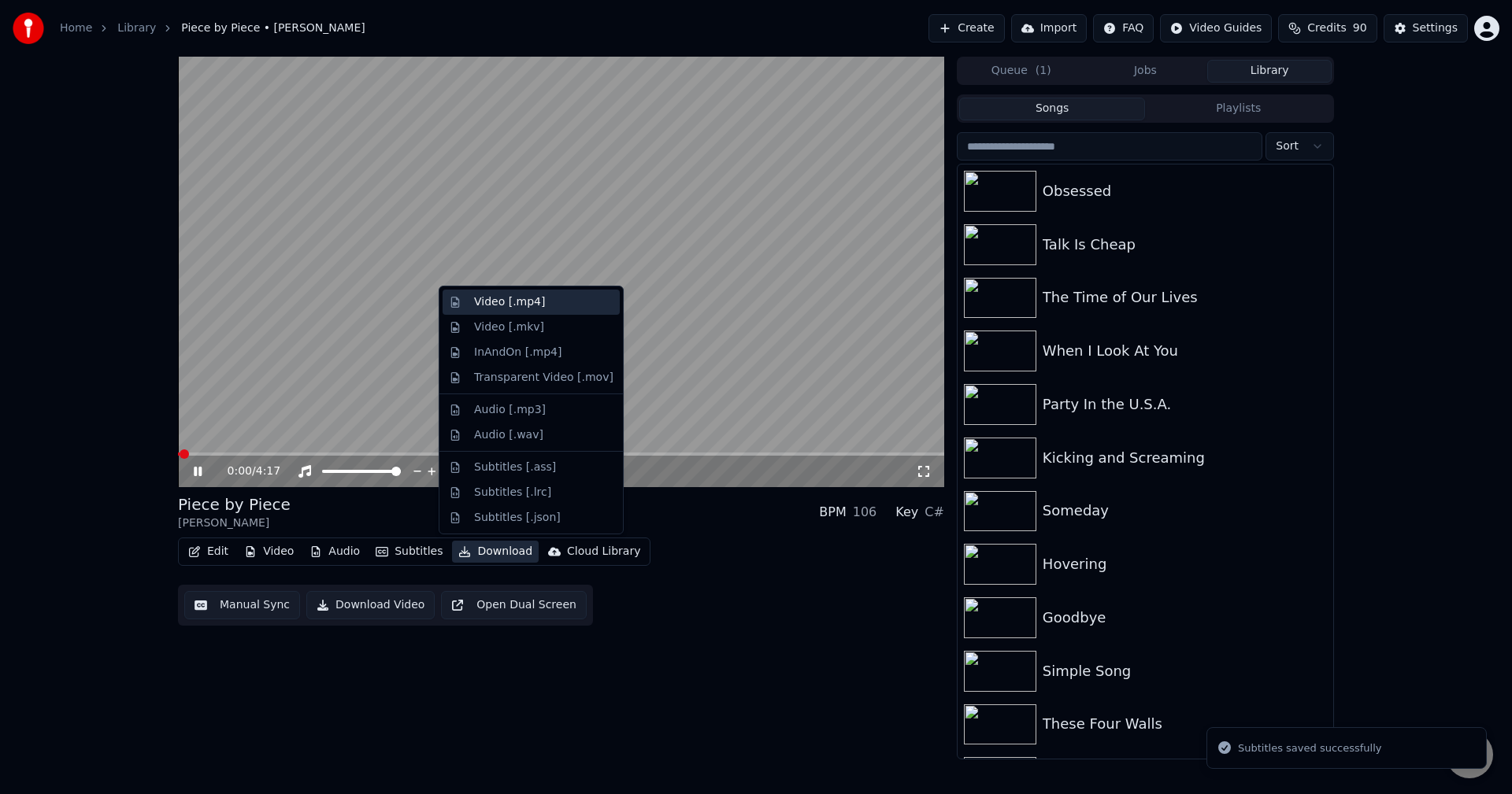
click at [503, 301] on div "Video [.mp4]" at bounding box center [509, 302] width 71 height 15
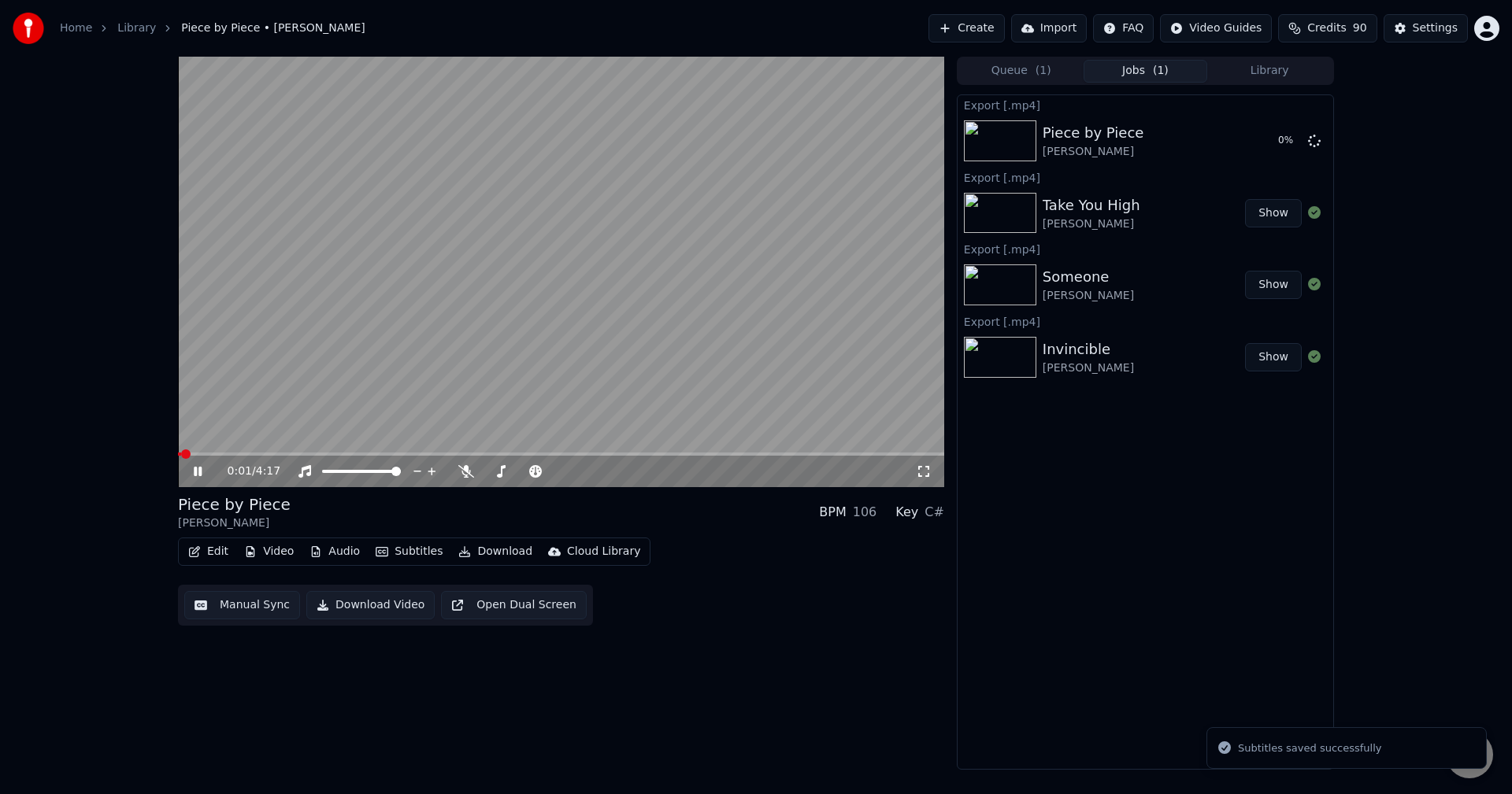
click at [197, 473] on icon at bounding box center [209, 471] width 37 height 13
click at [1282, 65] on button "Library" at bounding box center [1269, 72] width 125 height 23
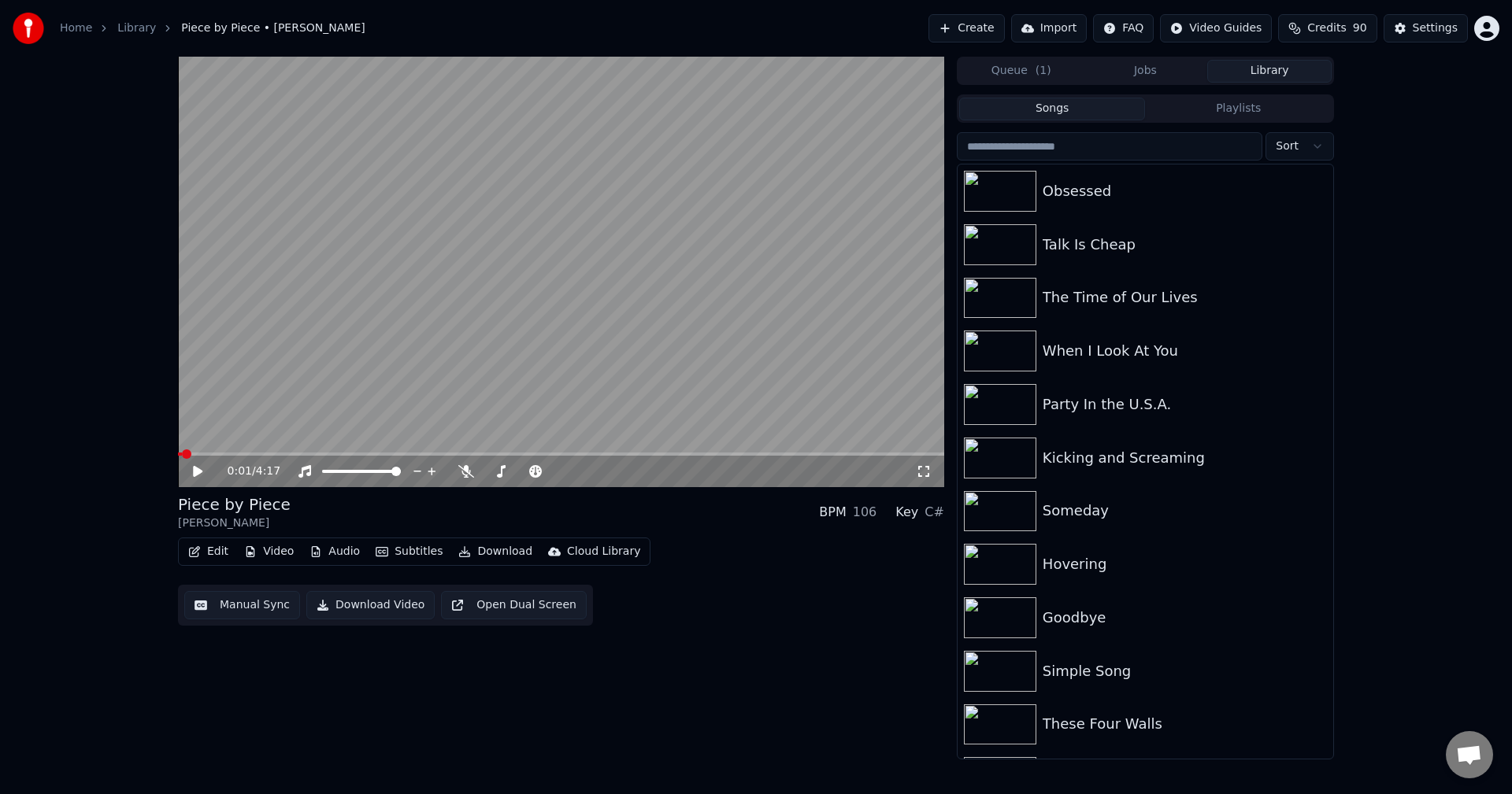
click at [1148, 83] on div "Queue ( 1 ) Jobs Library" at bounding box center [1145, 71] width 377 height 28
click at [1148, 74] on button "Jobs" at bounding box center [1145, 72] width 125 height 23
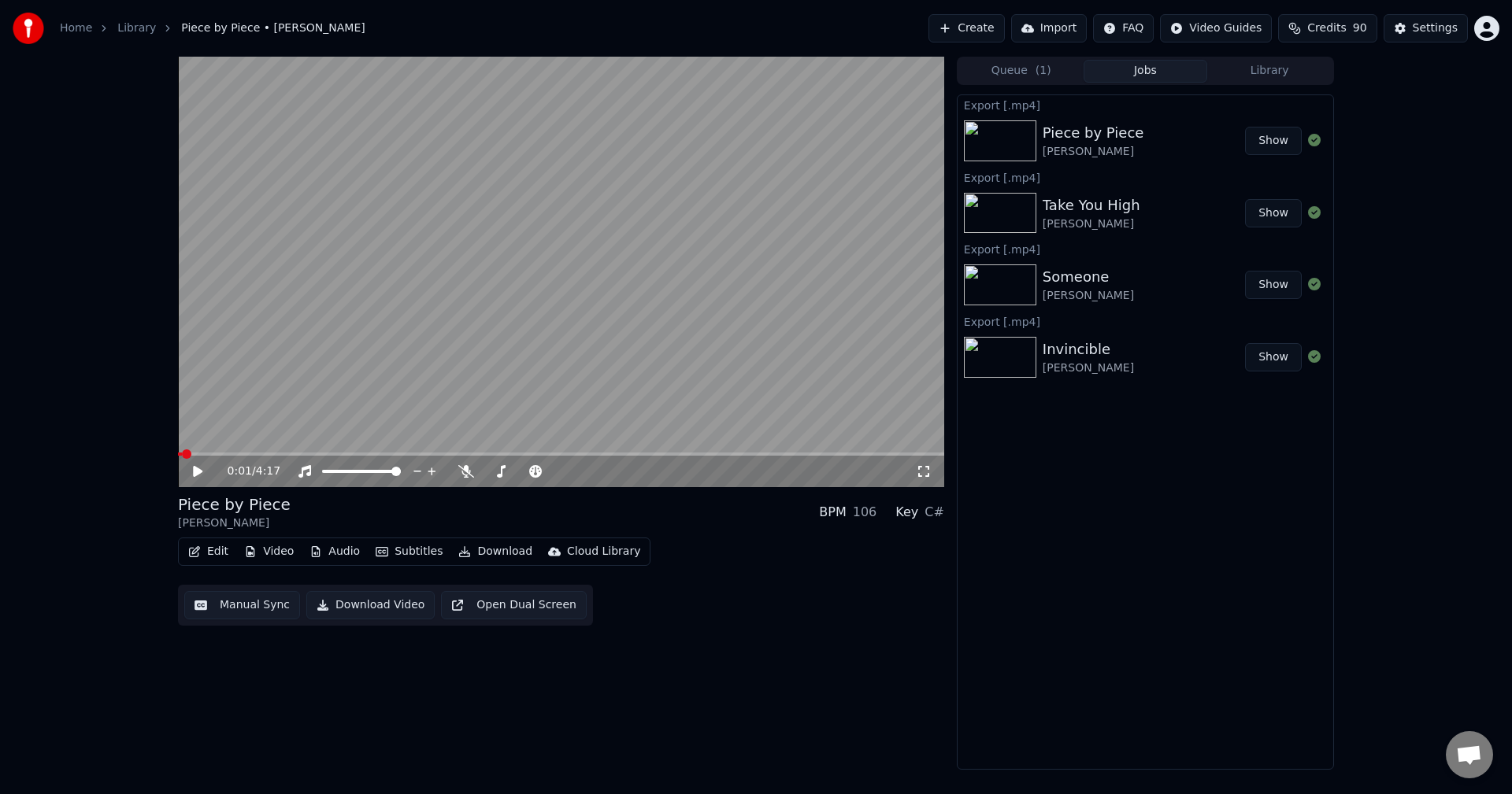
click at [1222, 68] on button "Library" at bounding box center [1269, 72] width 125 height 23
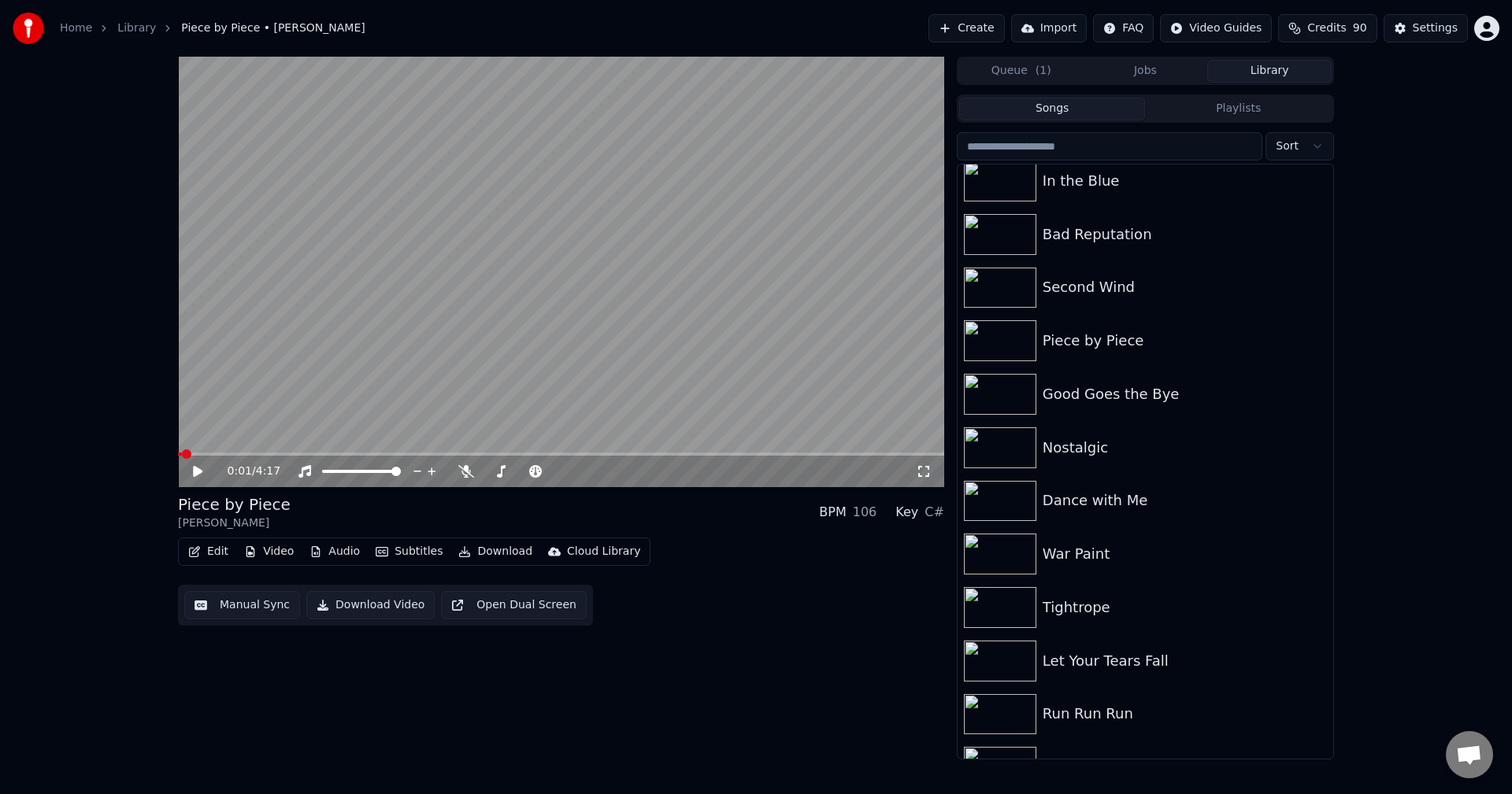
scroll to position [12359, 0]
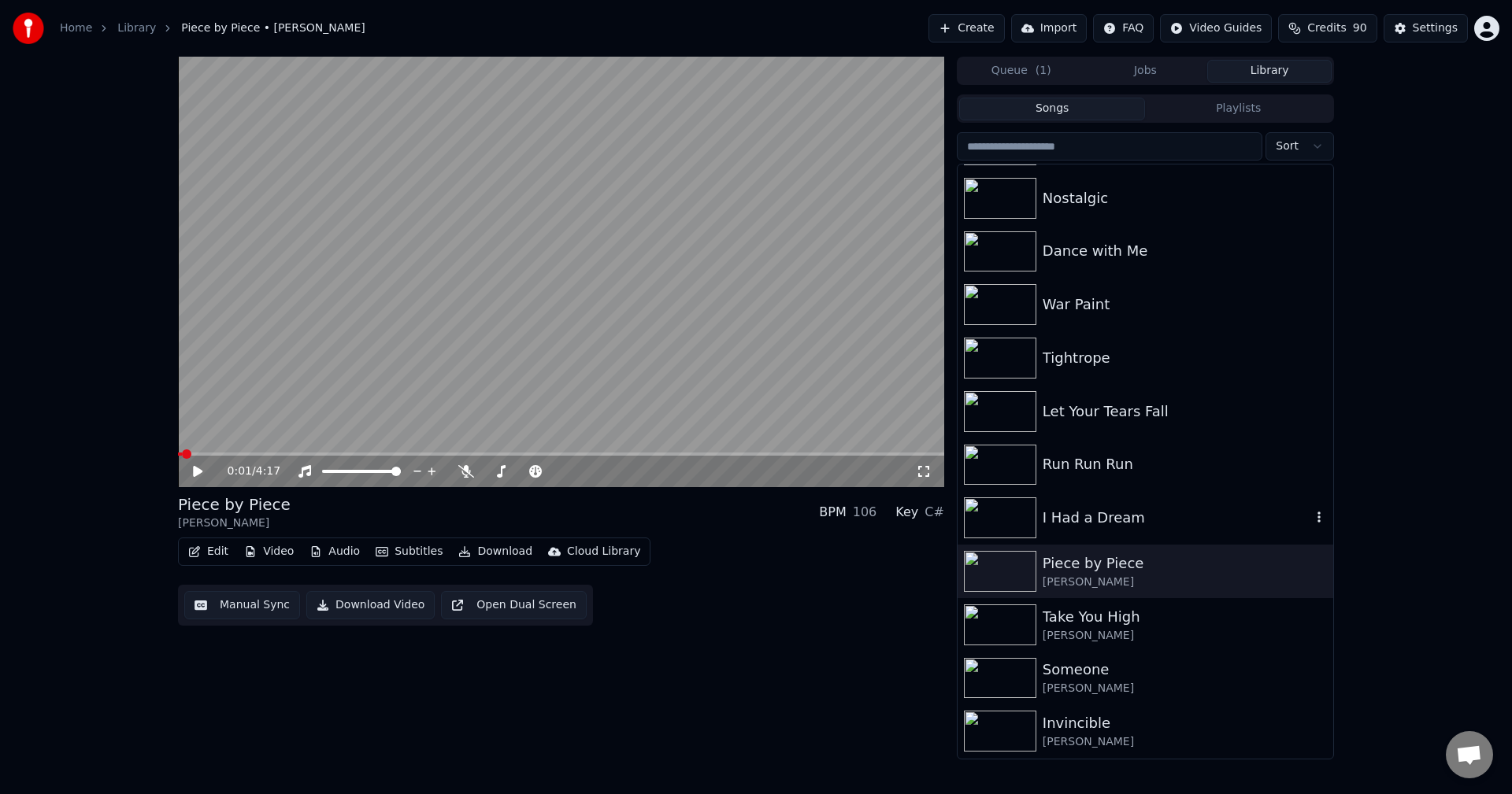
click at [1158, 523] on div "I Had a Dream" at bounding box center [1177, 517] width 269 height 22
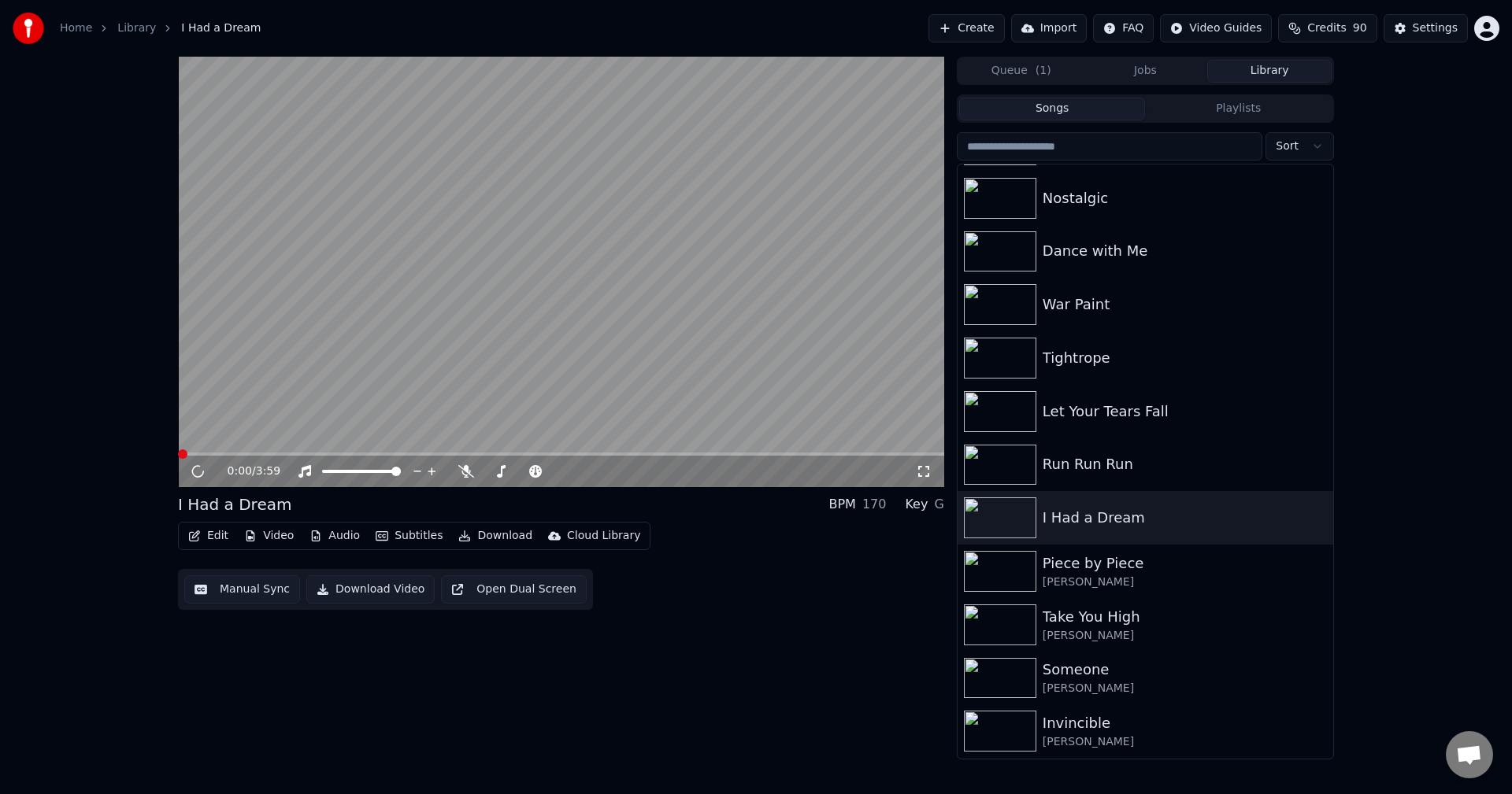
click at [189, 537] on icon "button" at bounding box center [193, 536] width 11 height 11
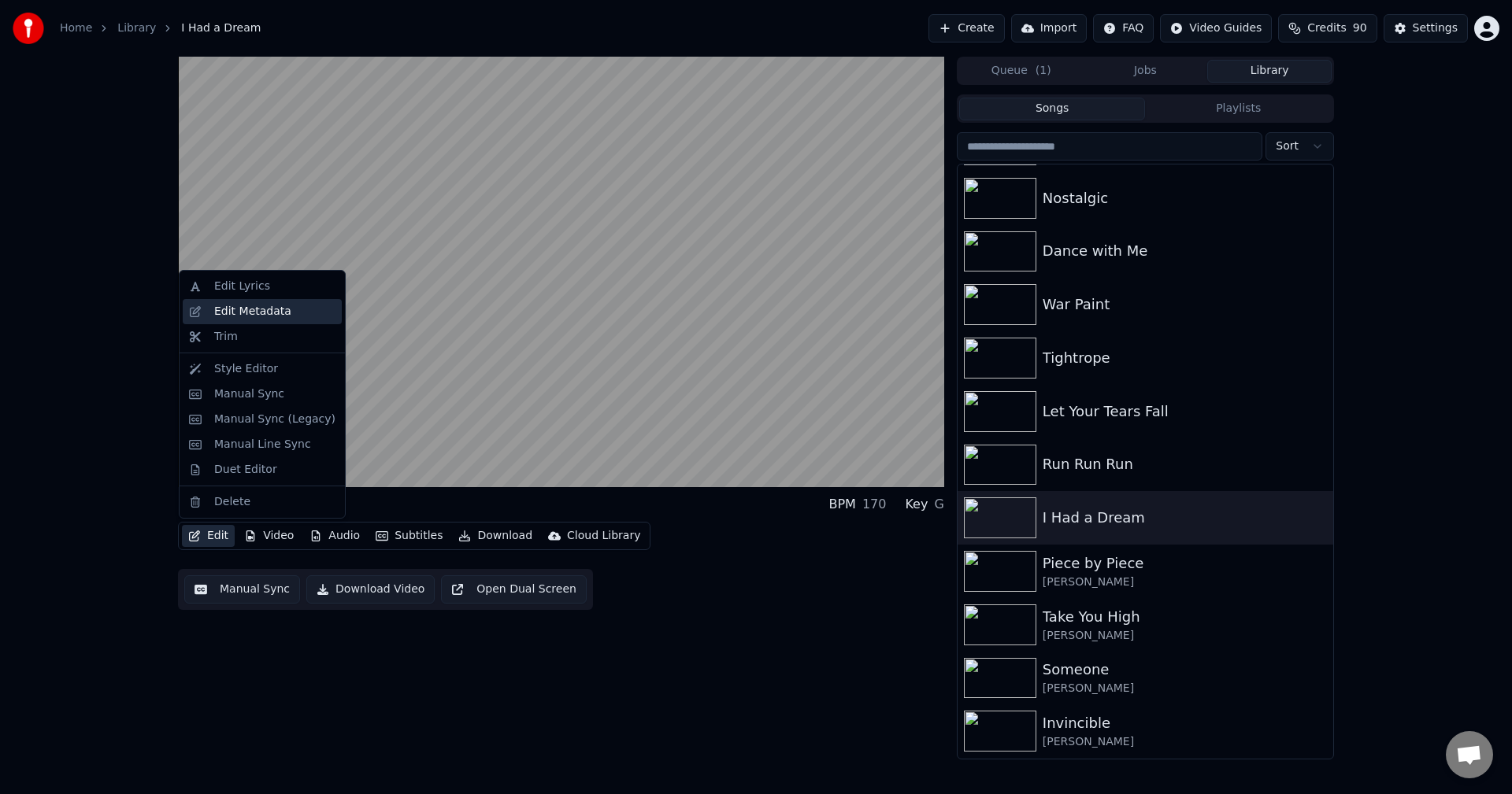
click at [262, 315] on div "Edit Metadata" at bounding box center [252, 311] width 77 height 15
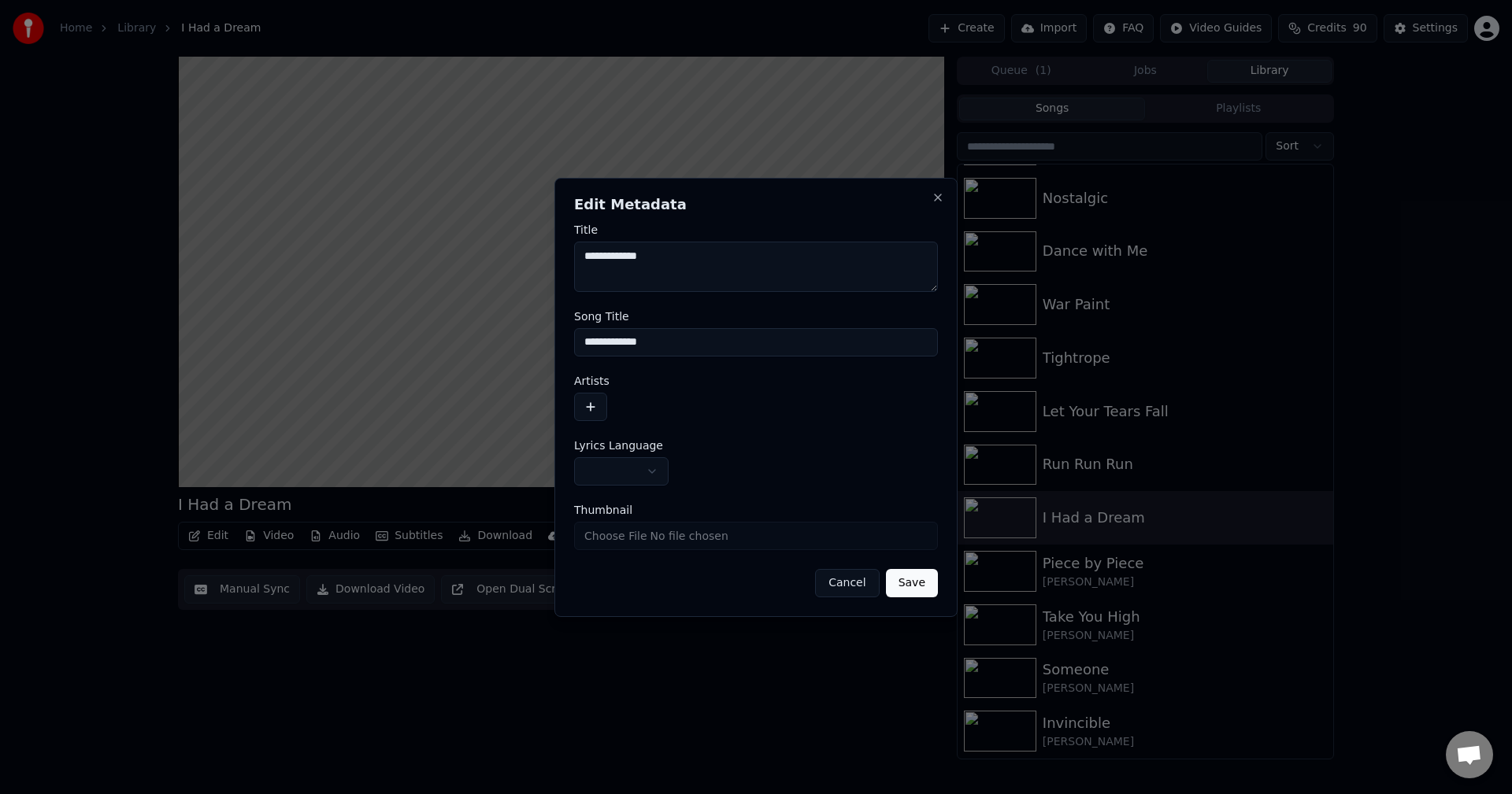
click at [636, 470] on body "Home Library I Had a Dream Create Import FAQ Video Guides Credits 90 Settings I…" at bounding box center [756, 397] width 1512 height 794
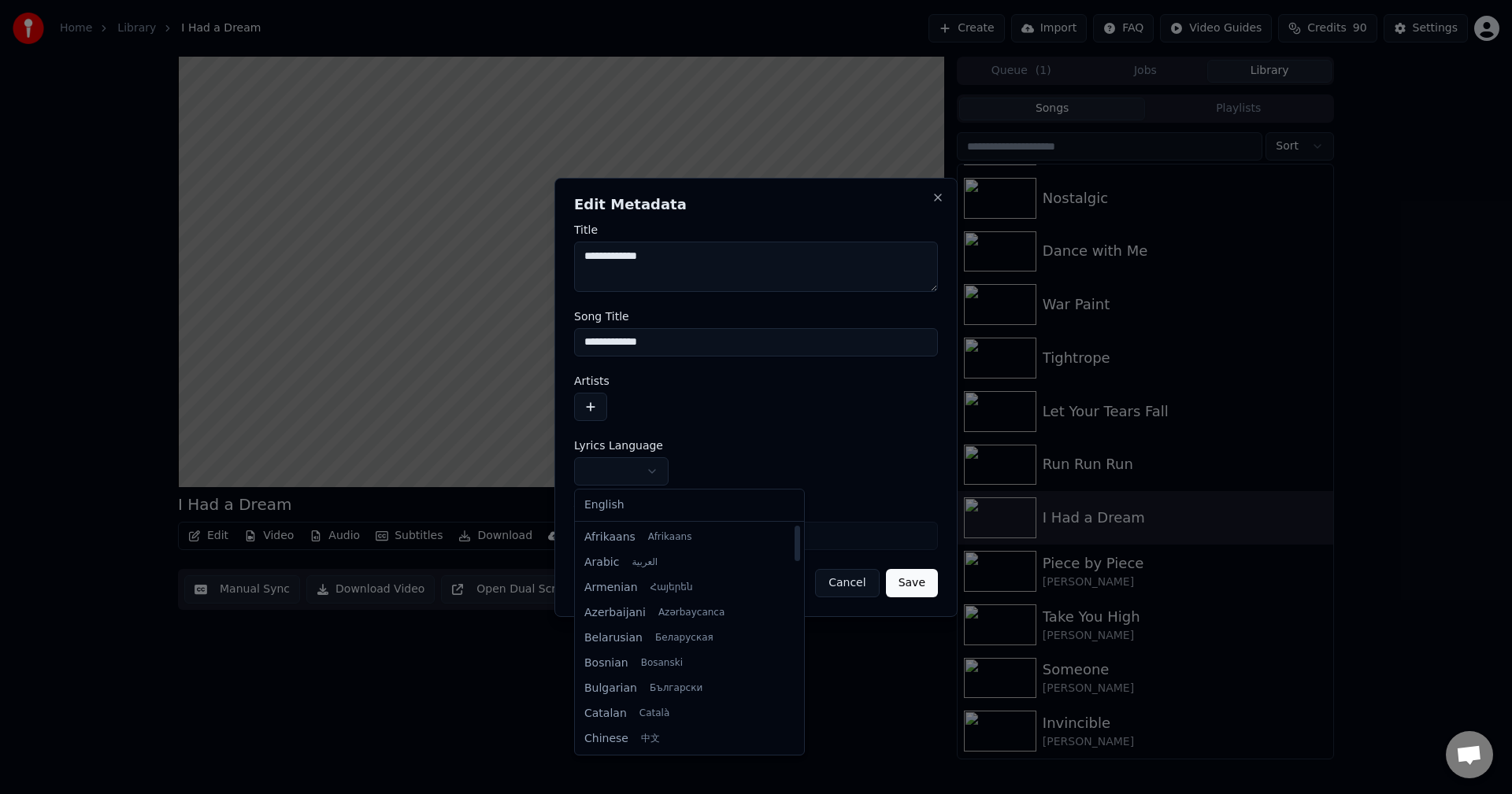
select select "**"
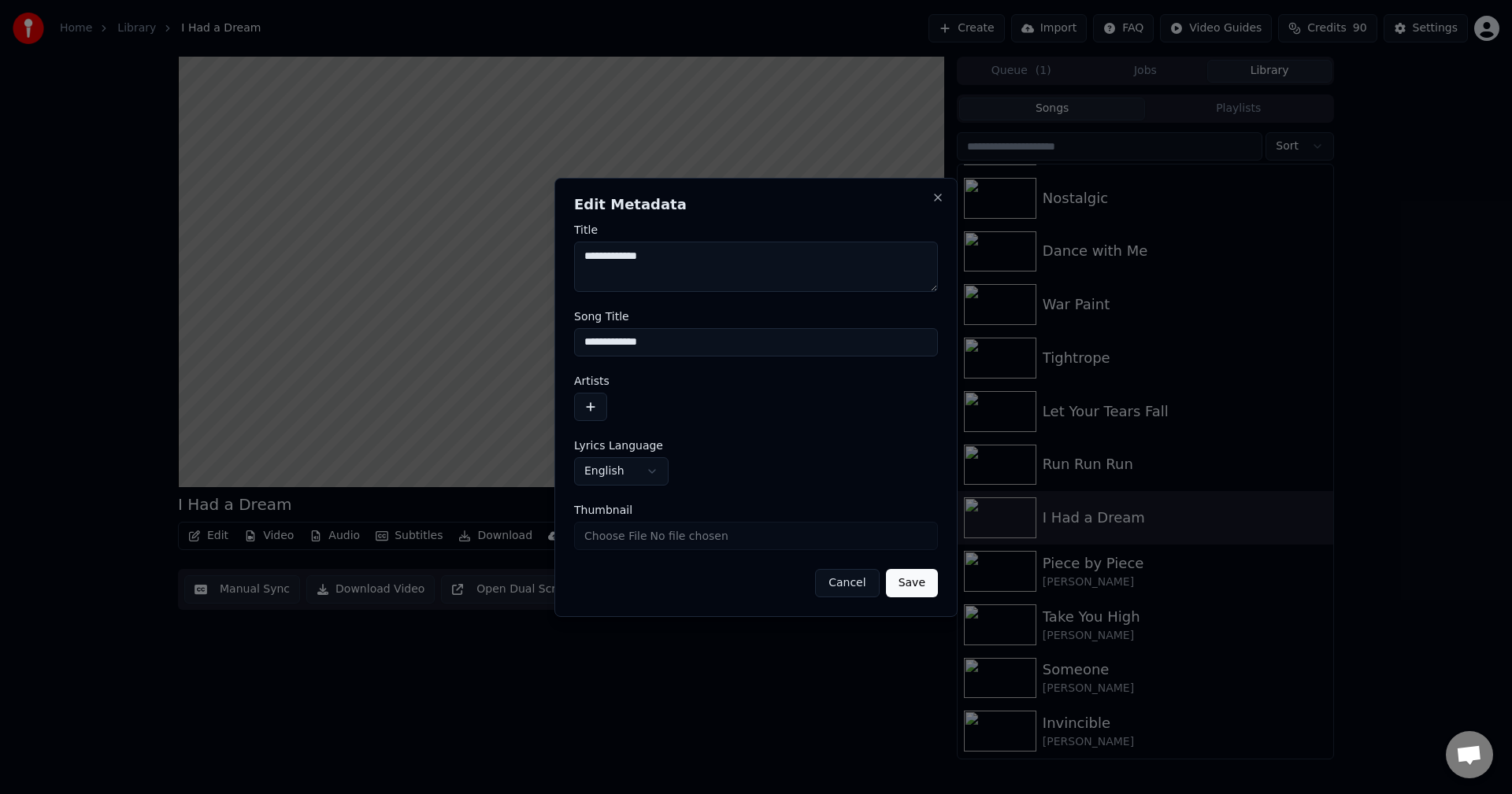
click at [588, 381] on label "Artists" at bounding box center [756, 380] width 364 height 11
click at [588, 404] on button "button" at bounding box center [590, 406] width 33 height 28
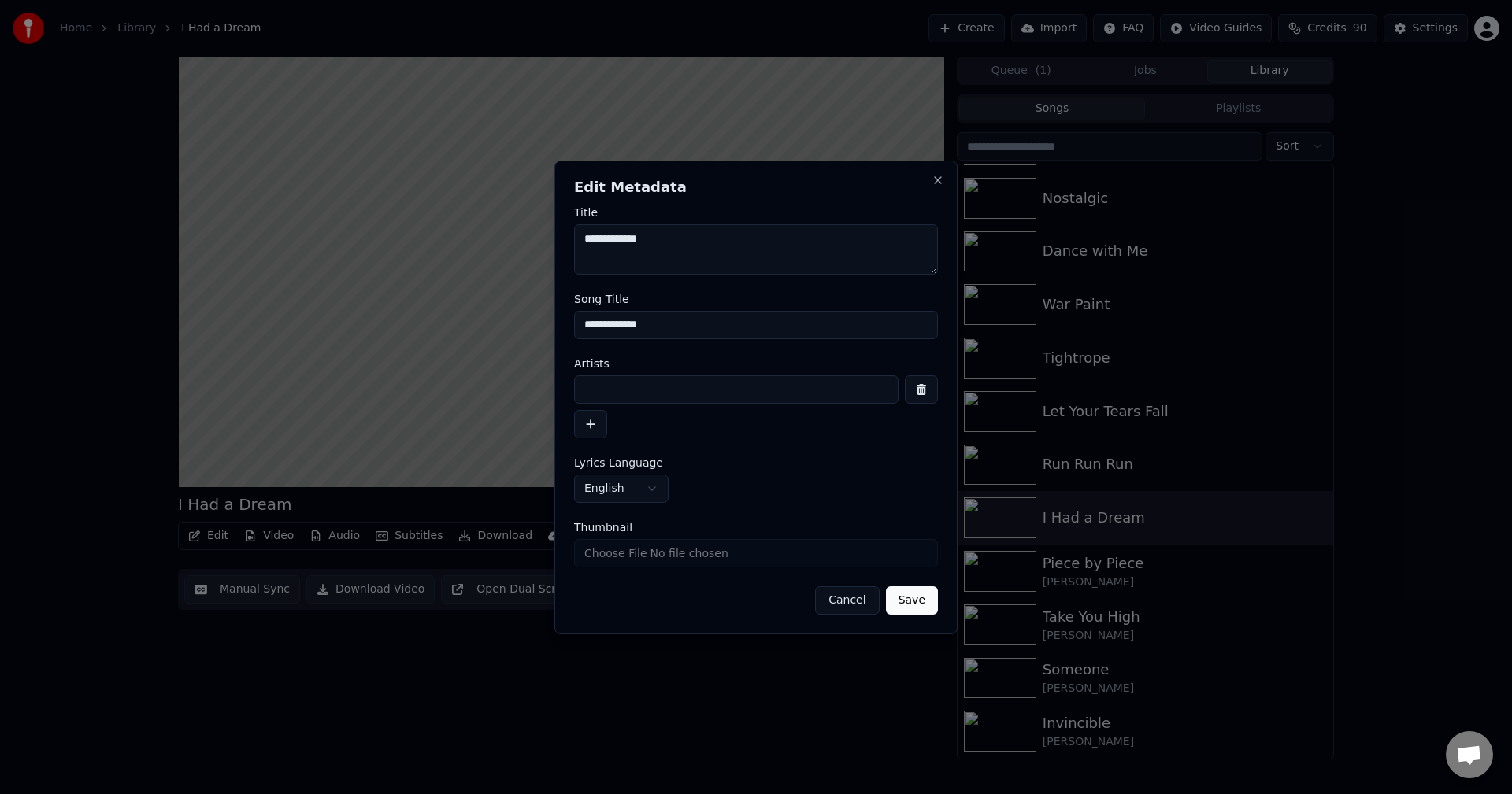
click at [675, 391] on input at bounding box center [735, 389] width 324 height 28
type input "**********"
click at [886, 586] on button "Save" at bounding box center [912, 600] width 52 height 28
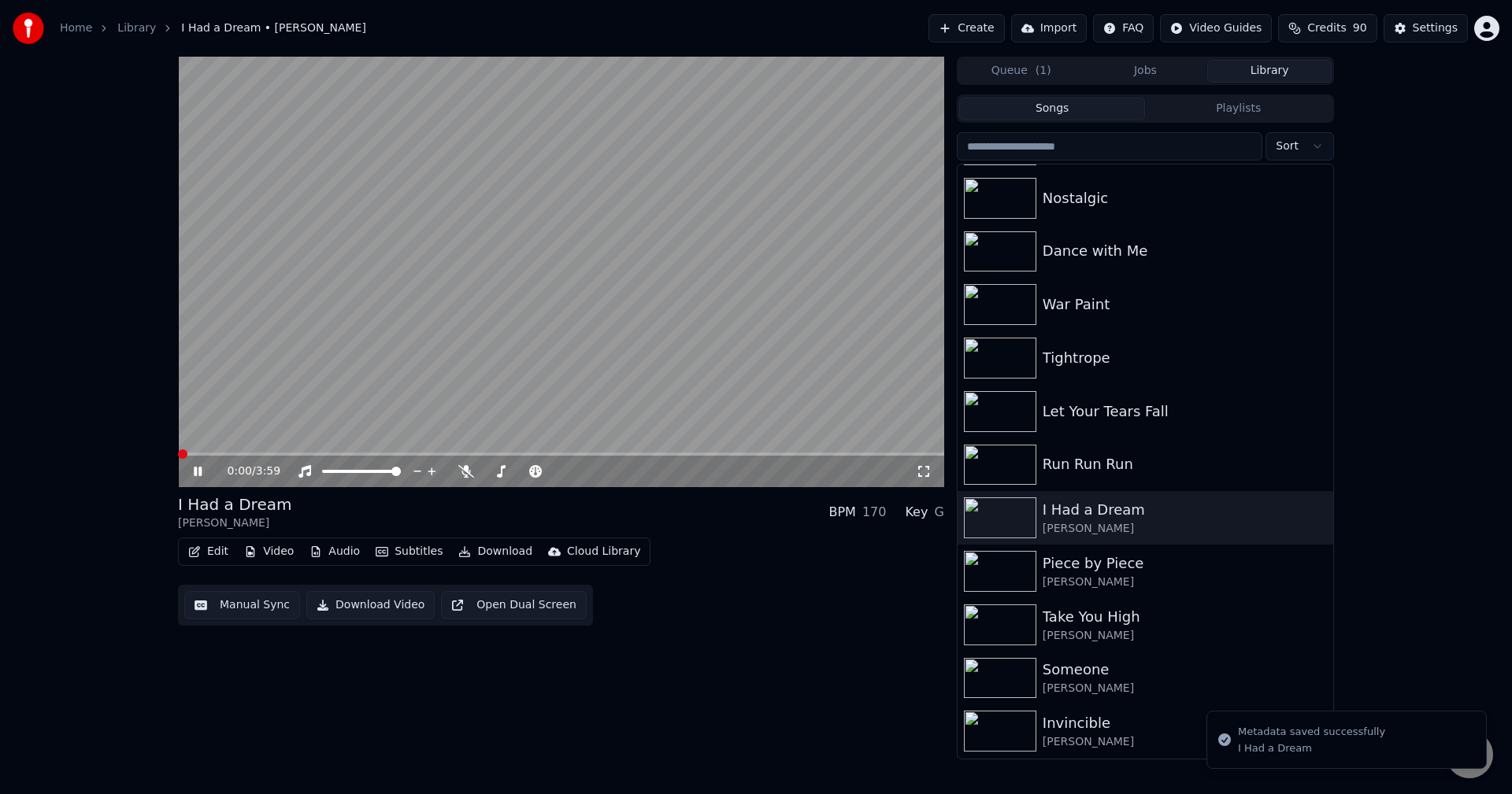
click at [192, 472] on icon at bounding box center [209, 471] width 37 height 13
click at [197, 551] on icon "button" at bounding box center [193, 551] width 11 height 11
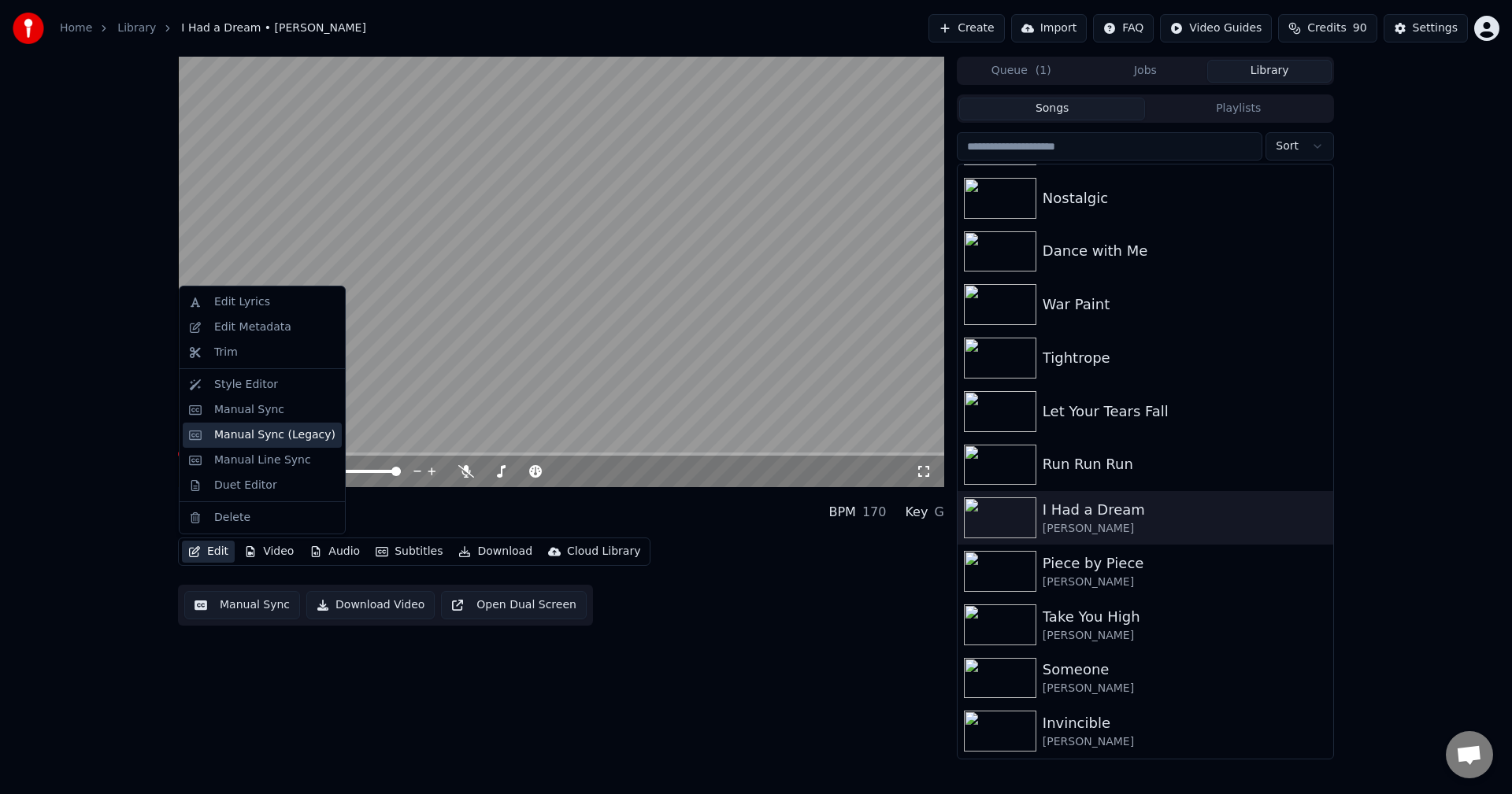
click at [240, 440] on div "Manual Sync (Legacy)" at bounding box center [274, 435] width 121 height 15
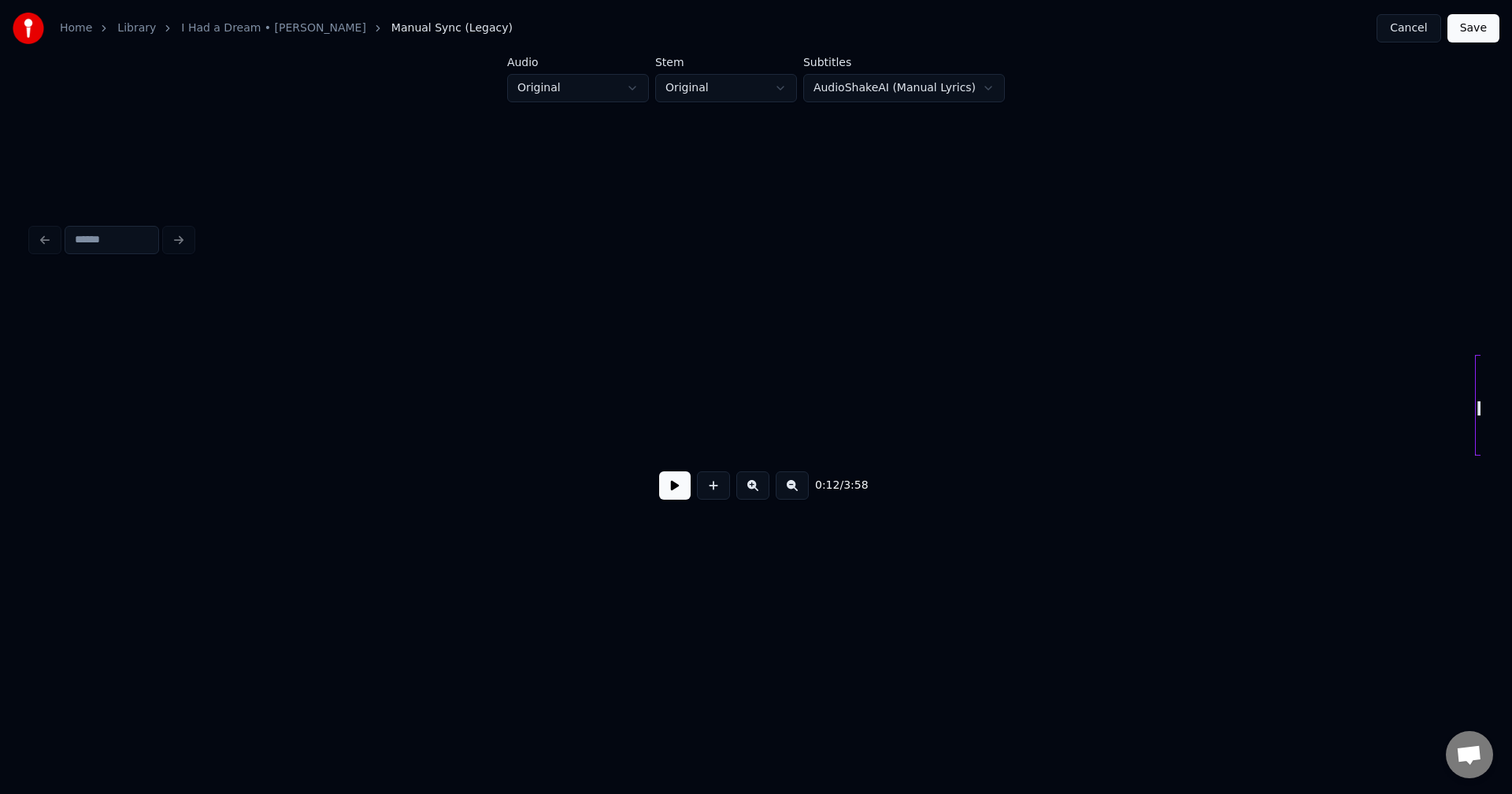
click at [675, 503] on div "0:12 / 3:58" at bounding box center [756, 485] width 1424 height 35
click at [675, 497] on button at bounding box center [674, 485] width 32 height 28
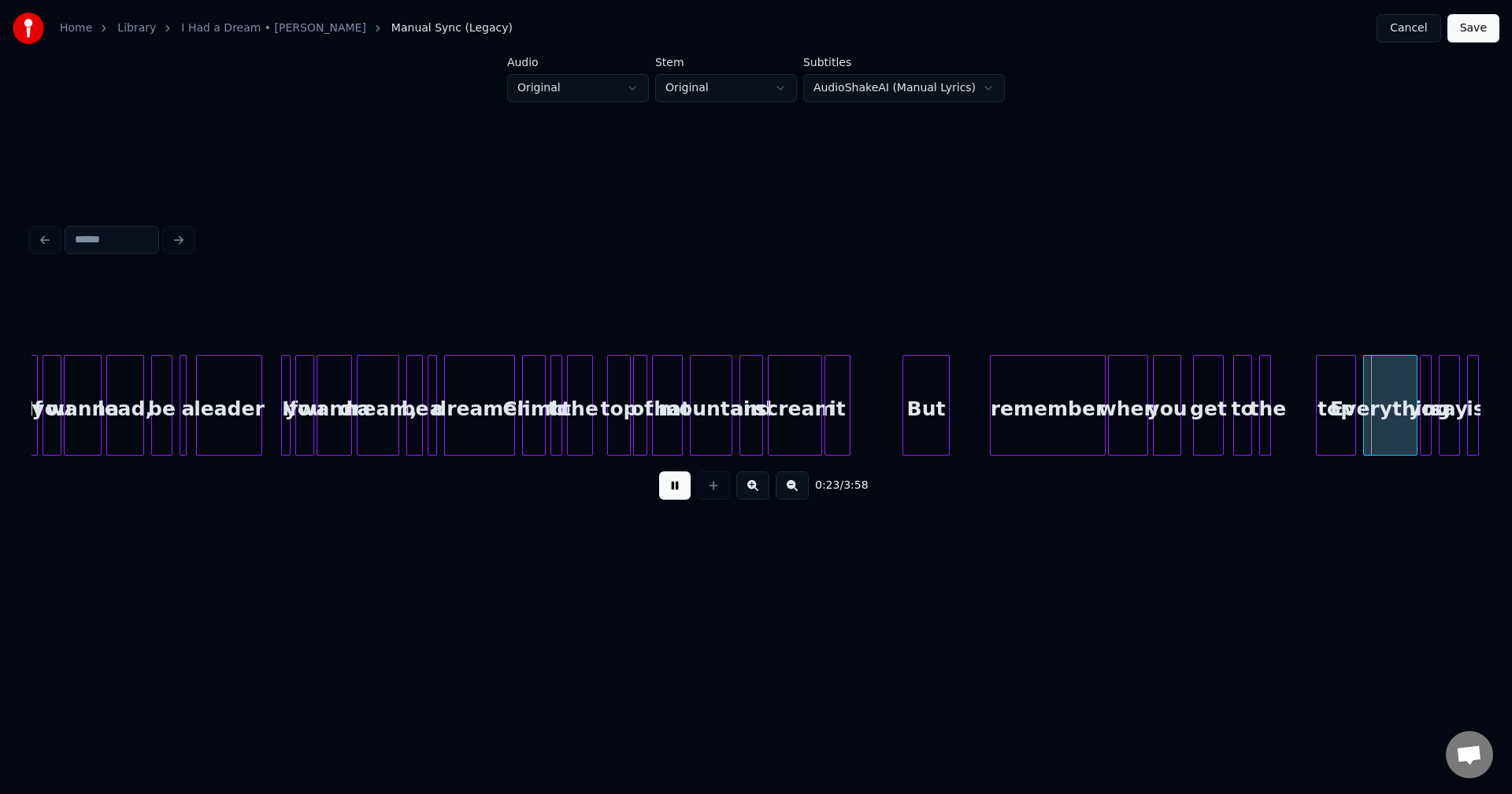
click at [675, 496] on button at bounding box center [674, 485] width 32 height 28
click at [1195, 424] on div at bounding box center [1196, 405] width 5 height 100
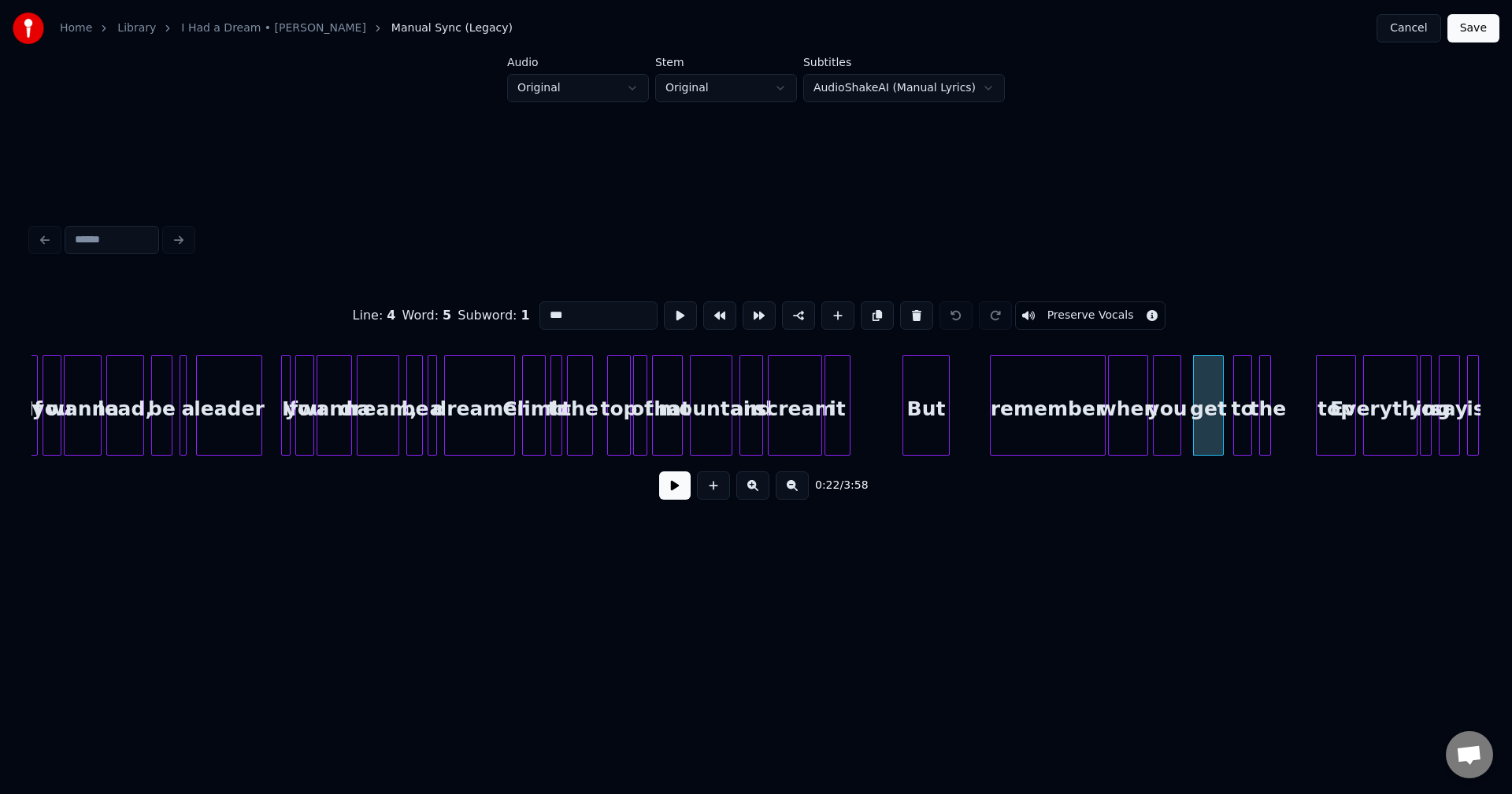
click at [672, 492] on button at bounding box center [674, 485] width 32 height 28
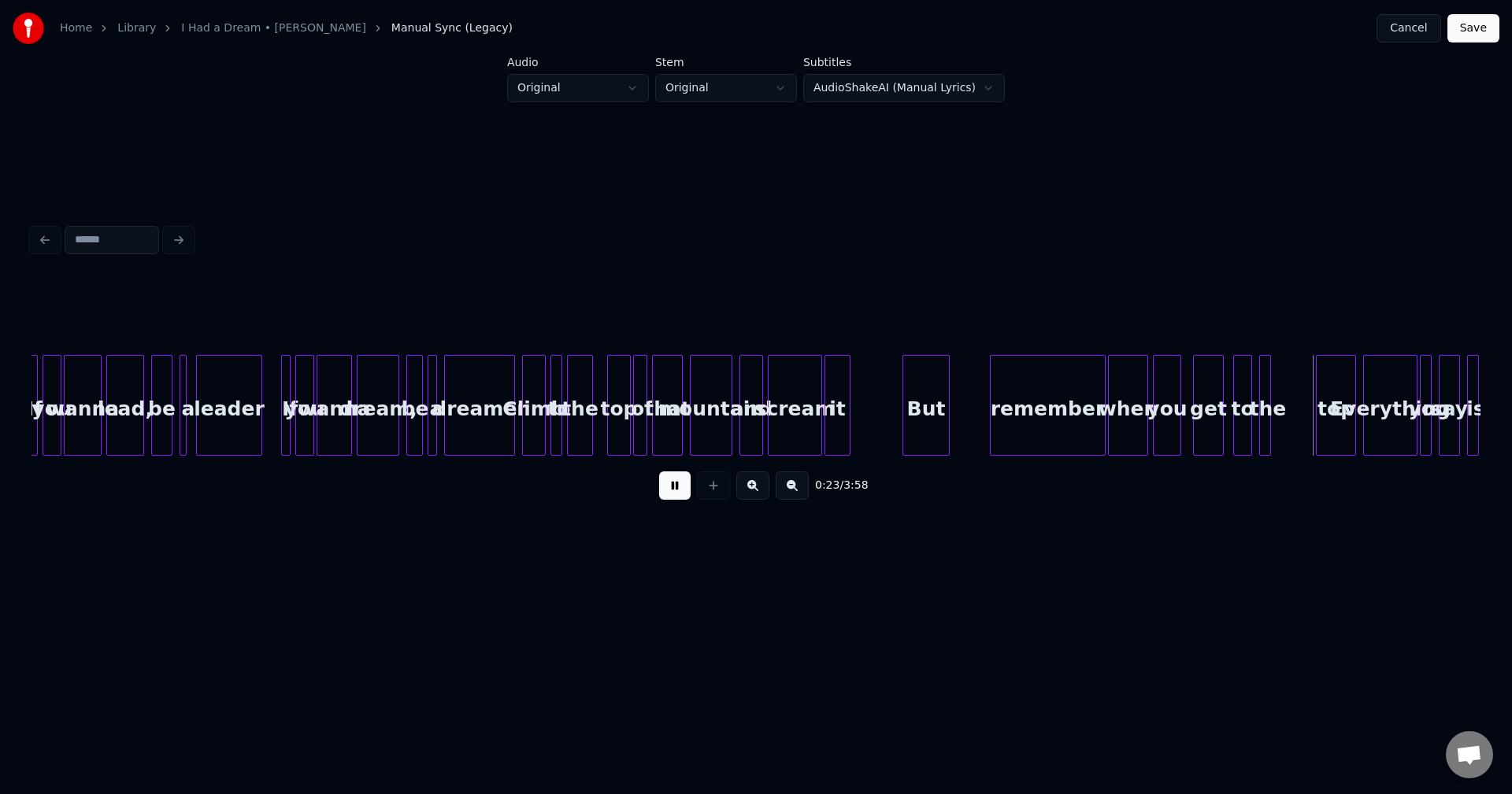
click at [672, 492] on button at bounding box center [674, 485] width 32 height 28
click at [1292, 426] on div at bounding box center [1293, 405] width 5 height 100
click at [1303, 424] on div at bounding box center [1304, 405] width 5 height 100
click at [1280, 426] on div "the" at bounding box center [1277, 409] width 36 height 107
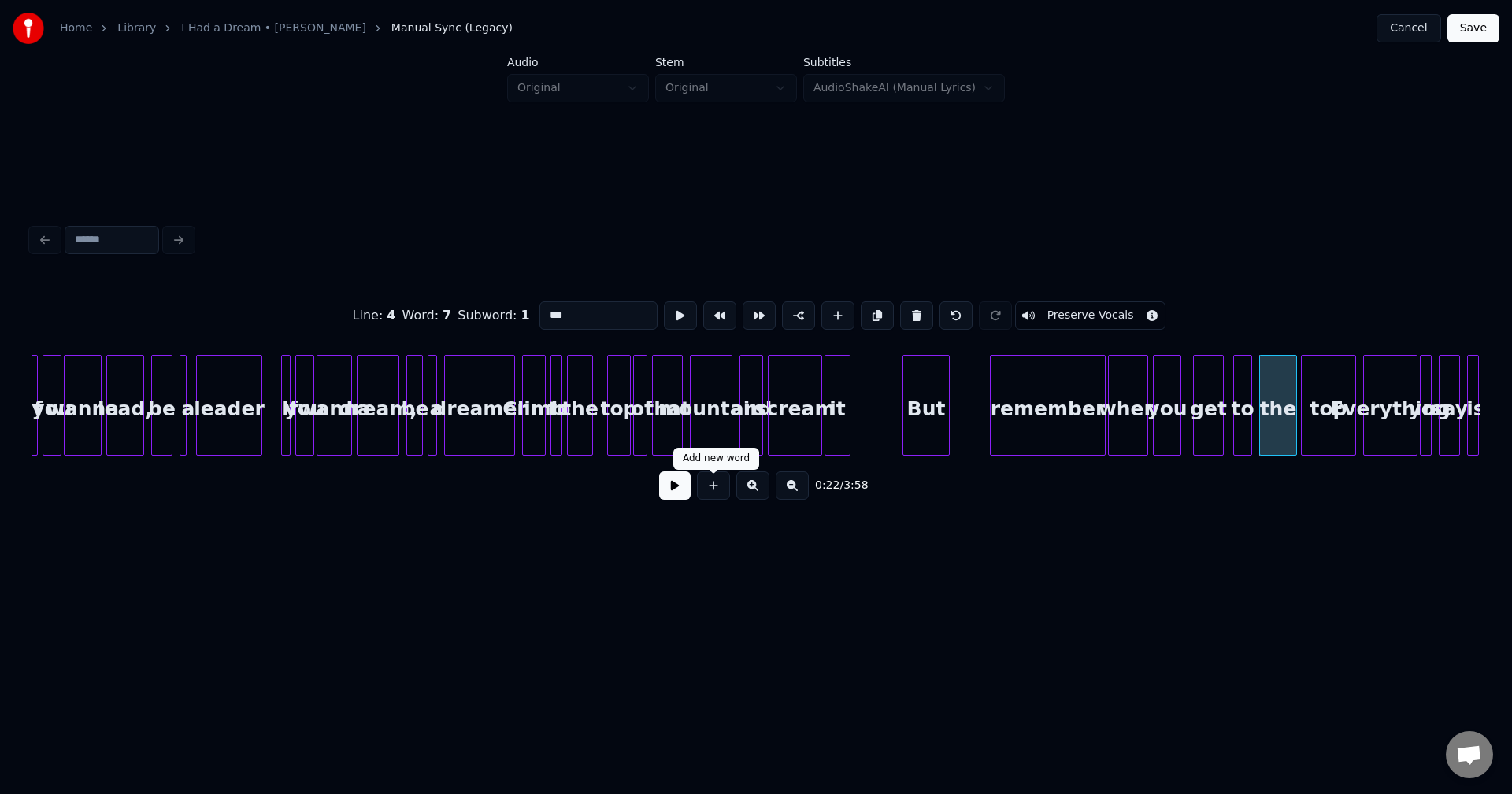
click at [684, 500] on button at bounding box center [674, 485] width 32 height 28
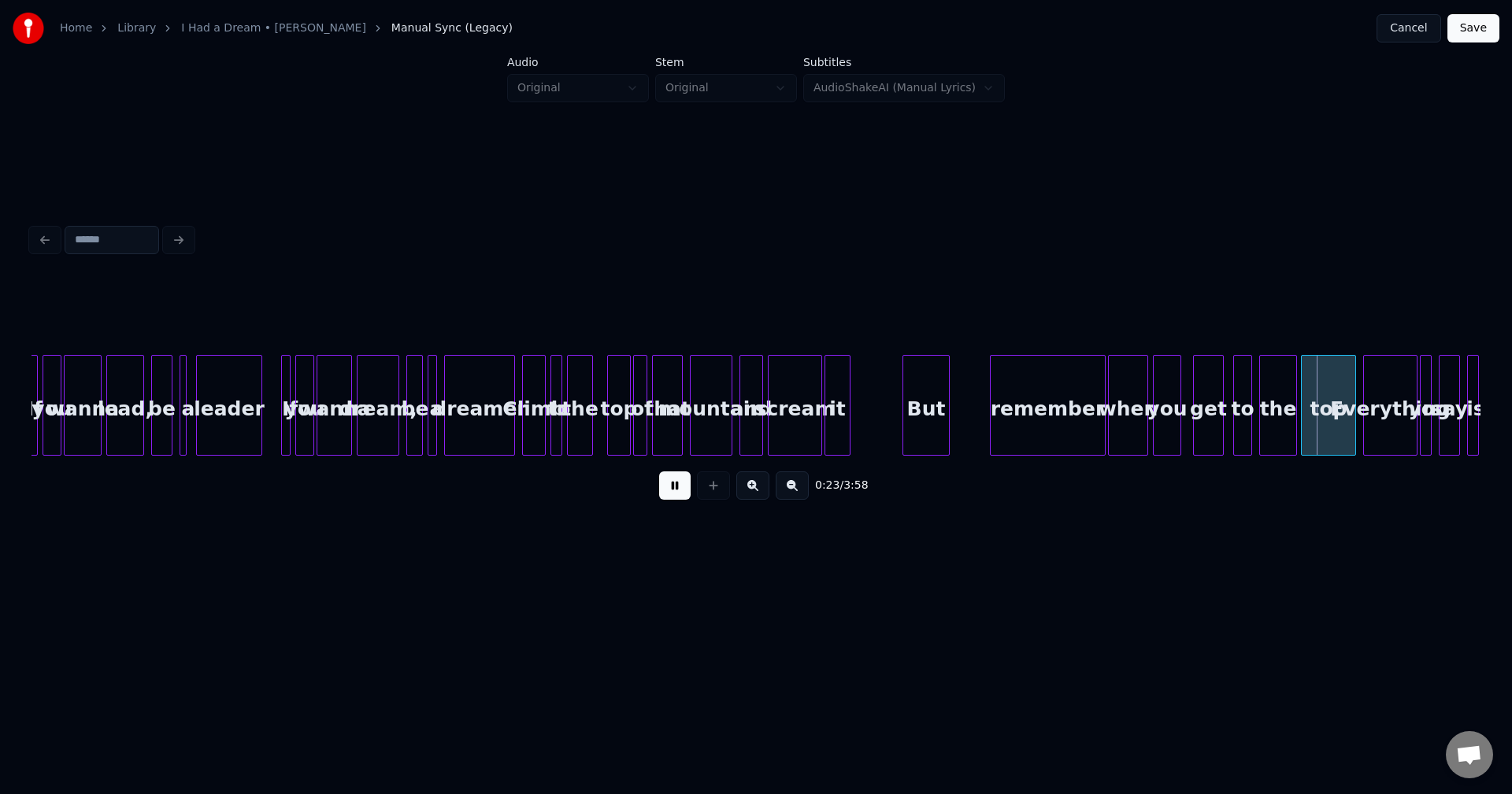
click at [674, 493] on button at bounding box center [674, 485] width 32 height 28
click at [1274, 423] on div at bounding box center [1274, 405] width 5 height 100
click at [1251, 423] on div "to" at bounding box center [1243, 405] width 19 height 101
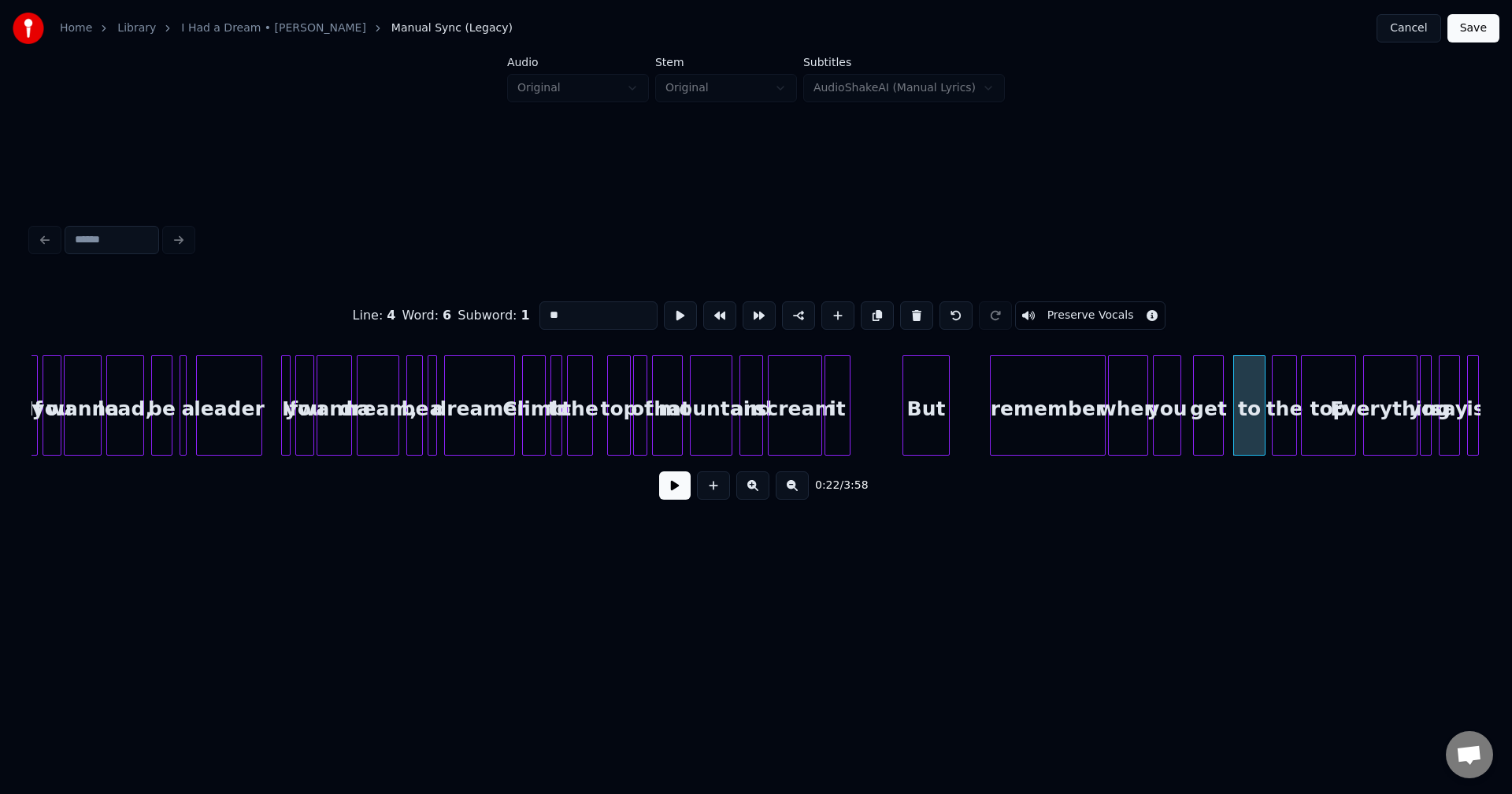
click at [1260, 430] on div at bounding box center [1261, 405] width 5 height 100
click at [685, 490] on button at bounding box center [674, 485] width 32 height 28
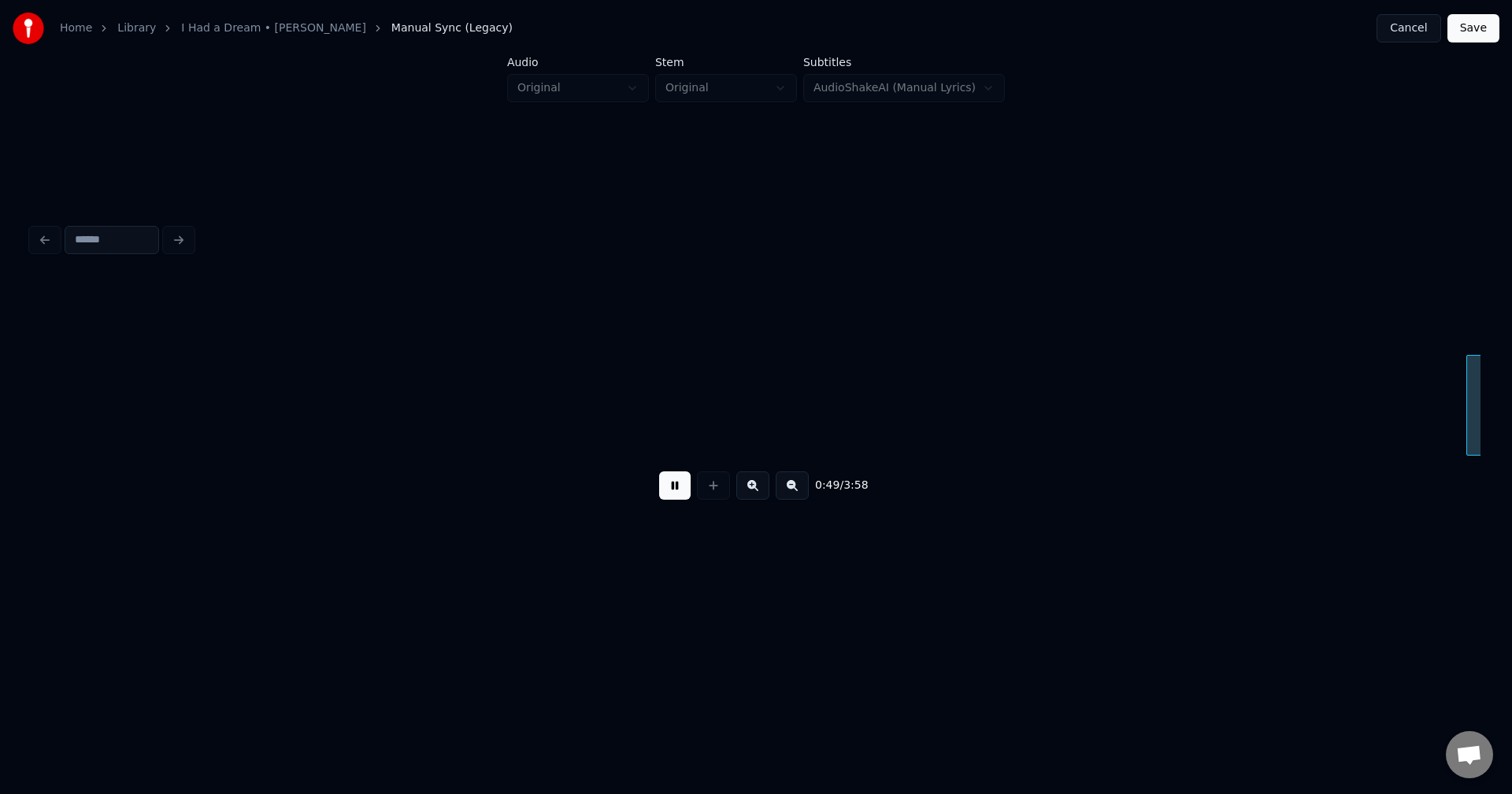
scroll to position [0, 5797]
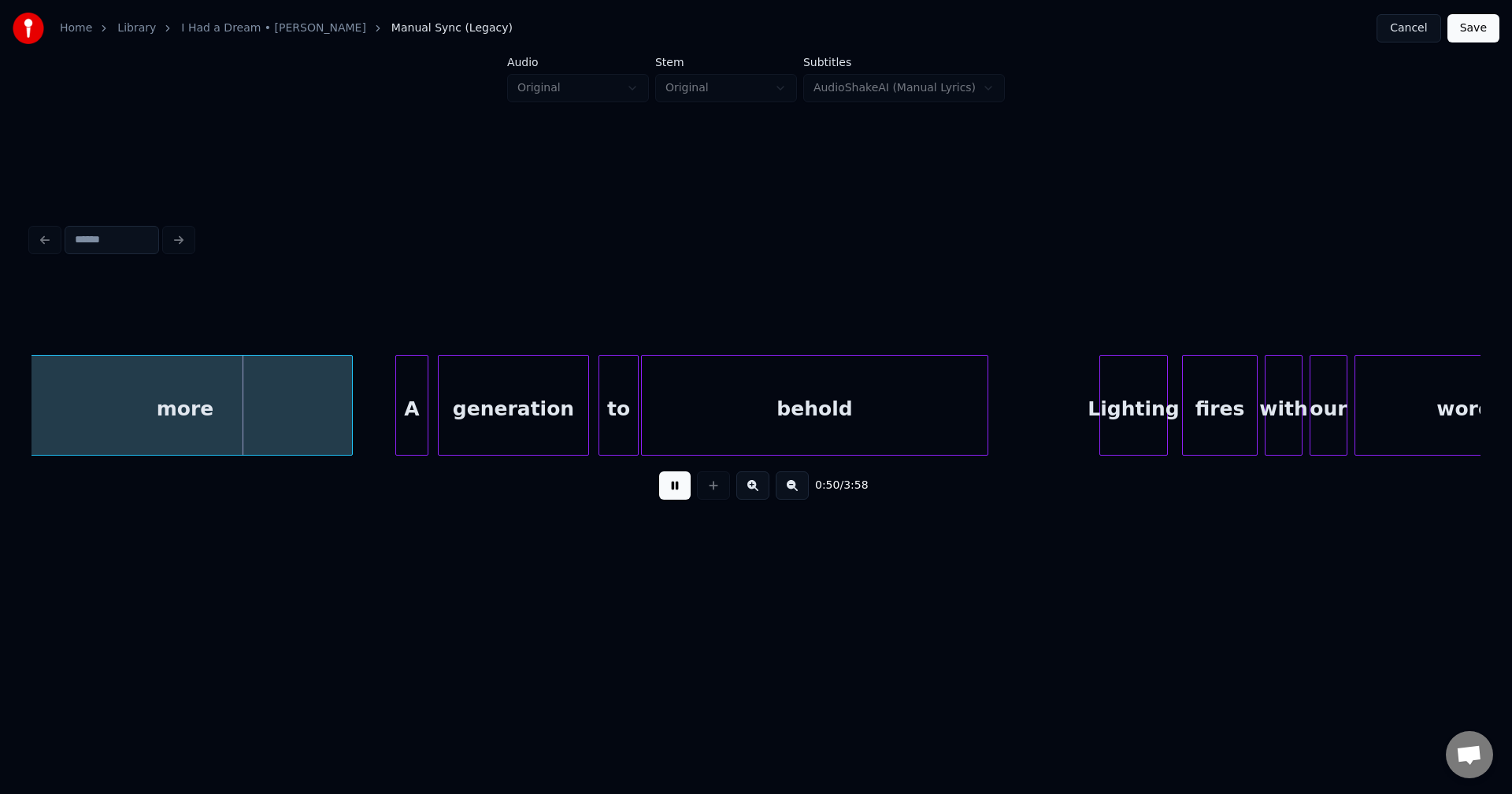
click at [671, 488] on button at bounding box center [674, 485] width 32 height 28
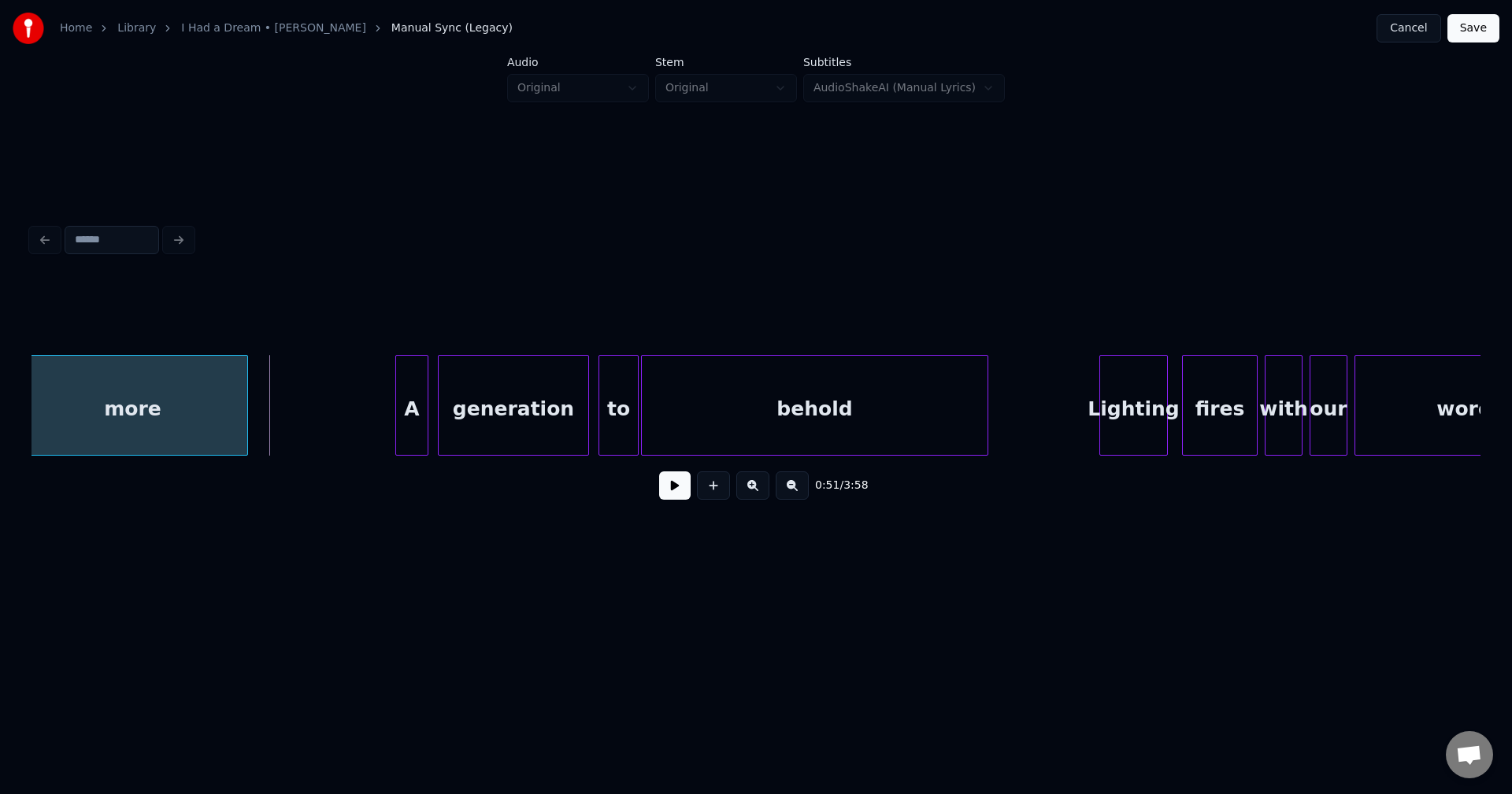
click at [245, 417] on div at bounding box center [245, 405] width 5 height 100
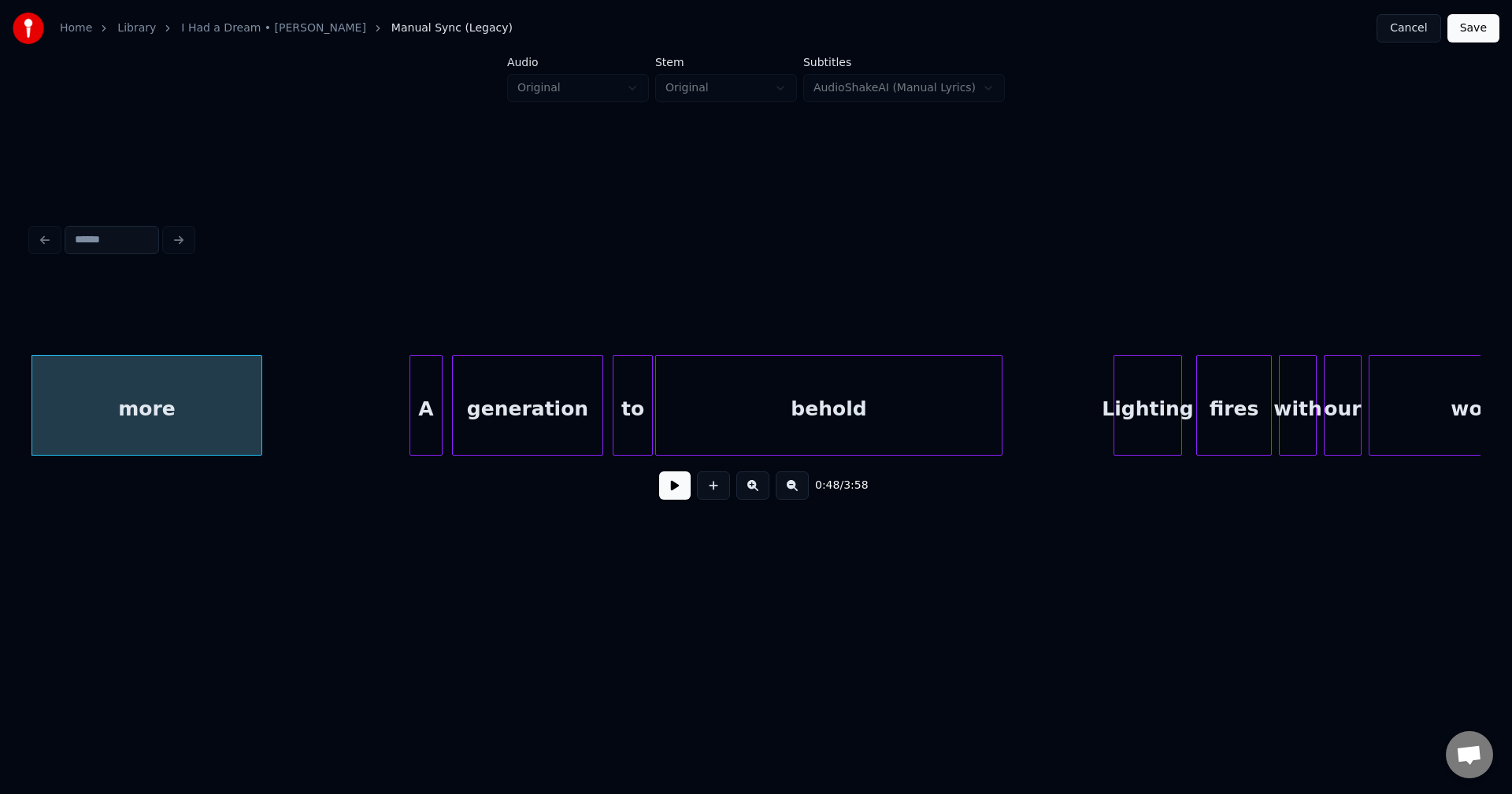
click at [658, 496] on div "0:48 / 3:58" at bounding box center [756, 485] width 1424 height 35
click at [670, 493] on button at bounding box center [674, 485] width 32 height 28
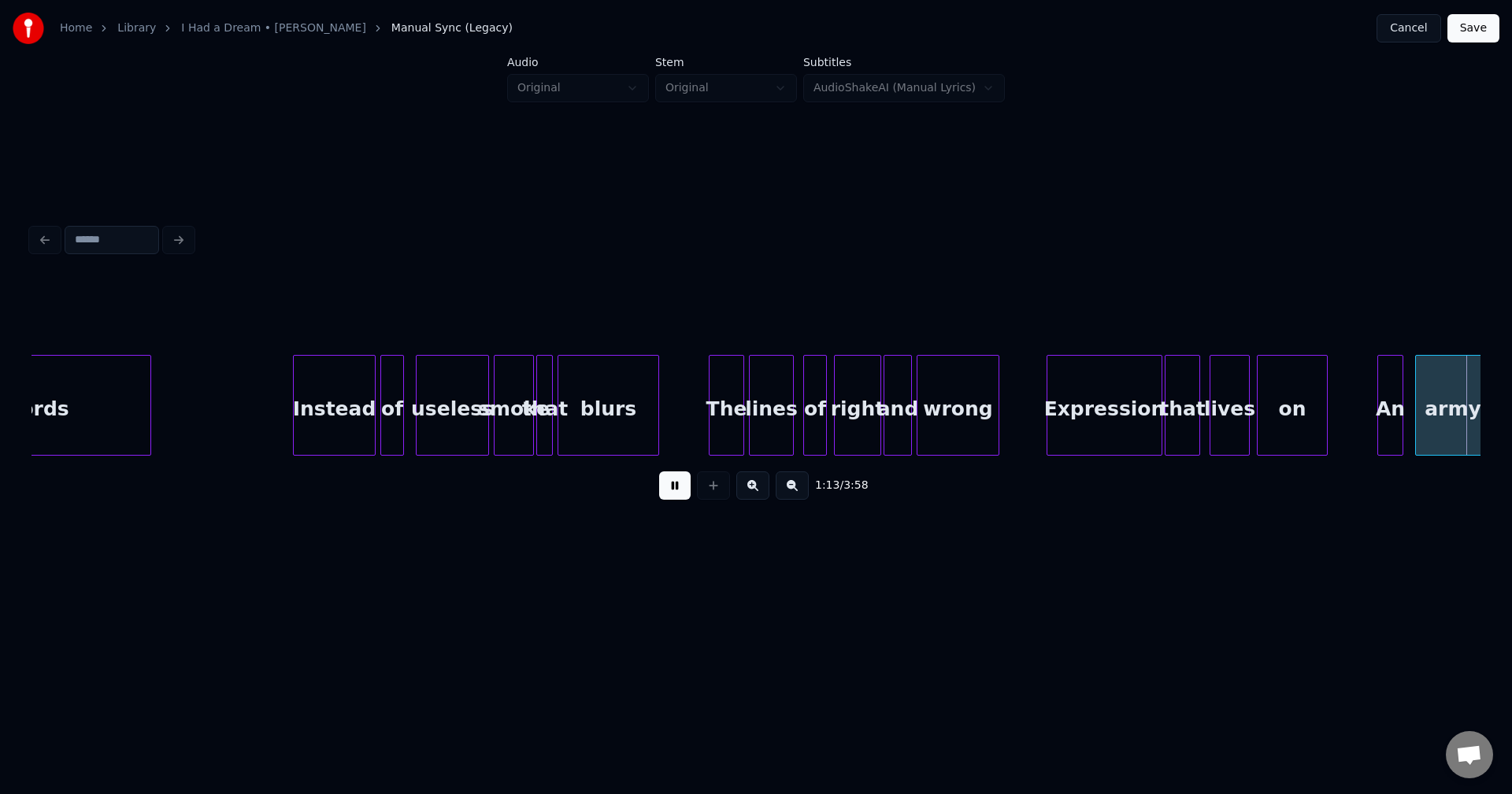
scroll to position [0, 8682]
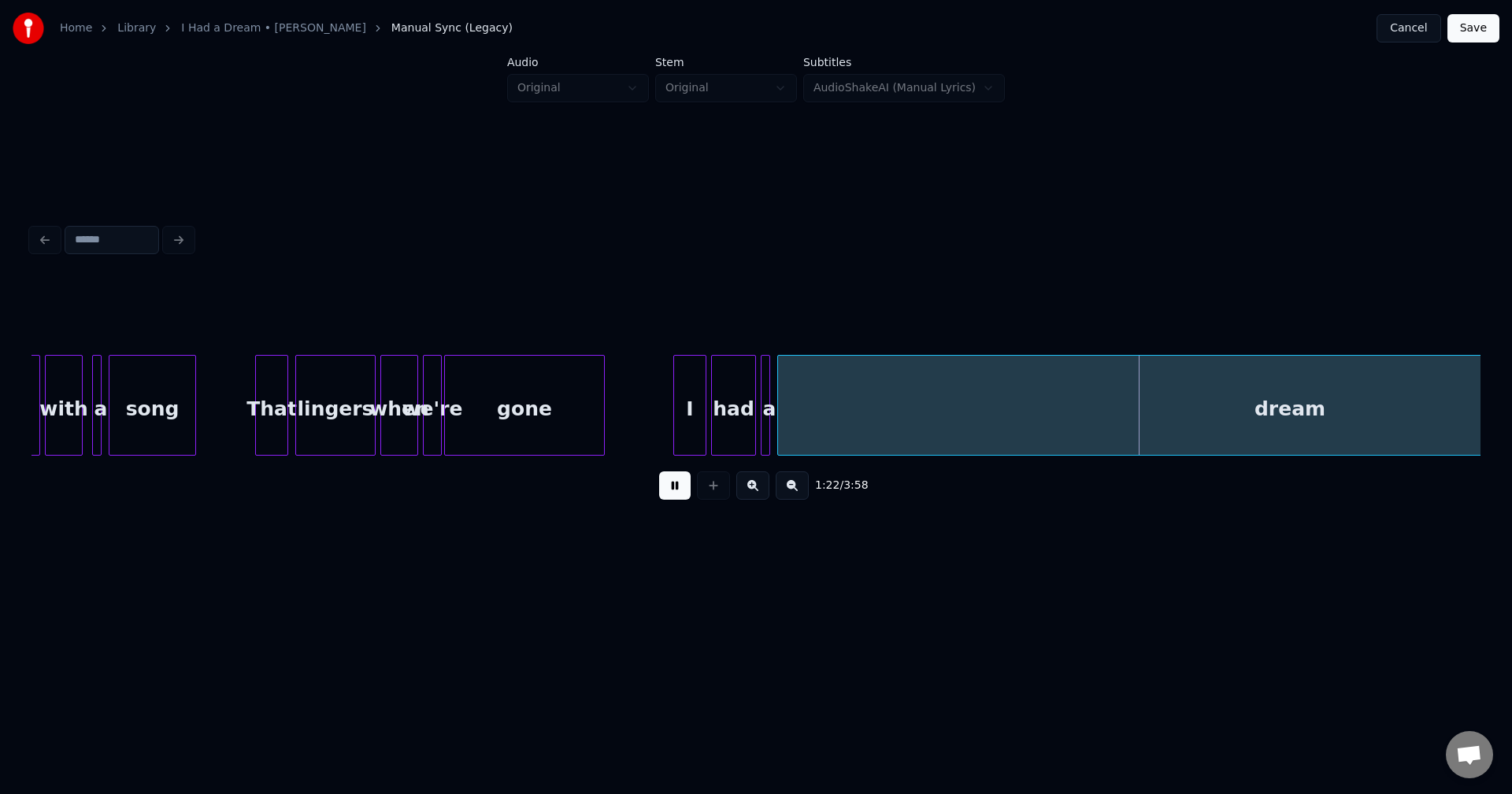
click at [679, 490] on button at bounding box center [674, 485] width 32 height 28
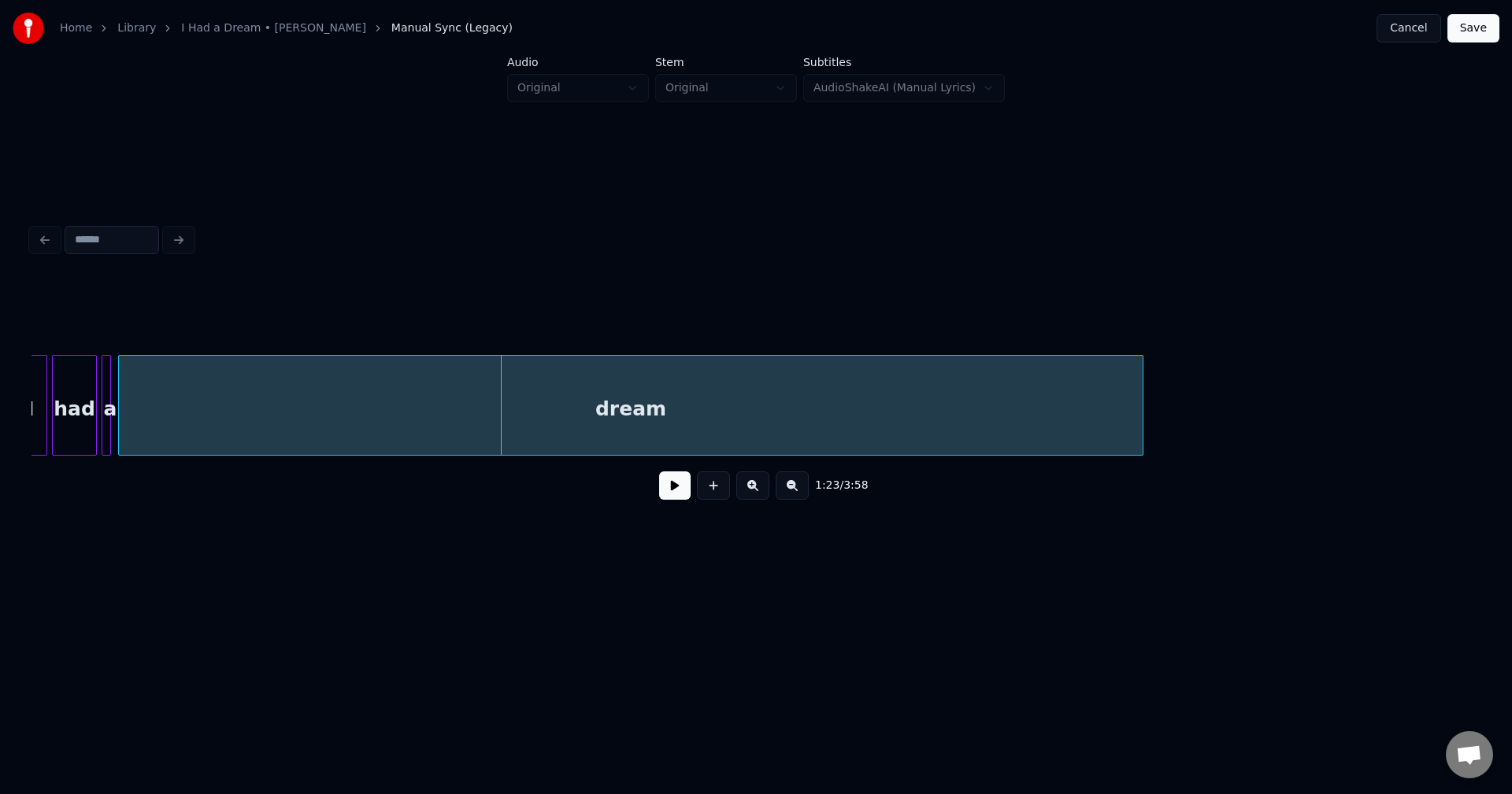
scroll to position [0, 9344]
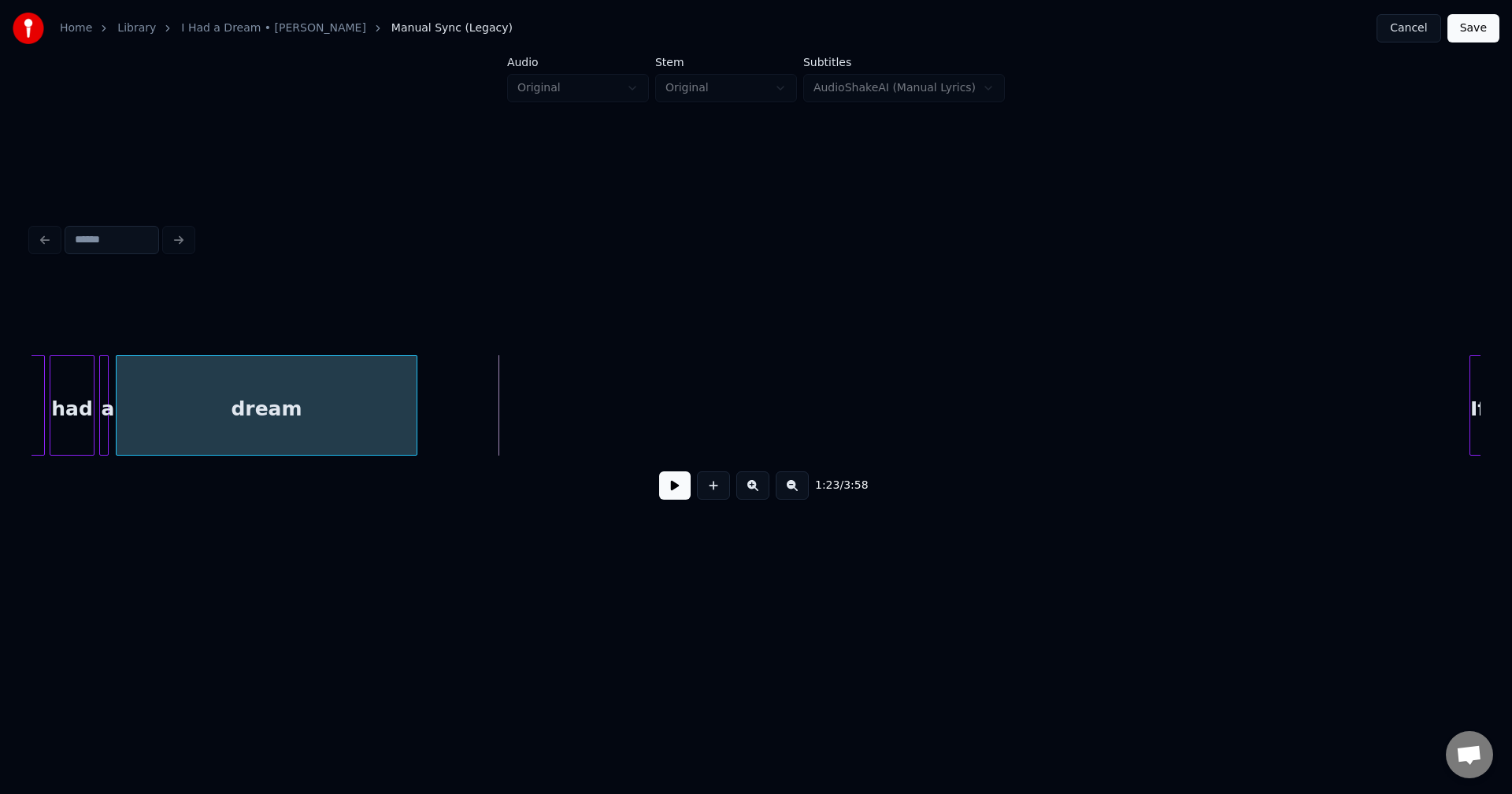
click at [416, 422] on div at bounding box center [414, 405] width 5 height 100
click at [670, 489] on button at bounding box center [674, 485] width 32 height 28
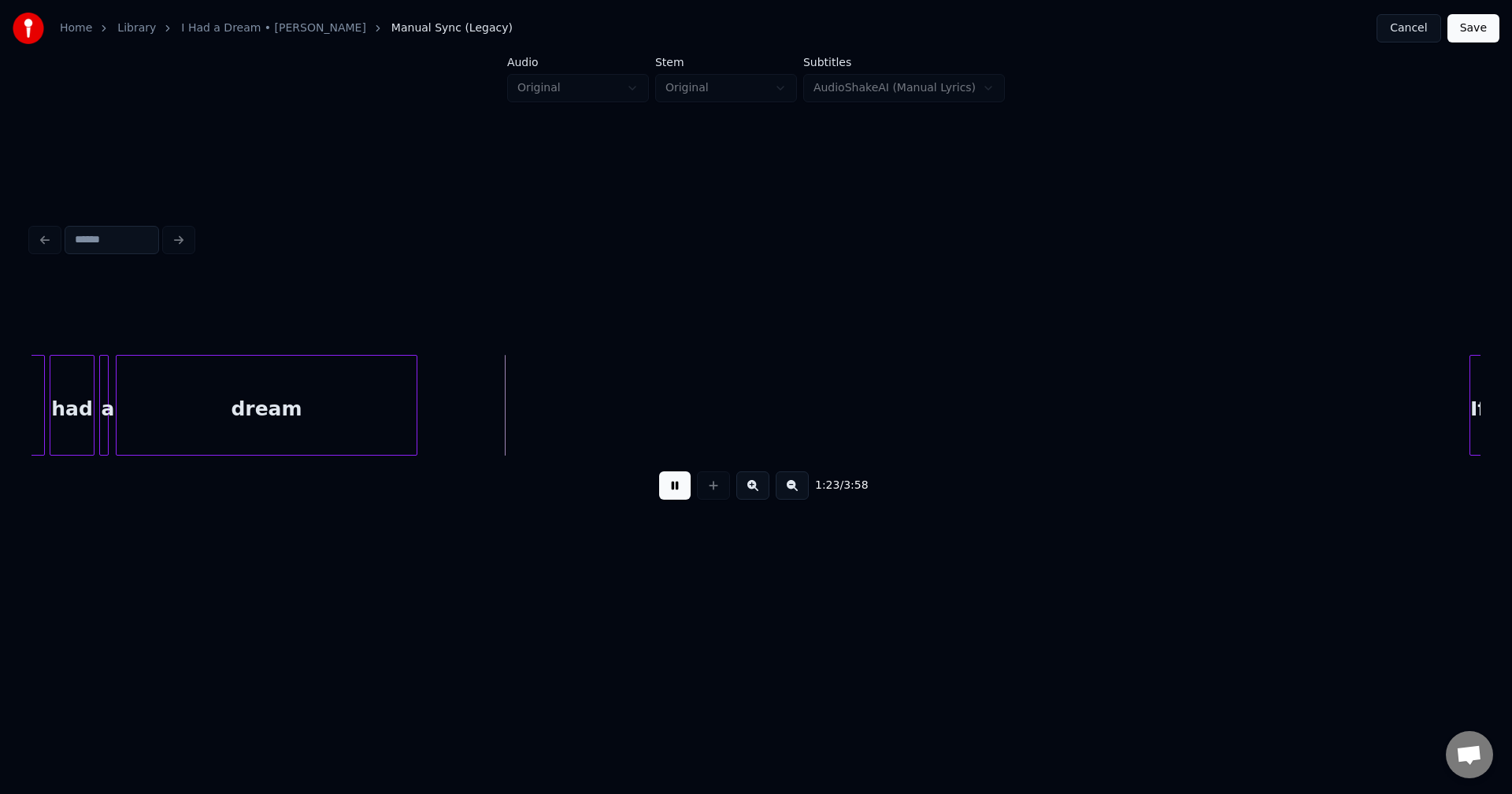
click at [675, 497] on button at bounding box center [674, 485] width 32 height 28
click at [461, 424] on div at bounding box center [461, 405] width 5 height 100
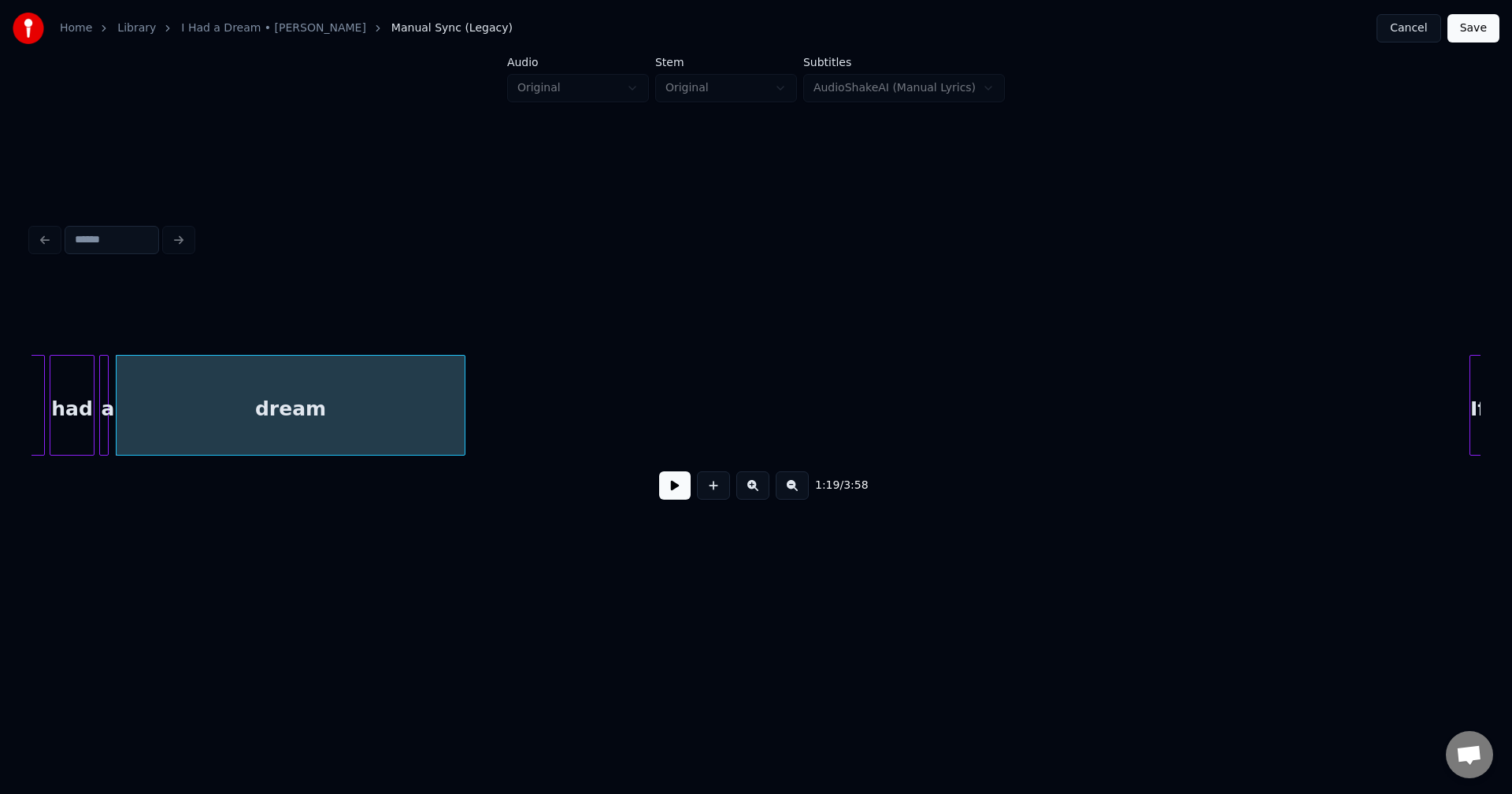
click at [684, 496] on button at bounding box center [674, 485] width 32 height 28
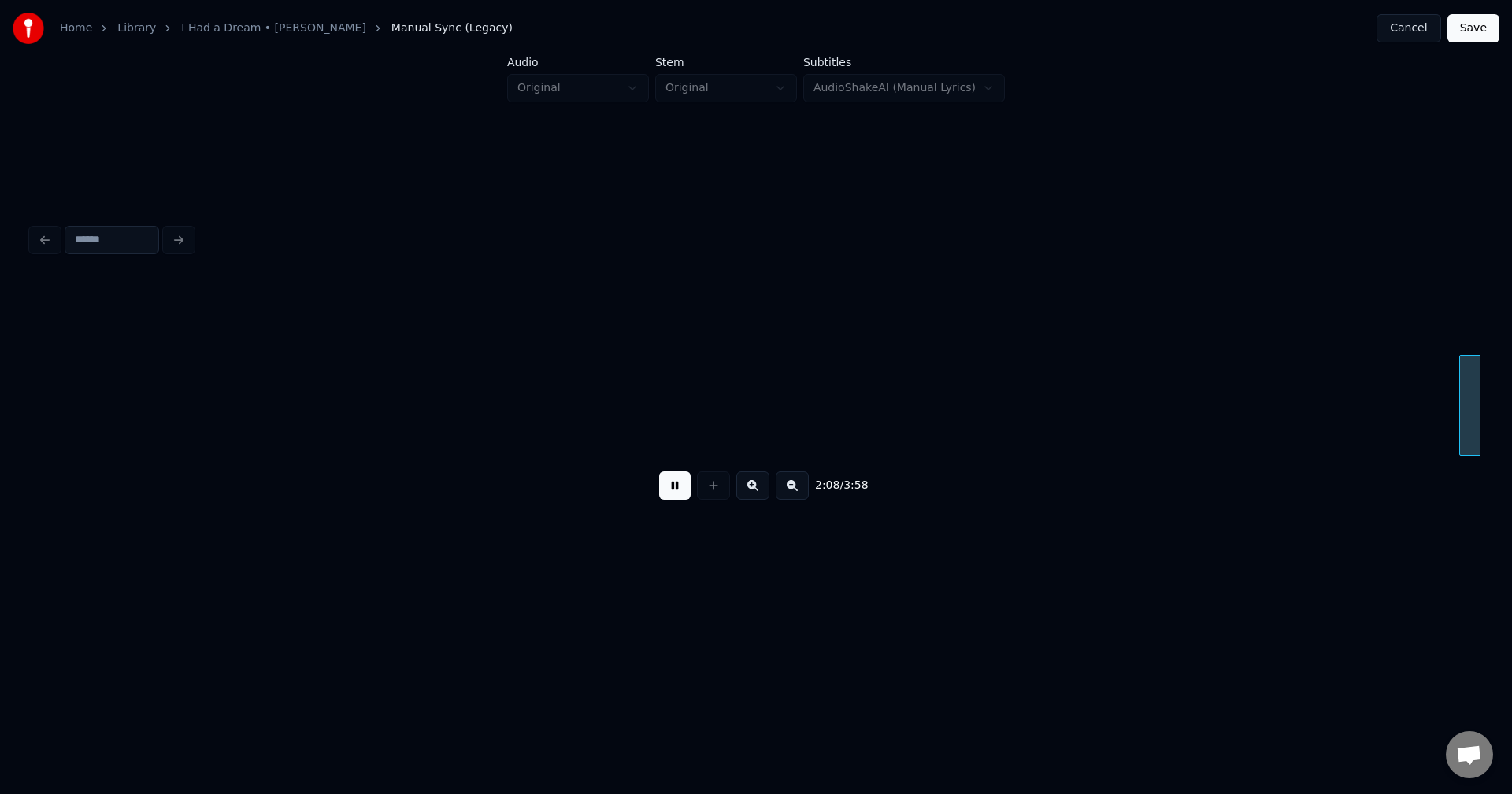
scroll to position [0, 15143]
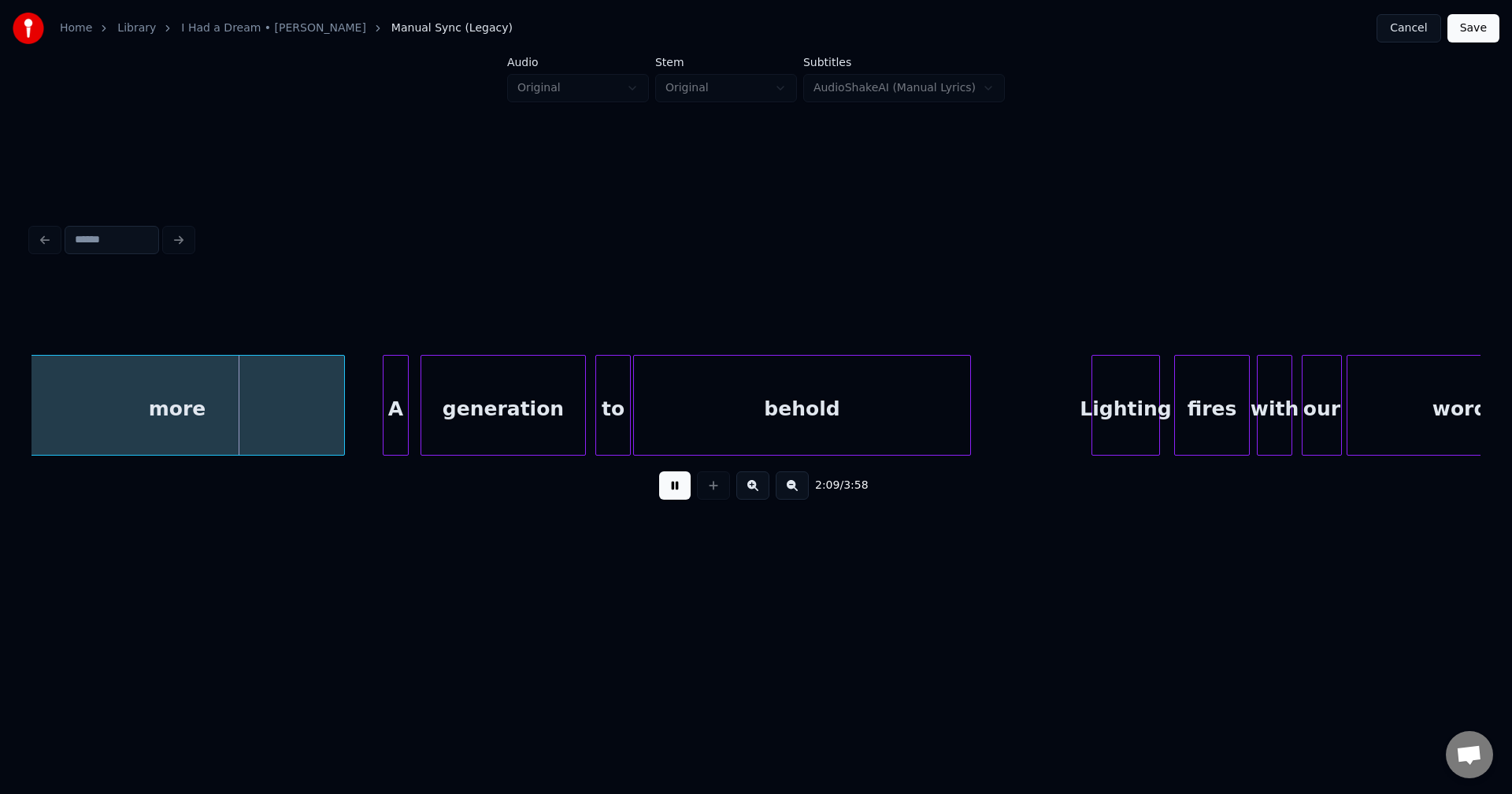
click at [674, 495] on button at bounding box center [674, 485] width 32 height 28
click at [235, 417] on div at bounding box center [235, 405] width 5 height 100
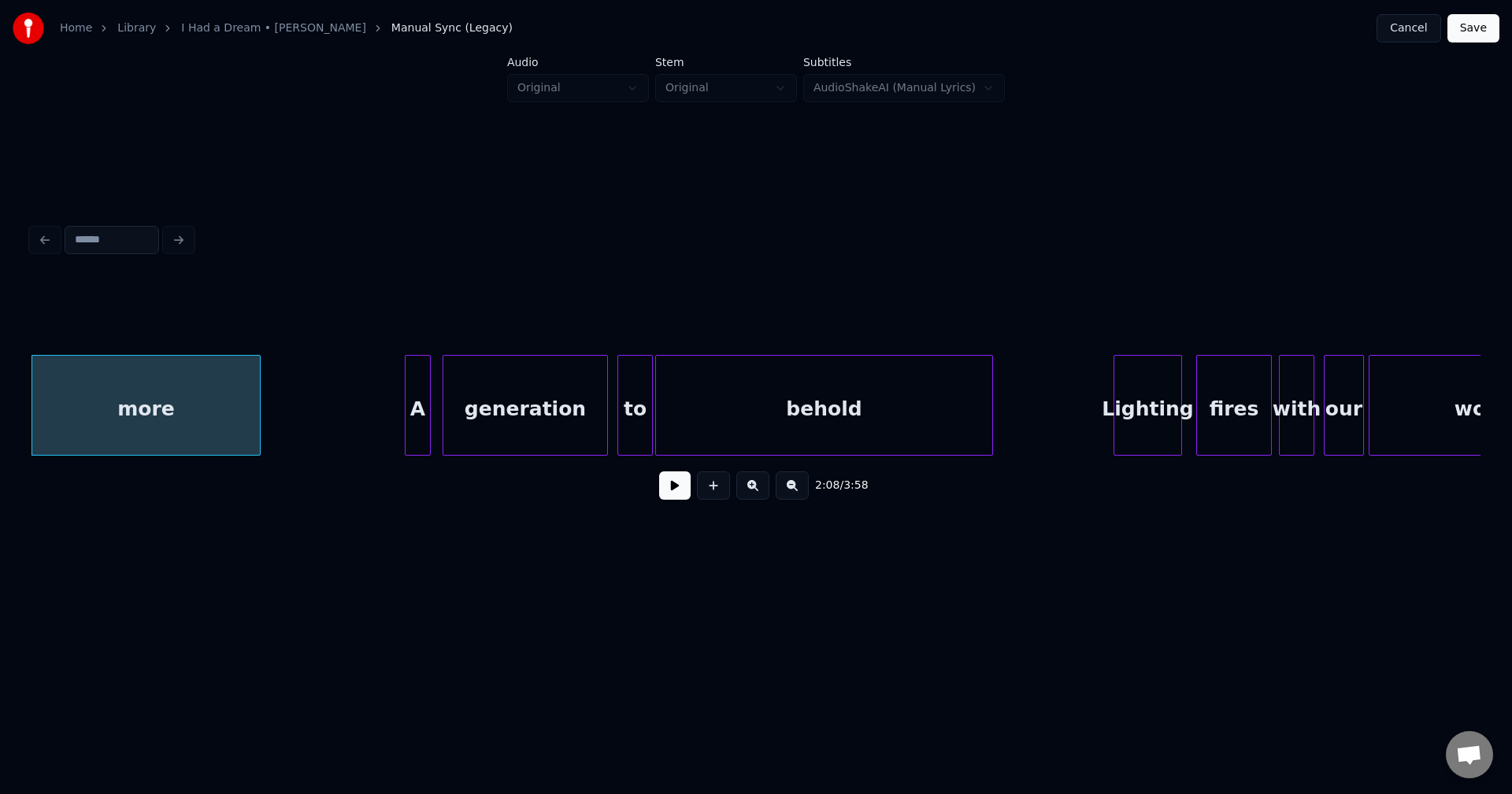
click at [675, 495] on button at bounding box center [674, 485] width 32 height 28
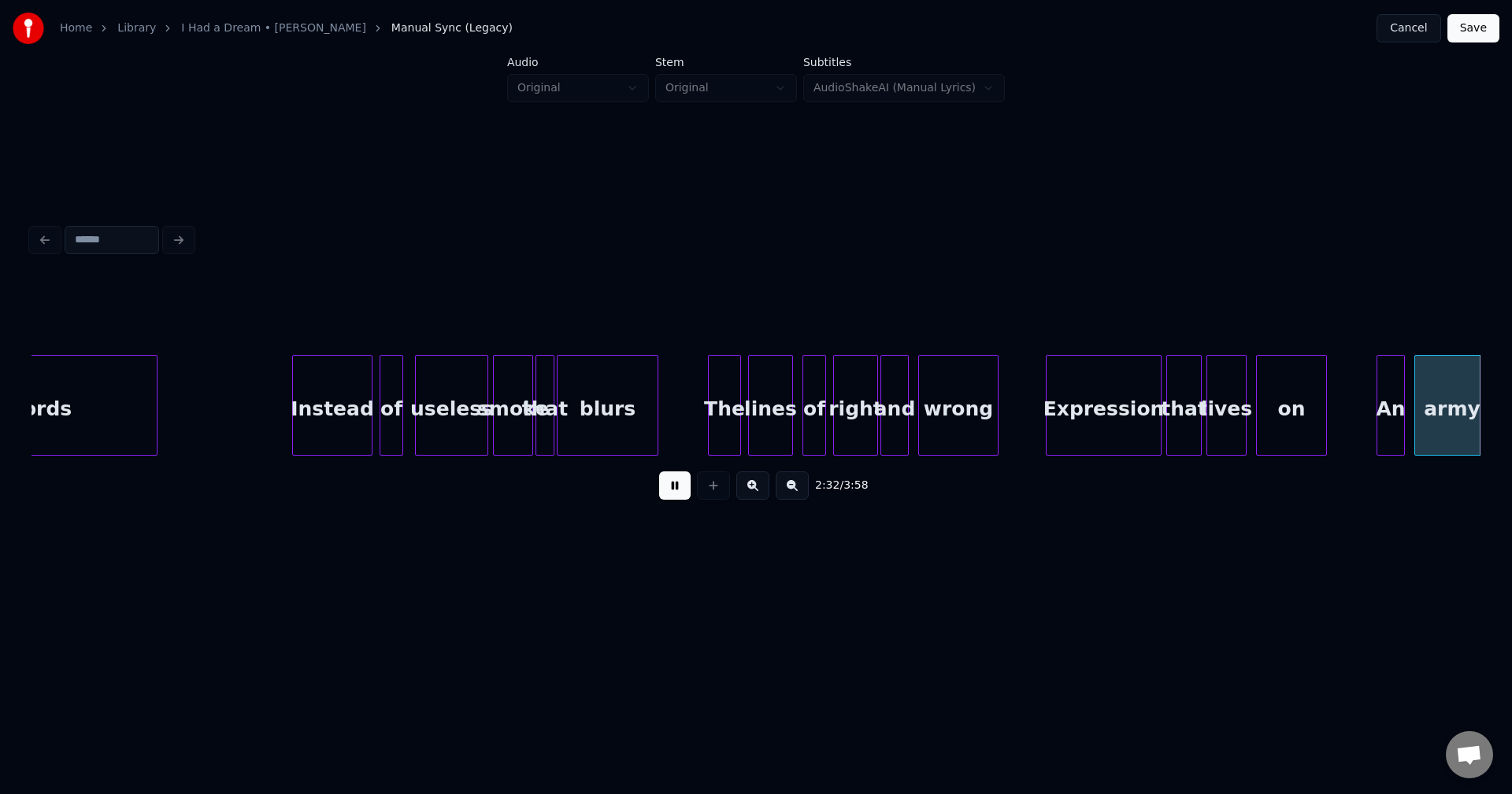
scroll to position [0, 18022]
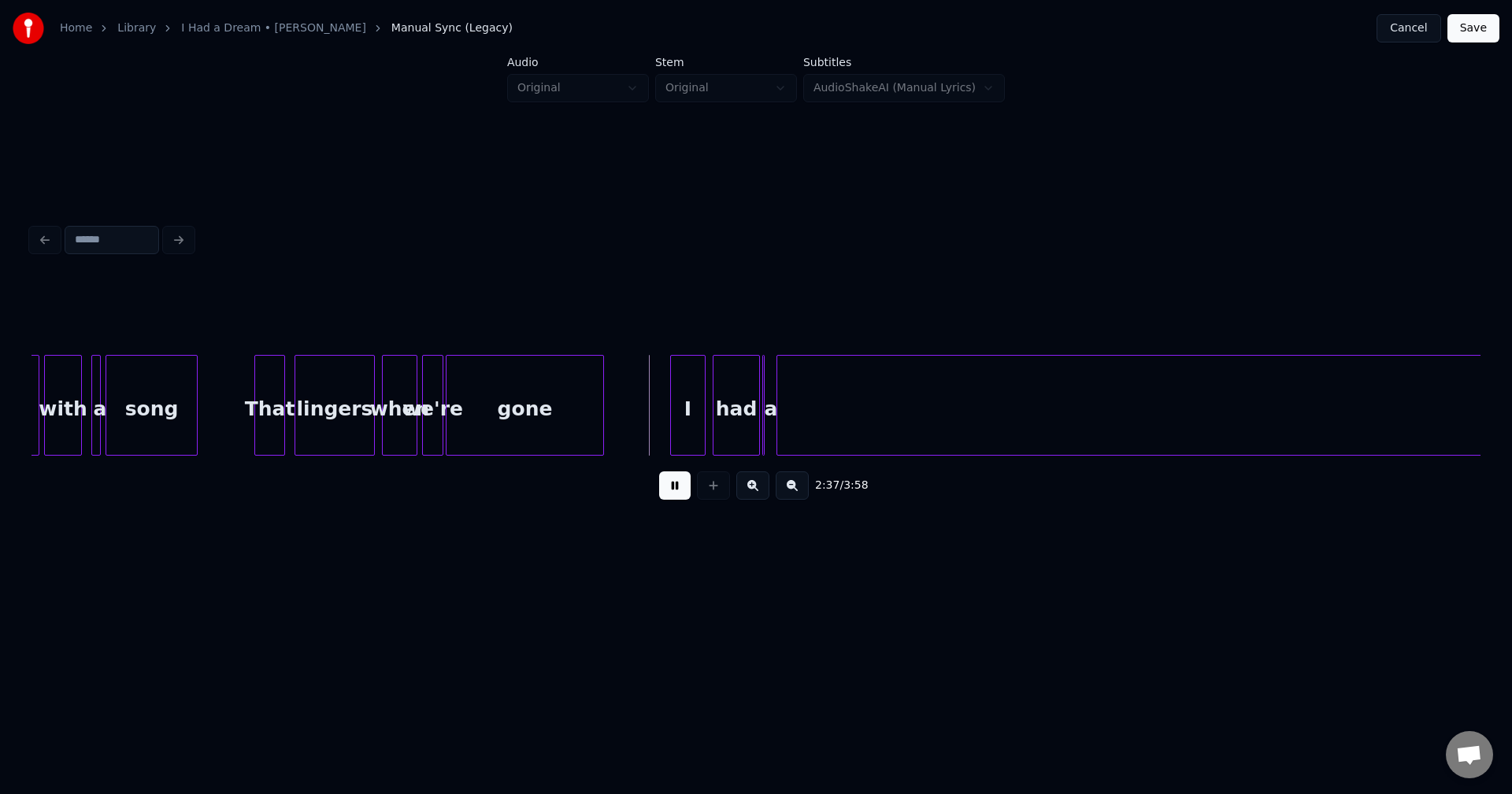
click at [662, 488] on button at bounding box center [674, 485] width 32 height 28
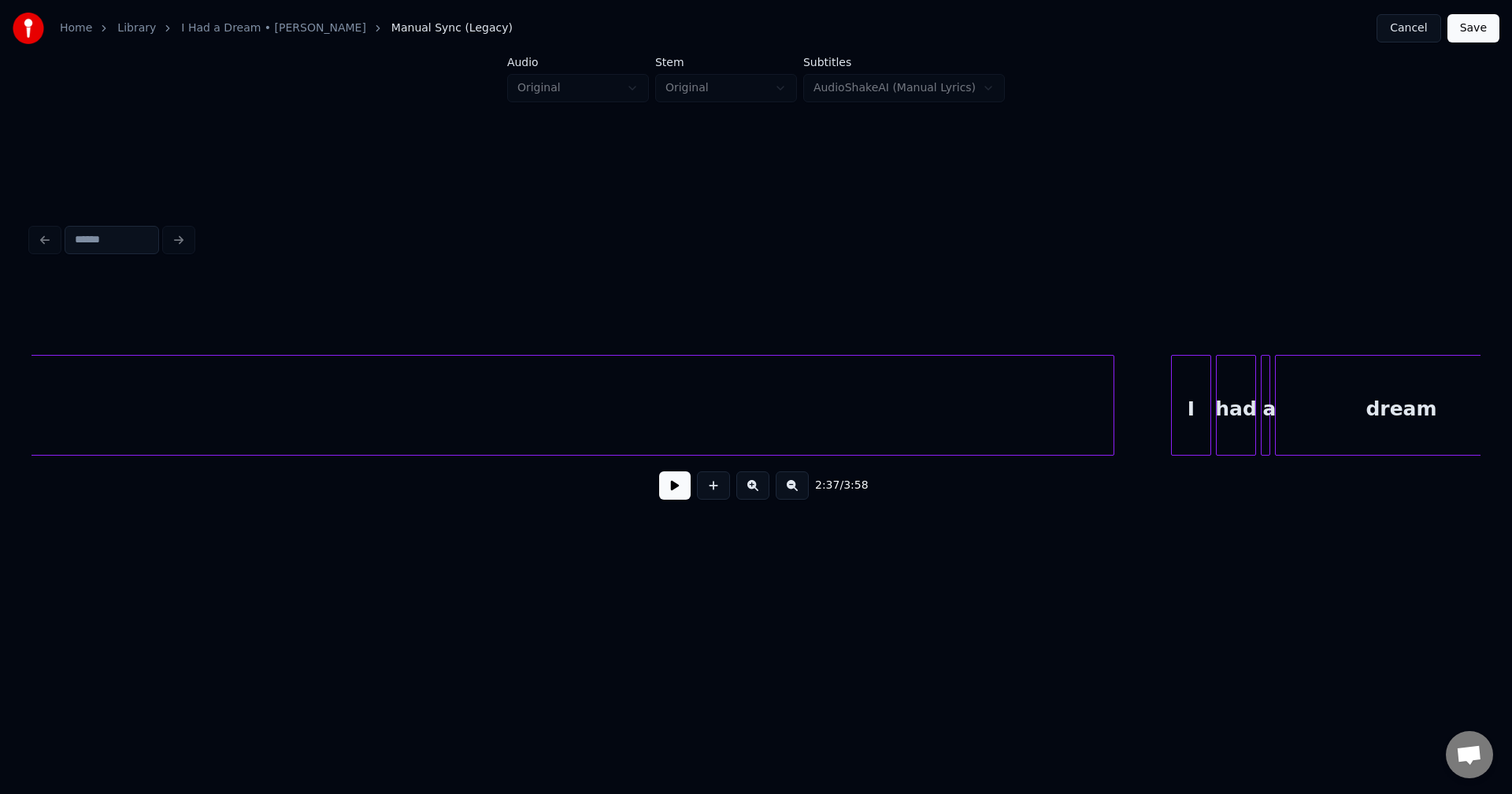
scroll to position [0, 20307]
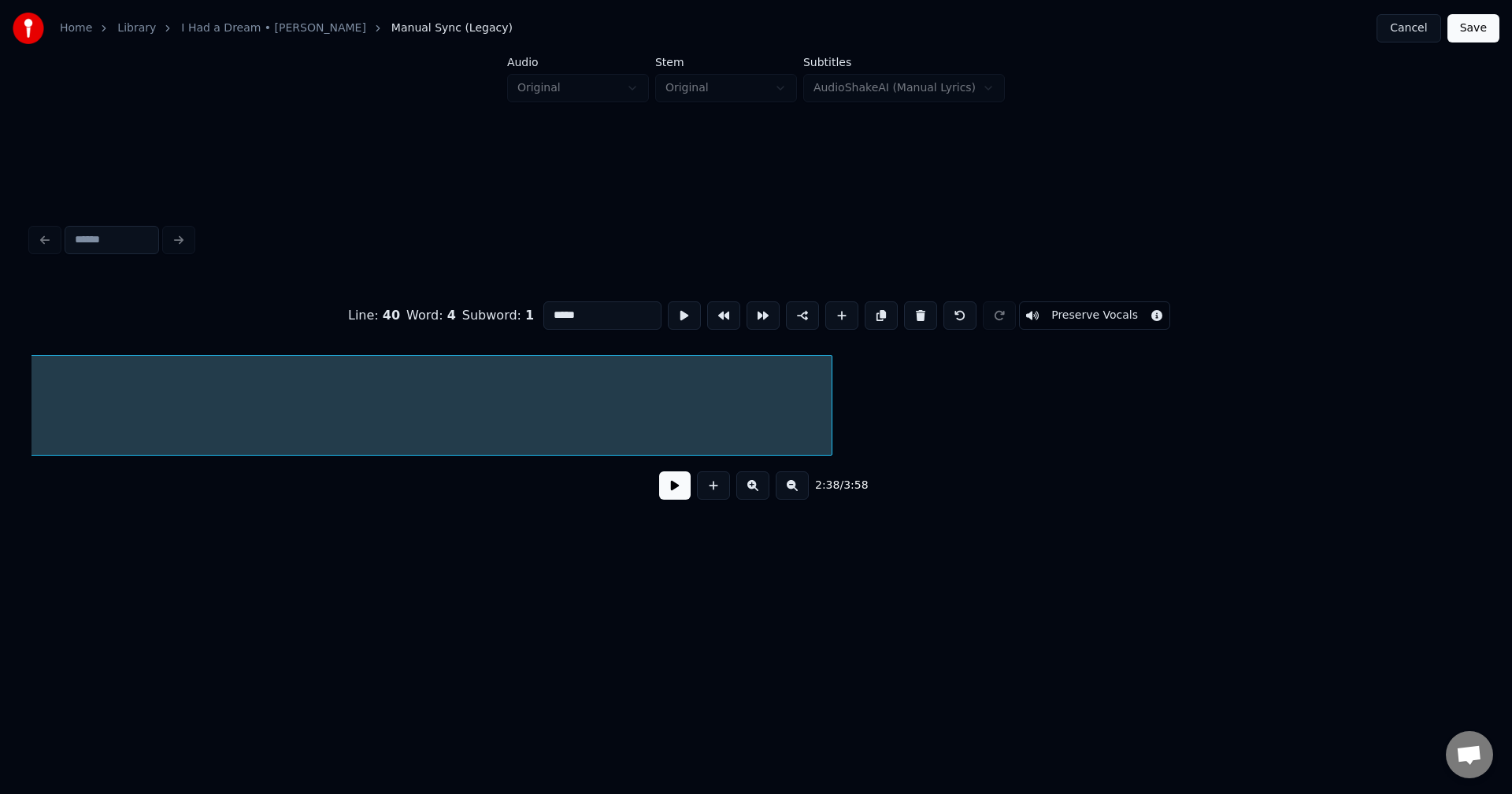
scroll to position [0, 18767]
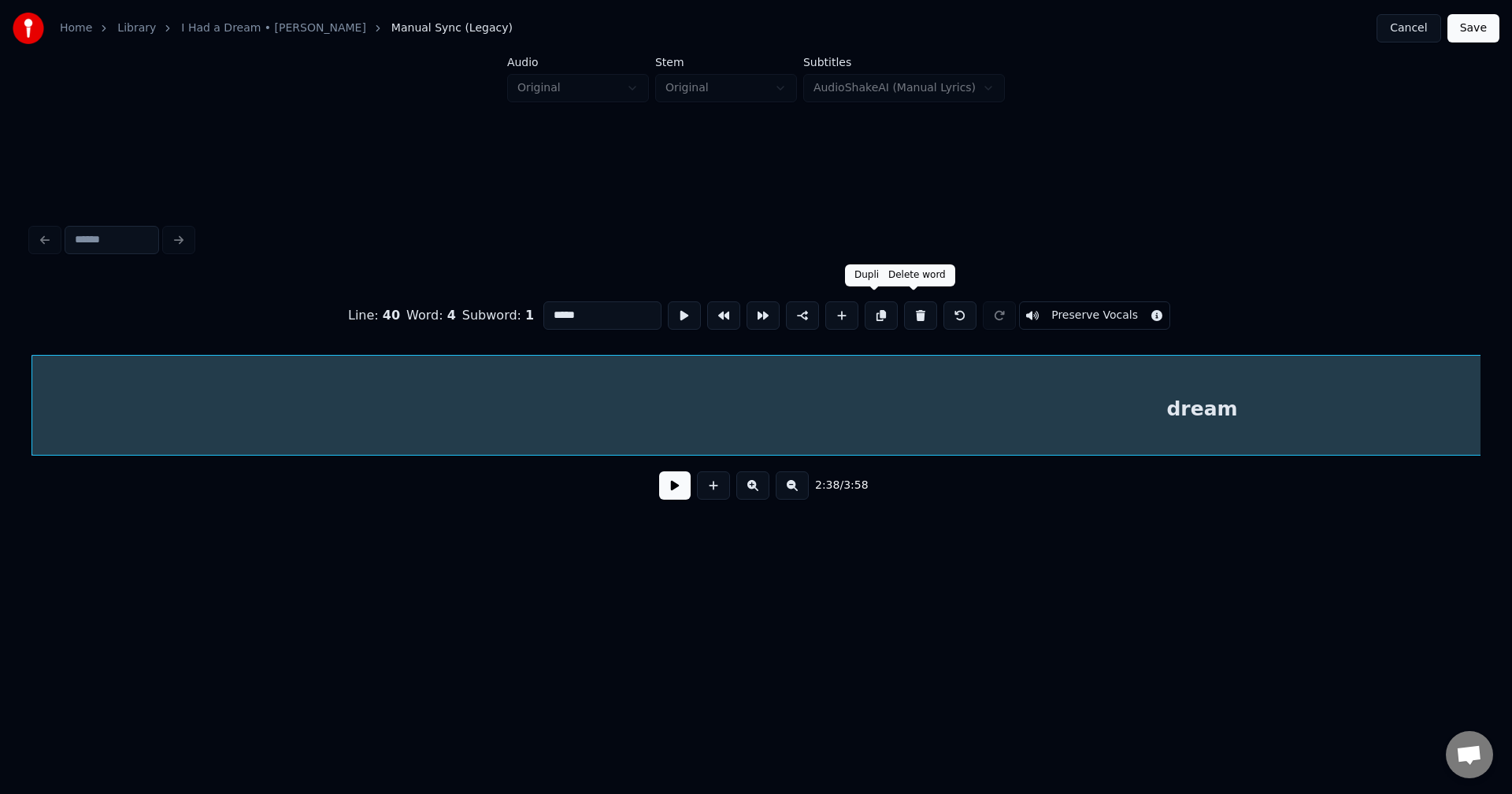
click at [912, 307] on button at bounding box center [920, 315] width 33 height 28
type input "*"
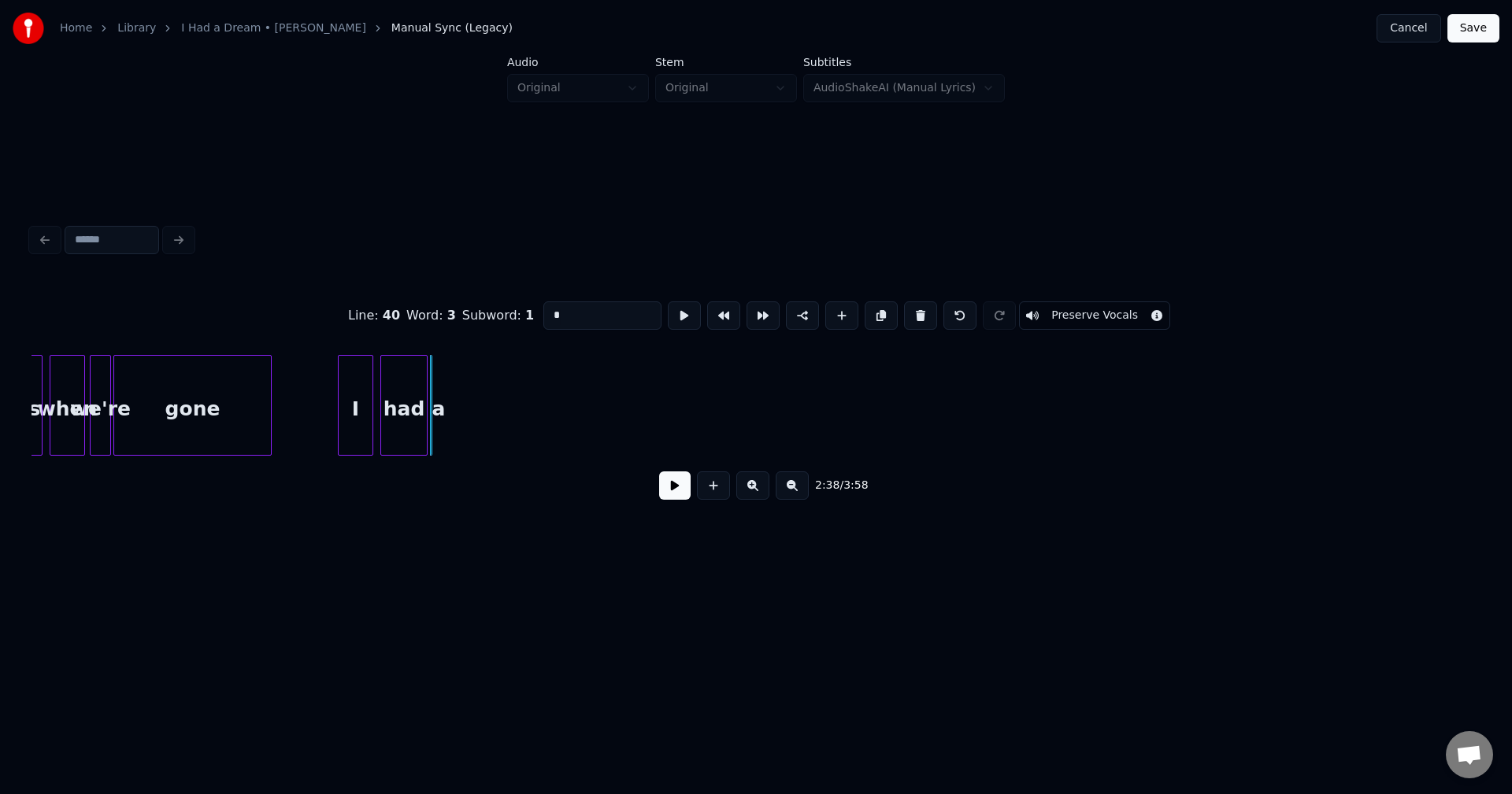
scroll to position [0, 18343]
click at [450, 434] on div "a" at bounding box center [450, 409] width 15 height 107
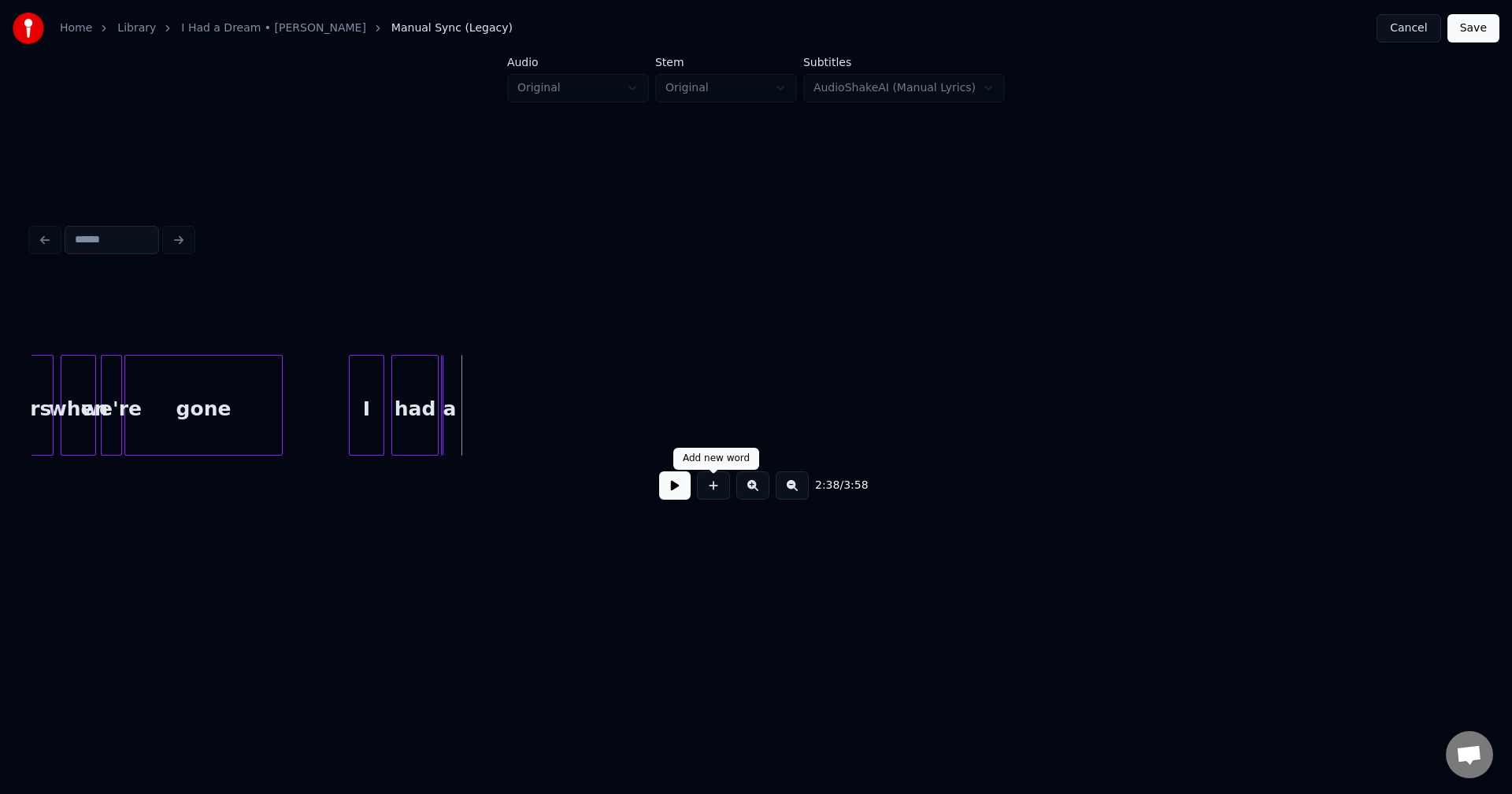
click at [715, 500] on button at bounding box center [713, 485] width 33 height 28
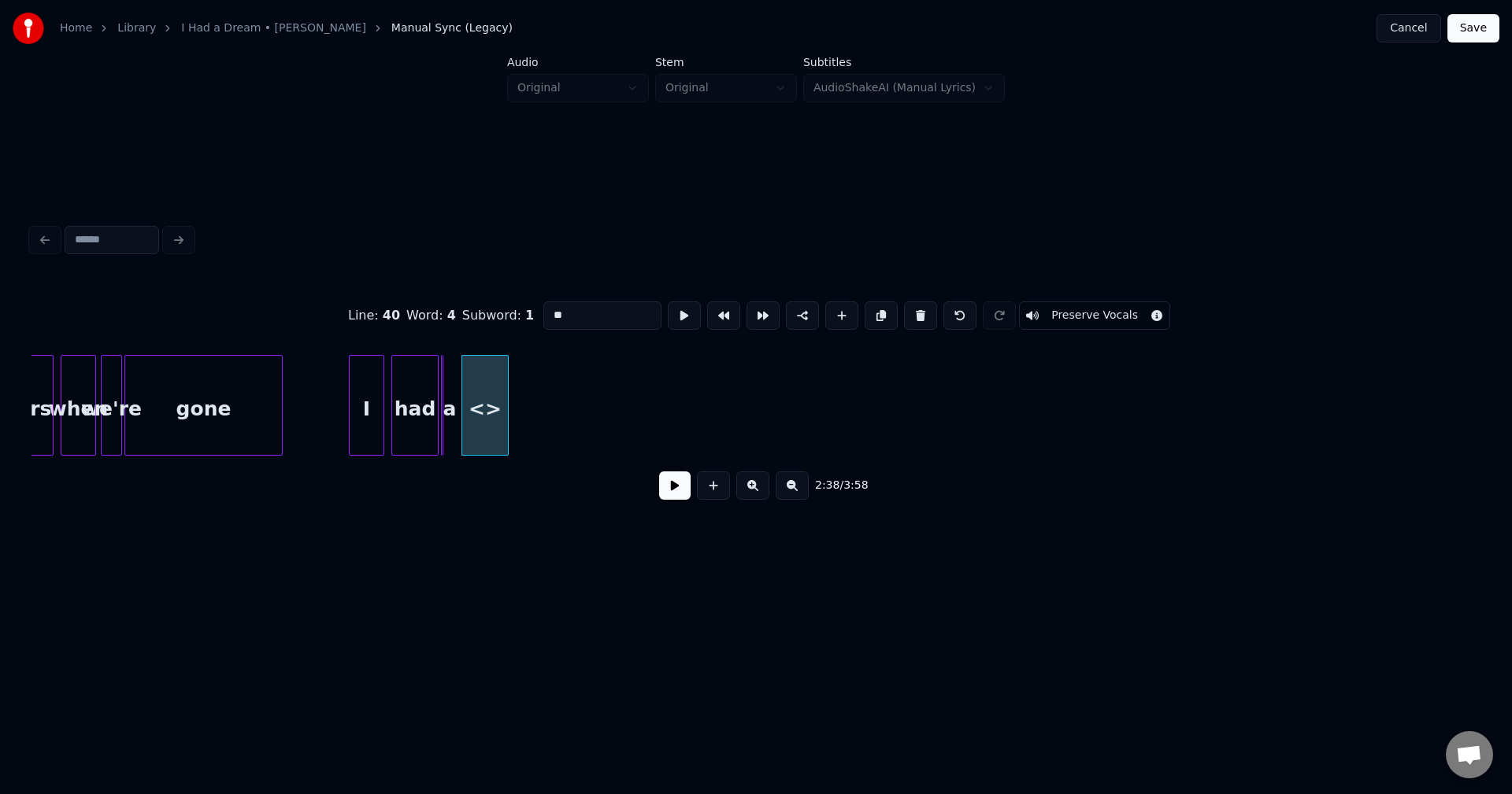
drag, startPoint x: 603, startPoint y: 320, endPoint x: 523, endPoint y: 314, distance: 80.2
click at [523, 314] on div "Line : 40 Word : 4 Subword : 1 ** Preserve Vocals" at bounding box center [756, 315] width 1449 height 78
click at [439, 435] on div "a" at bounding box center [436, 405] width 14 height 101
click at [447, 435] on div at bounding box center [448, 405] width 5 height 100
click at [451, 432] on div "a" at bounding box center [448, 409] width 19 height 107
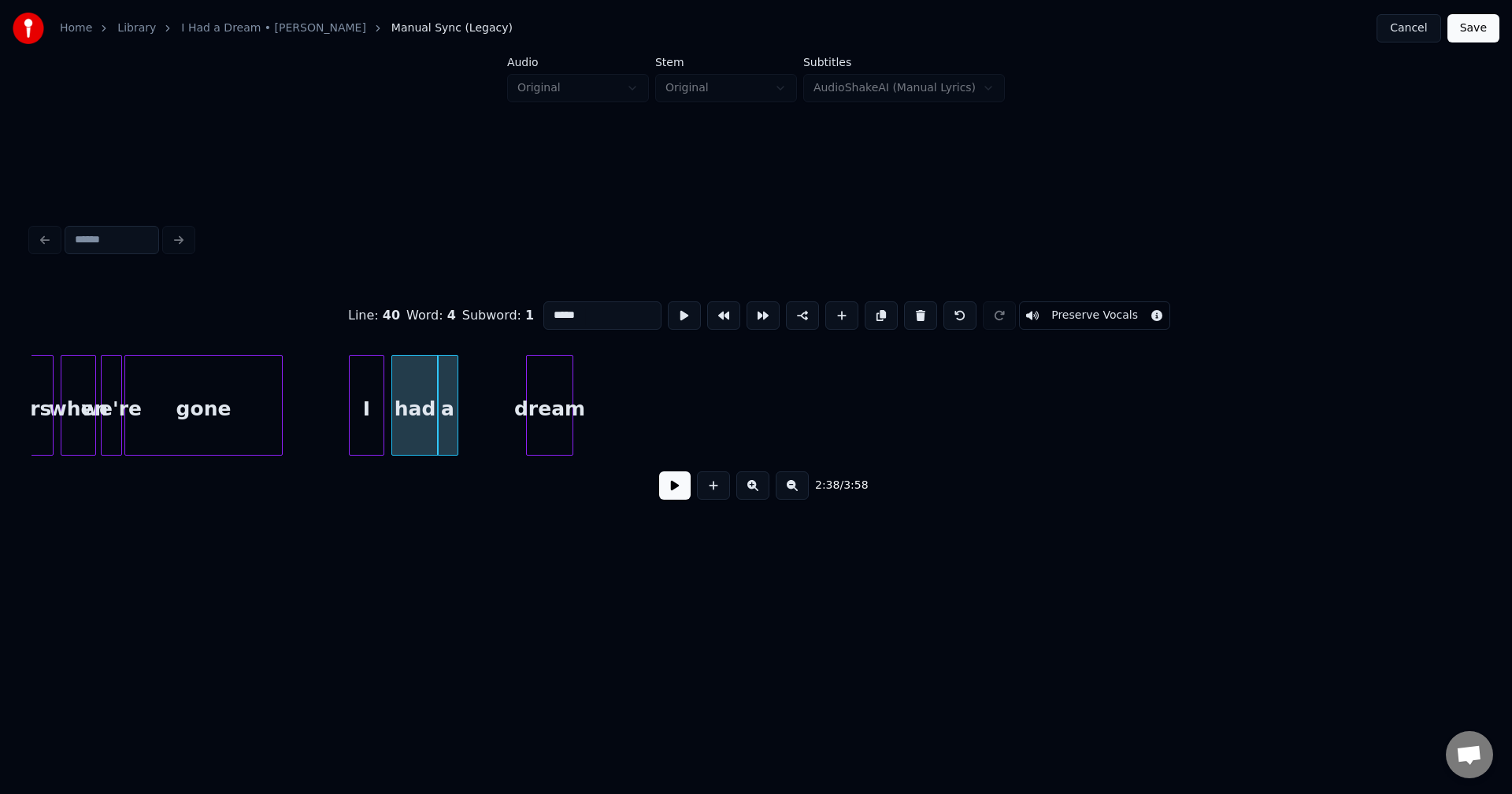
click at [544, 427] on div "dream" at bounding box center [549, 409] width 45 height 107
click at [449, 429] on div "a" at bounding box center [449, 409] width 19 height 107
click at [451, 427] on div at bounding box center [450, 405] width 5 height 100
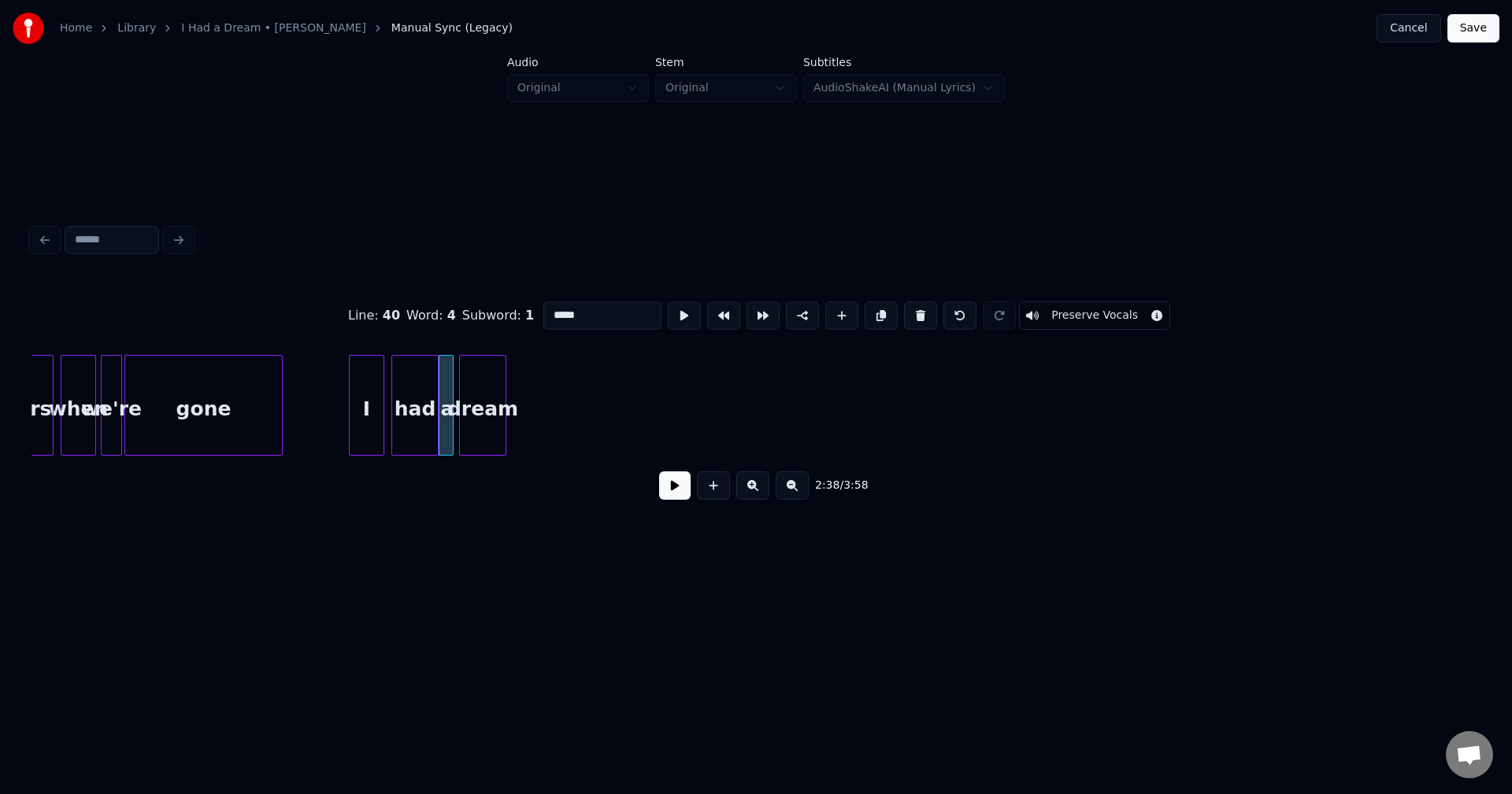
click at [472, 423] on div "dream" at bounding box center [482, 409] width 45 height 107
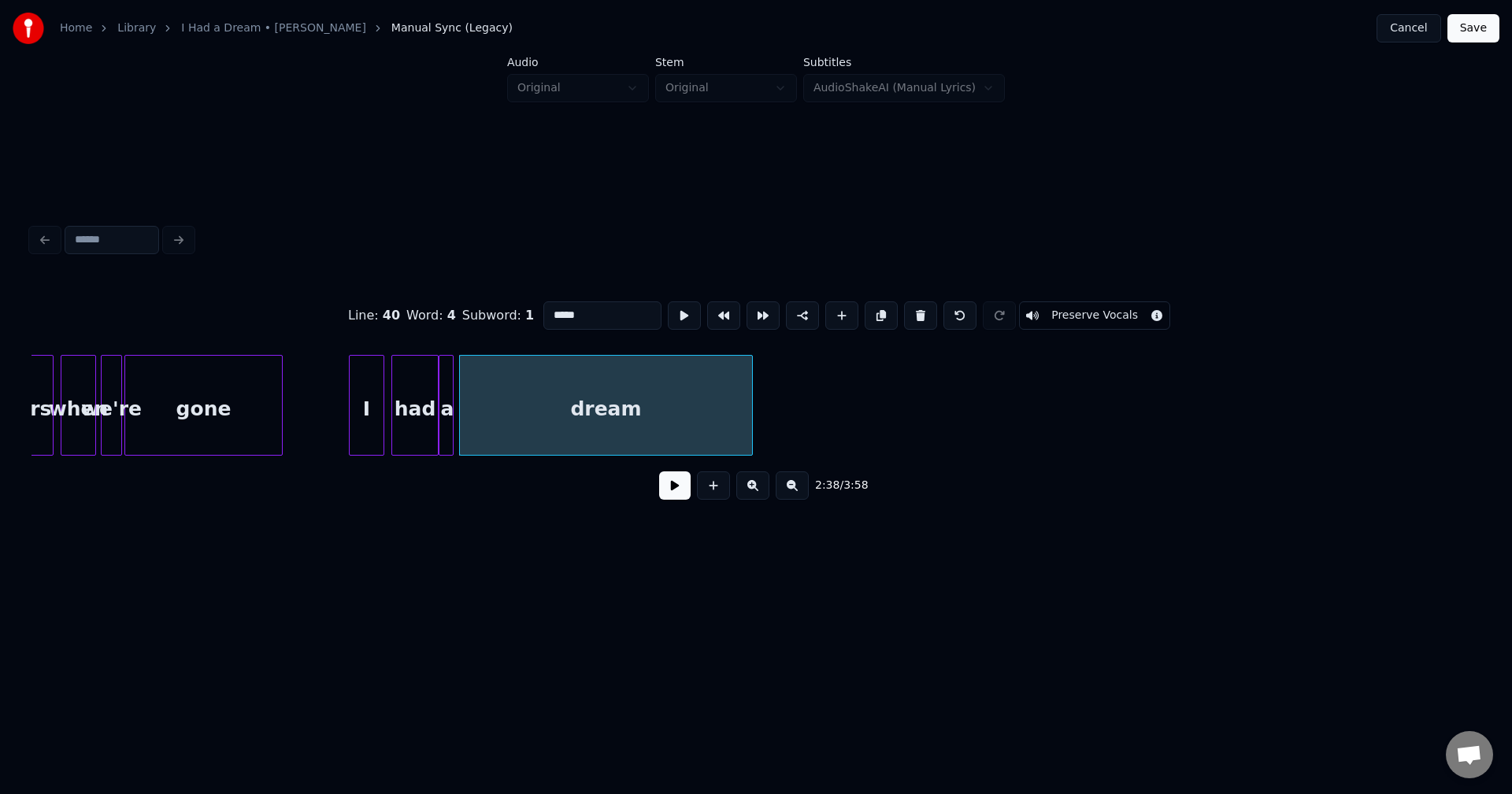
click at [751, 430] on div at bounding box center [750, 405] width 5 height 100
type input "*****"
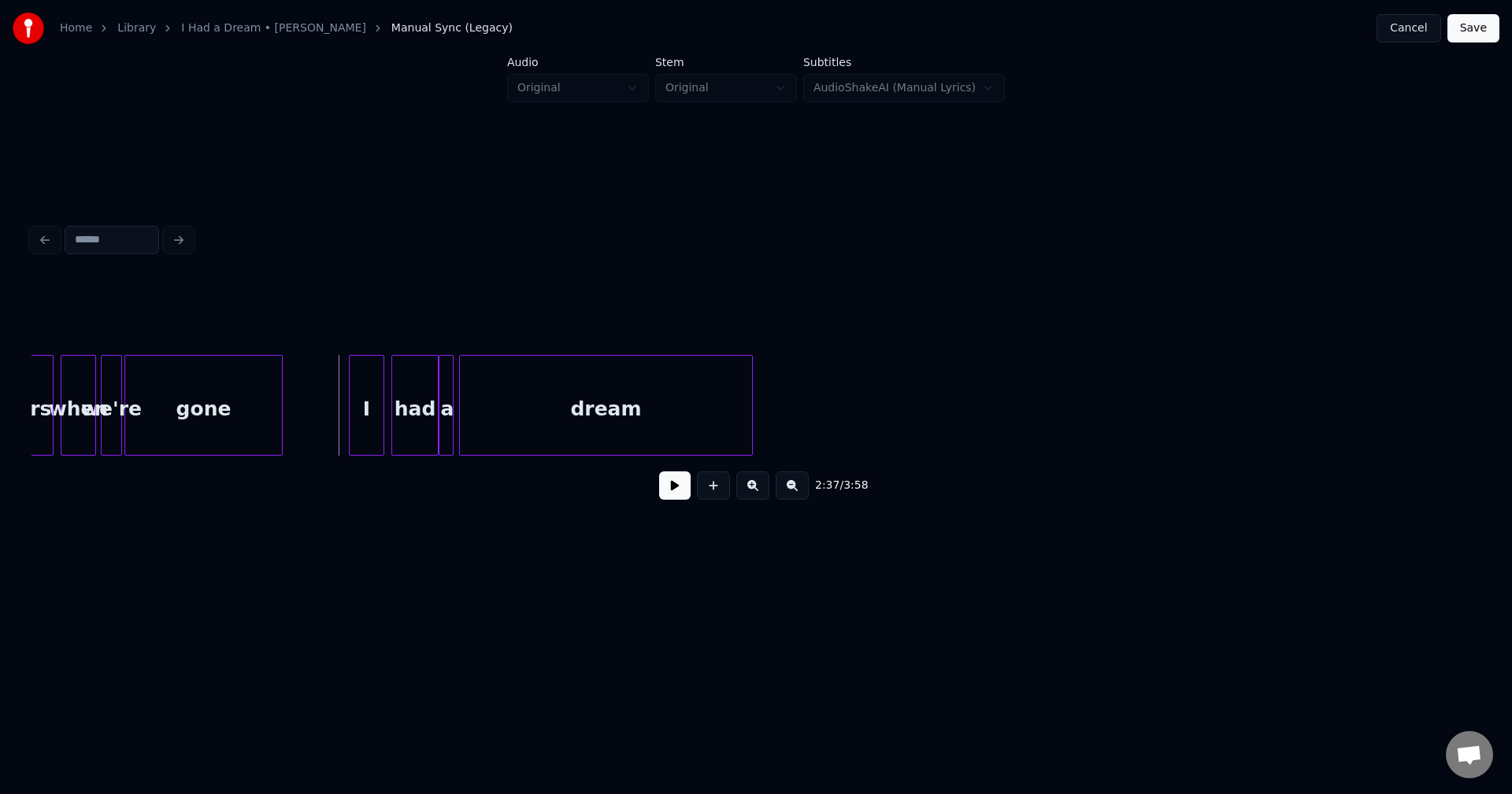
click at [663, 489] on button at bounding box center [674, 485] width 32 height 28
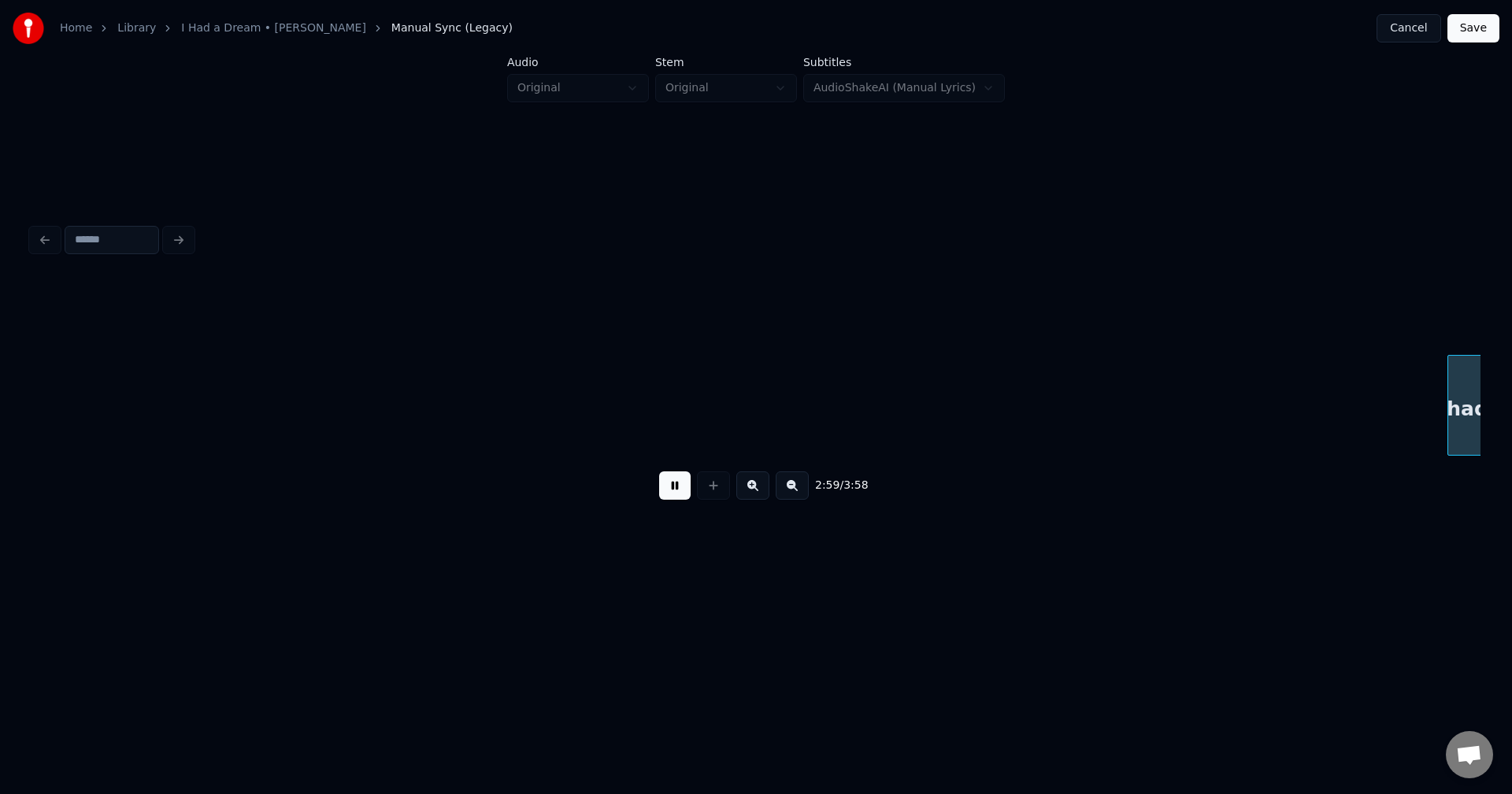
scroll to position [0, 21244]
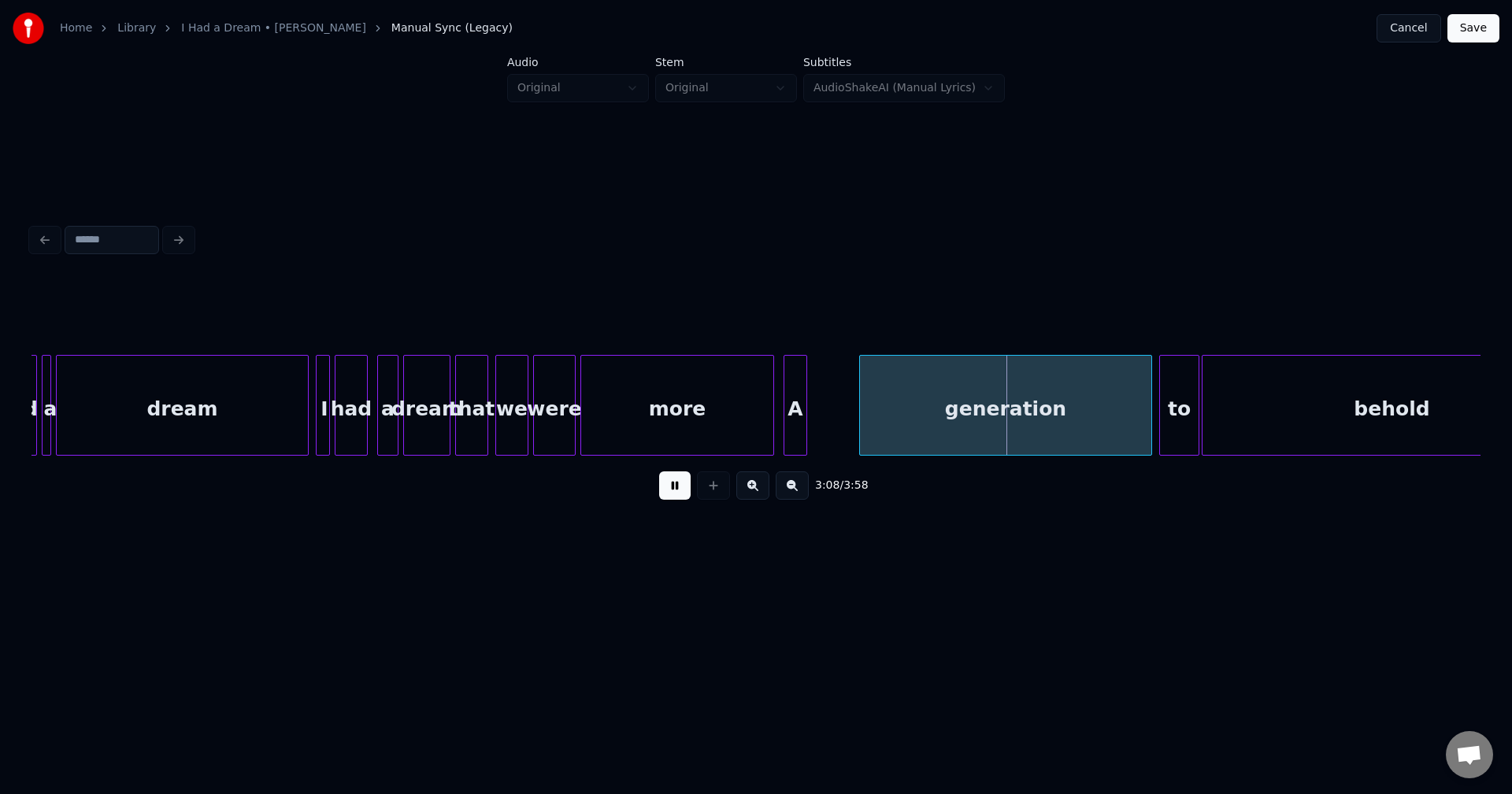
click at [678, 492] on button at bounding box center [674, 485] width 32 height 28
click at [946, 391] on div "generation" at bounding box center [1005, 409] width 291 height 107
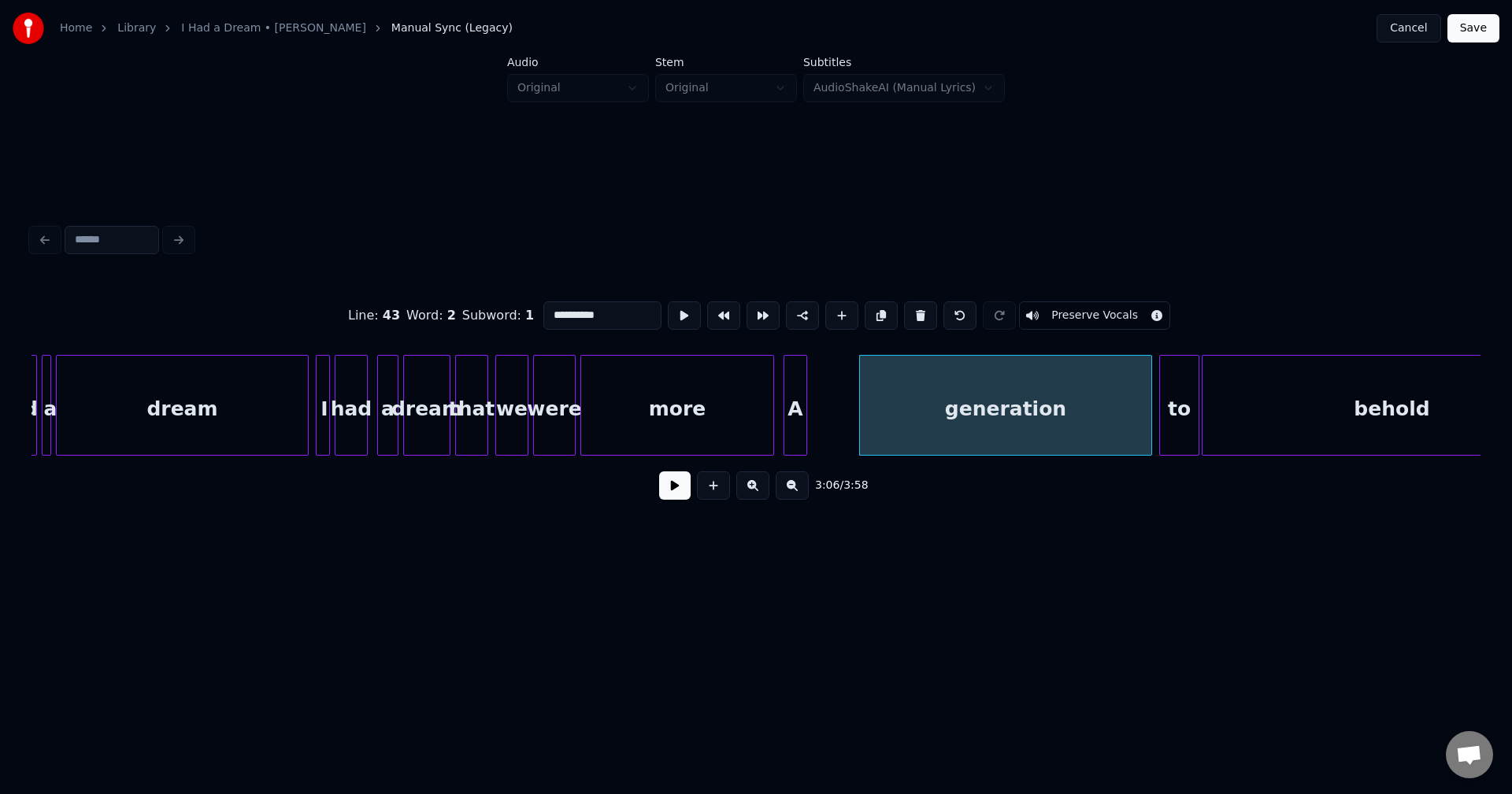
click at [677, 493] on button at bounding box center [674, 485] width 32 height 28
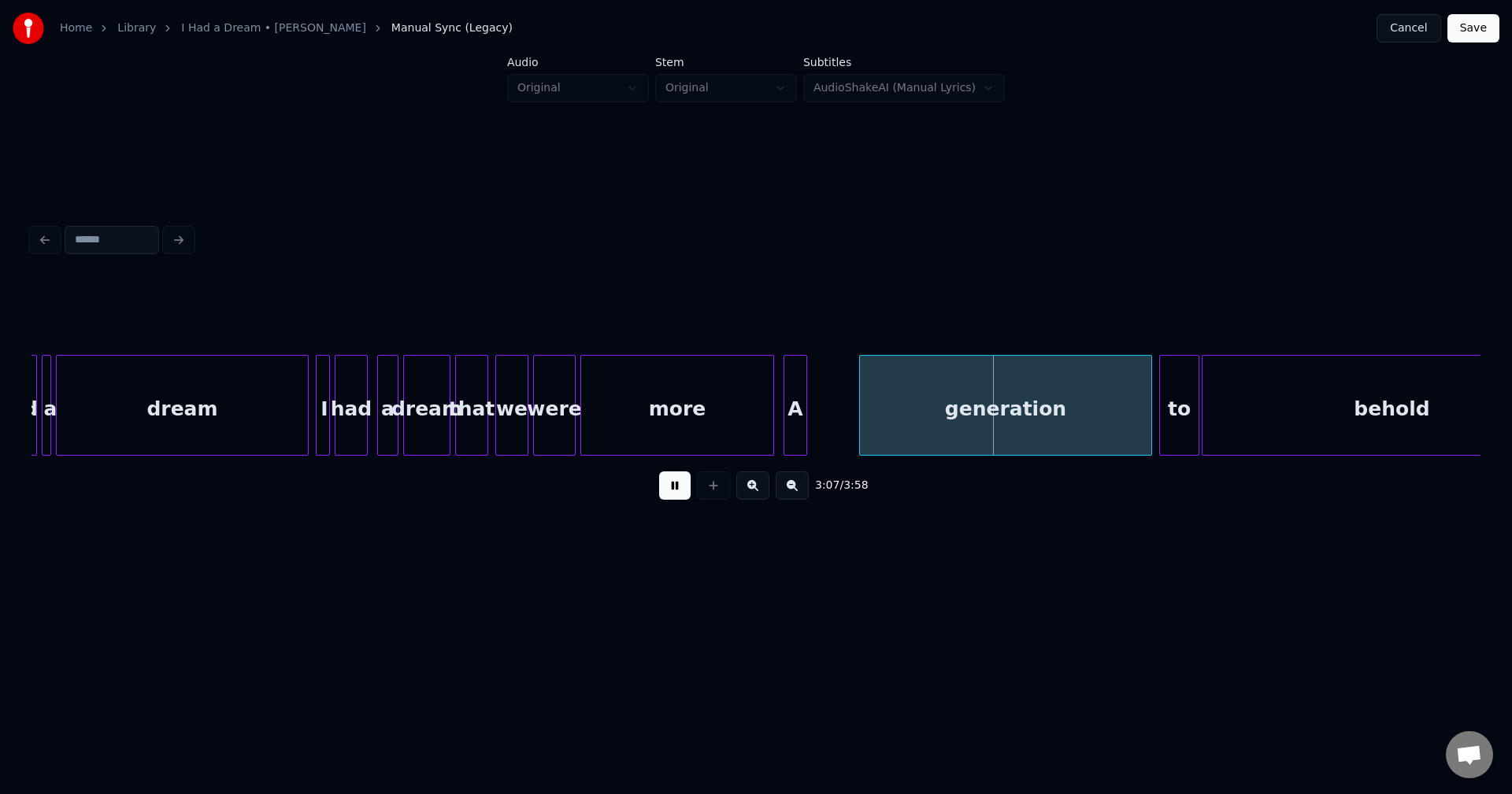
click at [677, 493] on button at bounding box center [674, 485] width 32 height 28
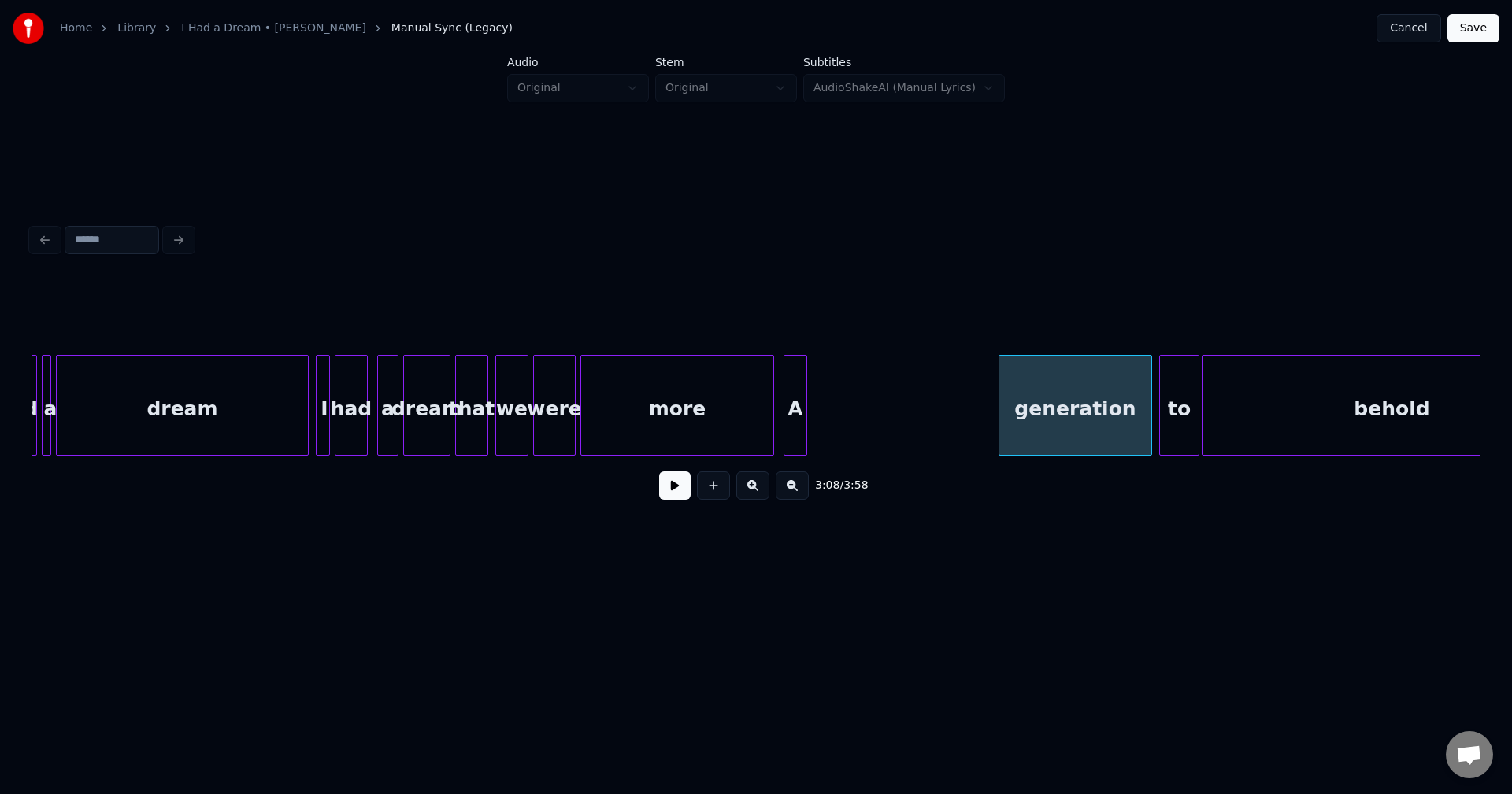
click at [1001, 435] on div at bounding box center [1001, 405] width 5 height 100
click at [983, 434] on div "A" at bounding box center [982, 409] width 22 height 107
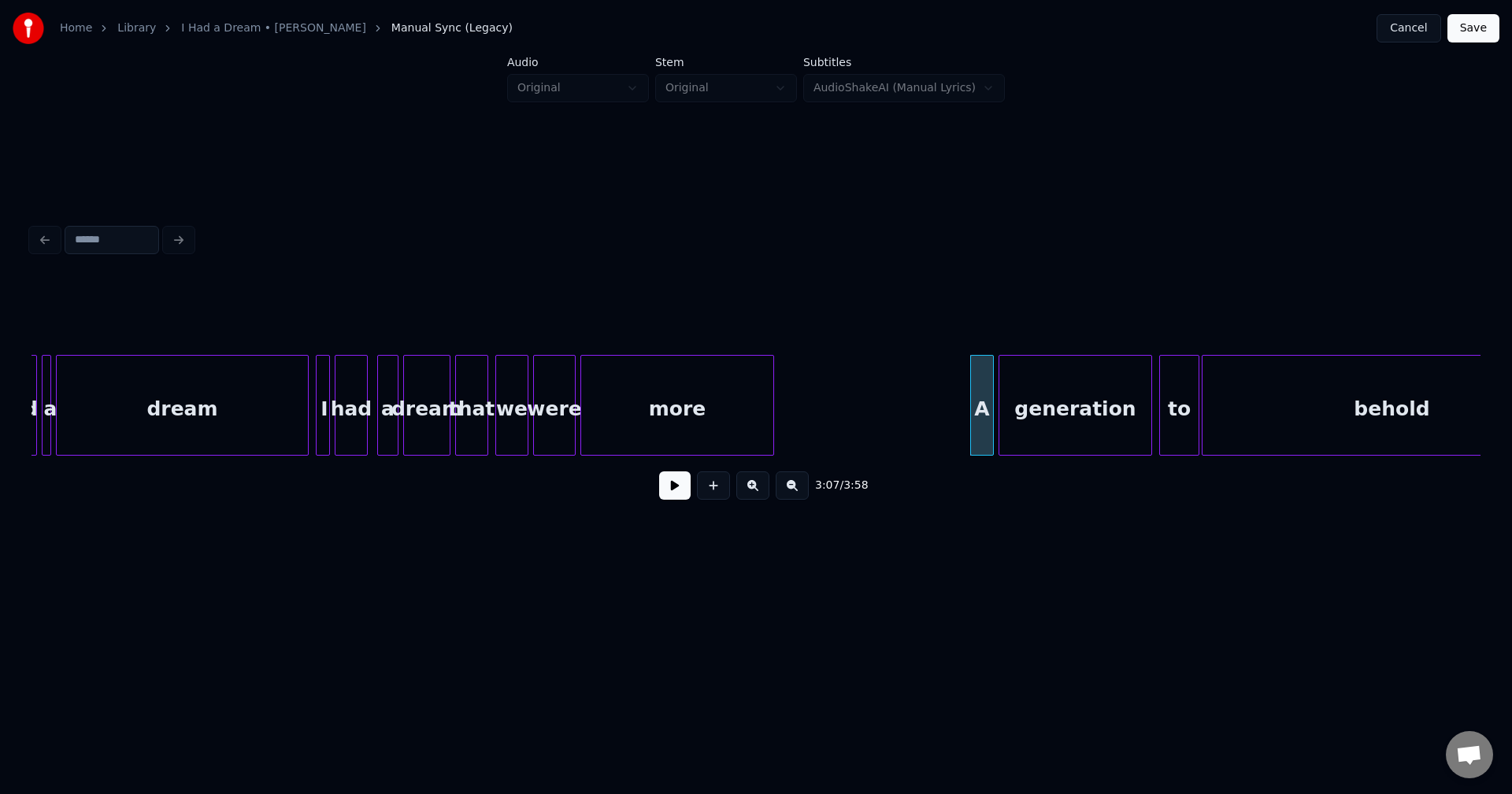
click at [690, 425] on div "more" at bounding box center [677, 409] width 193 height 107
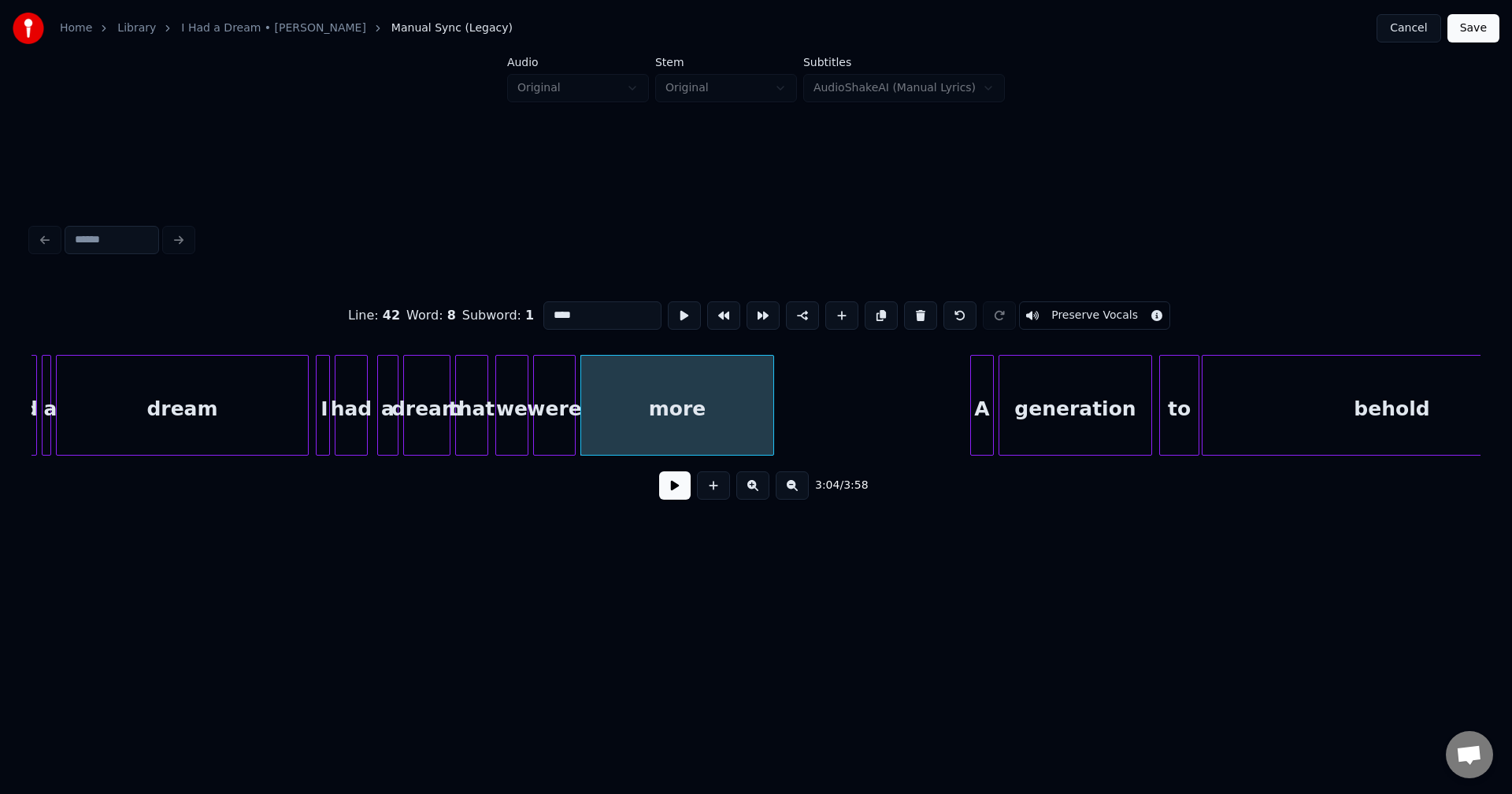
click at [675, 499] on button at bounding box center [674, 485] width 32 height 28
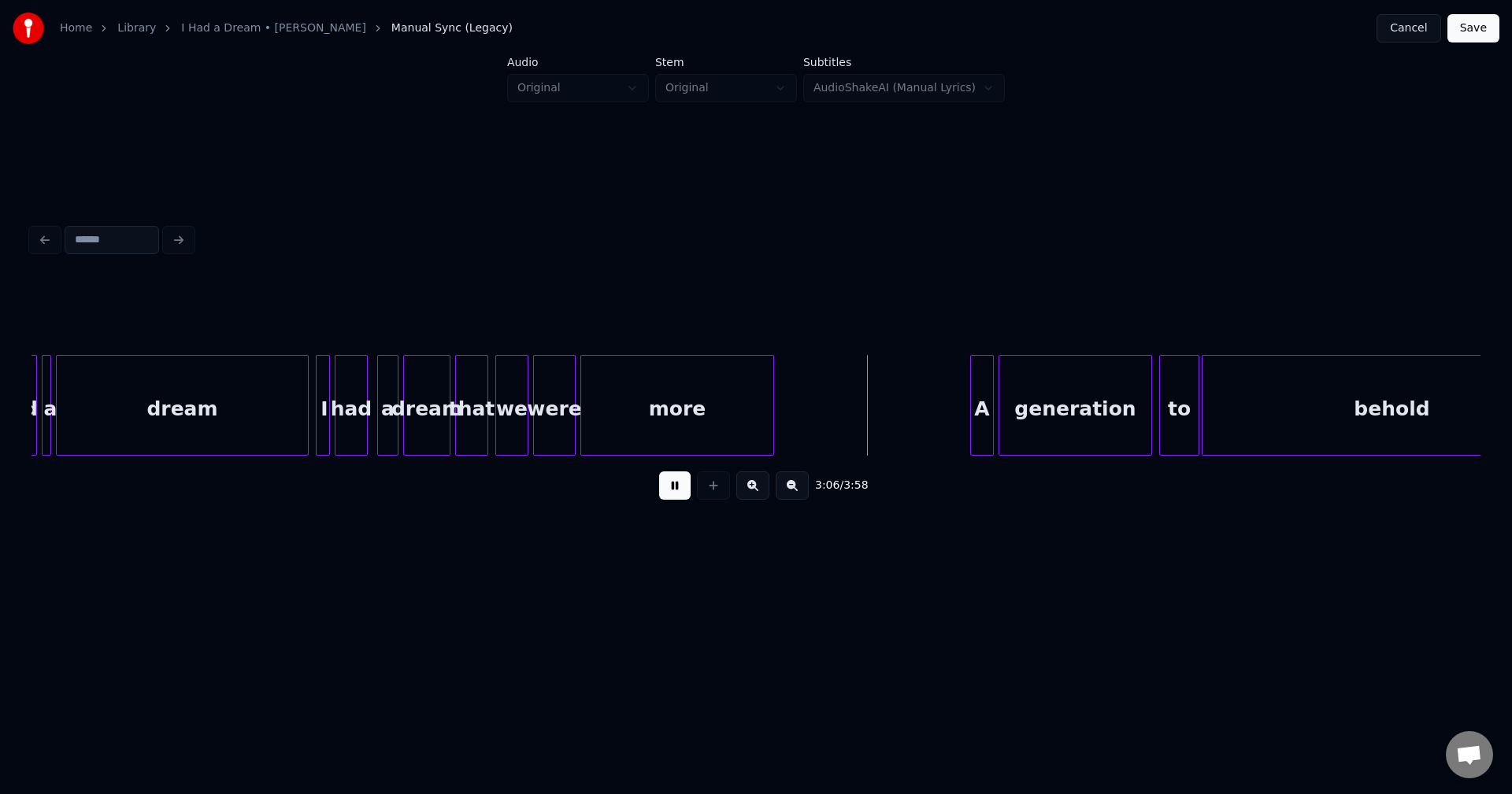
drag, startPoint x: 684, startPoint y: 464, endPoint x: 758, endPoint y: 442, distance: 77.2
click at [686, 462] on div "3:06 / 3:58" at bounding box center [756, 396] width 1449 height 239
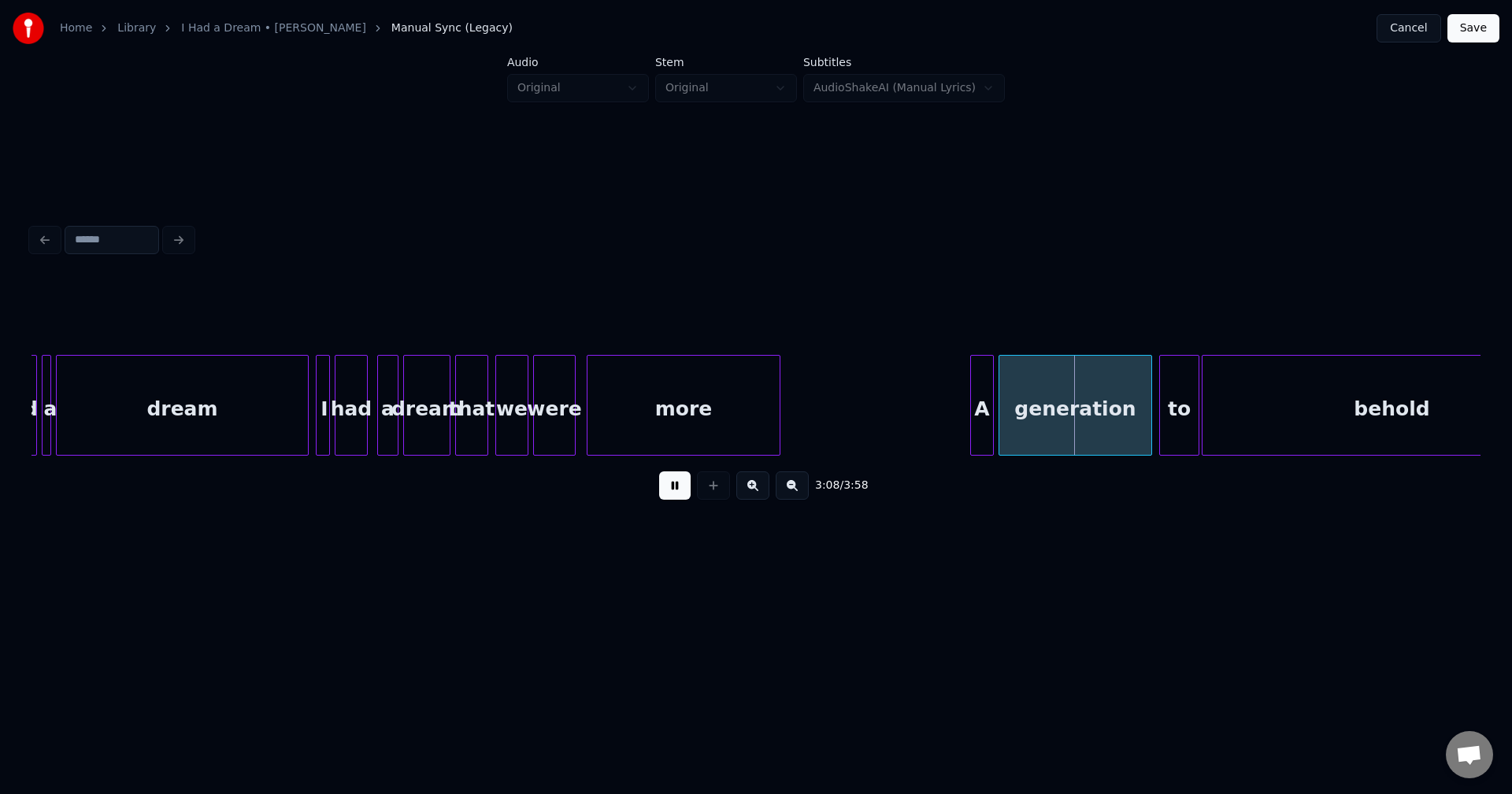
click at [780, 410] on div "more" at bounding box center [683, 405] width 193 height 101
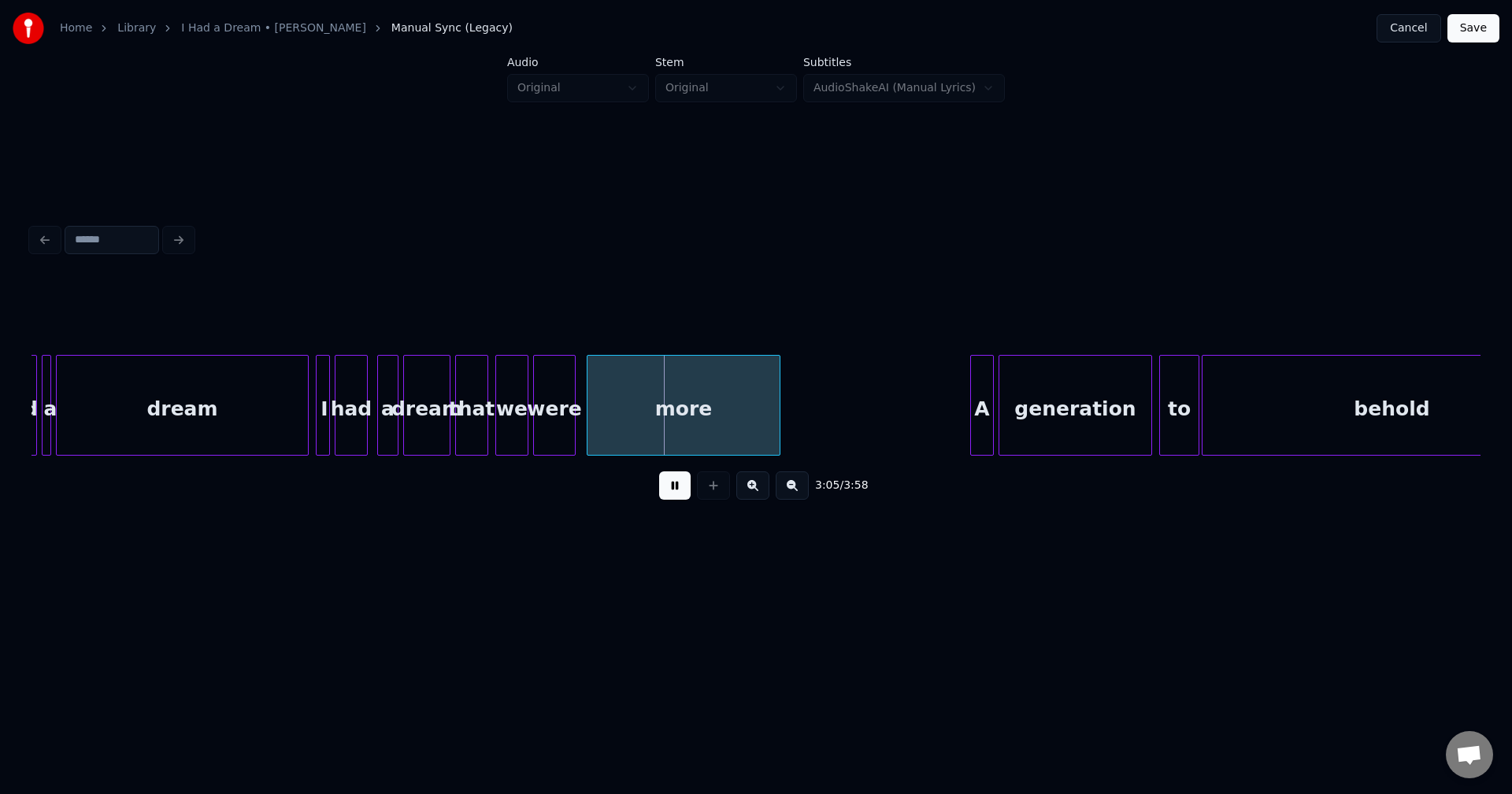
click at [713, 427] on div "more" at bounding box center [683, 409] width 193 height 107
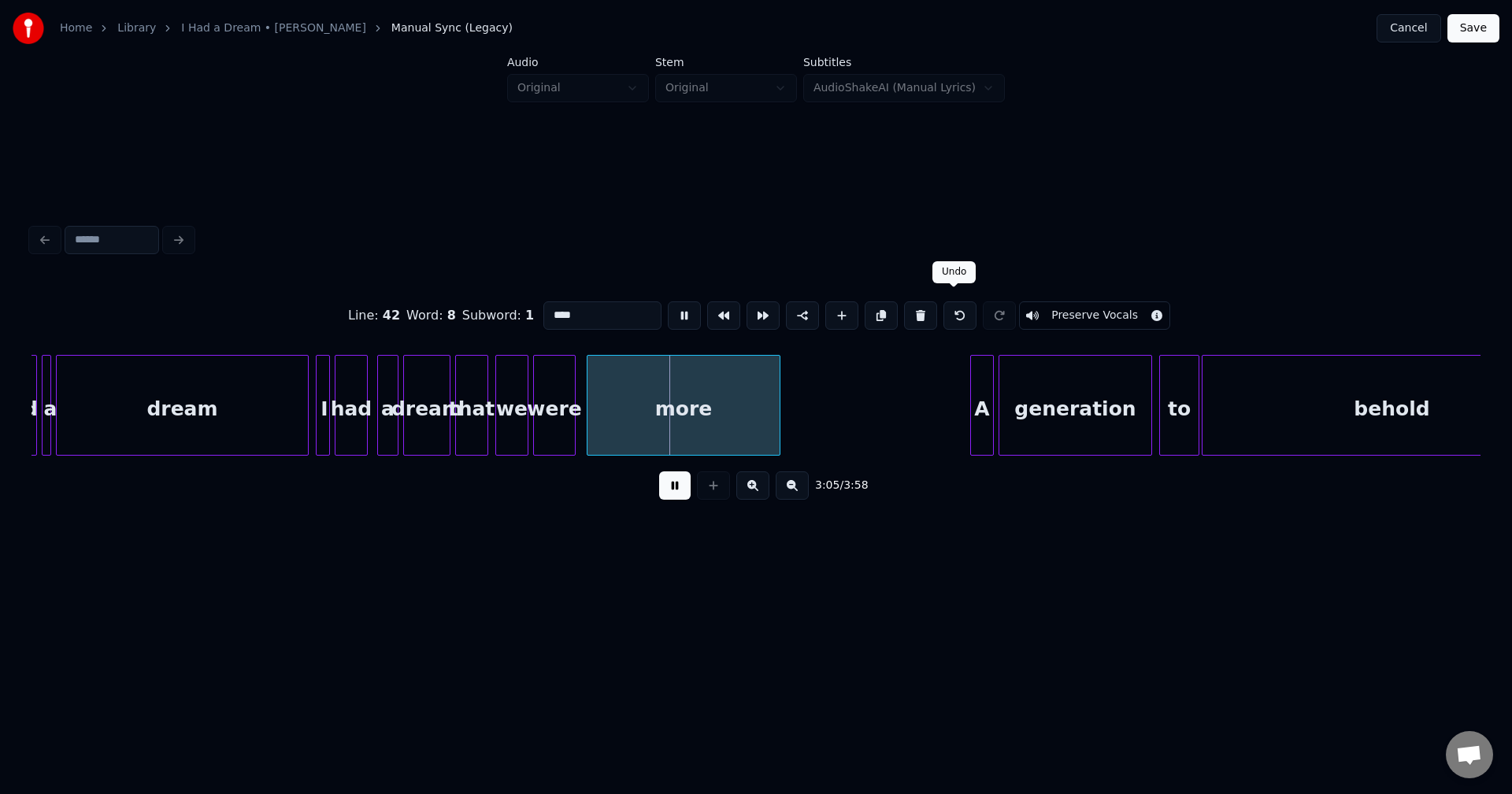
click at [943, 303] on button at bounding box center [960, 315] width 33 height 28
click at [676, 401] on div "more" at bounding box center [677, 409] width 193 height 107
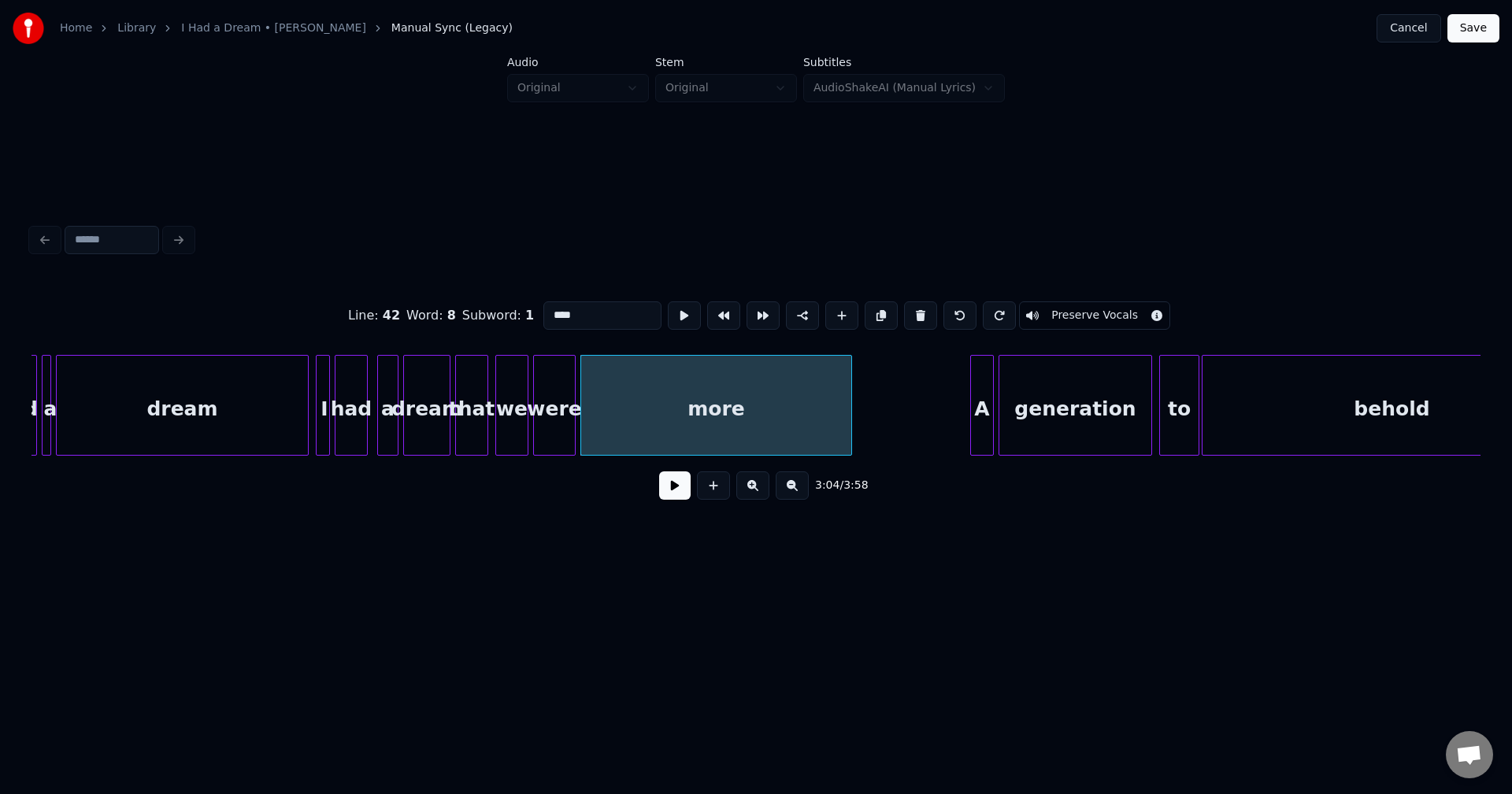
click at [848, 399] on div at bounding box center [848, 405] width 5 height 100
click at [675, 493] on button at bounding box center [674, 485] width 32 height 28
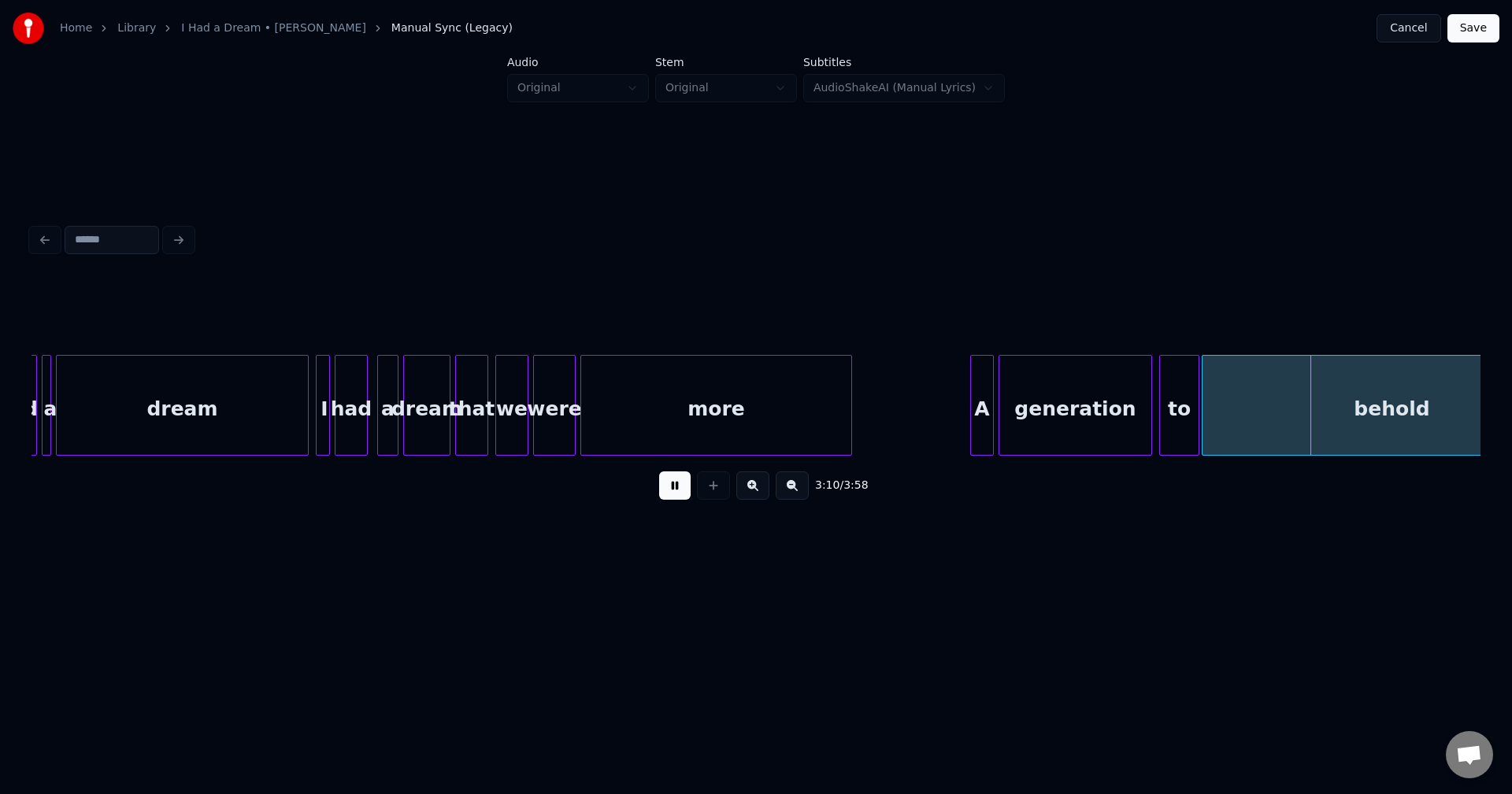
click at [680, 493] on button at bounding box center [674, 485] width 32 height 28
click at [721, 426] on div "more" at bounding box center [716, 409] width 270 height 107
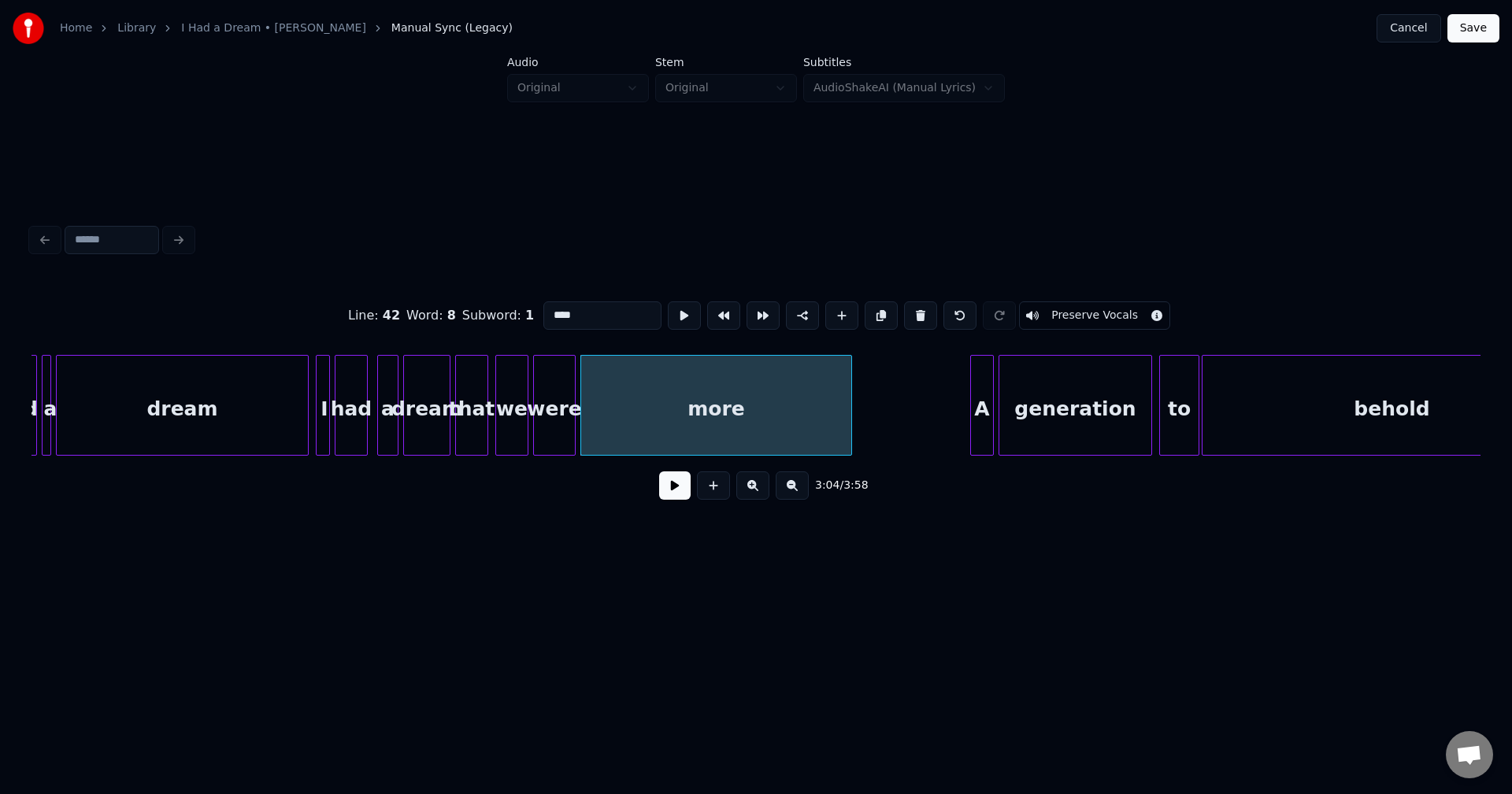
click at [671, 499] on button at bounding box center [674, 485] width 32 height 28
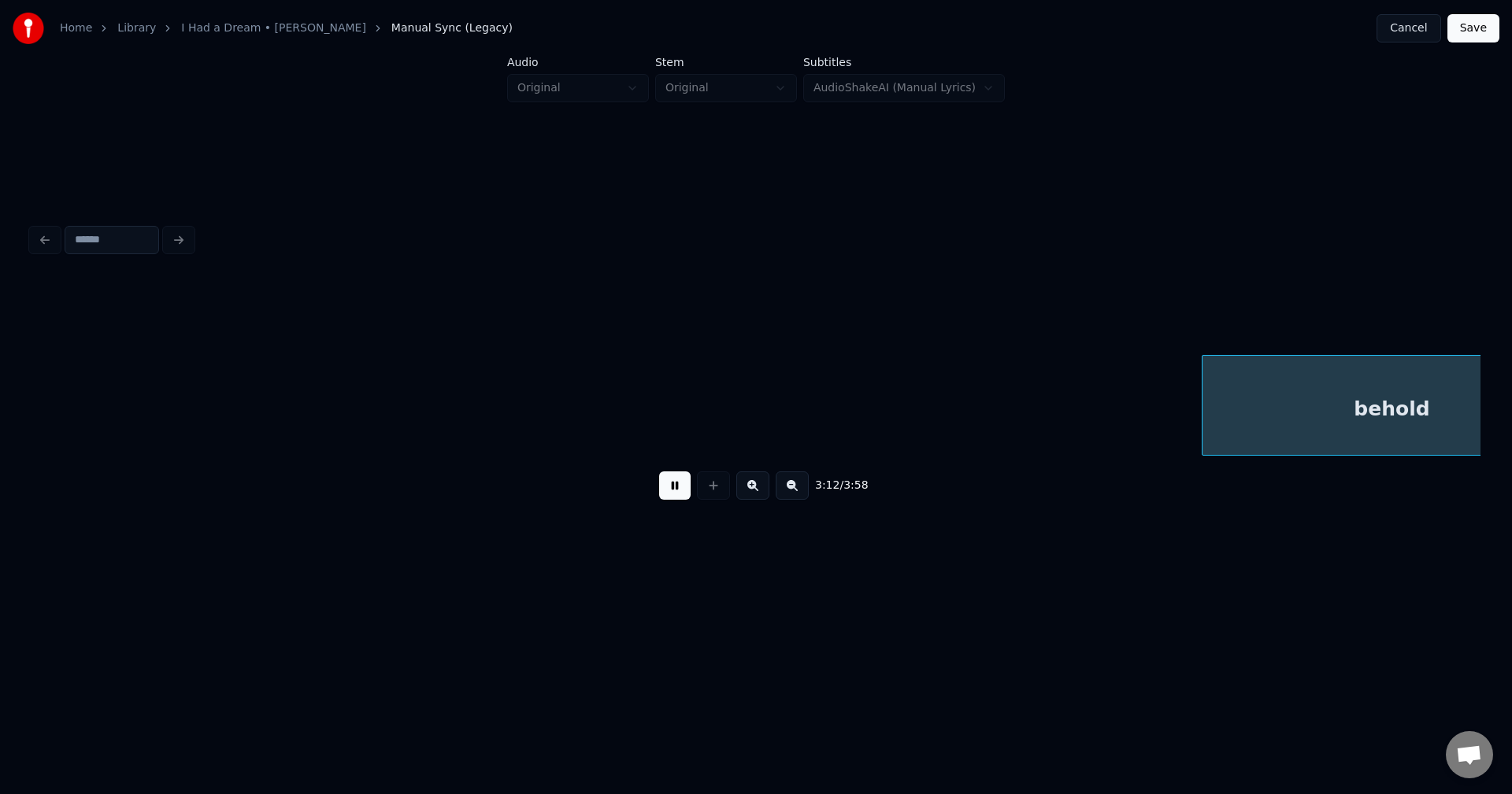
scroll to position [0, 22693]
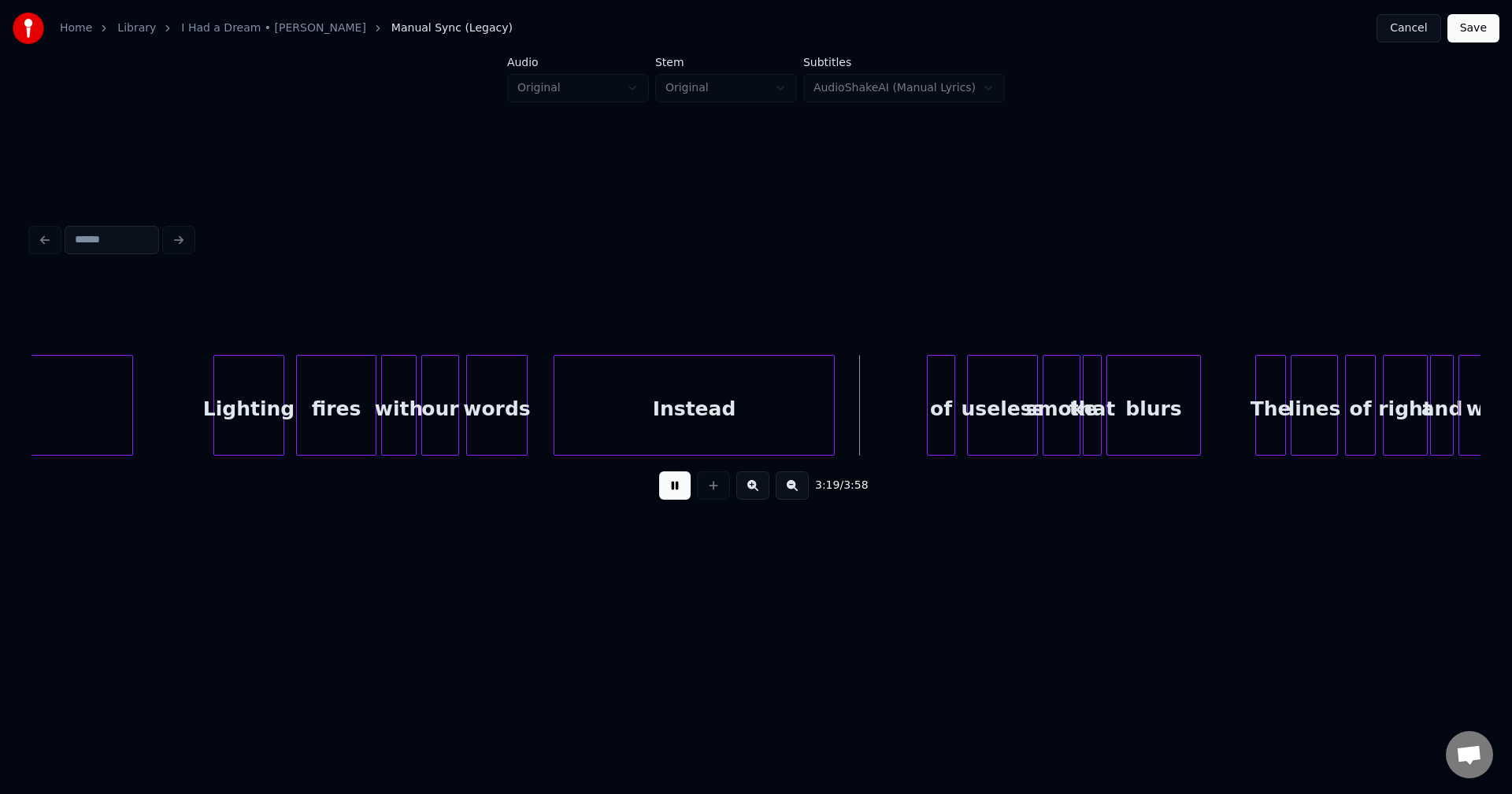
click at [667, 499] on button at bounding box center [674, 485] width 32 height 28
click at [761, 397] on div "Instead" at bounding box center [783, 409] width 280 height 107
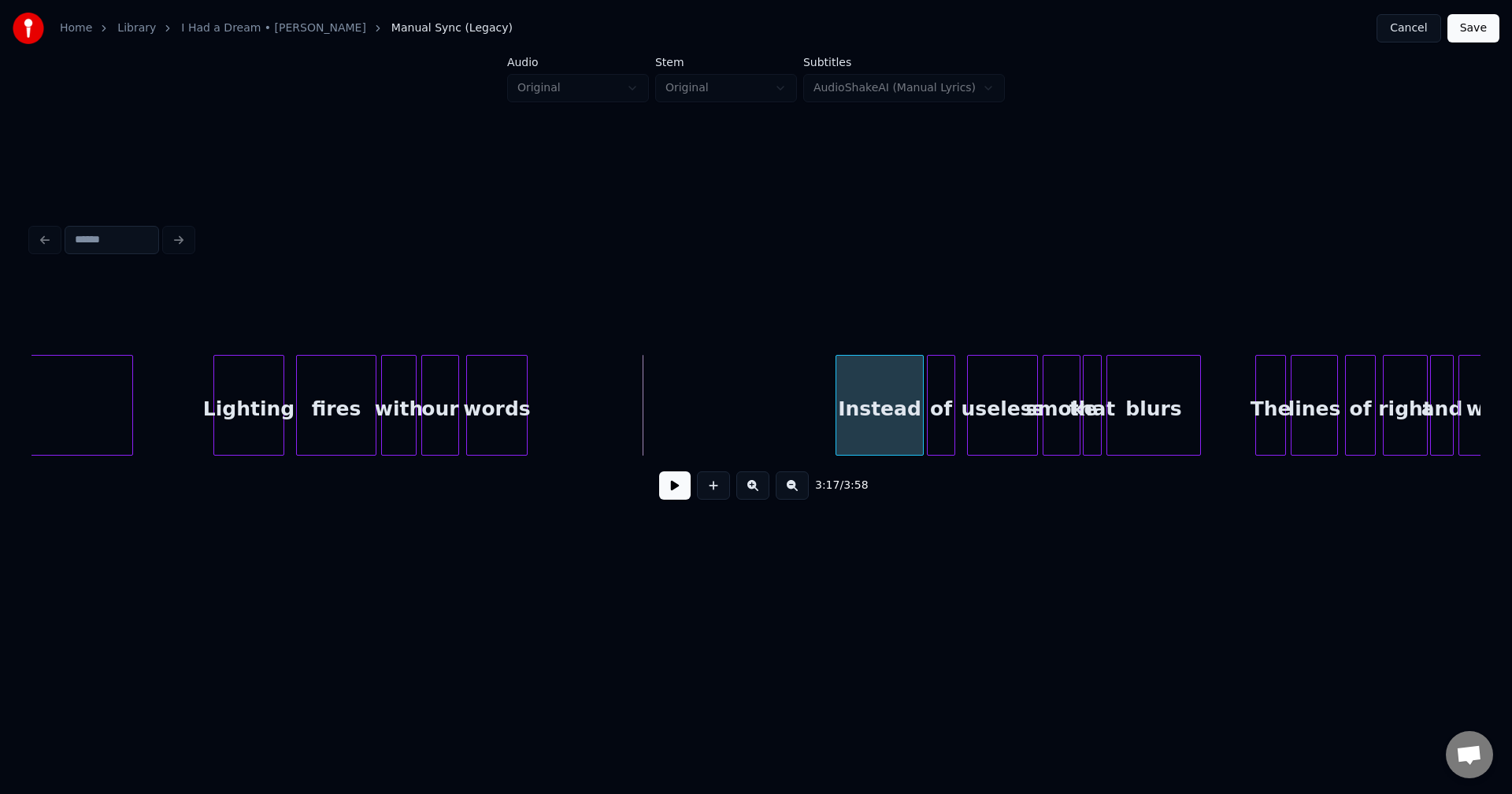
click at [836, 427] on div at bounding box center [838, 405] width 5 height 100
click at [492, 413] on div "words" at bounding box center [497, 409] width 60 height 107
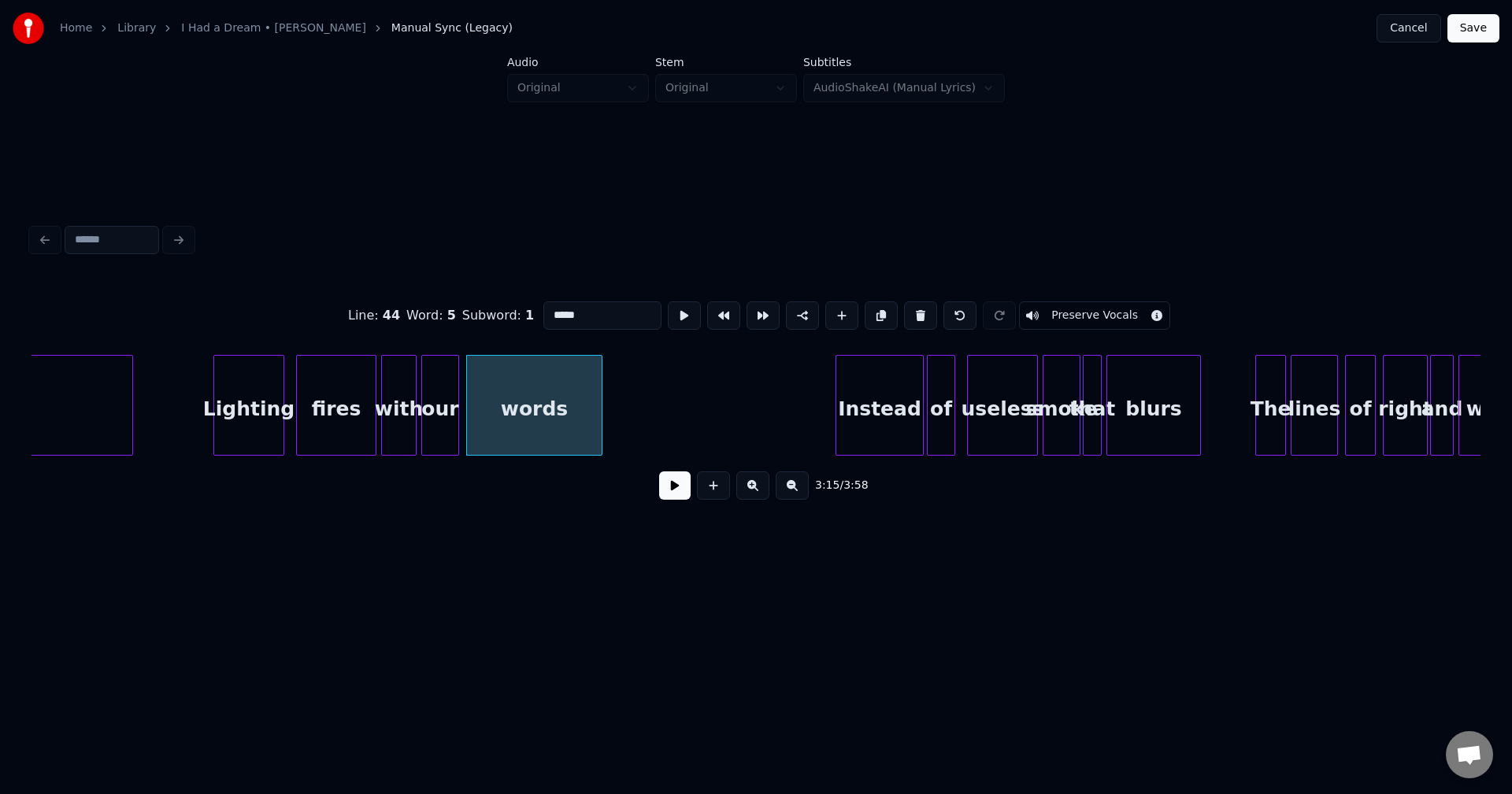
click at [597, 406] on div at bounding box center [599, 405] width 5 height 100
click at [675, 496] on button at bounding box center [674, 485] width 32 height 28
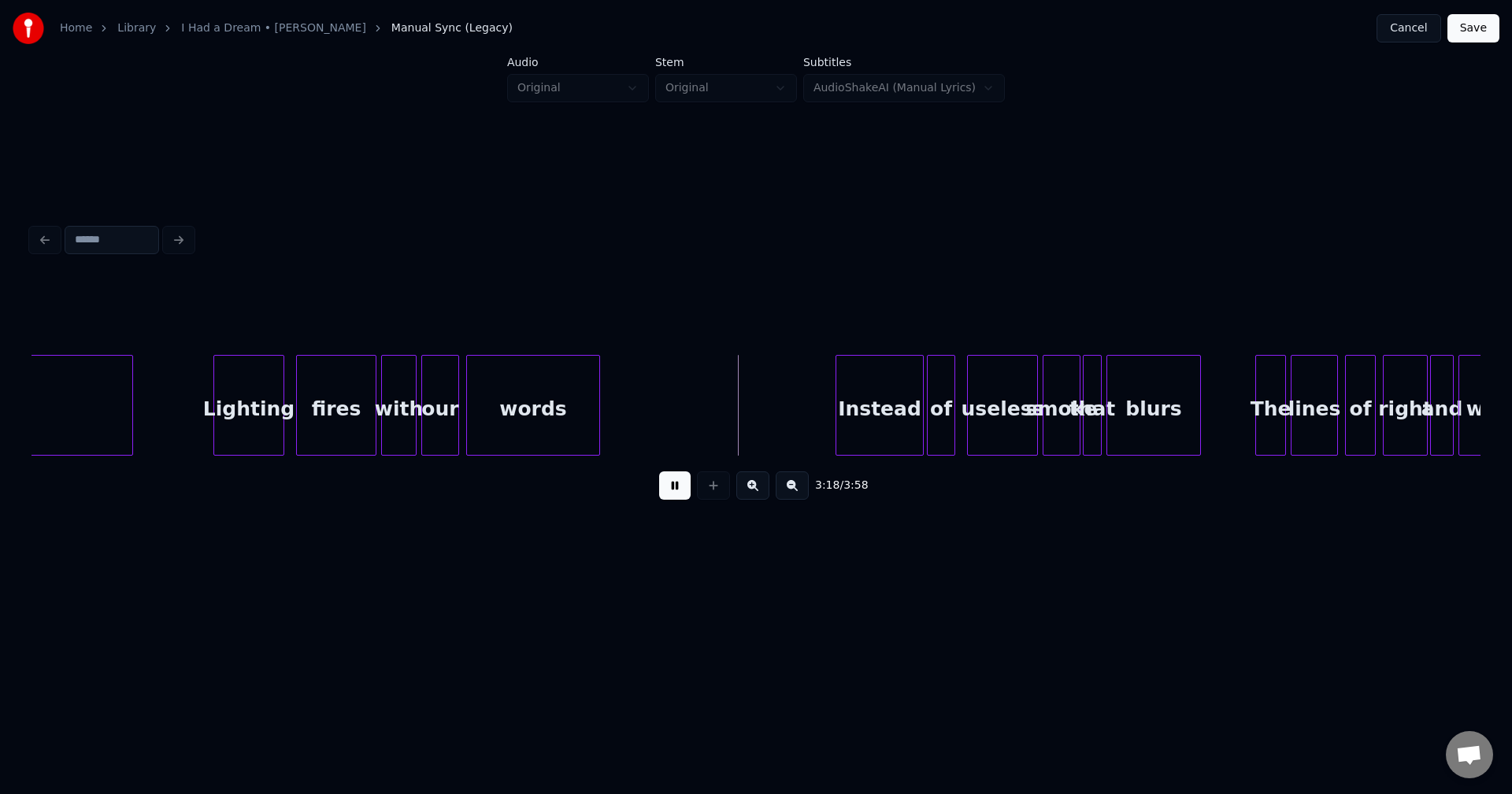
click at [675, 496] on button at bounding box center [674, 485] width 32 height 28
click at [709, 413] on div at bounding box center [708, 405] width 5 height 100
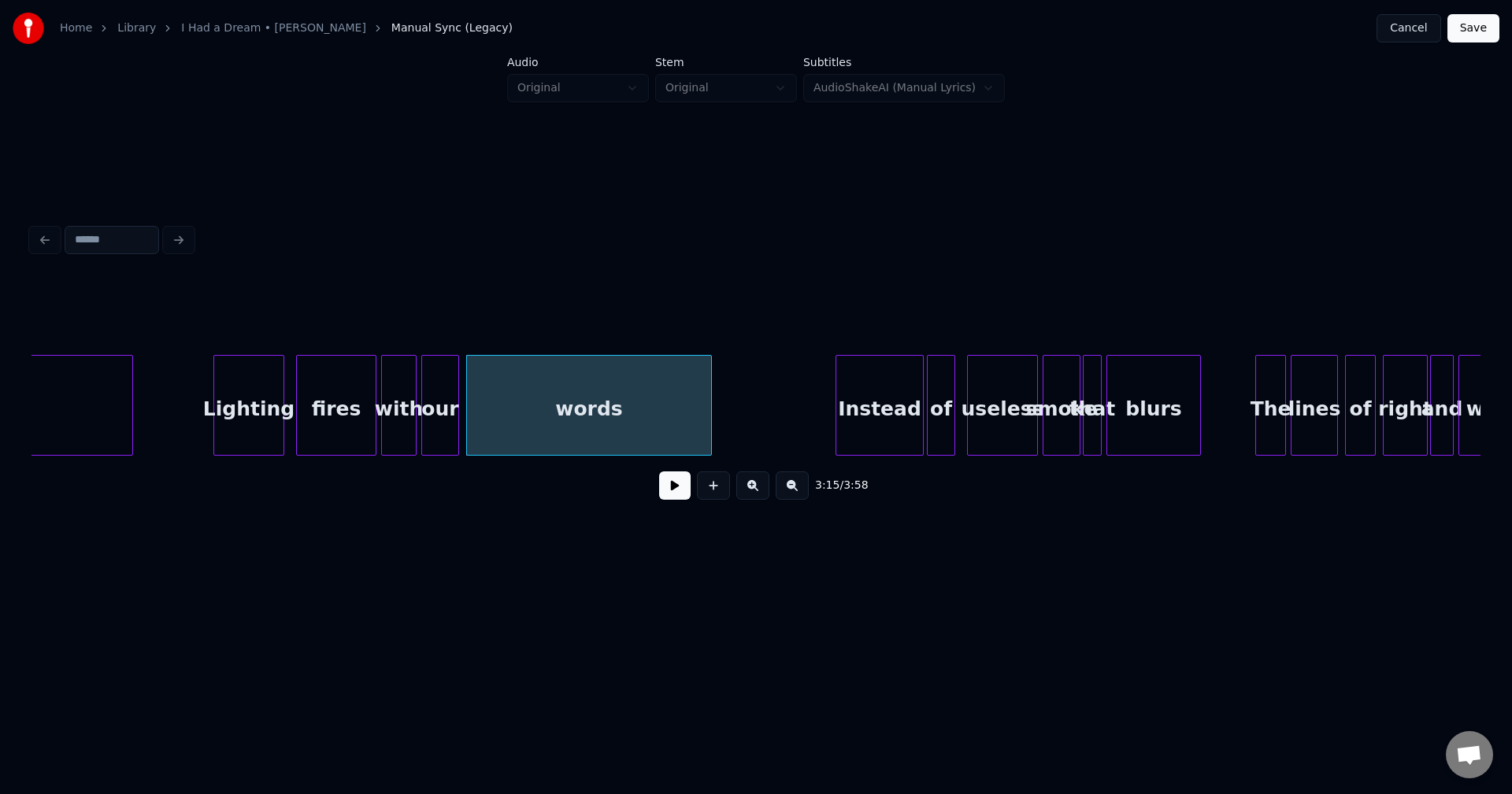
click at [663, 490] on button at bounding box center [674, 485] width 32 height 28
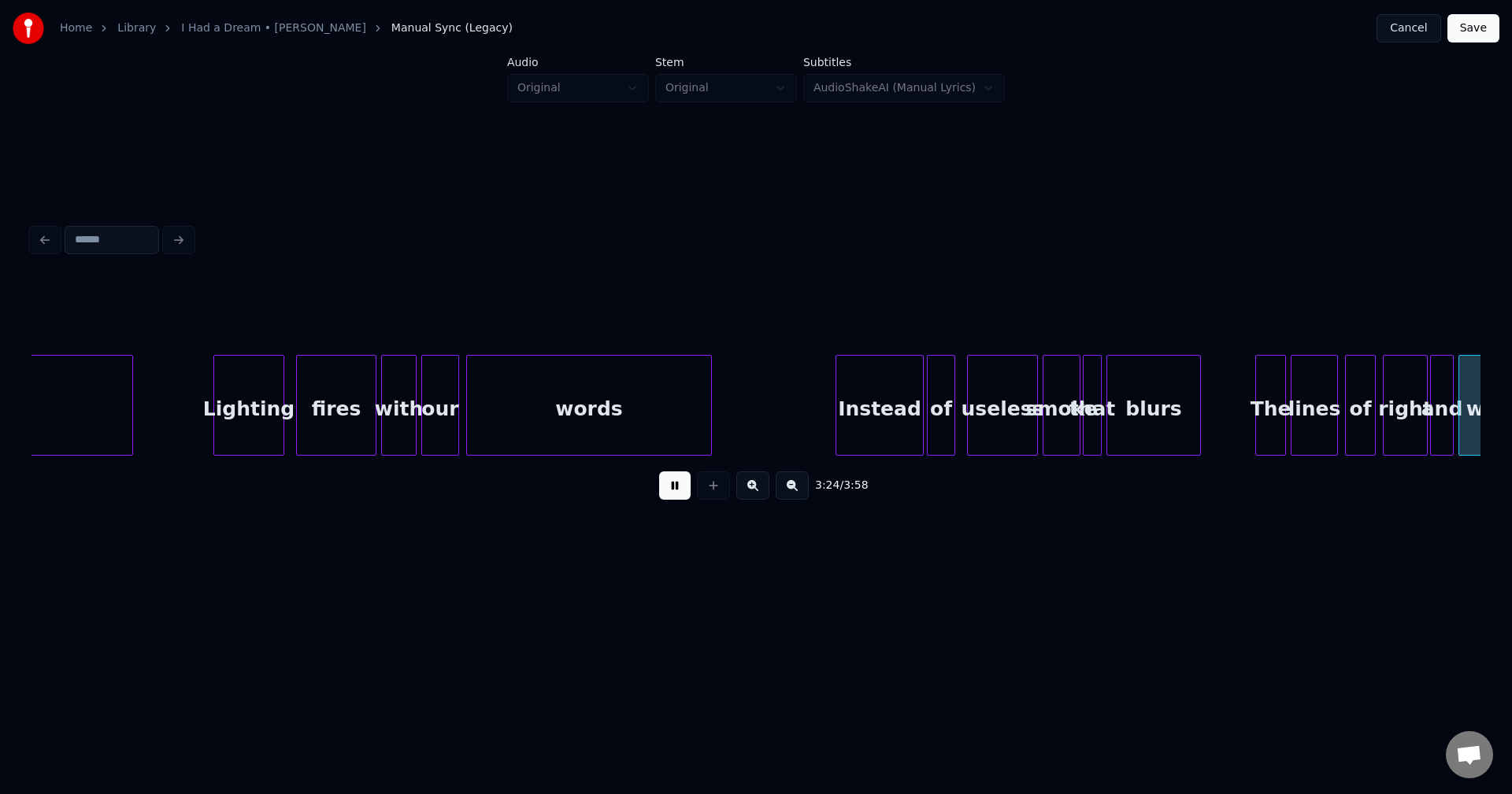
scroll to position [0, 24144]
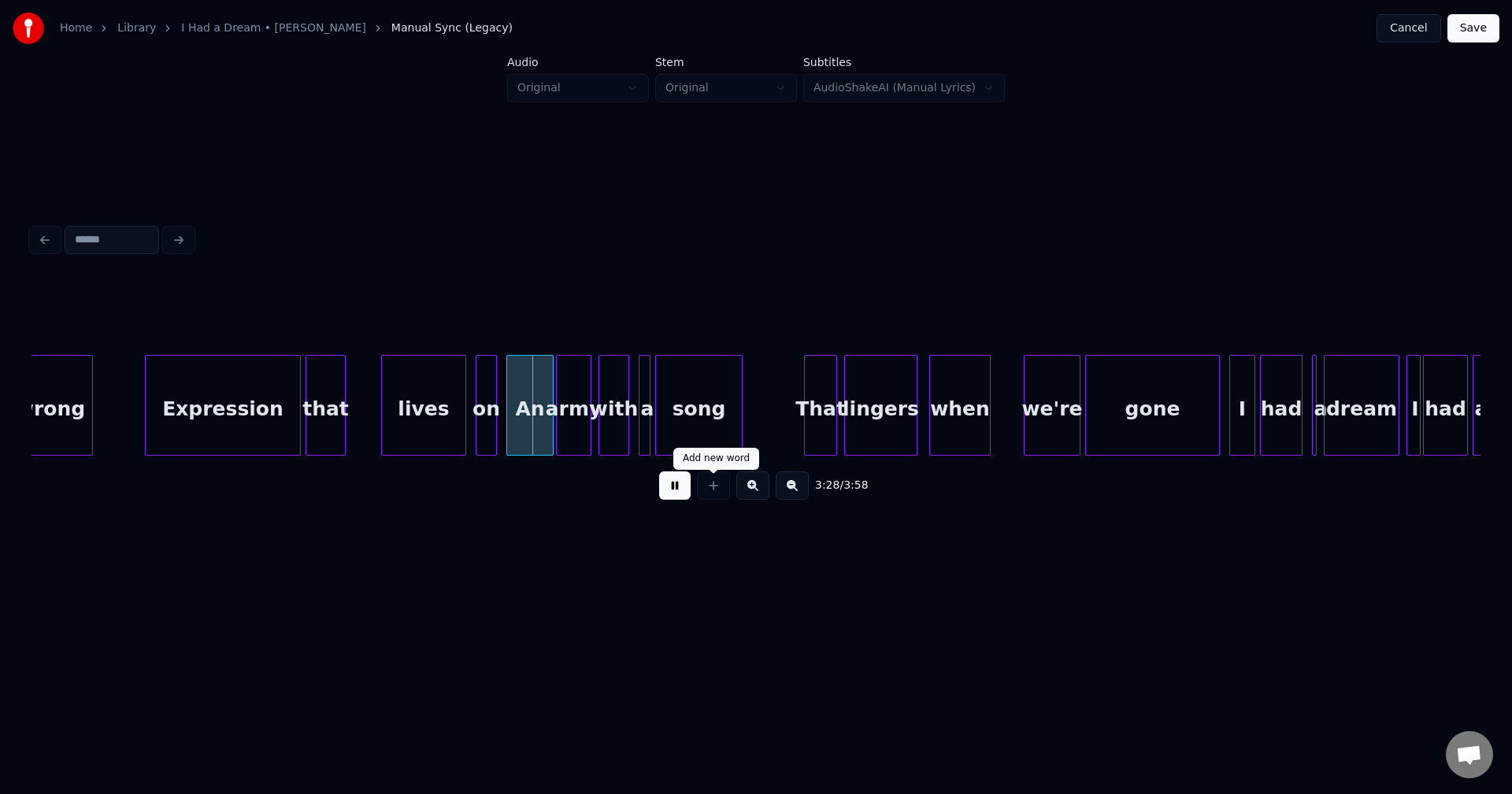
click at [670, 497] on button at bounding box center [674, 485] width 32 height 28
click at [214, 429] on div "Expression" at bounding box center [223, 409] width 155 height 107
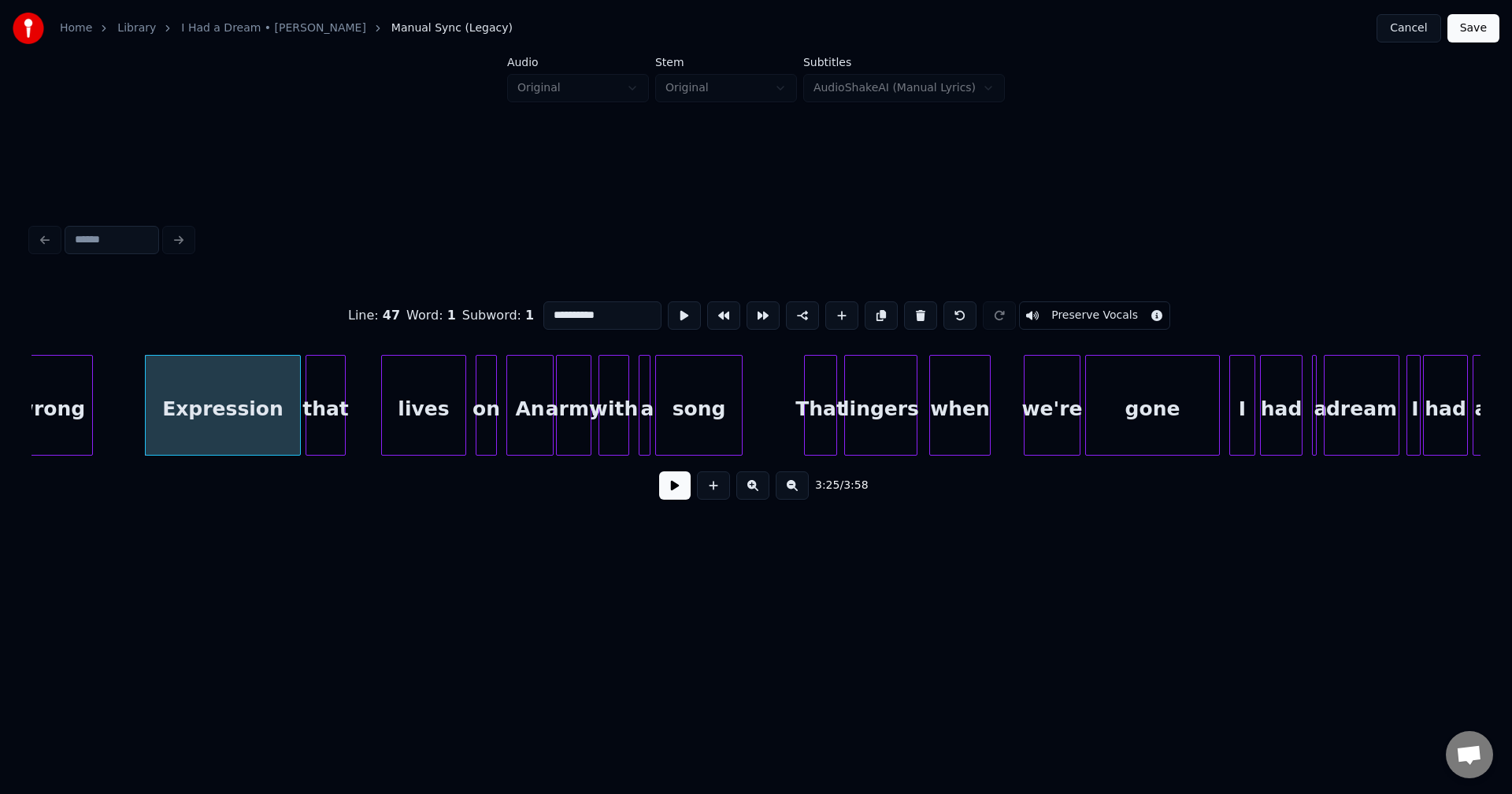
click at [673, 487] on button at bounding box center [674, 485] width 32 height 28
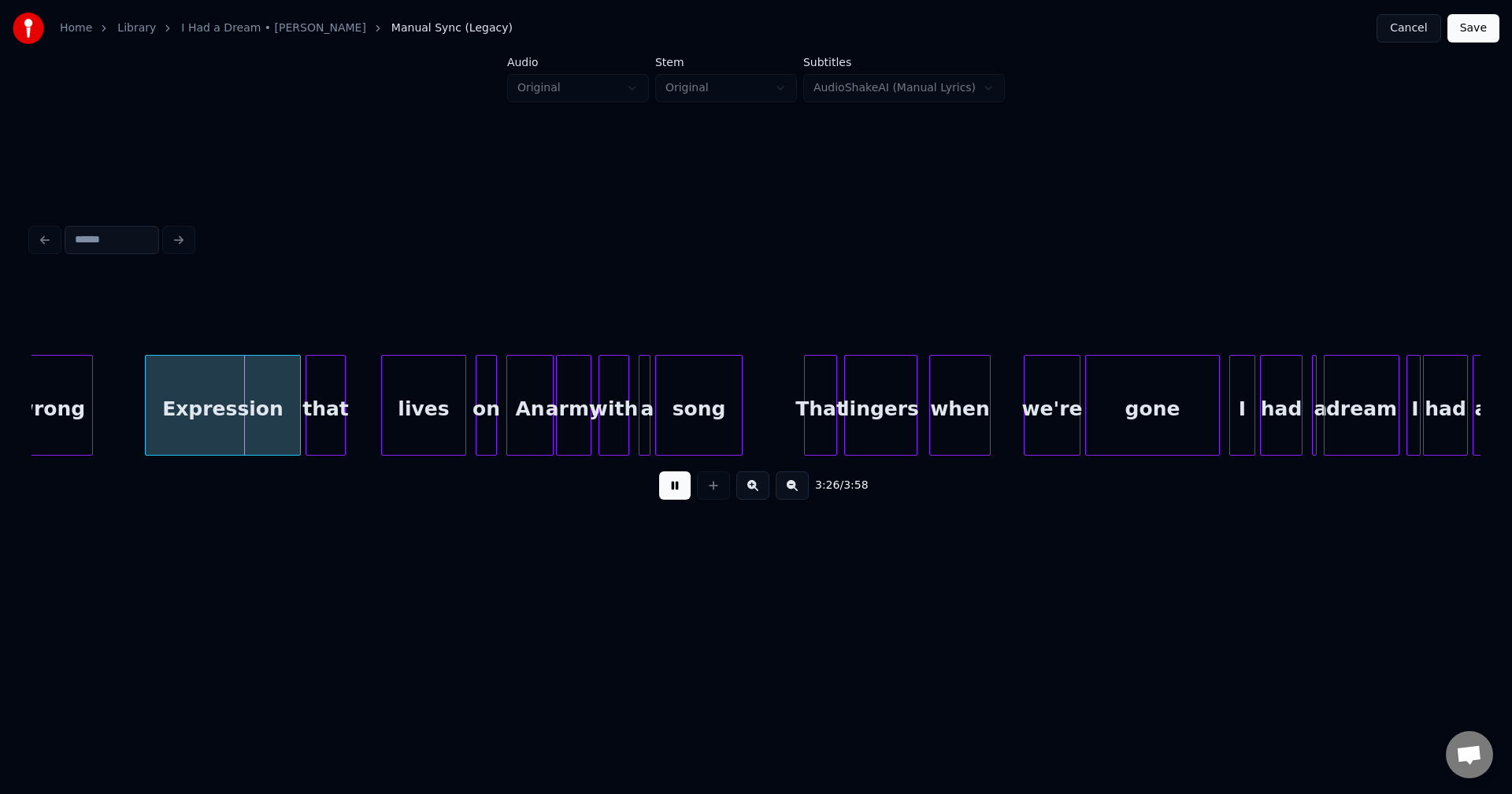
click at [673, 487] on button at bounding box center [674, 485] width 32 height 28
click at [248, 414] on div at bounding box center [247, 405] width 5 height 100
click at [282, 405] on div "that" at bounding box center [274, 409] width 39 height 107
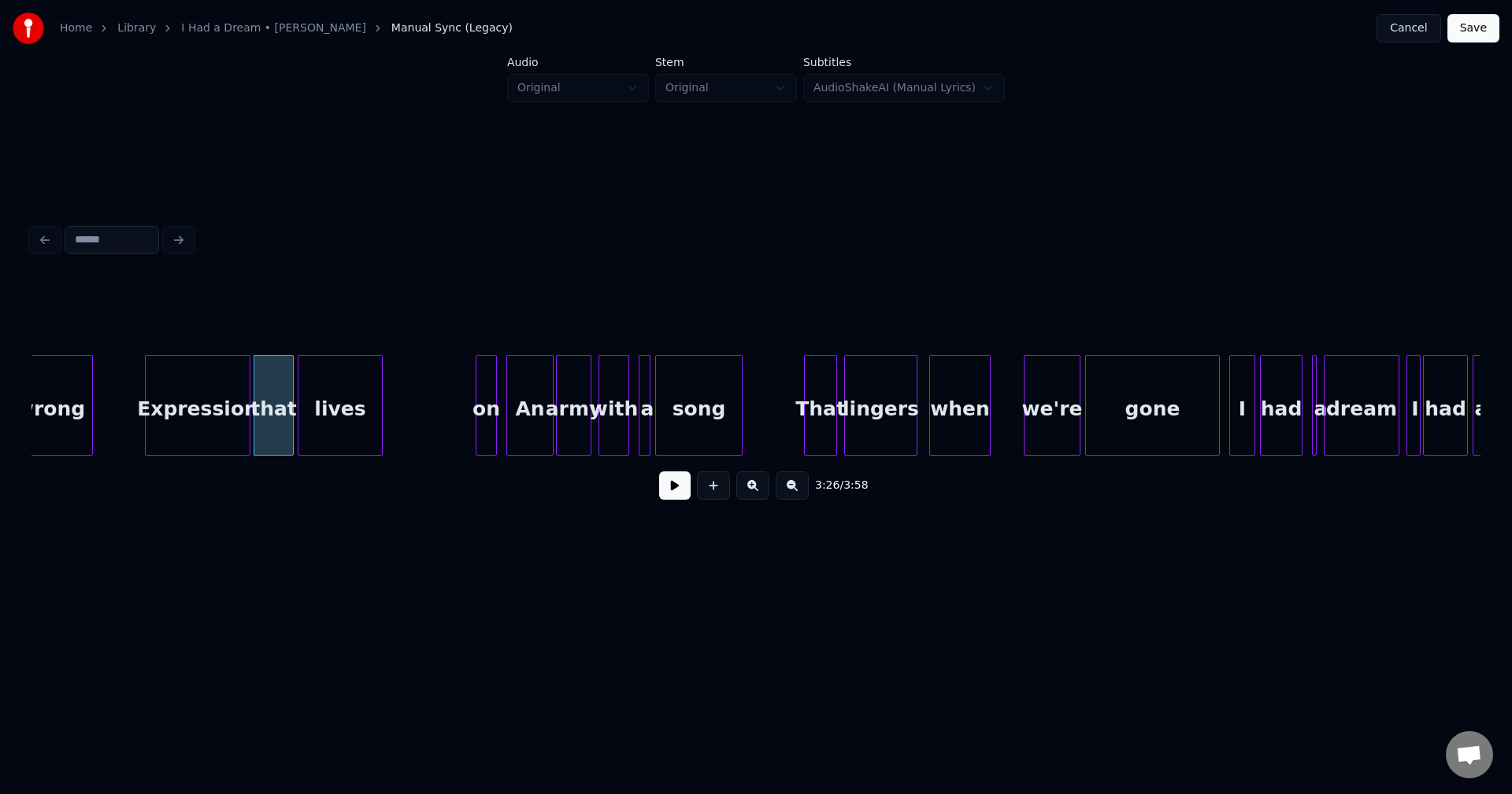
click at [344, 404] on div "lives" at bounding box center [341, 409] width 83 height 107
click at [675, 492] on button at bounding box center [674, 485] width 32 height 28
click at [336, 422] on div at bounding box center [337, 405] width 5 height 100
click at [350, 432] on div "on" at bounding box center [355, 409] width 19 height 107
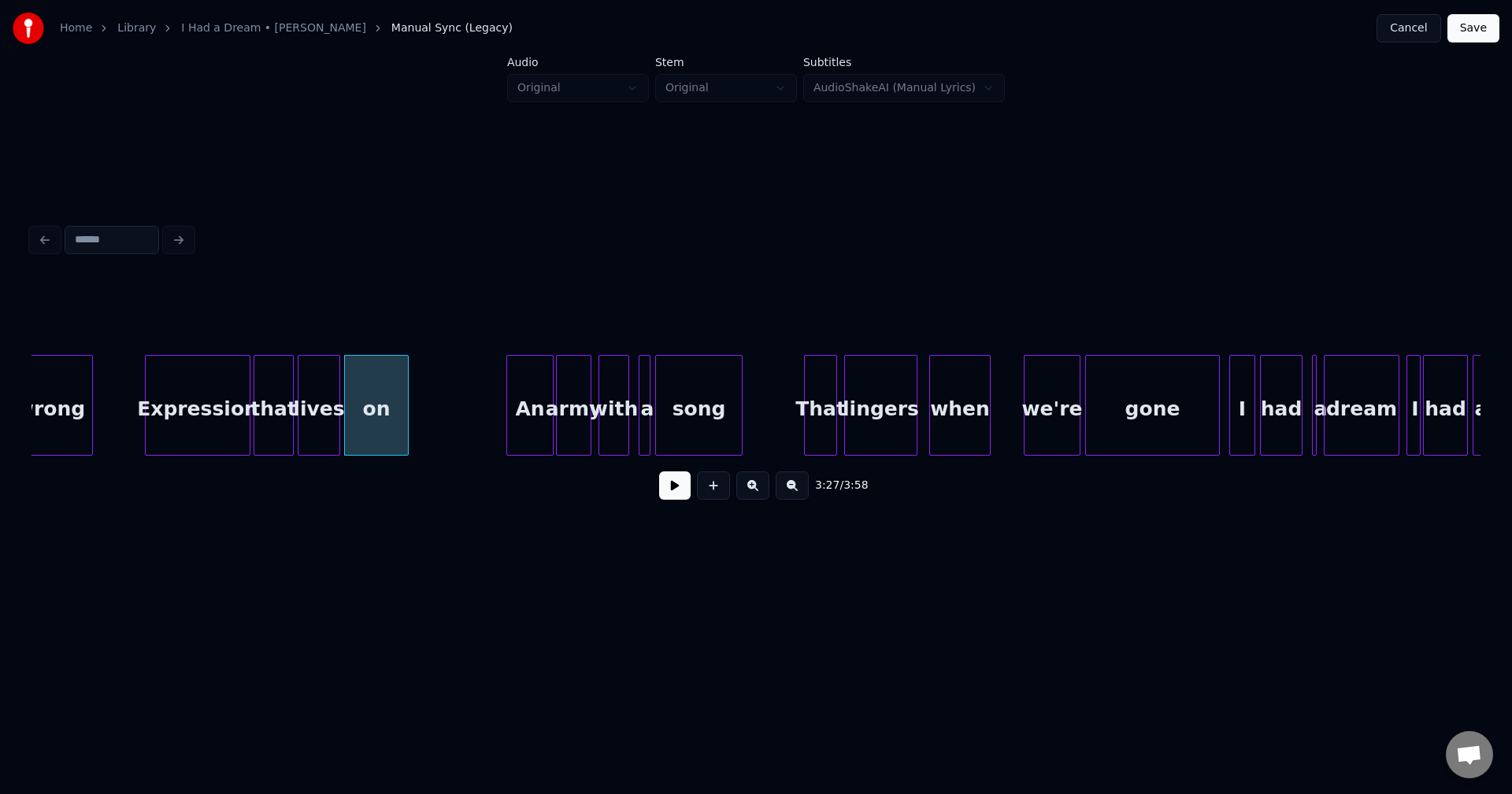
click at [405, 428] on div at bounding box center [405, 405] width 5 height 100
click at [235, 428] on div "Expression" at bounding box center [197, 409] width 104 height 107
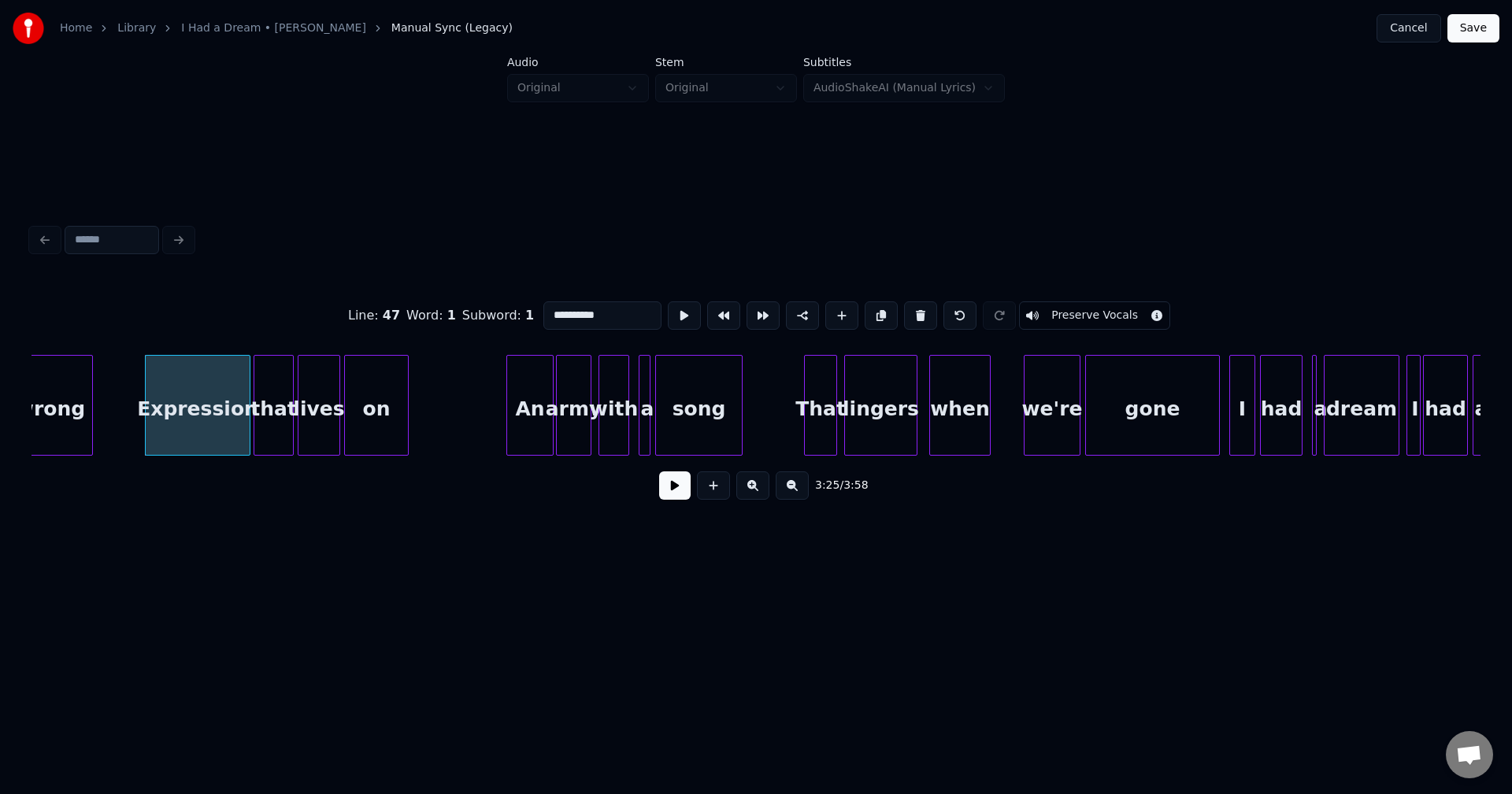
click at [663, 495] on button at bounding box center [674, 485] width 32 height 28
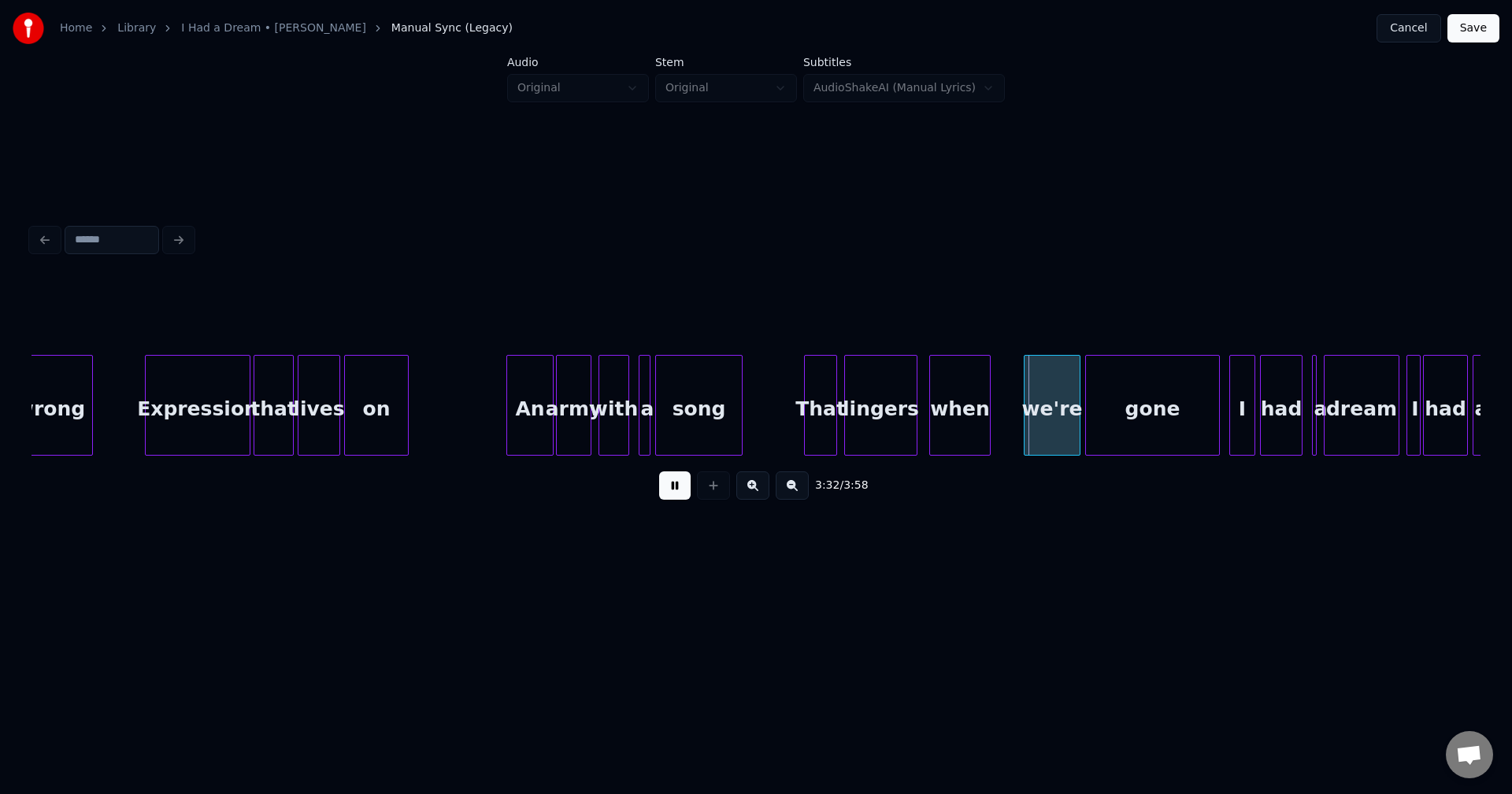
click at [663, 495] on button at bounding box center [674, 485] width 32 height 28
click at [966, 423] on div "when" at bounding box center [960, 409] width 60 height 107
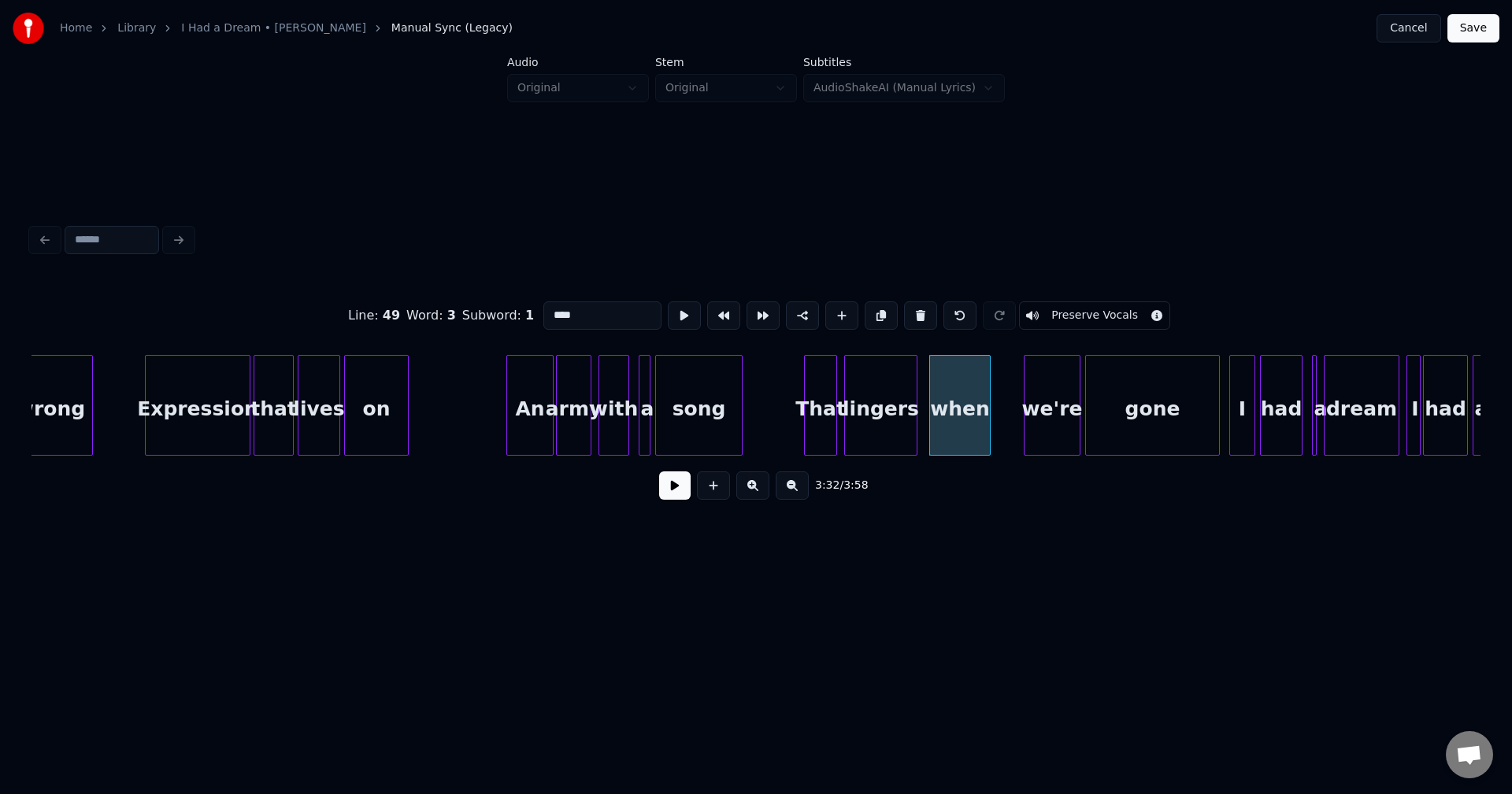
click at [680, 492] on button at bounding box center [674, 485] width 32 height 28
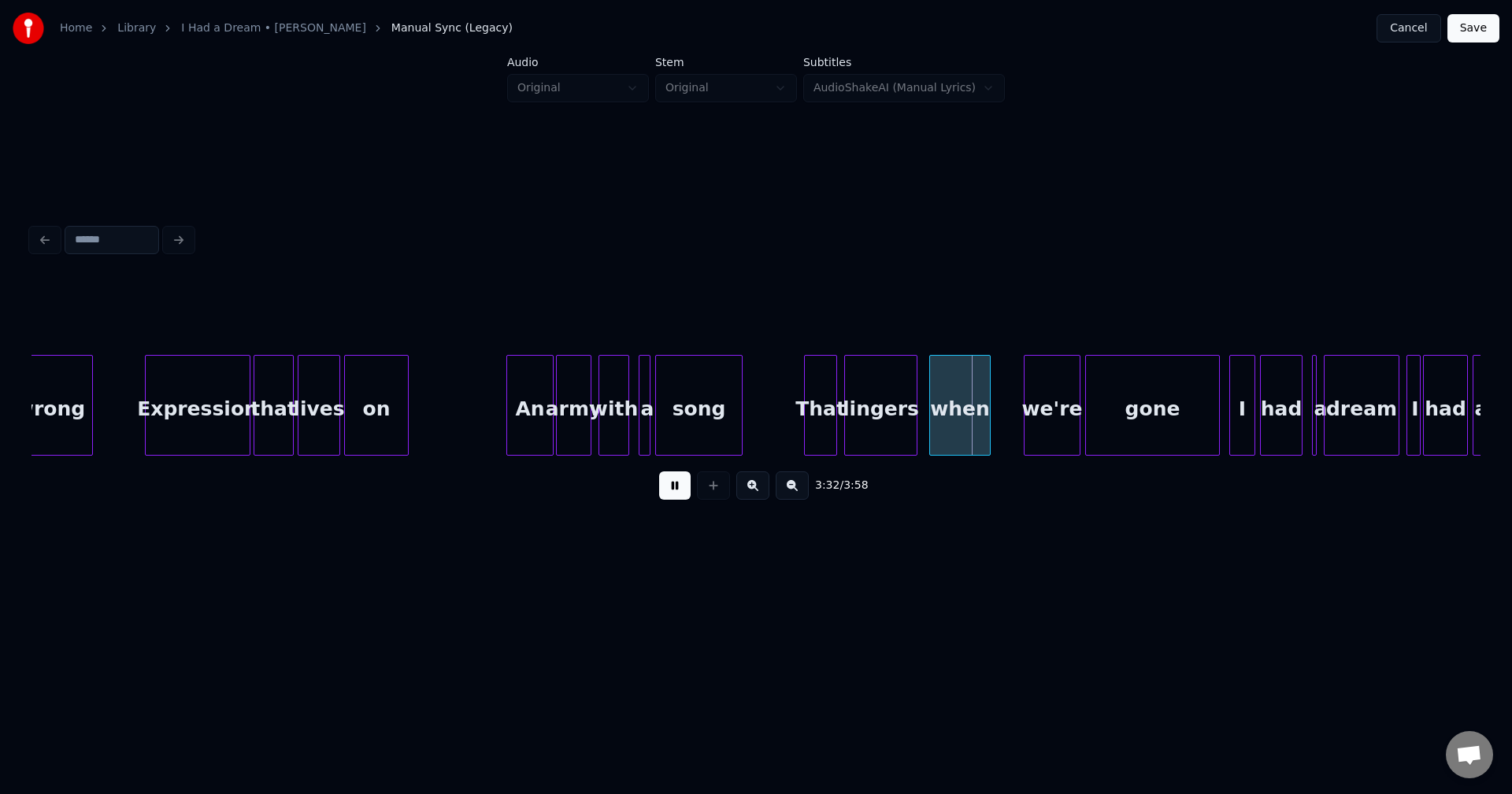
drag, startPoint x: 680, startPoint y: 492, endPoint x: 878, endPoint y: 429, distance: 207.8
click at [681, 491] on button at bounding box center [674, 485] width 32 height 28
click at [963, 422] on div at bounding box center [964, 405] width 5 height 100
click at [998, 419] on div "we're" at bounding box center [1001, 409] width 55 height 107
click at [680, 493] on button at bounding box center [674, 485] width 32 height 28
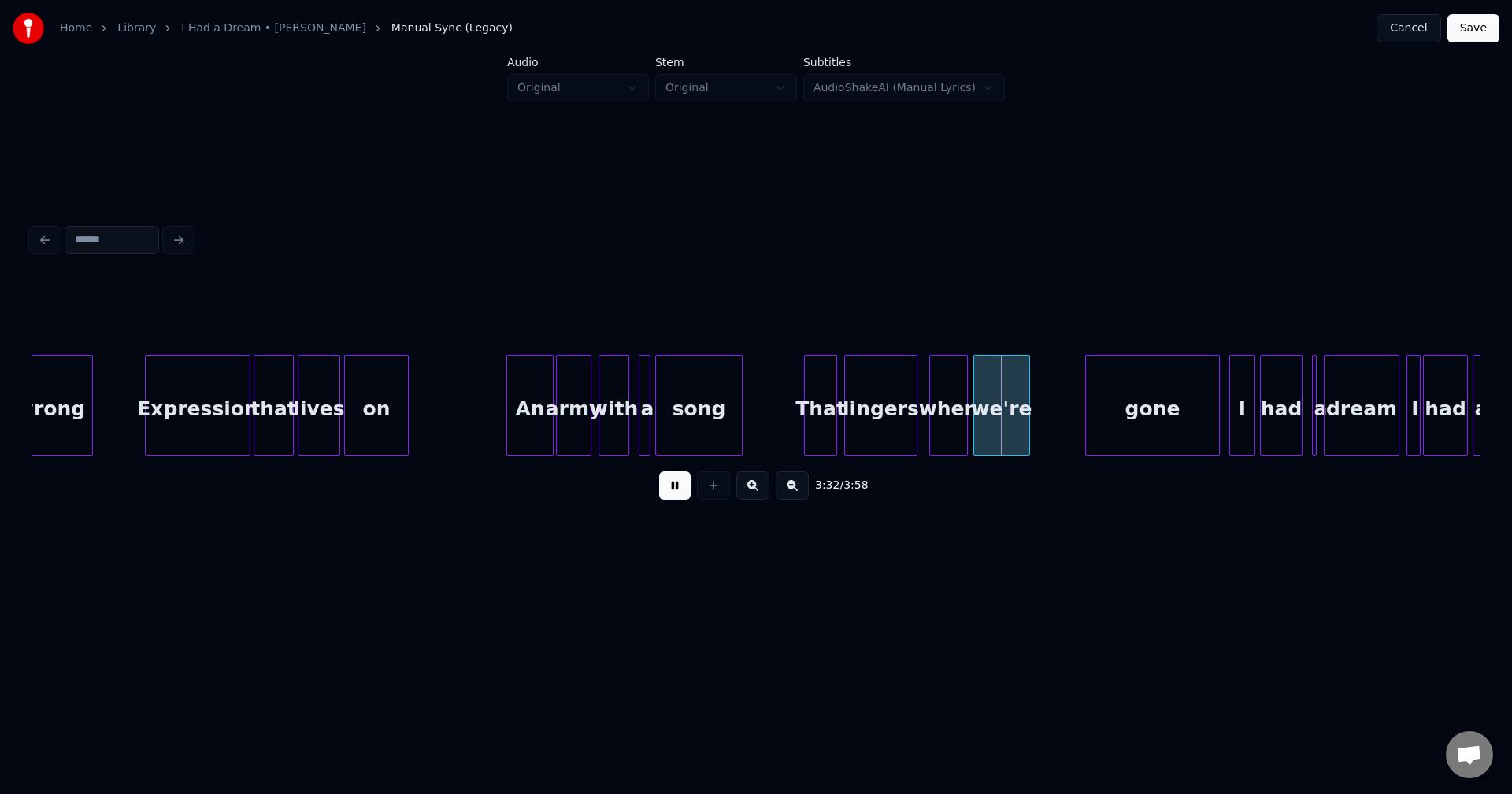
click at [680, 493] on button at bounding box center [674, 485] width 32 height 28
click at [993, 426] on div at bounding box center [993, 405] width 5 height 100
click at [1060, 422] on div "gone" at bounding box center [1072, 409] width 133 height 107
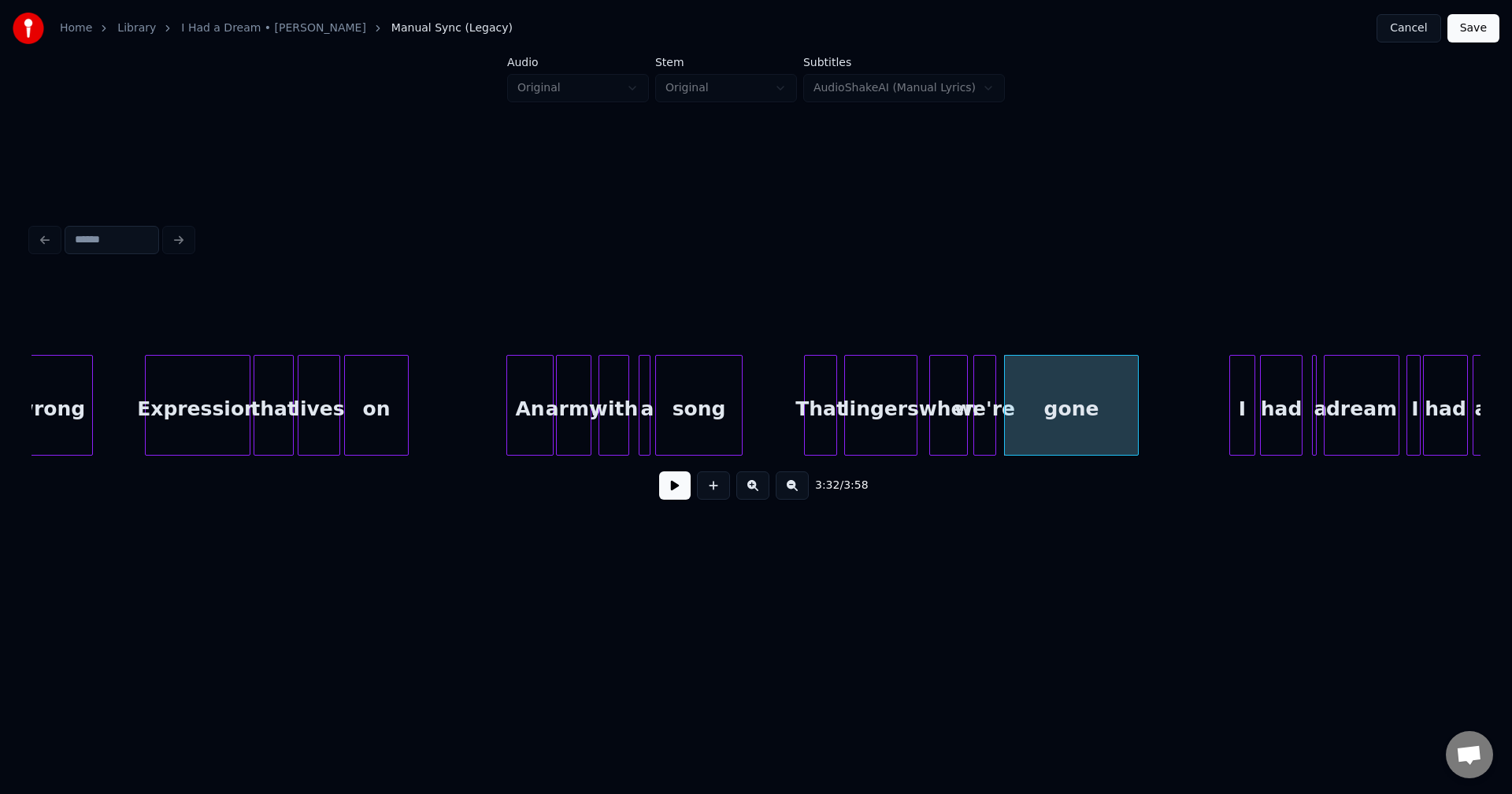
click at [950, 423] on div "when" at bounding box center [948, 409] width 37 height 107
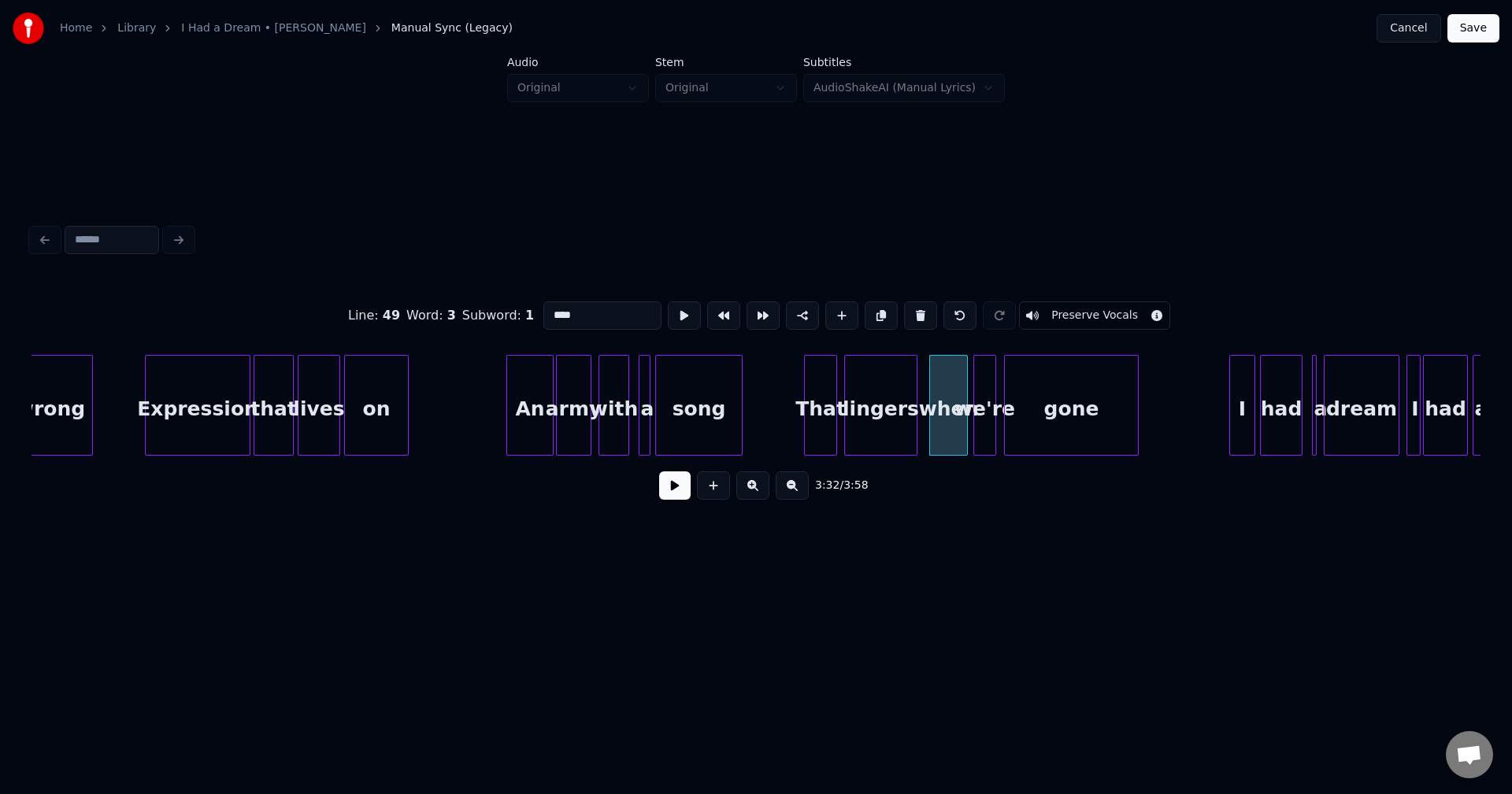
click at [678, 482] on button at bounding box center [674, 485] width 32 height 28
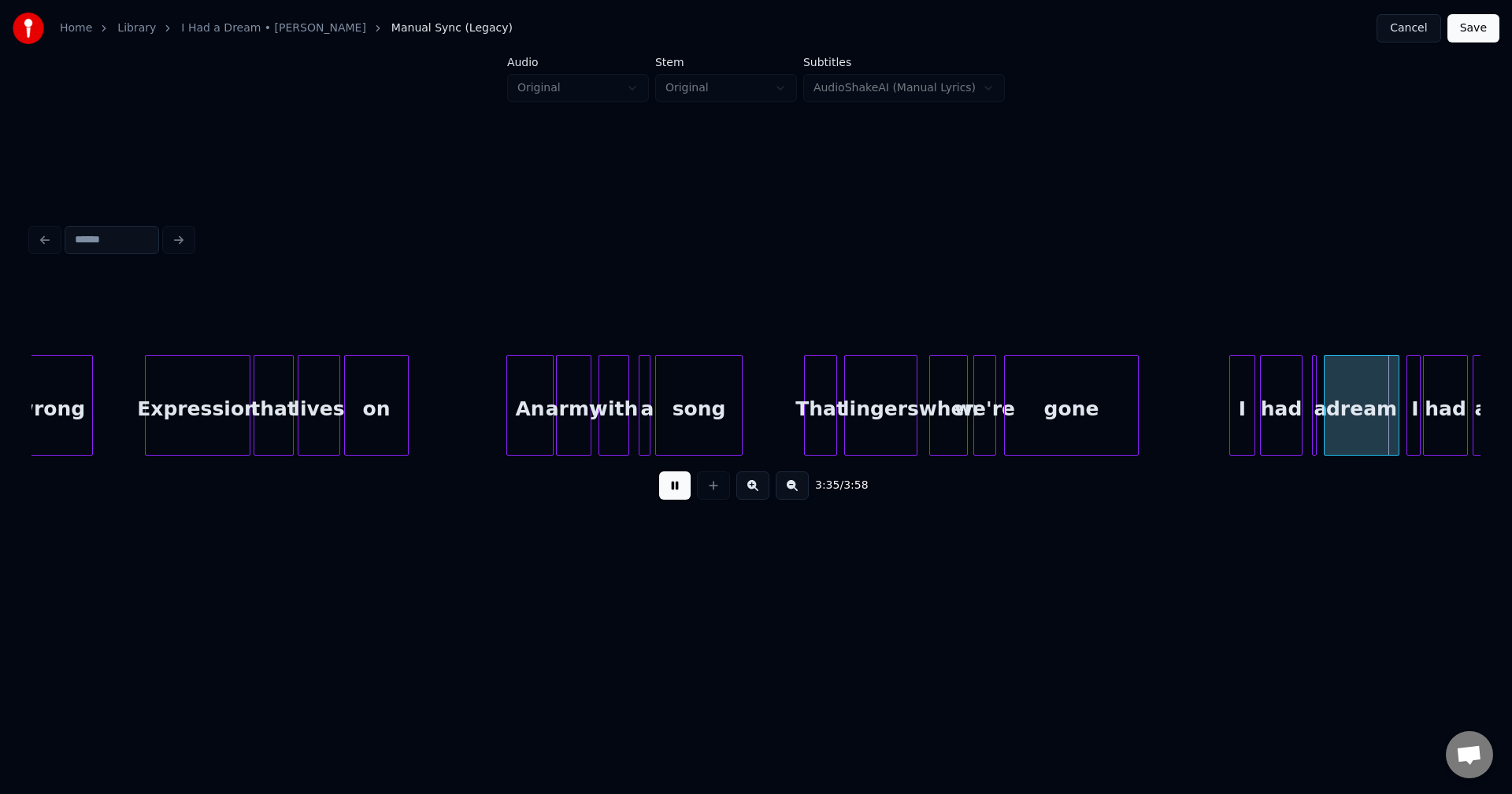
drag, startPoint x: 671, startPoint y: 502, endPoint x: 708, endPoint y: 577, distance: 83.6
click at [708, 577] on div "3:35 / 3:58" at bounding box center [756, 366] width 1462 height 476
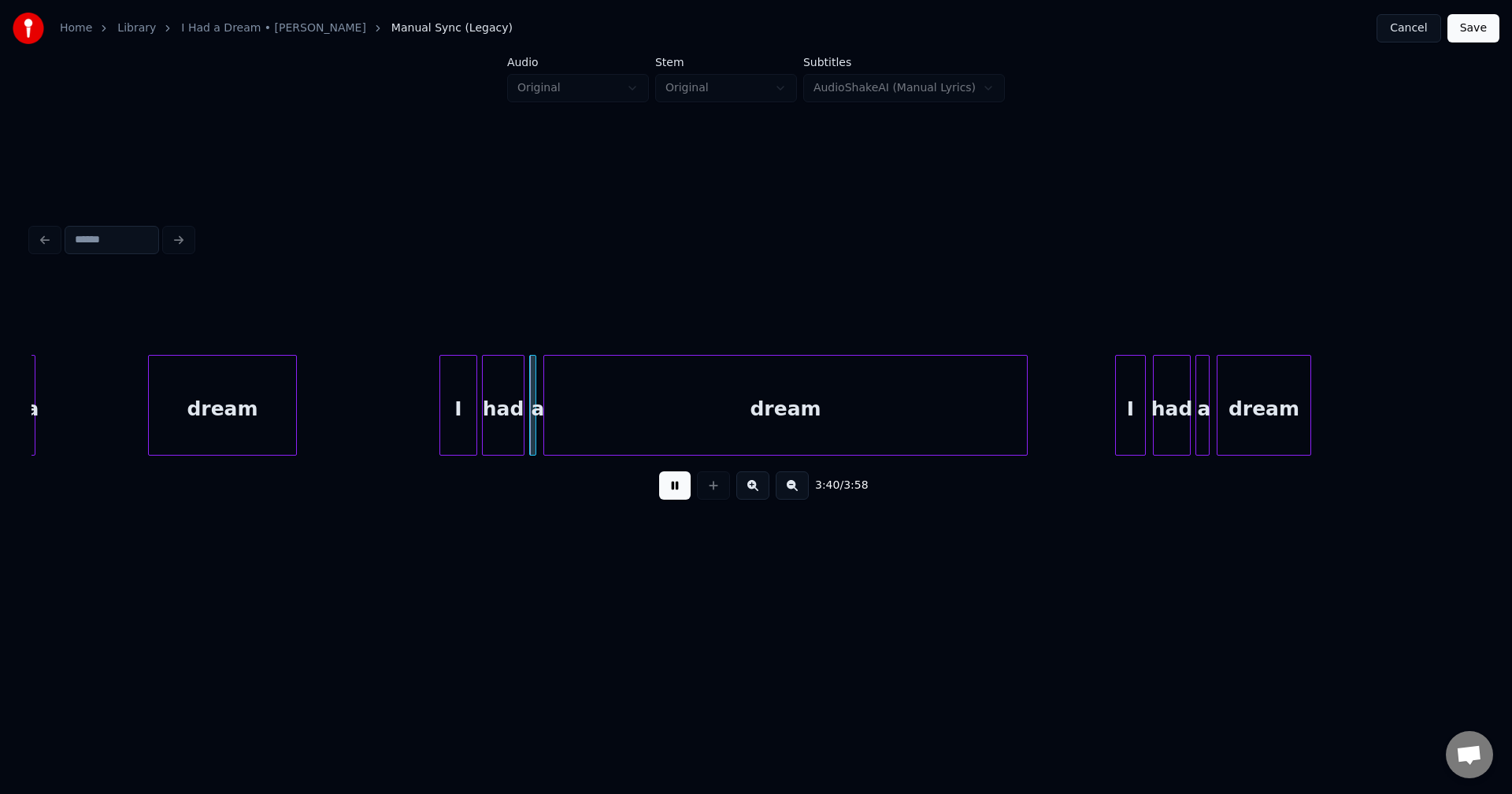
click at [289, 406] on div "dream" at bounding box center [222, 409] width 147 height 107
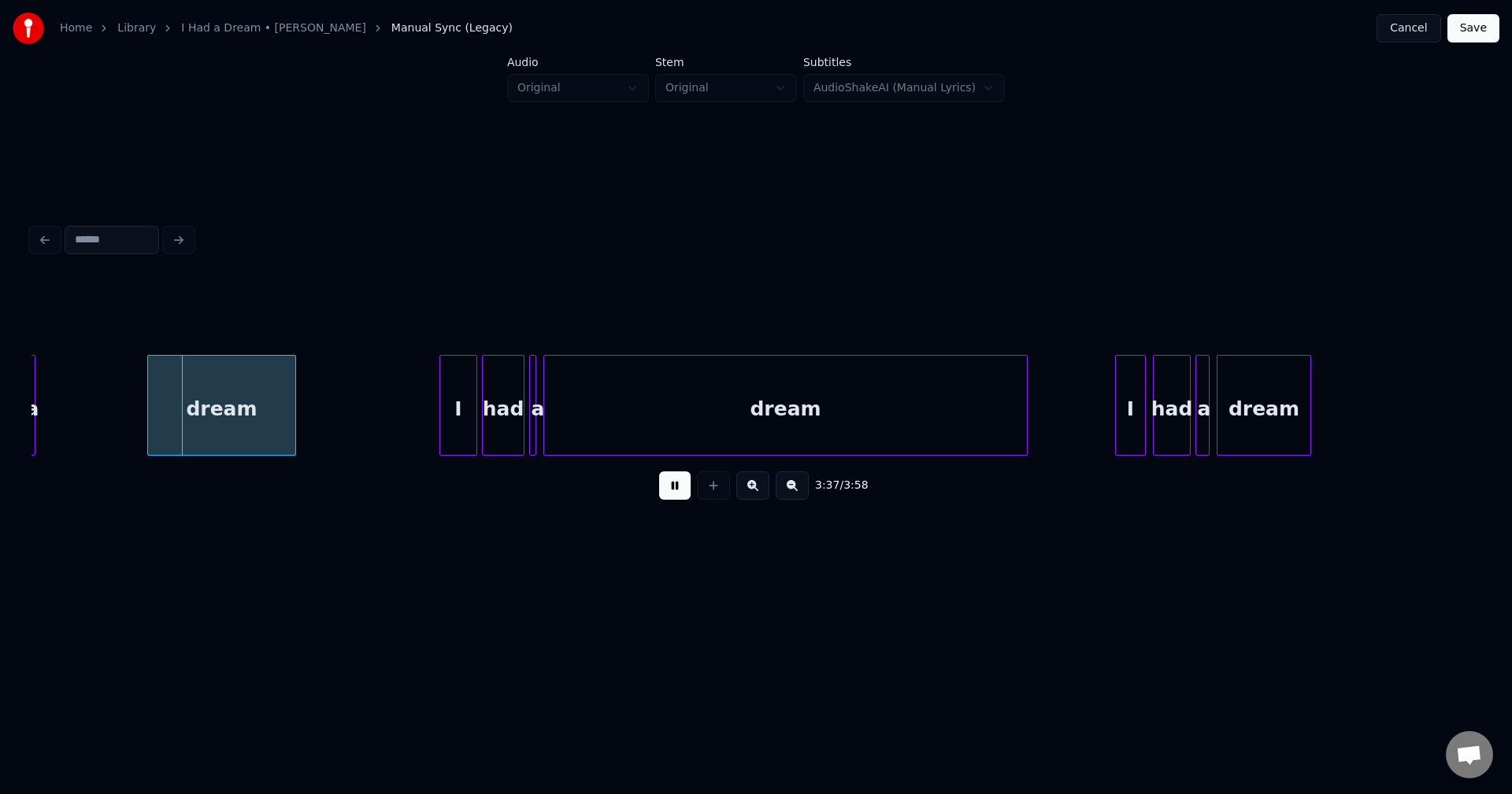
click at [252, 420] on div "dream" at bounding box center [222, 409] width 147 height 107
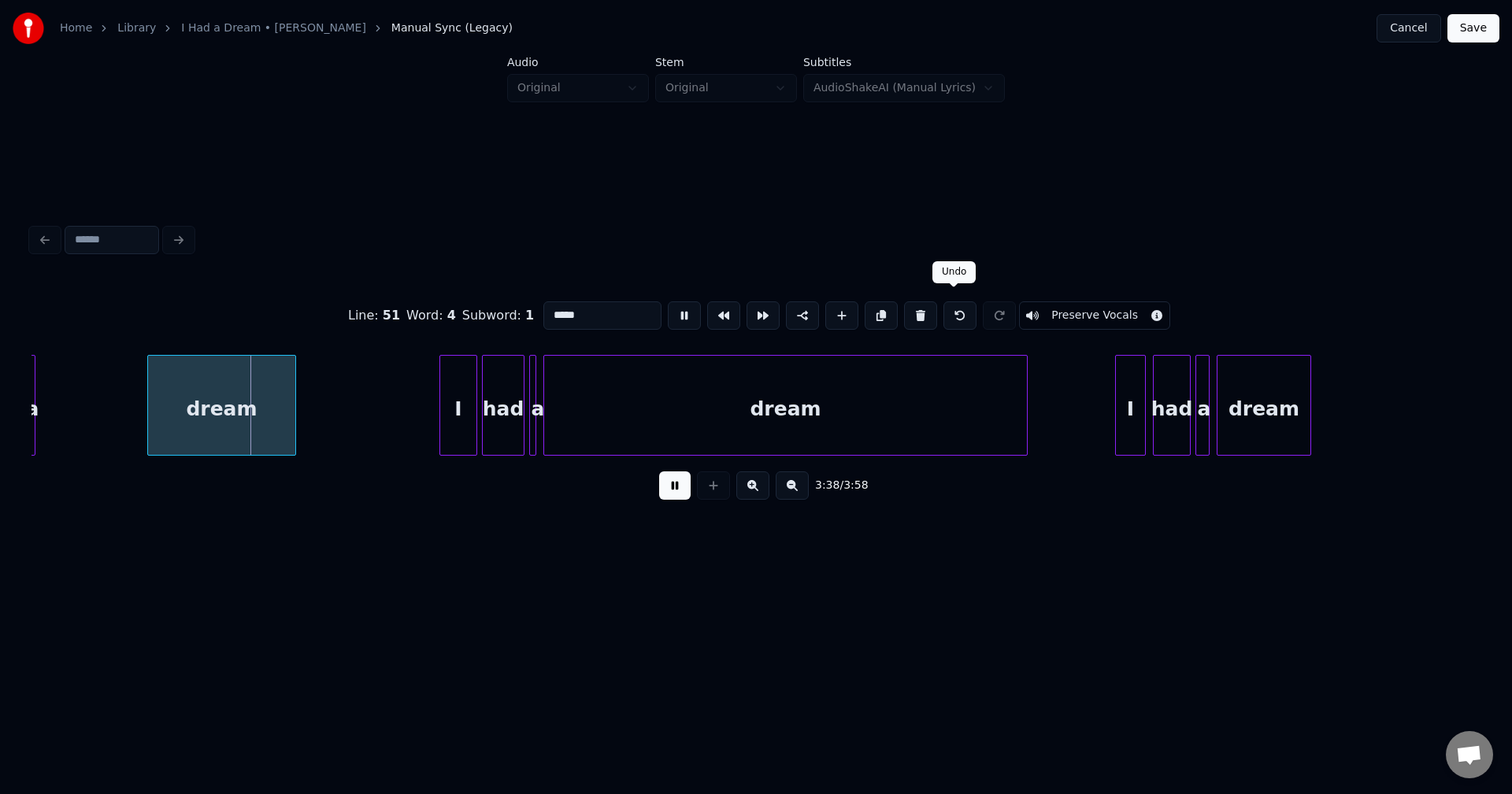
click at [958, 304] on button at bounding box center [960, 315] width 33 height 28
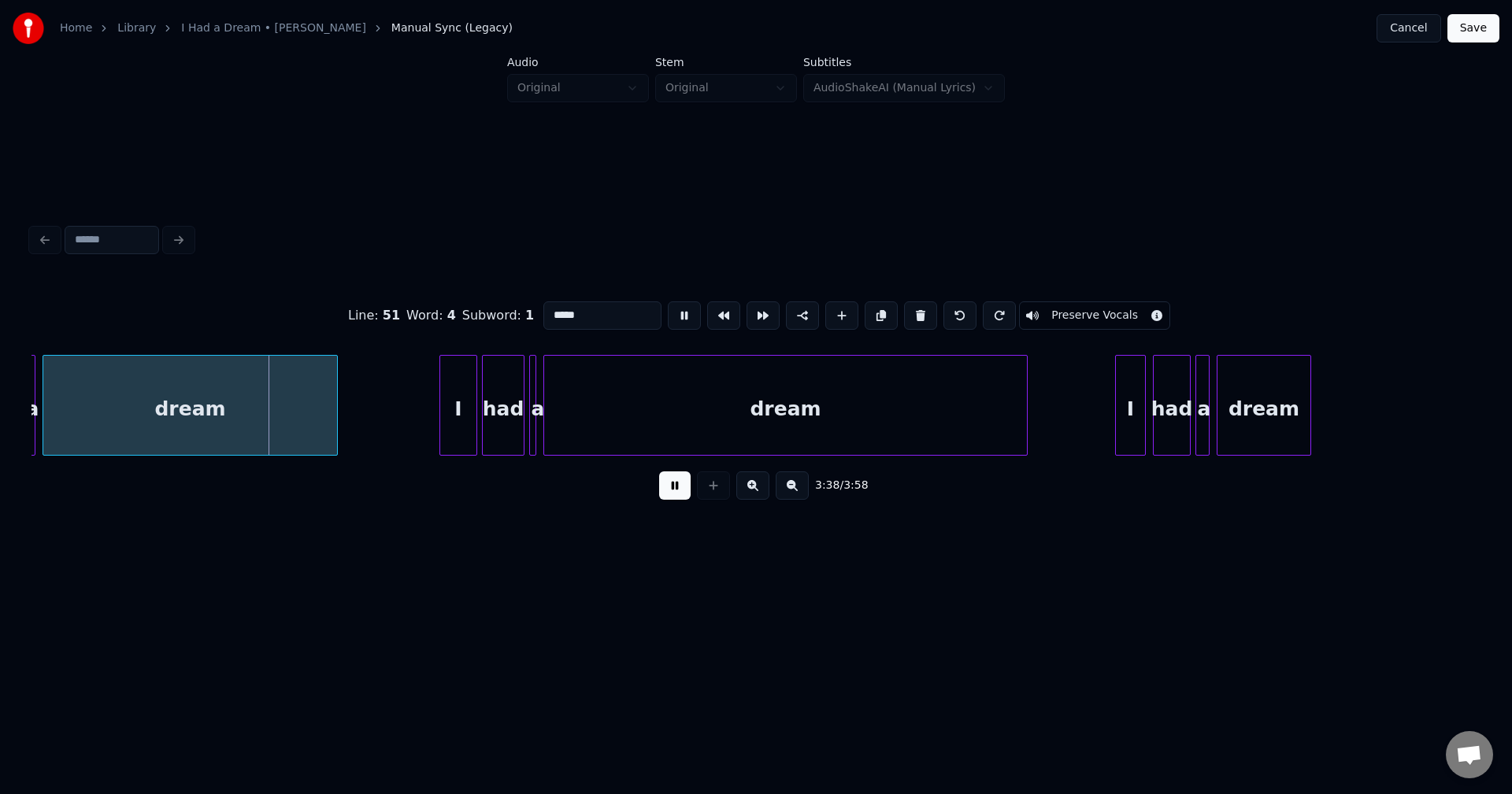
click at [336, 406] on div at bounding box center [335, 405] width 5 height 100
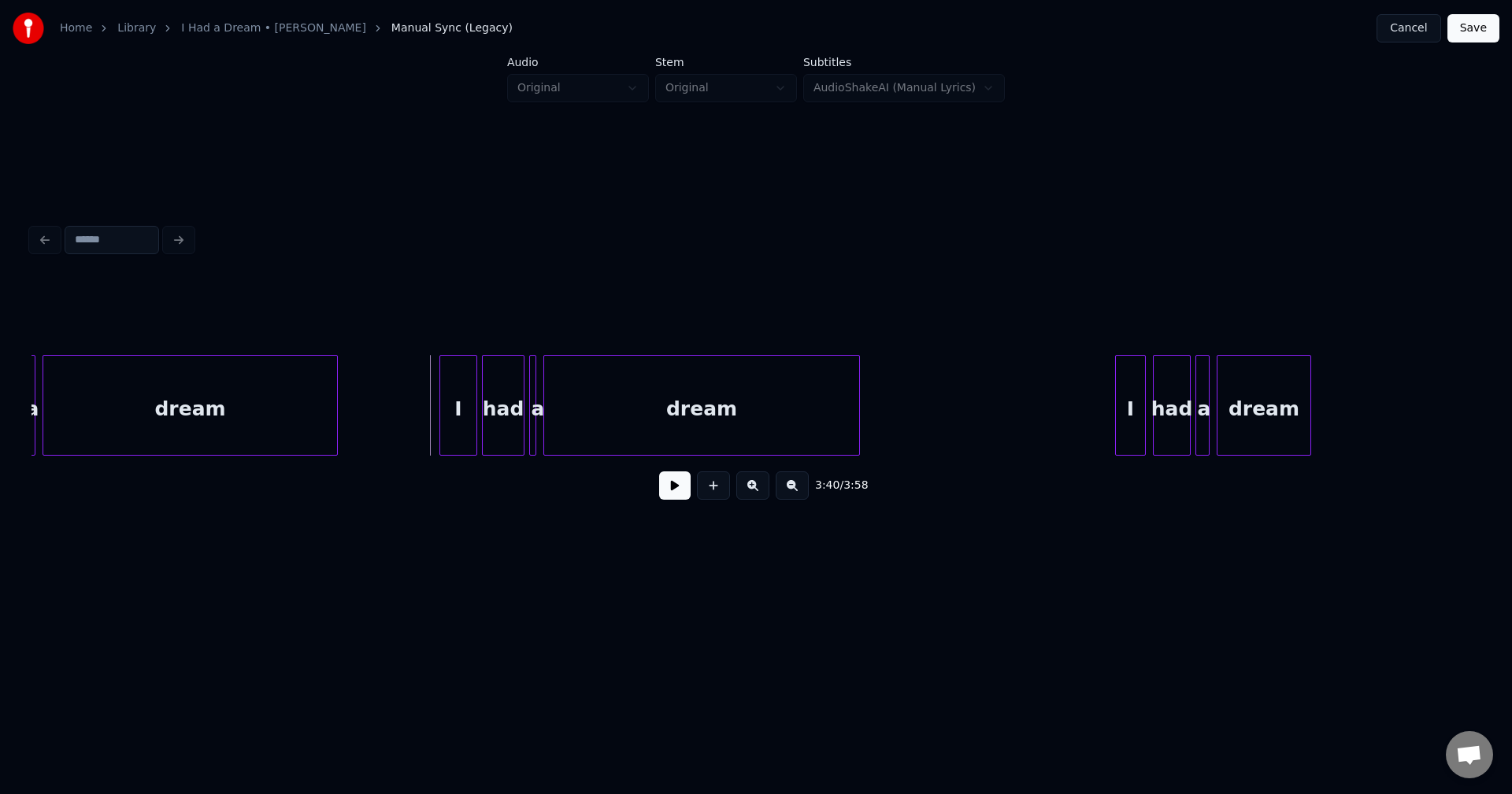
click at [854, 409] on div at bounding box center [856, 405] width 5 height 100
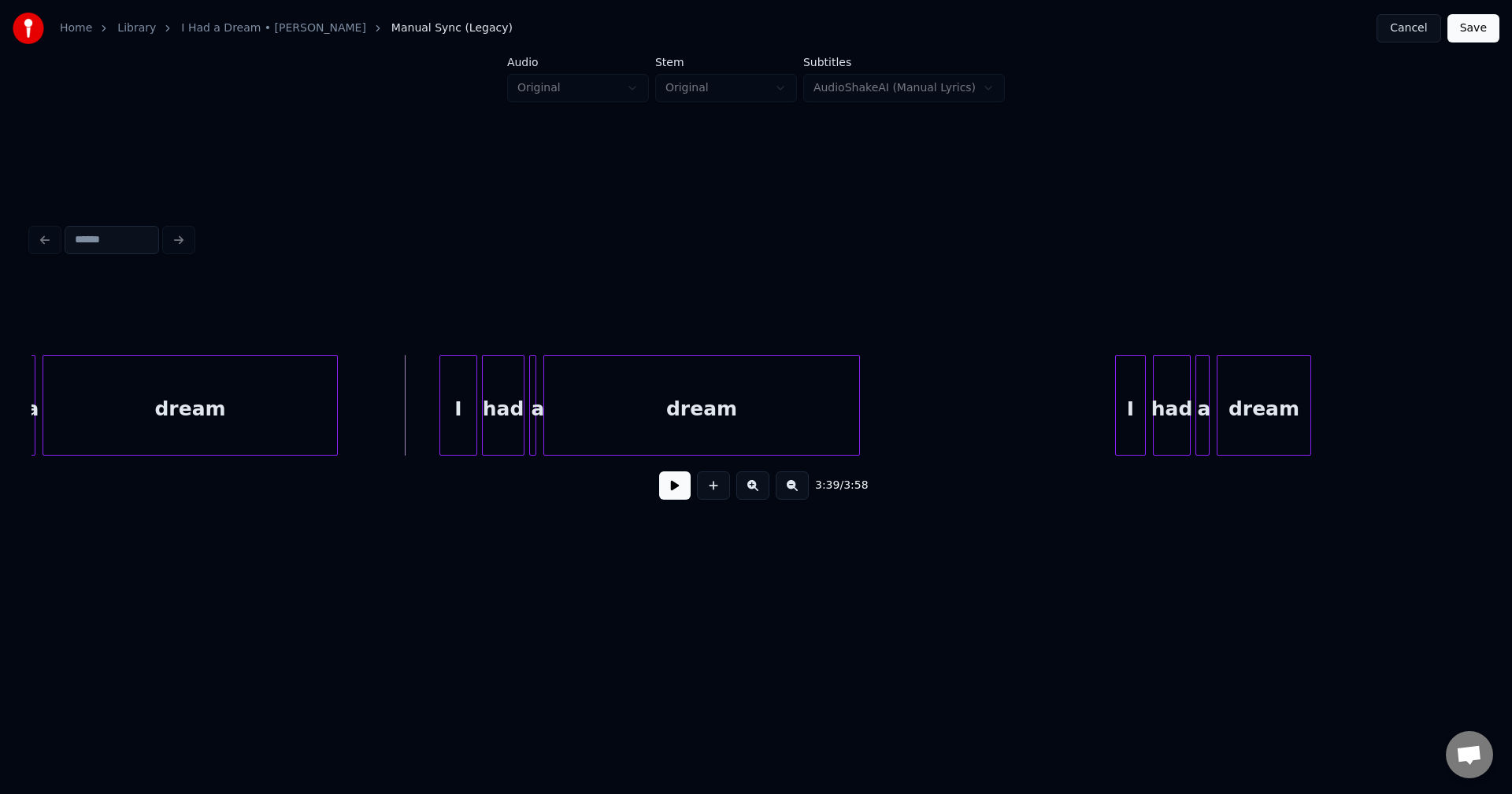
click at [666, 491] on button at bounding box center [674, 485] width 32 height 28
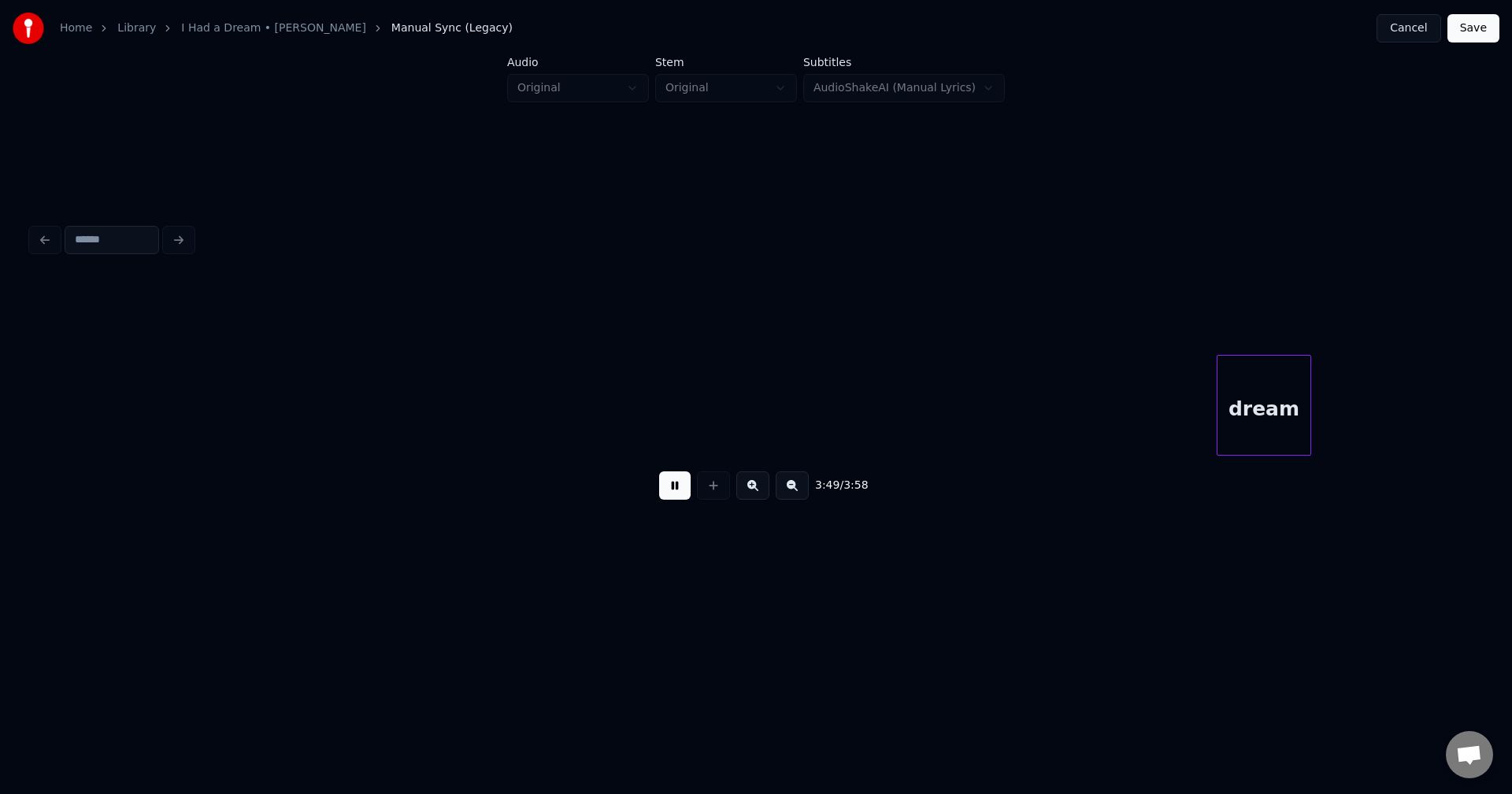
scroll to position [0, 26779]
click at [1479, 34] on button "Save" at bounding box center [1473, 28] width 52 height 28
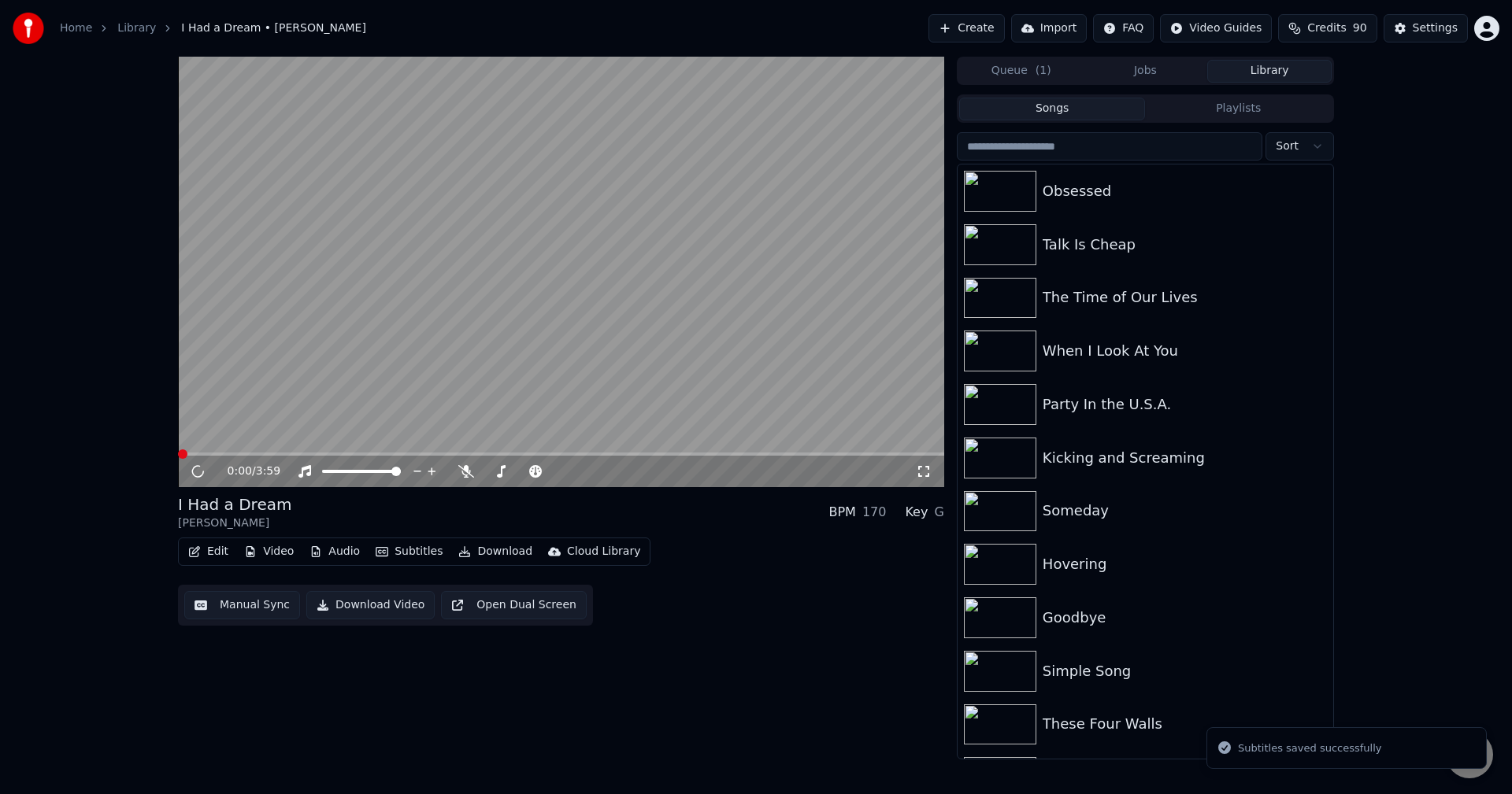
click at [489, 552] on button "Download" at bounding box center [495, 551] width 87 height 22
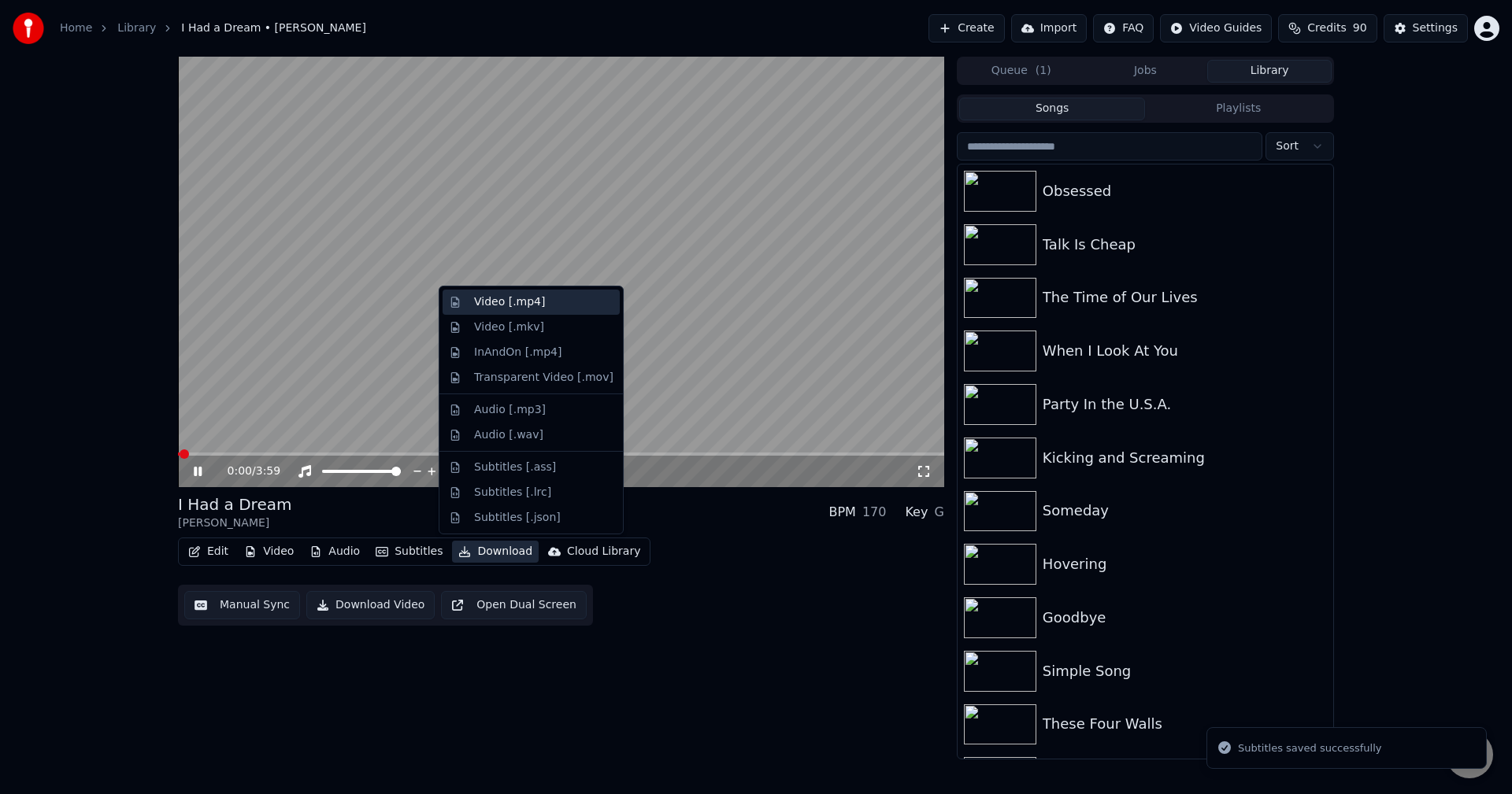
click at [504, 294] on div "Video [.mp4]" at bounding box center [509, 302] width 71 height 15
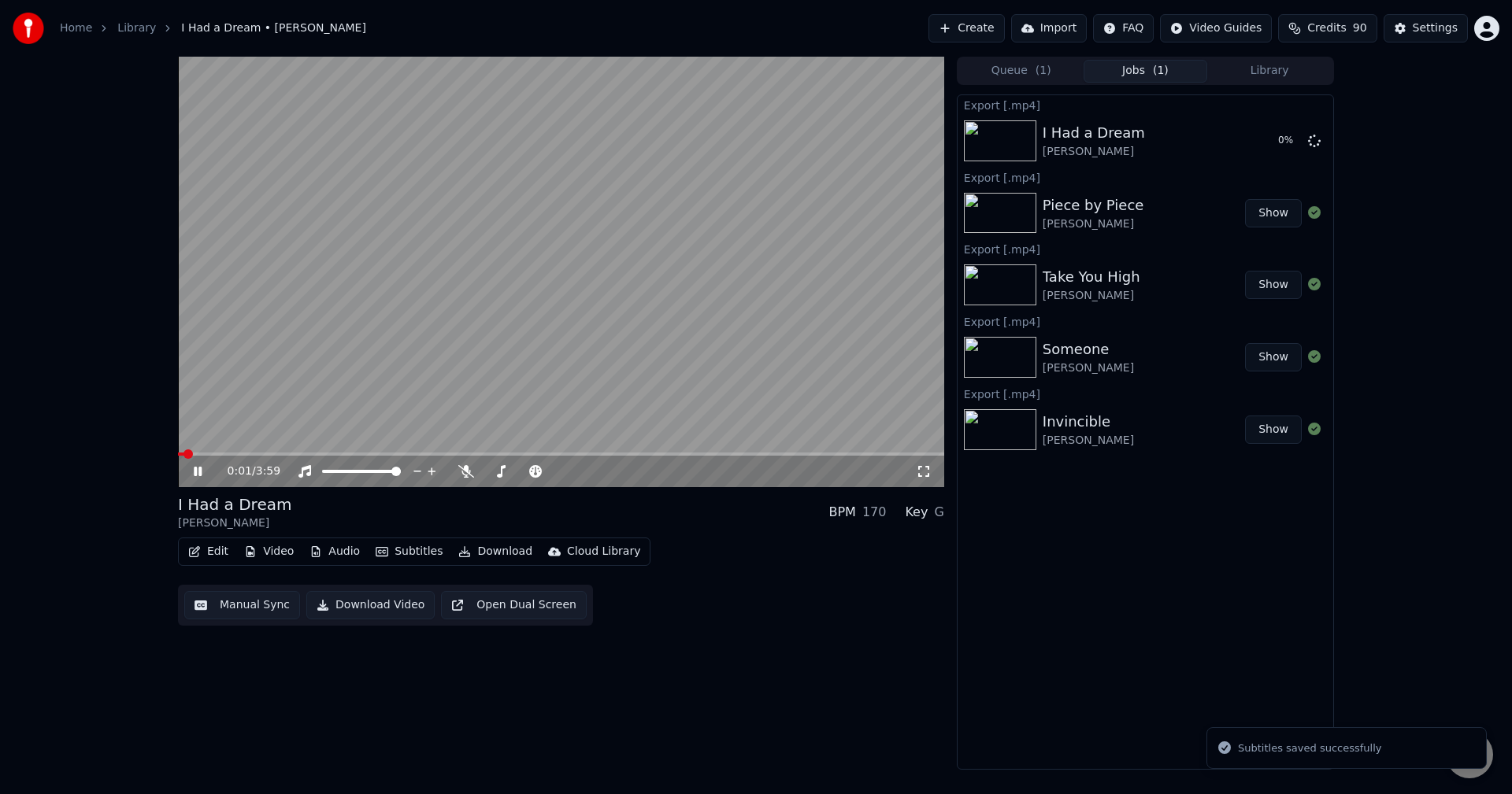
click at [195, 471] on icon at bounding box center [197, 472] width 8 height 10
click at [1301, 66] on button "Library" at bounding box center [1269, 72] width 125 height 23
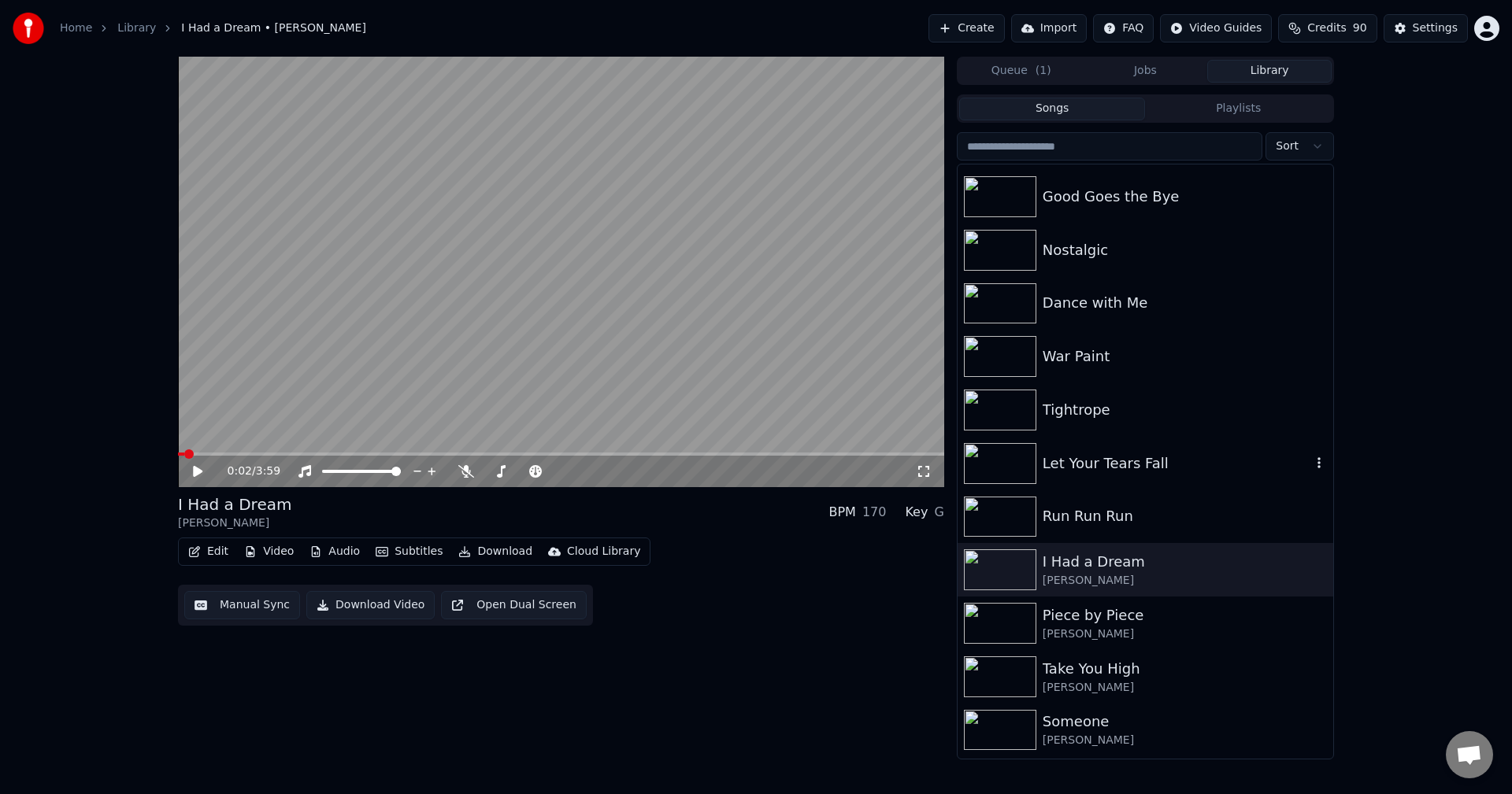
scroll to position [12396, 0]
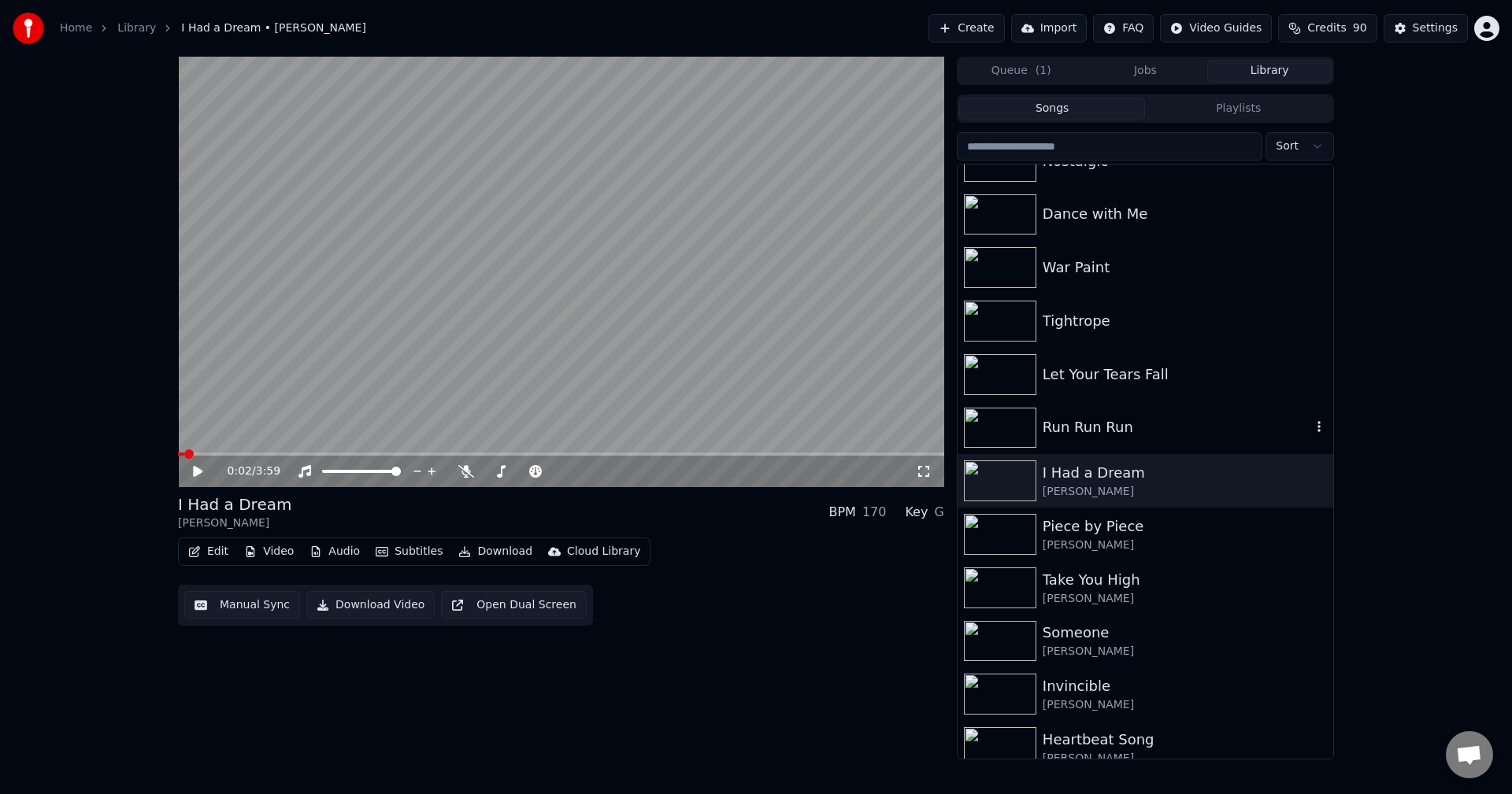
click at [1157, 432] on div "Run Run Run" at bounding box center [1177, 427] width 269 height 22
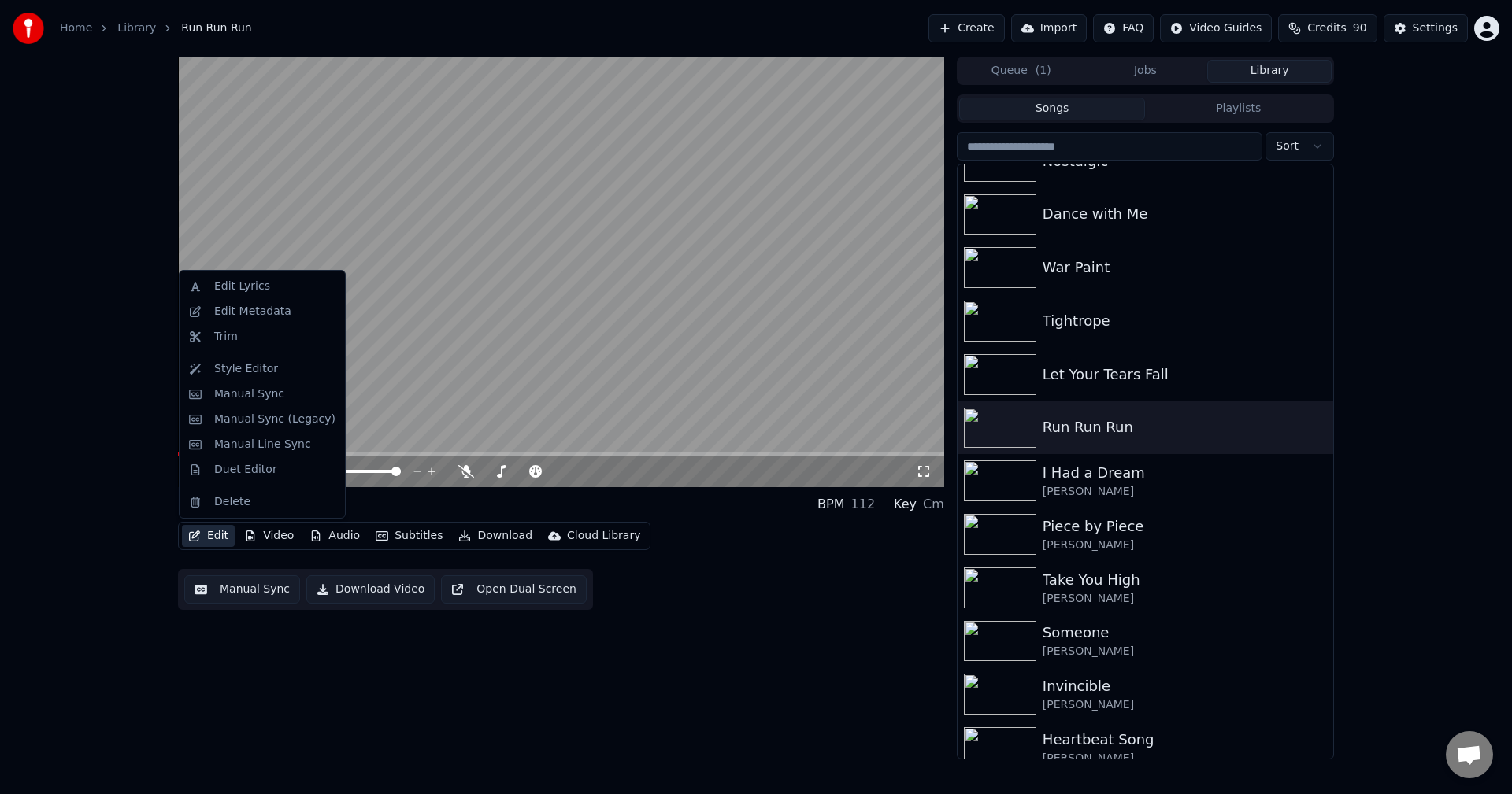
click at [211, 529] on button "Edit" at bounding box center [208, 536] width 53 height 22
click at [240, 315] on div "Edit Metadata" at bounding box center [252, 311] width 77 height 15
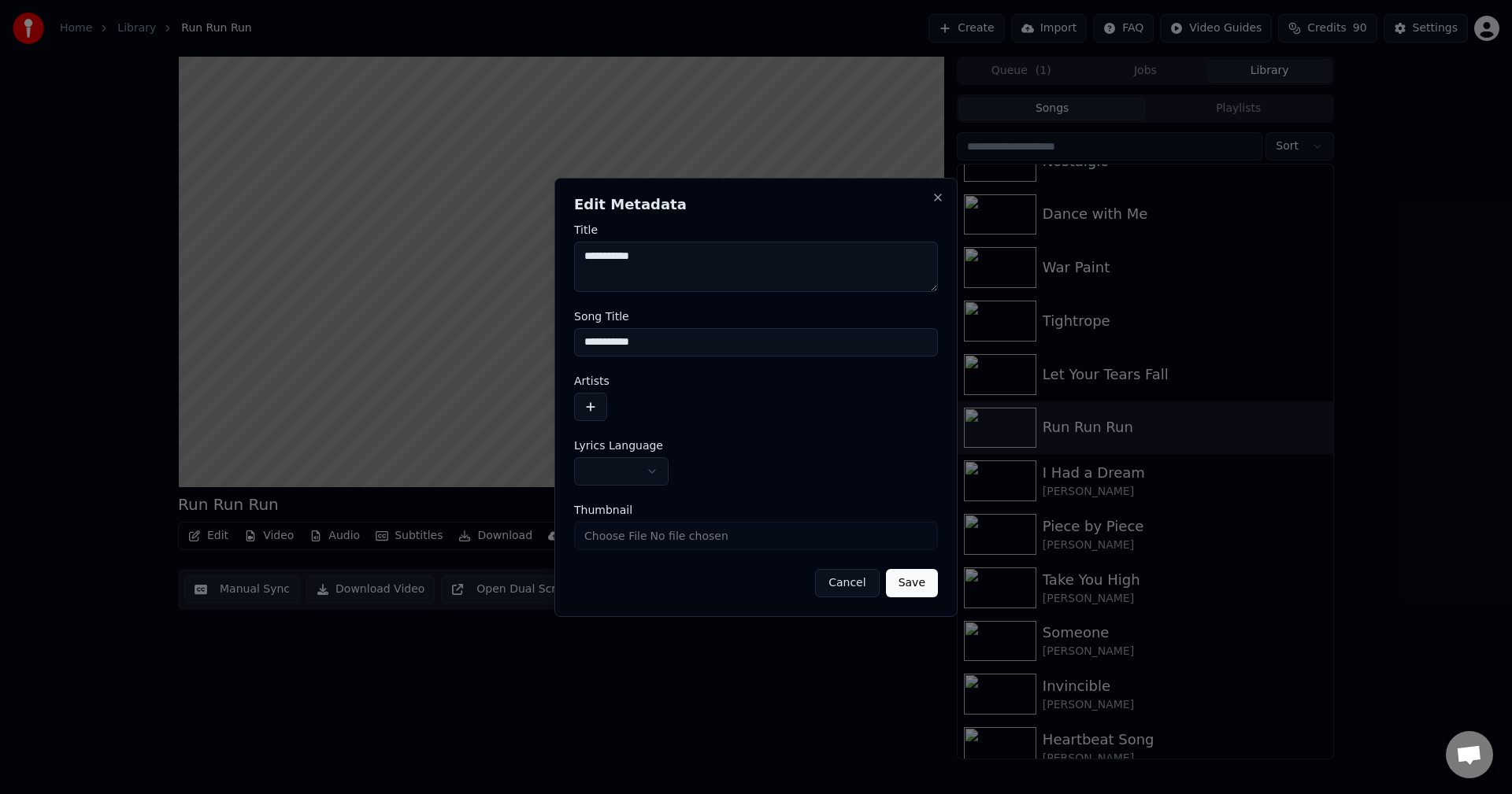
click at [604, 417] on button "button" at bounding box center [590, 406] width 33 height 28
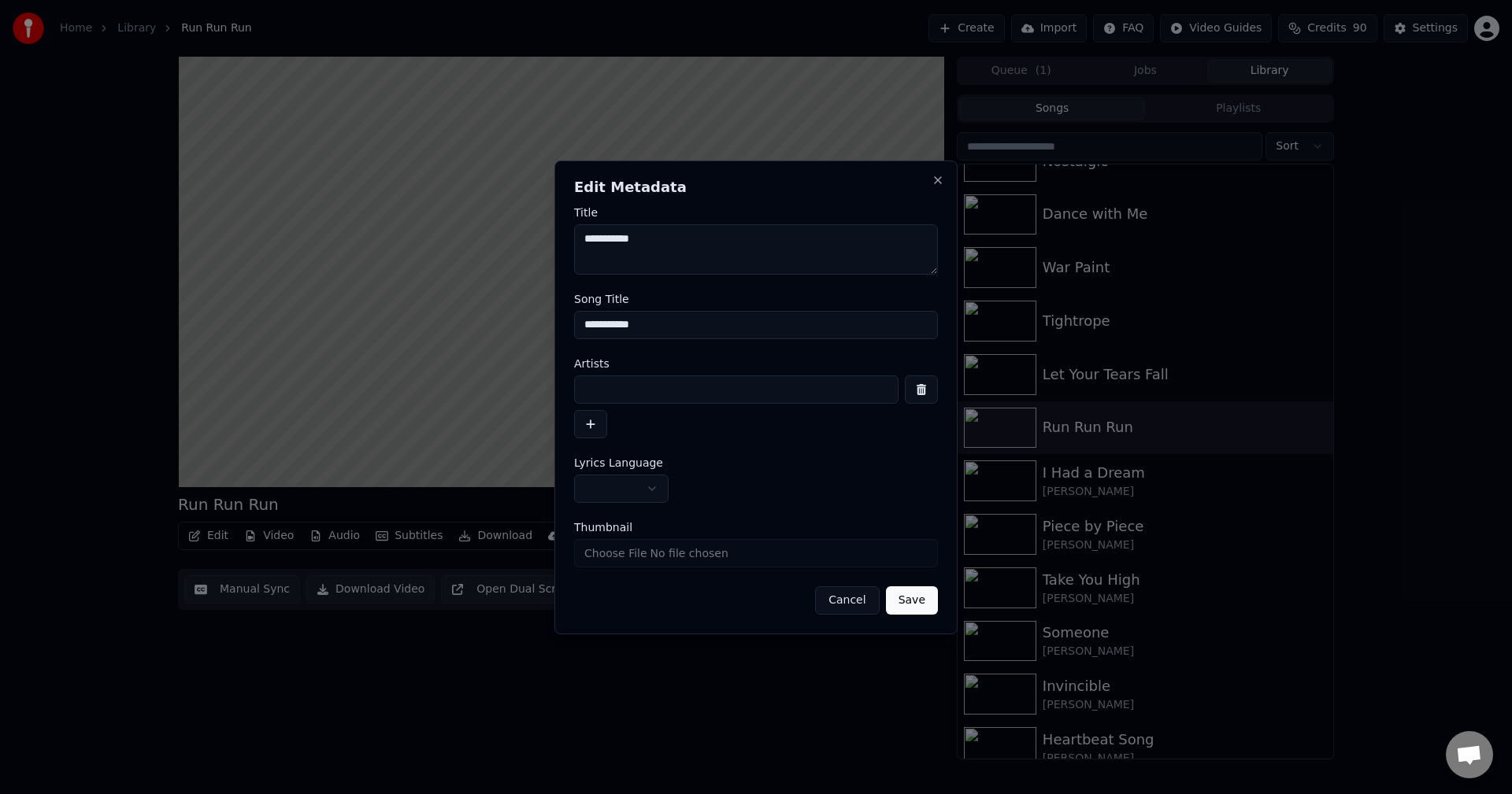
click at [633, 383] on input at bounding box center [735, 389] width 324 height 28
type input "**********"
click at [608, 479] on body "Home Library Run Run Run Create Import FAQ Video Guides Credits 90 Settings Run…" at bounding box center [756, 397] width 1512 height 794
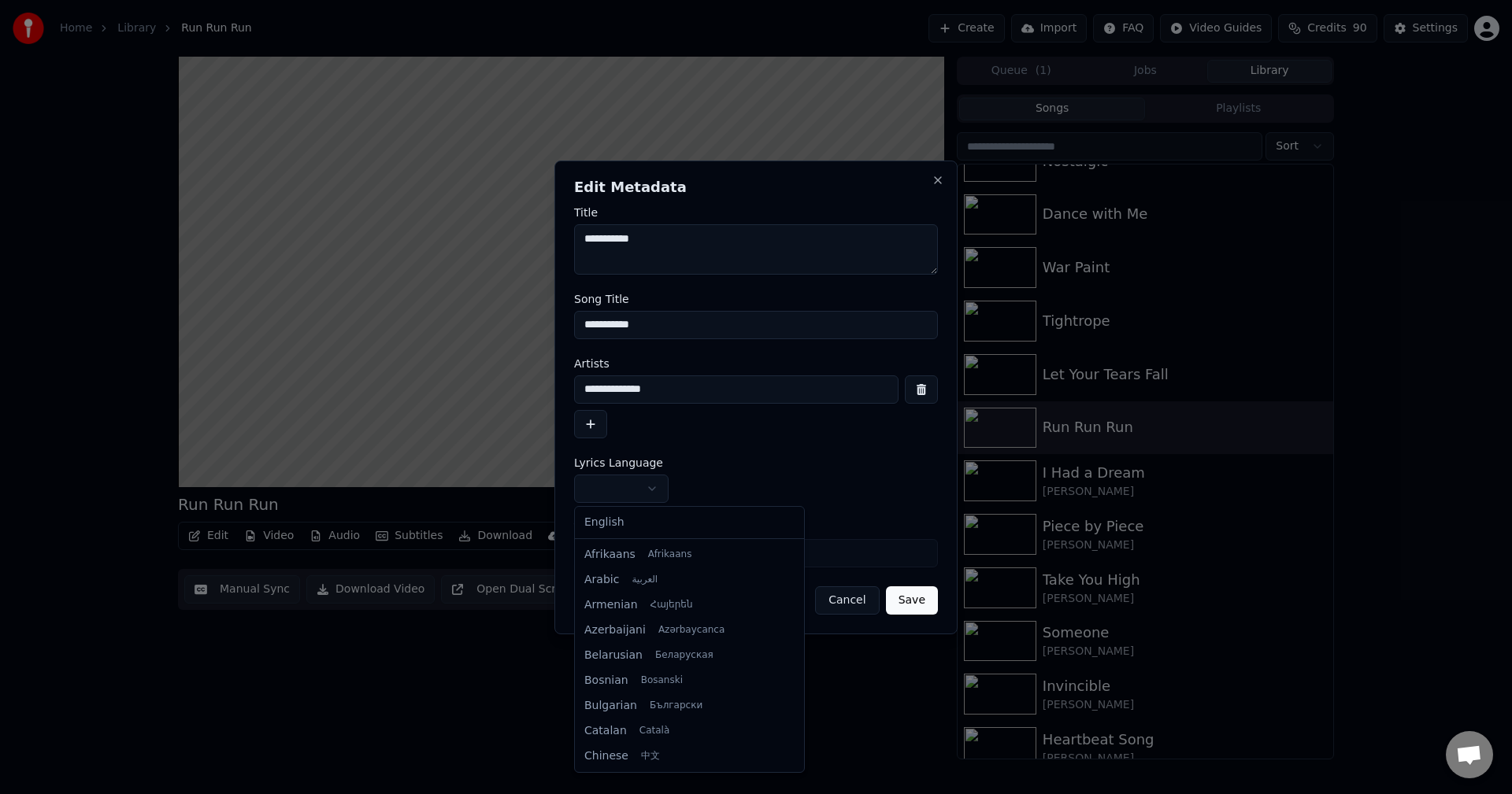
select select "**"
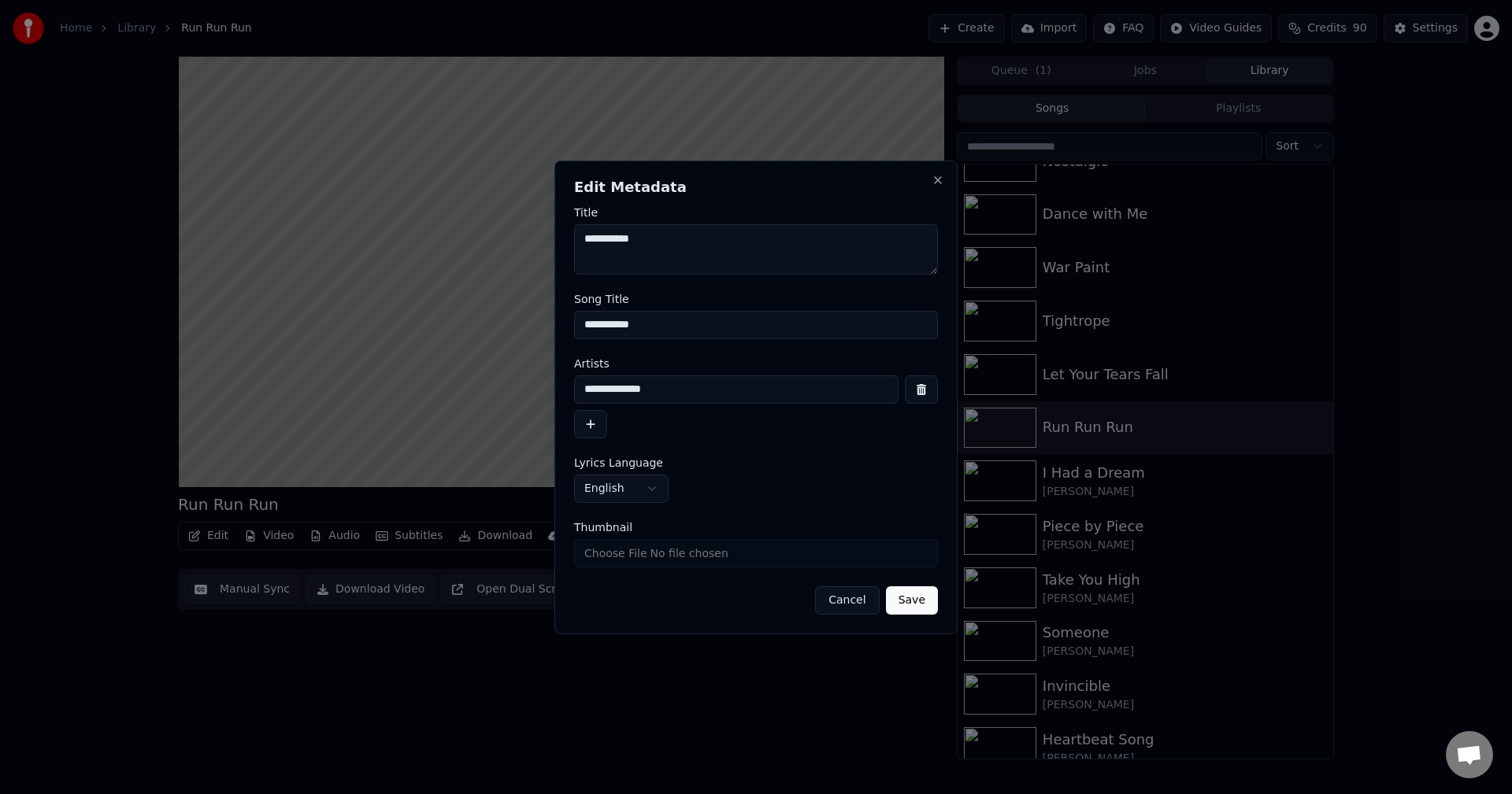
click at [922, 600] on button "Save" at bounding box center [912, 600] width 52 height 28
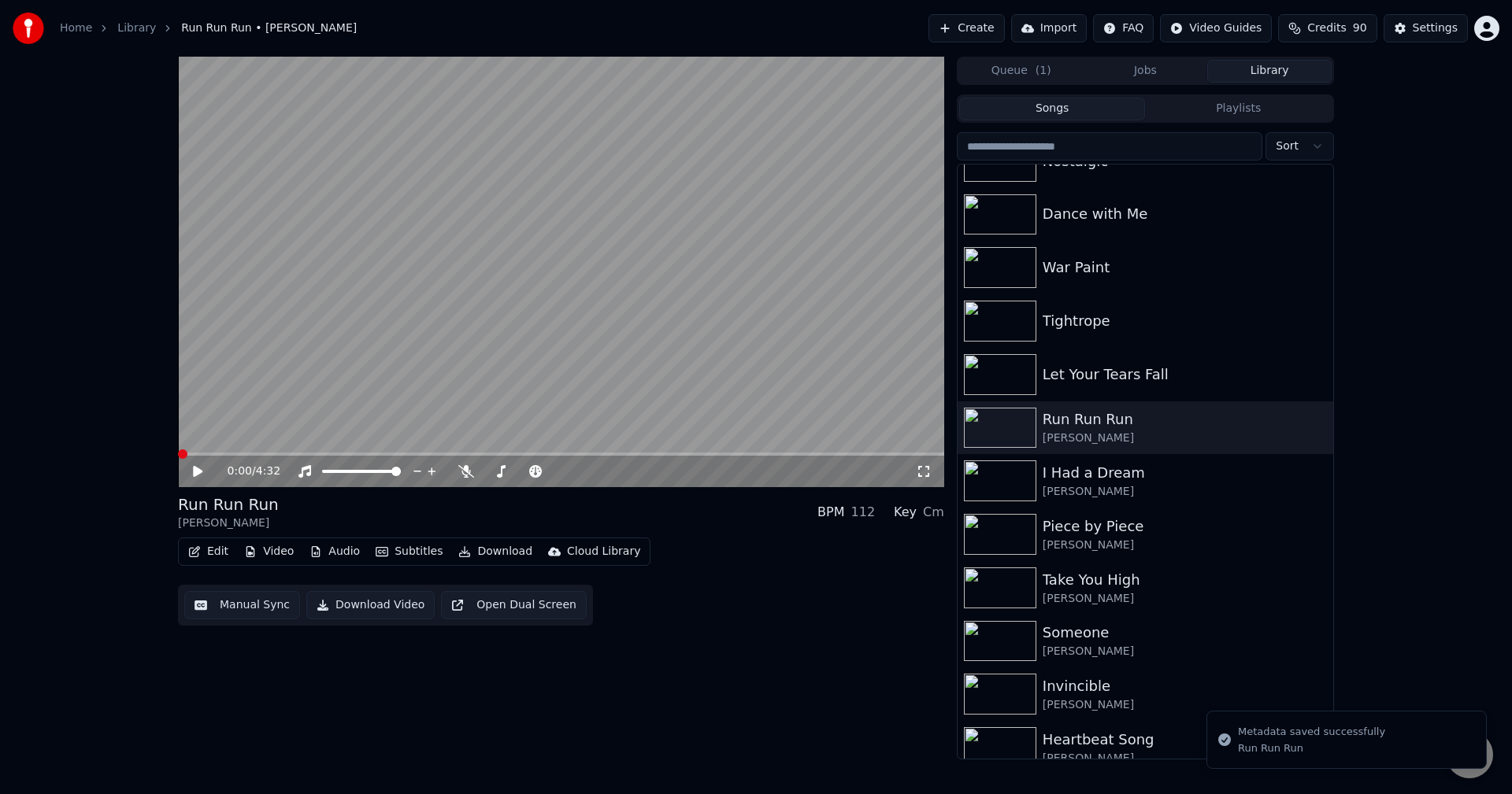
click at [193, 474] on icon at bounding box center [197, 471] width 10 height 11
click at [193, 474] on icon at bounding box center [209, 471] width 37 height 13
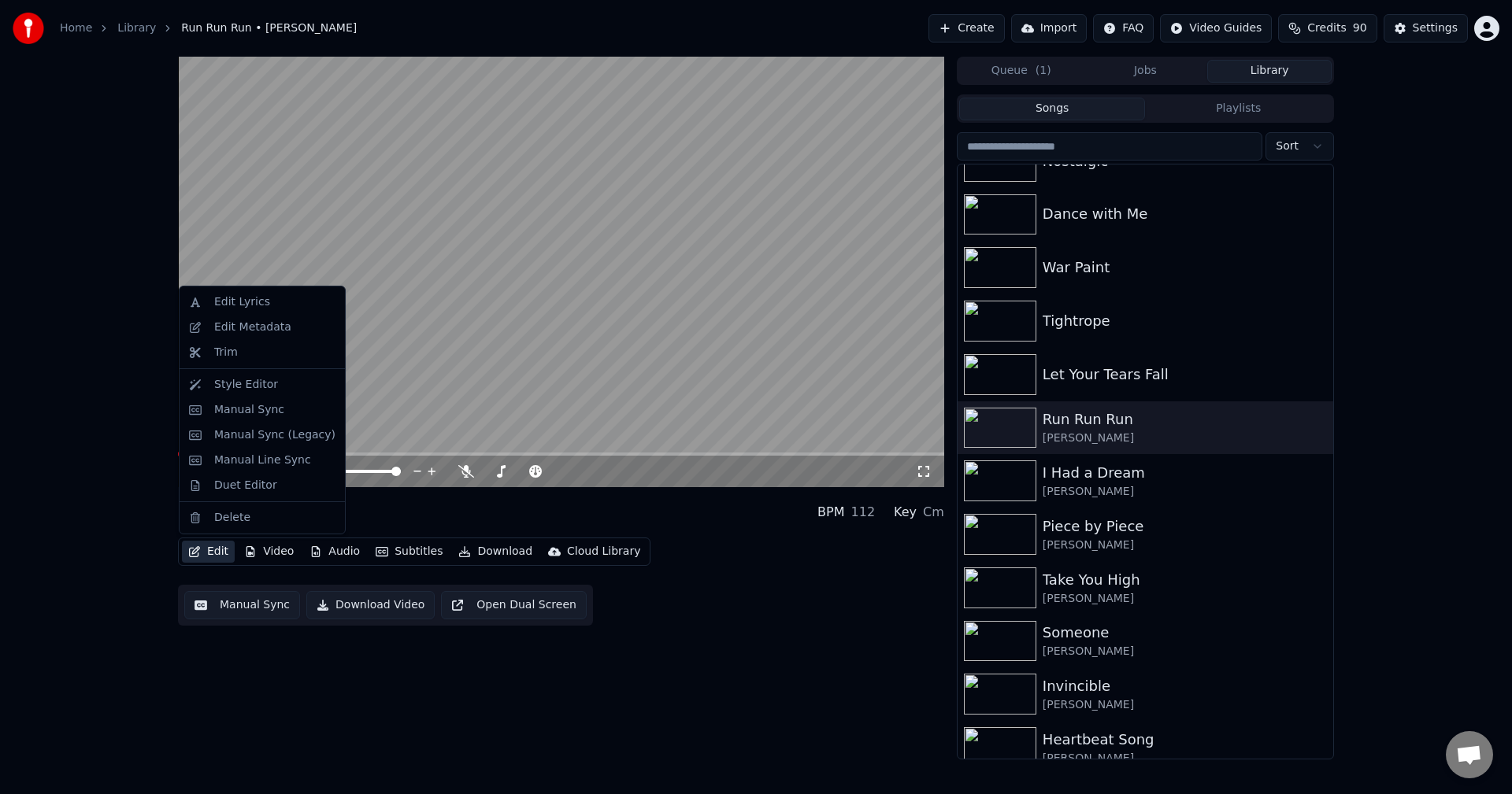
click at [203, 552] on button "Edit" at bounding box center [208, 551] width 53 height 22
click at [224, 442] on div "Manual Sync (Legacy)" at bounding box center [274, 435] width 121 height 15
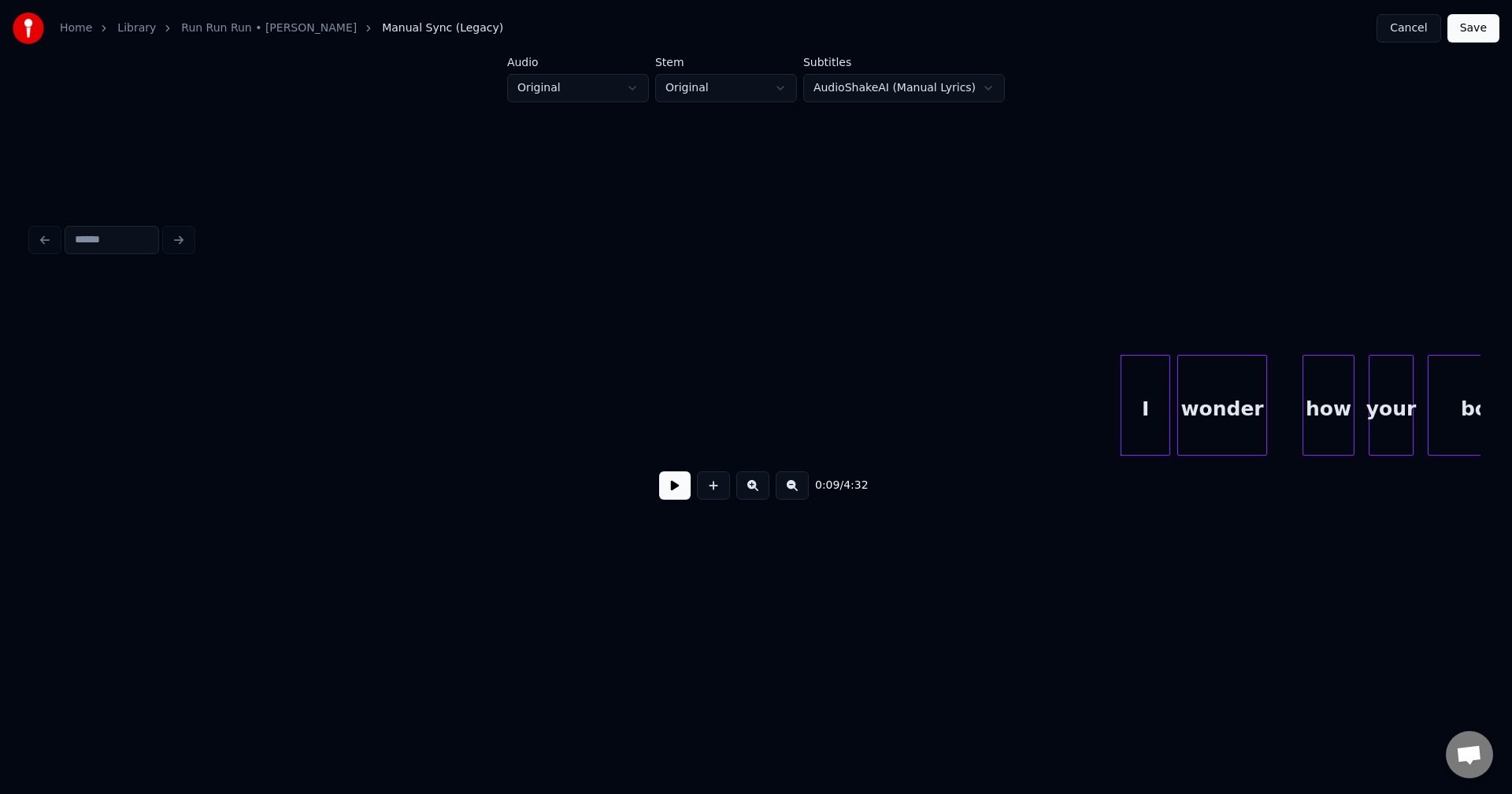
click at [672, 490] on button at bounding box center [674, 485] width 32 height 28
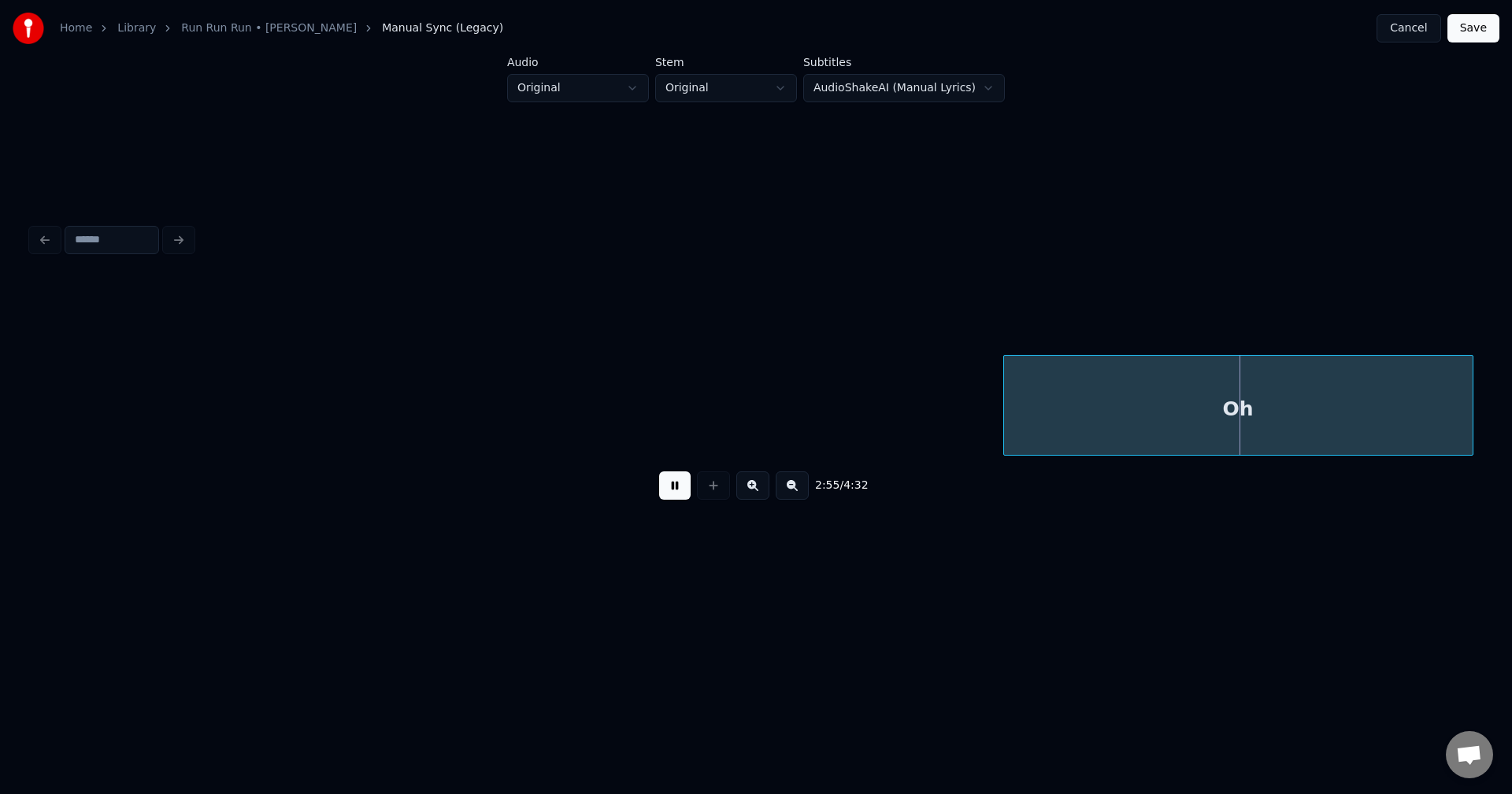
click at [1420, 400] on div "Oh" at bounding box center [1238, 409] width 468 height 107
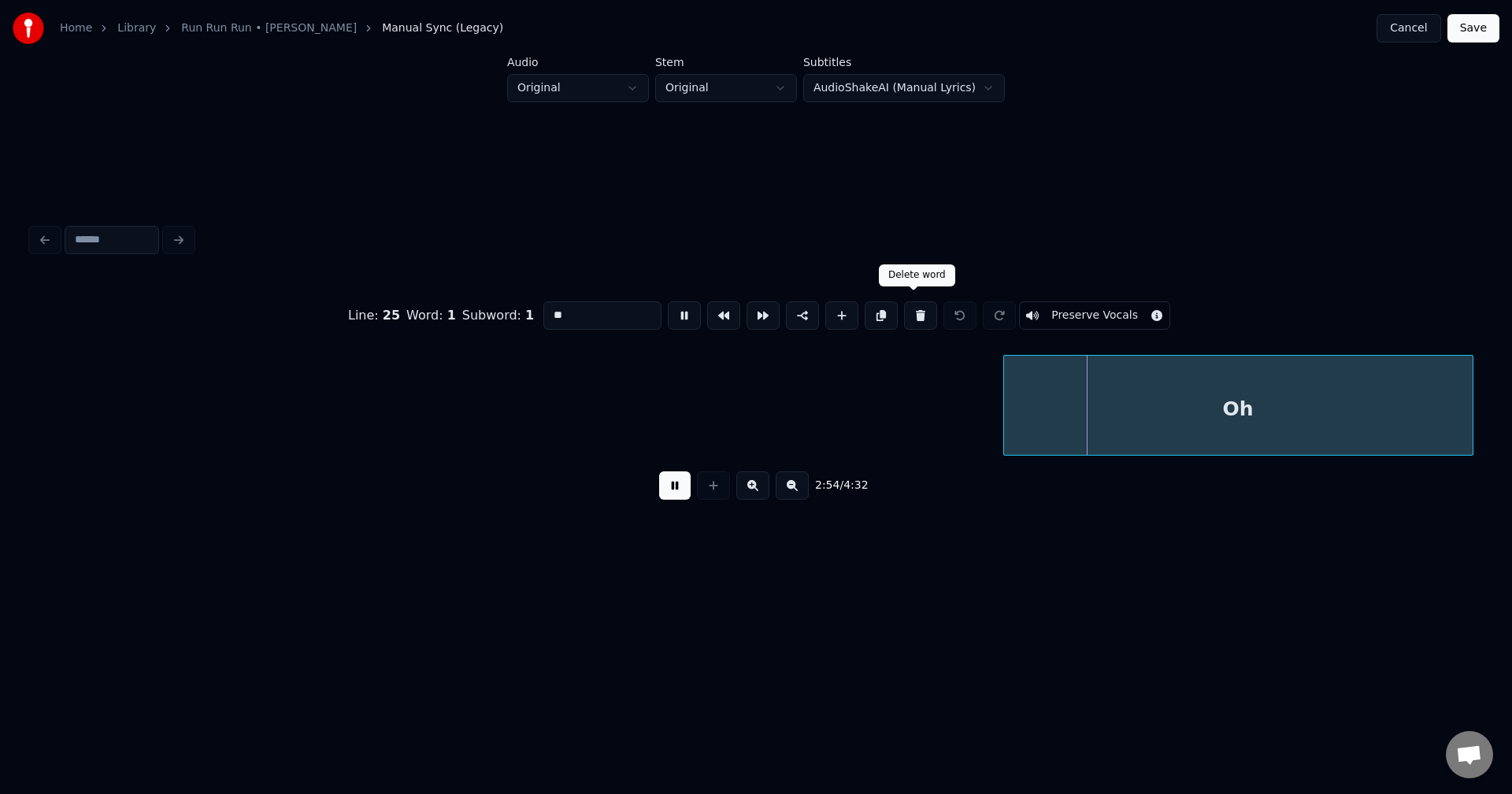
click at [910, 319] on button at bounding box center [920, 315] width 33 height 28
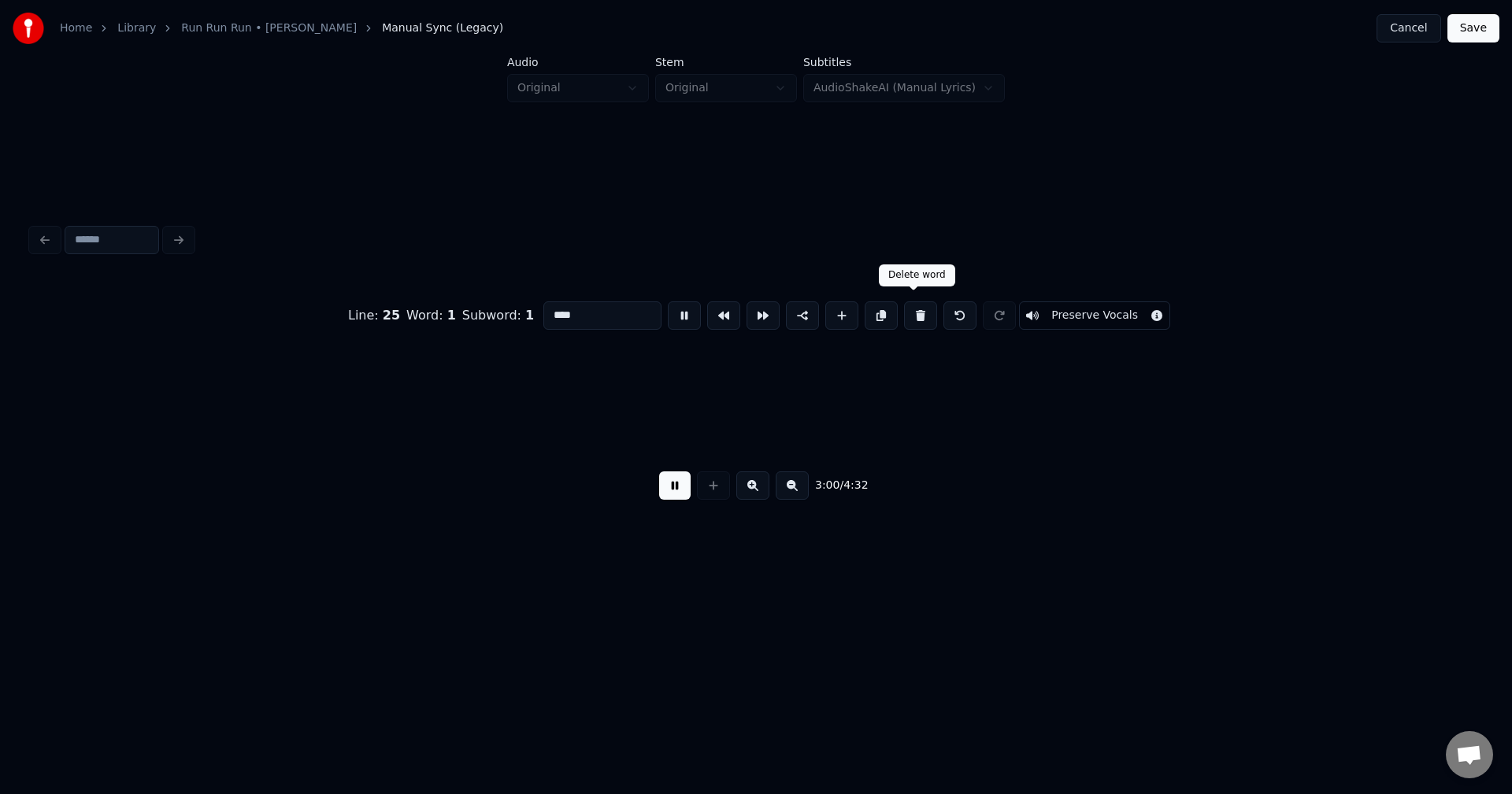
scroll to position [0, 21323]
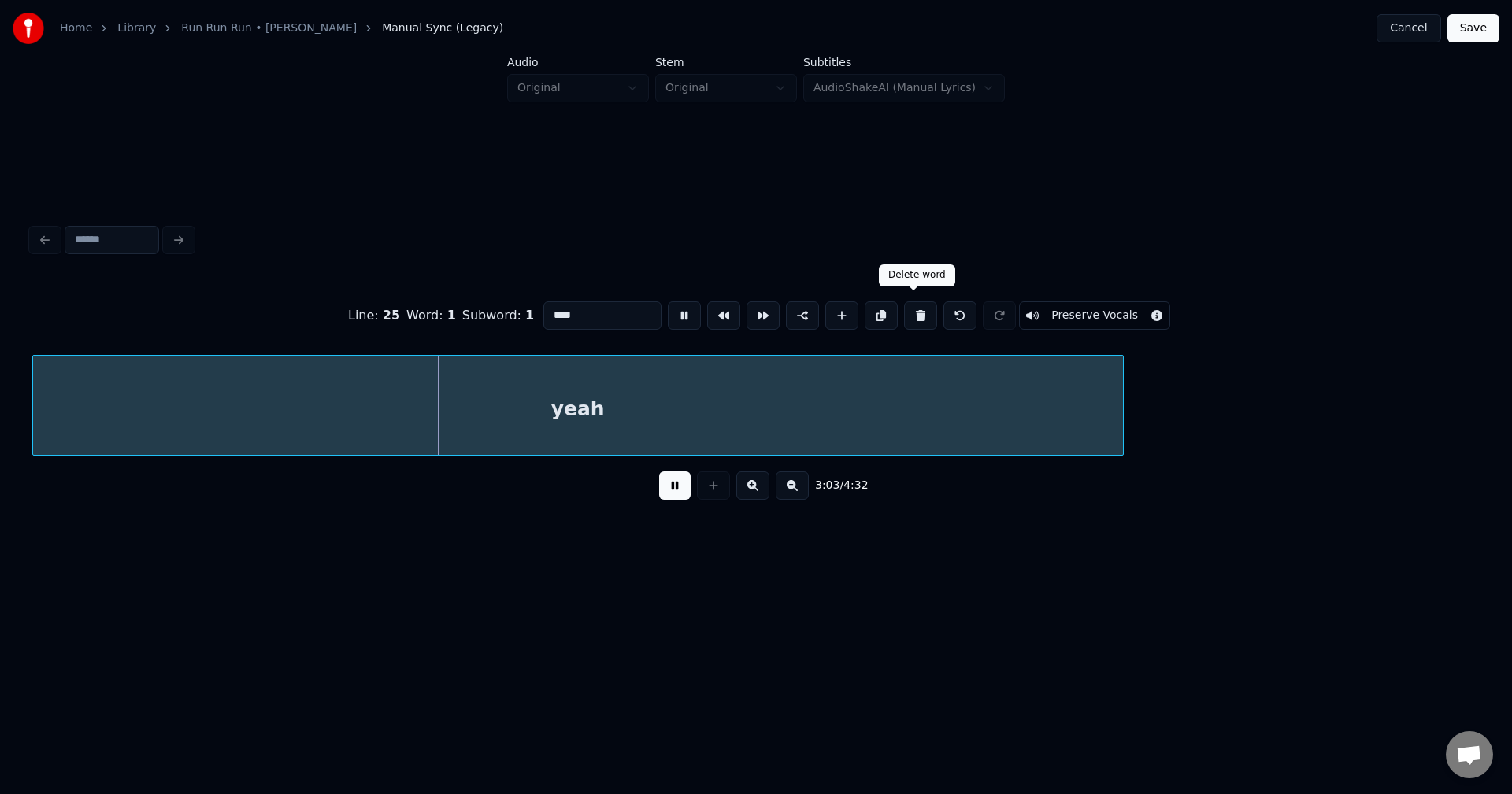
click at [909, 313] on button at bounding box center [920, 315] width 33 height 28
type input "***"
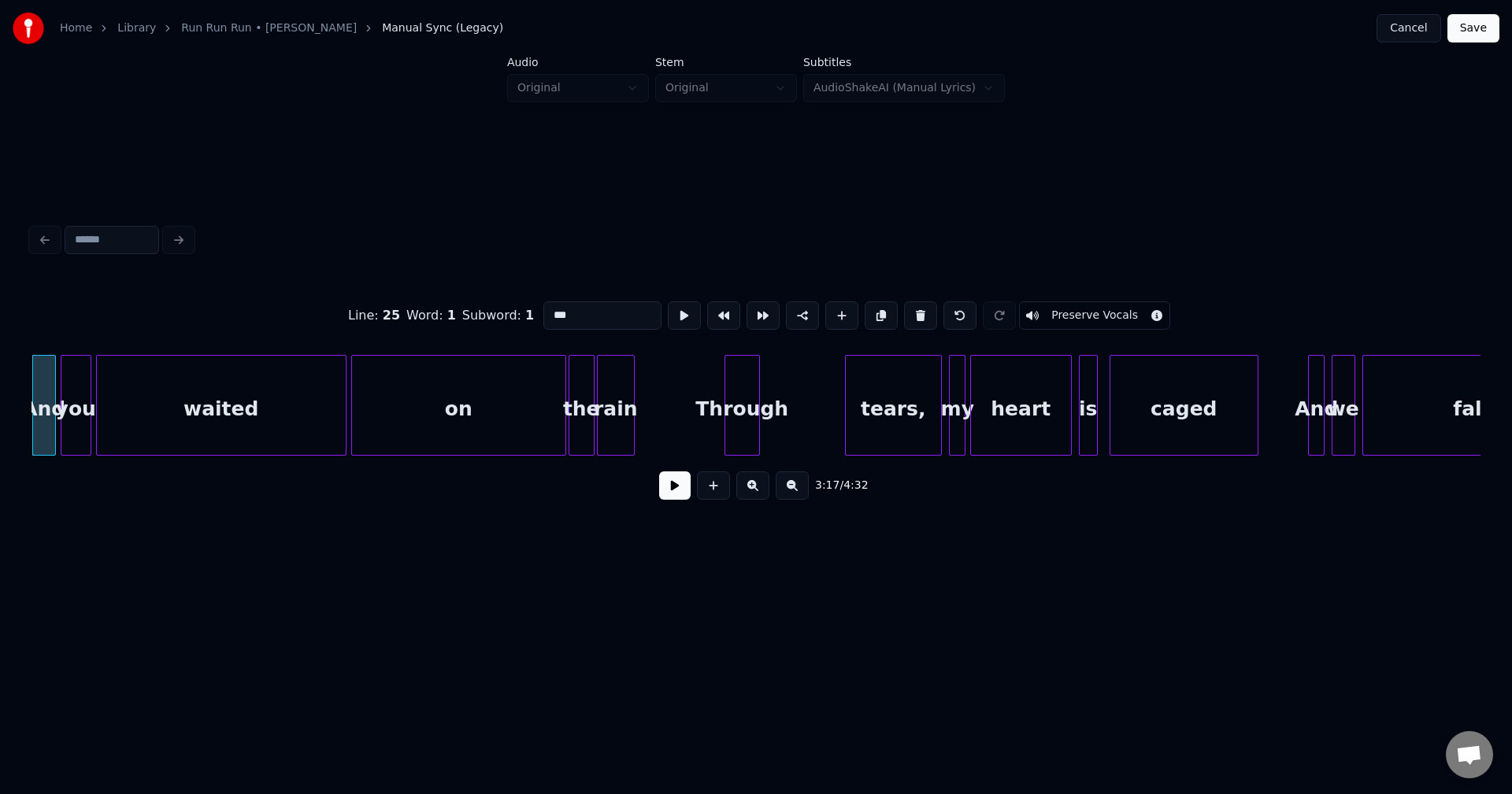
click at [674, 500] on button at bounding box center [674, 485] width 32 height 28
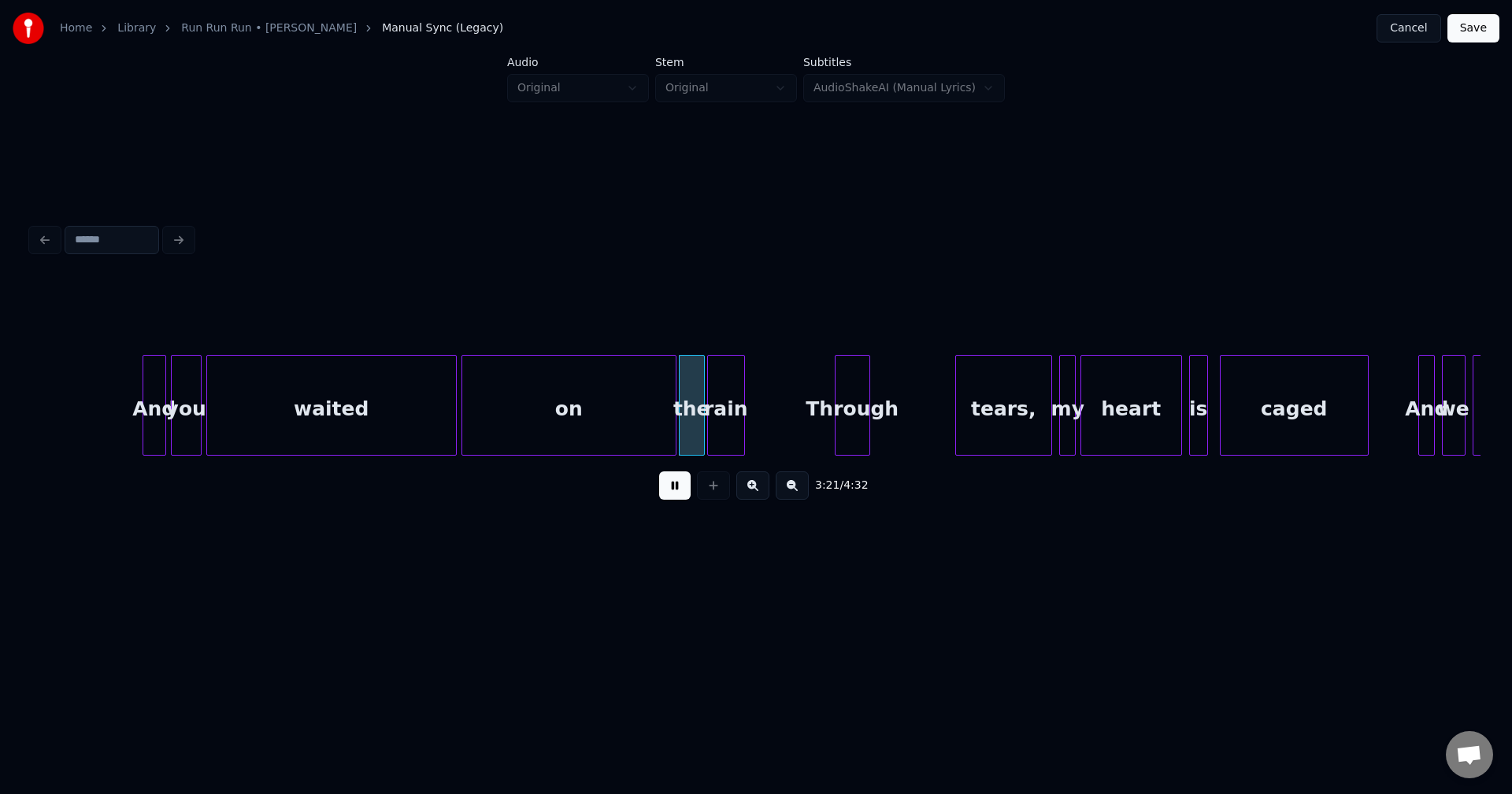
scroll to position [0, 23171]
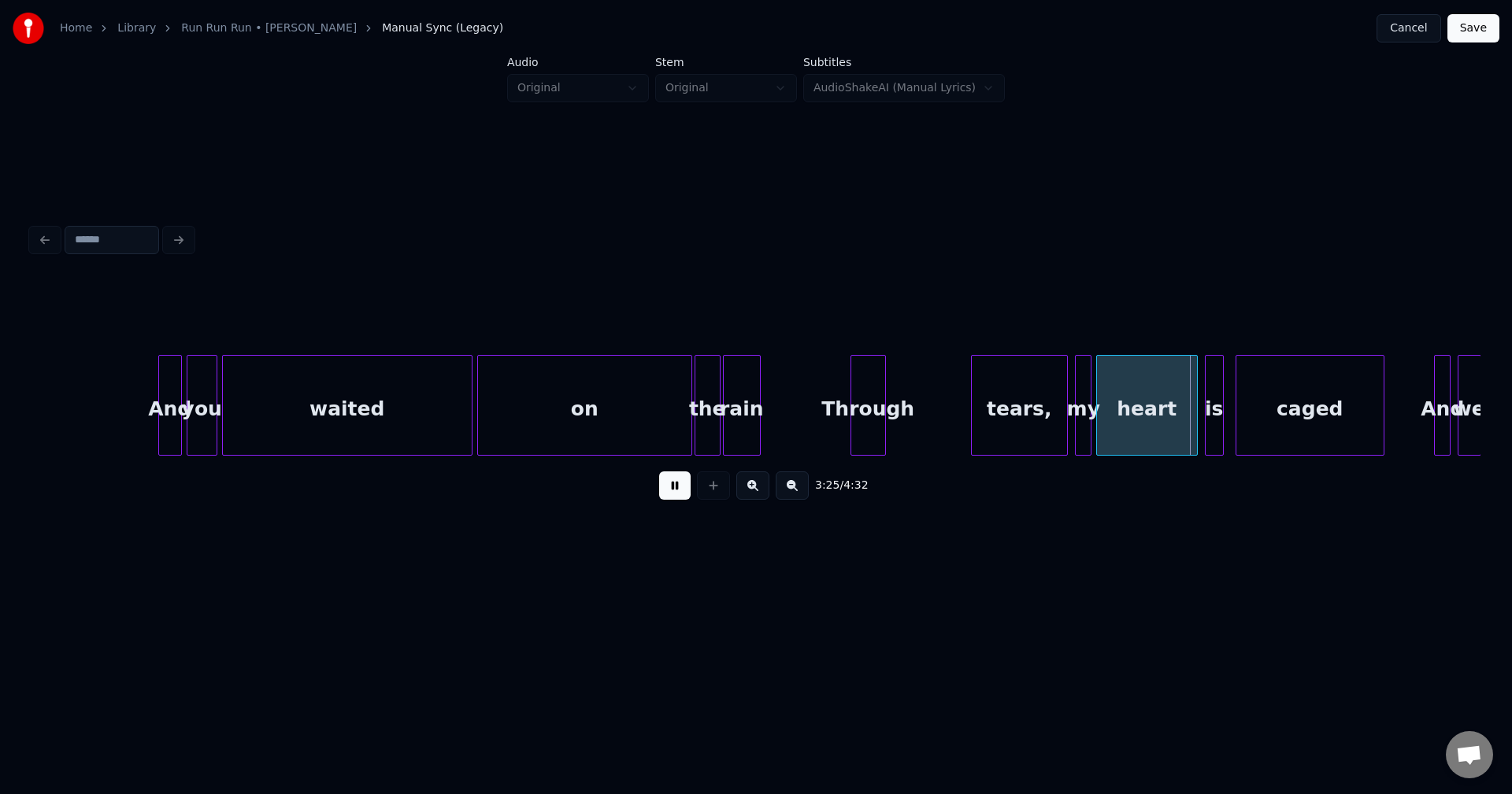
click at [667, 493] on button at bounding box center [674, 485] width 32 height 28
click at [937, 429] on div "Through" at bounding box center [946, 409] width 34 height 107
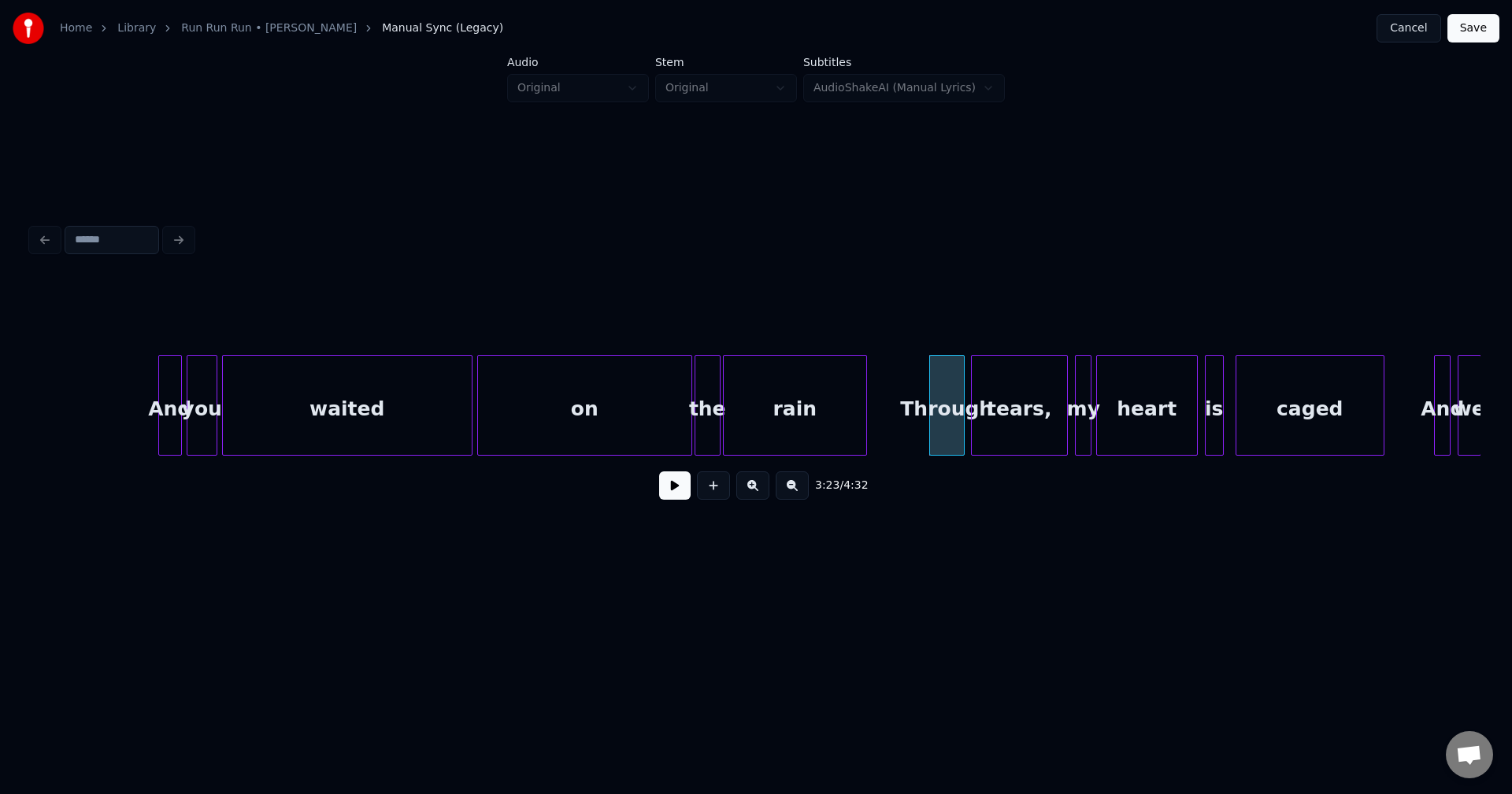
click at [864, 418] on div at bounding box center [864, 405] width 5 height 100
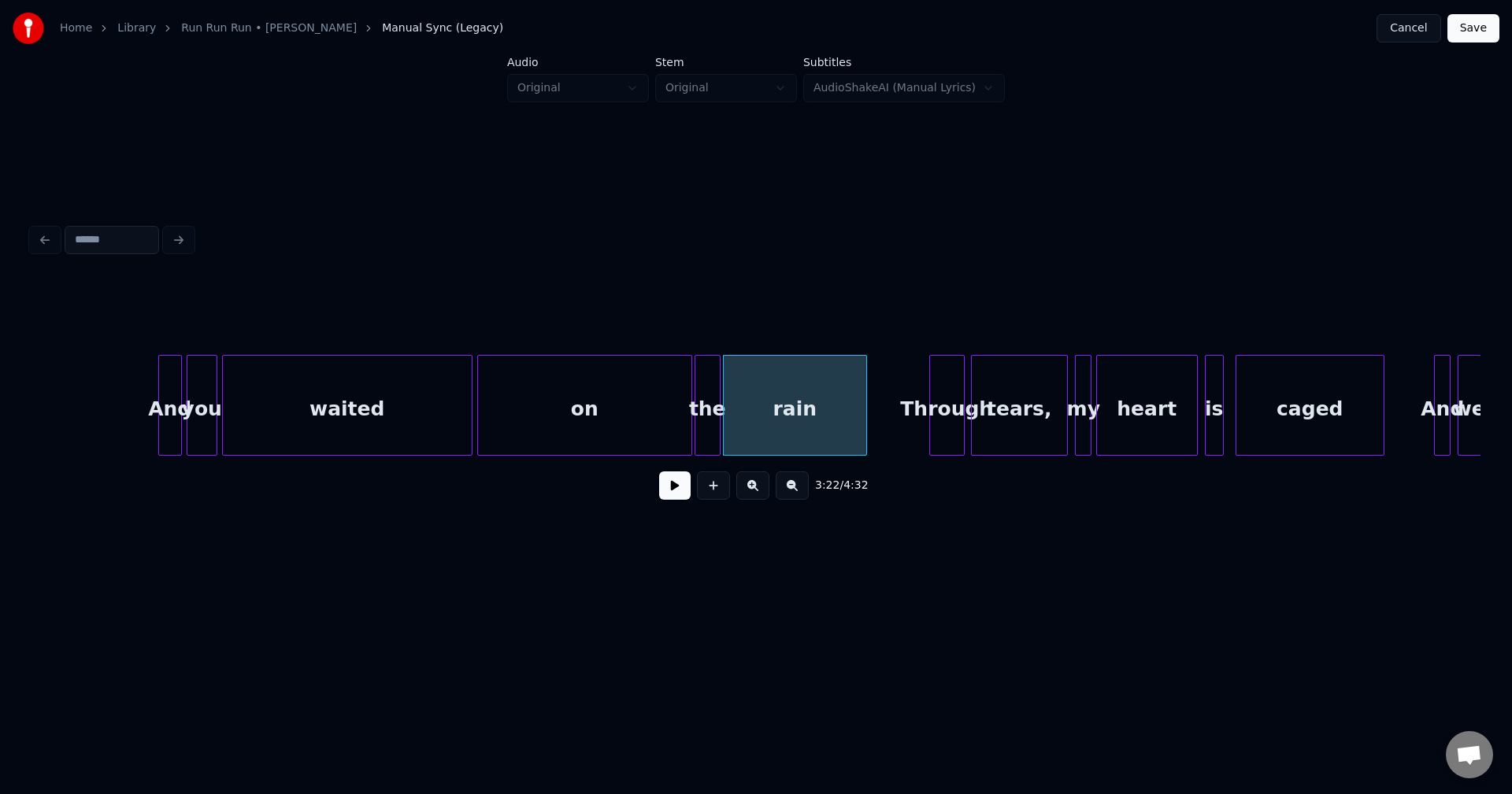
click at [669, 492] on button at bounding box center [674, 485] width 32 height 28
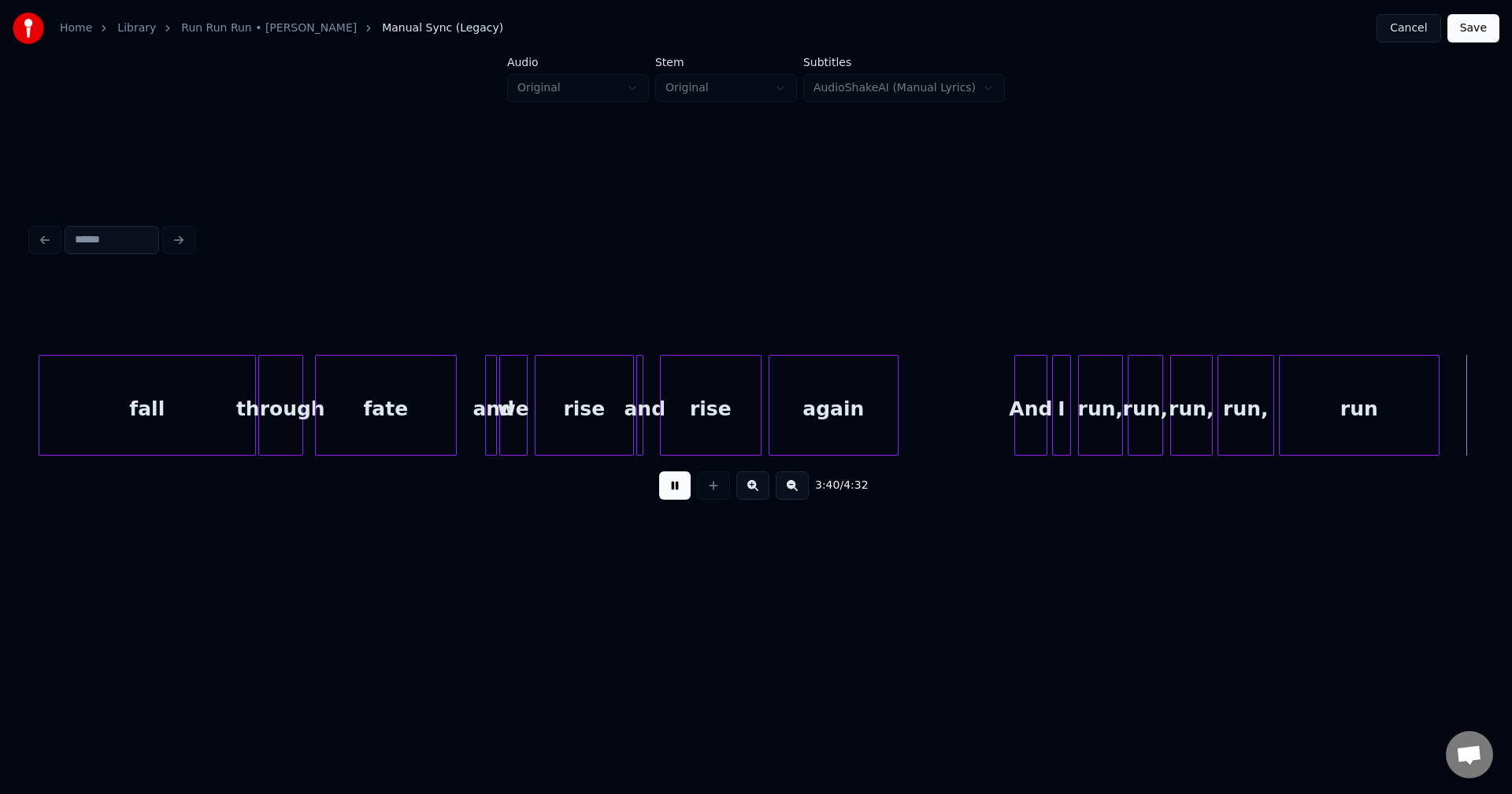
scroll to position [0, 26072]
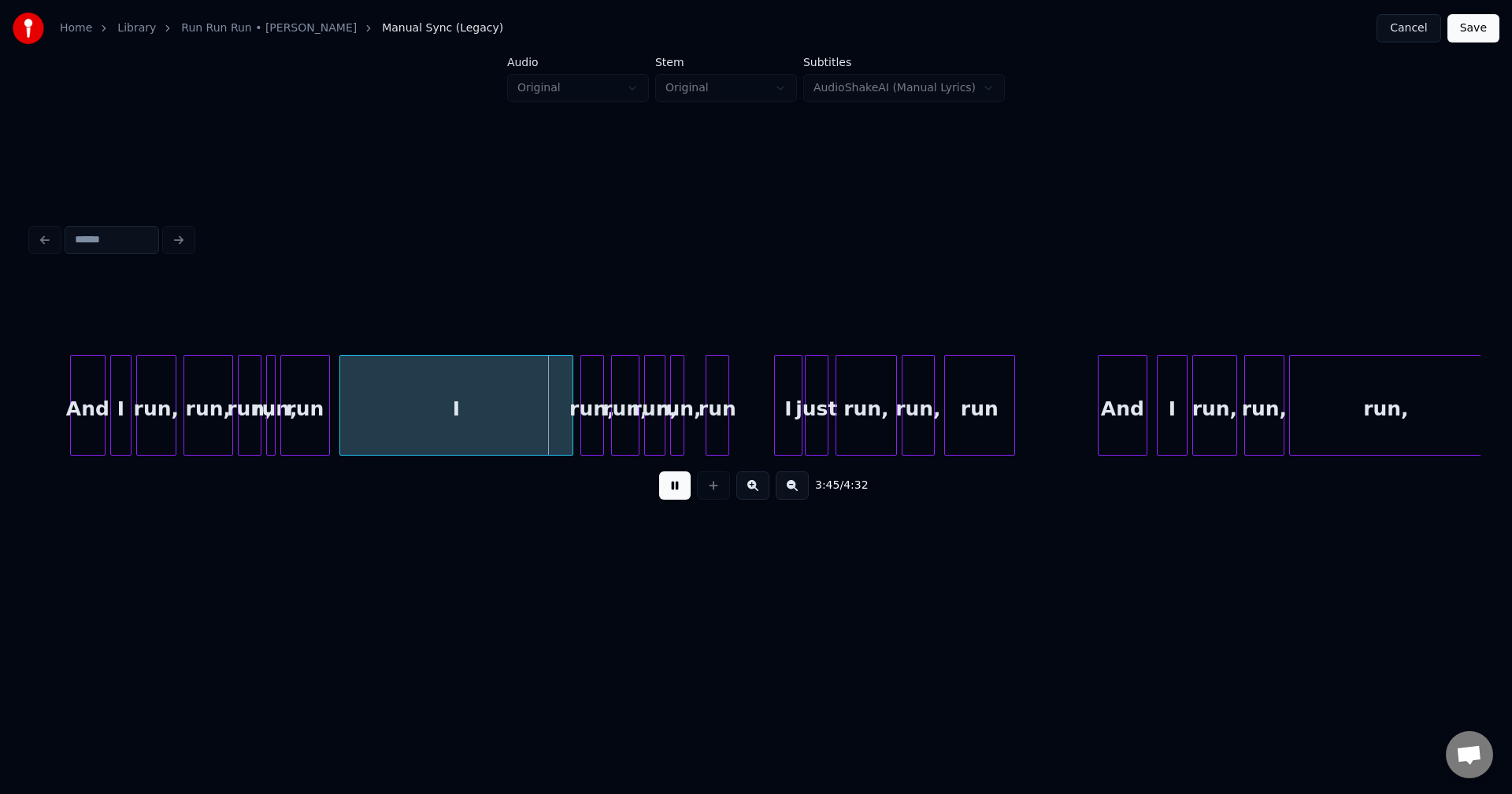
click at [669, 493] on button at bounding box center [674, 485] width 32 height 28
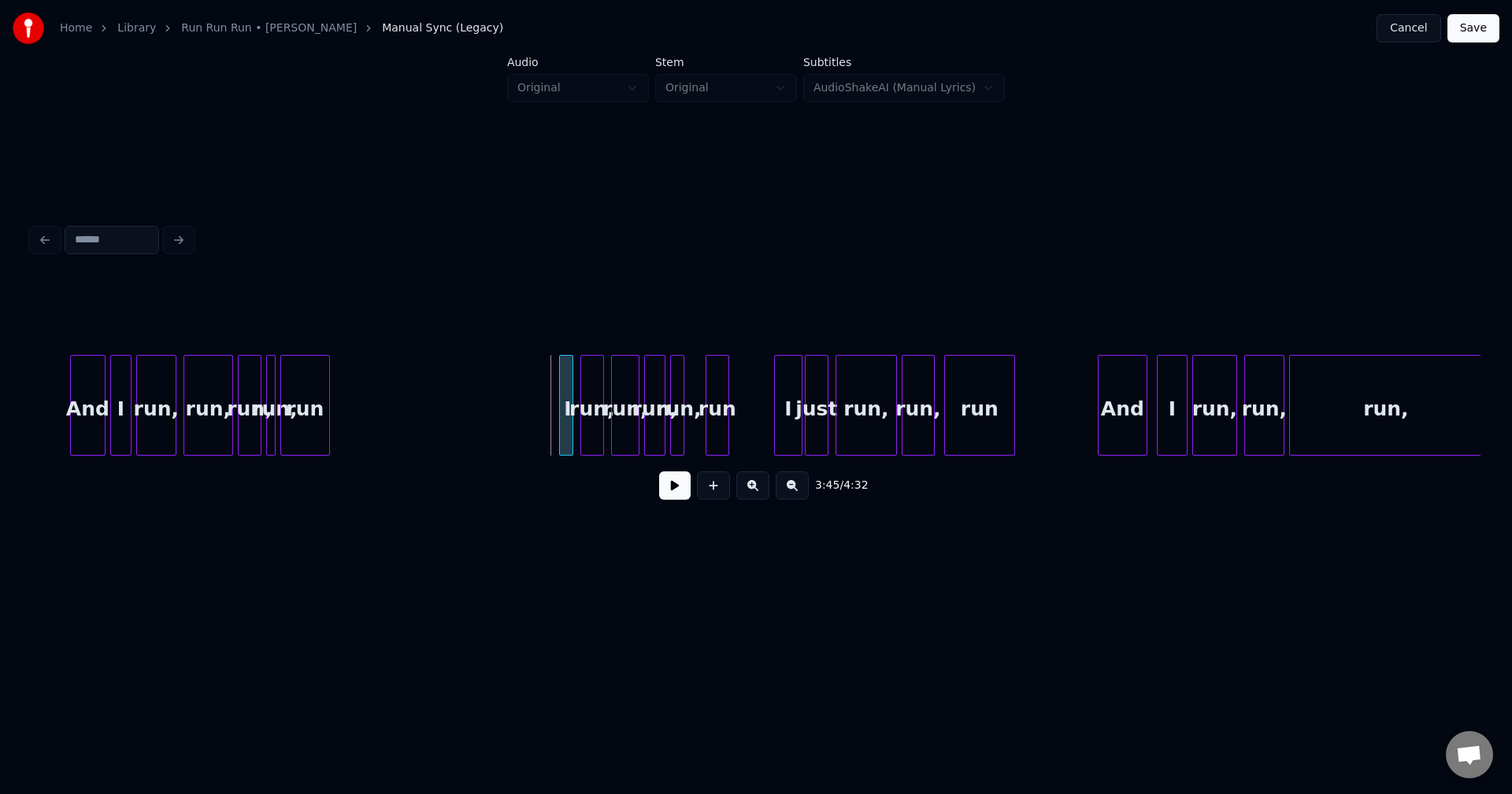
click at [561, 421] on div at bounding box center [562, 405] width 5 height 100
click at [345, 433] on div at bounding box center [344, 405] width 5 height 100
click at [674, 495] on button at bounding box center [674, 485] width 32 height 28
drag, startPoint x: 61, startPoint y: 429, endPoint x: 155, endPoint y: 424, distance: 94.1
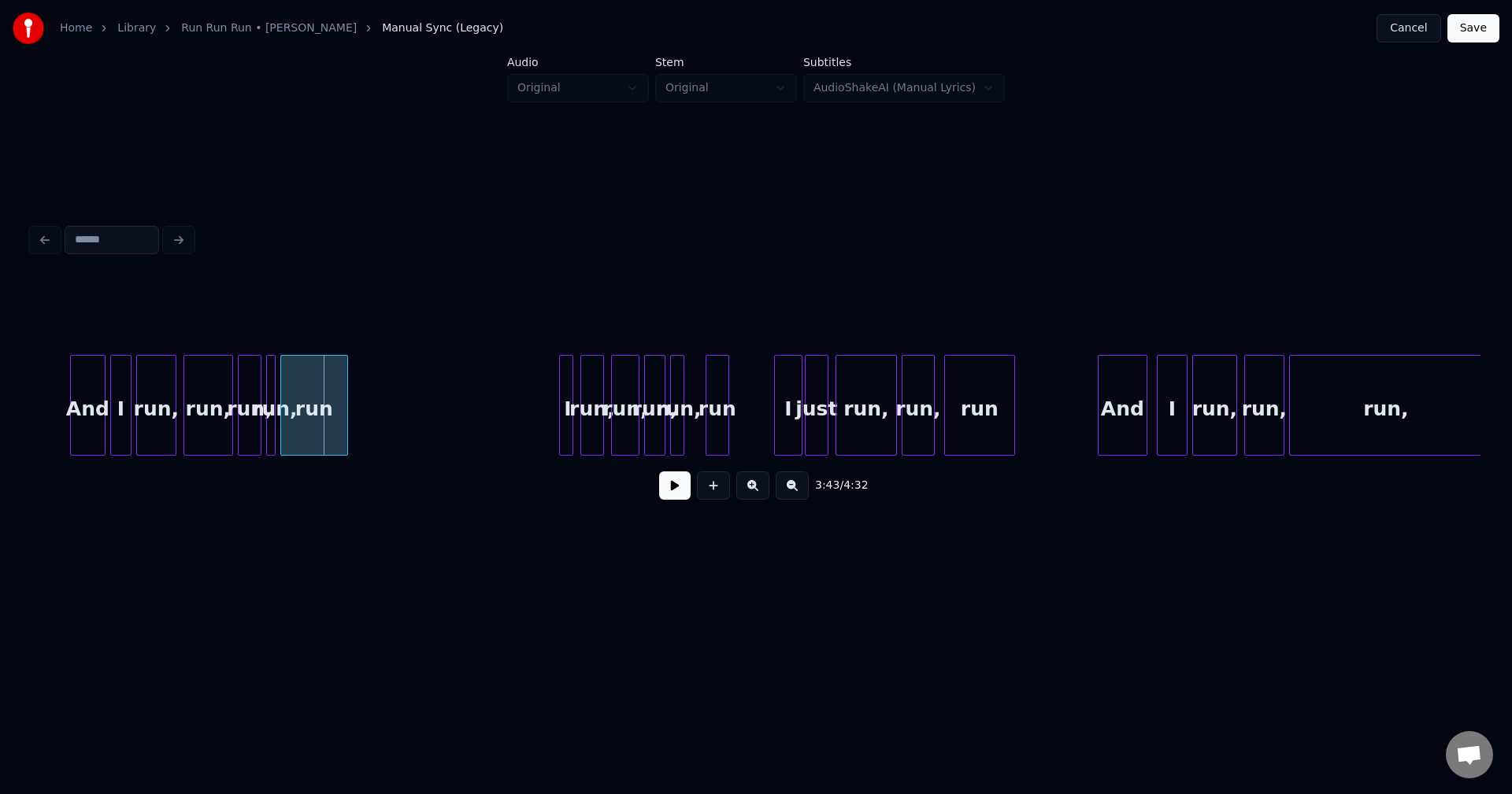
click at [672, 500] on button at bounding box center [674, 485] width 32 height 28
click at [434, 428] on div "run" at bounding box center [403, 409] width 66 height 107
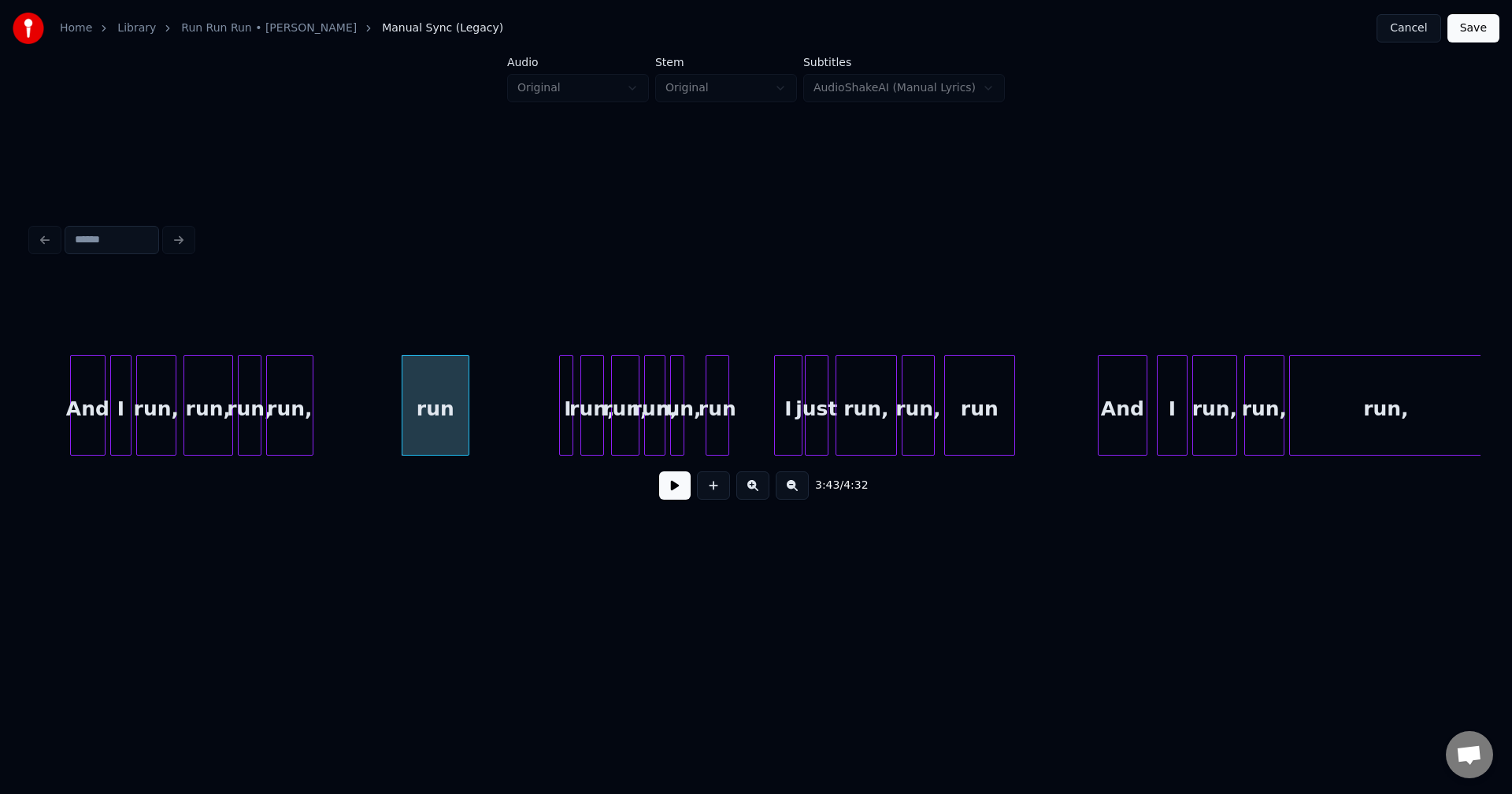
click at [310, 432] on div at bounding box center [310, 405] width 5 height 100
click at [667, 497] on button at bounding box center [674, 485] width 32 height 28
click at [356, 421] on div "run" at bounding box center [353, 409] width 66 height 107
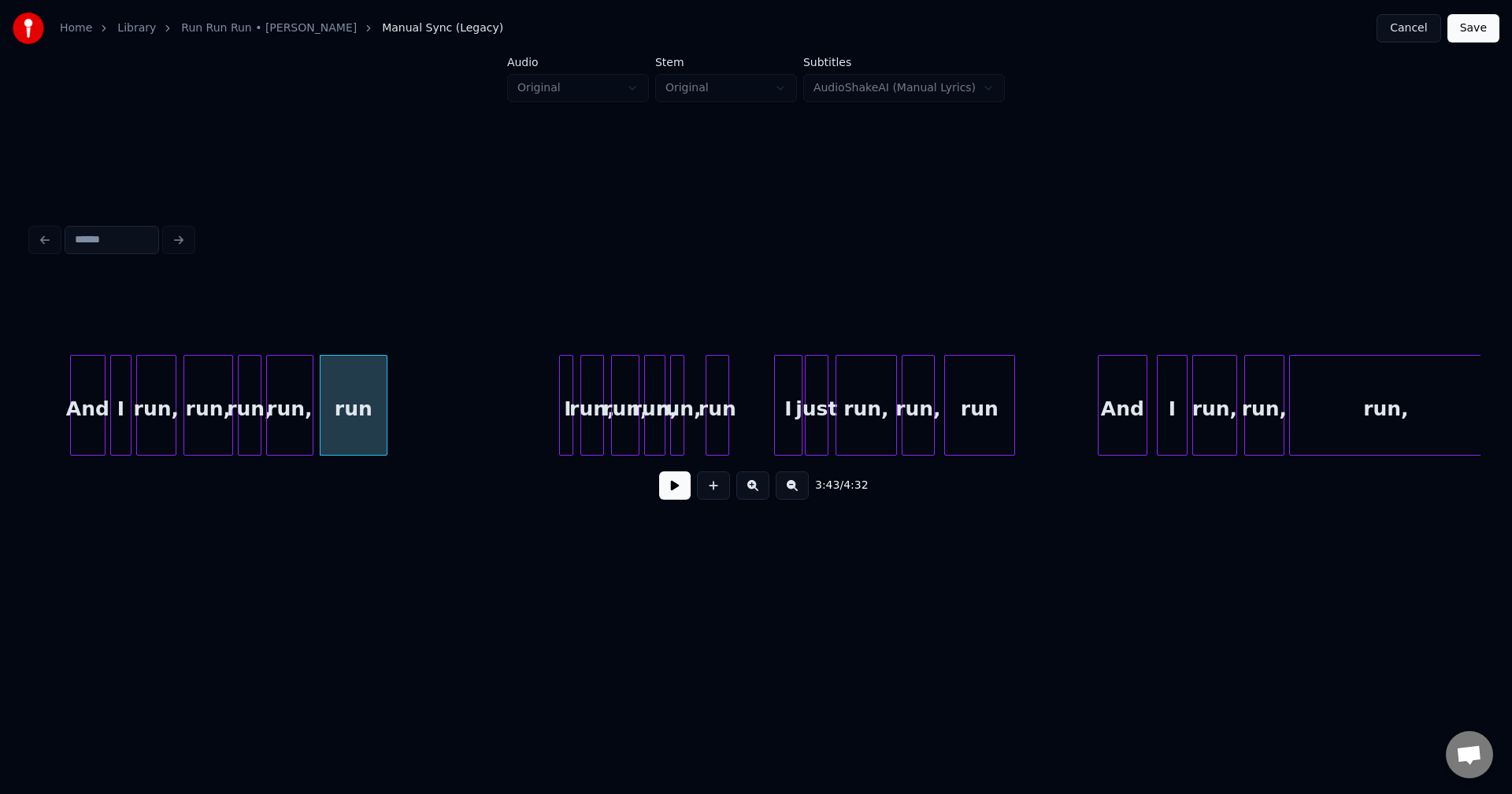
click at [667, 494] on button at bounding box center [674, 485] width 32 height 28
click at [668, 490] on button at bounding box center [674, 485] width 32 height 28
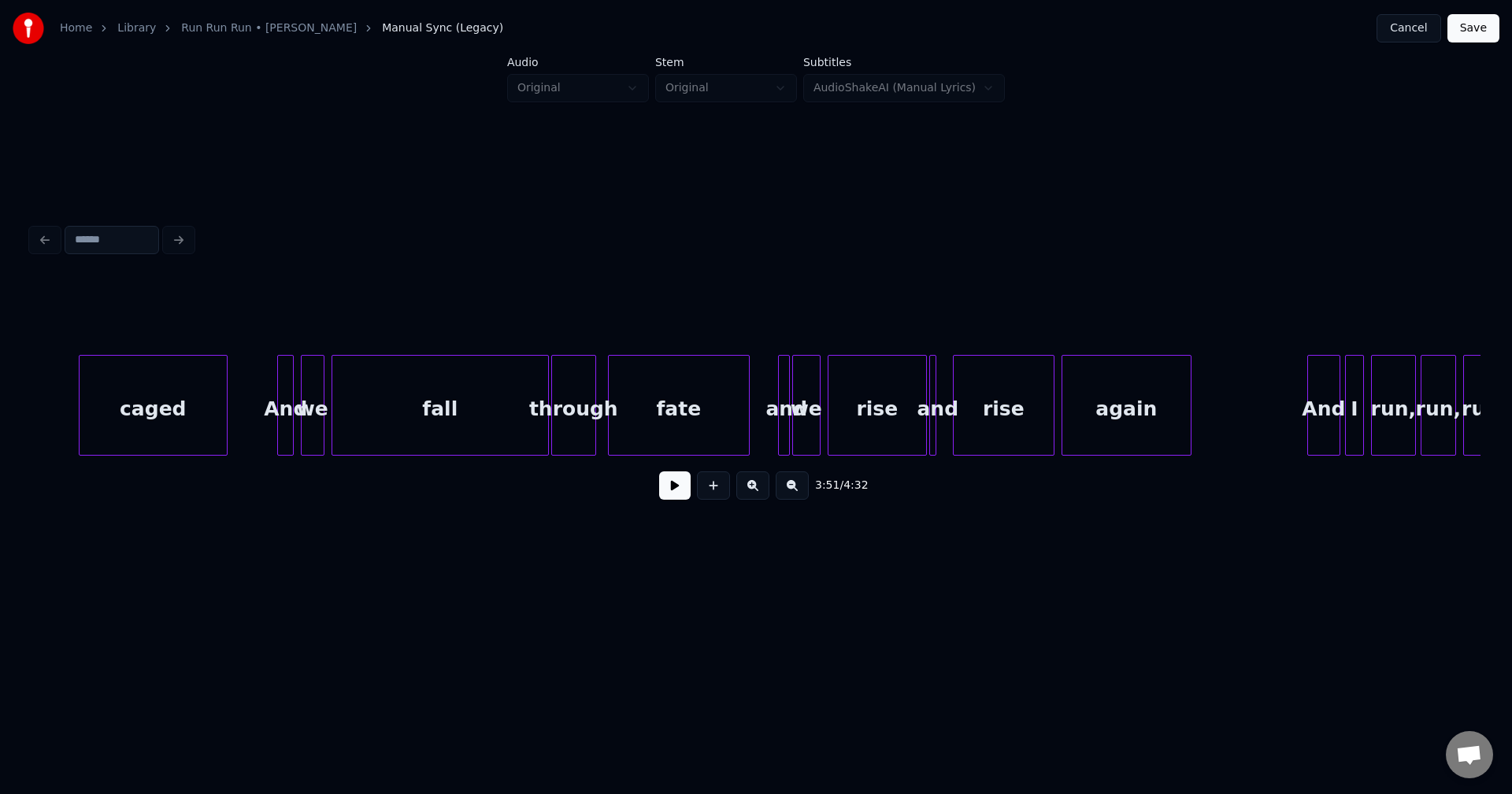
scroll to position [0, 25292]
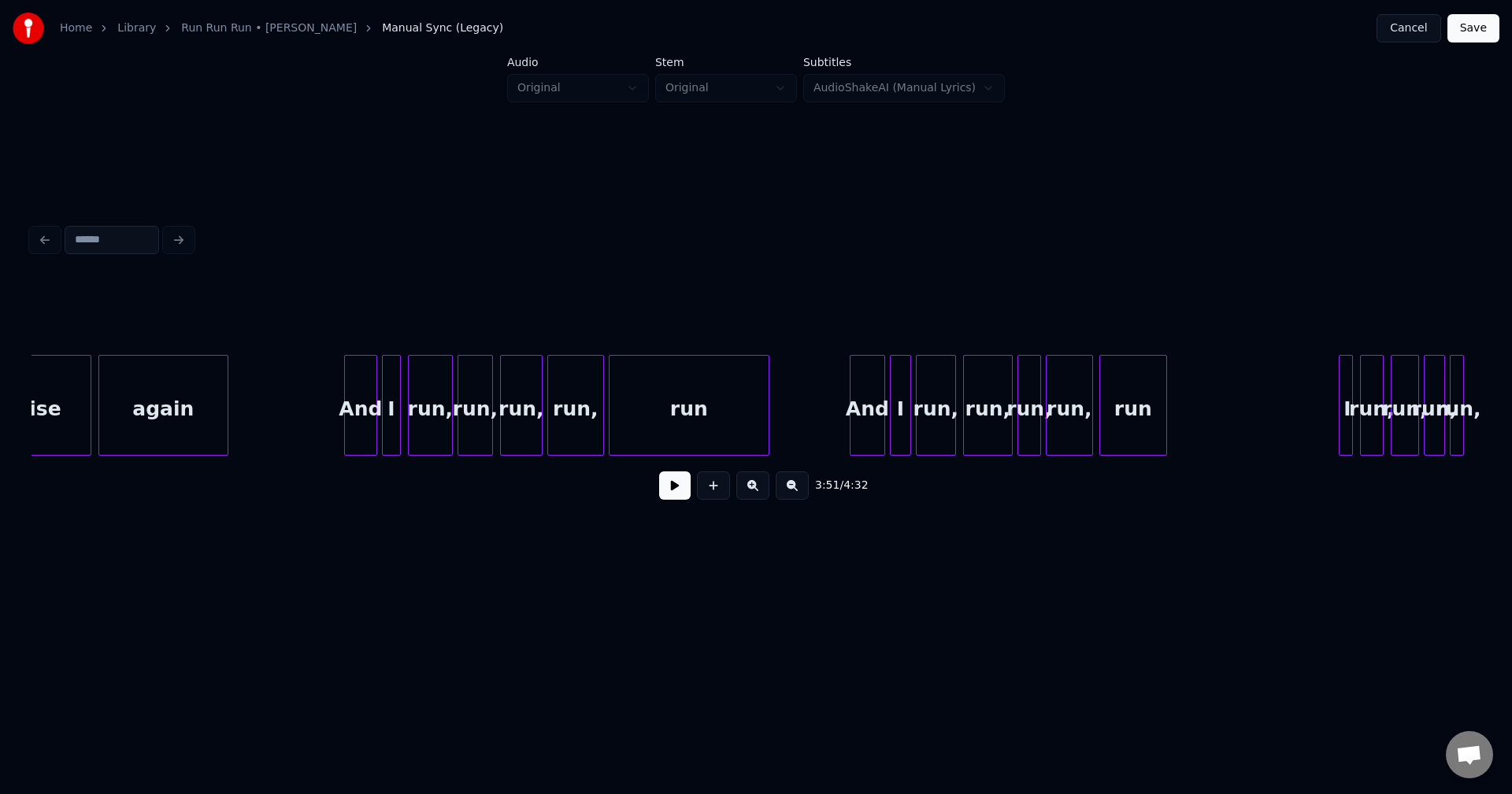
click at [667, 494] on button at bounding box center [674, 485] width 32 height 28
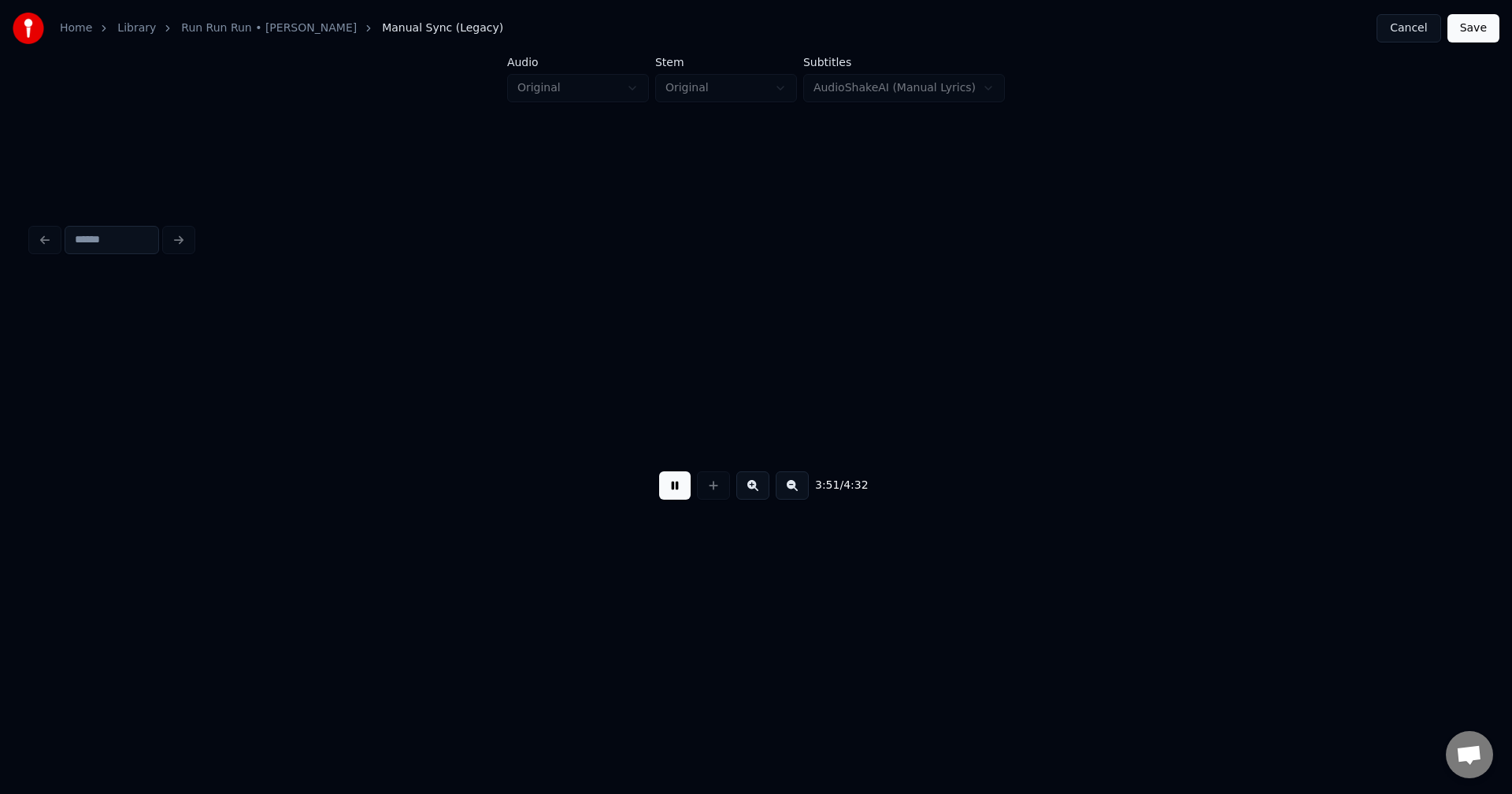
scroll to position [0, 27297]
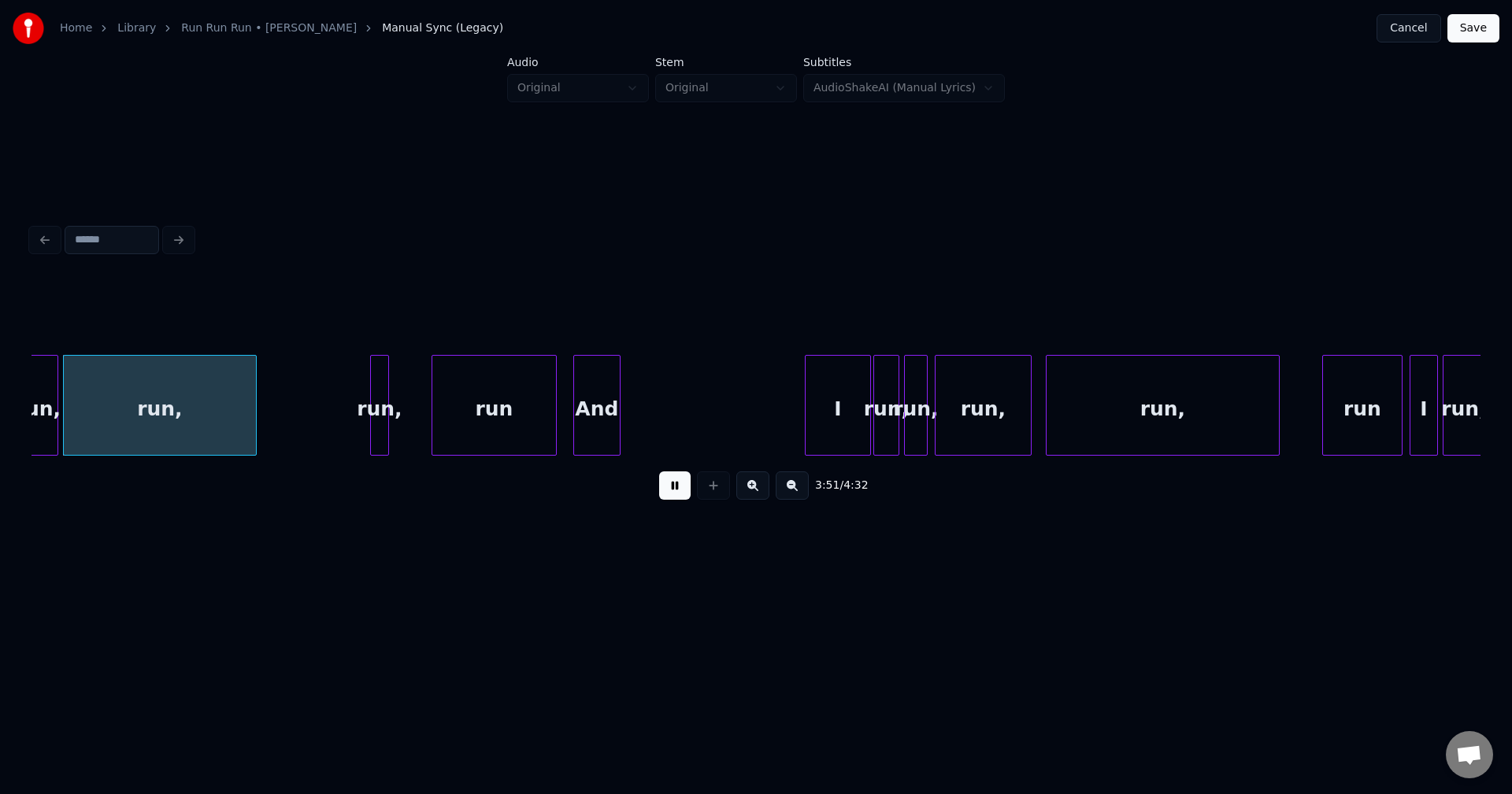
click at [667, 494] on button at bounding box center [674, 485] width 32 height 28
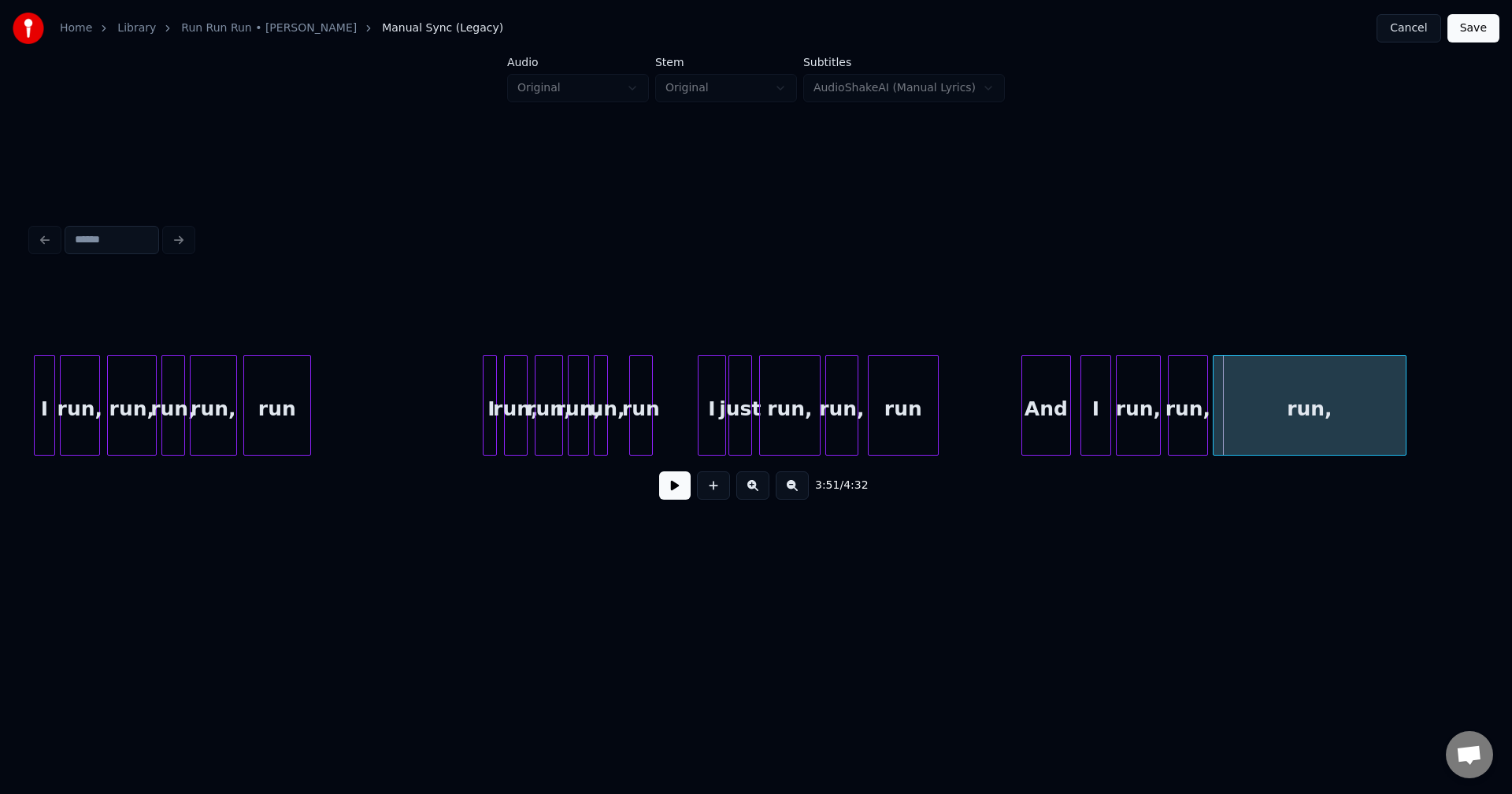
scroll to position [0, 26148]
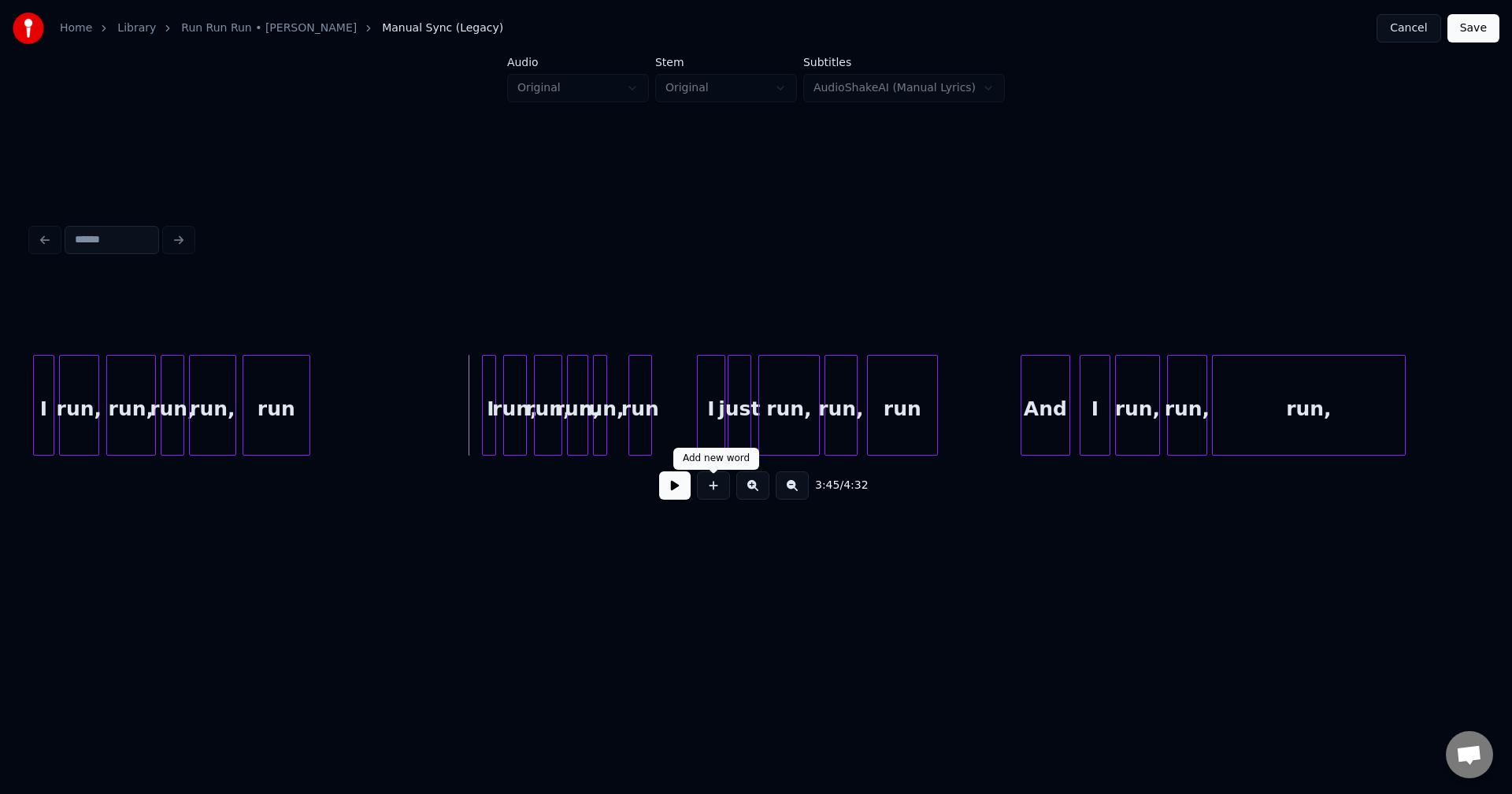
click at [678, 497] on button at bounding box center [674, 485] width 32 height 28
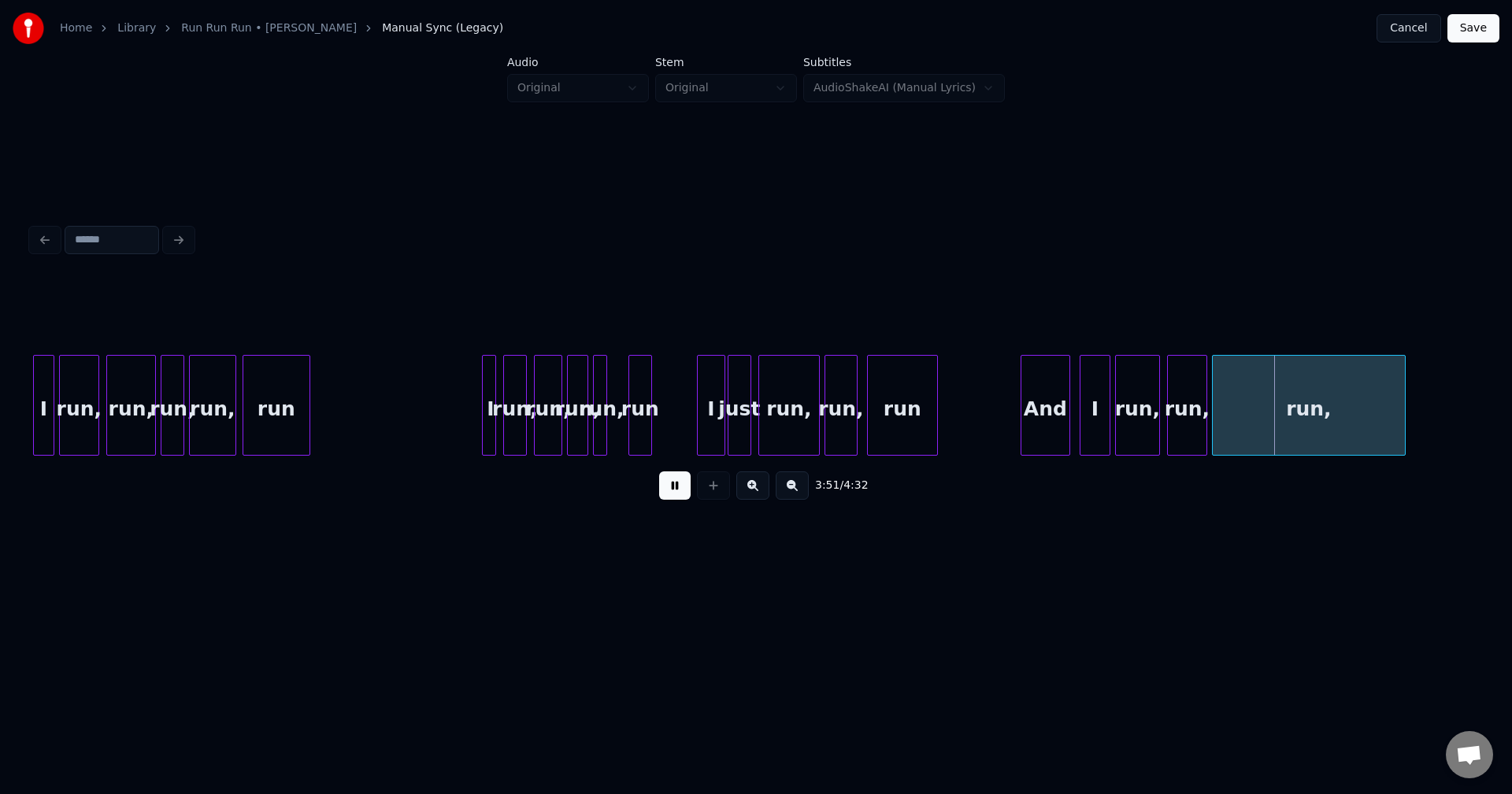
click at [658, 490] on div "3:51 / 4:32" at bounding box center [756, 485] width 1424 height 35
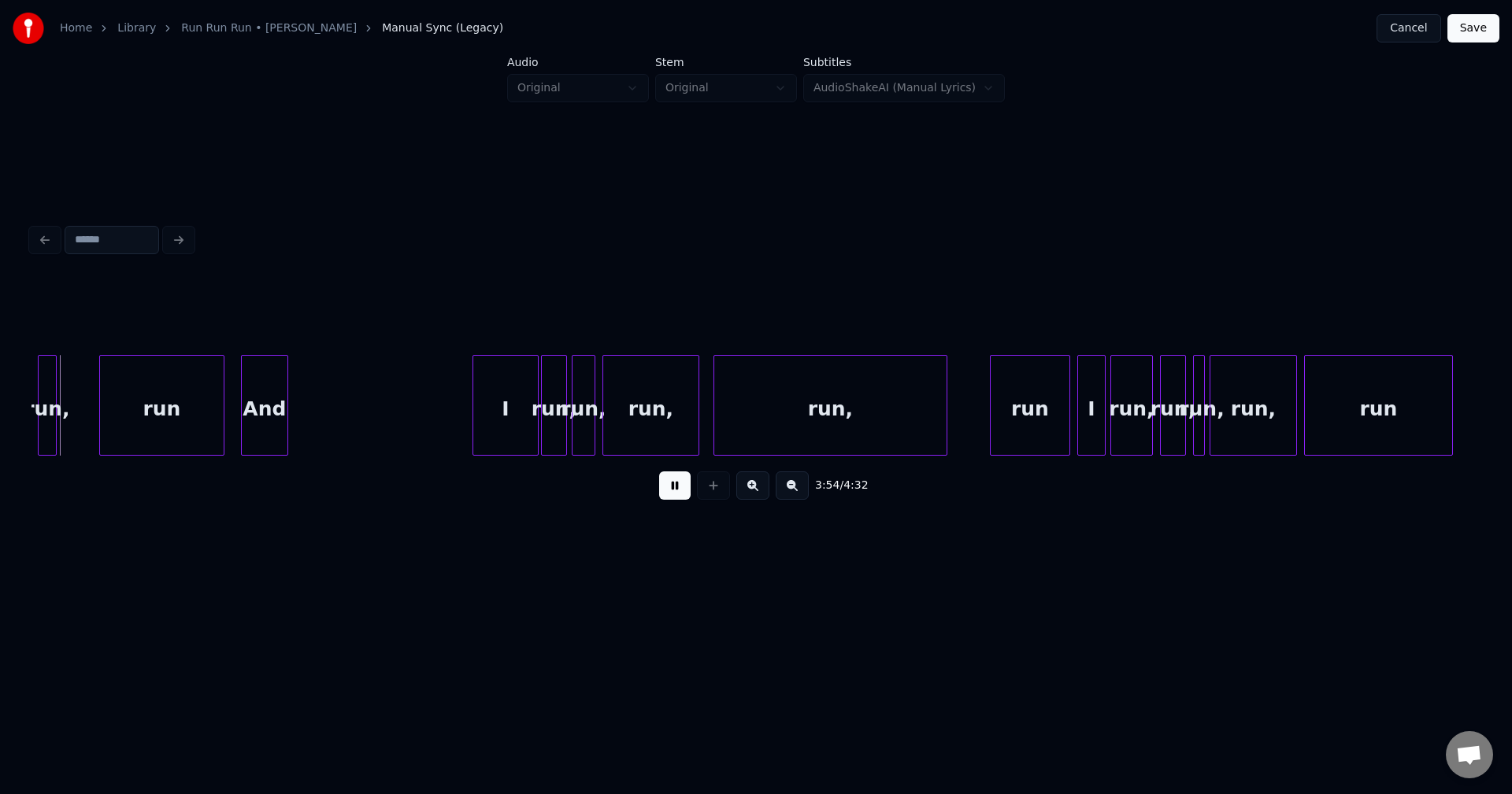
scroll to position [0, 27661]
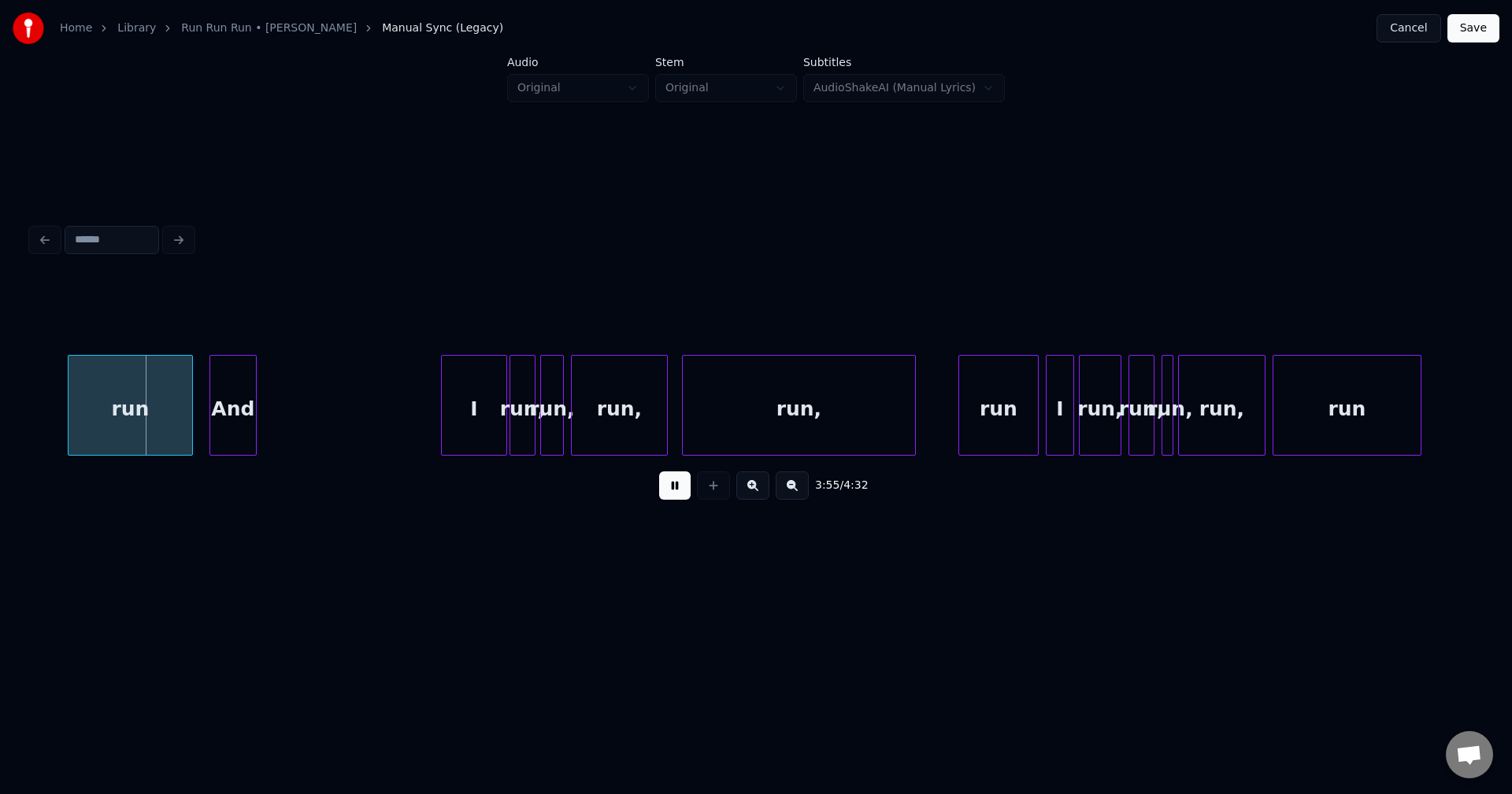
click at [677, 485] on button at bounding box center [674, 485] width 32 height 28
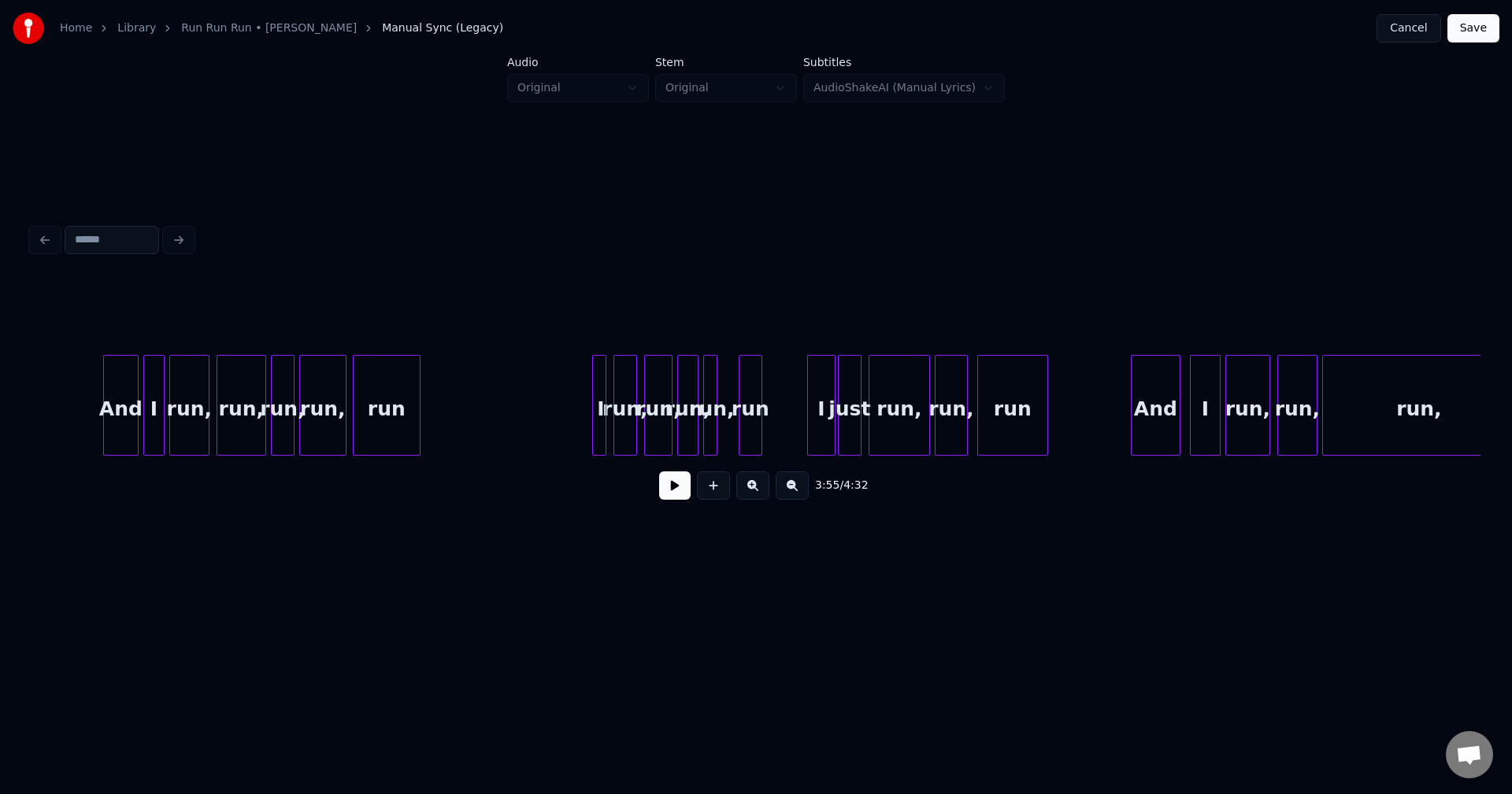
scroll to position [0, 26023]
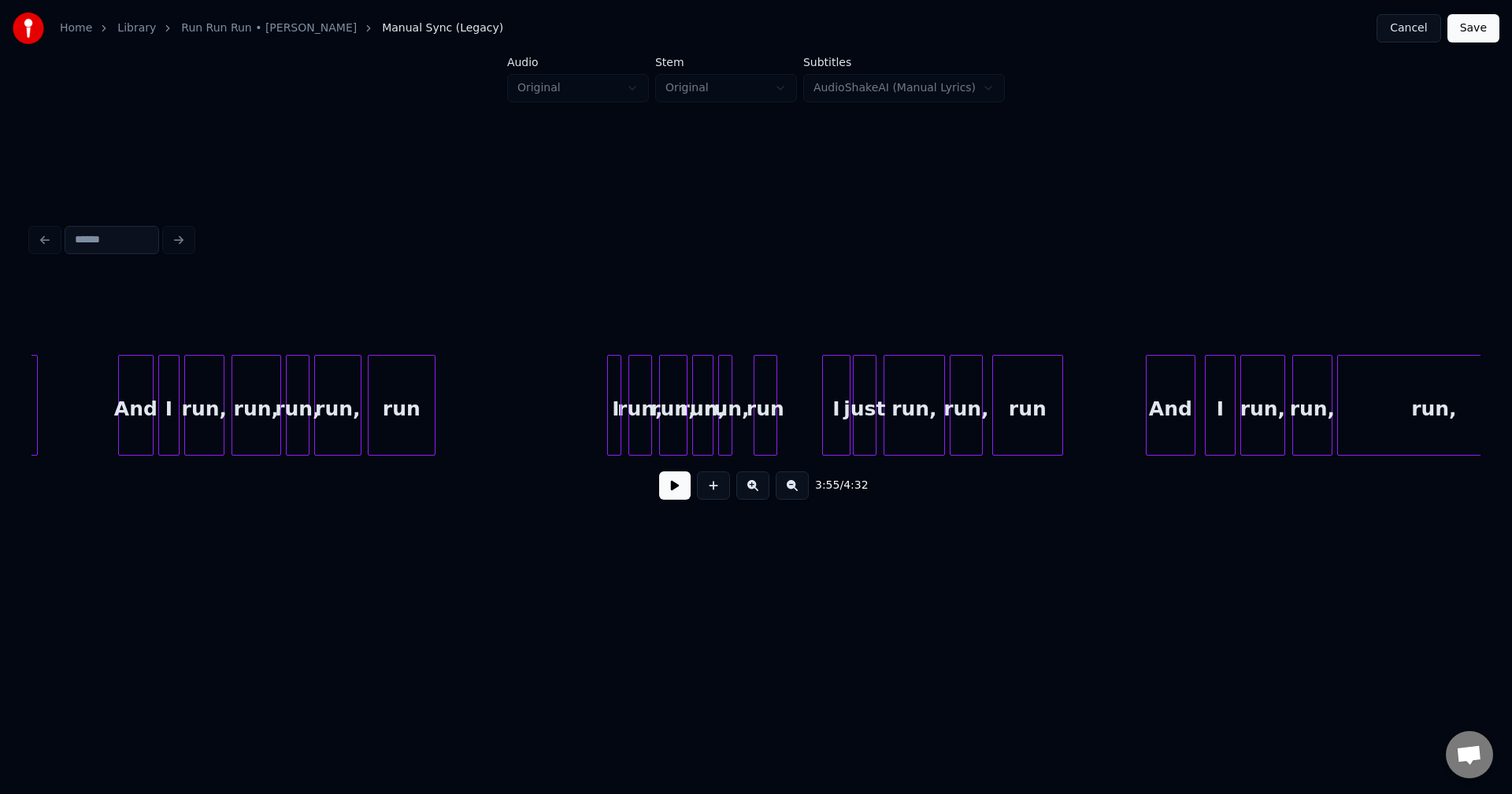
click at [684, 500] on button at bounding box center [674, 485] width 32 height 28
click at [675, 485] on button at bounding box center [674, 485] width 32 height 28
click at [1110, 404] on div "run" at bounding box center [1102, 409] width 70 height 107
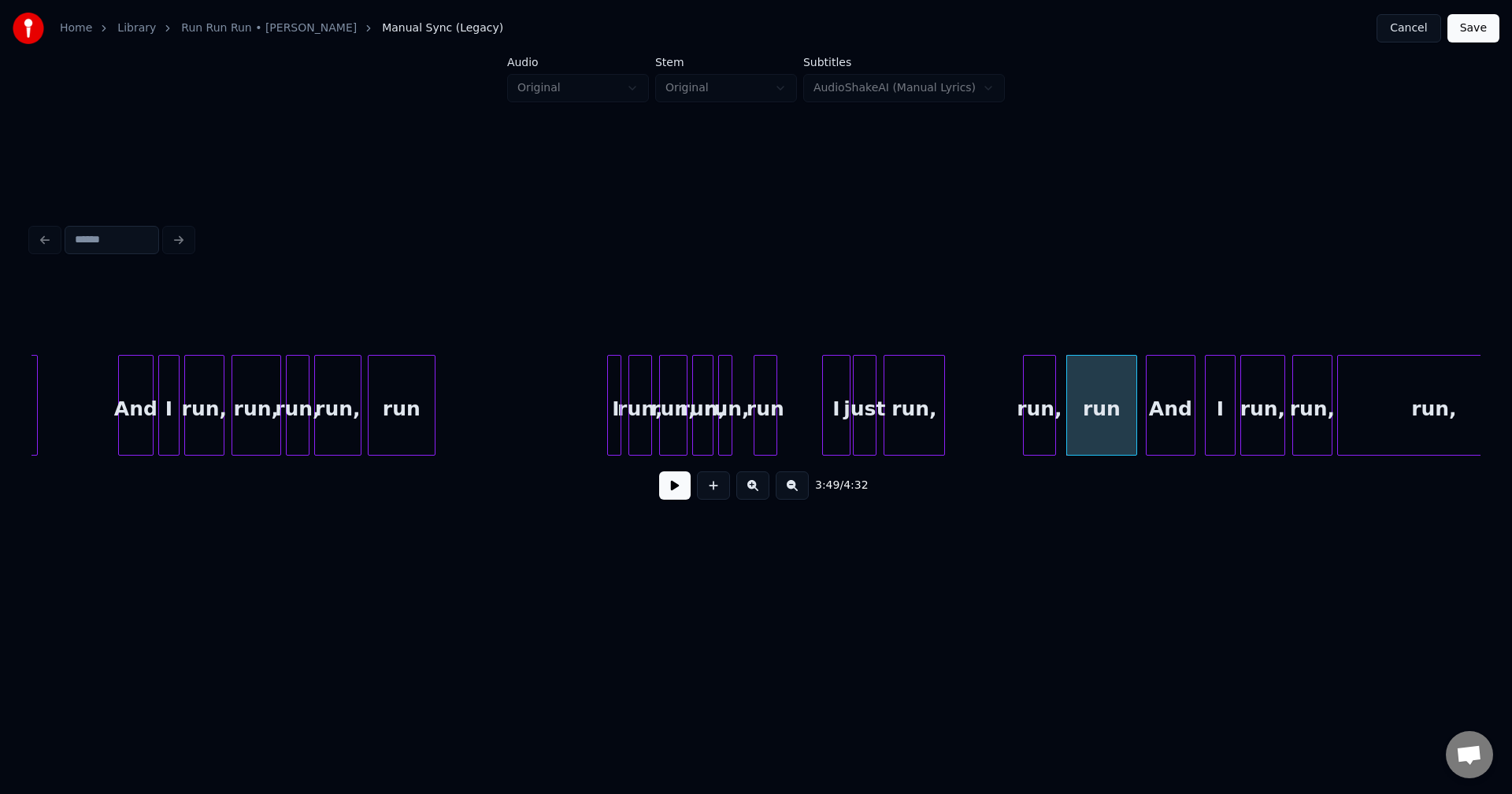
click at [1040, 412] on div "run," at bounding box center [1039, 409] width 32 height 107
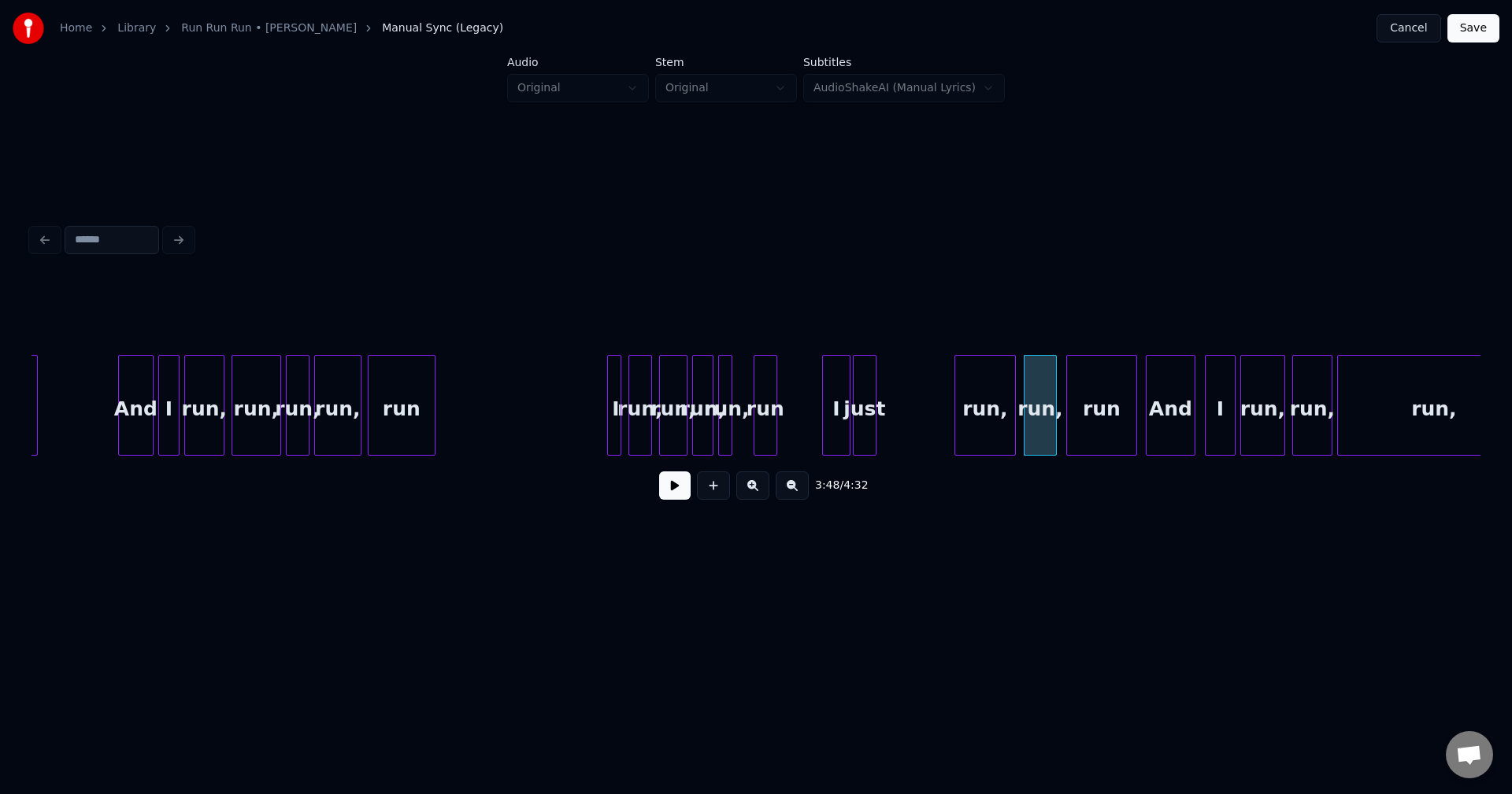
click at [997, 415] on div "run," at bounding box center [985, 409] width 60 height 107
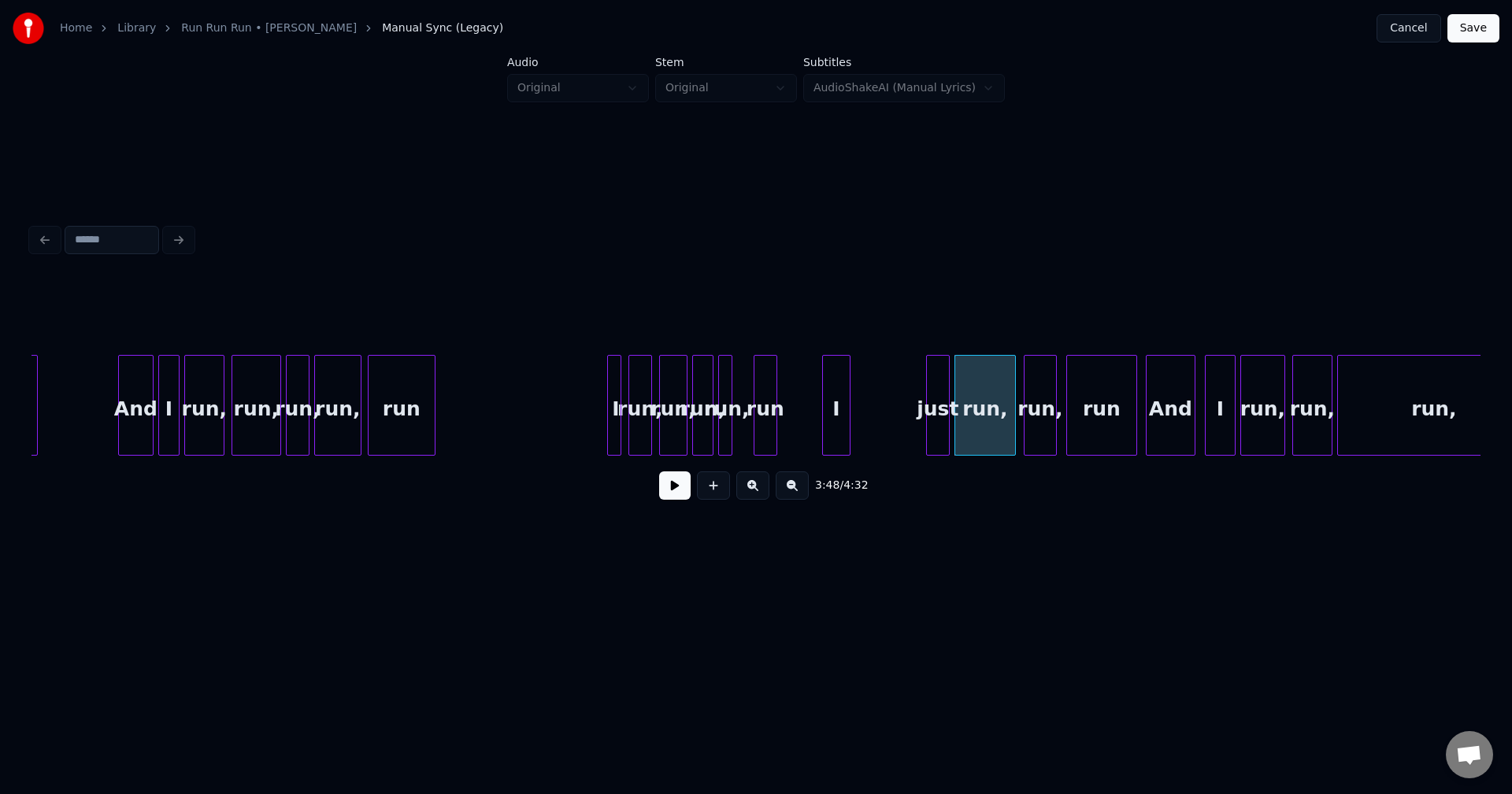
click at [941, 422] on div "just" at bounding box center [937, 409] width 22 height 107
click at [904, 423] on div "I" at bounding box center [906, 409] width 27 height 107
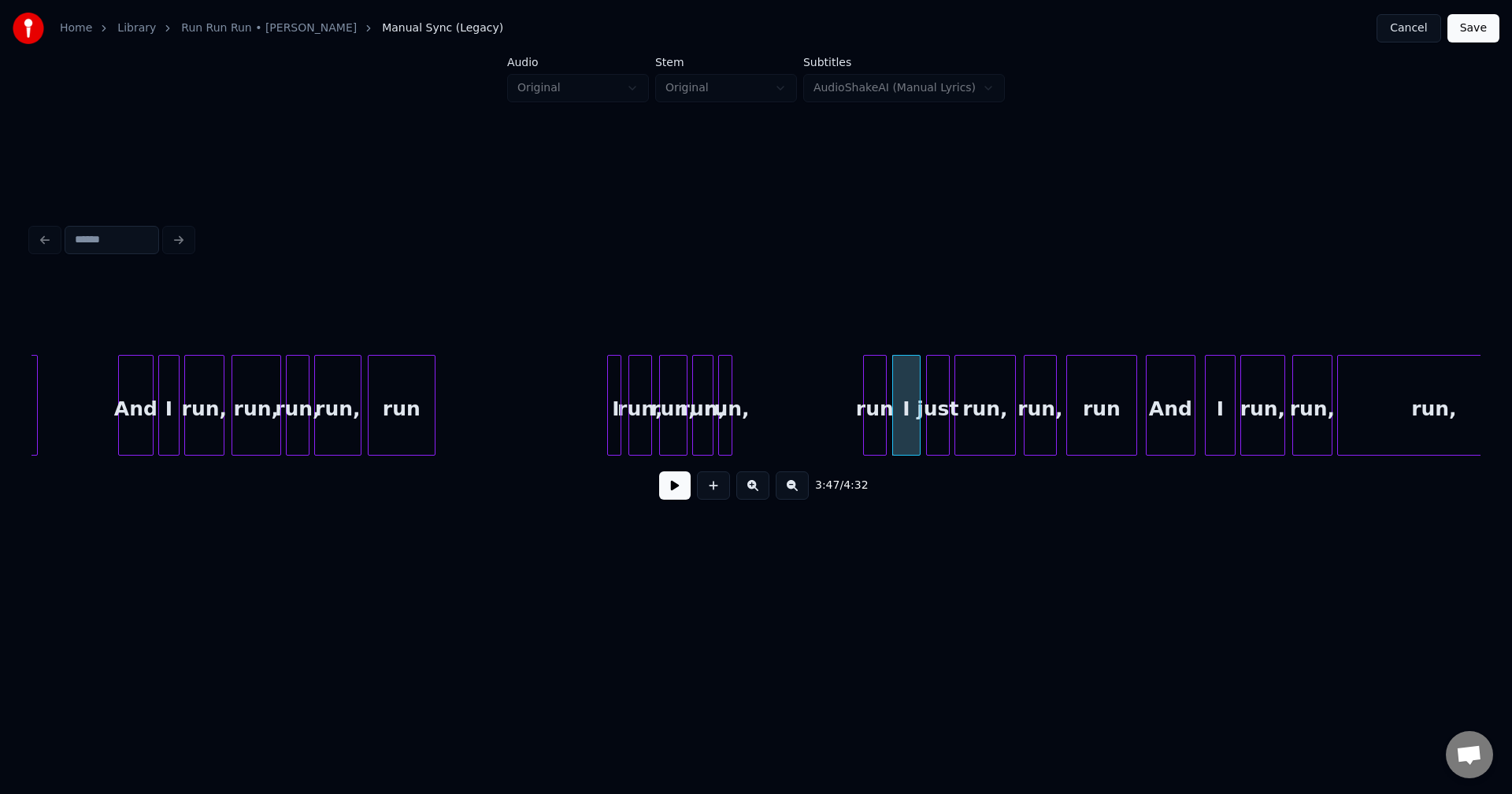
click at [875, 415] on div "run" at bounding box center [875, 409] width 22 height 107
click at [852, 415] on div "run," at bounding box center [853, 409] width 15 height 107
click at [832, 403] on div "run," at bounding box center [829, 409] width 19 height 107
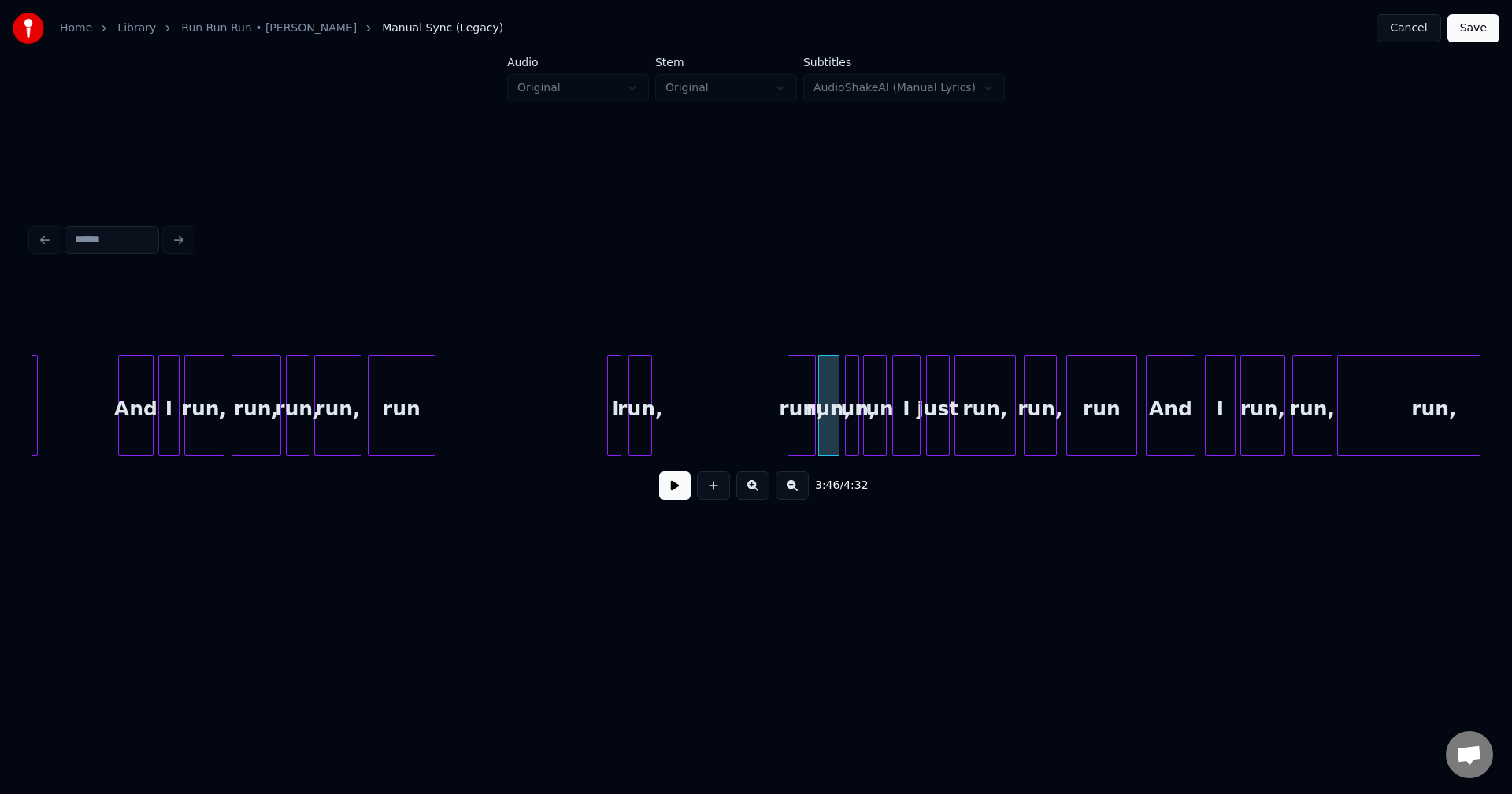
click at [801, 407] on div "run," at bounding box center [802, 409] width 27 height 107
click at [766, 406] on div "run," at bounding box center [766, 409] width 22 height 107
click at [664, 489] on button at bounding box center [674, 485] width 32 height 28
click at [671, 500] on button at bounding box center [674, 485] width 32 height 28
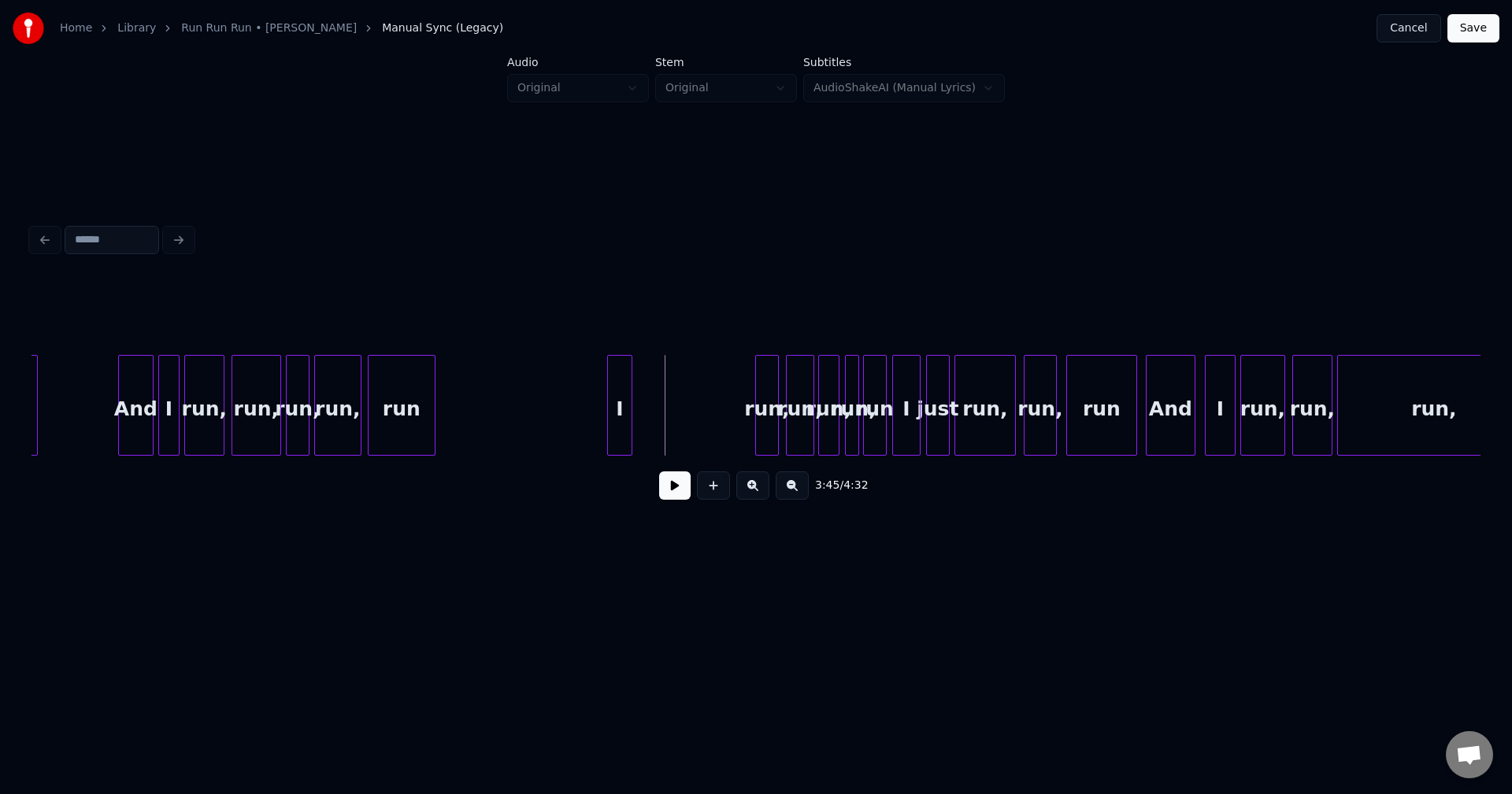
click at [629, 422] on div at bounding box center [629, 405] width 5 height 100
click at [663, 424] on div "I" at bounding box center [661, 409] width 23 height 107
click at [682, 493] on button at bounding box center [674, 485] width 32 height 28
click at [688, 429] on div "run," at bounding box center [691, 409] width 22 height 107
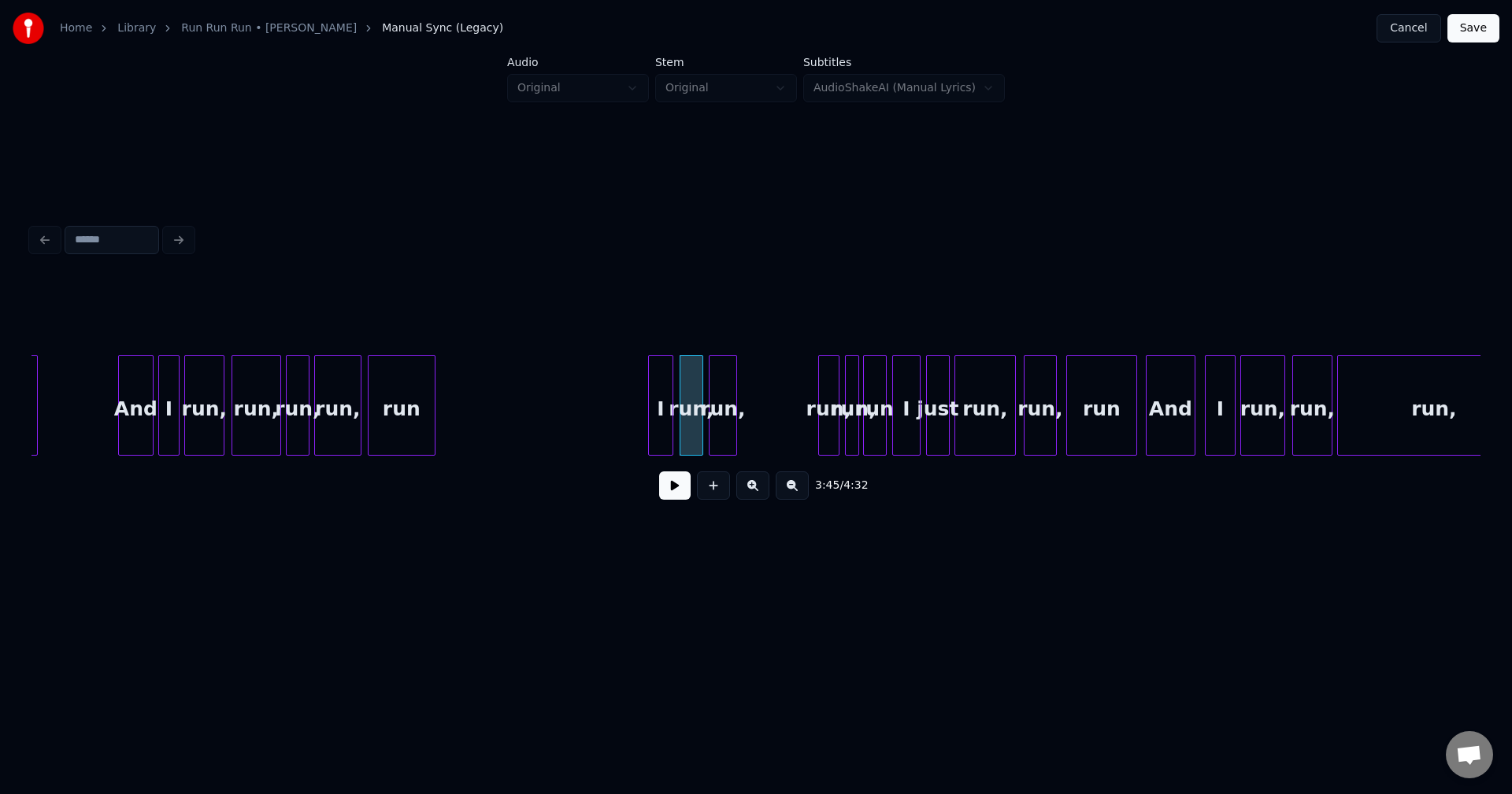
click at [717, 432] on div "run," at bounding box center [723, 409] width 27 height 107
click at [751, 436] on div "run," at bounding box center [750, 409] width 19 height 107
click at [771, 429] on div "run," at bounding box center [774, 409] width 15 height 107
click at [789, 429] on div at bounding box center [788, 405] width 5 height 100
click at [803, 441] on div "run" at bounding box center [806, 409] width 22 height 107
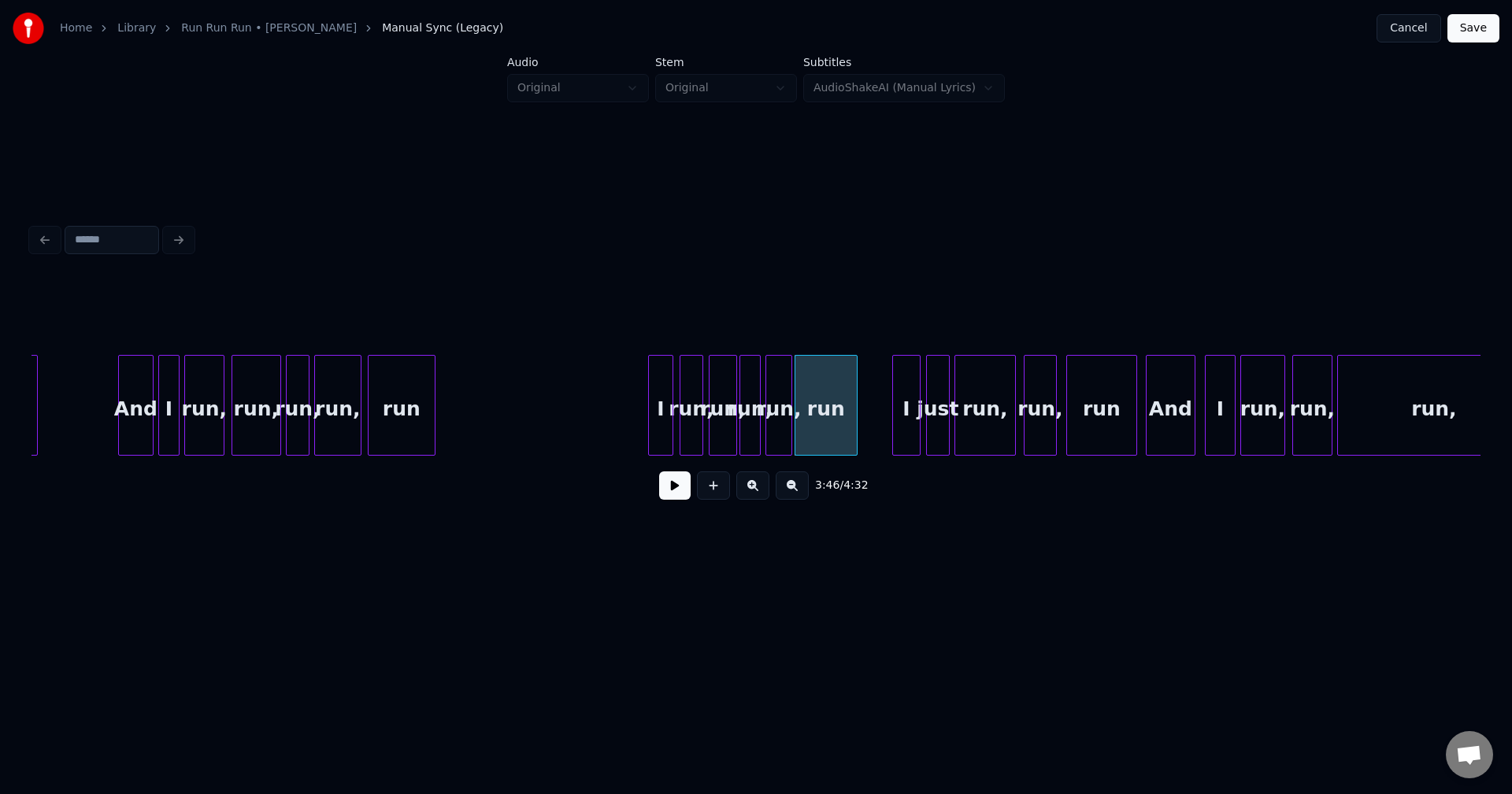
click at [855, 438] on div at bounding box center [854, 405] width 5 height 100
click at [675, 482] on button at bounding box center [674, 485] width 32 height 28
click at [692, 476] on div "3:48 / 4:32" at bounding box center [756, 485] width 1424 height 35
click at [668, 496] on button at bounding box center [674, 485] width 32 height 28
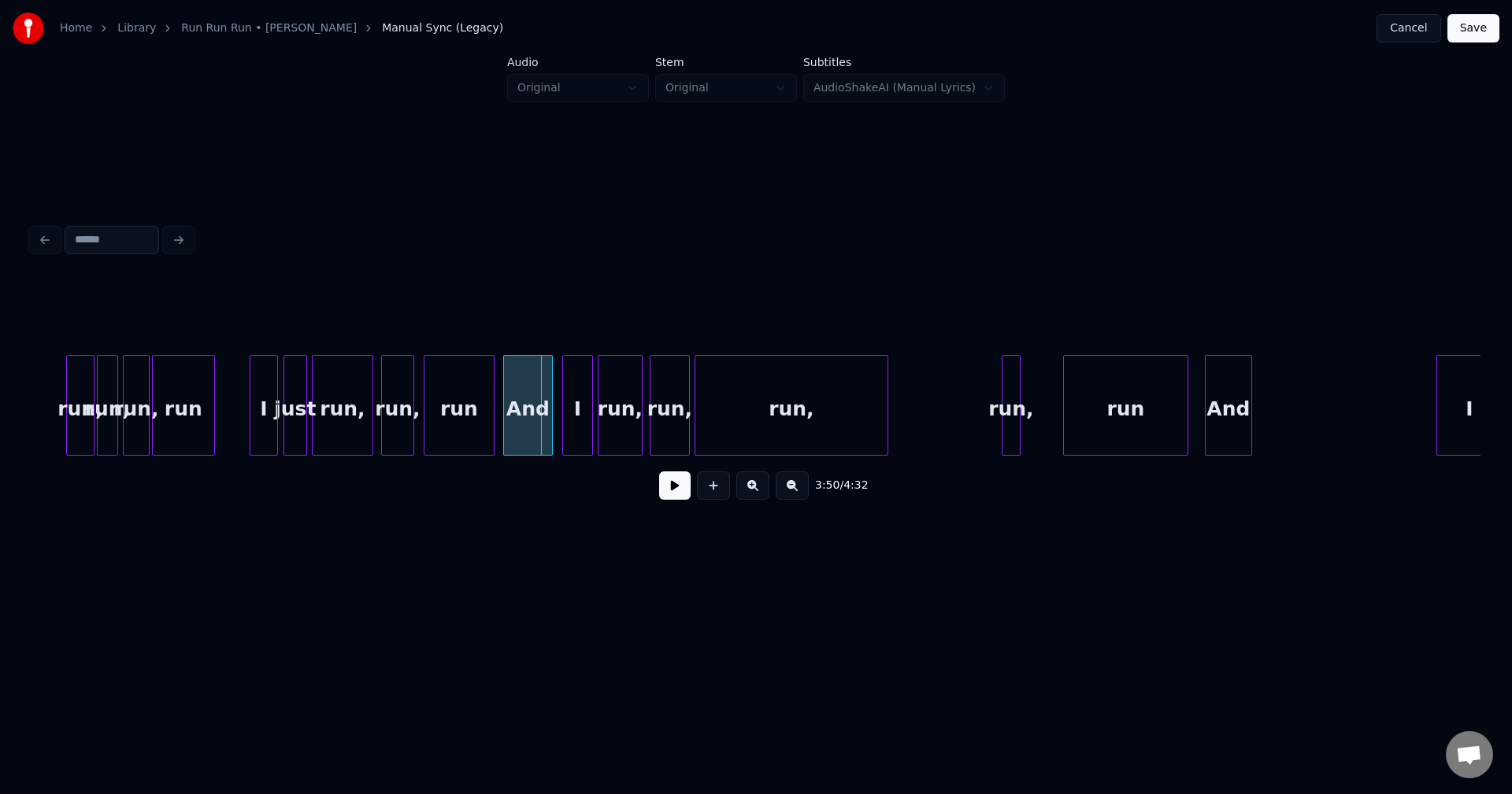
scroll to position [0, 26755]
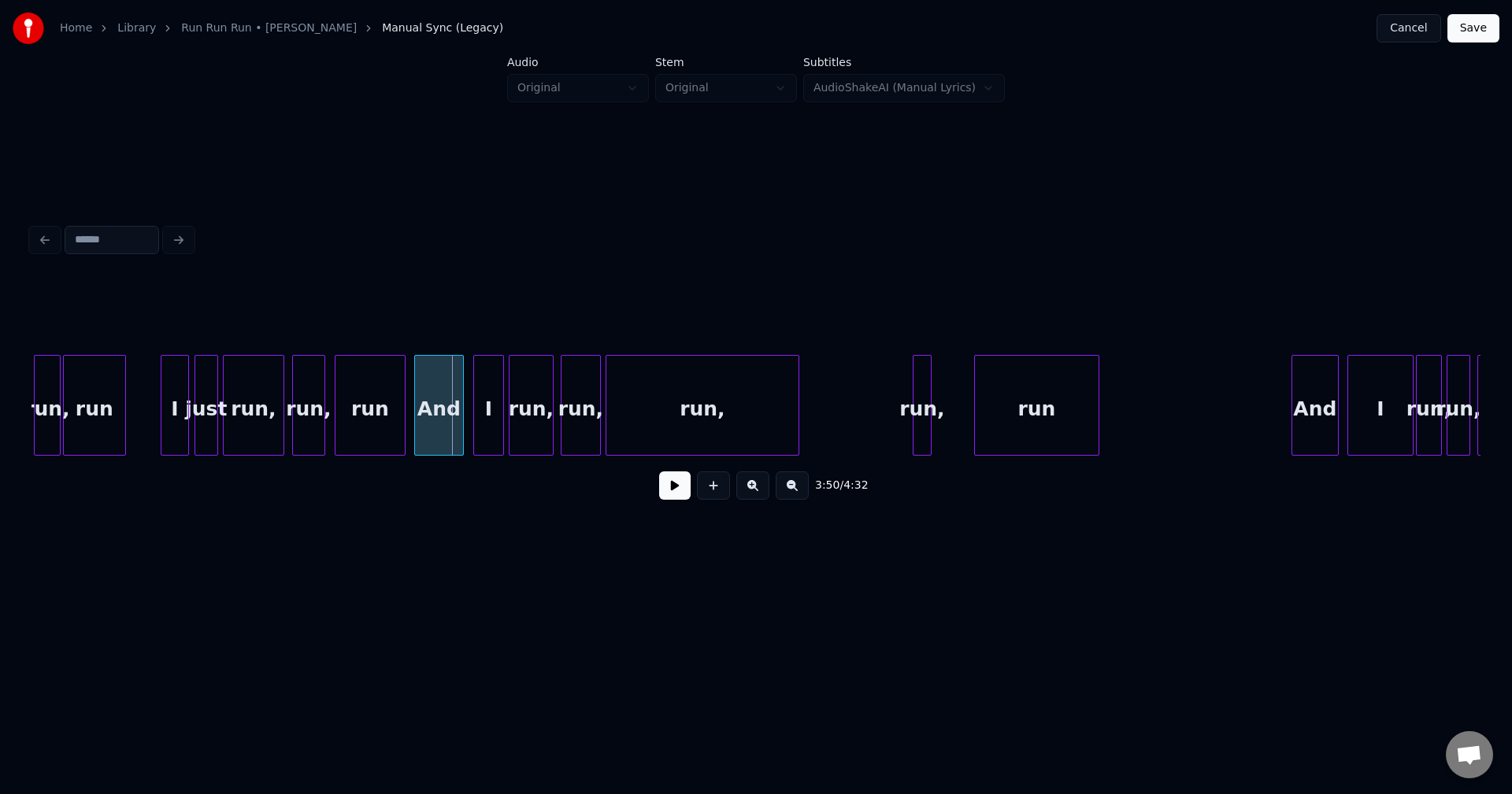
click at [1320, 412] on div "And" at bounding box center [1315, 409] width 45 height 107
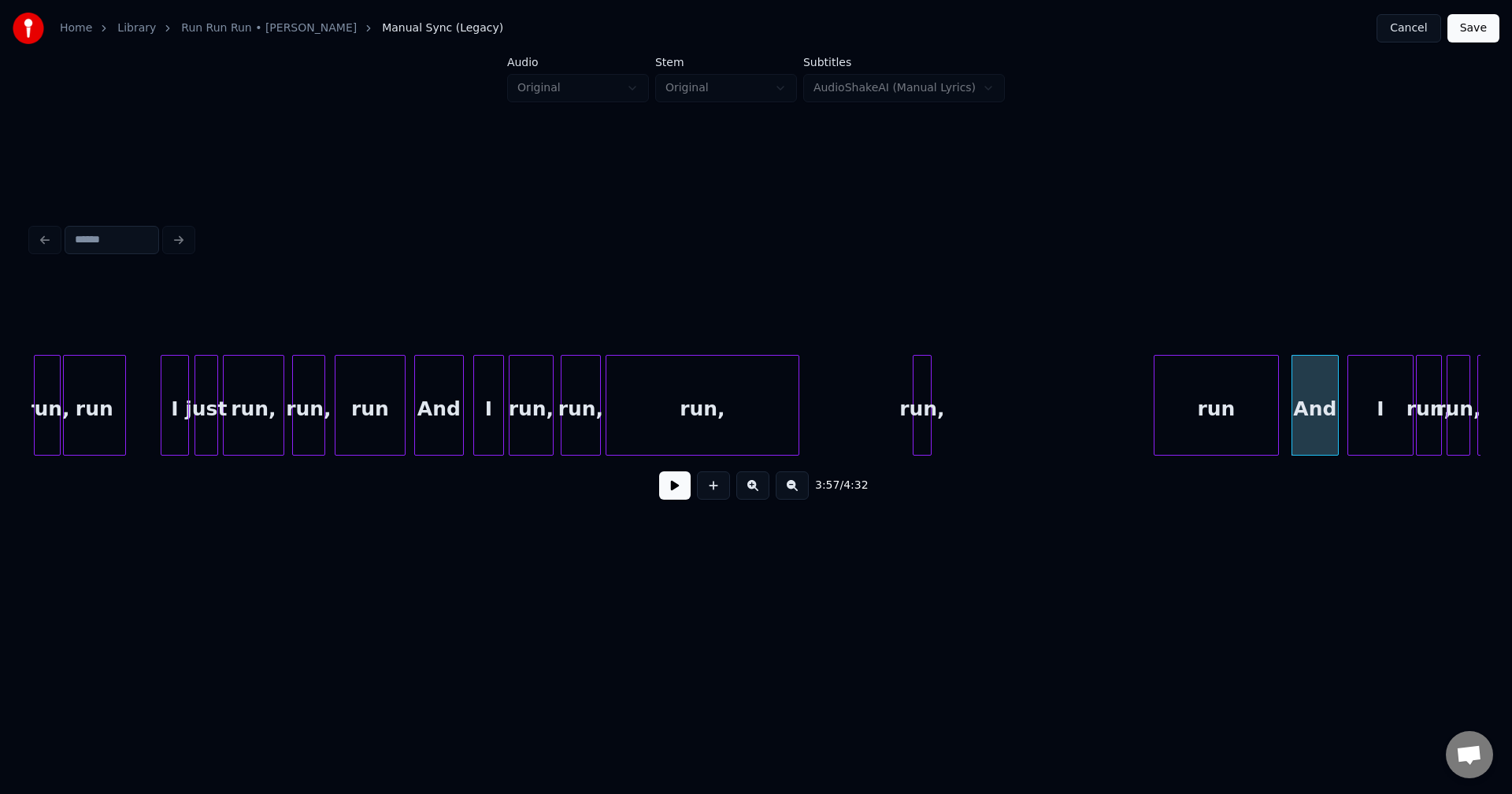
click at [1214, 410] on div "run" at bounding box center [1216, 409] width 124 height 107
click at [1248, 415] on div at bounding box center [1246, 405] width 5 height 100
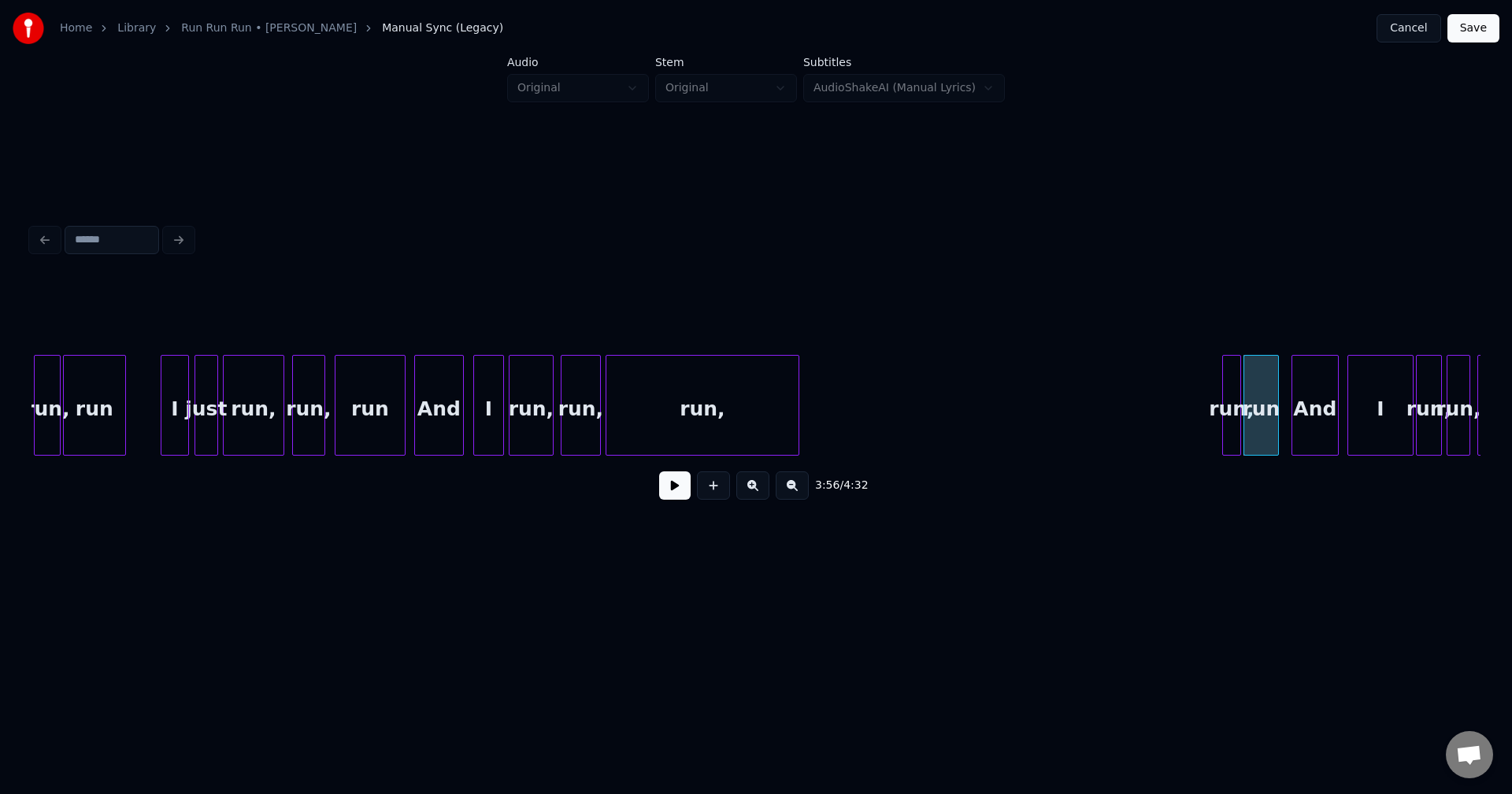
click at [1233, 412] on div "run," at bounding box center [1231, 409] width 17 height 107
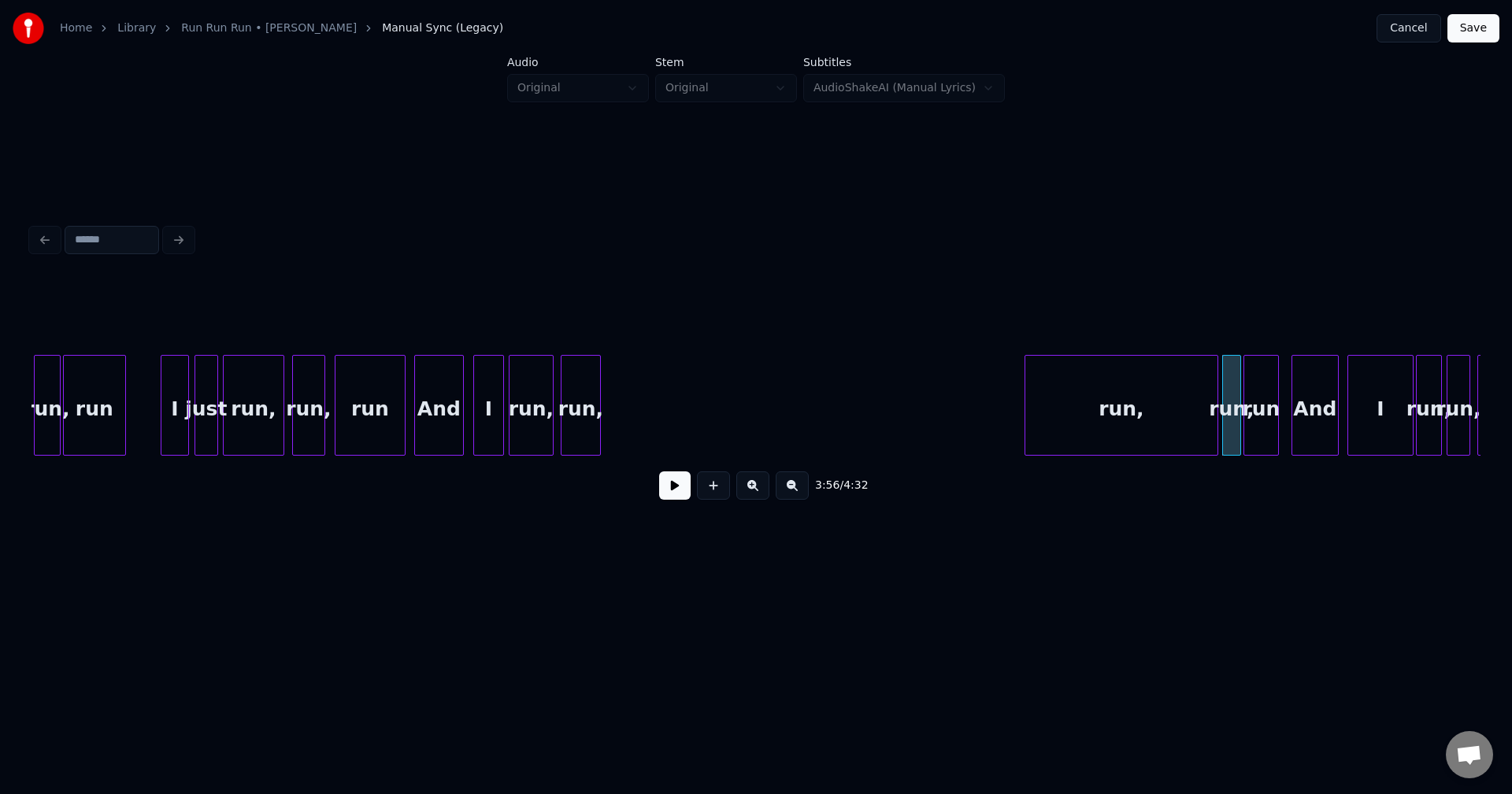
click at [1162, 418] on div "run," at bounding box center [1121, 409] width 193 height 107
click at [1192, 417] on div at bounding box center [1192, 405] width 5 height 100
click at [1173, 426] on div "run," at bounding box center [1164, 409] width 39 height 107
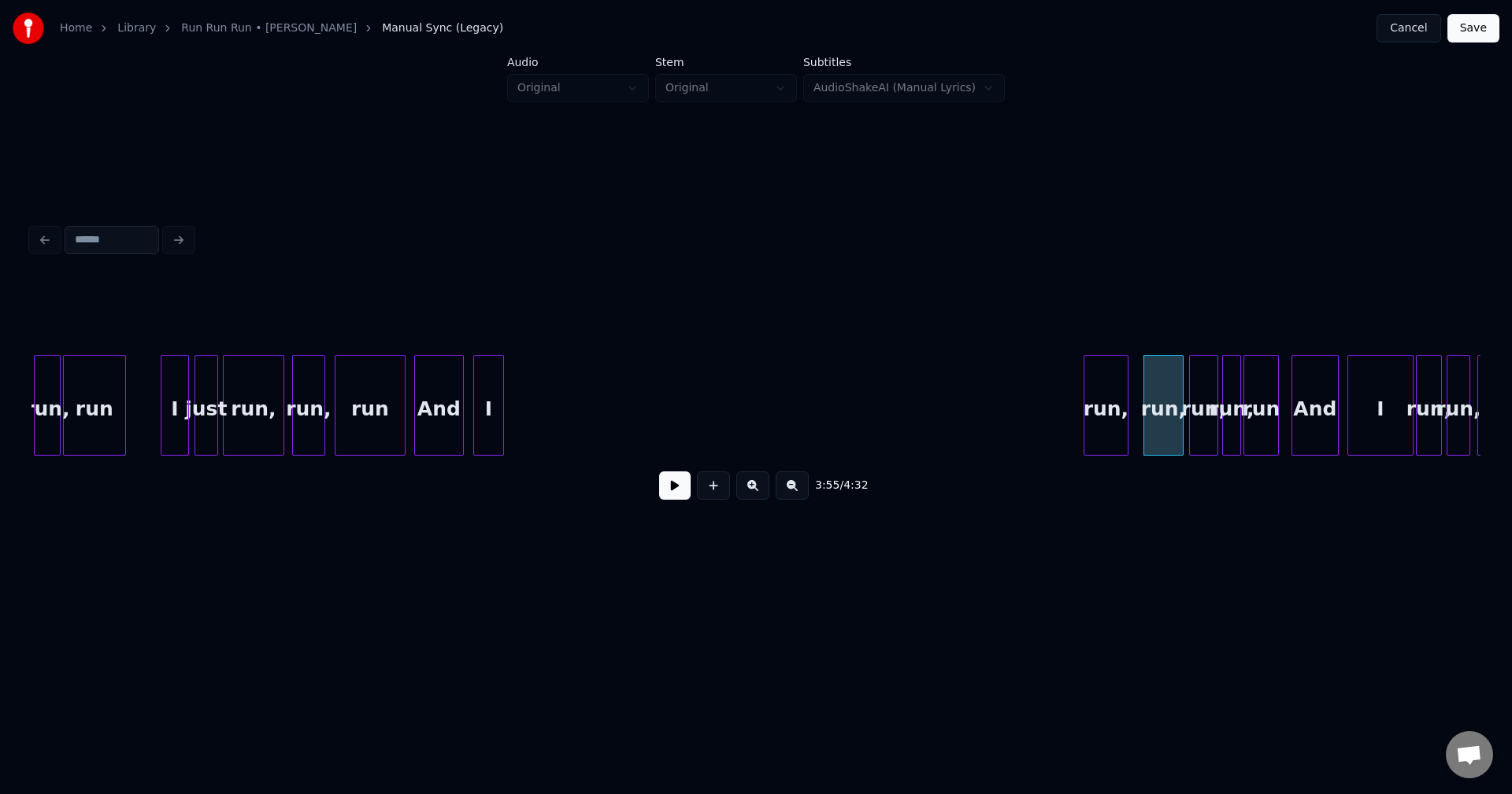
click at [1103, 420] on div "run," at bounding box center [1106, 409] width 44 height 107
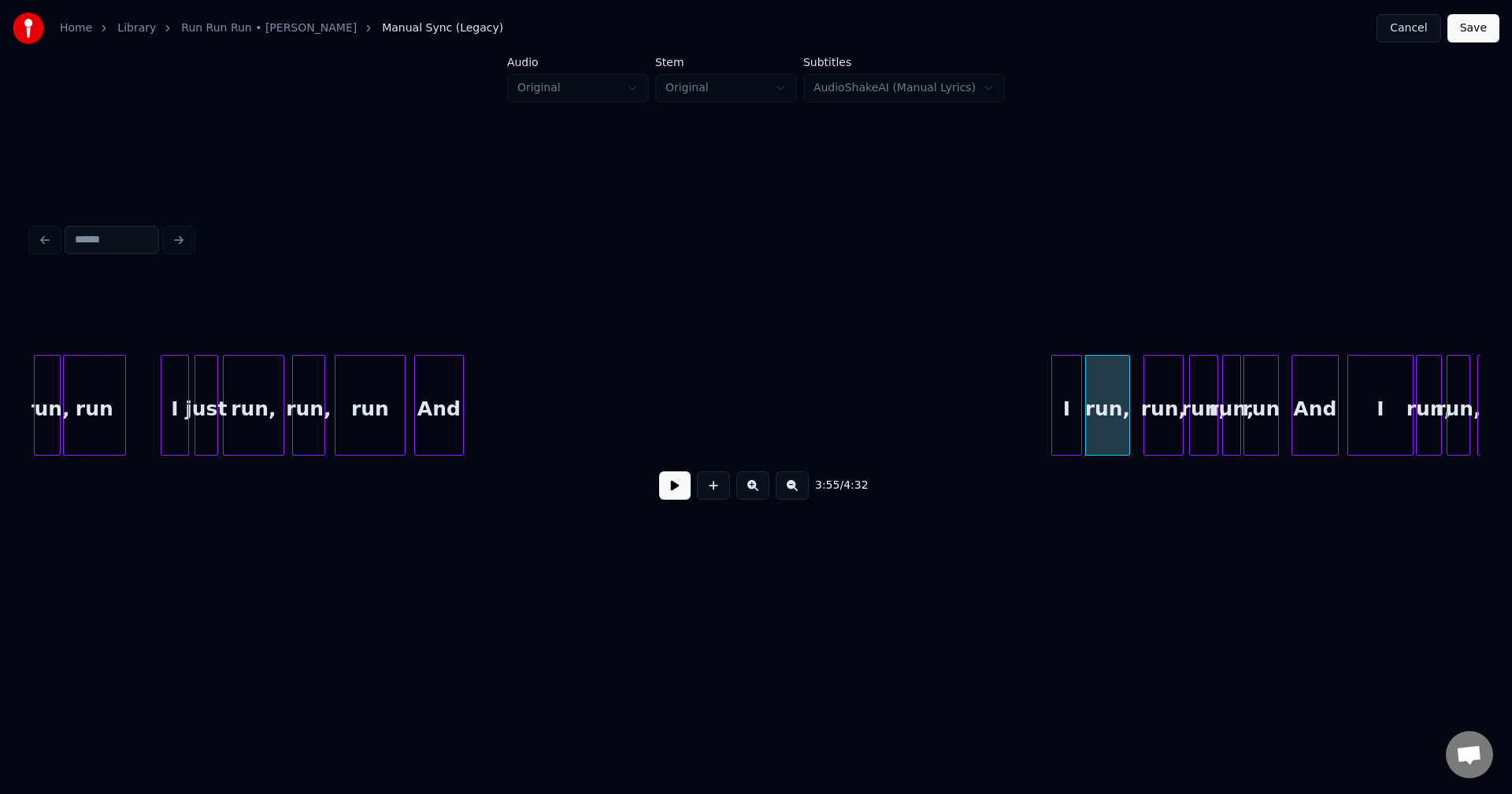
click at [1065, 422] on div "I" at bounding box center [1067, 409] width 29 height 107
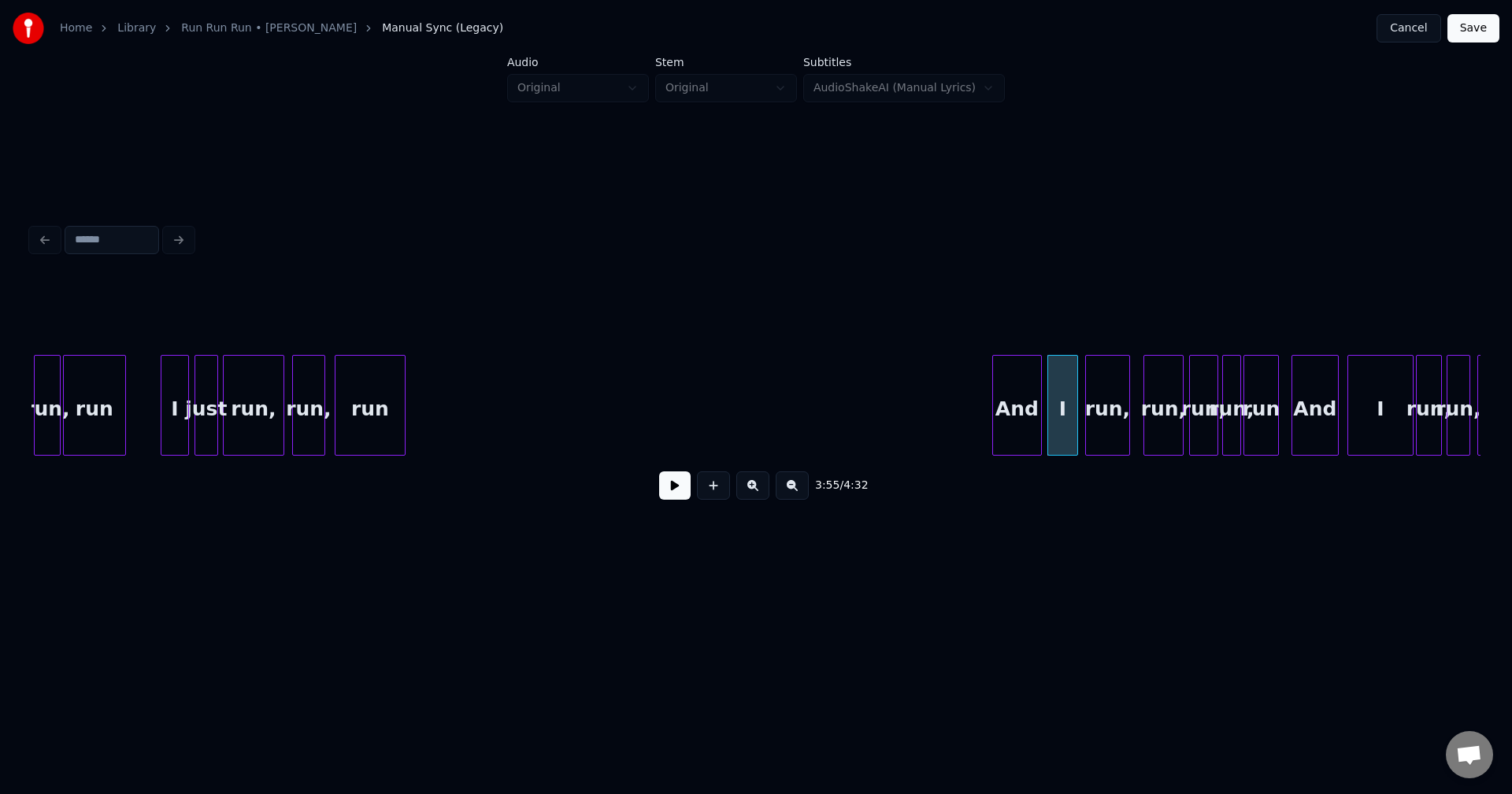
click at [1023, 438] on div "And" at bounding box center [1017, 409] width 48 height 107
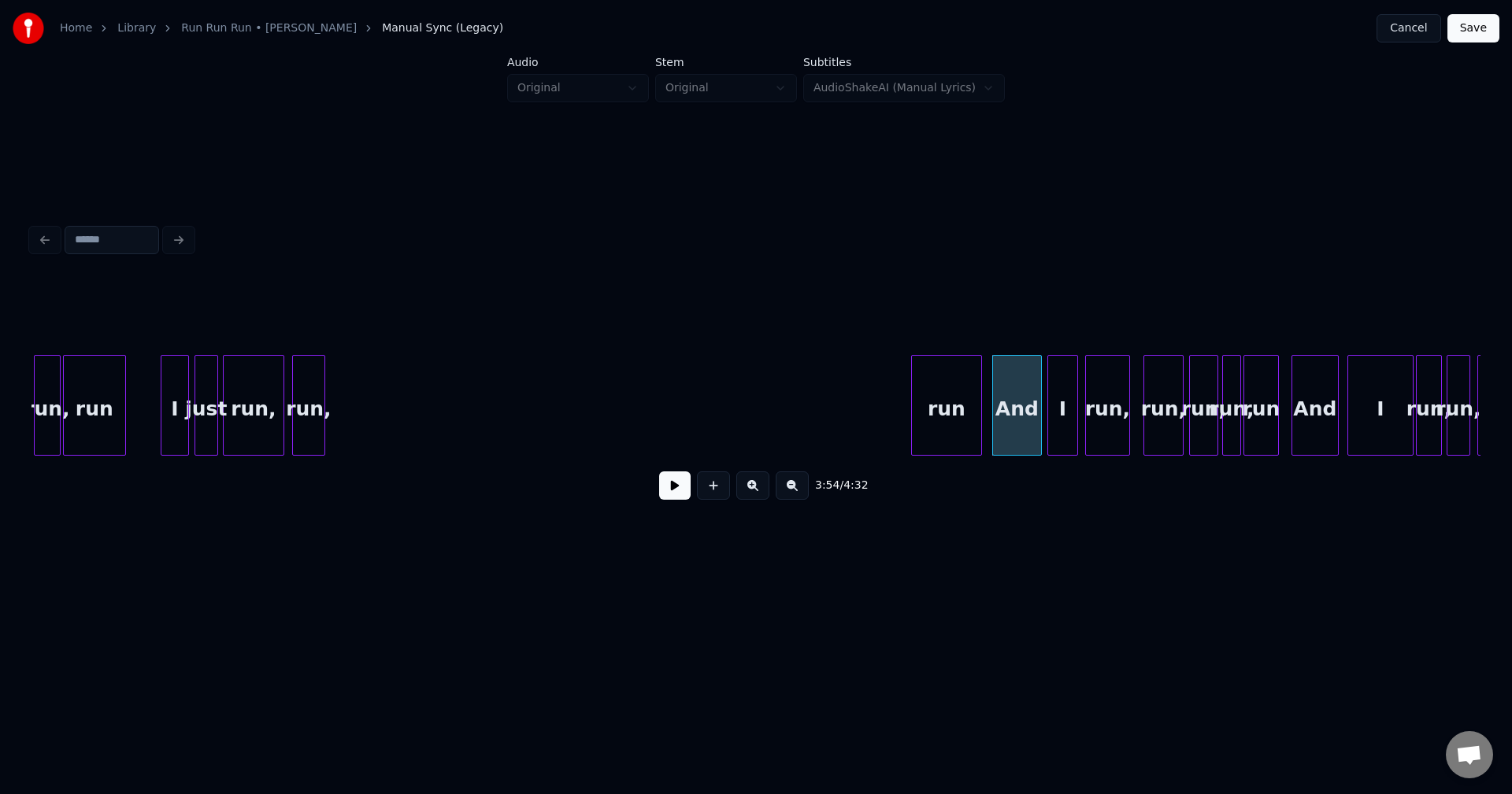
click at [934, 451] on div "run, run, run, I And run run, run, just I run run, run, run And I run, run, run," at bounding box center [756, 405] width 1449 height 101
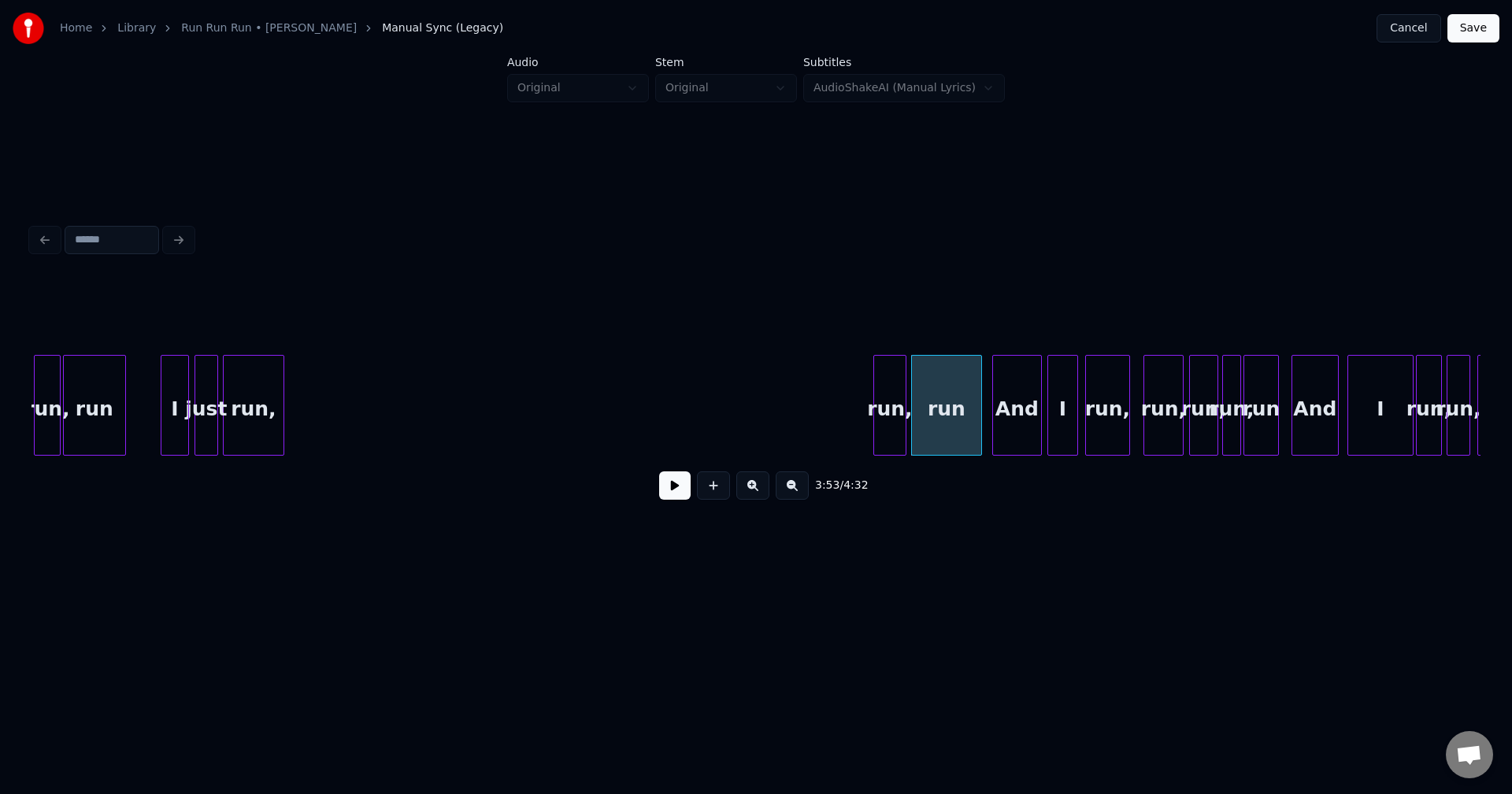
click at [888, 406] on div "run," at bounding box center [890, 409] width 32 height 107
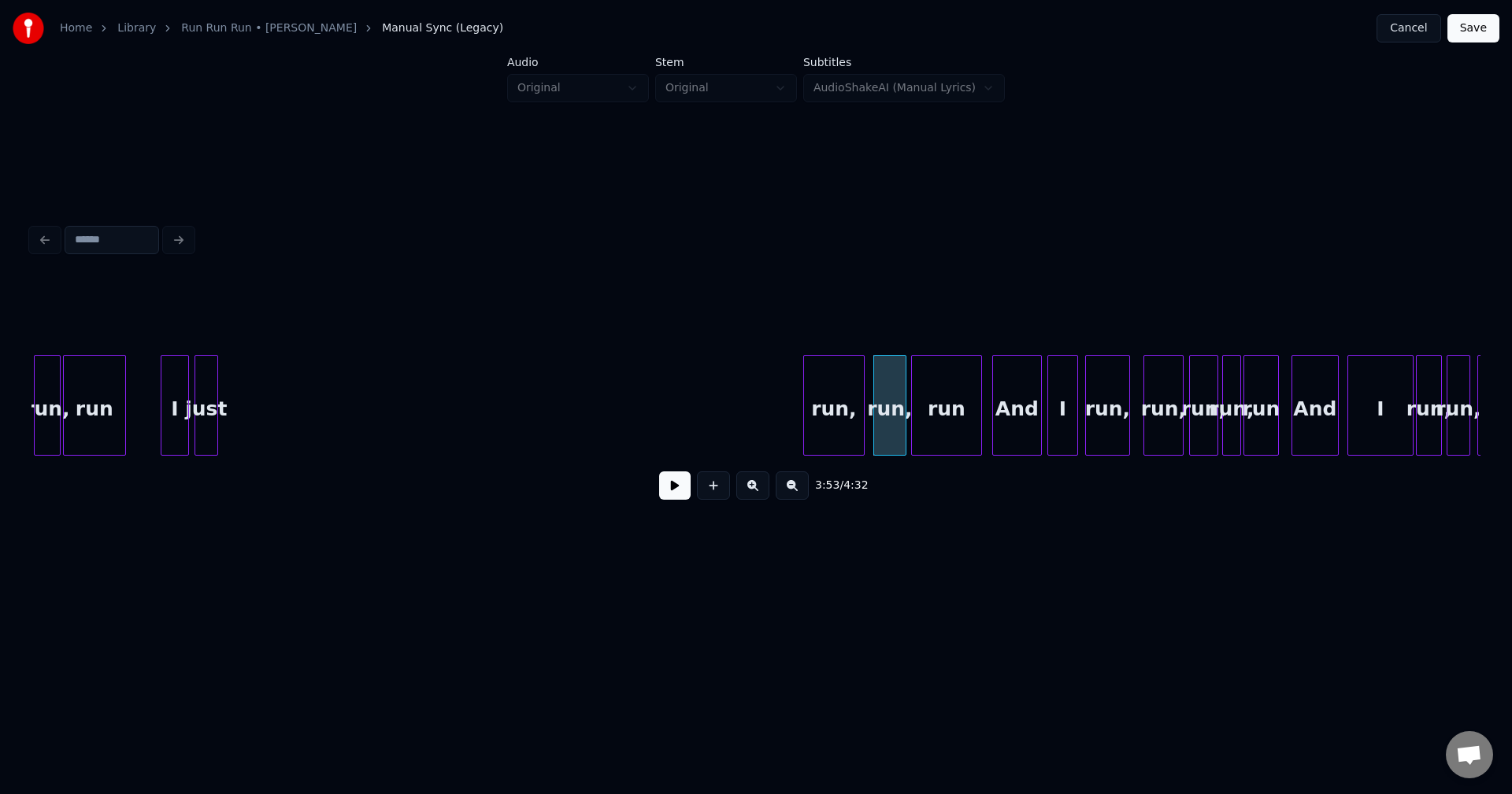
click at [837, 431] on div "run," at bounding box center [834, 409] width 60 height 107
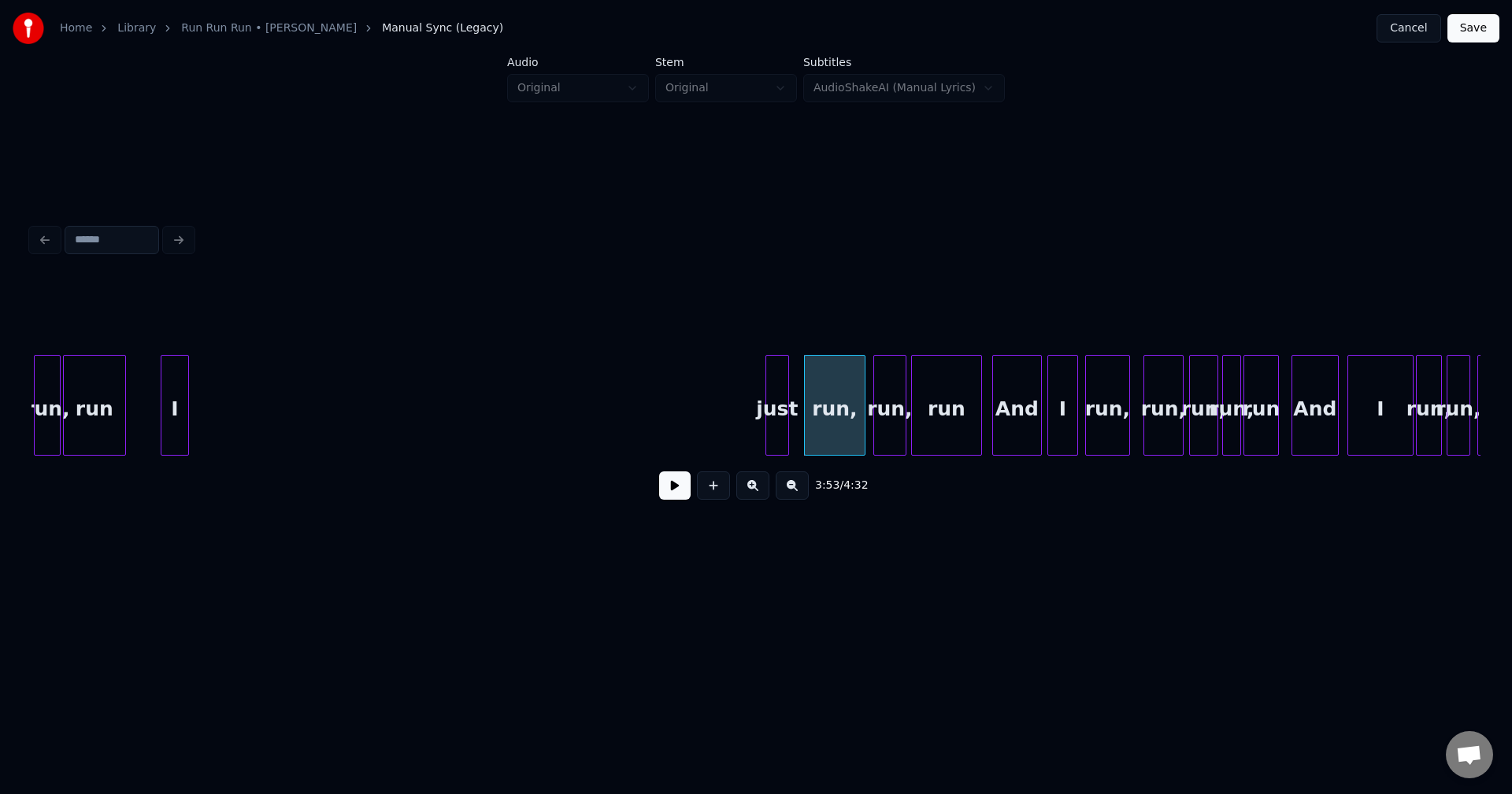
click at [777, 408] on div "just" at bounding box center [777, 409] width 22 height 107
click at [748, 397] on div "I" at bounding box center [746, 409] width 27 height 107
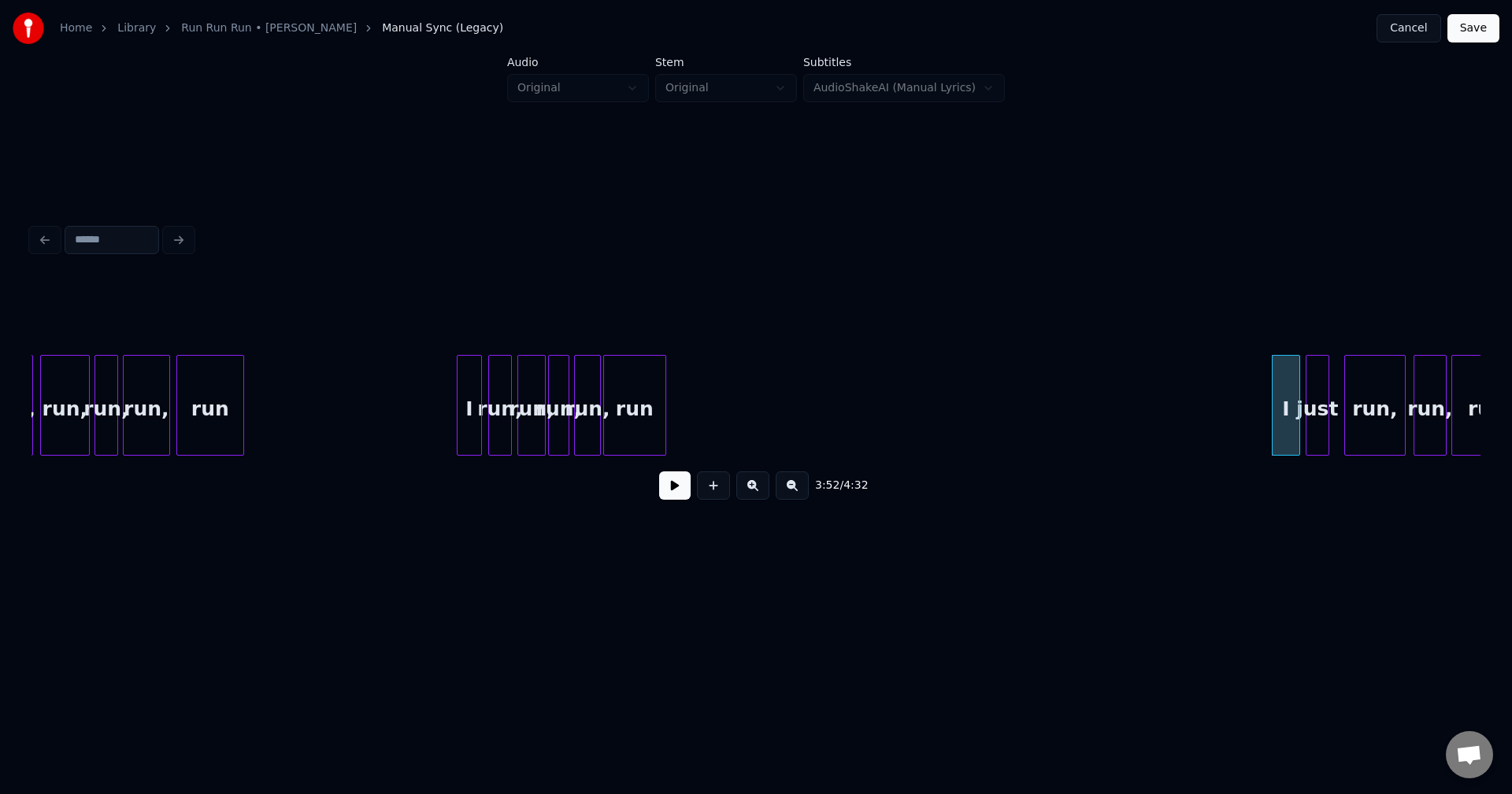
scroll to position [0, 26188]
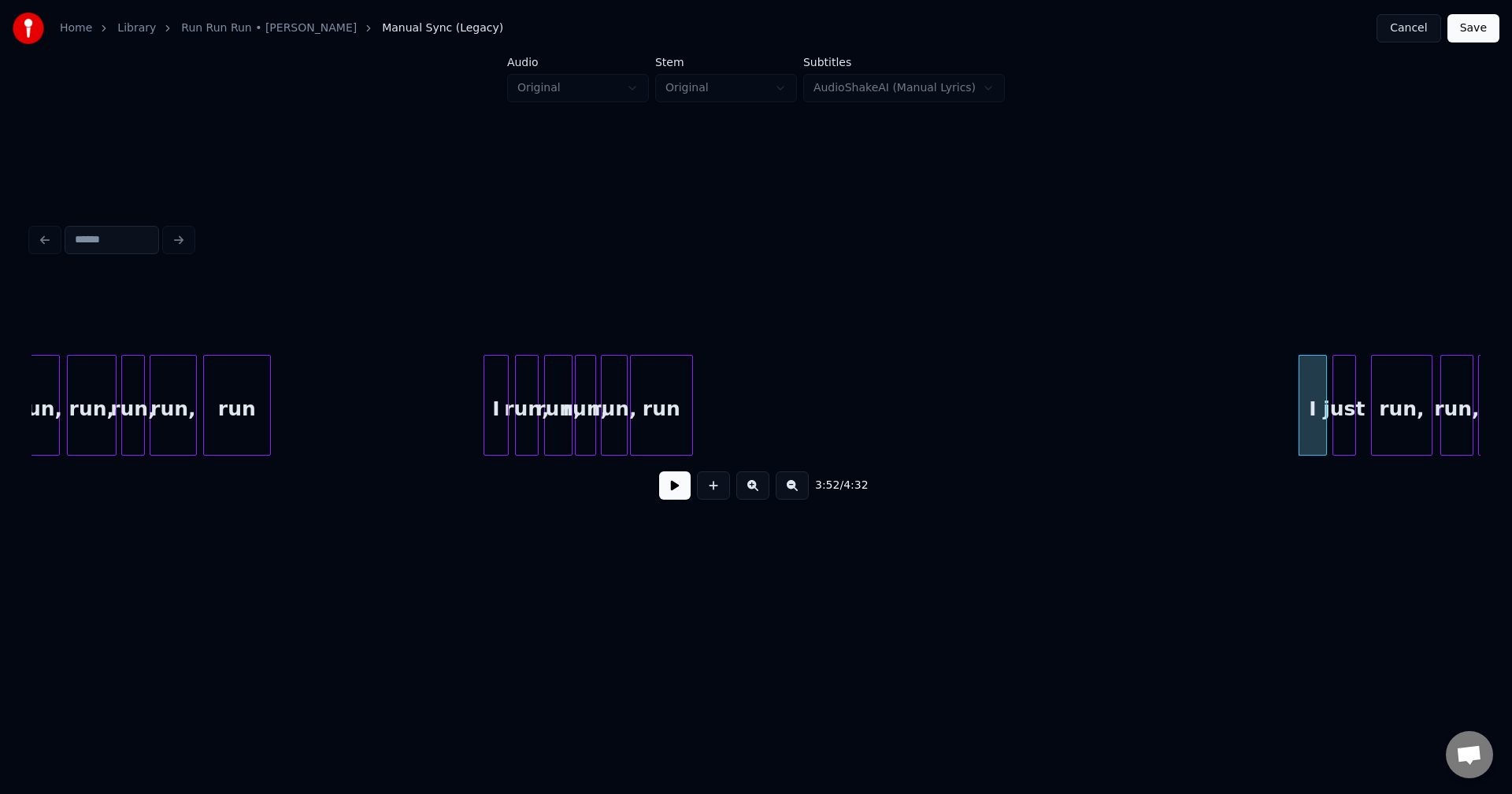
click at [30, 456] on div "3:52 / 4:32" at bounding box center [756, 366] width 1462 height 311
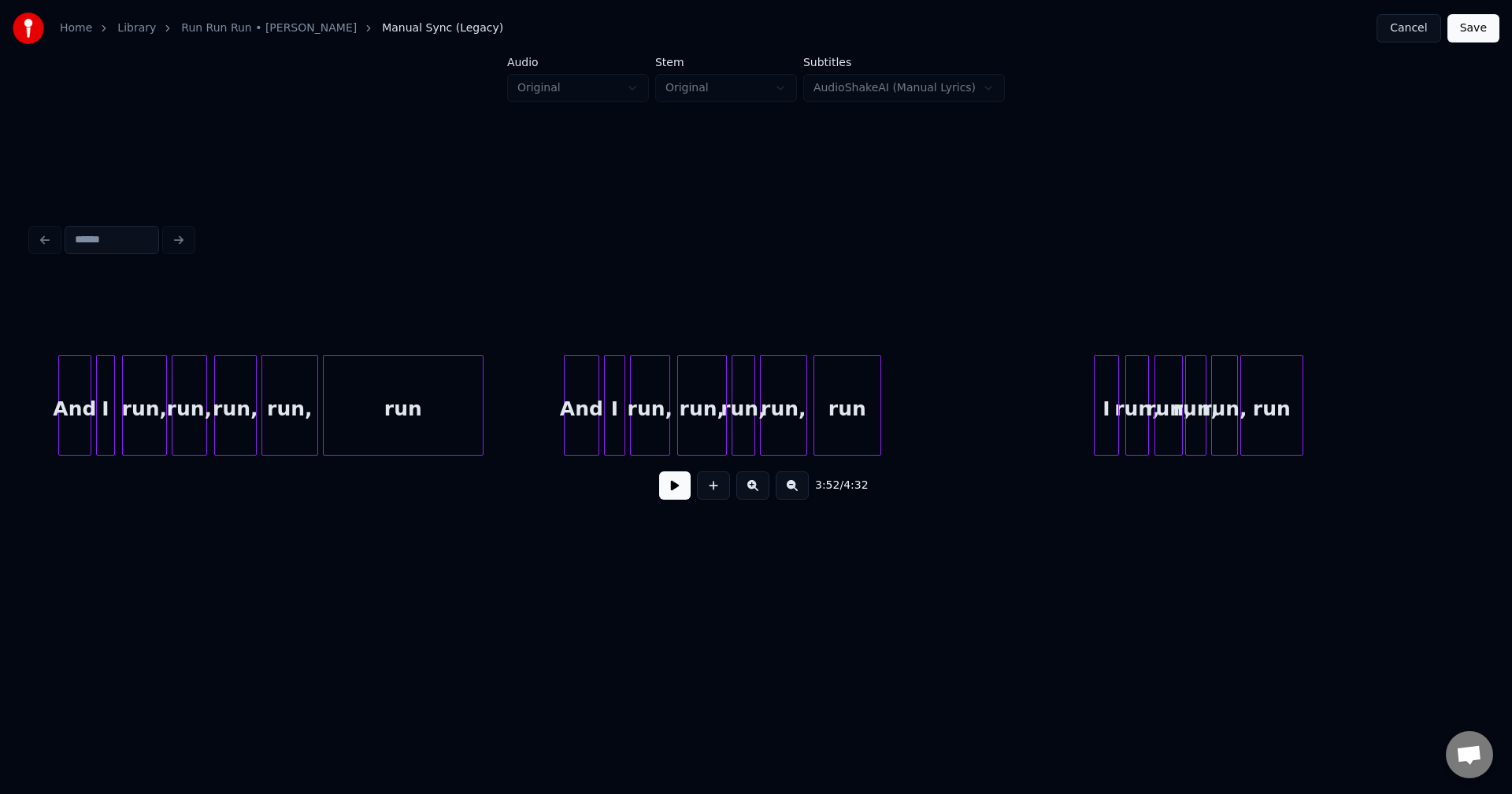
scroll to position [0, 25560]
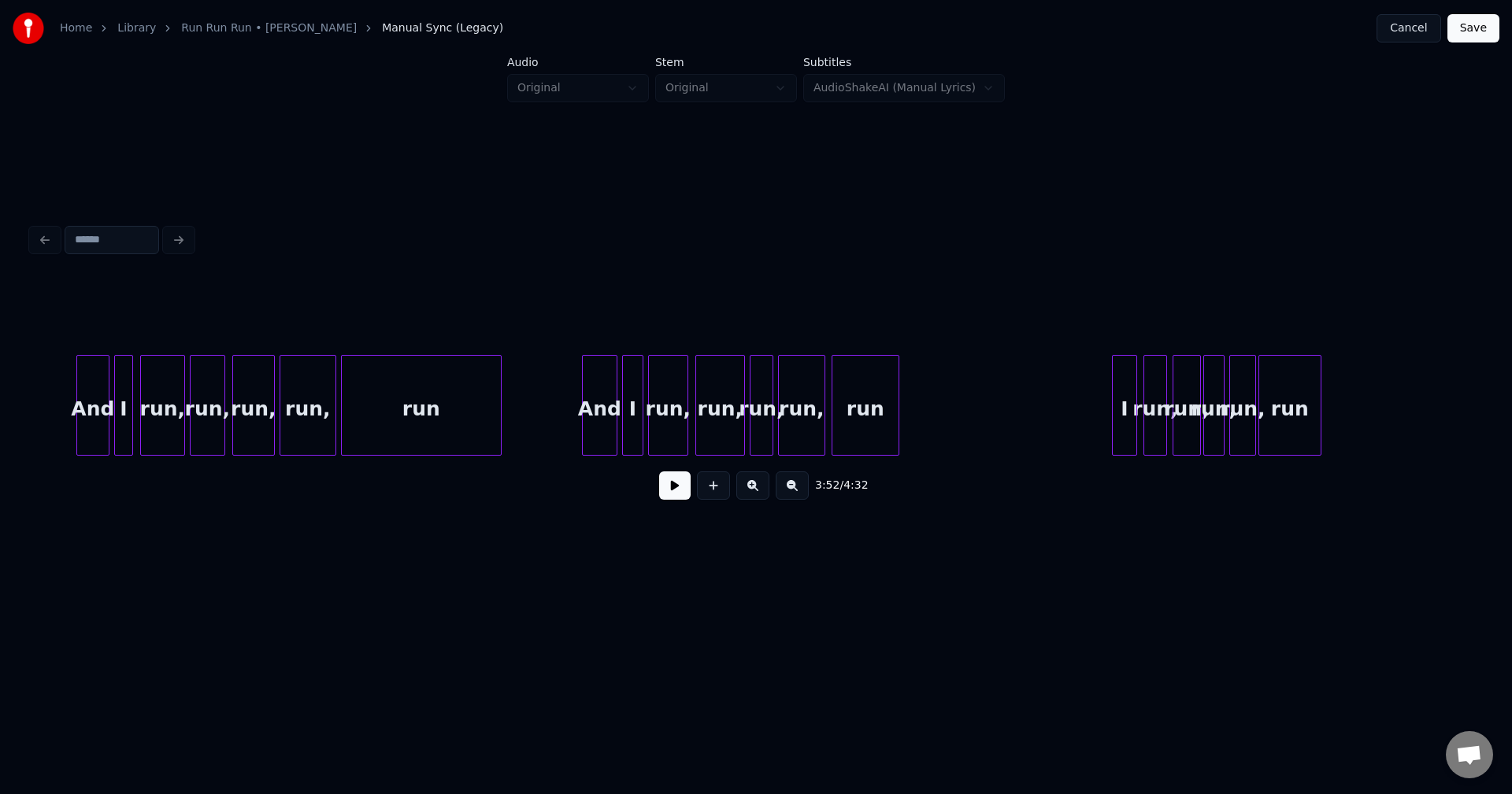
click at [694, 492] on div at bounding box center [713, 485] width 40 height 28
click at [683, 495] on button at bounding box center [674, 485] width 32 height 28
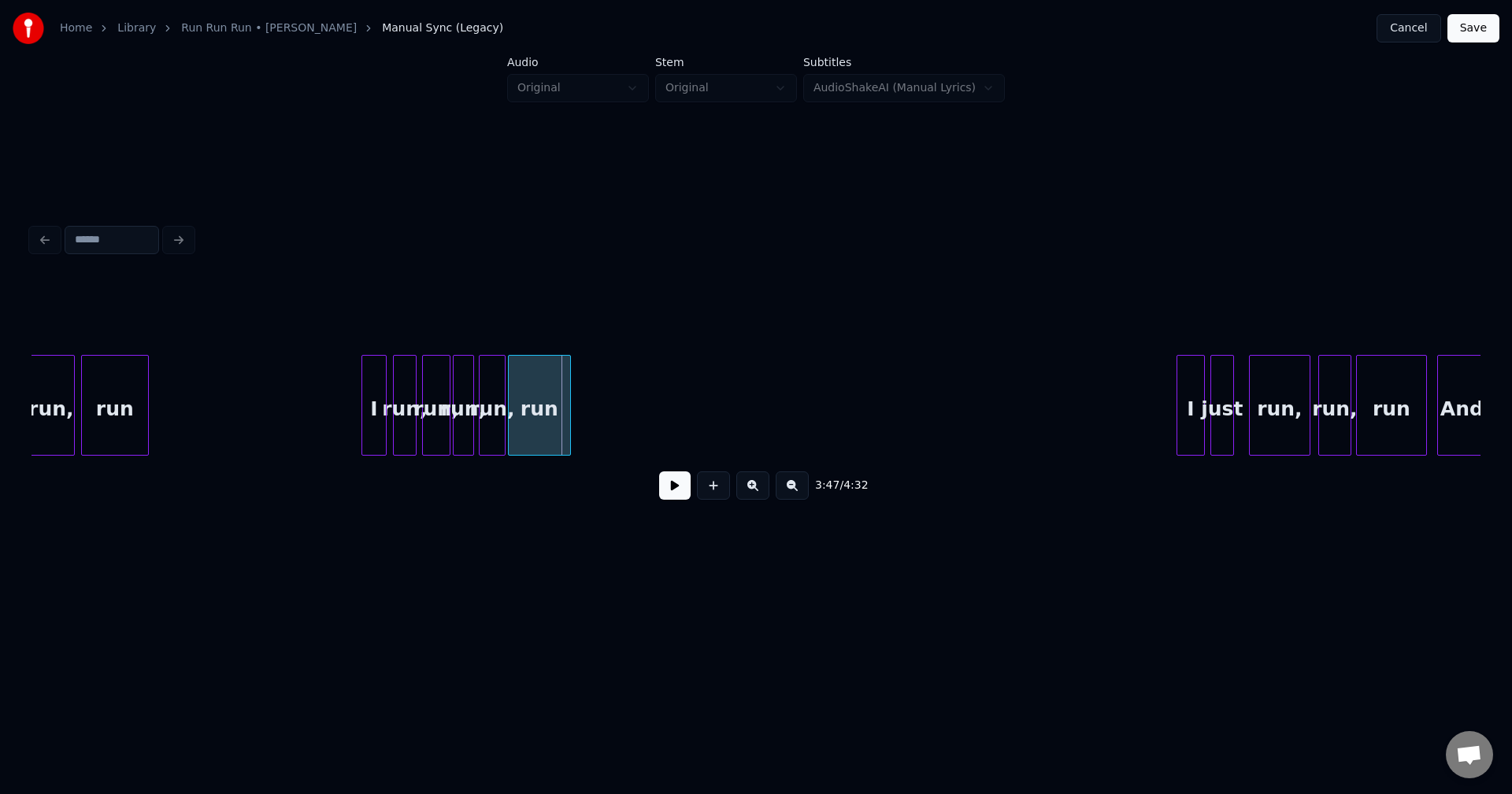
scroll to position [0, 26315]
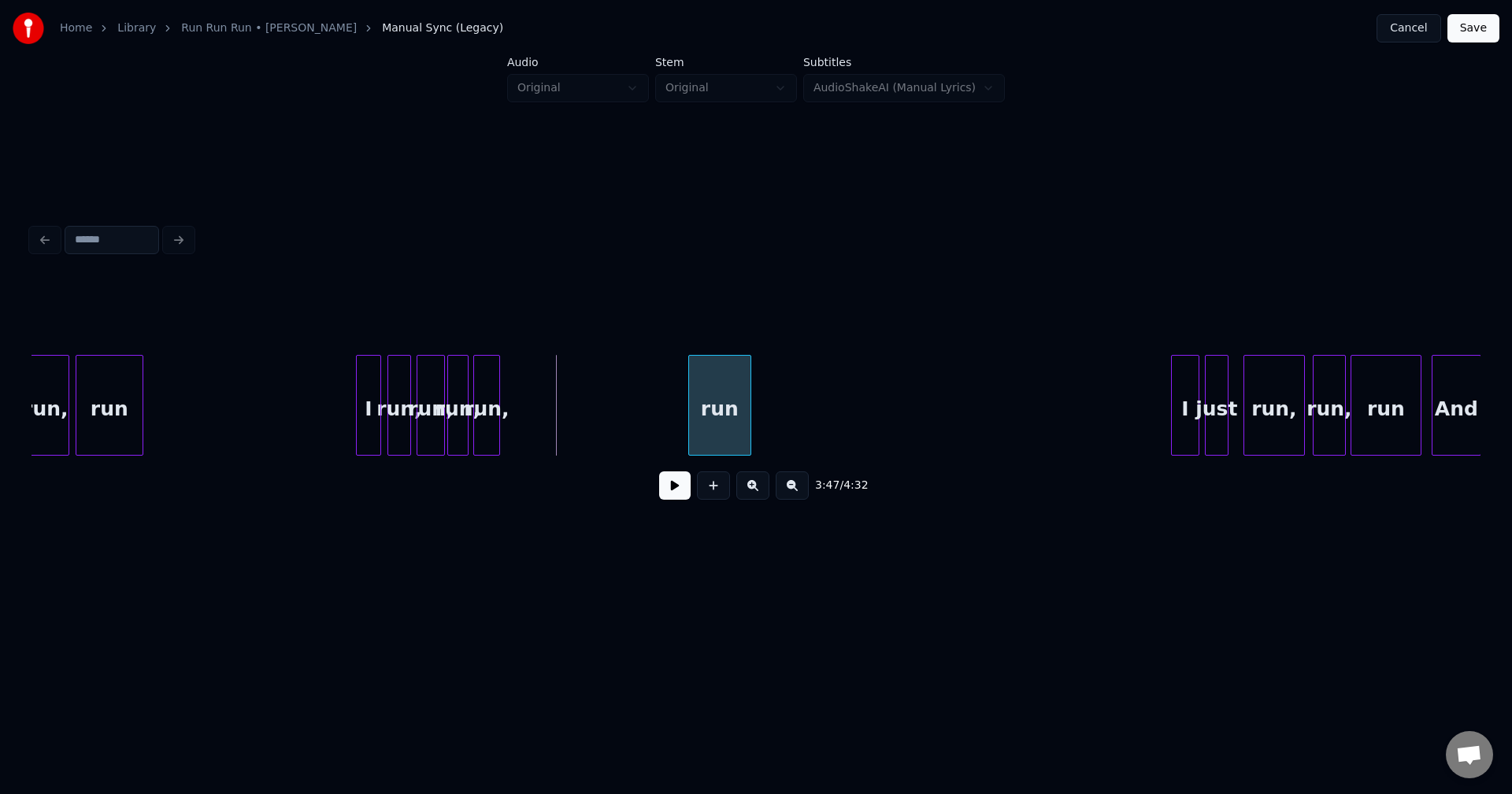
click at [715, 401] on div "run" at bounding box center [719, 409] width 61 height 107
click at [686, 404] on div "run," at bounding box center [684, 409] width 25 height 107
click at [493, 412] on div at bounding box center [494, 405] width 5 height 100
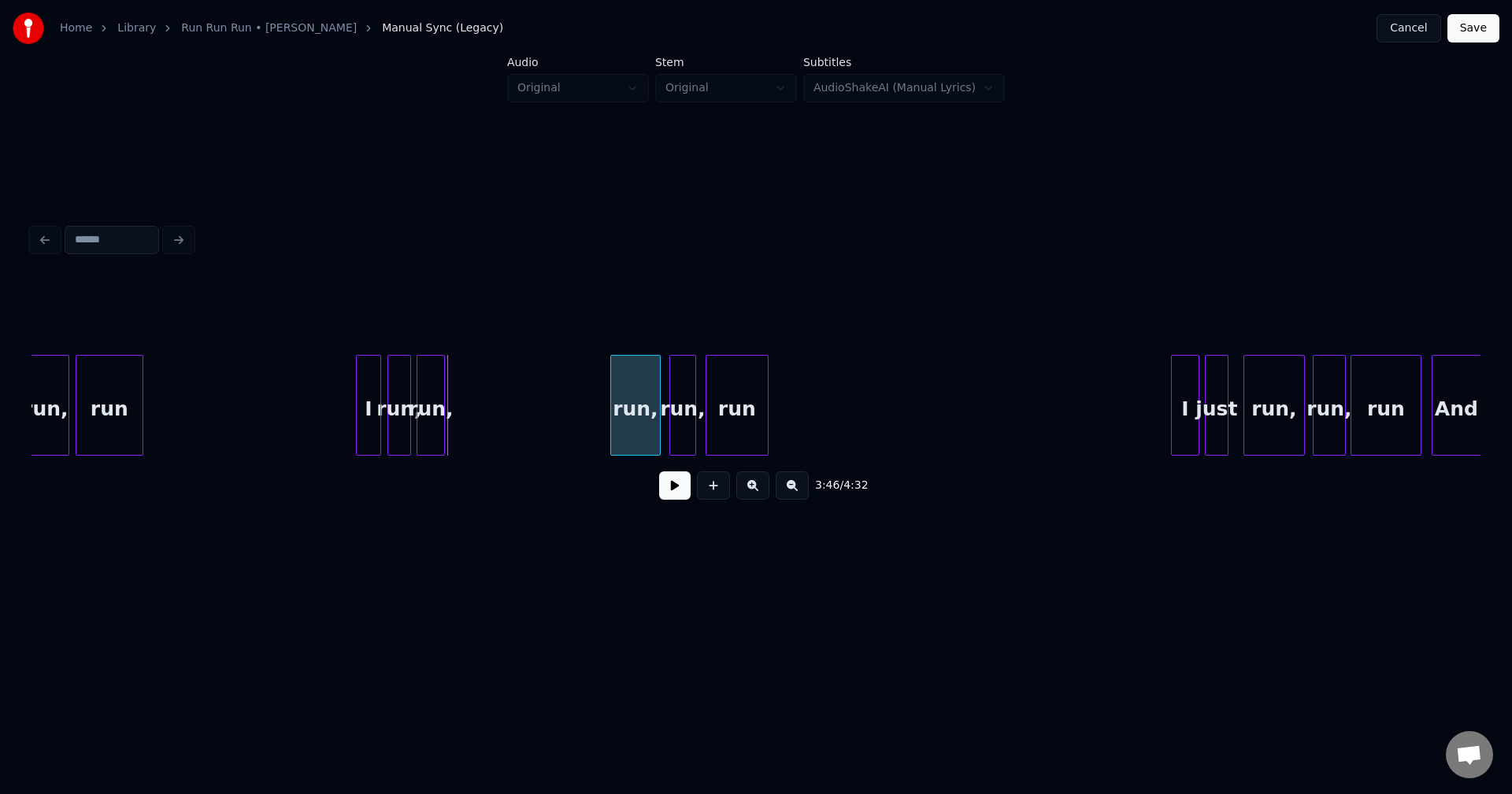
click at [636, 417] on div "run," at bounding box center [636, 409] width 48 height 107
click at [581, 396] on div "run," at bounding box center [586, 409] width 27 height 107
click at [426, 422] on div at bounding box center [425, 405] width 5 height 100
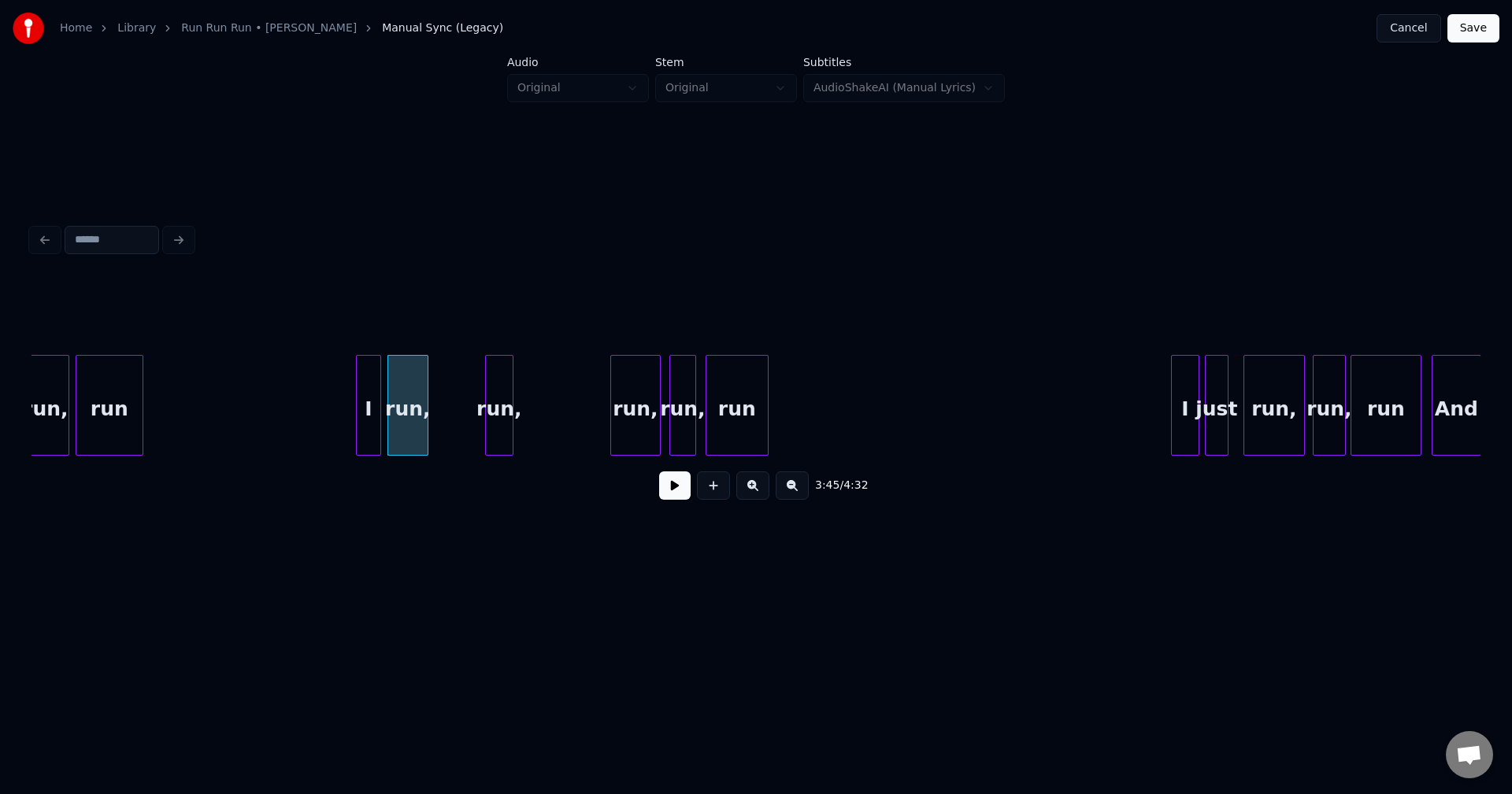
click at [502, 412] on div "run," at bounding box center [499, 409] width 27 height 107
drag, startPoint x: 329, startPoint y: 426, endPoint x: 618, endPoint y: 451, distance: 290.1
click at [671, 500] on button at bounding box center [674, 485] width 32 height 28
click at [670, 497] on button at bounding box center [674, 485] width 32 height 28
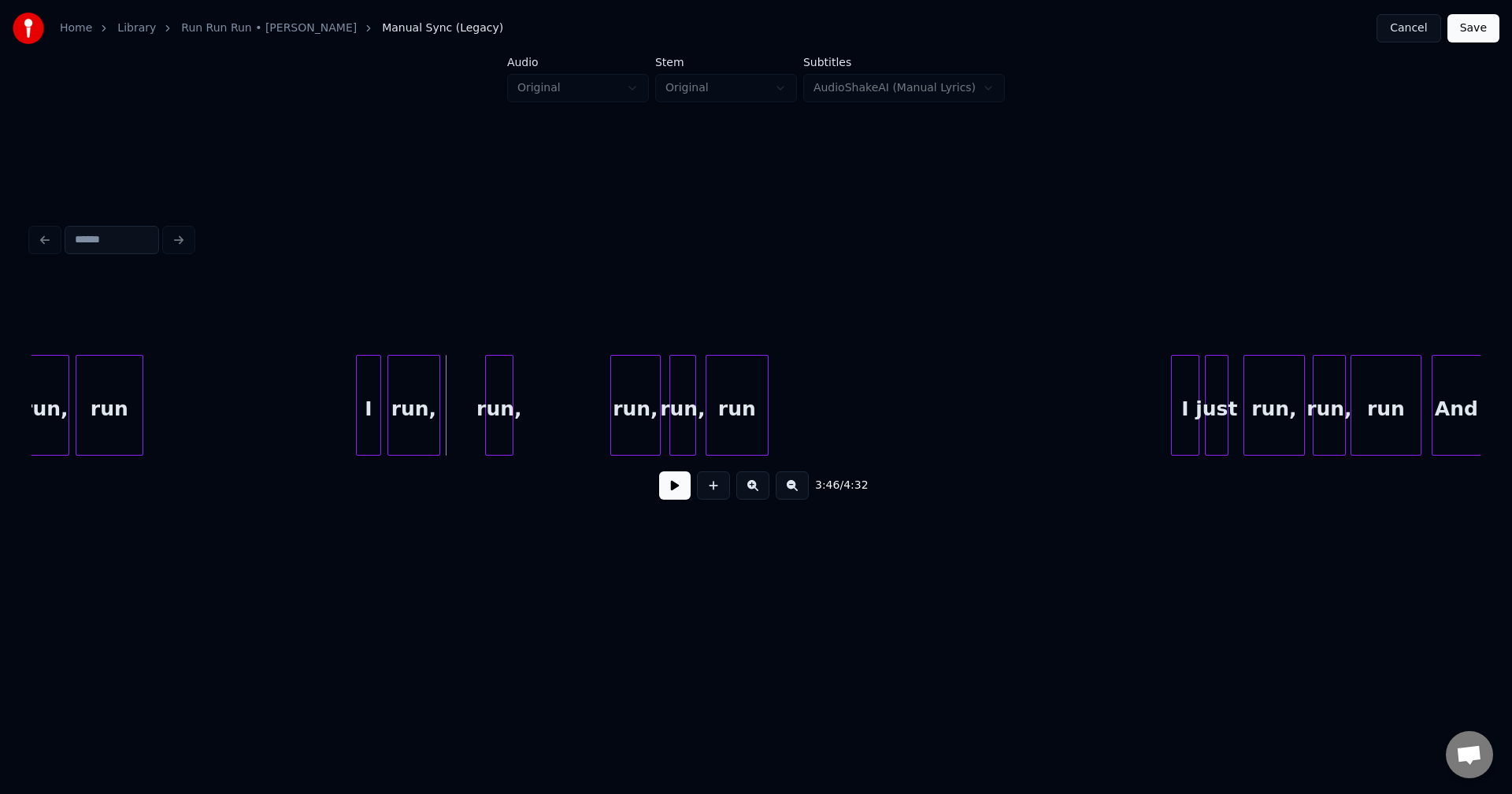
click at [438, 423] on div at bounding box center [436, 405] width 5 height 100
click at [460, 424] on div "run," at bounding box center [456, 409] width 27 height 107
click at [490, 425] on div at bounding box center [490, 405] width 5 height 100
click at [520, 414] on div "run," at bounding box center [521, 409] width 48 height 107
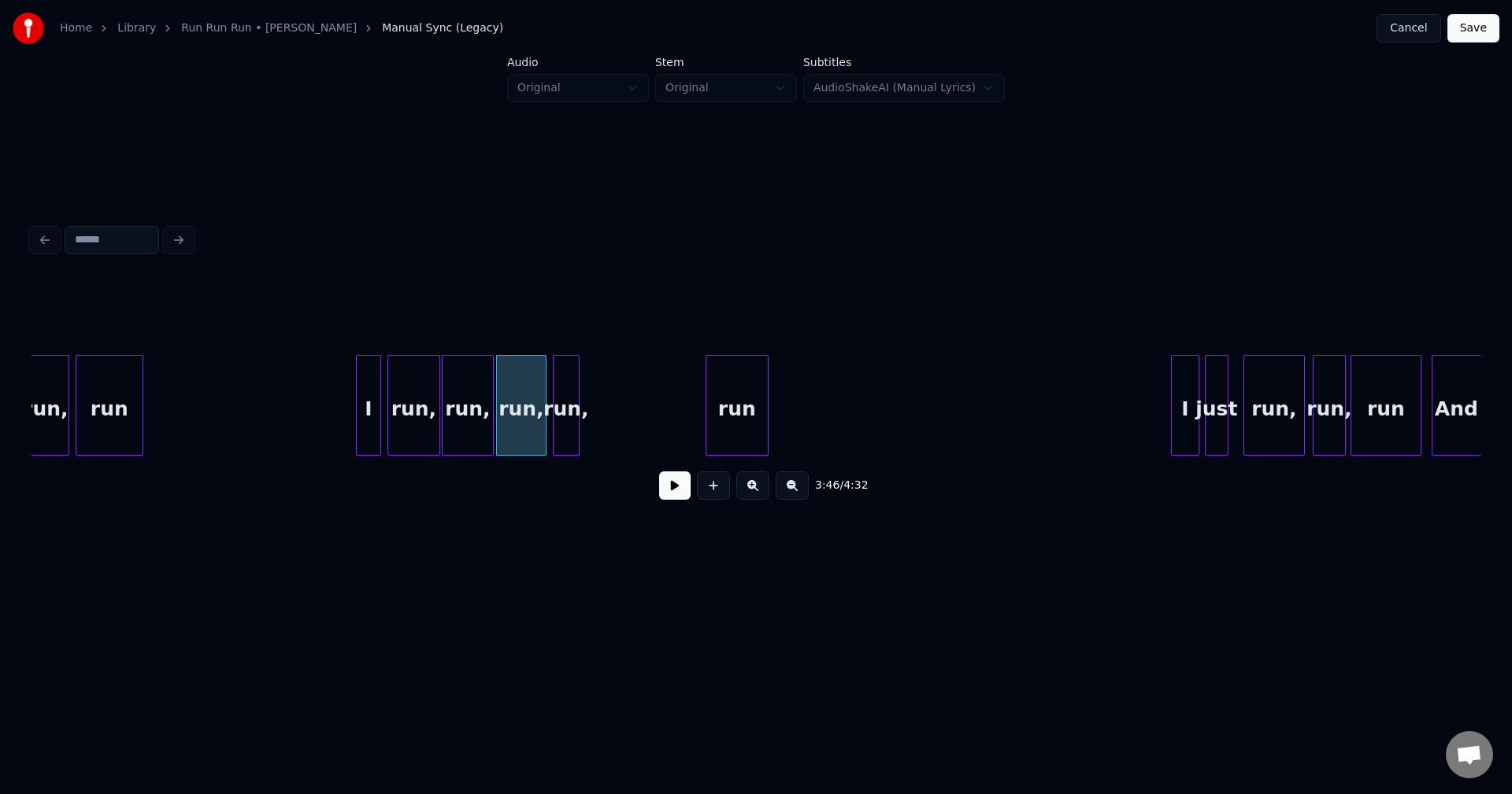
click at [565, 406] on div "run," at bounding box center [566, 409] width 25 height 107
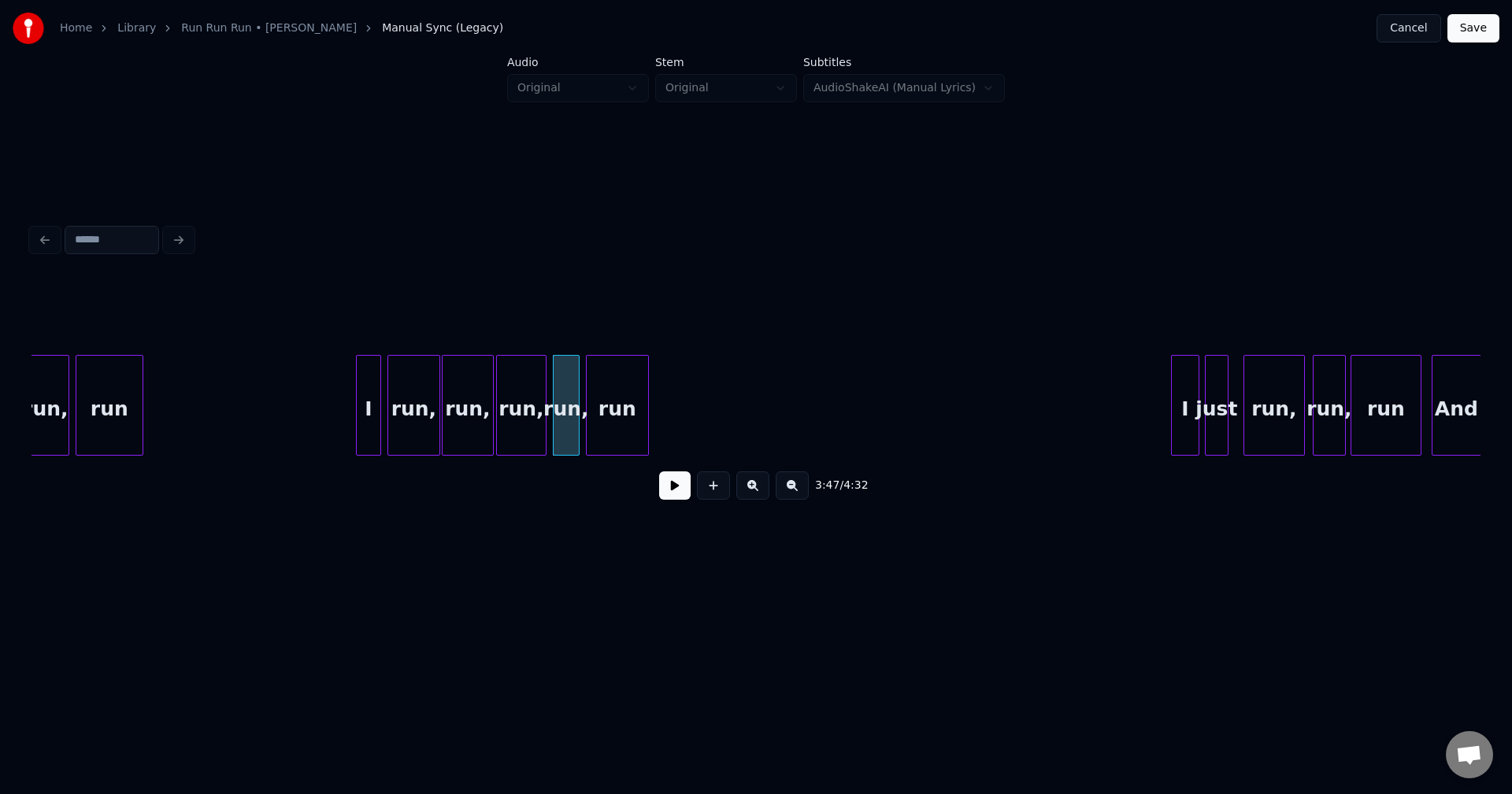
click at [641, 406] on div "run" at bounding box center [616, 409] width 61 height 107
click at [678, 497] on button at bounding box center [674, 485] width 32 height 28
click at [677, 492] on button at bounding box center [674, 485] width 32 height 28
click at [694, 408] on div at bounding box center [693, 405] width 5 height 100
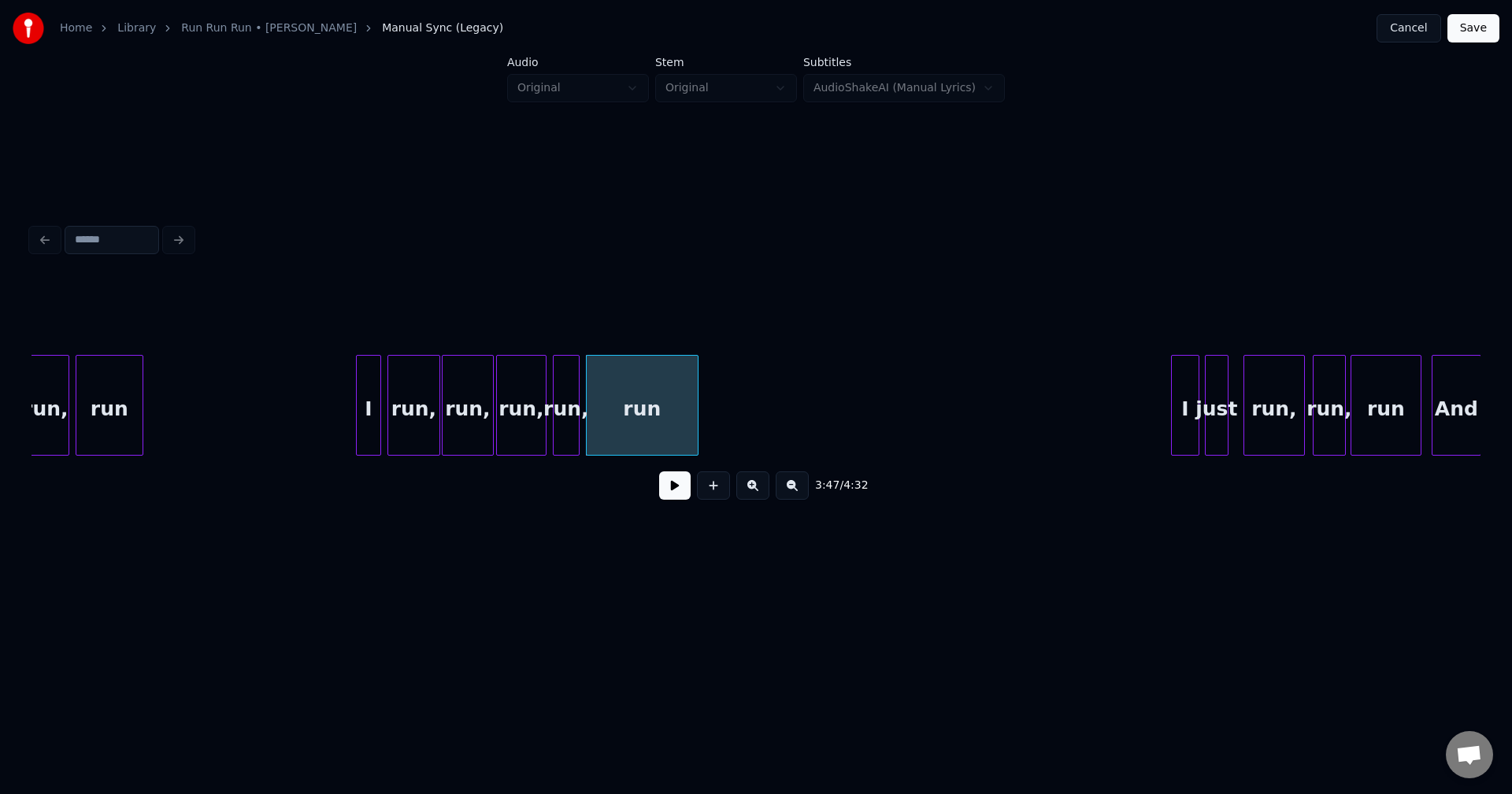
click at [671, 497] on button at bounding box center [674, 485] width 32 height 28
click at [672, 497] on button at bounding box center [674, 485] width 32 height 28
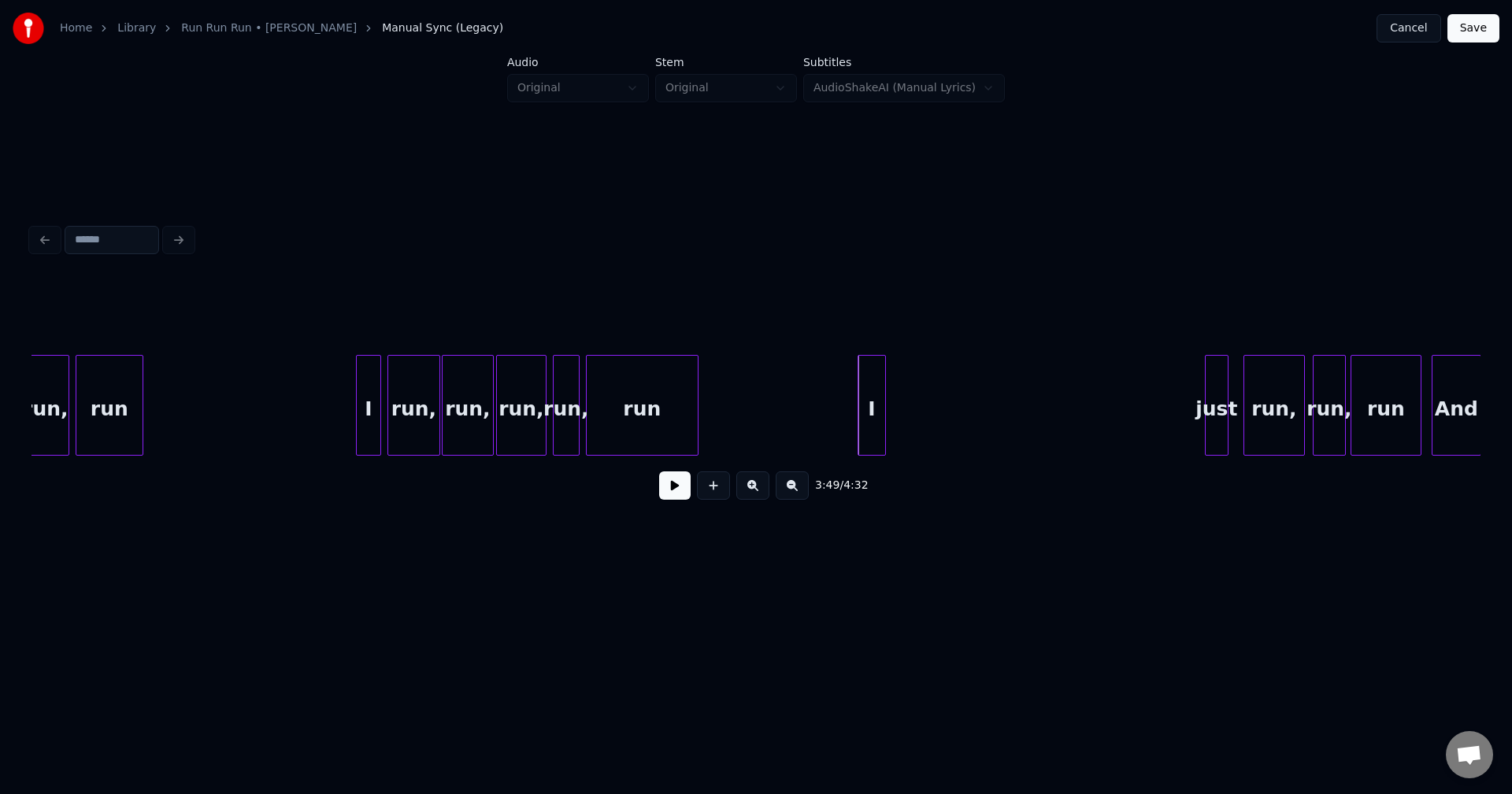
click at [868, 397] on div "I" at bounding box center [872, 409] width 27 height 107
click at [900, 388] on div "just" at bounding box center [901, 409] width 22 height 107
click at [672, 497] on button at bounding box center [674, 485] width 32 height 28
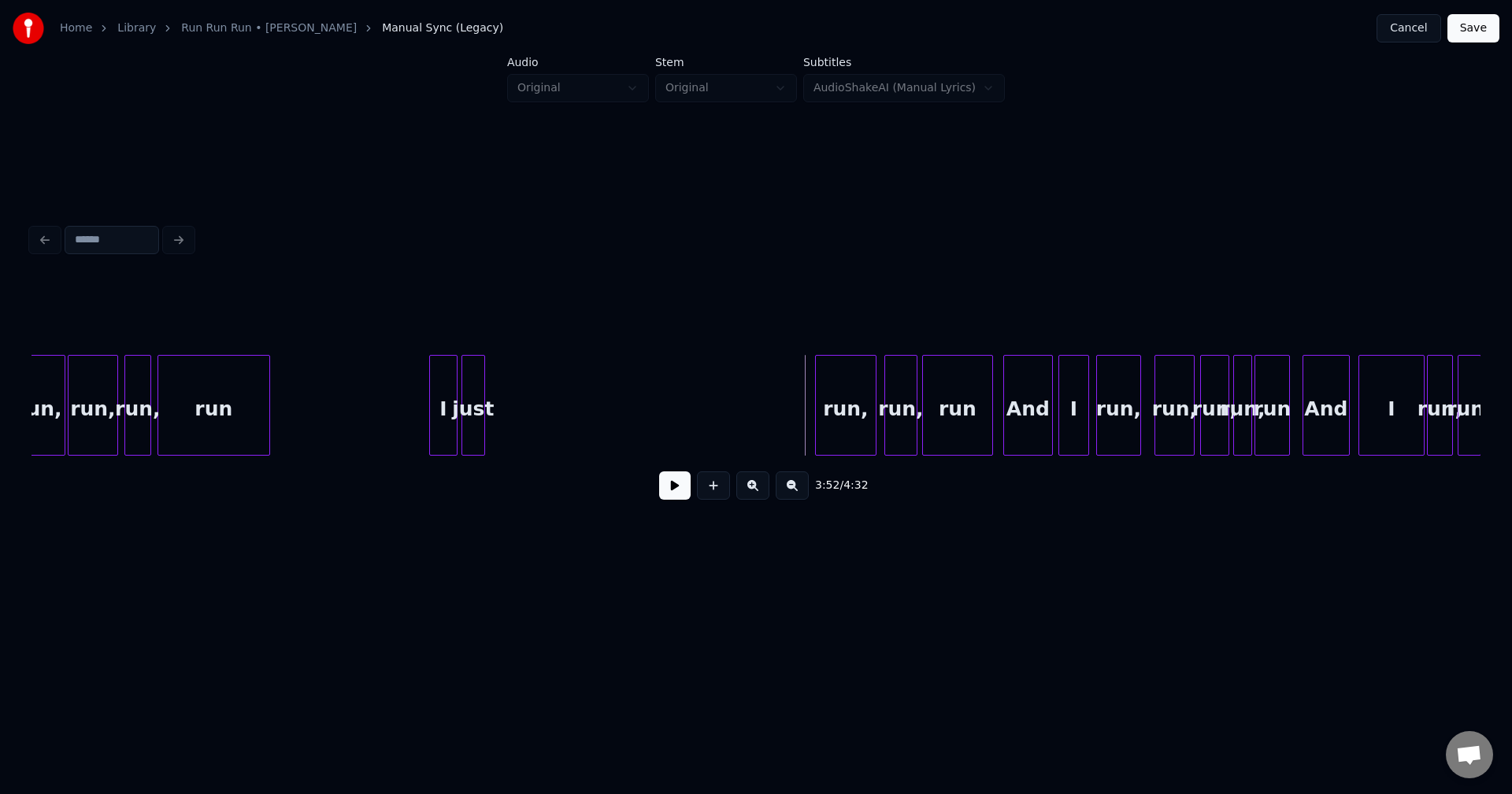
scroll to position [0, 26756]
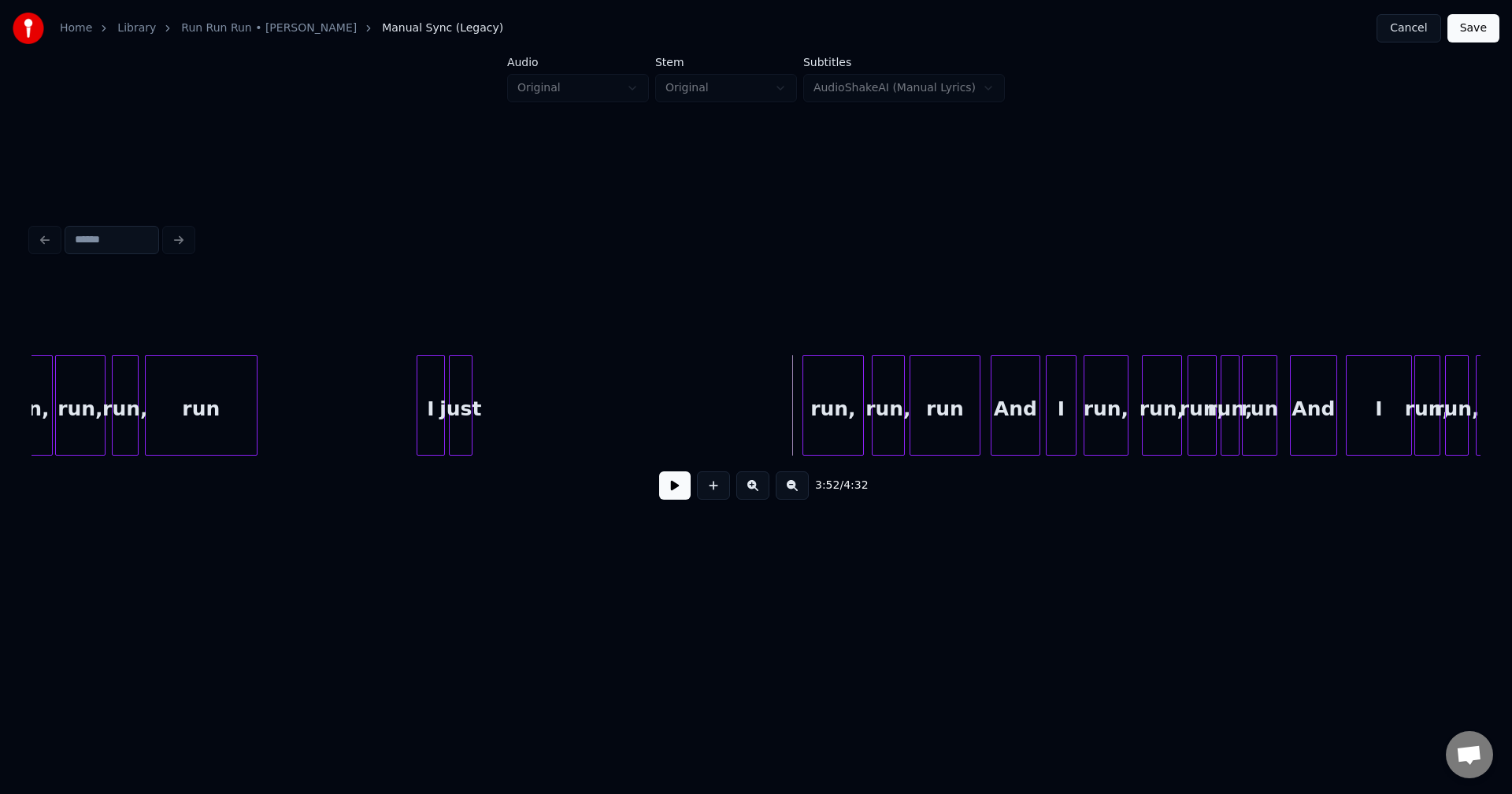
click at [456, 402] on div "just" at bounding box center [460, 409] width 22 height 107
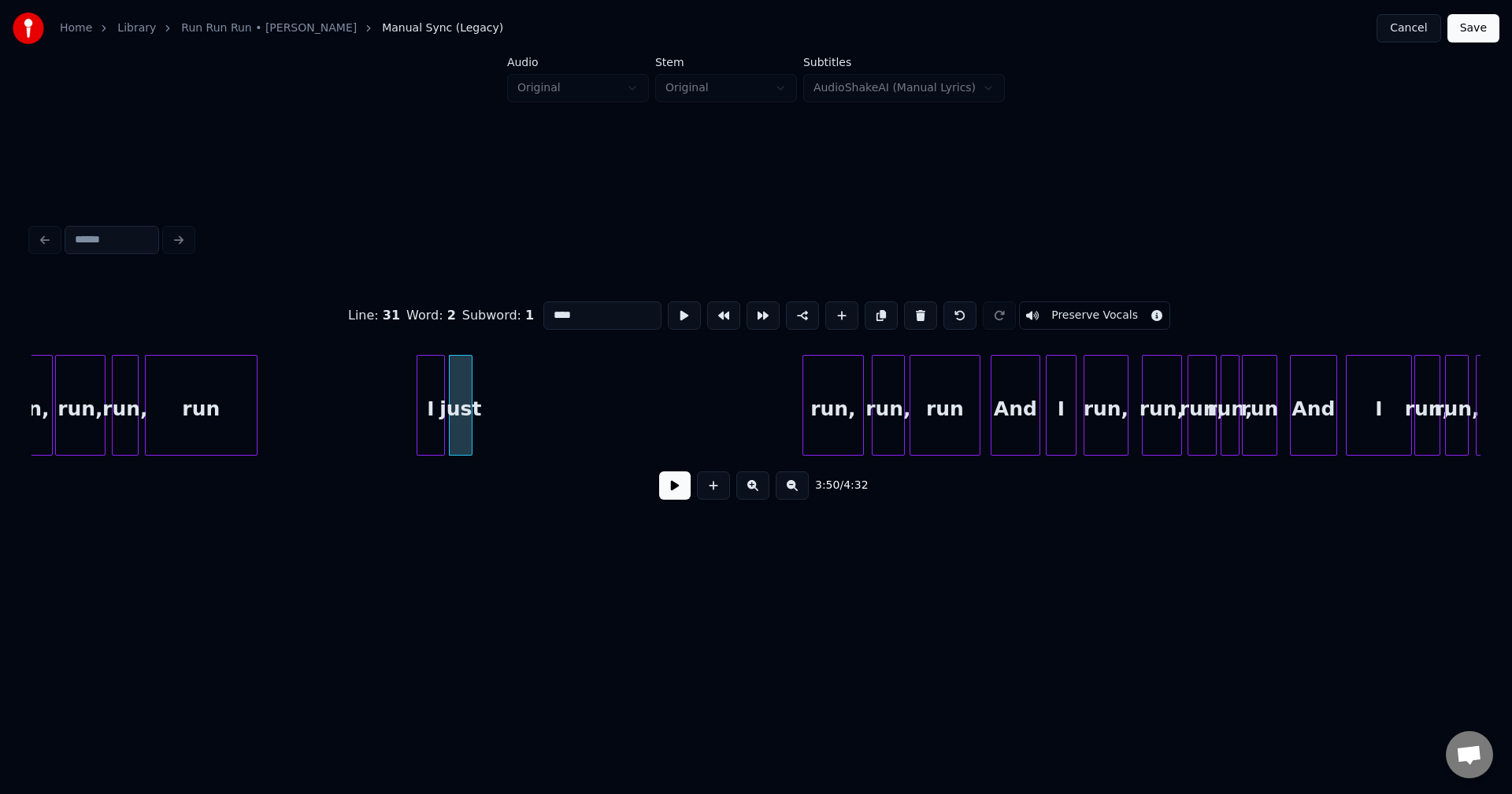
click at [913, 311] on button at bounding box center [920, 315] width 33 height 28
type input "*"
click at [690, 485] on button at bounding box center [674, 485] width 32 height 28
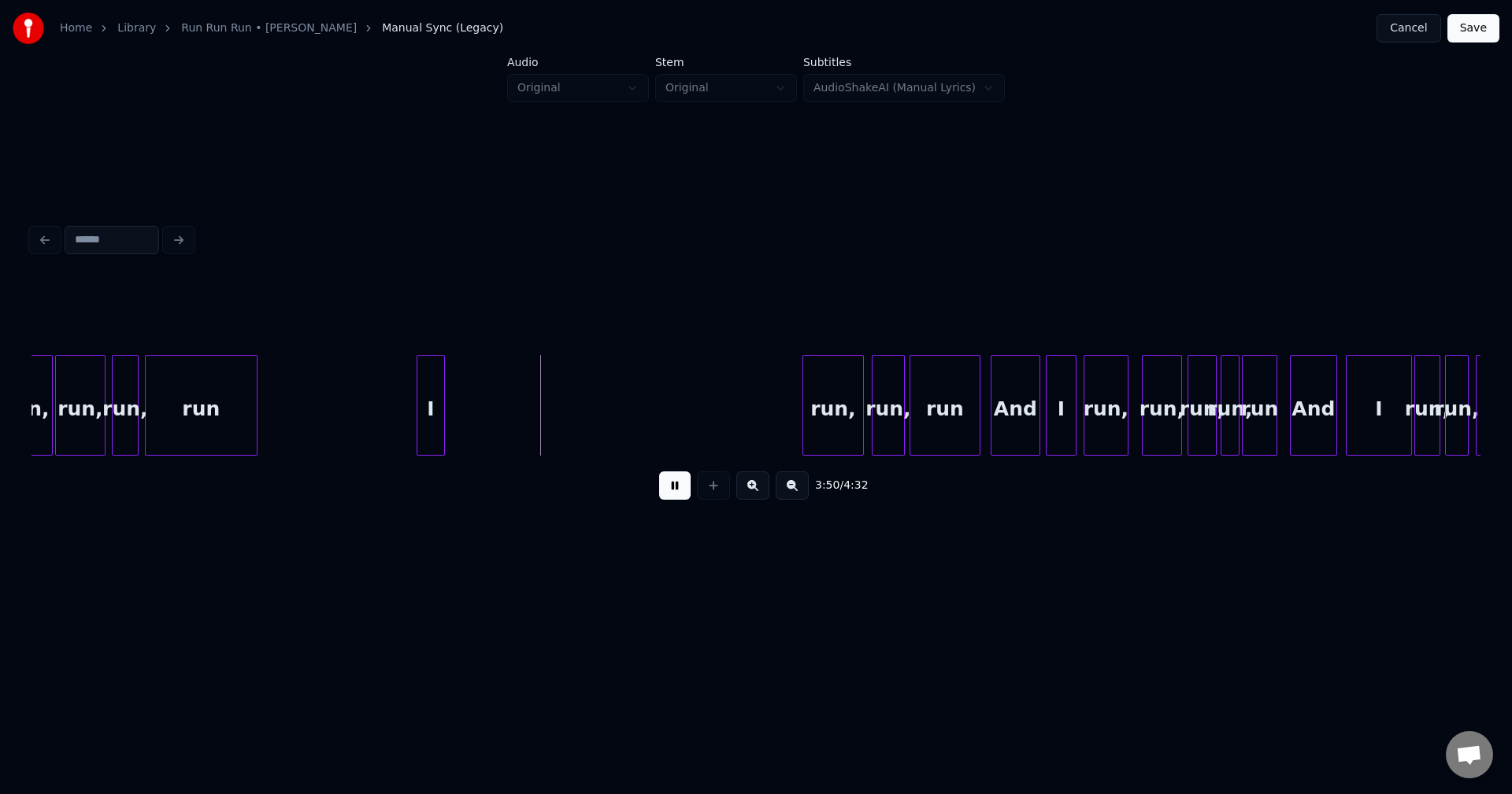
drag, startPoint x: 660, startPoint y: 502, endPoint x: 702, endPoint y: 451, distance: 66.1
click at [660, 500] on button at bounding box center [674, 485] width 32 height 28
click at [489, 413] on div "run," at bounding box center [481, 409] width 60 height 107
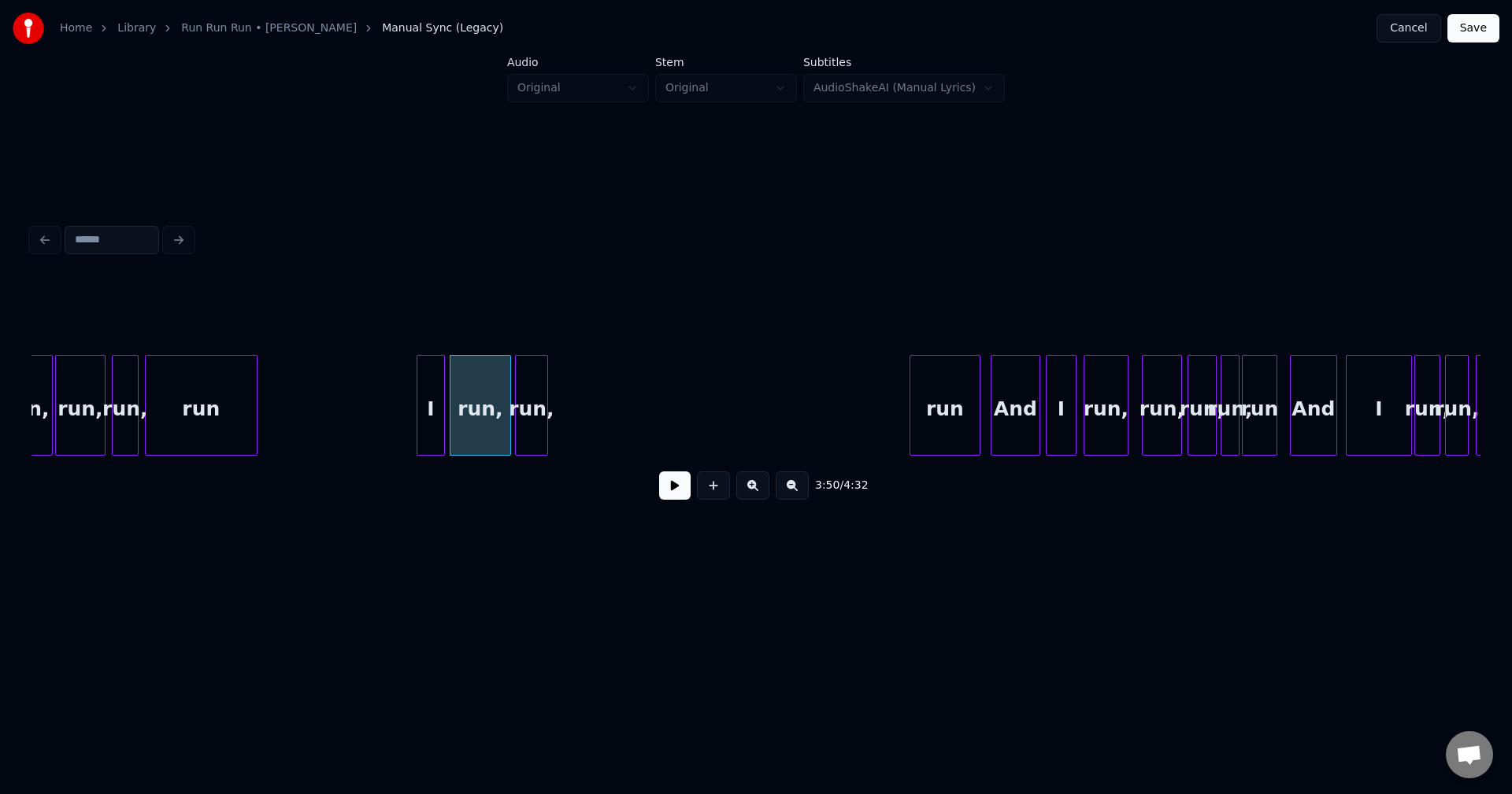
click at [536, 426] on div "run," at bounding box center [531, 409] width 32 height 107
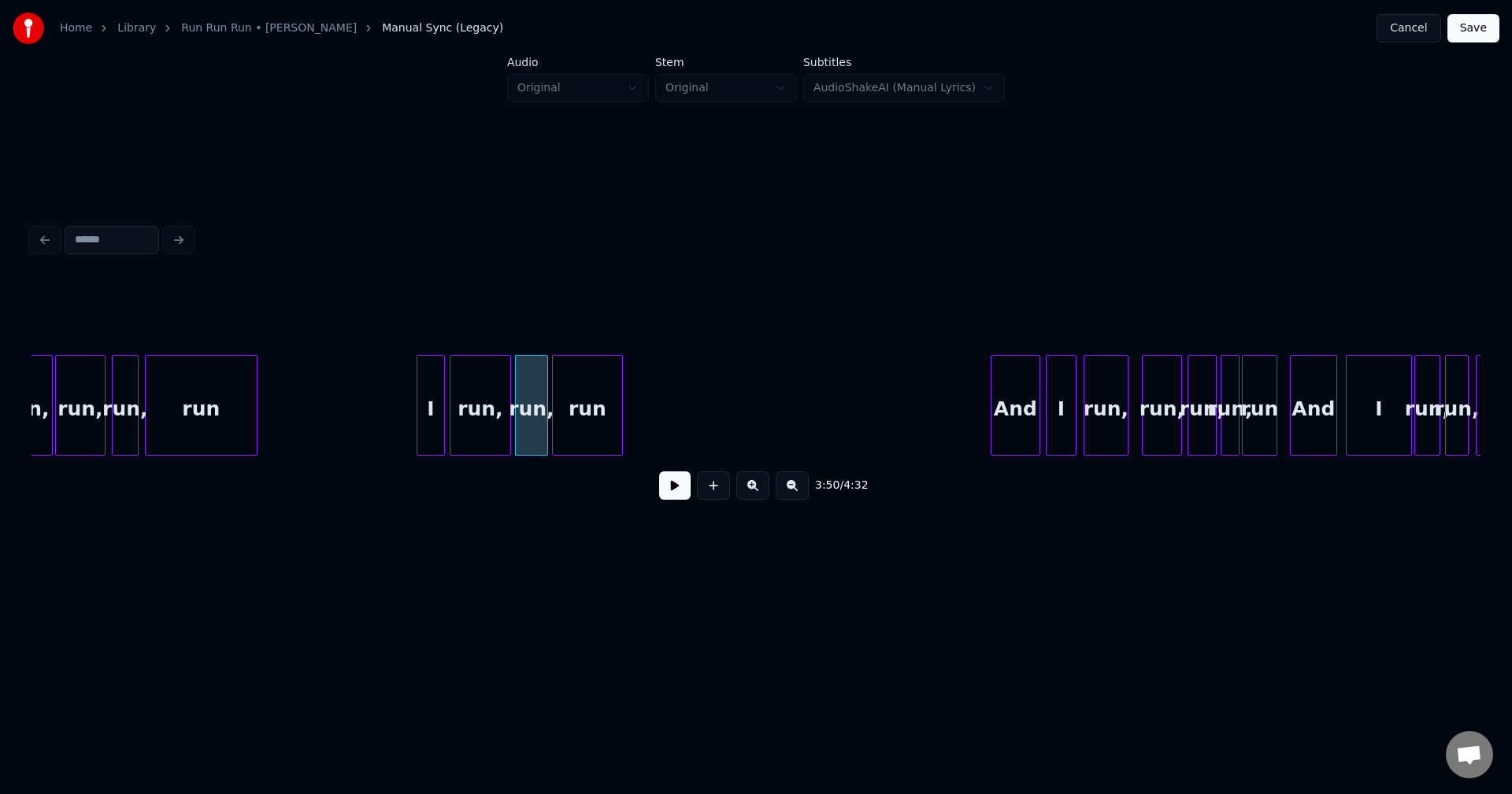
click at [594, 417] on div "run" at bounding box center [587, 409] width 70 height 107
click at [1018, 417] on div "And" at bounding box center [1016, 409] width 48 height 107
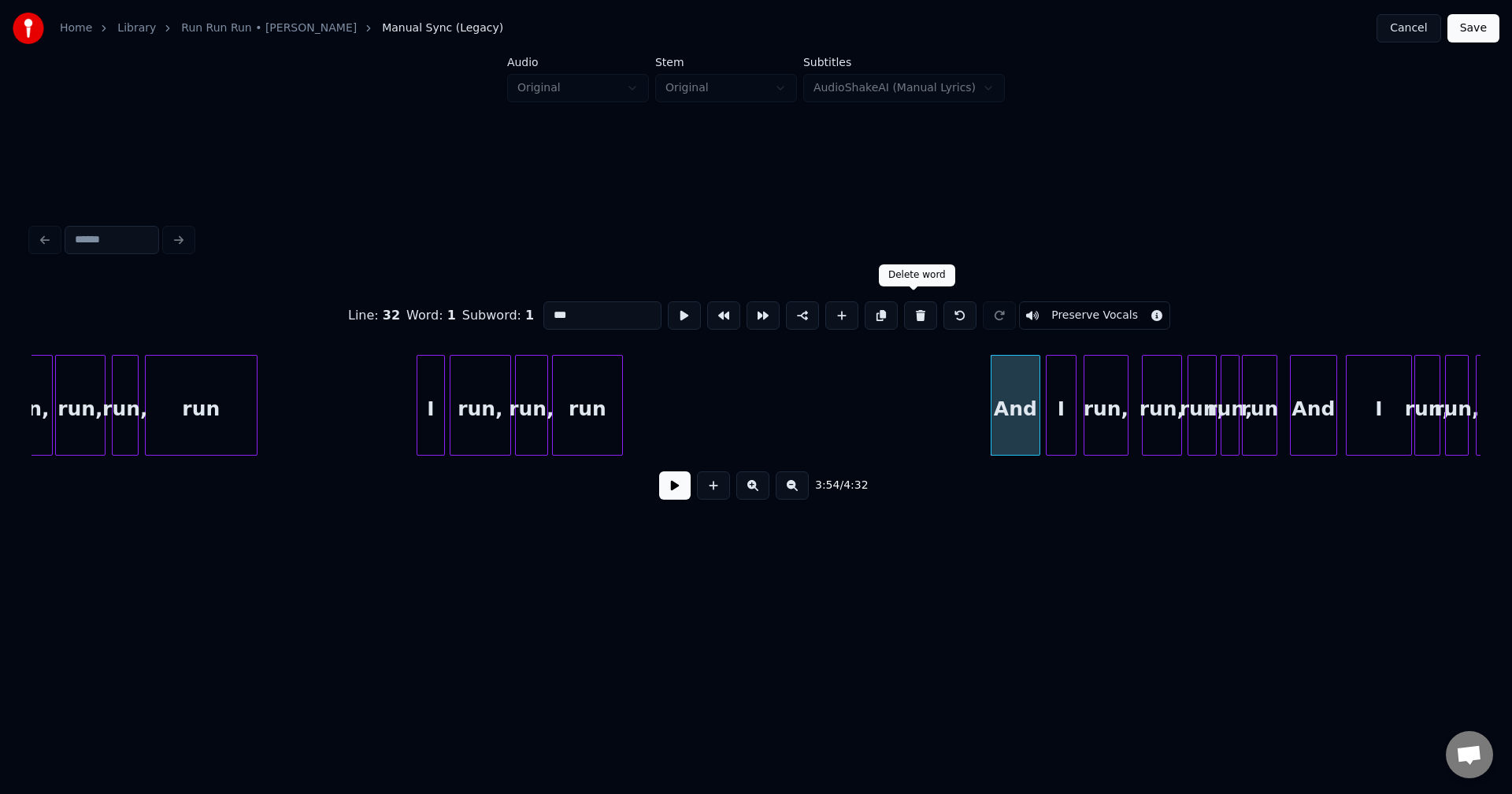
click at [915, 304] on button at bounding box center [920, 315] width 33 height 28
type input "****"
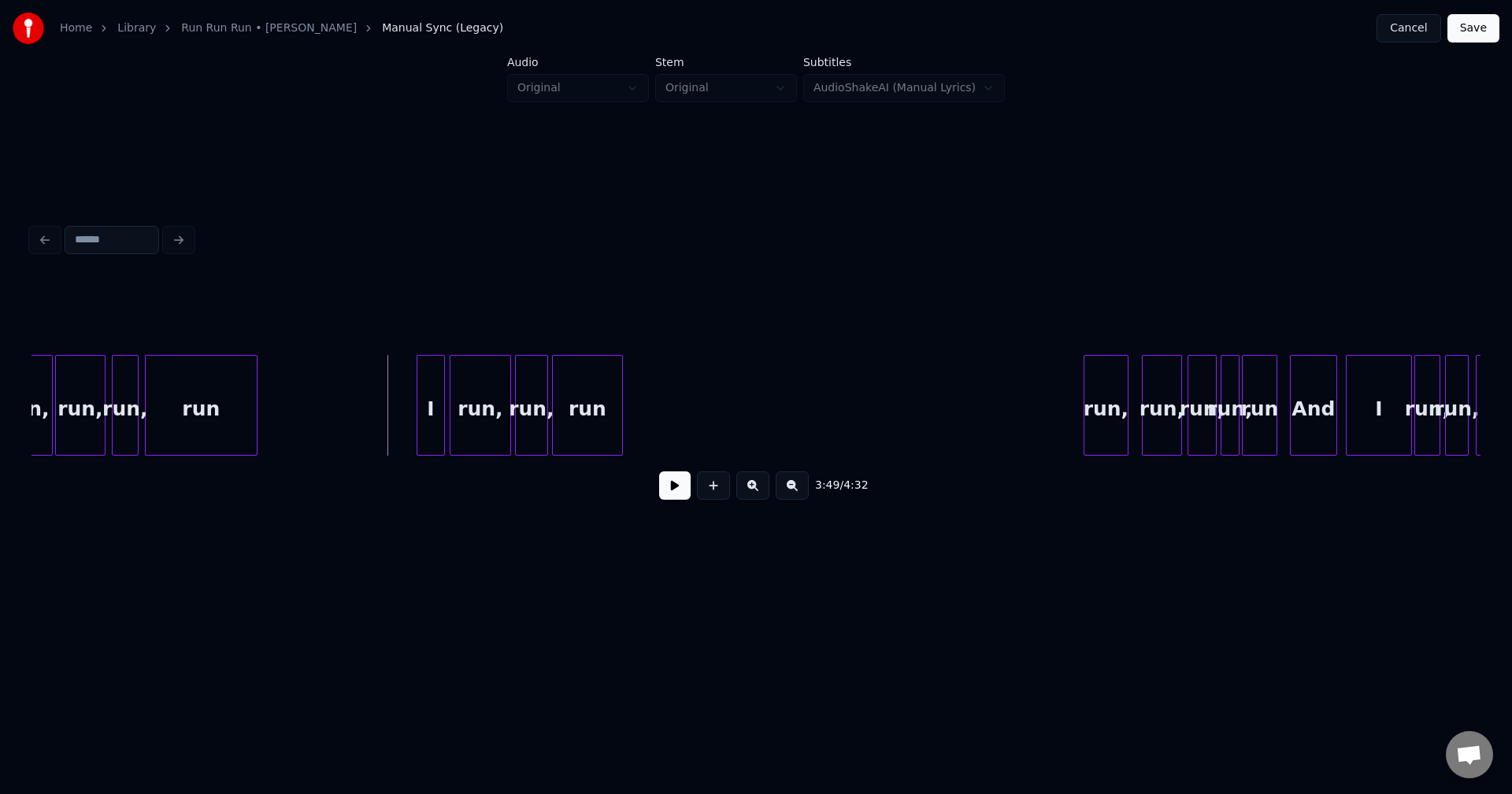
click at [665, 492] on button at bounding box center [674, 485] width 32 height 28
click at [676, 495] on button at bounding box center [674, 485] width 32 height 28
click at [659, 414] on div "run," at bounding box center [650, 409] width 44 height 107
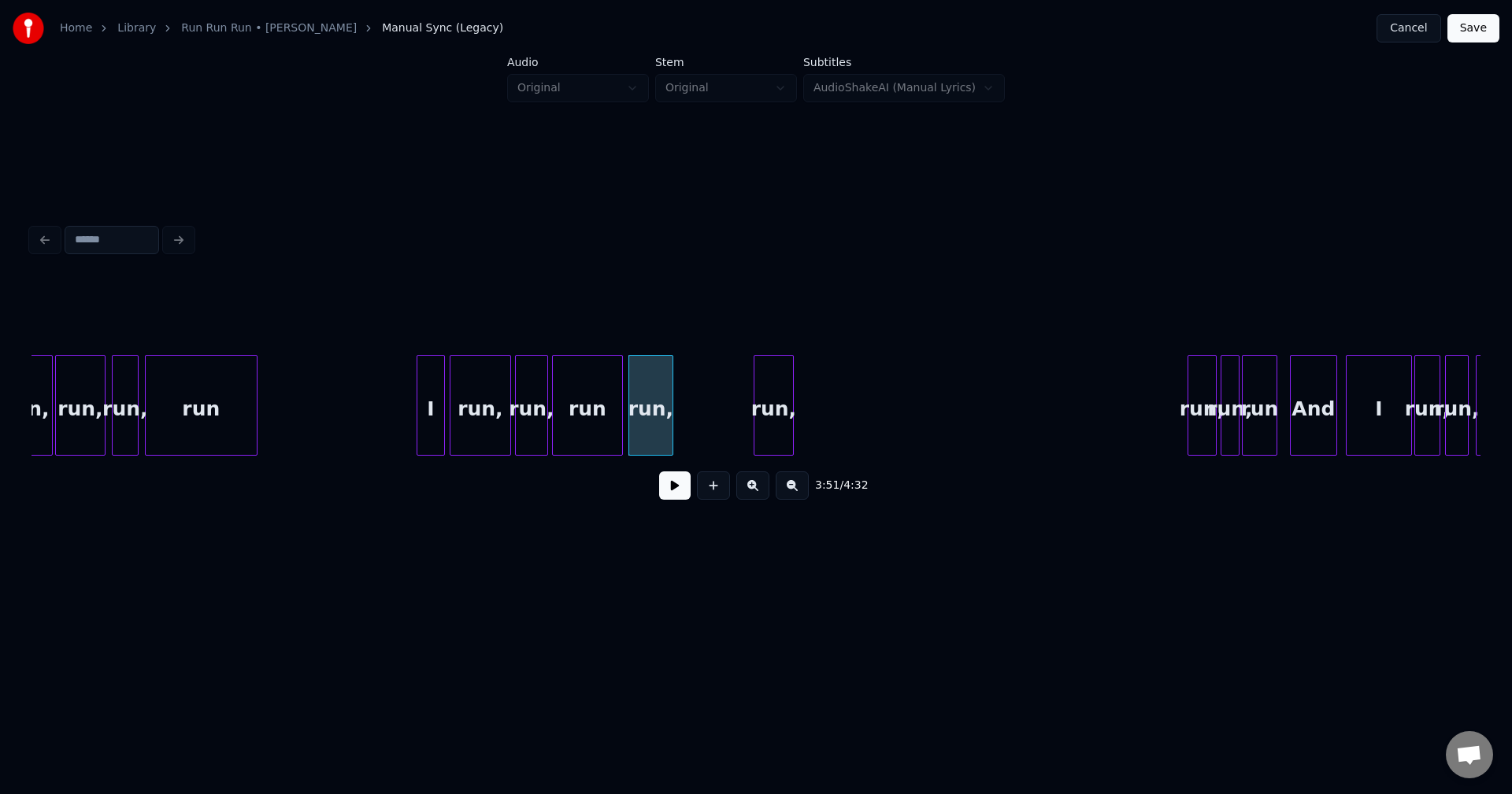
click at [768, 421] on div "run," at bounding box center [774, 409] width 39 height 107
click at [659, 426] on div at bounding box center [661, 405] width 5 height 100
click at [694, 426] on div "run," at bounding box center [691, 409] width 39 height 107
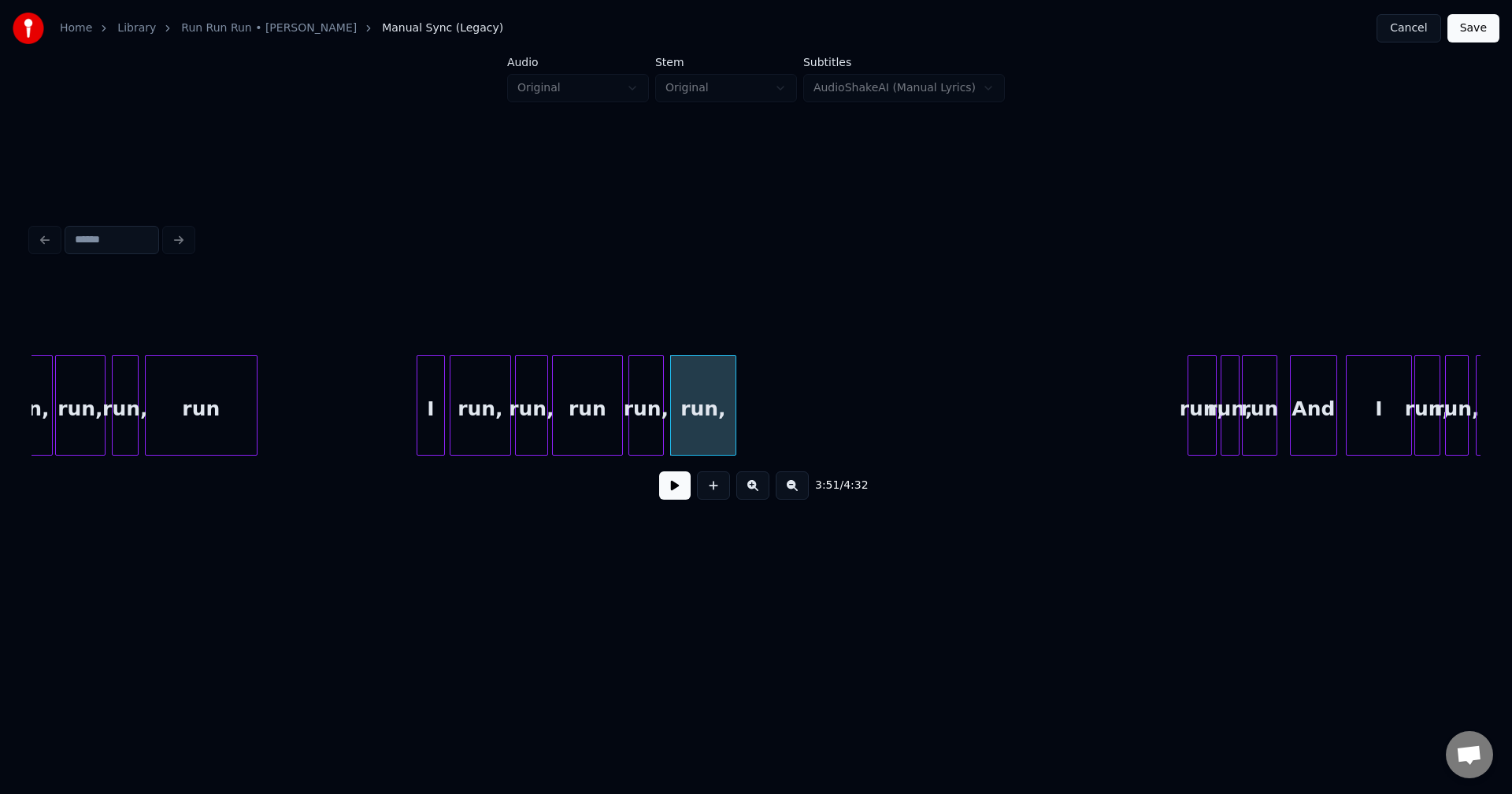
click at [732, 415] on div at bounding box center [732, 405] width 5 height 100
click at [665, 492] on button at bounding box center [674, 485] width 32 height 28
click at [671, 489] on button at bounding box center [674, 485] width 32 height 28
click at [606, 431] on div at bounding box center [605, 405] width 5 height 100
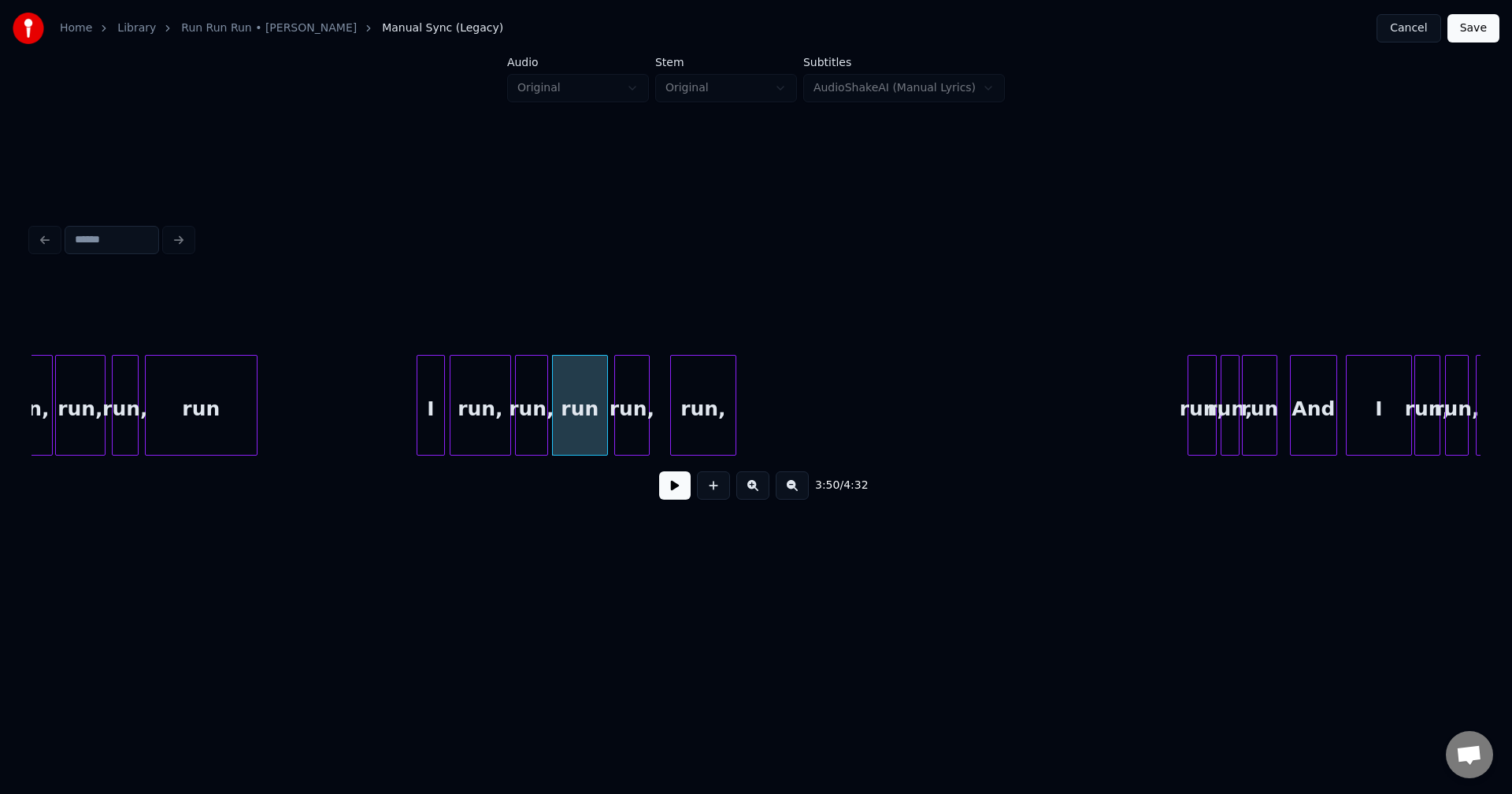
click at [637, 431] on div "run," at bounding box center [632, 409] width 34 height 107
click at [684, 431] on div "run," at bounding box center [689, 409] width 65 height 107
click at [676, 493] on button at bounding box center [674, 485] width 32 height 28
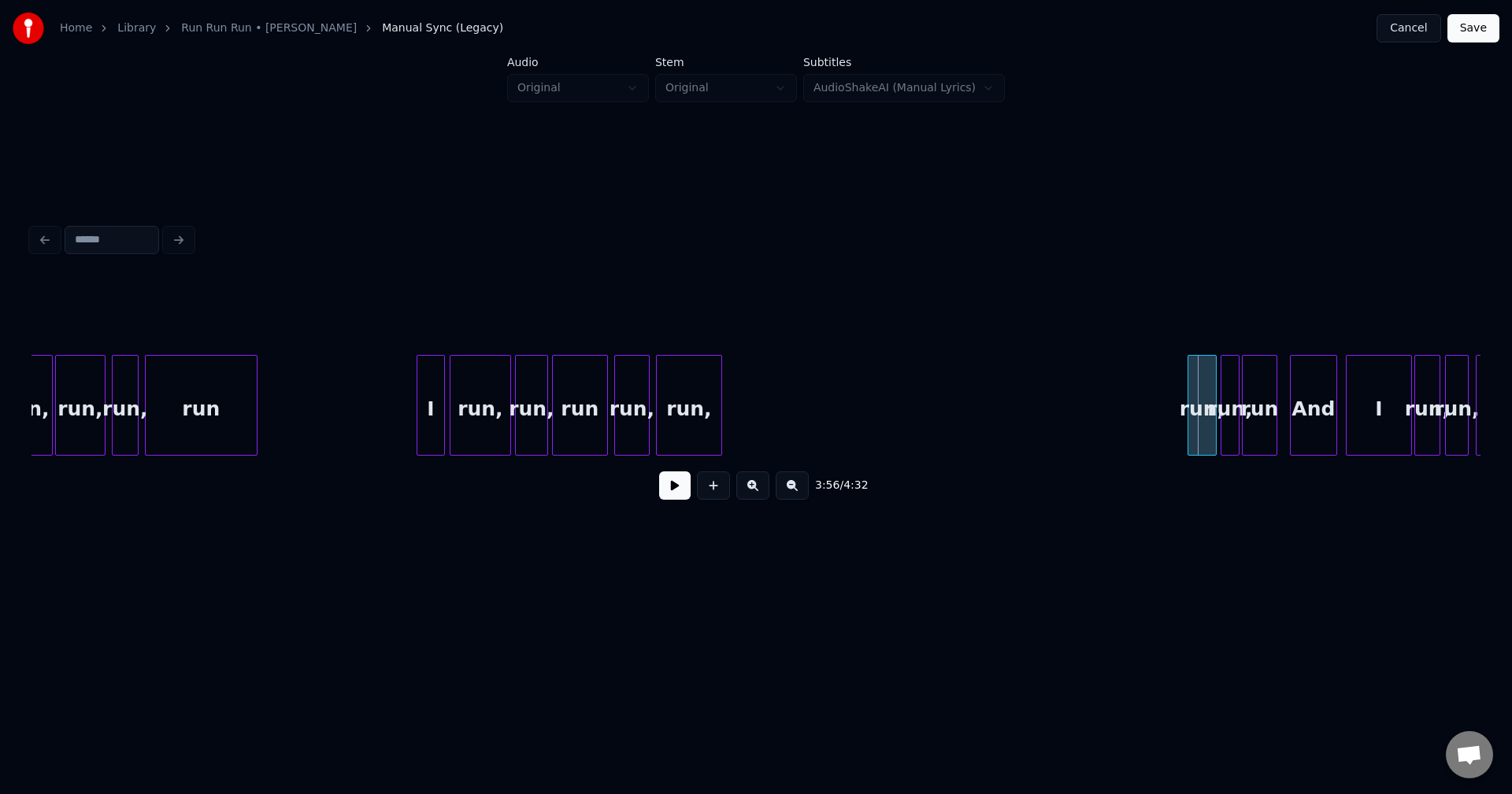
click at [1208, 424] on div "run," at bounding box center [1201, 409] width 27 height 107
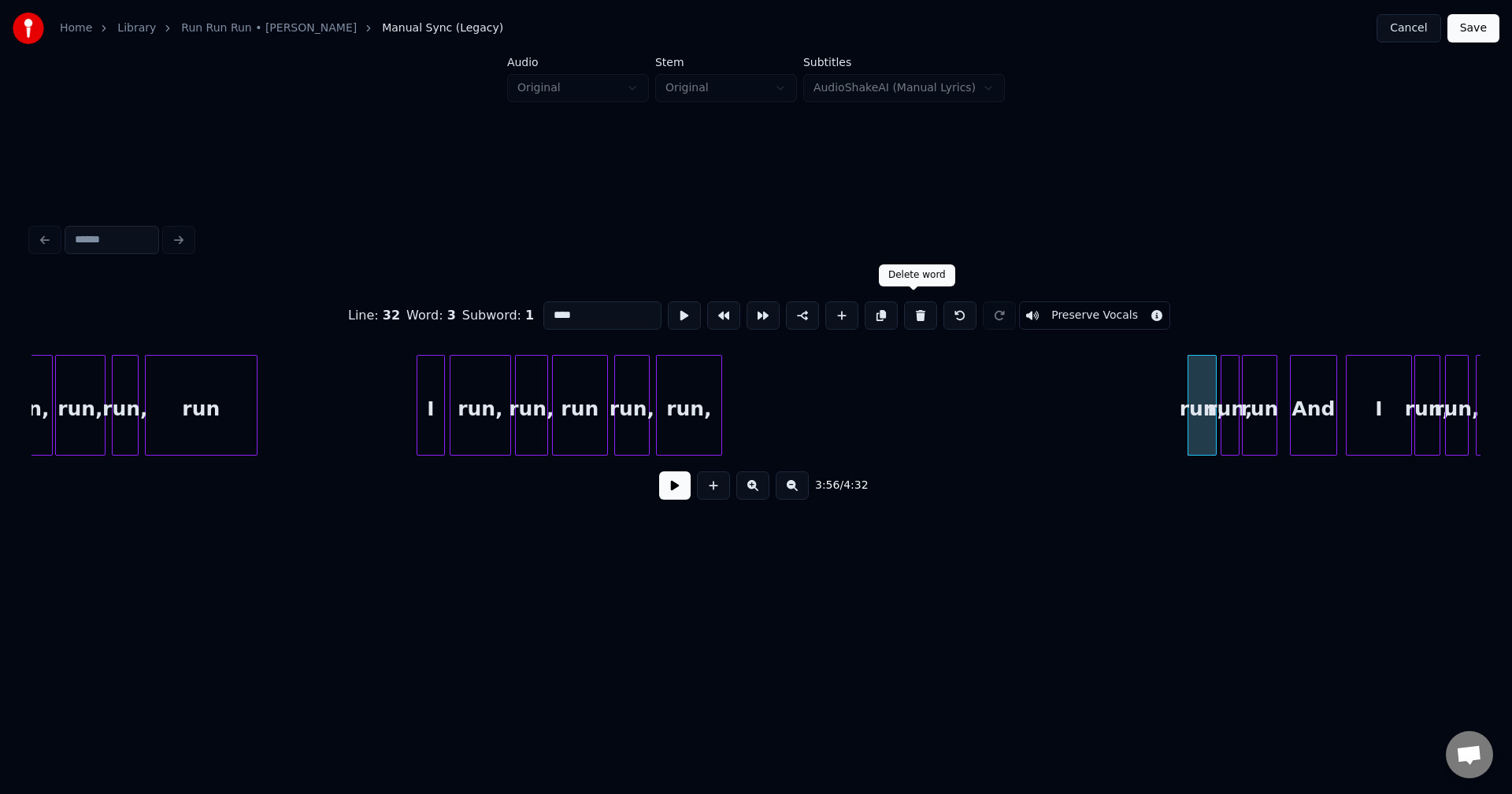
click at [907, 315] on button at bounding box center [920, 315] width 33 height 28
type input "***"
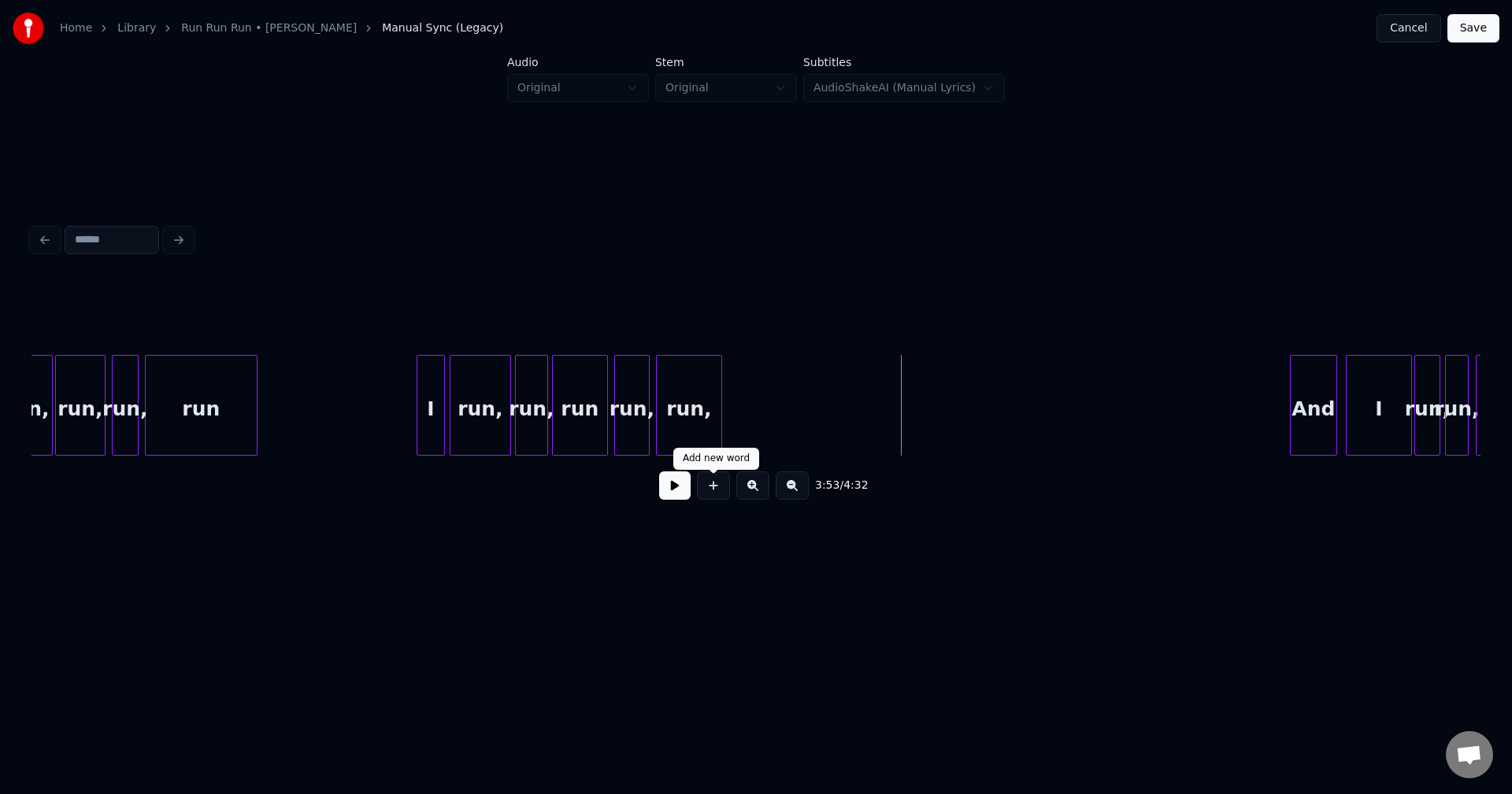
click at [682, 490] on button at bounding box center [674, 485] width 32 height 28
click at [671, 500] on button at bounding box center [674, 485] width 32 height 28
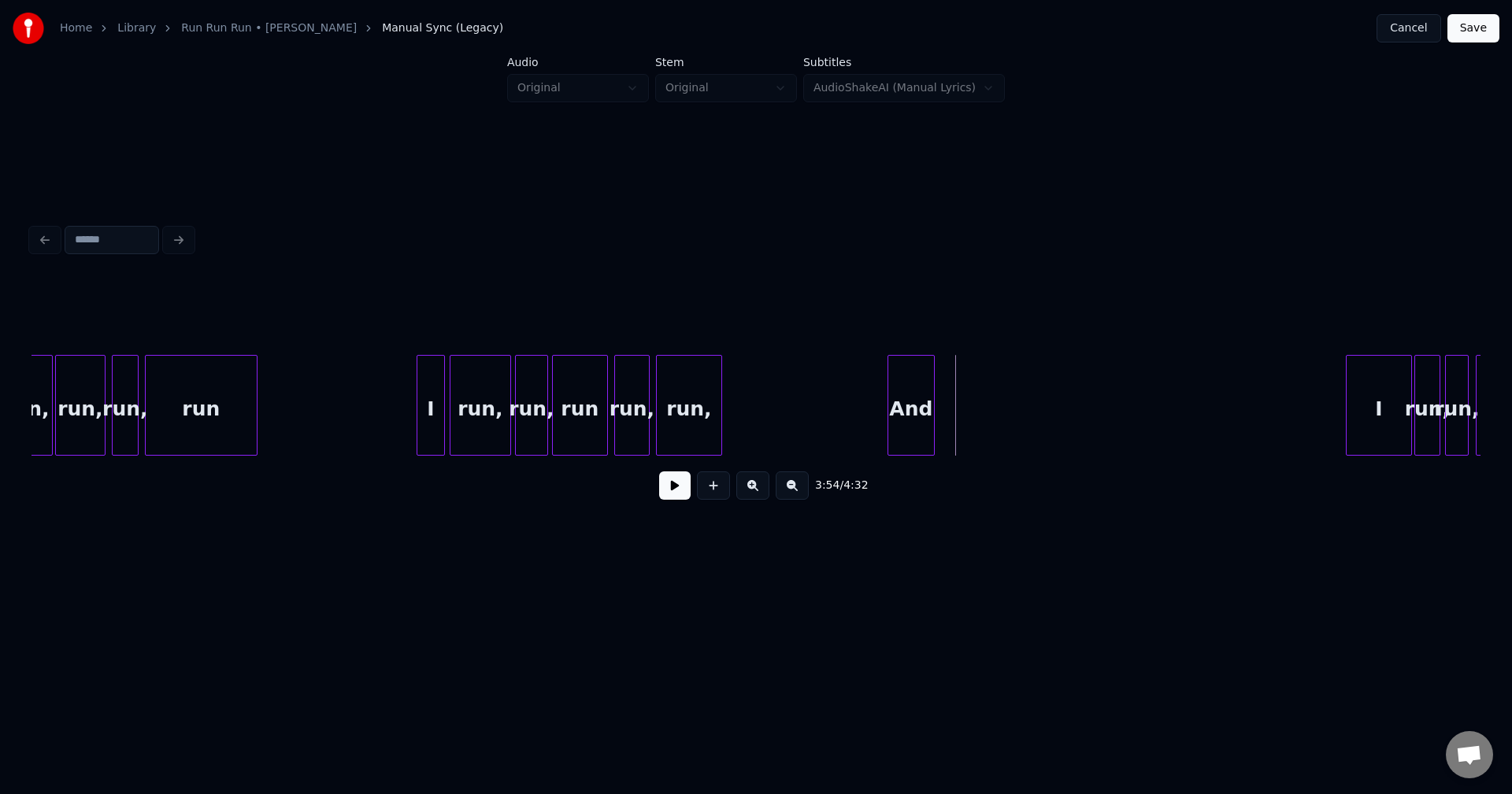
click at [904, 449] on div "And" at bounding box center [910, 409] width 45 height 107
click at [970, 433] on div "I" at bounding box center [971, 409] width 65 height 107
click at [960, 429] on div at bounding box center [959, 405] width 5 height 100
click at [910, 434] on div at bounding box center [912, 405] width 5 height 100
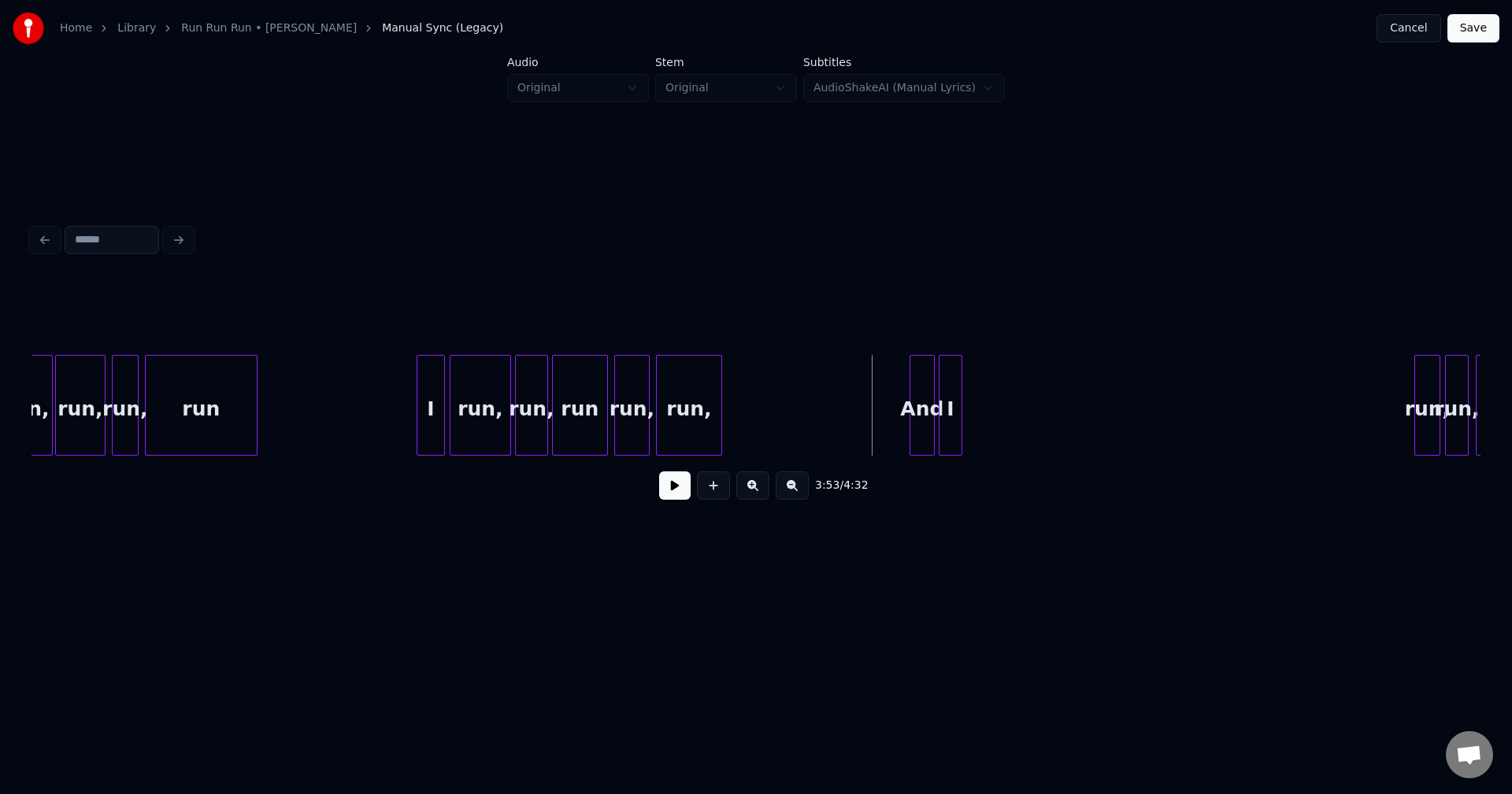
click at [692, 496] on div "3:53 / 4:32" at bounding box center [756, 485] width 1424 height 35
click at [667, 496] on button at bounding box center [674, 485] width 32 height 28
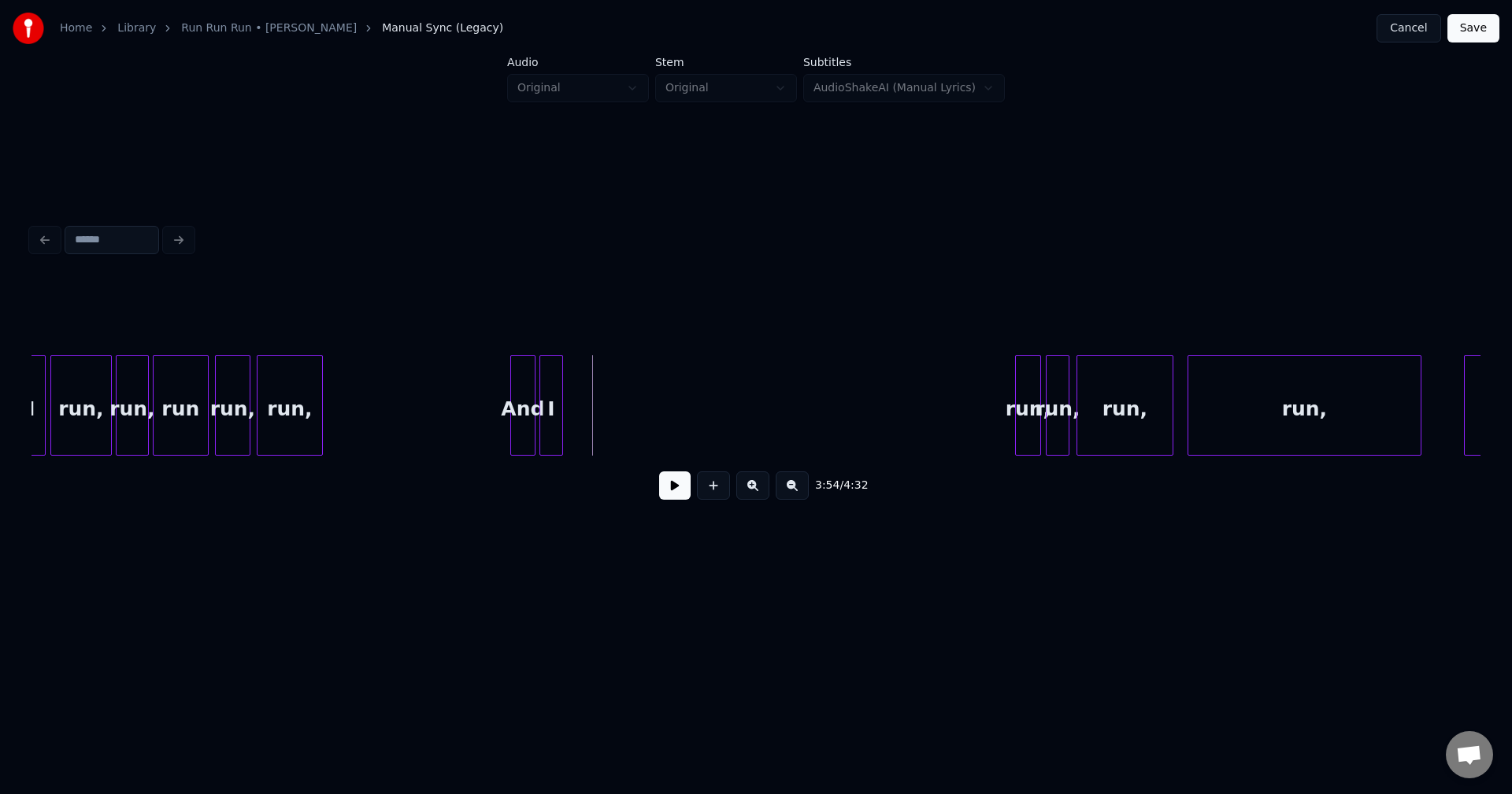
scroll to position [0, 27166]
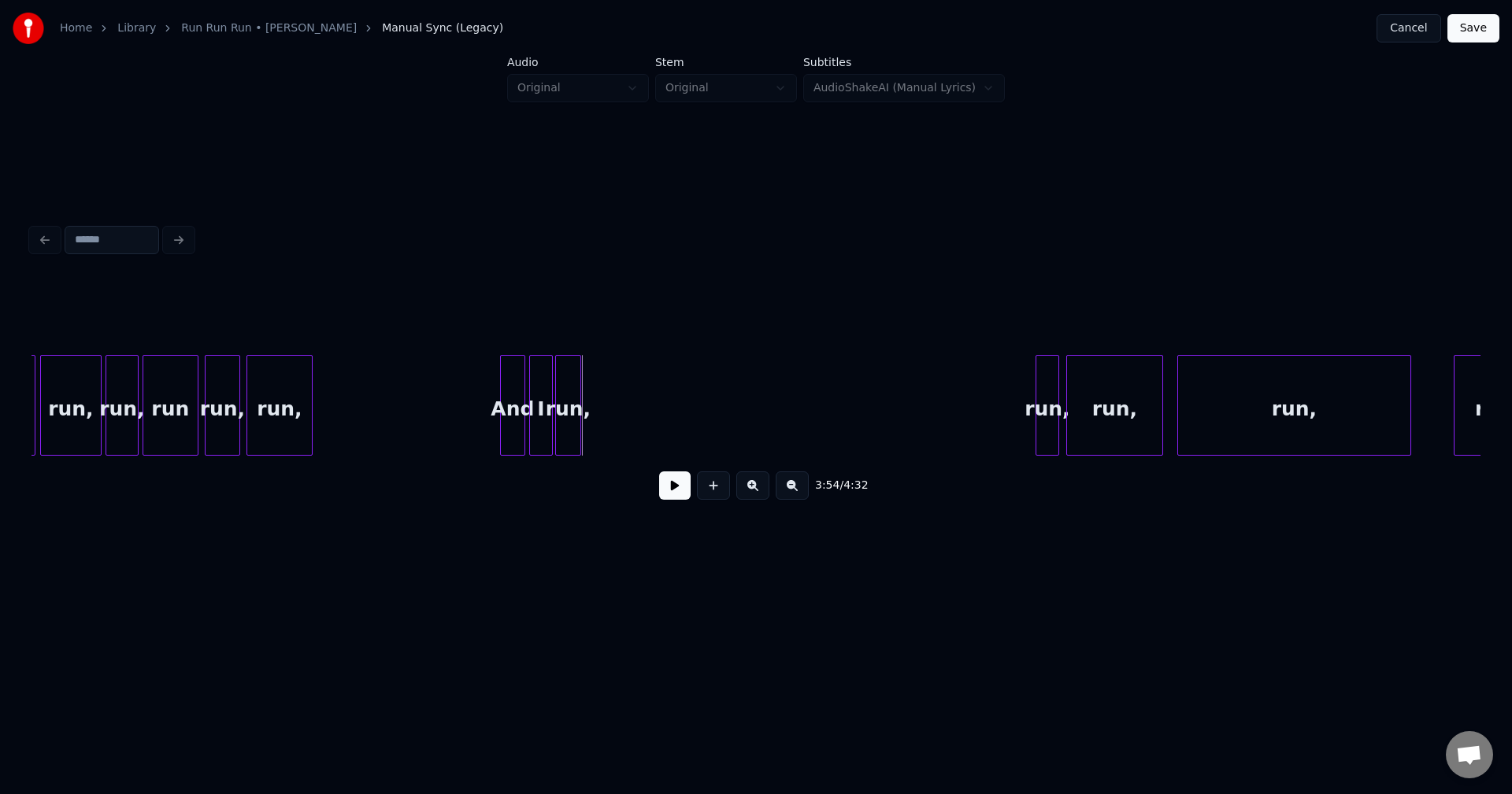
click at [570, 438] on div "run," at bounding box center [568, 409] width 24 height 107
click at [593, 432] on div at bounding box center [593, 405] width 5 height 100
click at [611, 435] on div "run," at bounding box center [611, 409] width 22 height 107
click at [640, 427] on div at bounding box center [639, 405] width 5 height 100
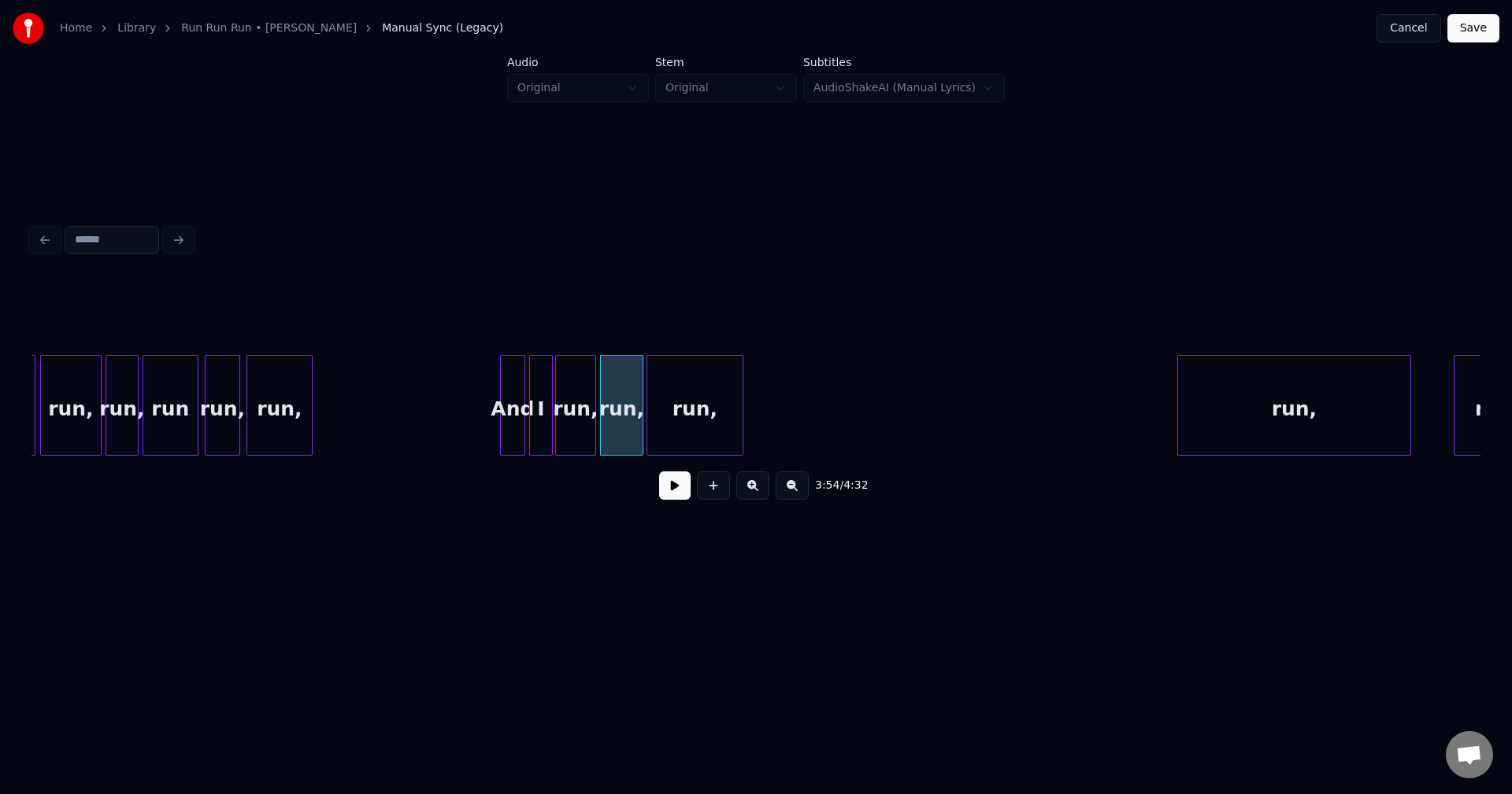
click at [693, 429] on div "run," at bounding box center [695, 409] width 95 height 107
click at [681, 424] on div at bounding box center [682, 405] width 5 height 100
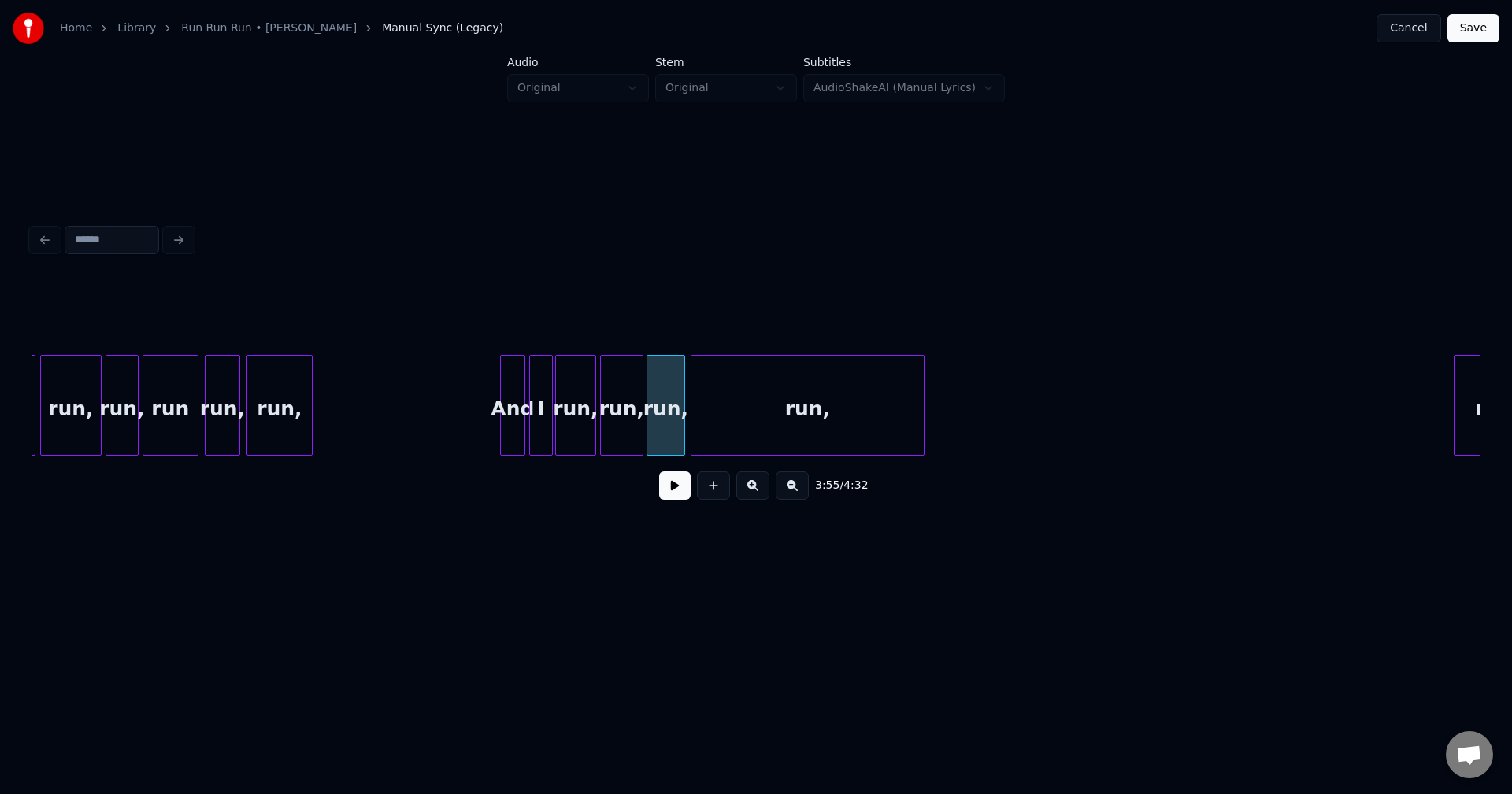
click at [752, 423] on div "run," at bounding box center [808, 409] width 232 height 107
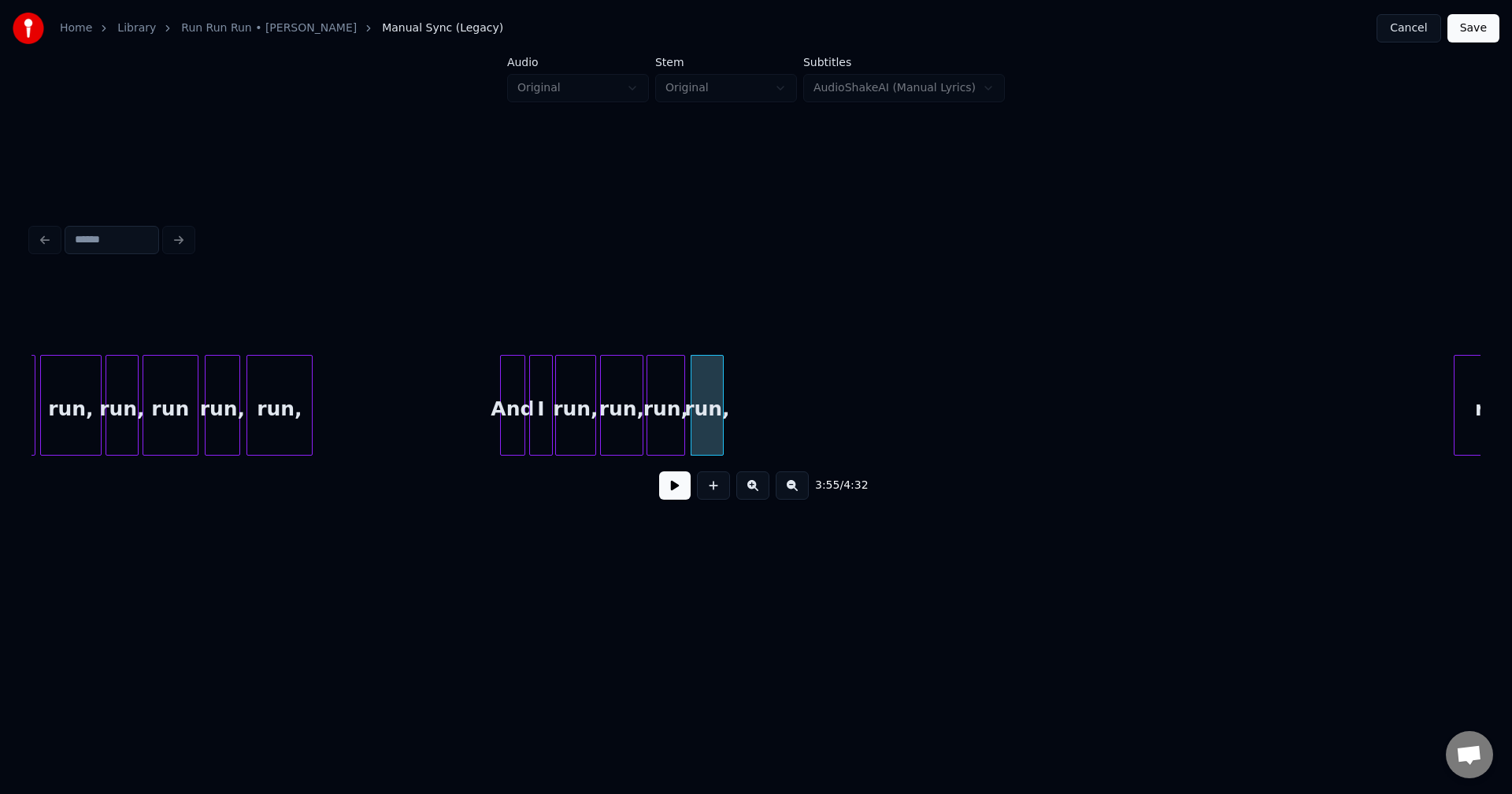
click at [718, 426] on div at bounding box center [720, 405] width 5 height 100
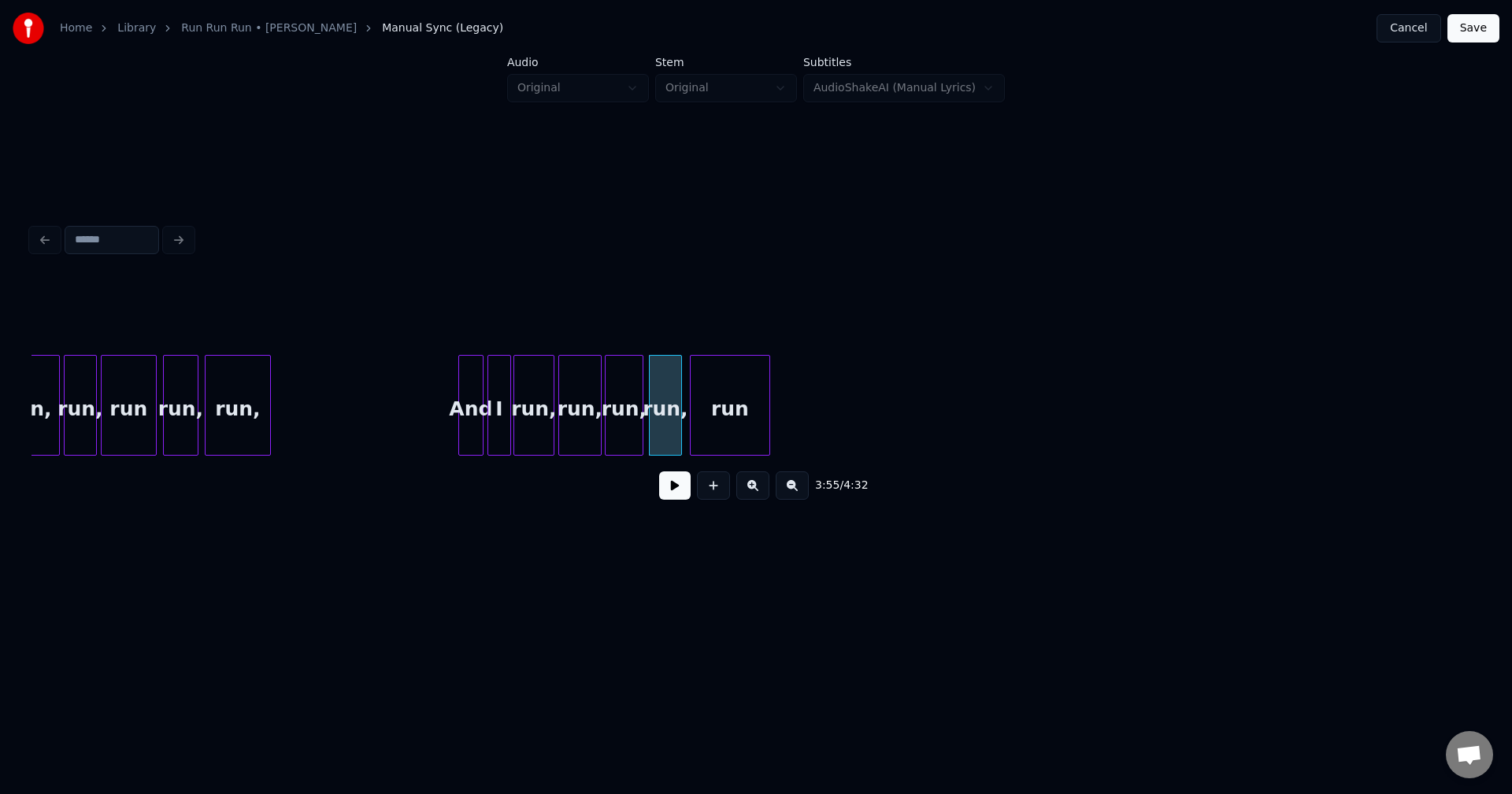
click at [742, 413] on div "run" at bounding box center [729, 409] width 78 height 107
click at [667, 493] on button at bounding box center [674, 485] width 32 height 28
click at [686, 493] on div "3:57 / 4:32" at bounding box center [756, 485] width 1424 height 35
click at [664, 493] on button at bounding box center [674, 485] width 32 height 28
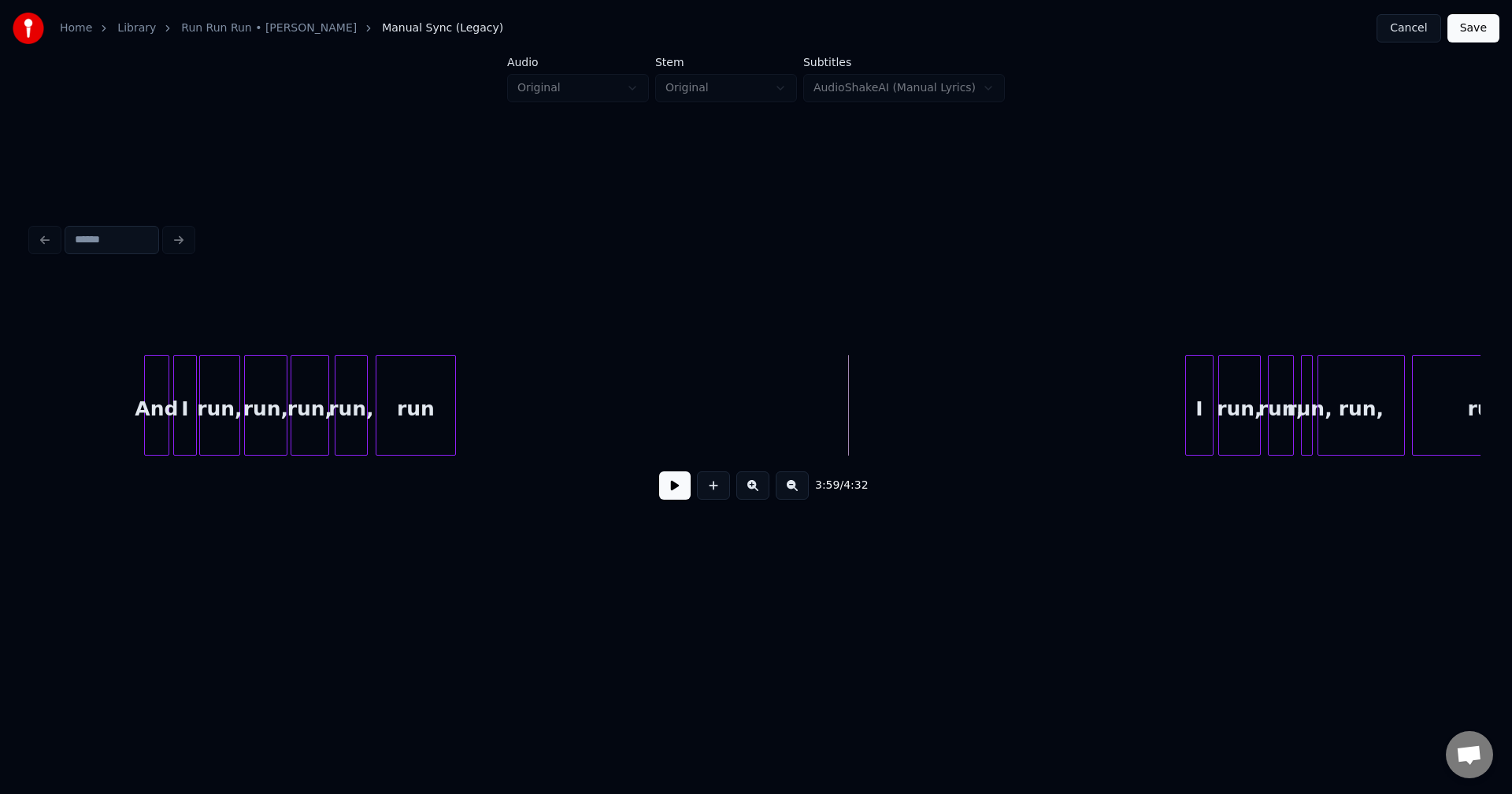
scroll to position [0, 27539]
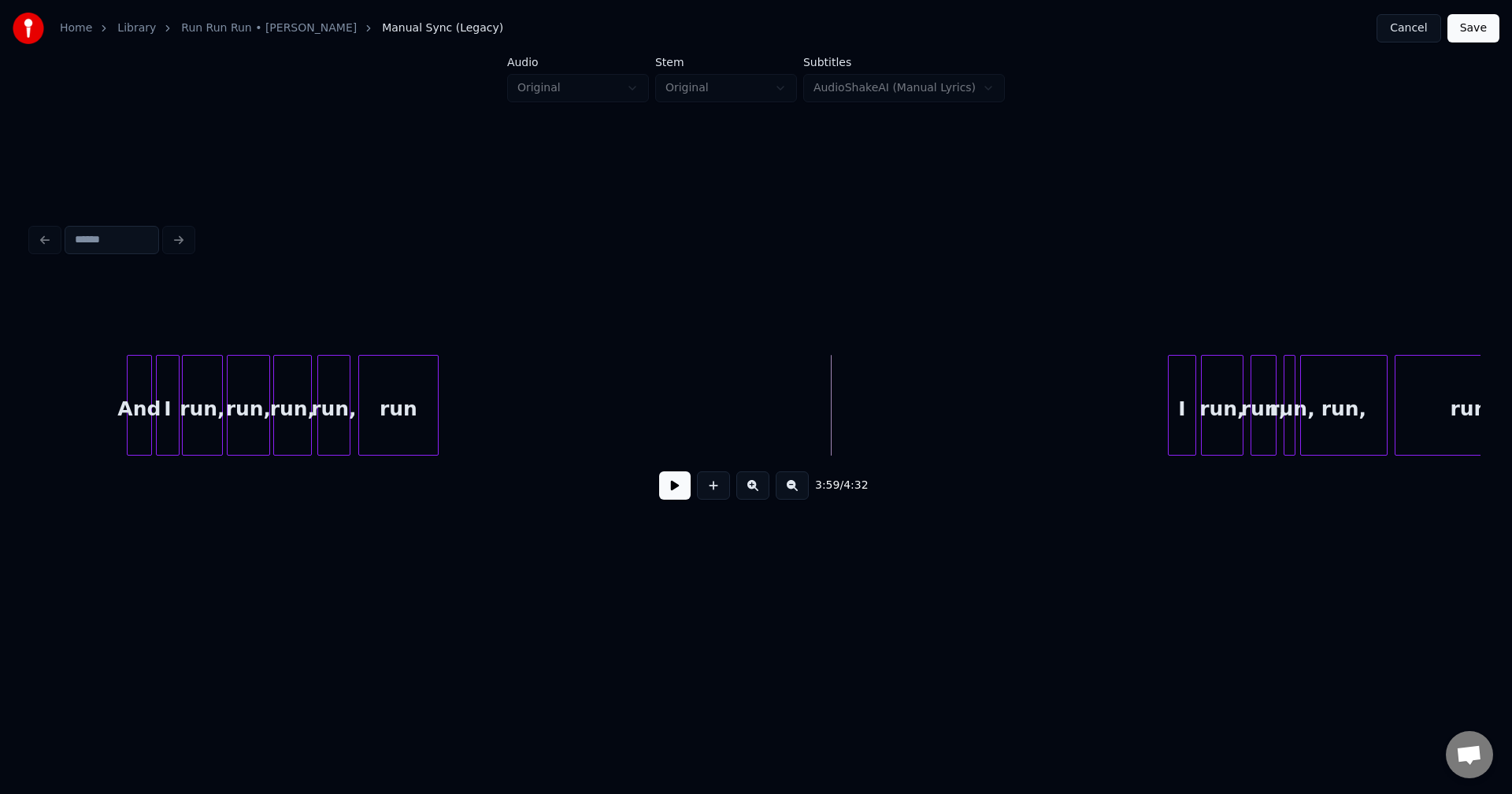
click at [672, 487] on button at bounding box center [674, 485] width 32 height 28
click at [675, 500] on button at bounding box center [674, 485] width 32 height 28
click at [667, 493] on button at bounding box center [674, 485] width 32 height 28
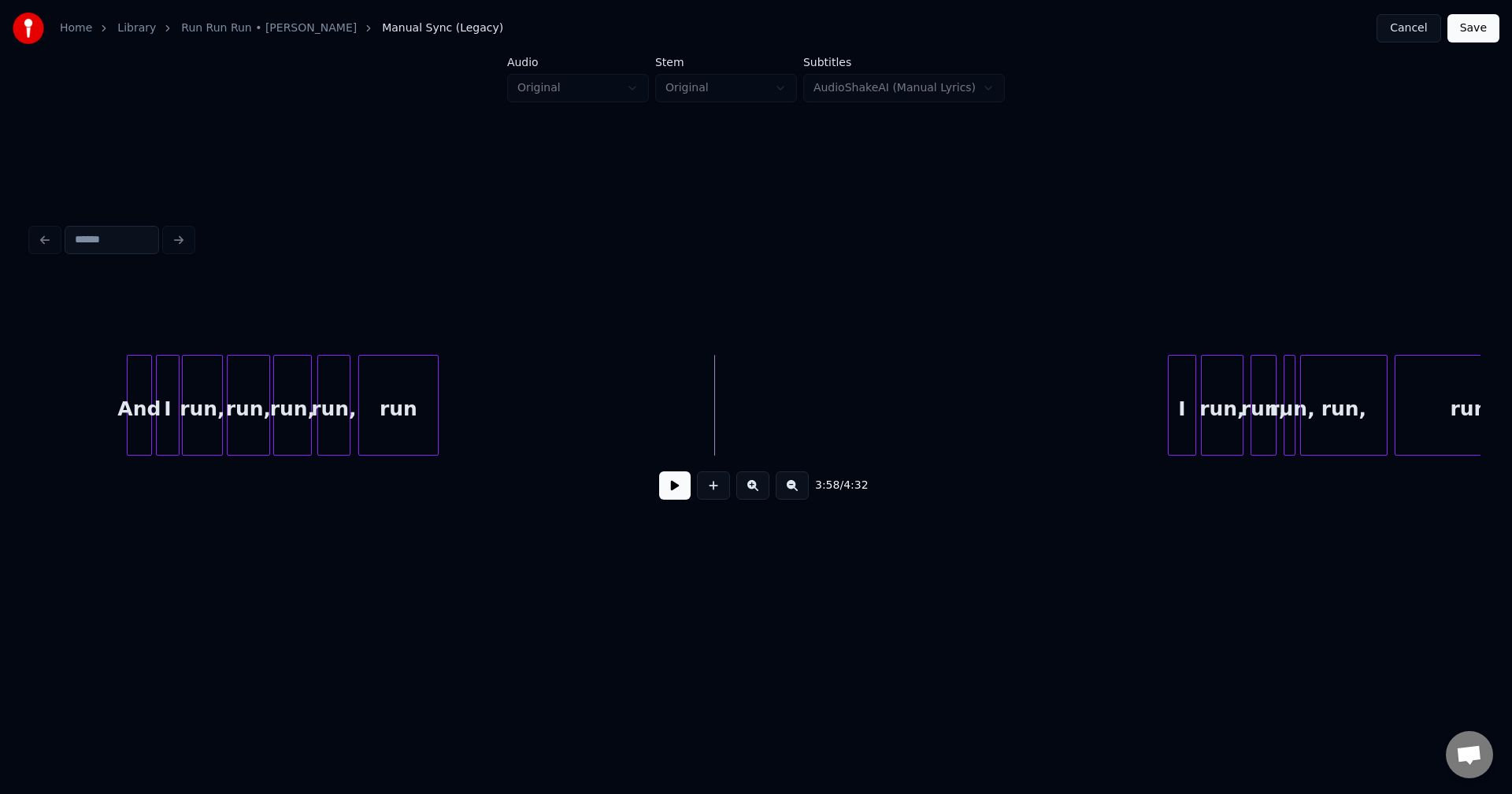
click at [684, 497] on button at bounding box center [674, 485] width 32 height 28
click at [679, 498] on button at bounding box center [674, 485] width 32 height 28
click at [670, 425] on div "I" at bounding box center [664, 409] width 27 height 107
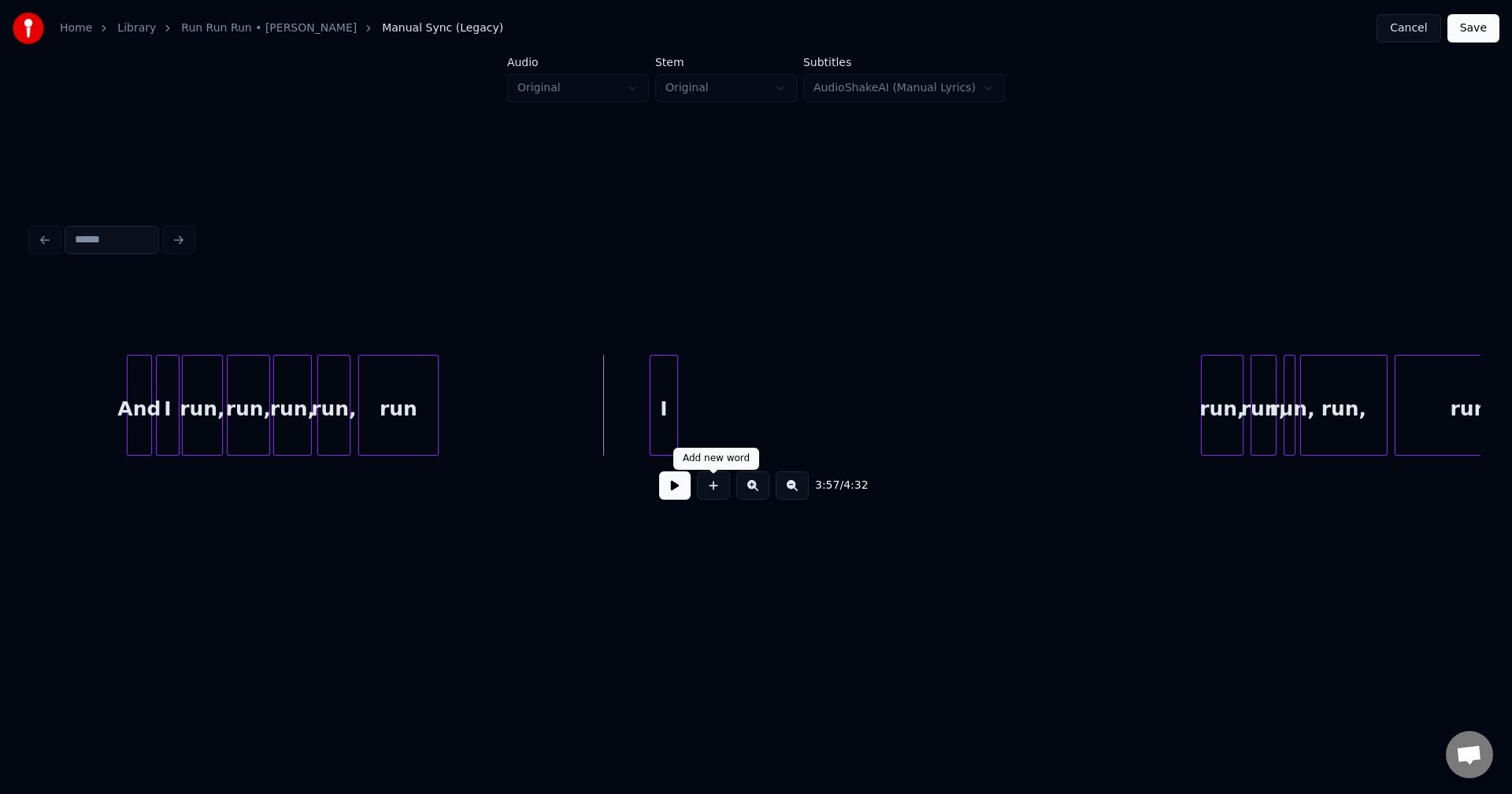
click at [707, 500] on button at bounding box center [713, 485] width 33 height 28
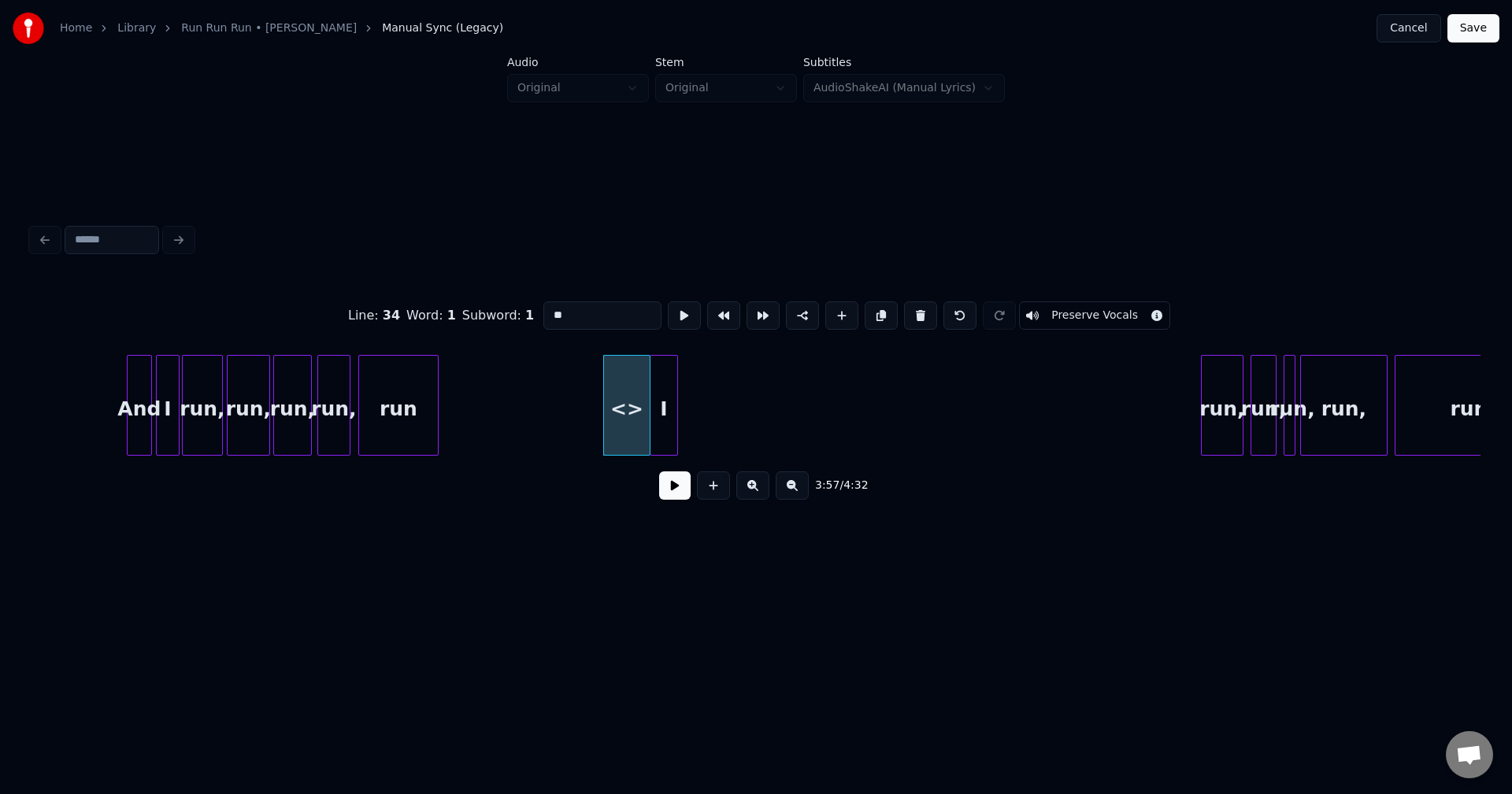
drag, startPoint x: 602, startPoint y: 325, endPoint x: 591, endPoint y: 321, distance: 11.7
click at [591, 321] on div "Line : 34 Word : 1 Subword : 1 ** Preserve Vocals" at bounding box center [756, 315] width 1449 height 78
drag, startPoint x: 590, startPoint y: 315, endPoint x: 380, endPoint y: 318, distance: 210.0
click at [380, 318] on div "Line : 34 Word : 1 Subword : 1 ** Preserve Vocals" at bounding box center [756, 315] width 1449 height 78
click at [620, 419] on div "And" at bounding box center [623, 409] width 45 height 107
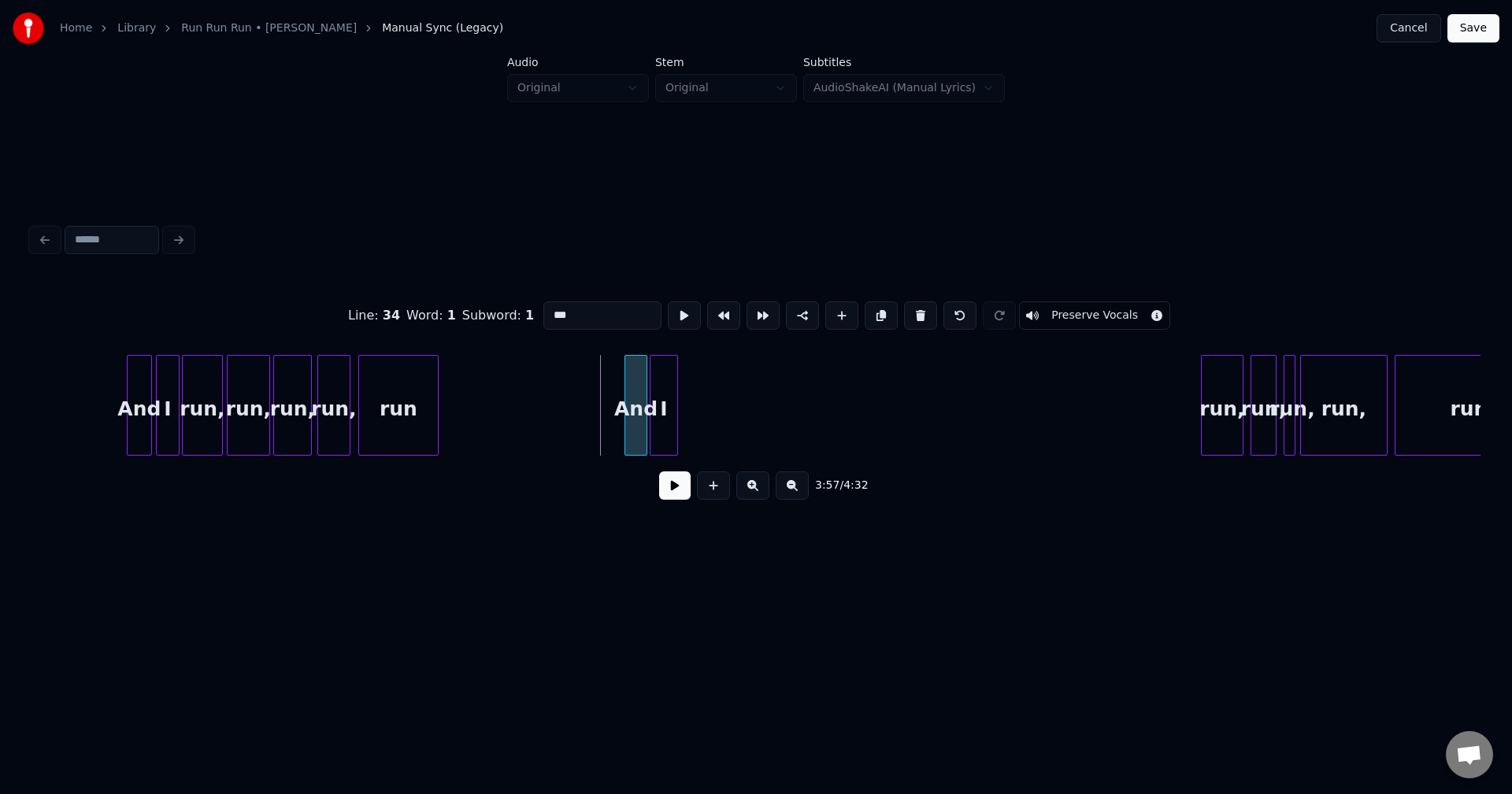
click at [627, 430] on div at bounding box center [627, 405] width 5 height 100
type input "***"
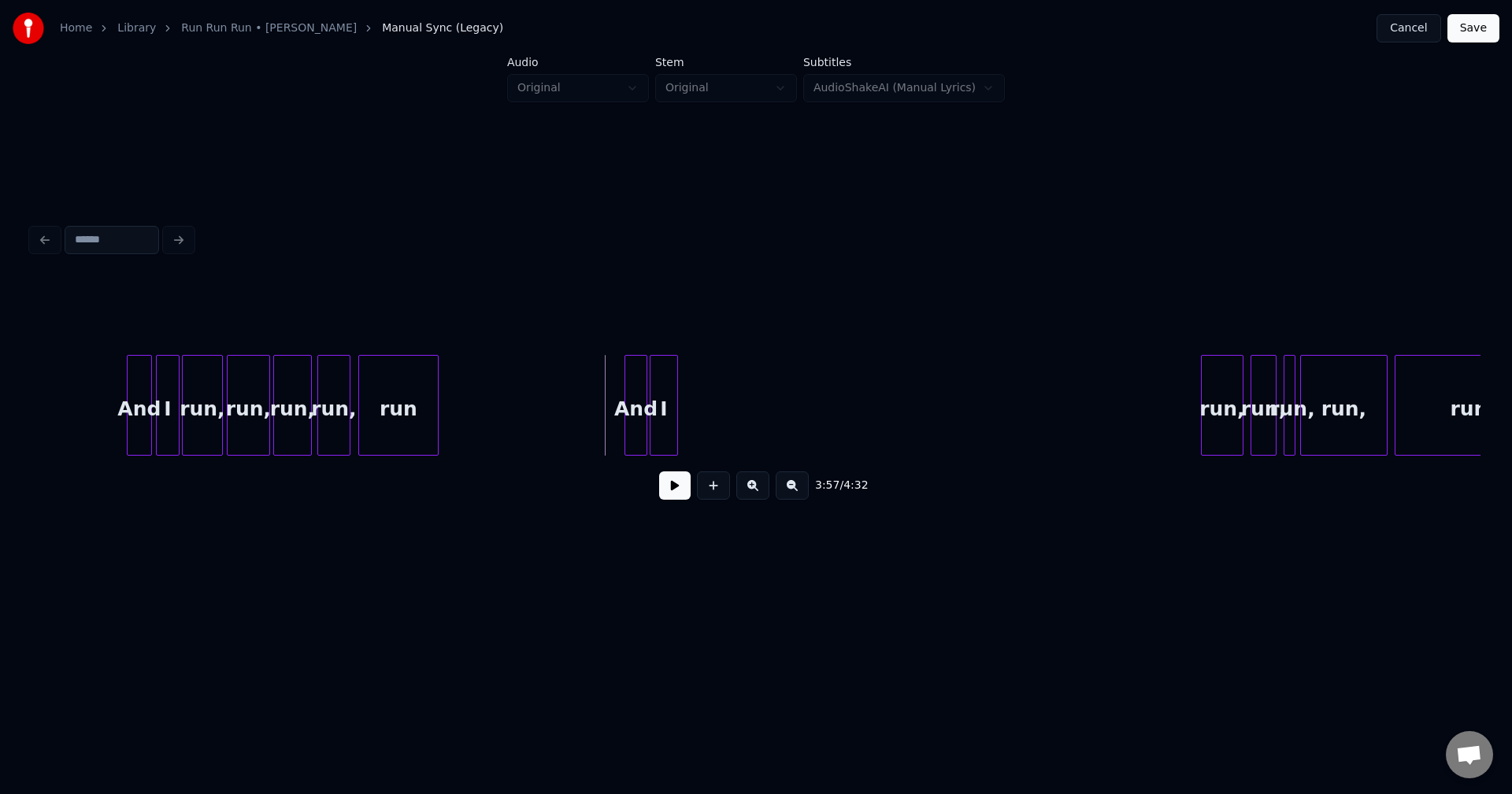
click at [686, 500] on button at bounding box center [674, 485] width 32 height 28
click at [677, 499] on button at bounding box center [674, 485] width 32 height 28
click at [707, 426] on div "run," at bounding box center [704, 409] width 41 height 107
click at [746, 401] on div "run," at bounding box center [742, 409] width 24 height 107
click at [768, 401] on div at bounding box center [766, 405] width 5 height 100
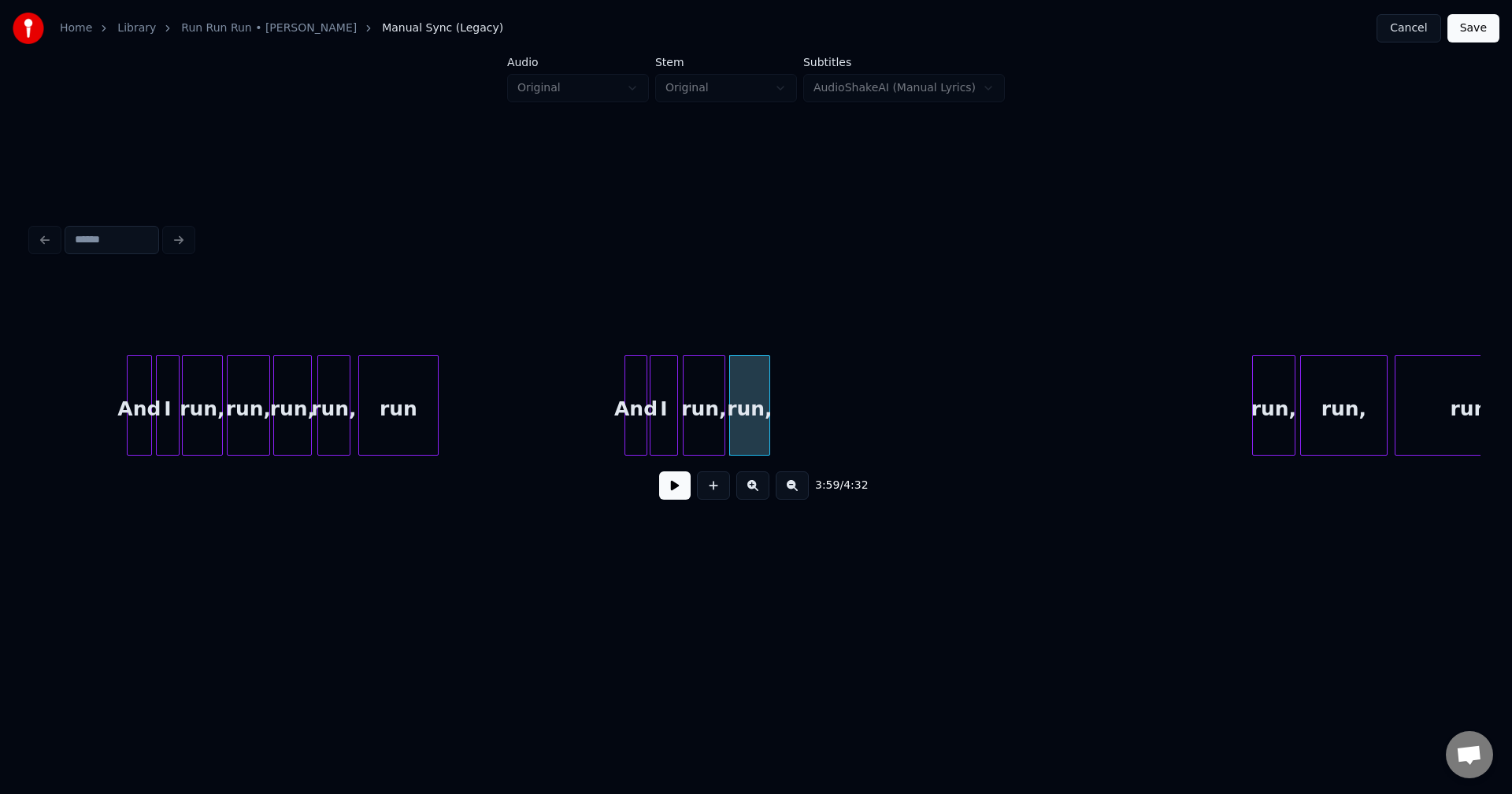
click at [1256, 395] on div at bounding box center [1255, 405] width 5 height 100
click at [793, 395] on div "run," at bounding box center [795, 409] width 42 height 107
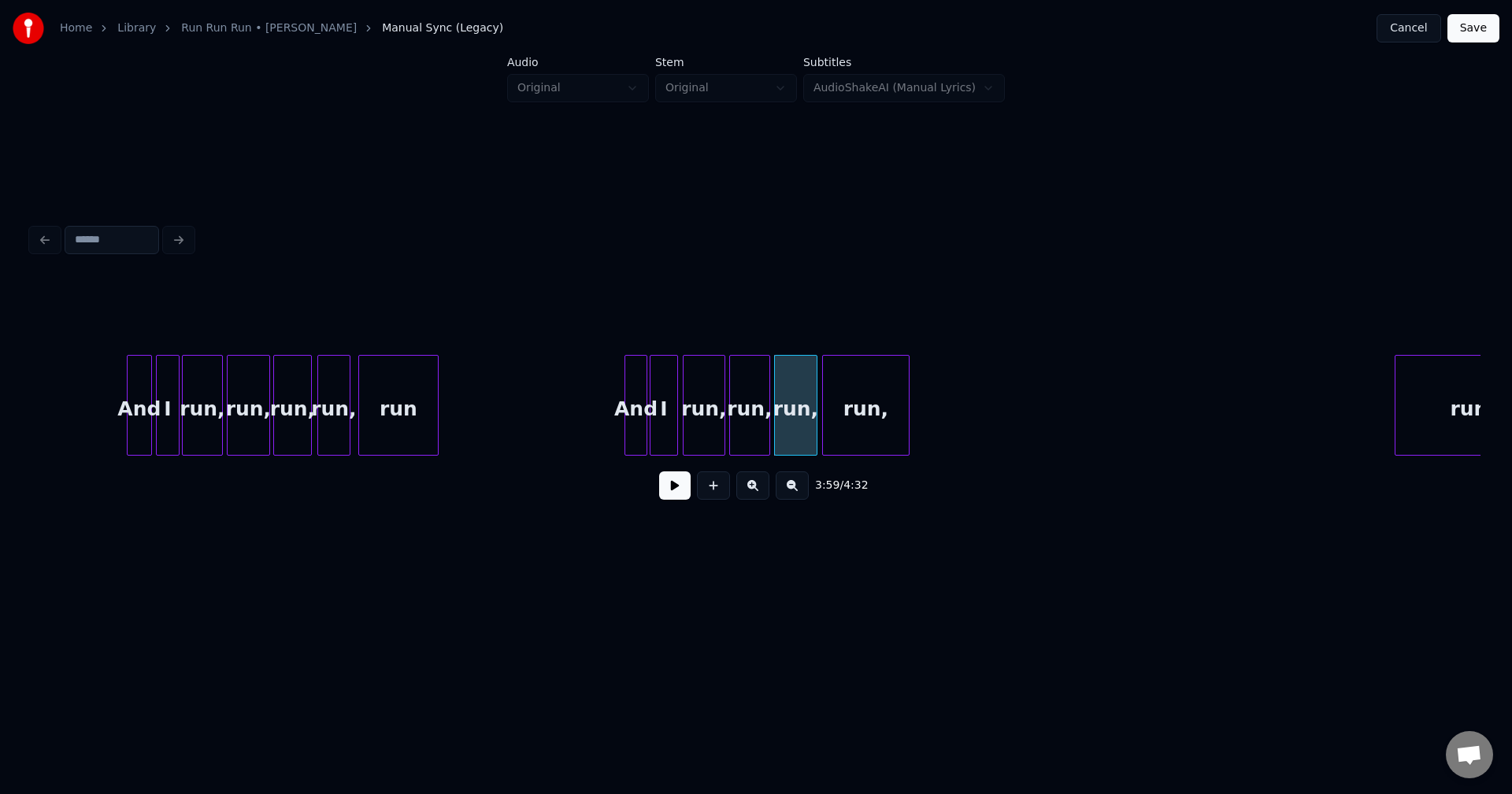
click at [869, 405] on div "run," at bounding box center [866, 409] width 86 height 107
click at [847, 409] on div at bounding box center [848, 405] width 5 height 100
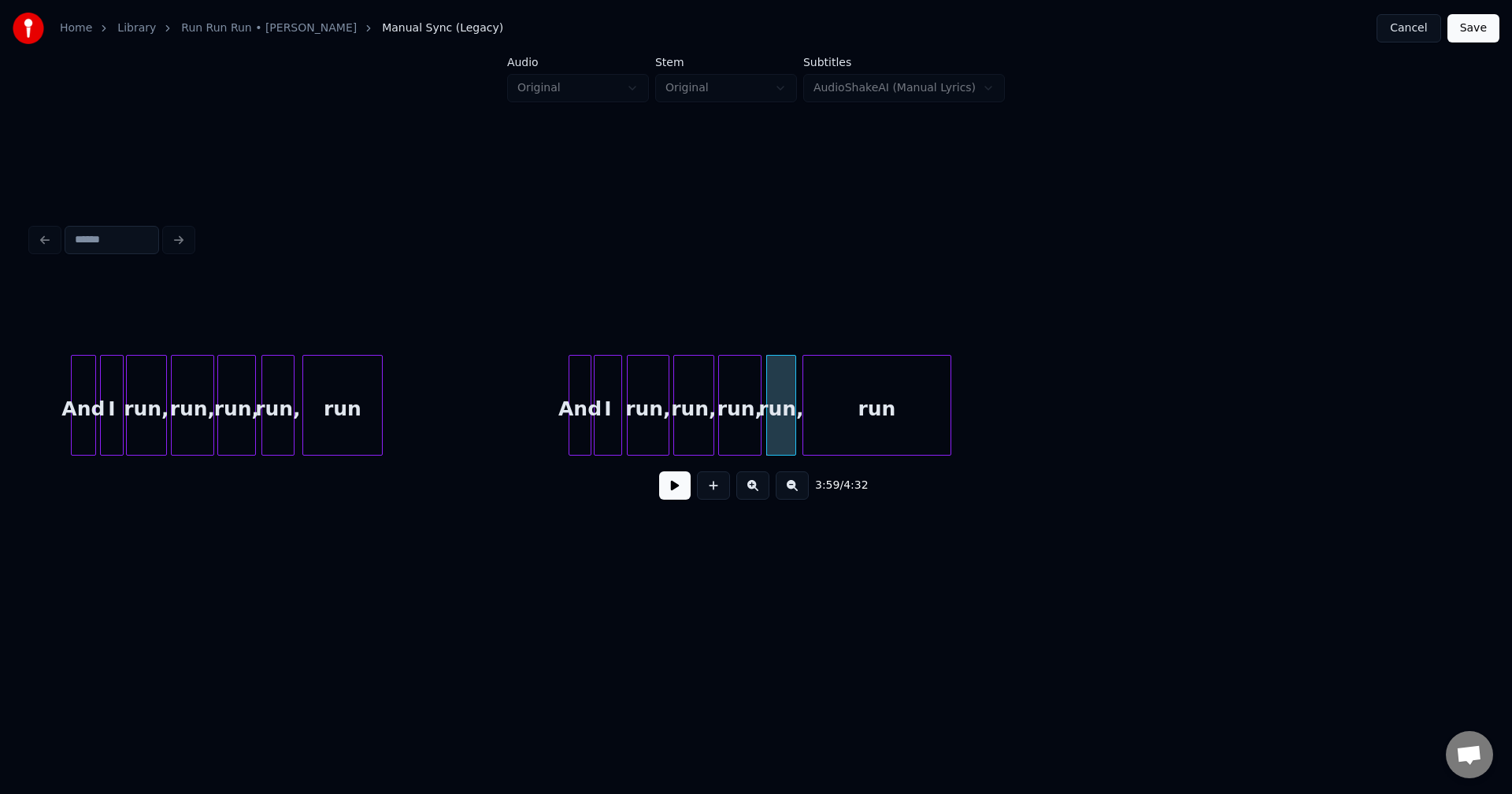
click at [900, 418] on div "run" at bounding box center [876, 409] width 147 height 107
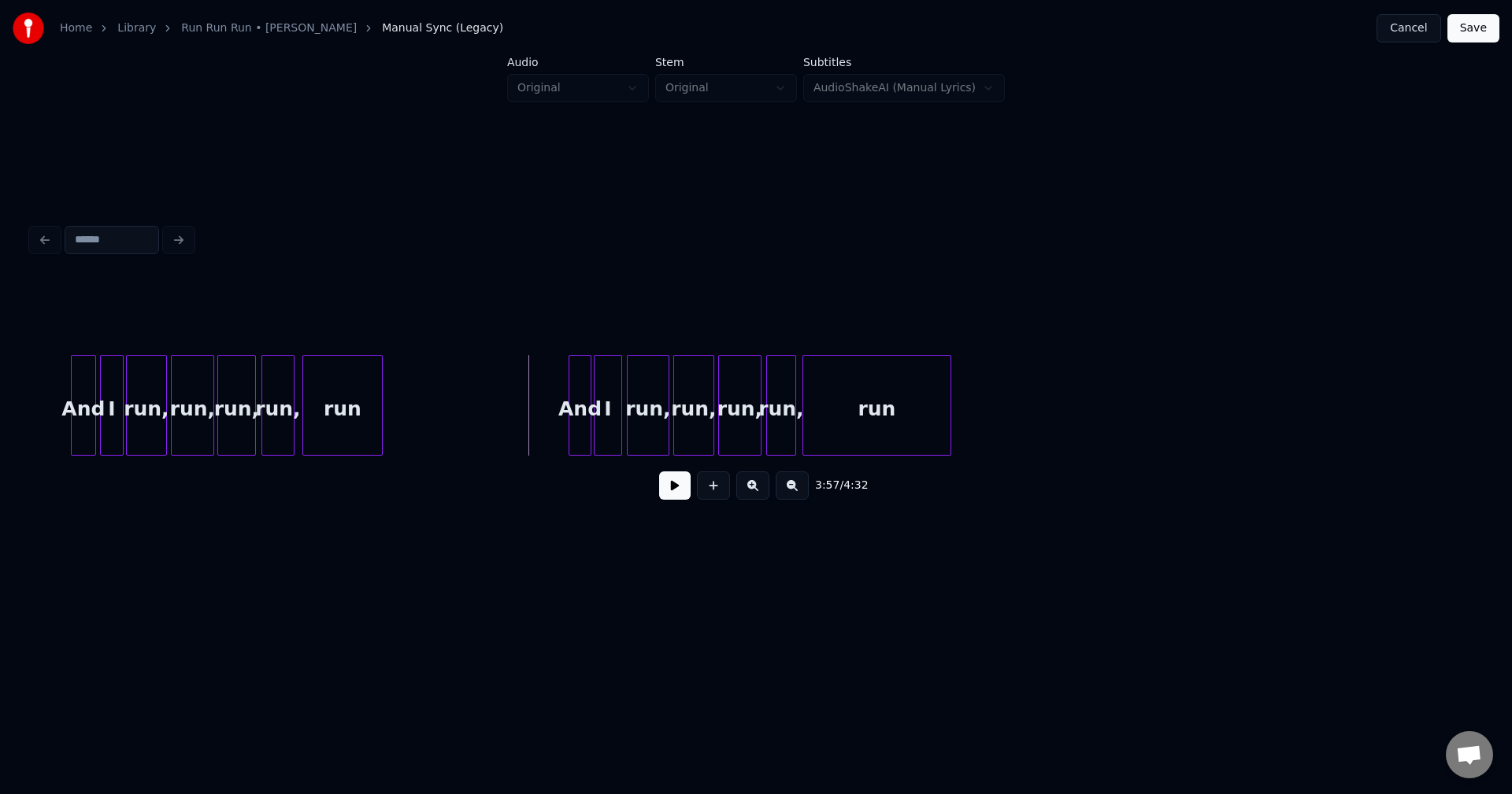
click at [668, 496] on button at bounding box center [674, 485] width 32 height 28
click at [850, 423] on div "run" at bounding box center [876, 409] width 147 height 107
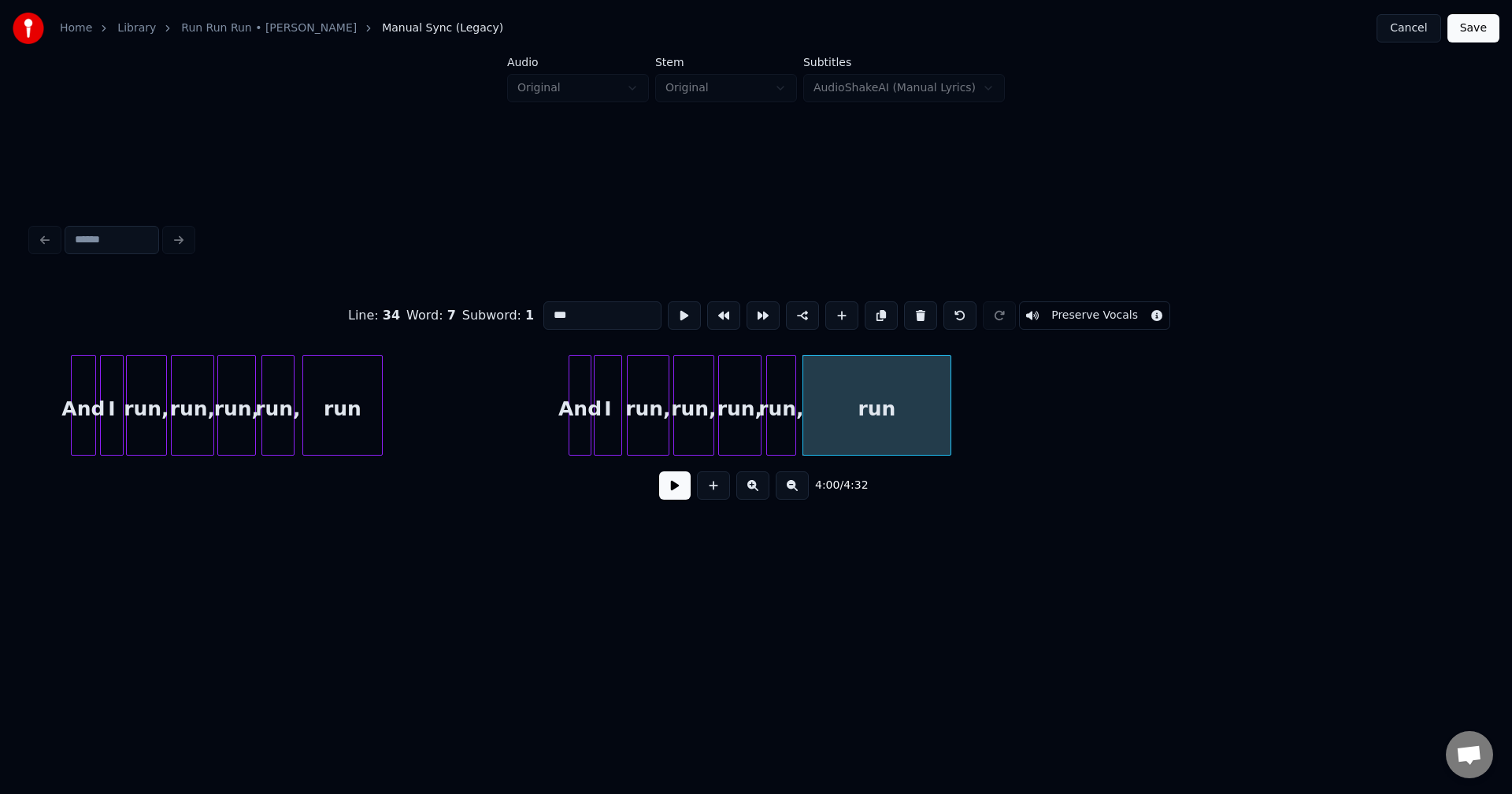
click at [678, 485] on button at bounding box center [674, 485] width 32 height 28
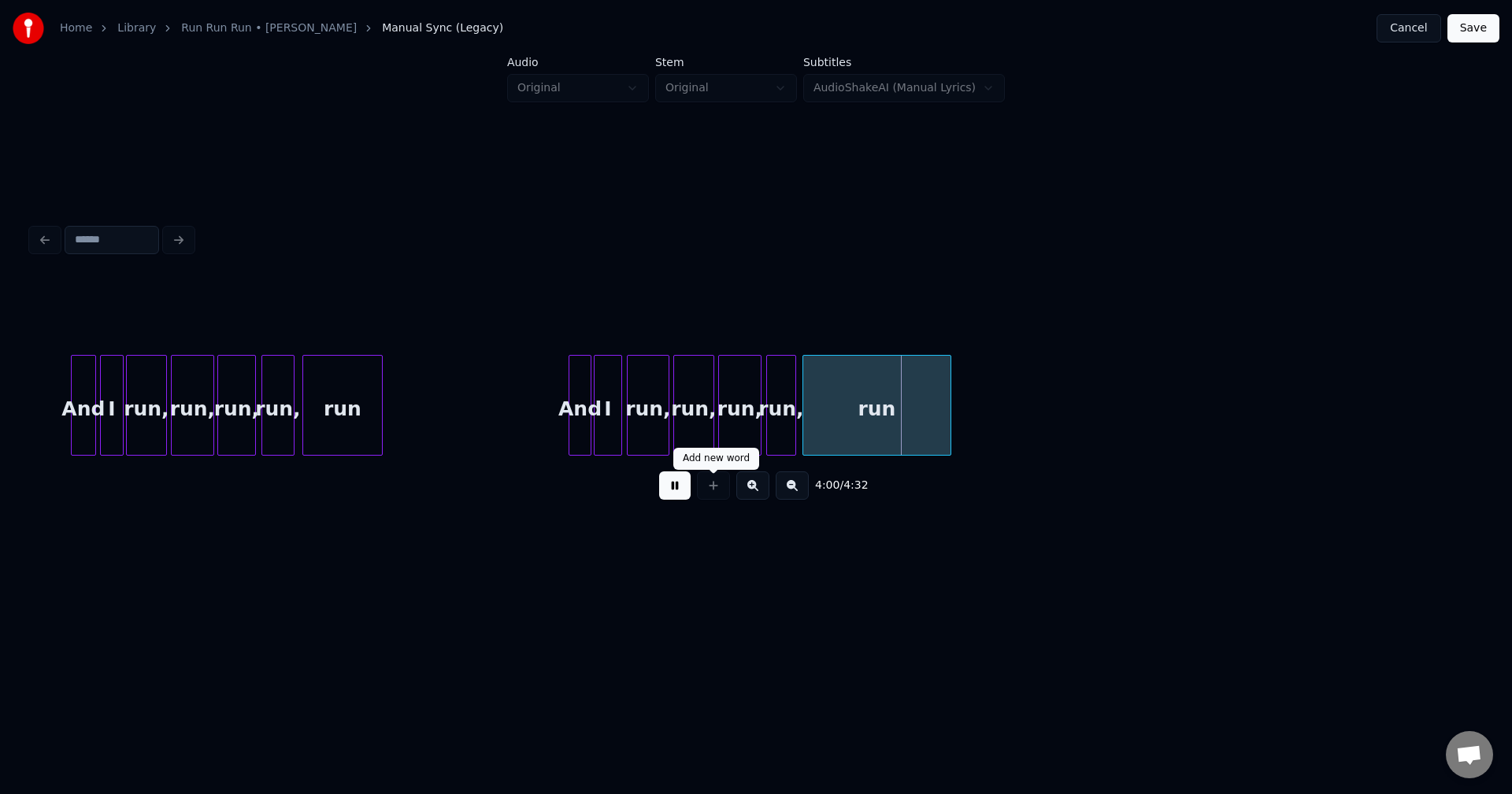
click at [682, 497] on button at bounding box center [674, 485] width 32 height 28
click at [815, 420] on div at bounding box center [815, 405] width 5 height 100
click at [803, 432] on div at bounding box center [804, 405] width 5 height 100
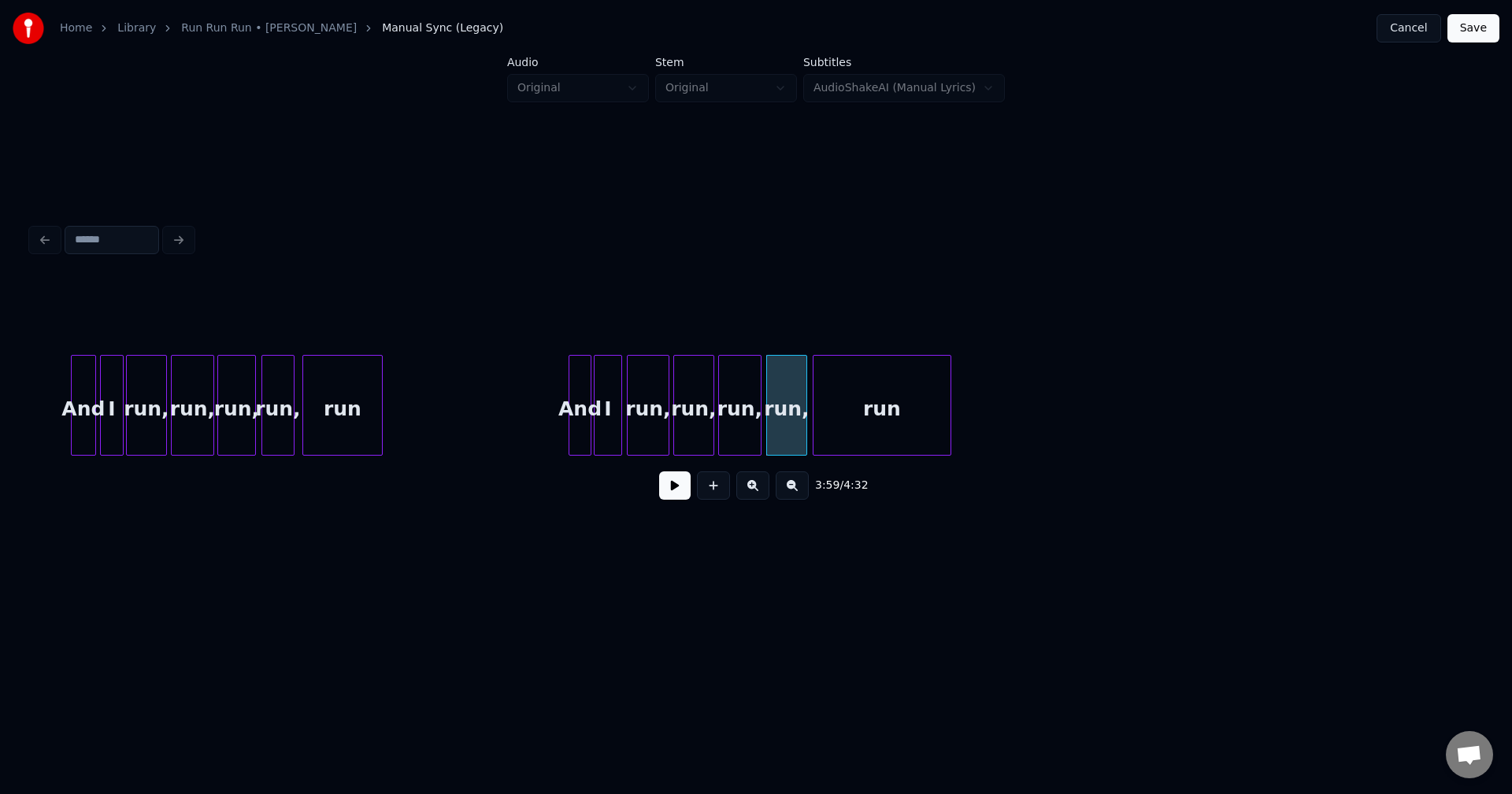
click at [677, 497] on button at bounding box center [674, 485] width 32 height 28
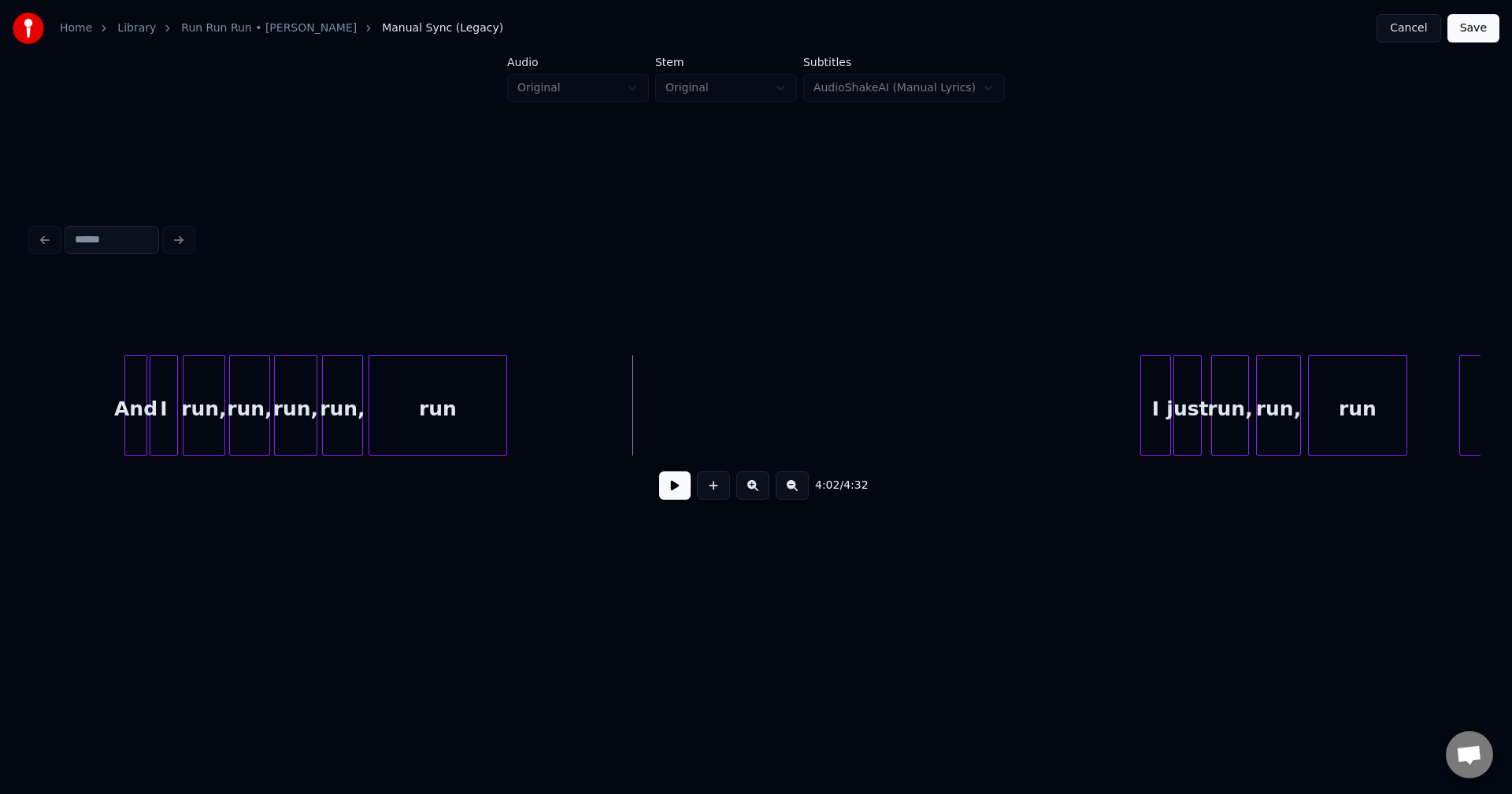
scroll to position [0, 28146]
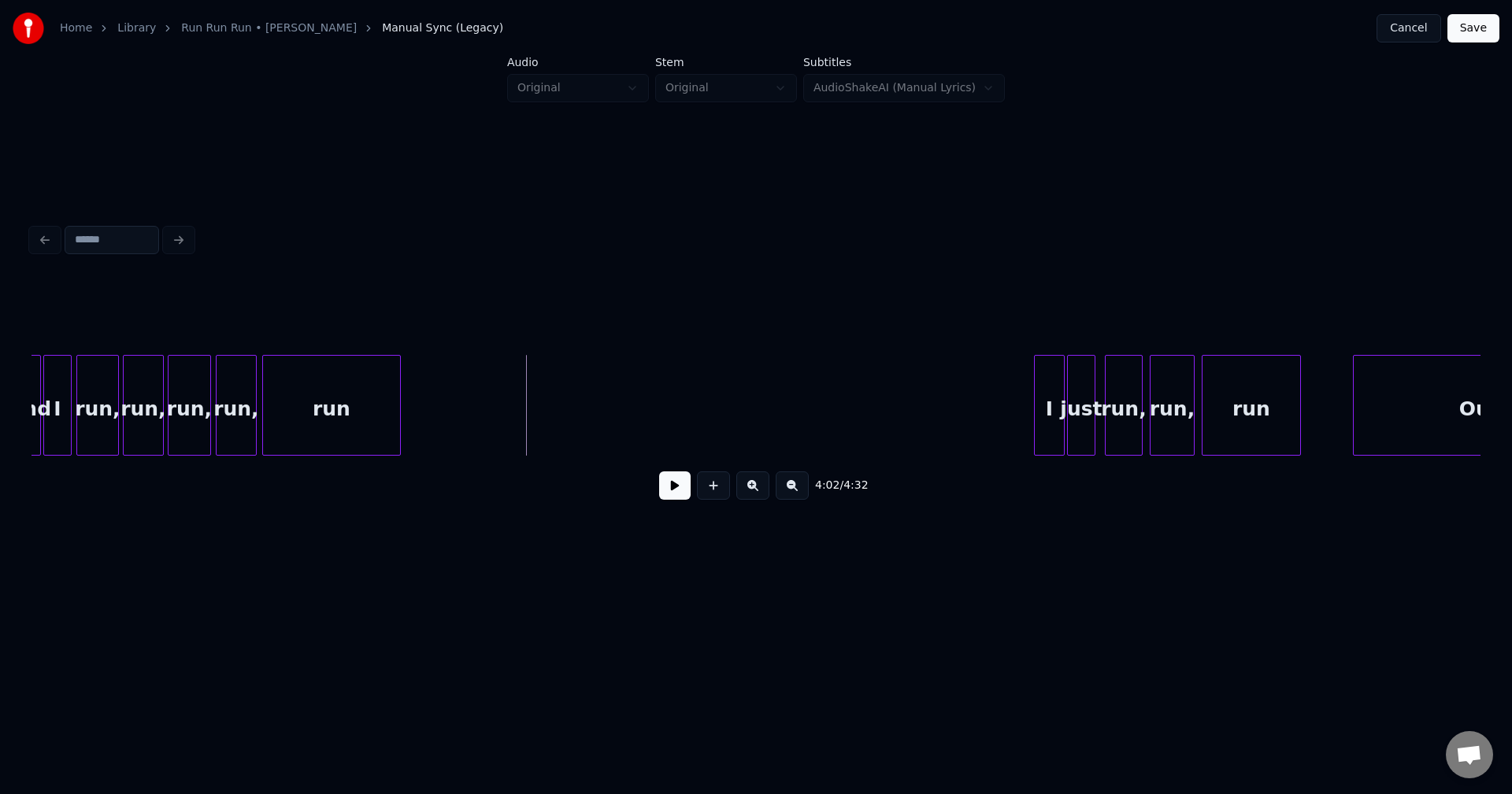
click at [668, 489] on button at bounding box center [674, 485] width 32 height 28
click at [728, 485] on button at bounding box center [713, 485] width 33 height 28
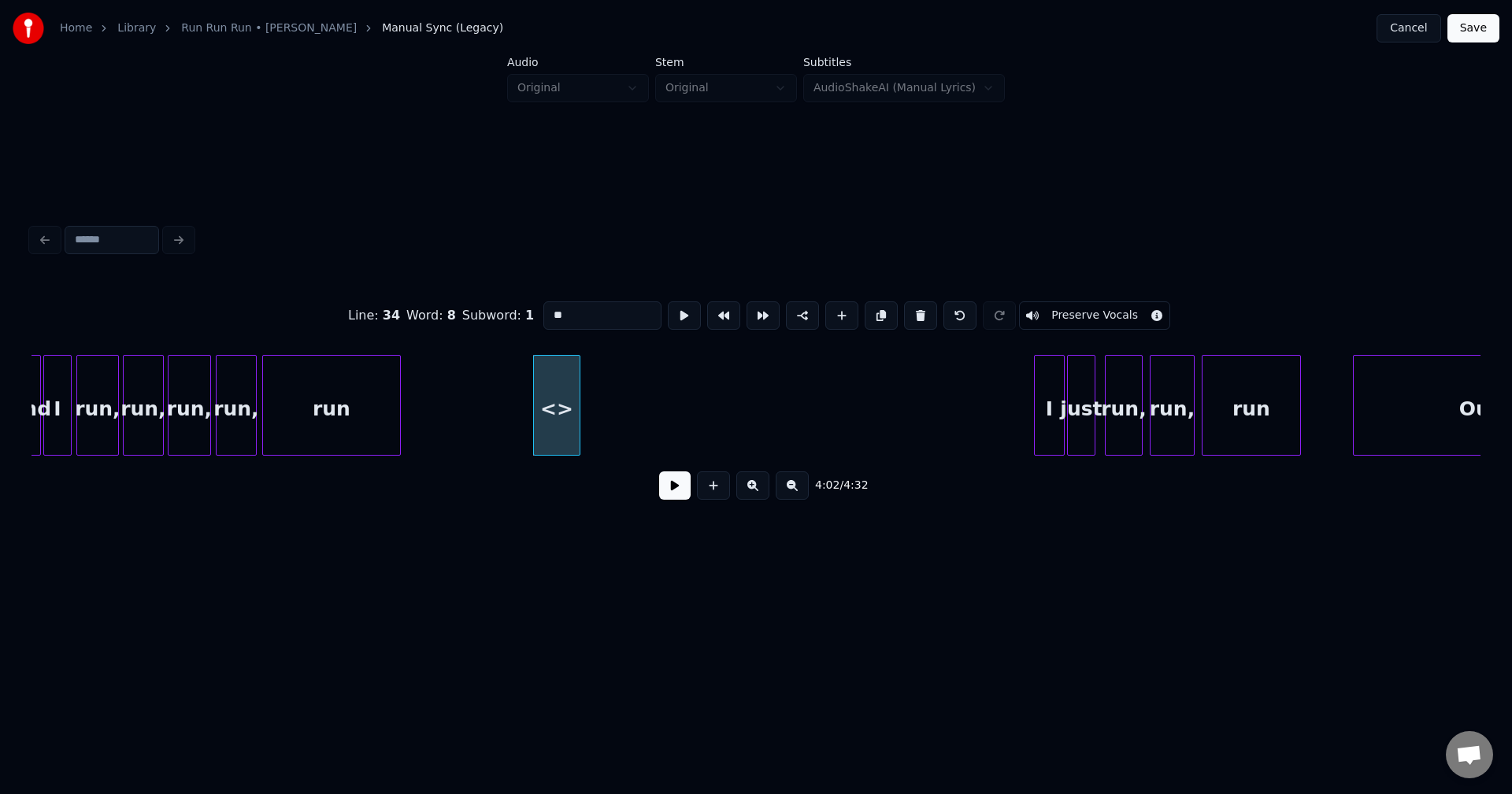
drag, startPoint x: 579, startPoint y: 302, endPoint x: 484, endPoint y: 319, distance: 96.5
click at [485, 309] on div "Line : 34 Word : 8 Subword : 1 ** Preserve Vocals" at bounding box center [756, 315] width 1449 height 78
type input "***"
click at [672, 497] on button at bounding box center [674, 485] width 32 height 28
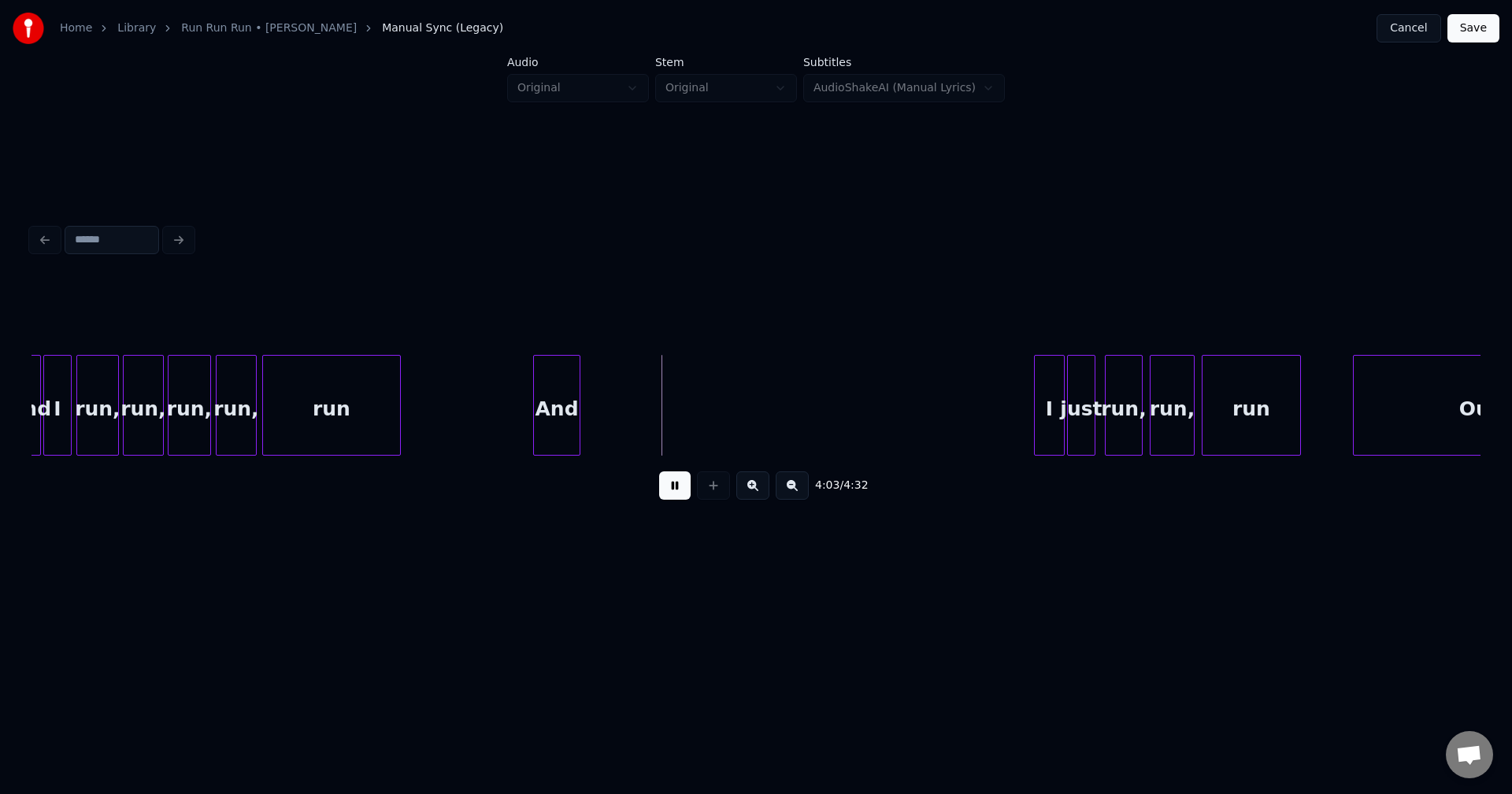
click at [672, 497] on button at bounding box center [674, 485] width 32 height 28
click at [570, 400] on div "And" at bounding box center [556, 409] width 45 height 107
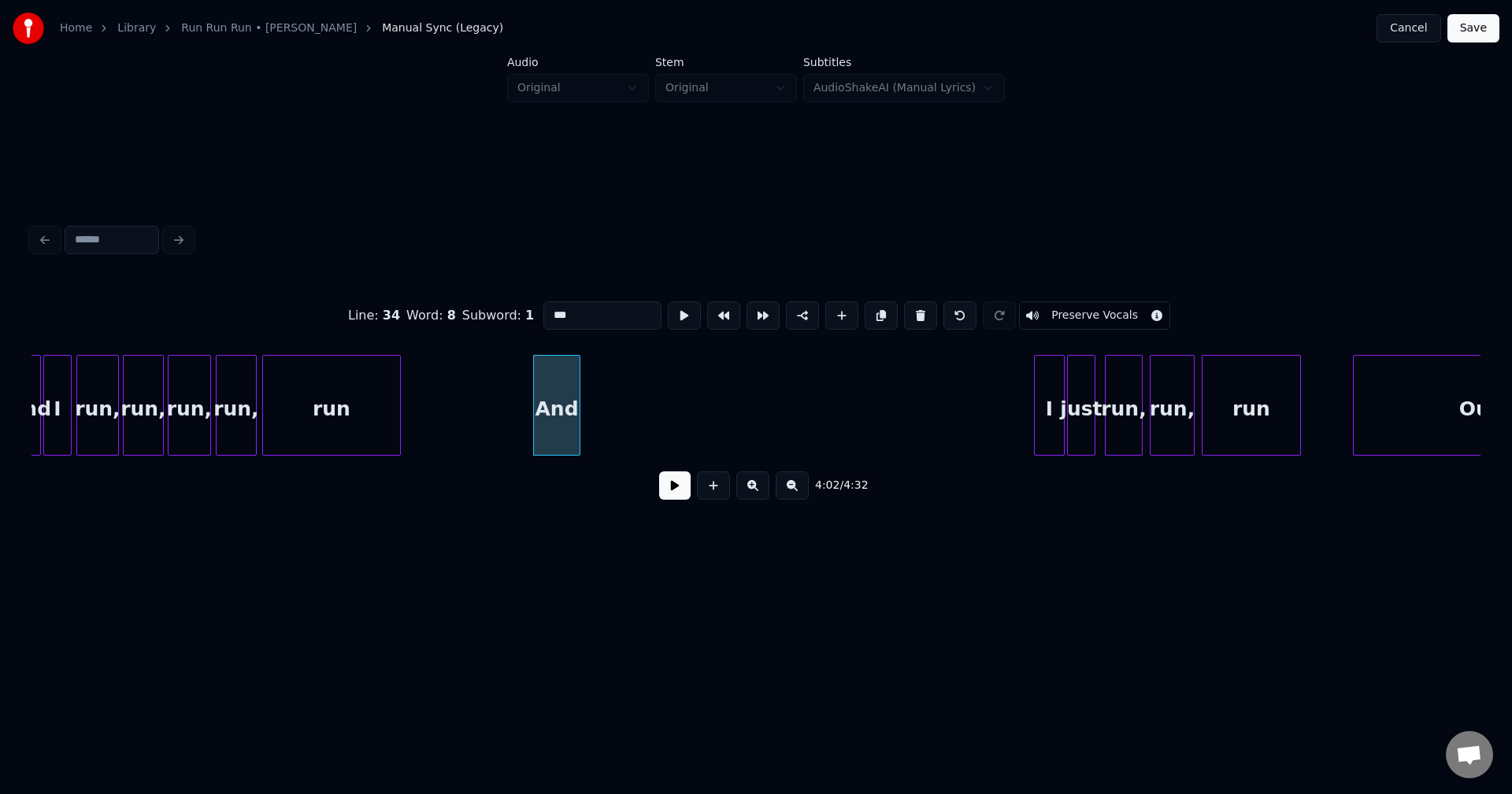
drag, startPoint x: 591, startPoint y: 315, endPoint x: 443, endPoint y: 317, distance: 148.0
click at [443, 317] on div "Line : 34 Word : 8 Subword : 1 *** Preserve Vocals" at bounding box center [756, 315] width 1449 height 78
click at [551, 427] on div at bounding box center [553, 405] width 5 height 100
type input "*"
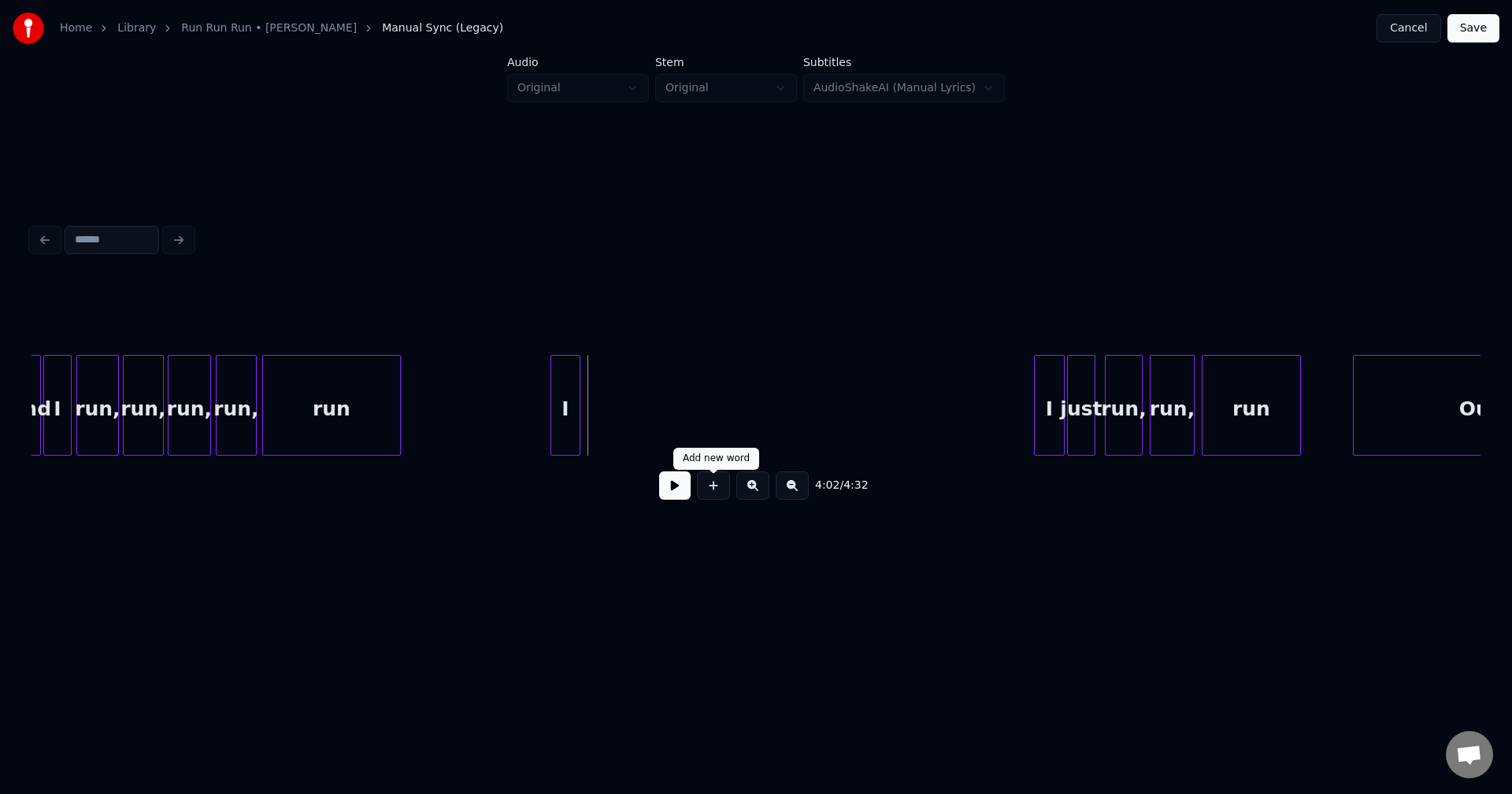
click at [720, 495] on button at bounding box center [713, 485] width 33 height 28
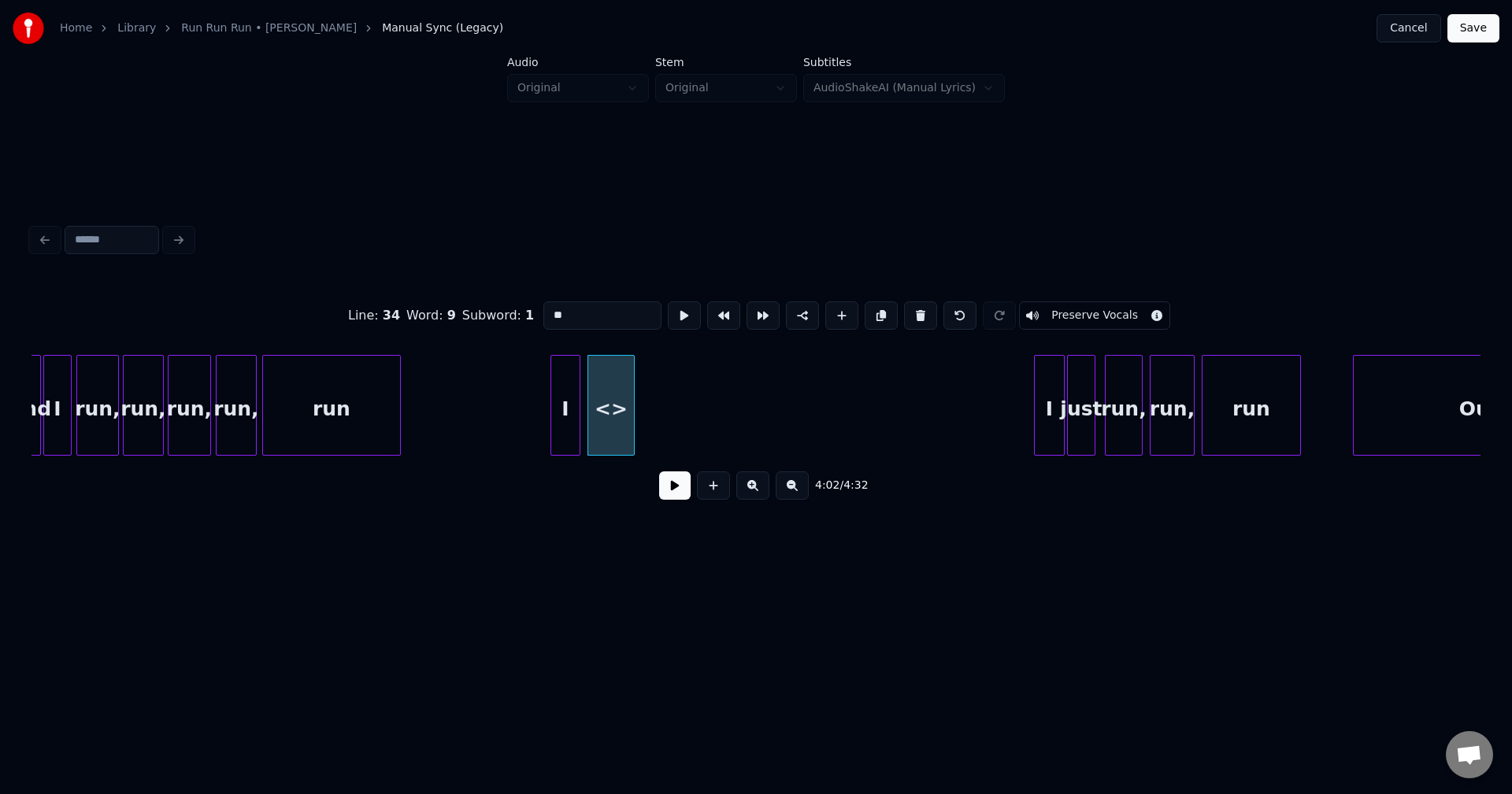
drag, startPoint x: 602, startPoint y: 314, endPoint x: 469, endPoint y: 312, distance: 133.0
click at [469, 312] on div "Line : 34 Word : 9 Subword : 1 ** Preserve Vocals" at bounding box center [756, 315] width 1449 height 78
click at [606, 410] on div "run" at bounding box center [606, 409] width 45 height 107
type input "***"
click at [679, 500] on button at bounding box center [674, 485] width 32 height 28
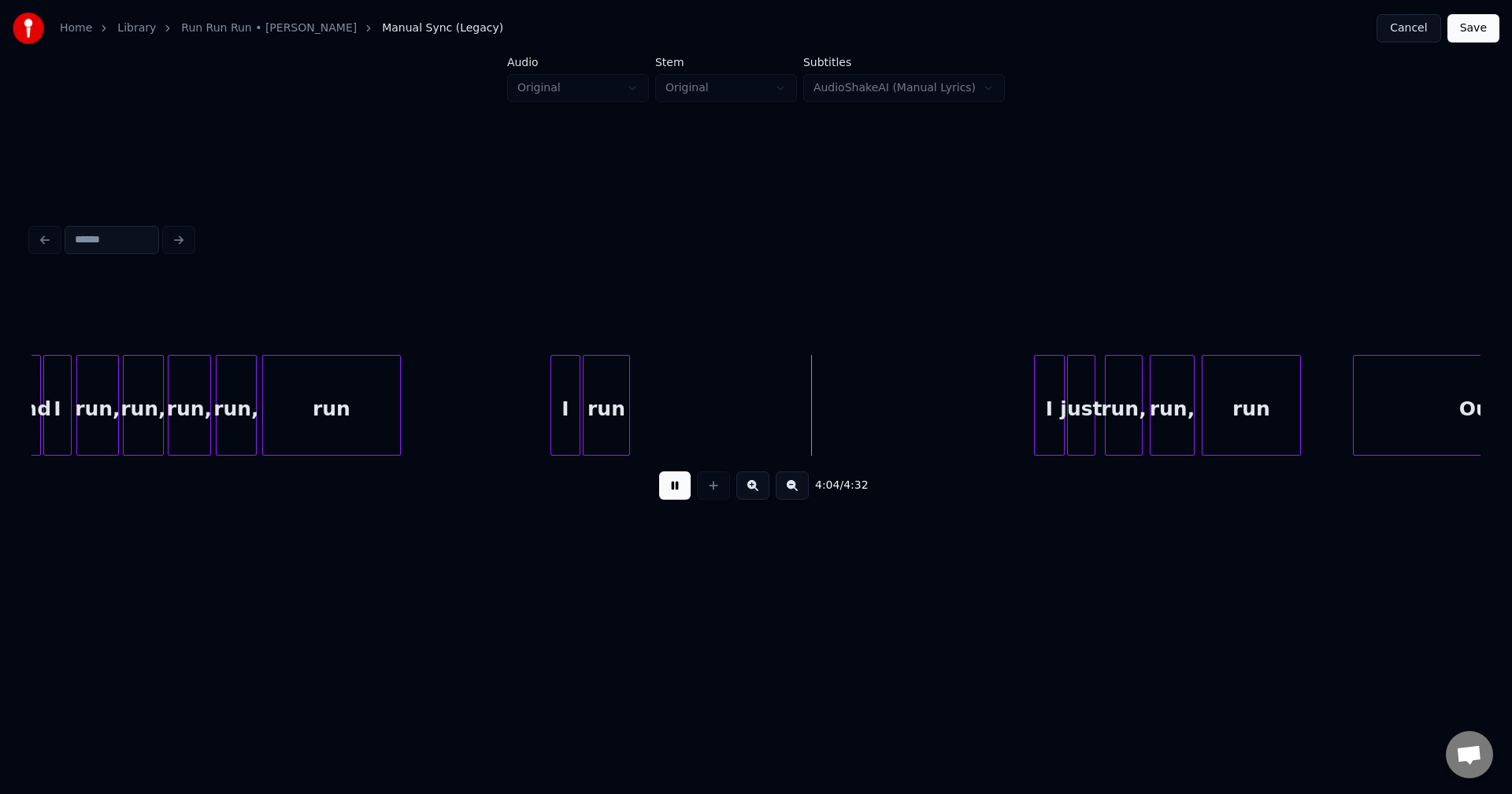
click at [667, 481] on button at bounding box center [674, 485] width 32 height 28
click at [705, 489] on button at bounding box center [713, 485] width 33 height 28
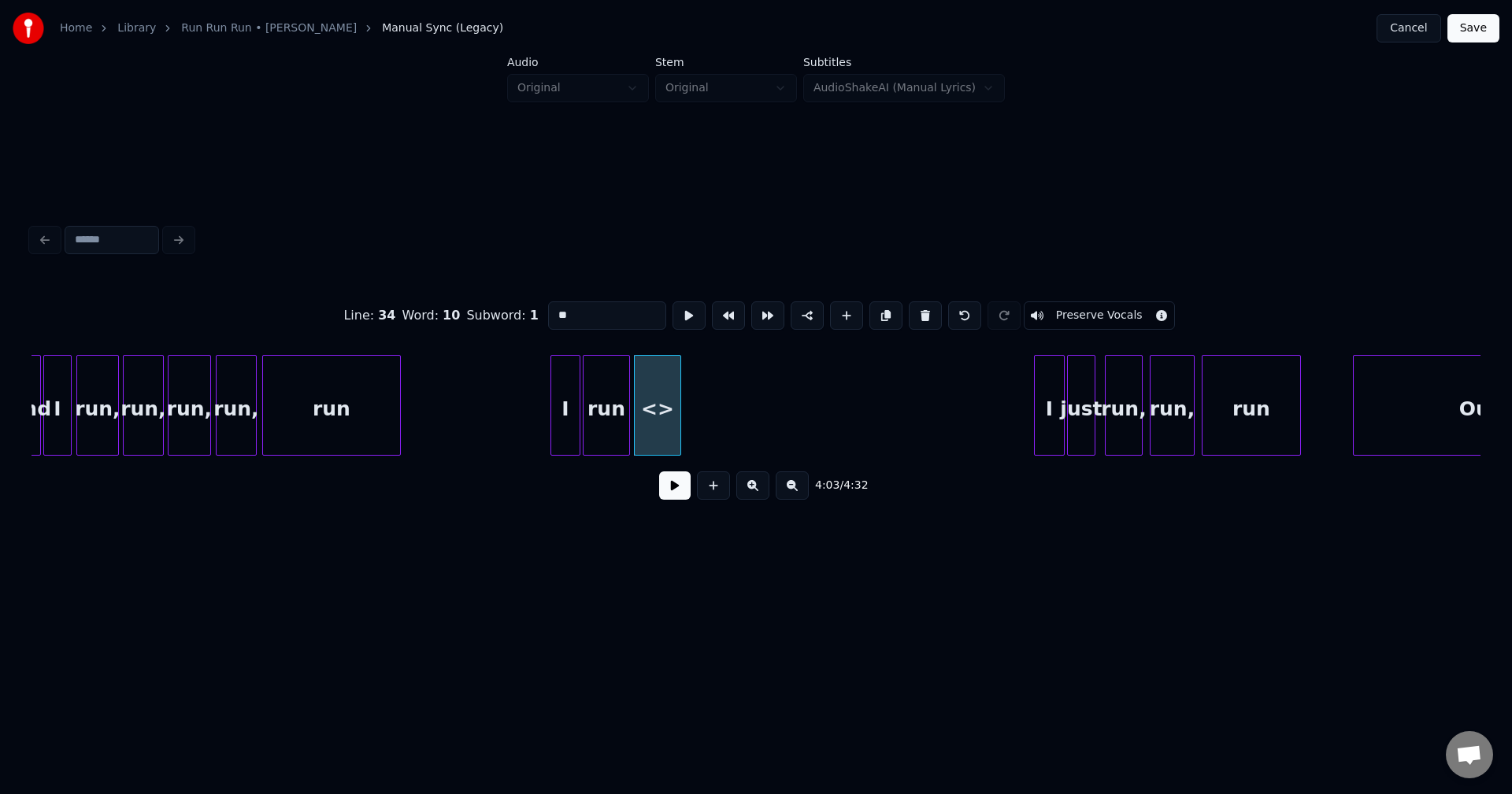
drag, startPoint x: 569, startPoint y: 315, endPoint x: 503, endPoint y: 315, distance: 66.0
click at [503, 315] on div "Line : 34 Word : 10 Subword : 1 ** Preserve Vocals" at bounding box center [756, 315] width 1449 height 78
type input "***"
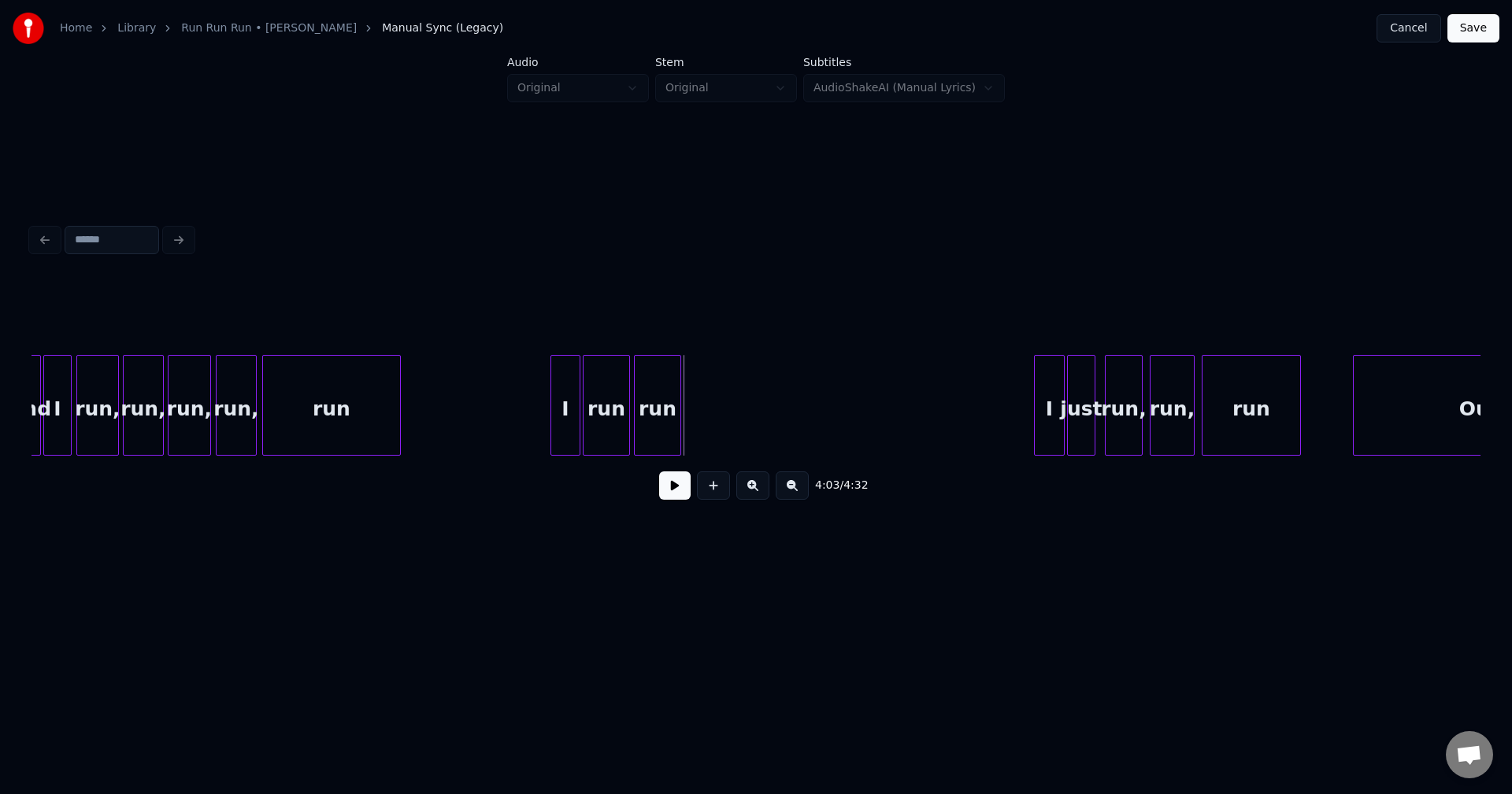
click at [707, 475] on div "4:03 / 4:32" at bounding box center [756, 485] width 1424 height 35
click at [713, 497] on button at bounding box center [713, 485] width 33 height 28
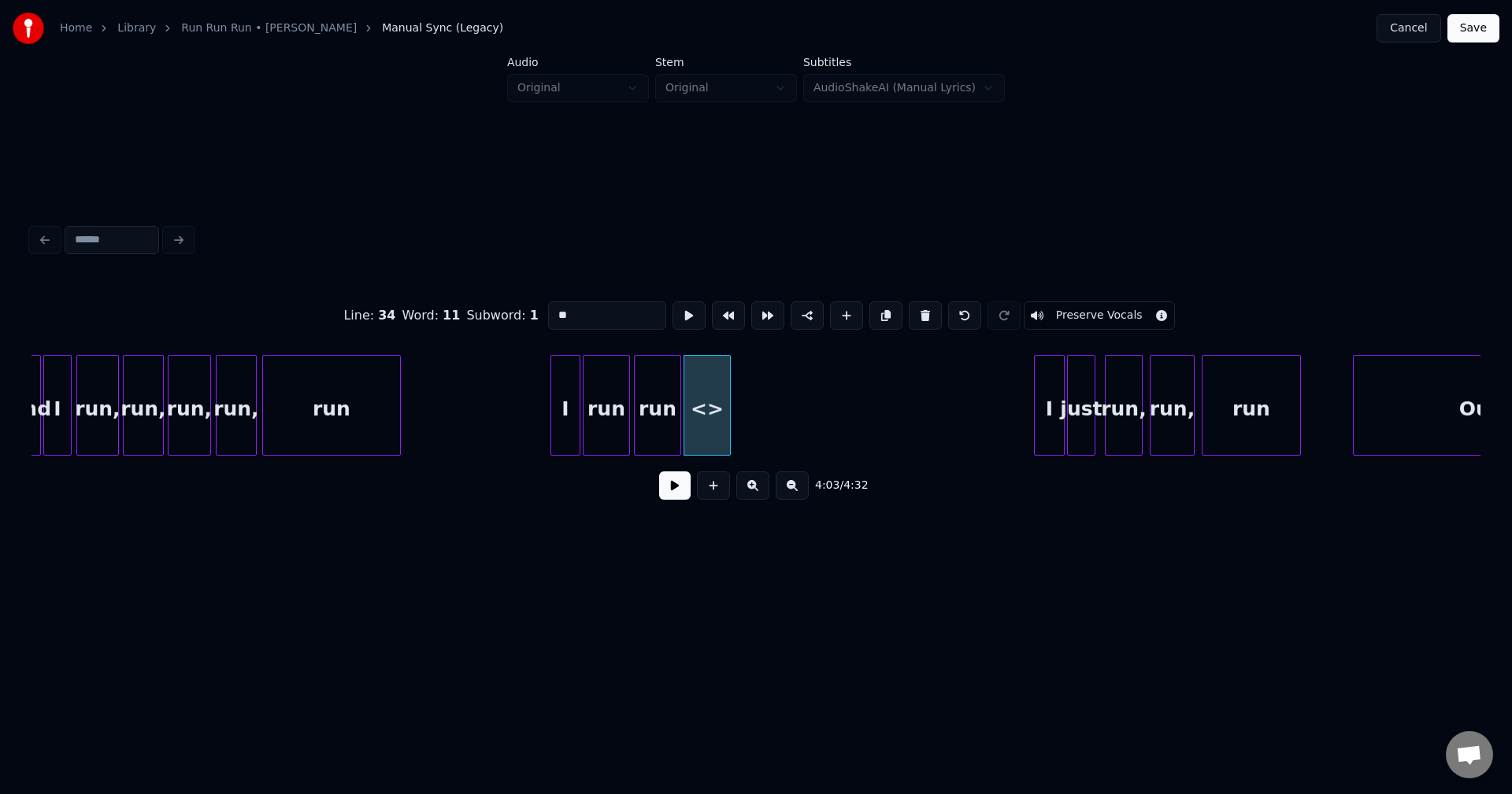
drag, startPoint x: 588, startPoint y: 312, endPoint x: 492, endPoint y: 312, distance: 96.0
click at [492, 312] on div "Line : 34 Word : 11 Subword : 1 ** Preserve Vocals" at bounding box center [756, 315] width 1449 height 78
type input "***"
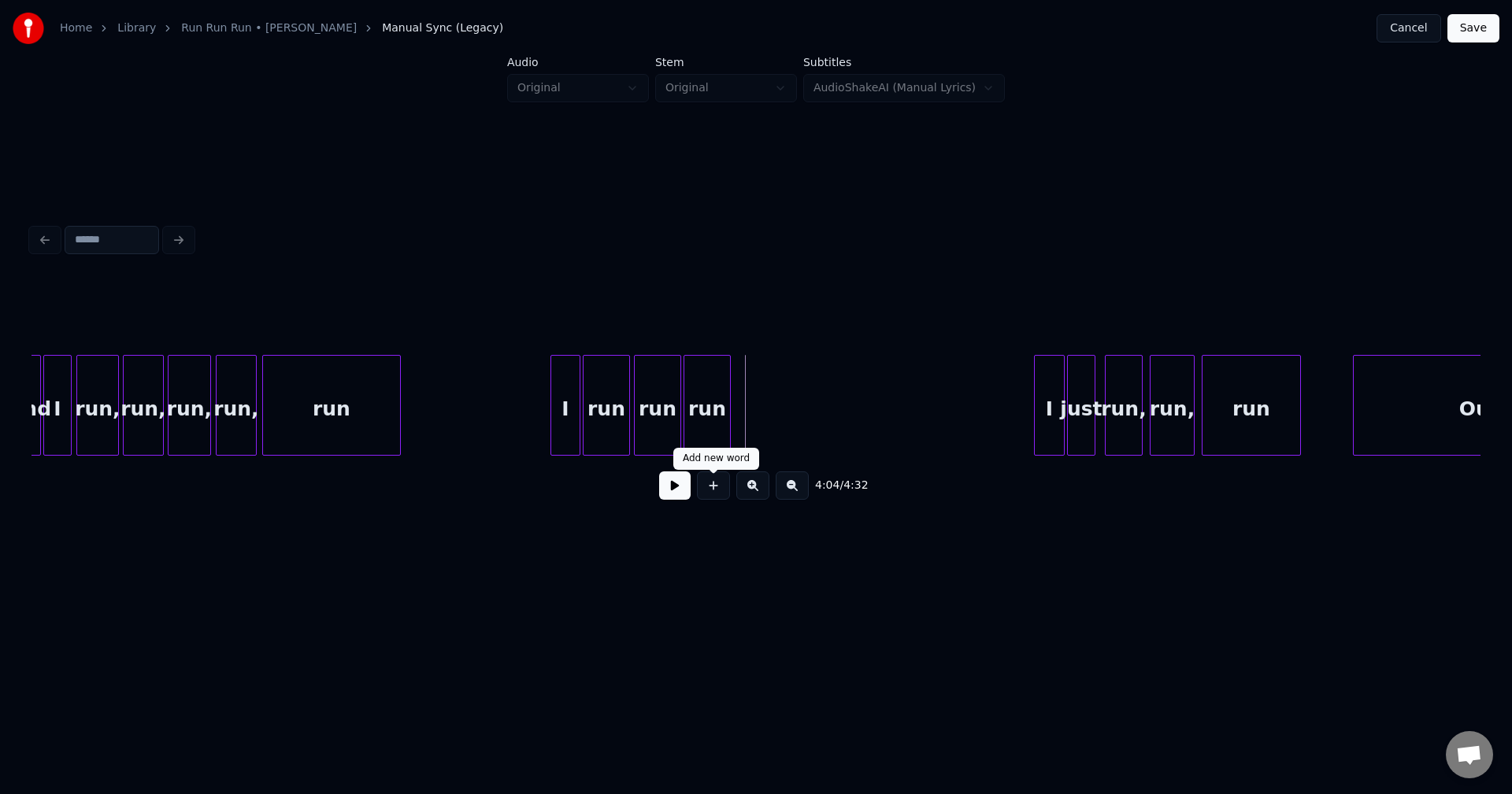
click at [716, 490] on button at bounding box center [713, 485] width 33 height 28
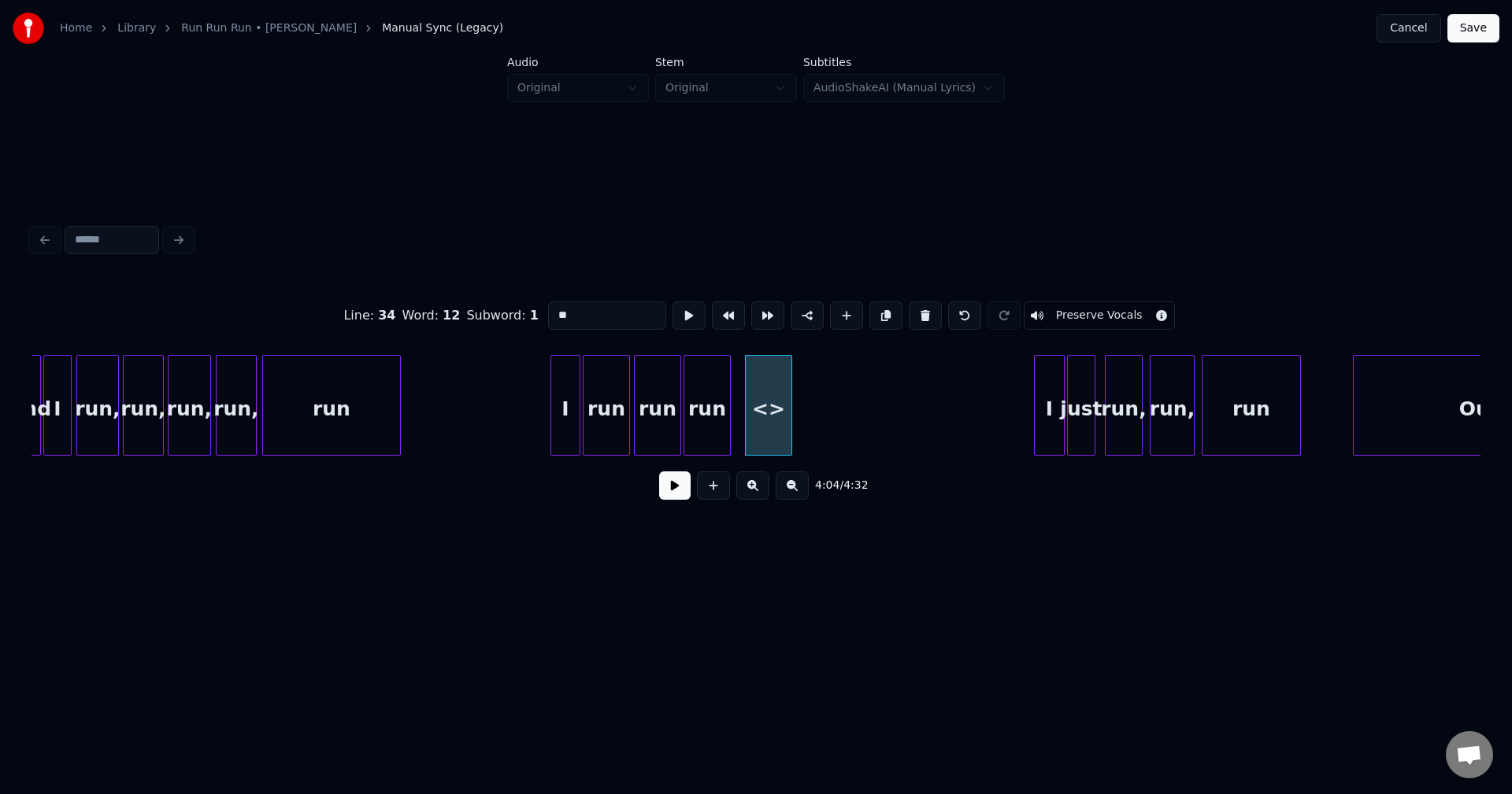
drag, startPoint x: 601, startPoint y: 308, endPoint x: 489, endPoint y: 308, distance: 112.0
click at [489, 308] on div "Line : 34 Word : 12 Subword : 1 ** Preserve Vocals" at bounding box center [756, 315] width 1449 height 78
type input "***"
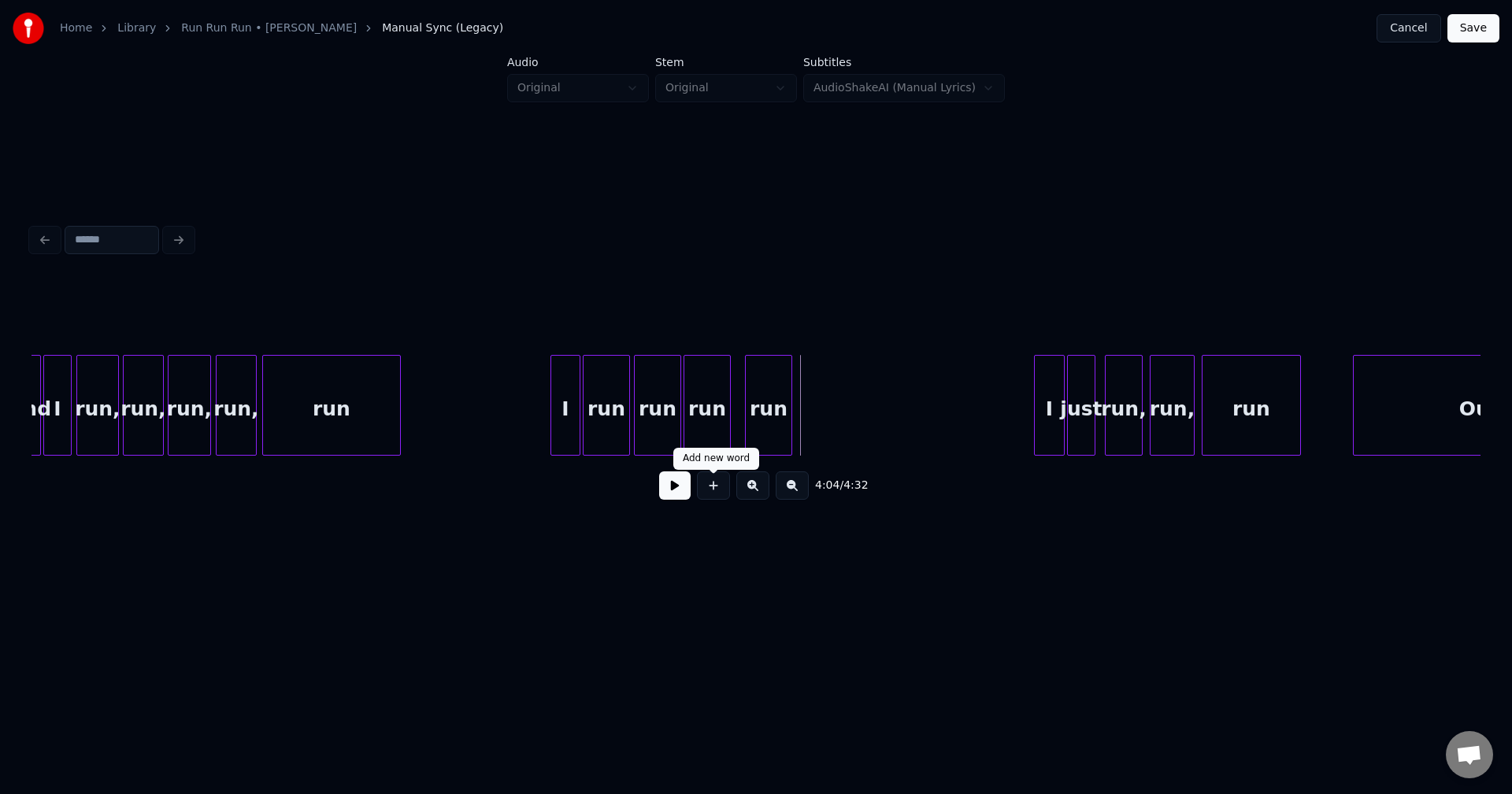
click at [715, 492] on button at bounding box center [713, 485] width 33 height 28
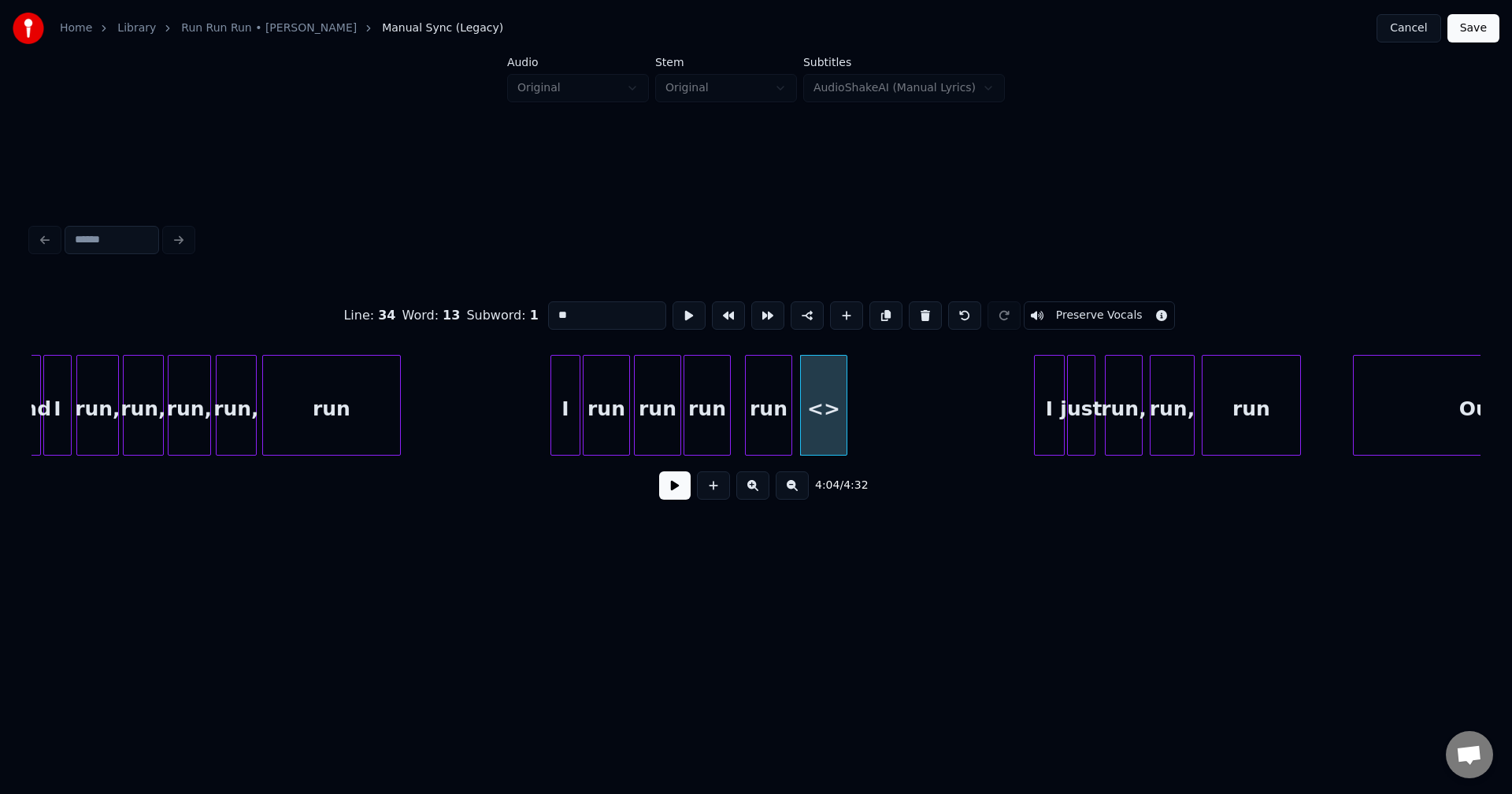
drag, startPoint x: 589, startPoint y: 316, endPoint x: 420, endPoint y: 299, distance: 169.9
click at [420, 299] on div "Line : 34 Word : 13 Subword : 1 ** Preserve Vocals" at bounding box center [756, 315] width 1449 height 78
type input "***"
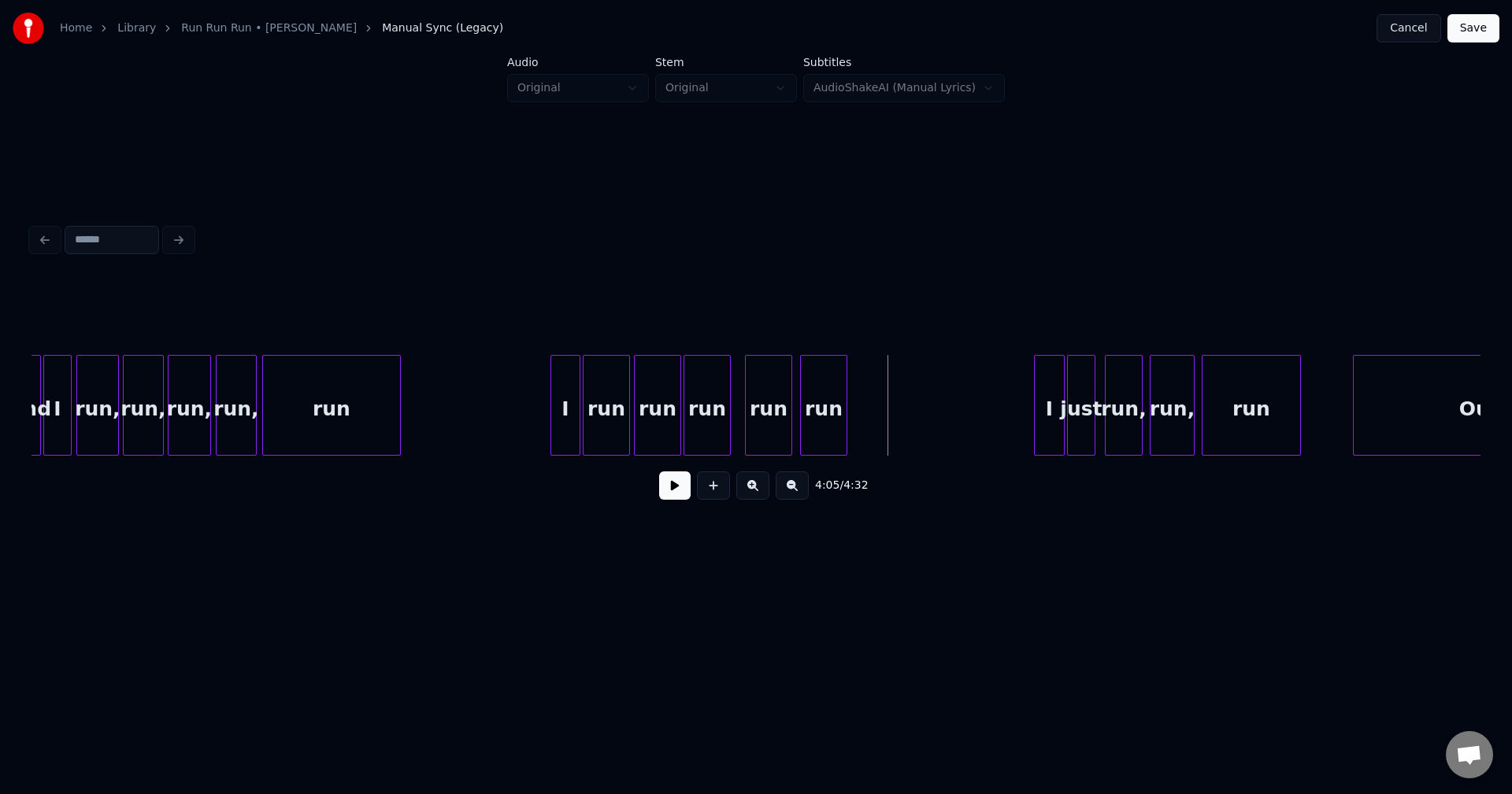
click at [675, 499] on button at bounding box center [674, 485] width 32 height 28
click at [773, 416] on div "run" at bounding box center [757, 409] width 45 height 107
click at [766, 414] on div at bounding box center [766, 405] width 5 height 100
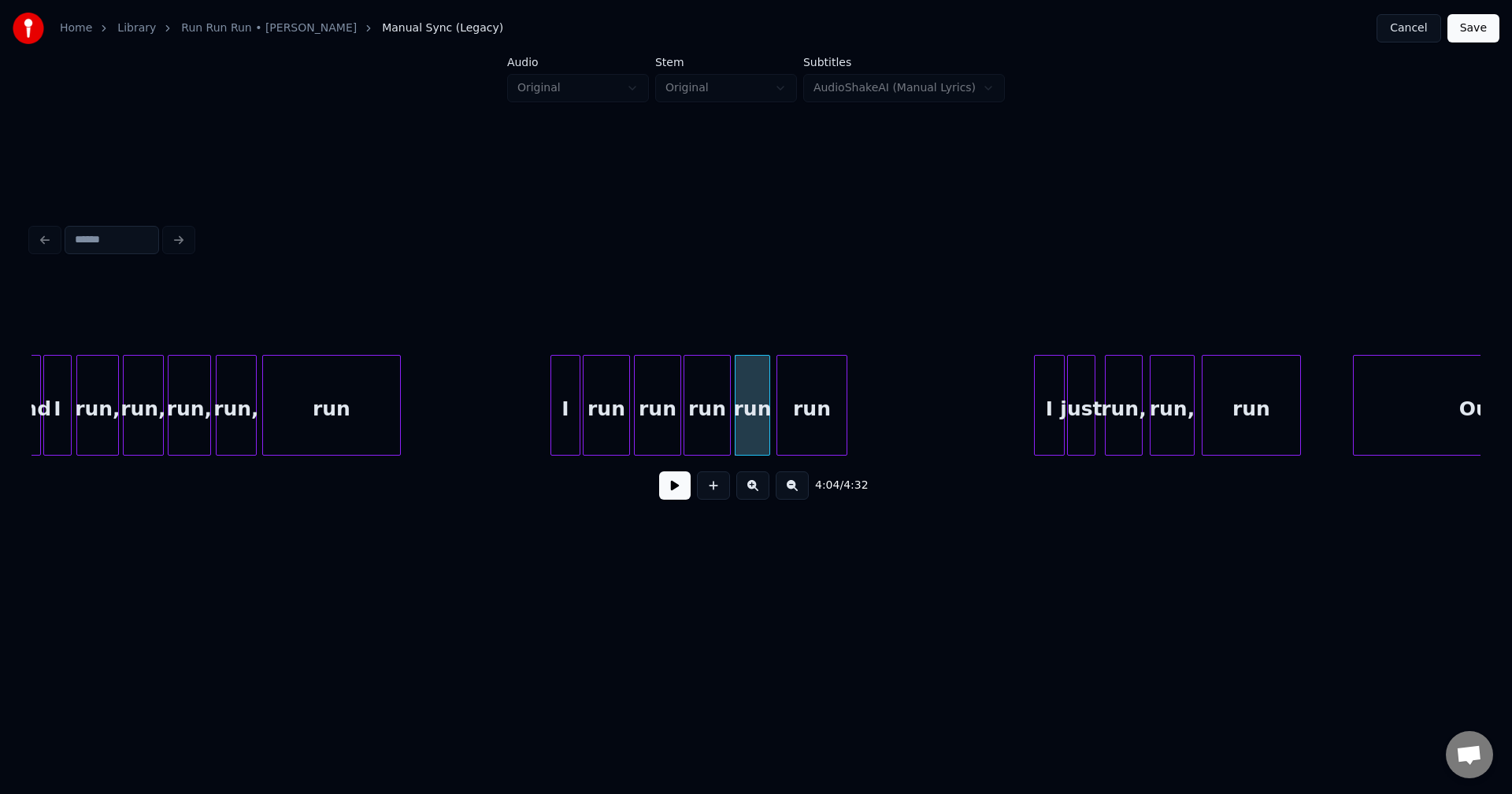
click at [778, 417] on div at bounding box center [779, 405] width 5 height 100
drag, startPoint x: 505, startPoint y: 429, endPoint x: 568, endPoint y: 450, distance: 66.4
click at [671, 491] on button at bounding box center [674, 485] width 32 height 28
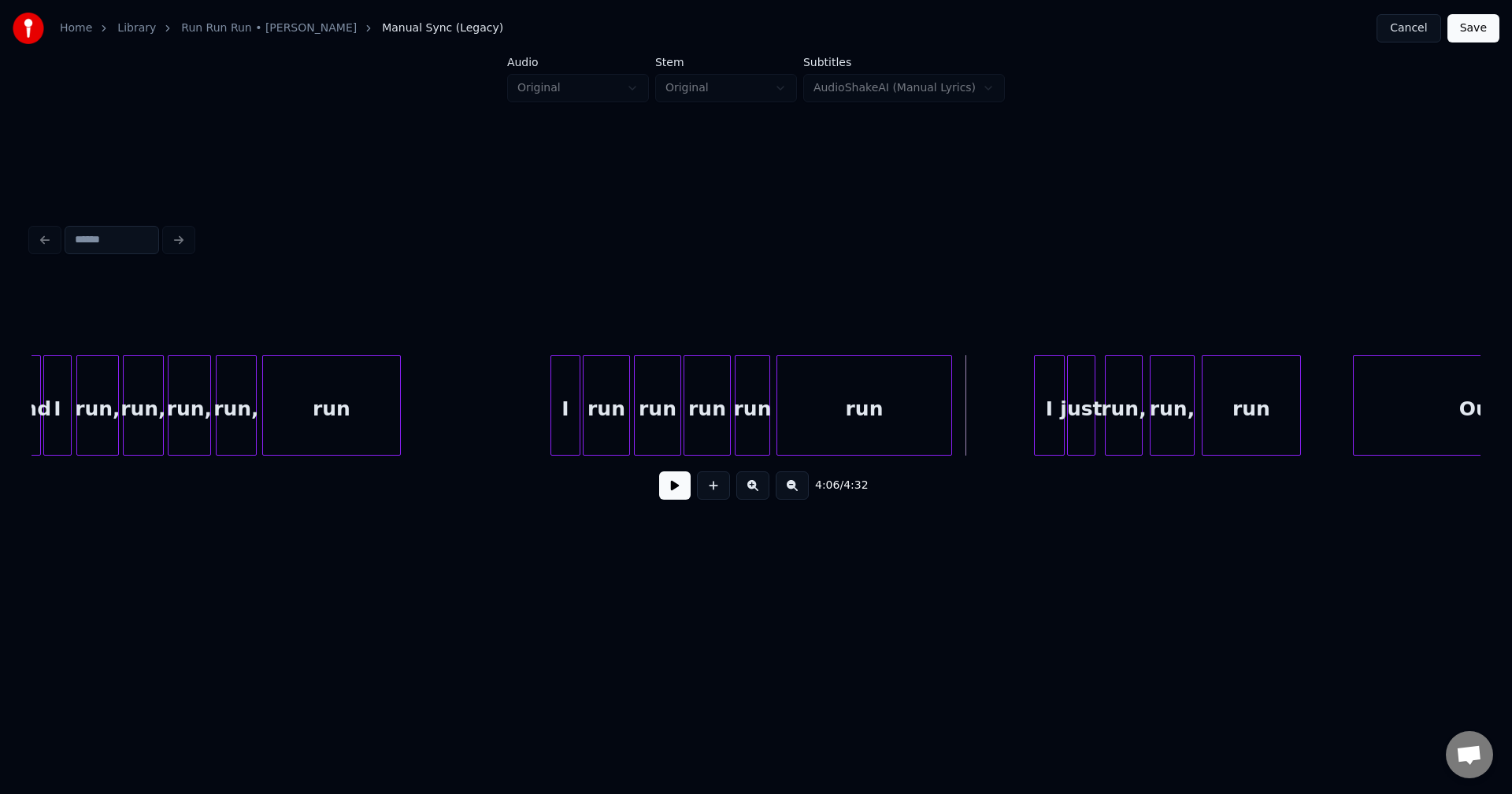
click at [949, 402] on div at bounding box center [948, 405] width 5 height 100
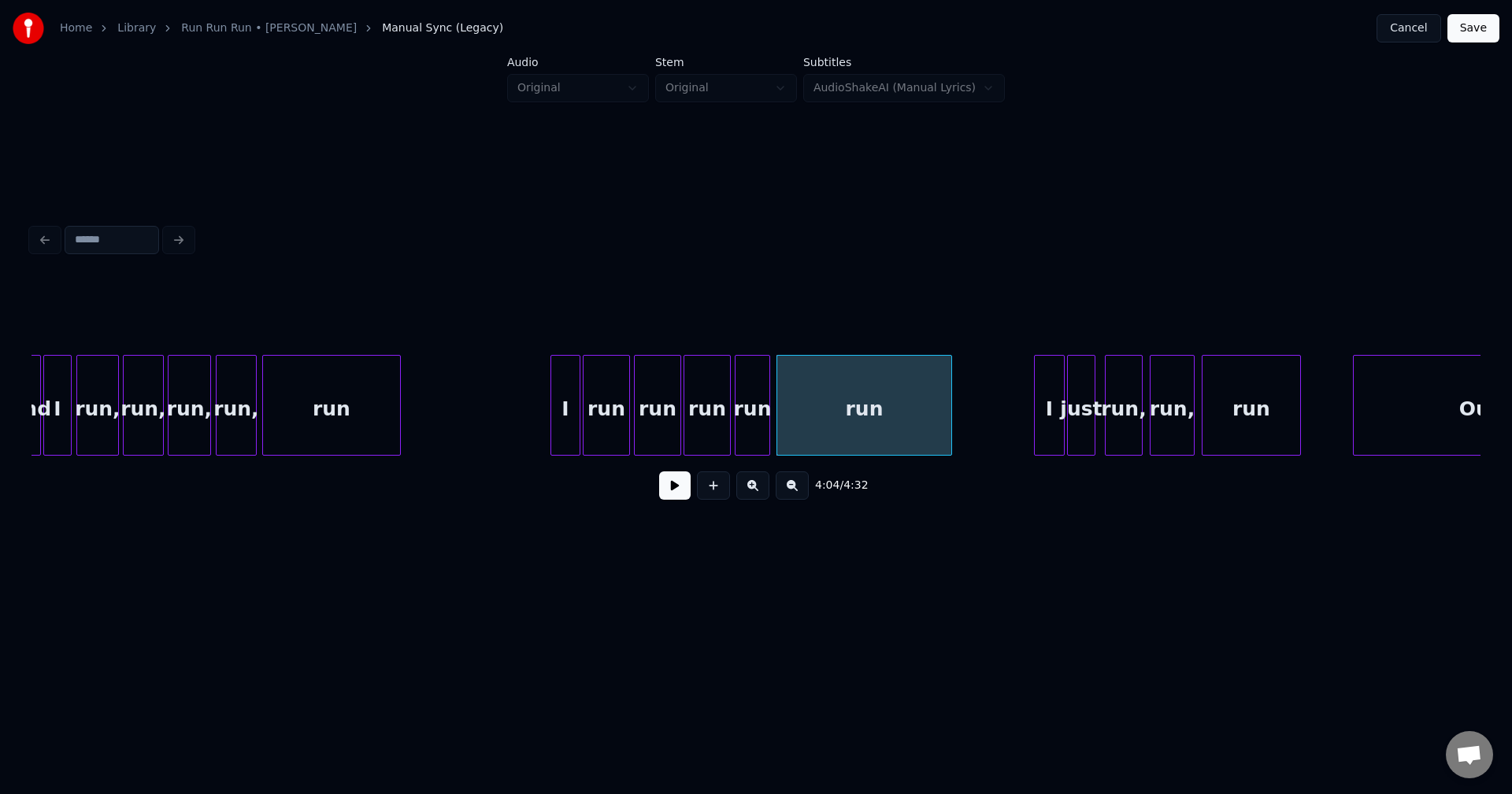
click at [672, 484] on button at bounding box center [674, 485] width 32 height 28
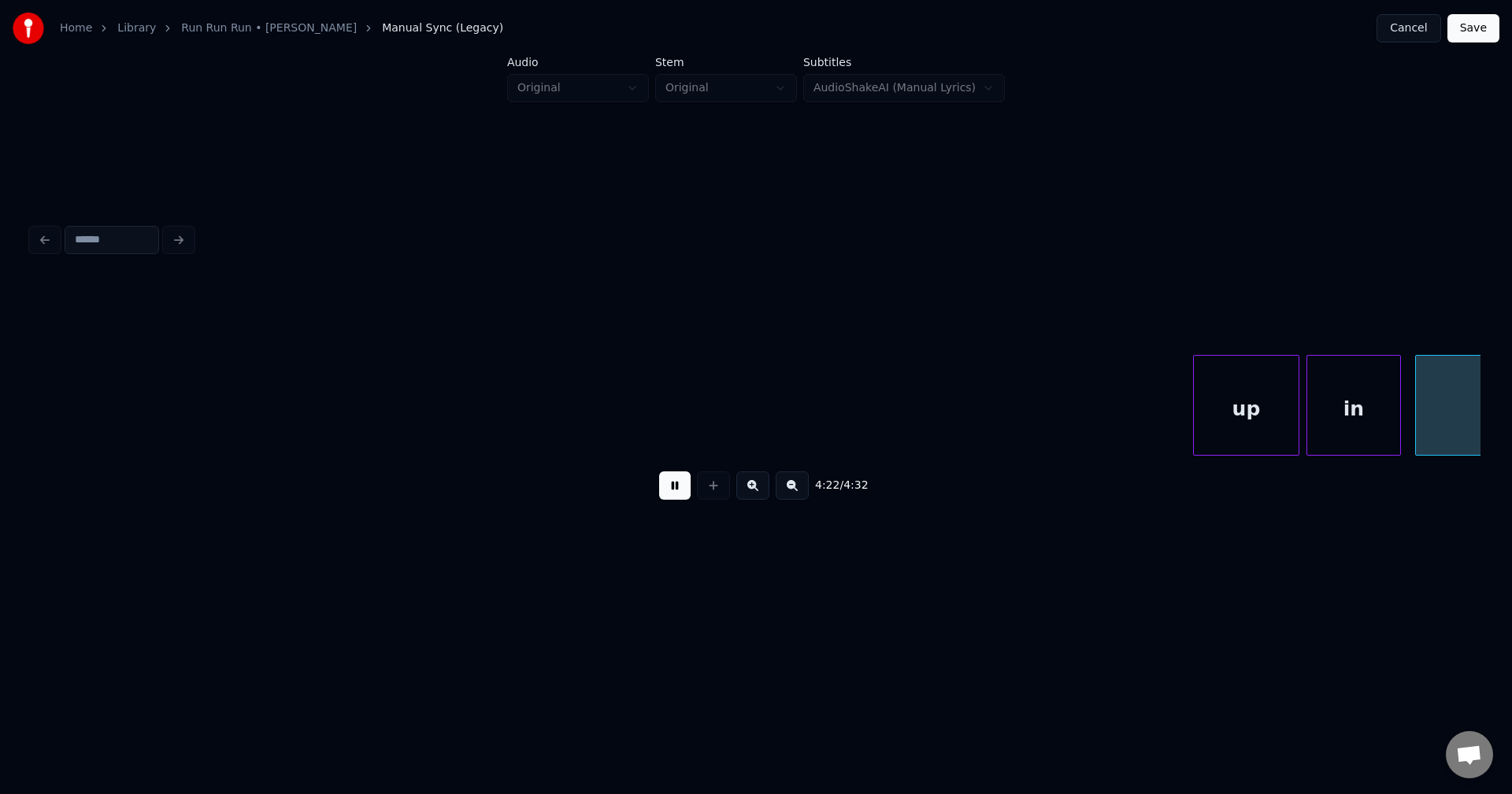
scroll to position [0, 30767]
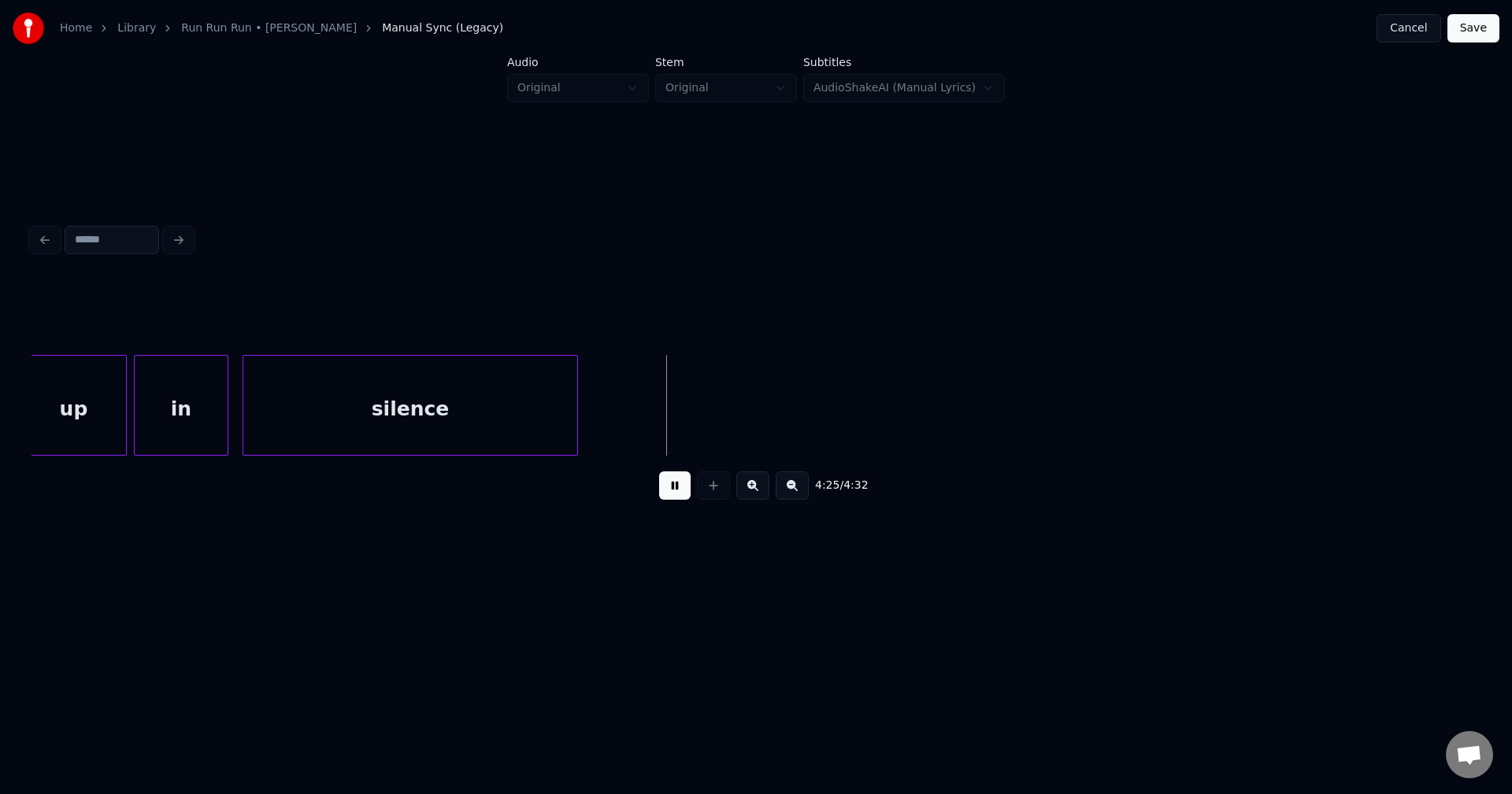
click at [1473, 33] on button "Save" at bounding box center [1473, 28] width 52 height 28
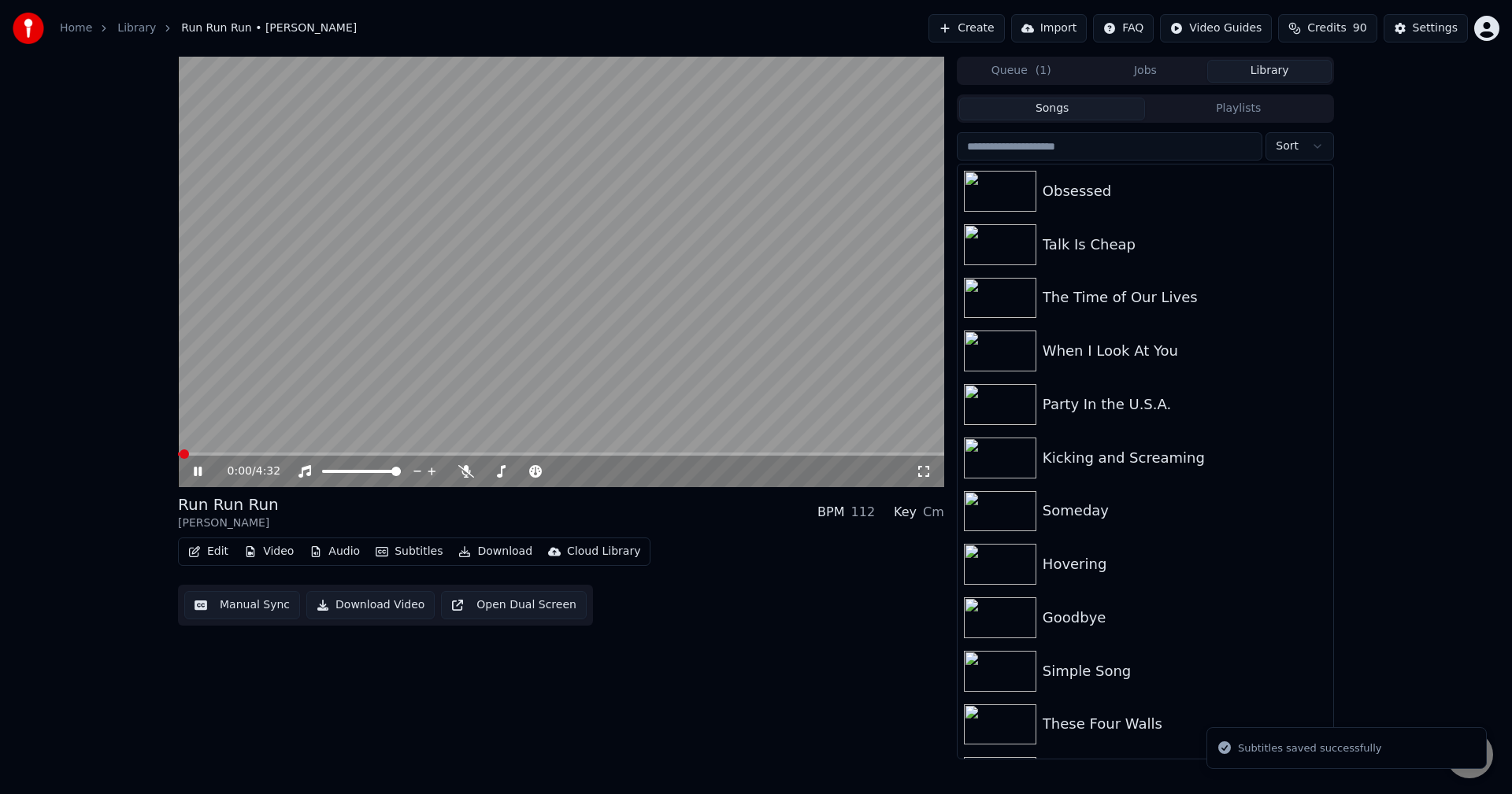
click at [199, 467] on icon at bounding box center [209, 471] width 37 height 13
click at [477, 552] on button "Download" at bounding box center [495, 551] width 87 height 22
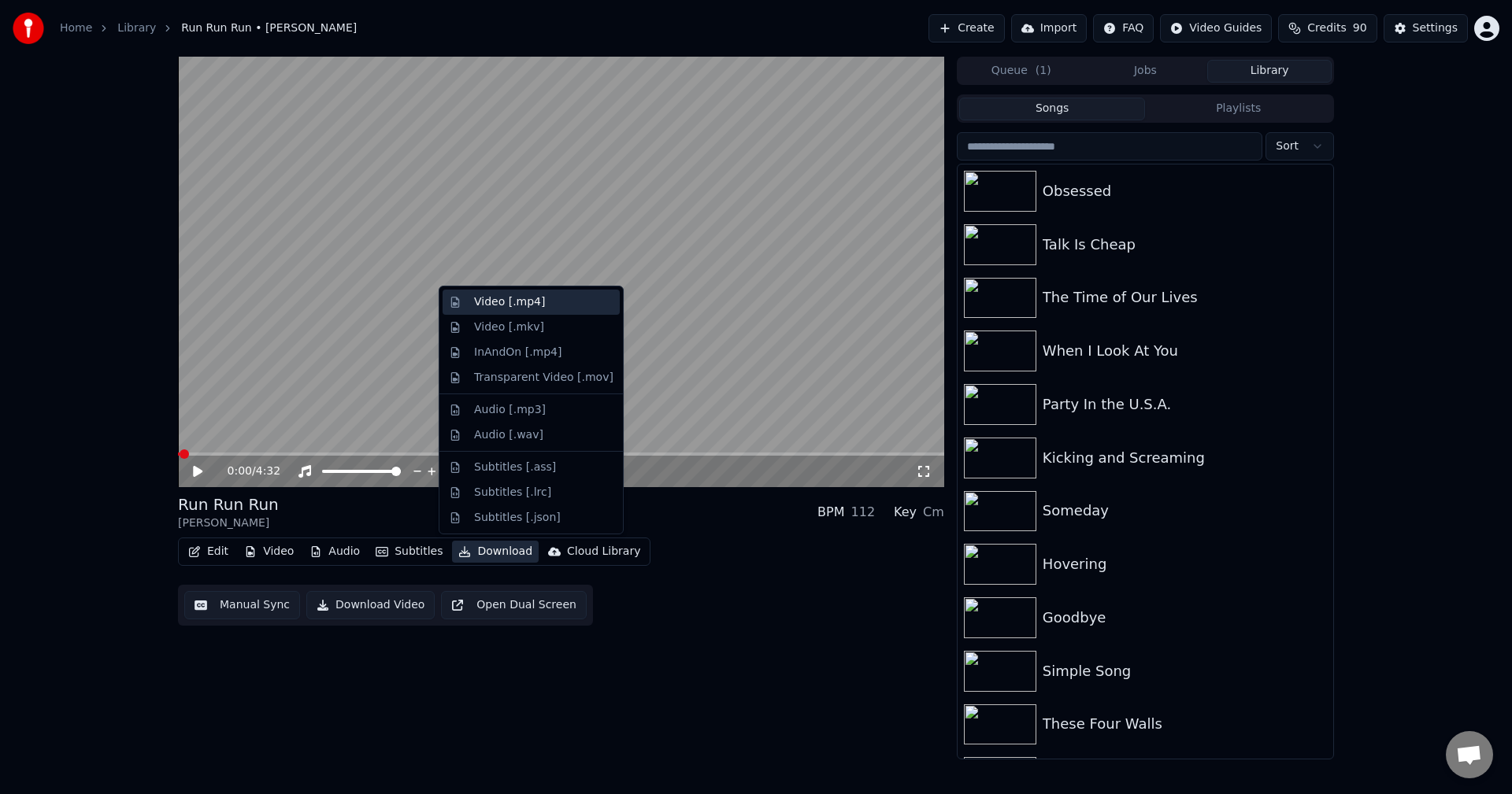
click at [493, 304] on div "Video [.mp4]" at bounding box center [509, 302] width 71 height 15
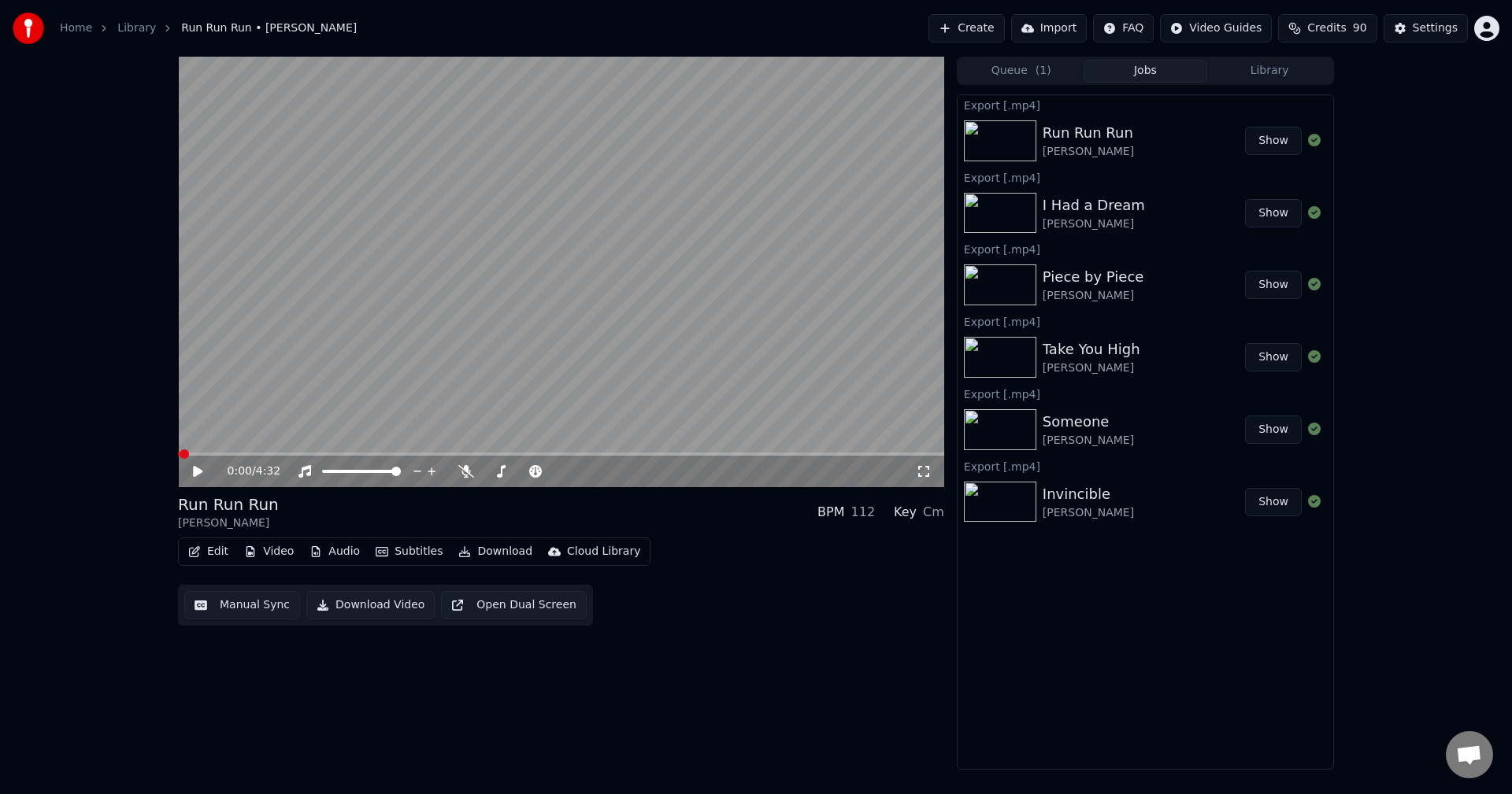
click at [460, 723] on div "0:00 / 4:32 Run Run Run [PERSON_NAME] BPM 112 Key Cm Edit Video Audio Subtitles…" at bounding box center [561, 414] width 766 height 714
